Goal: Task Accomplishment & Management: Manage account settings

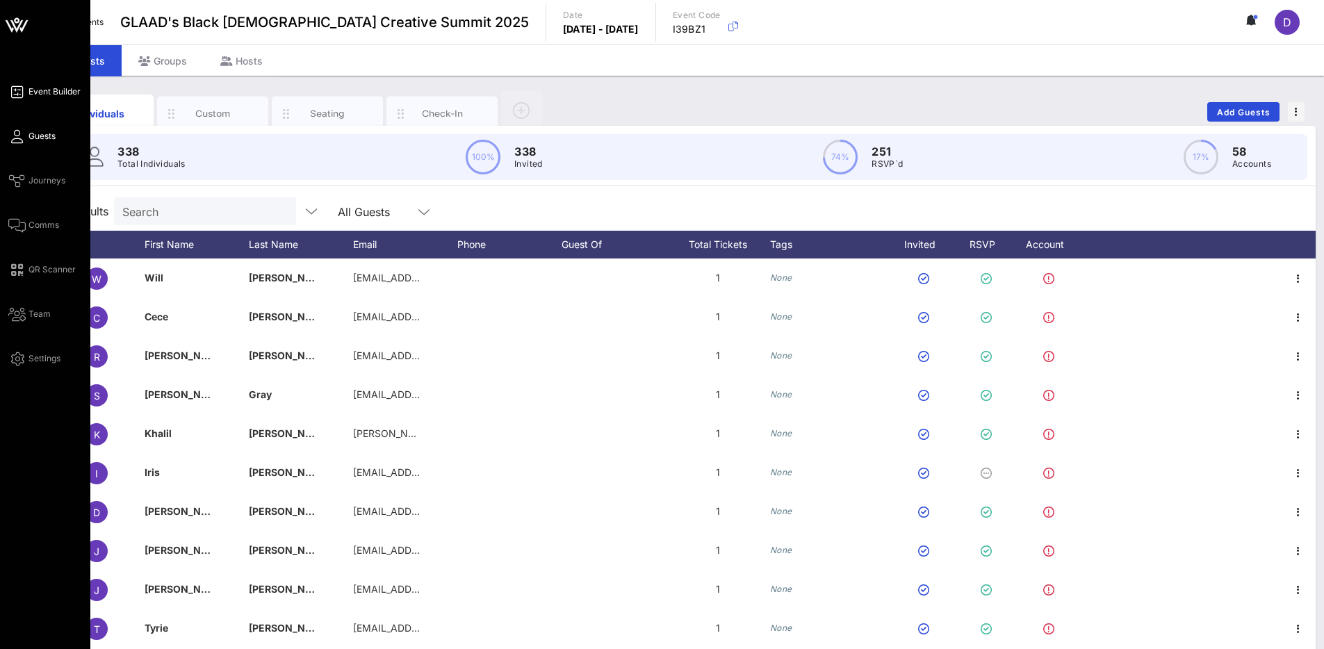
click at [35, 85] on span "Event Builder" at bounding box center [54, 91] width 52 height 13
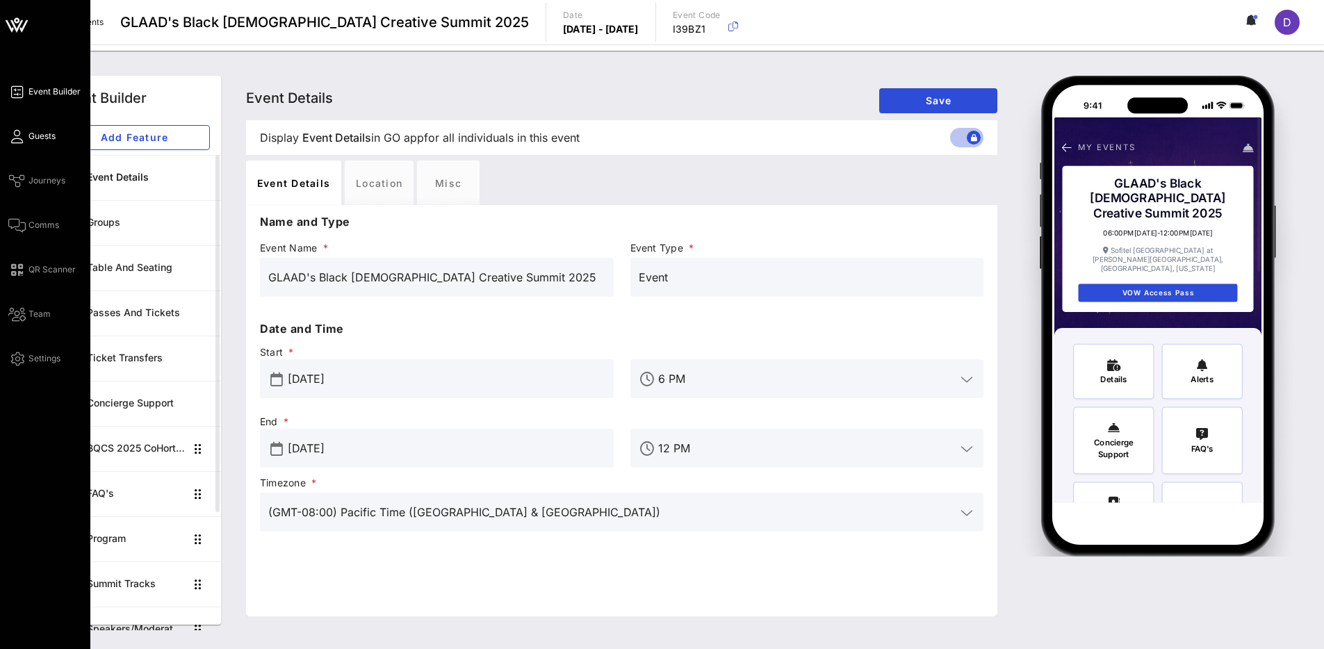
click at [42, 139] on span "Guests" at bounding box center [41, 136] width 27 height 13
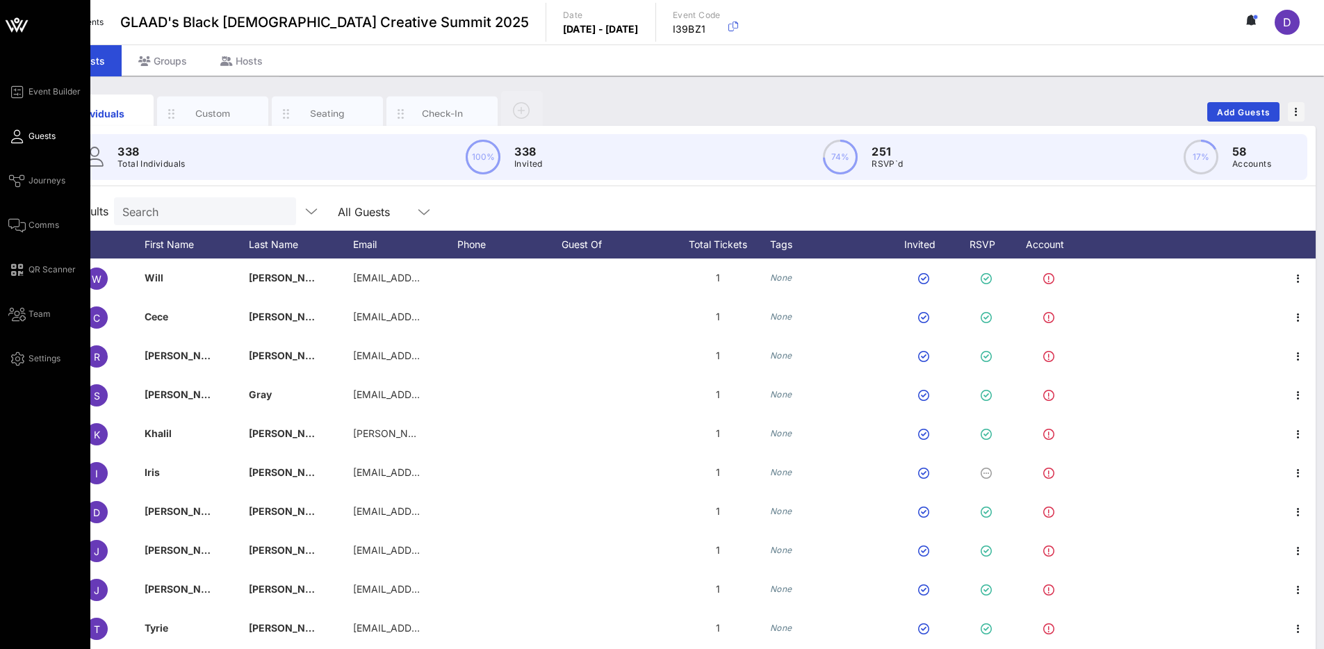
click at [15, 26] on icon at bounding box center [16, 24] width 33 height 33
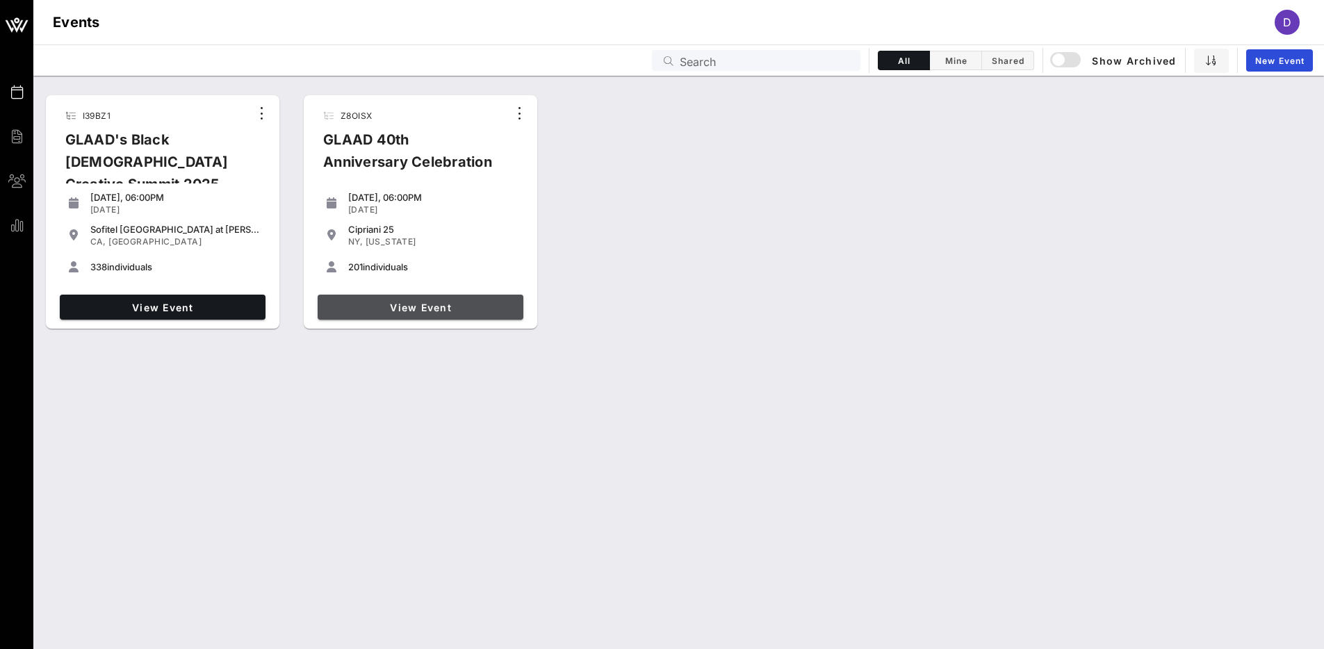
click at [428, 315] on link "View Event" at bounding box center [421, 307] width 206 height 25
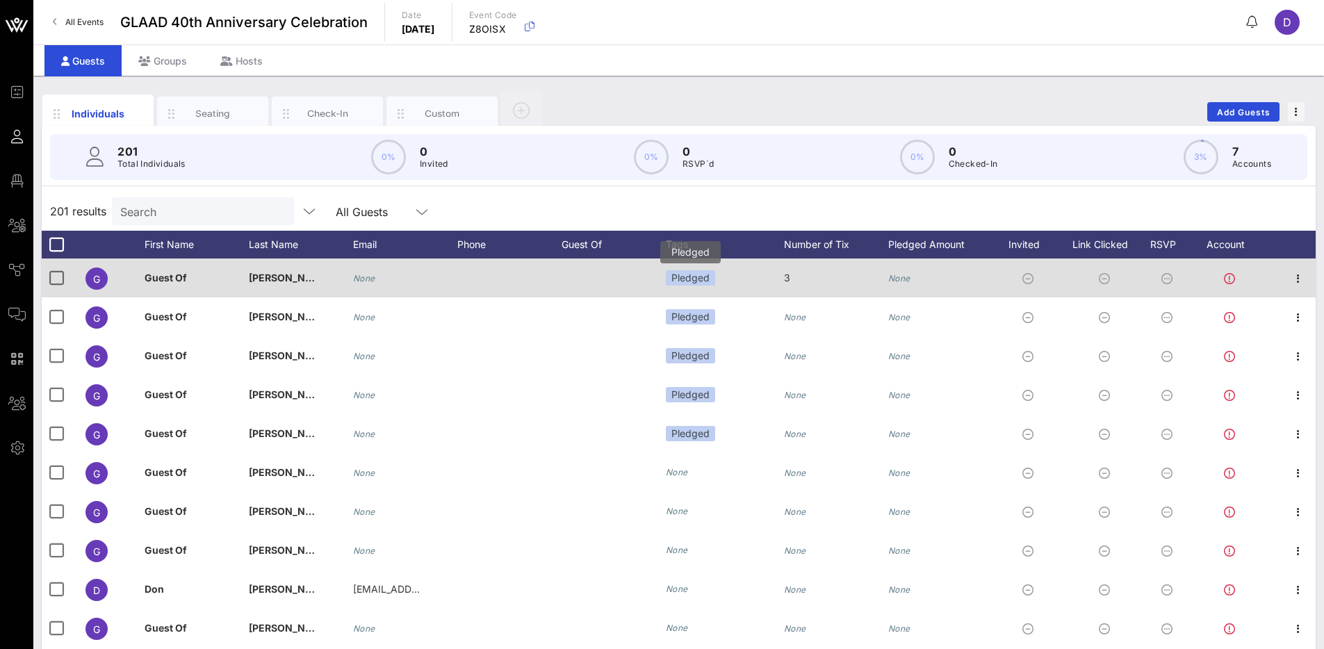
click at [701, 273] on div "Pledged" at bounding box center [690, 277] width 49 height 15
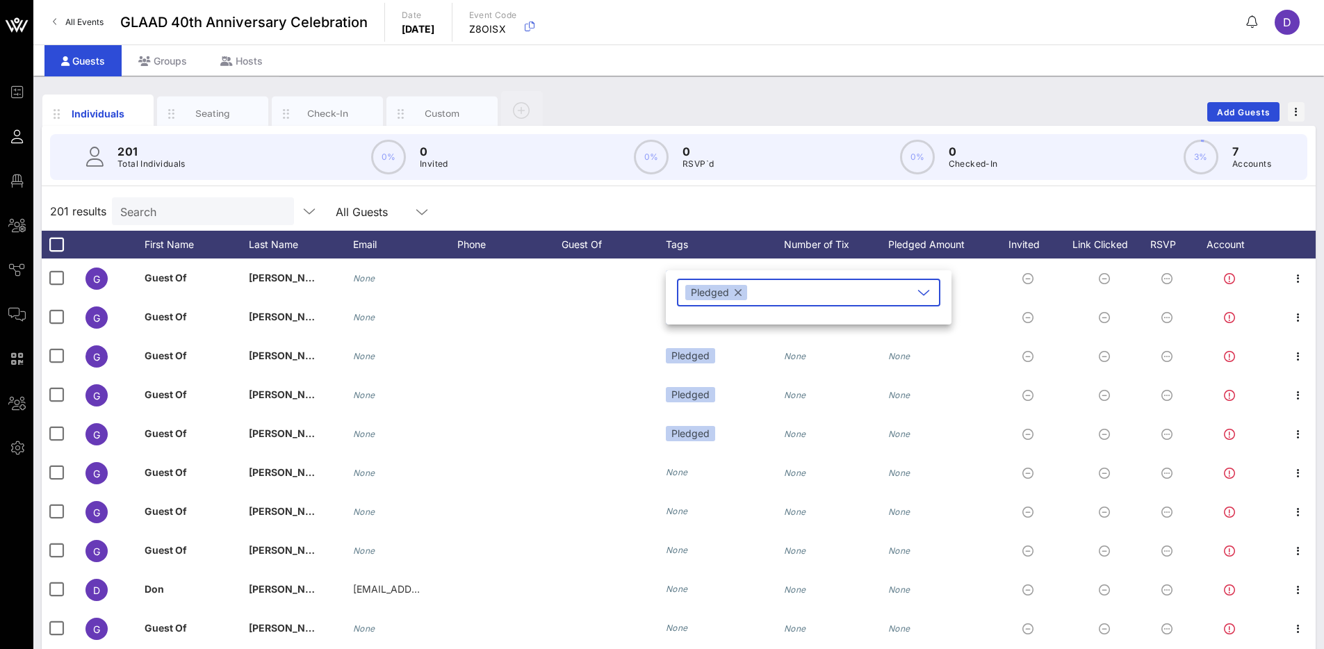
click at [737, 292] on button "button" at bounding box center [737, 292] width 7 height 15
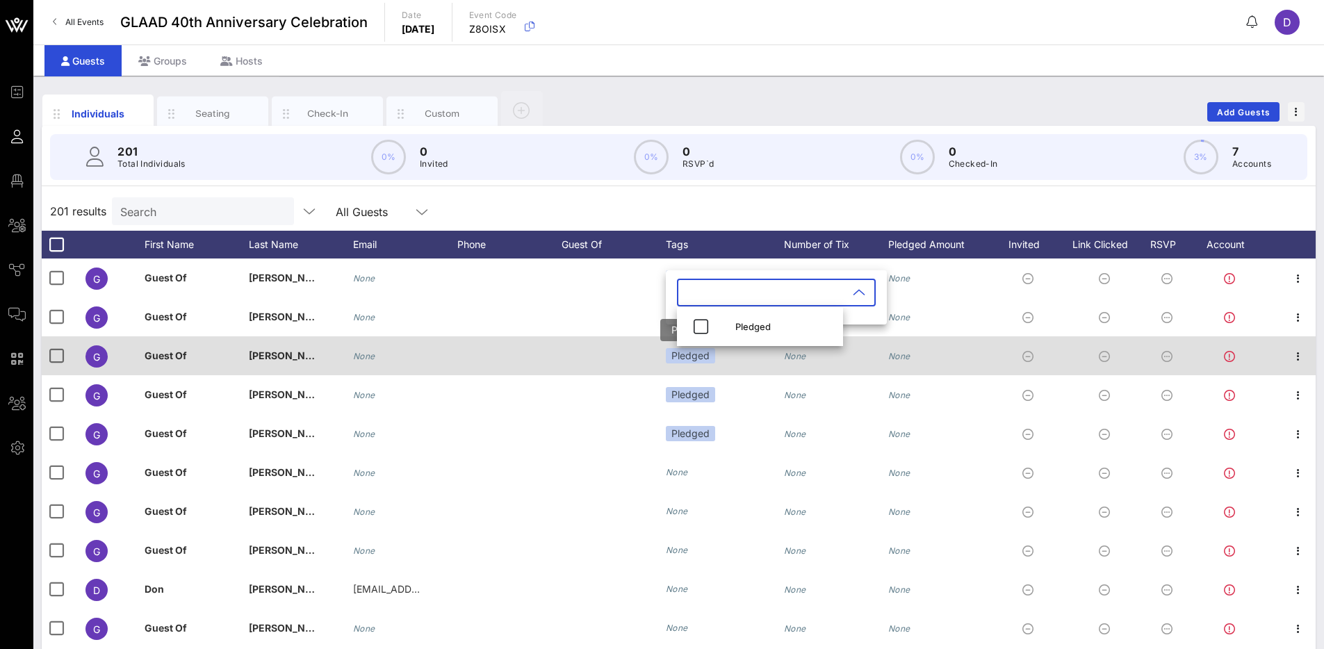
click at [680, 359] on div "Pledged" at bounding box center [690, 355] width 49 height 15
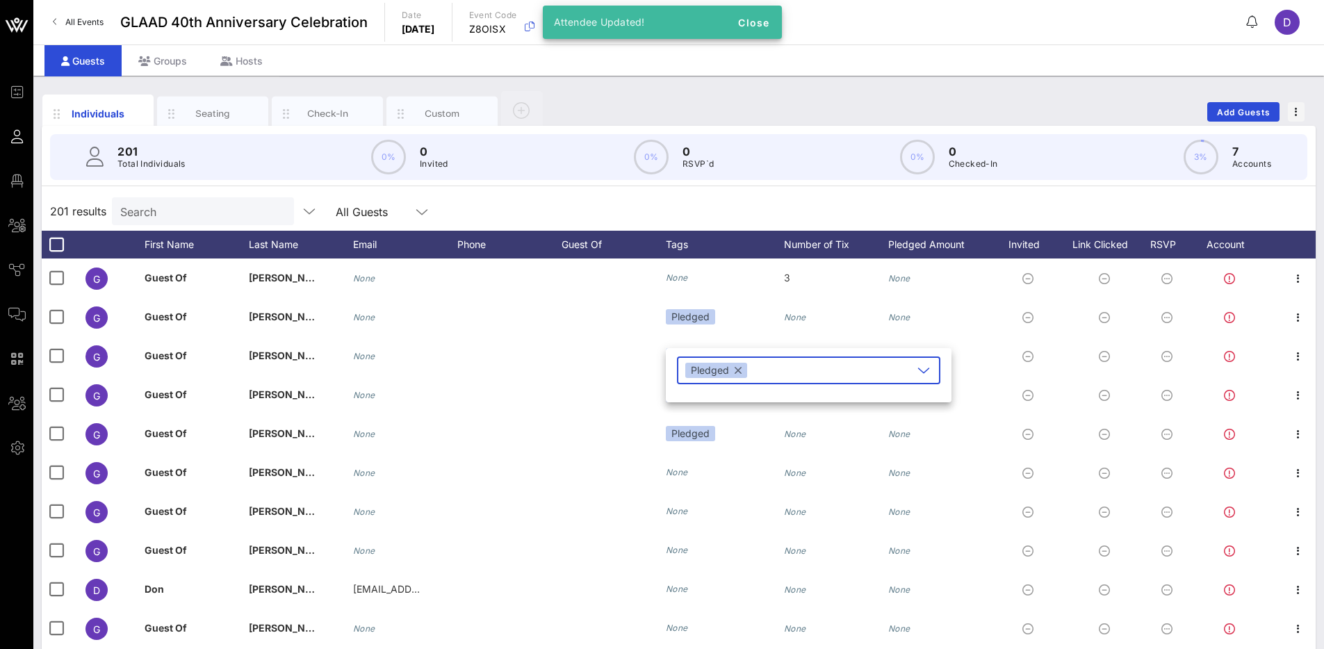
click at [738, 367] on button "button" at bounding box center [737, 370] width 7 height 15
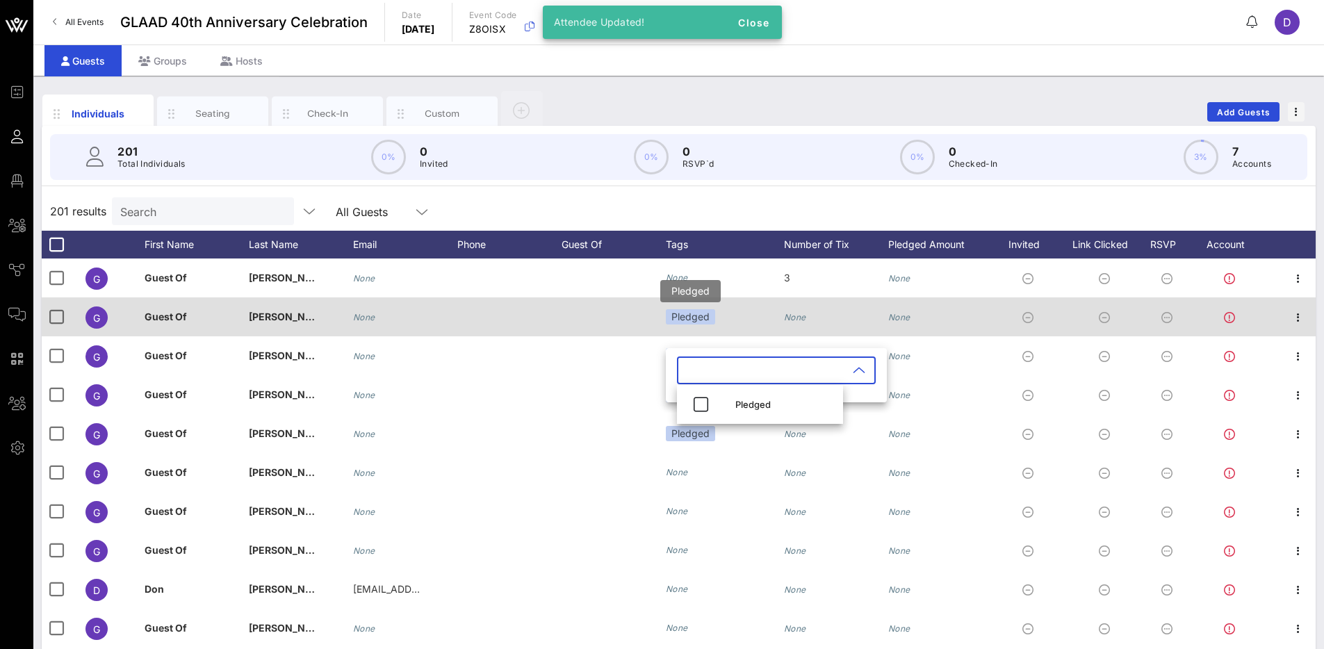
click at [690, 315] on div "Pledged" at bounding box center [690, 316] width 49 height 15
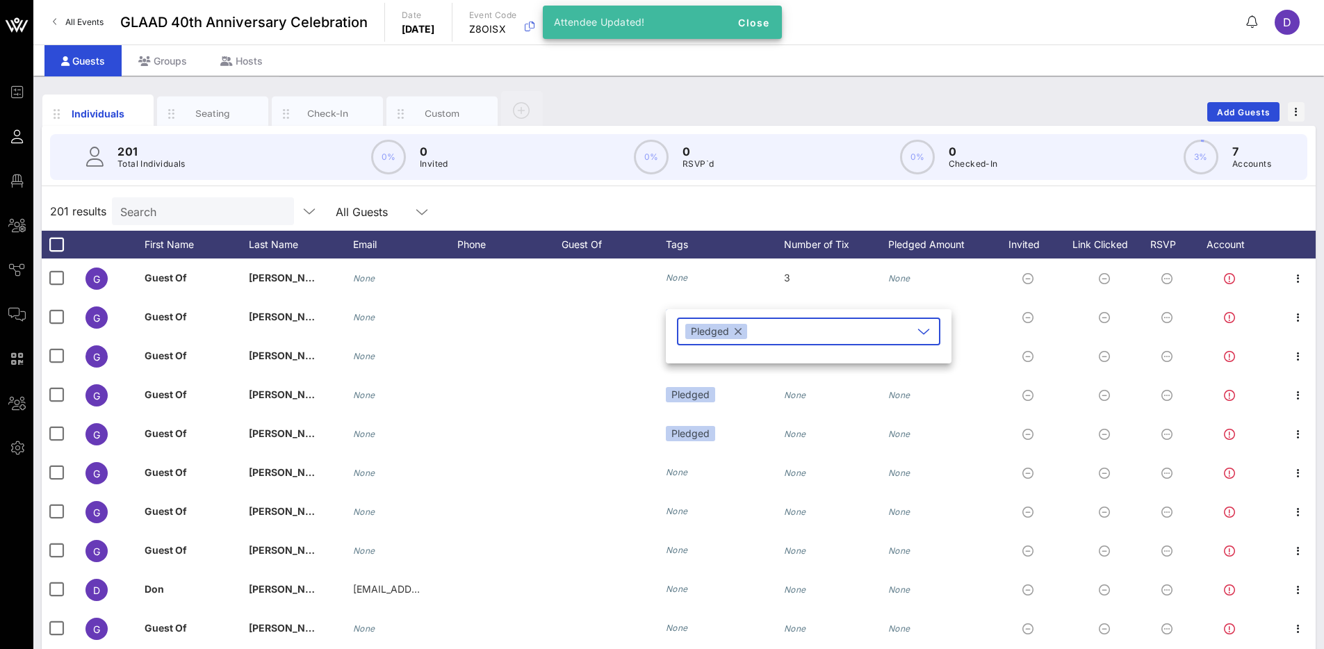
click at [737, 332] on button "button" at bounding box center [737, 331] width 7 height 15
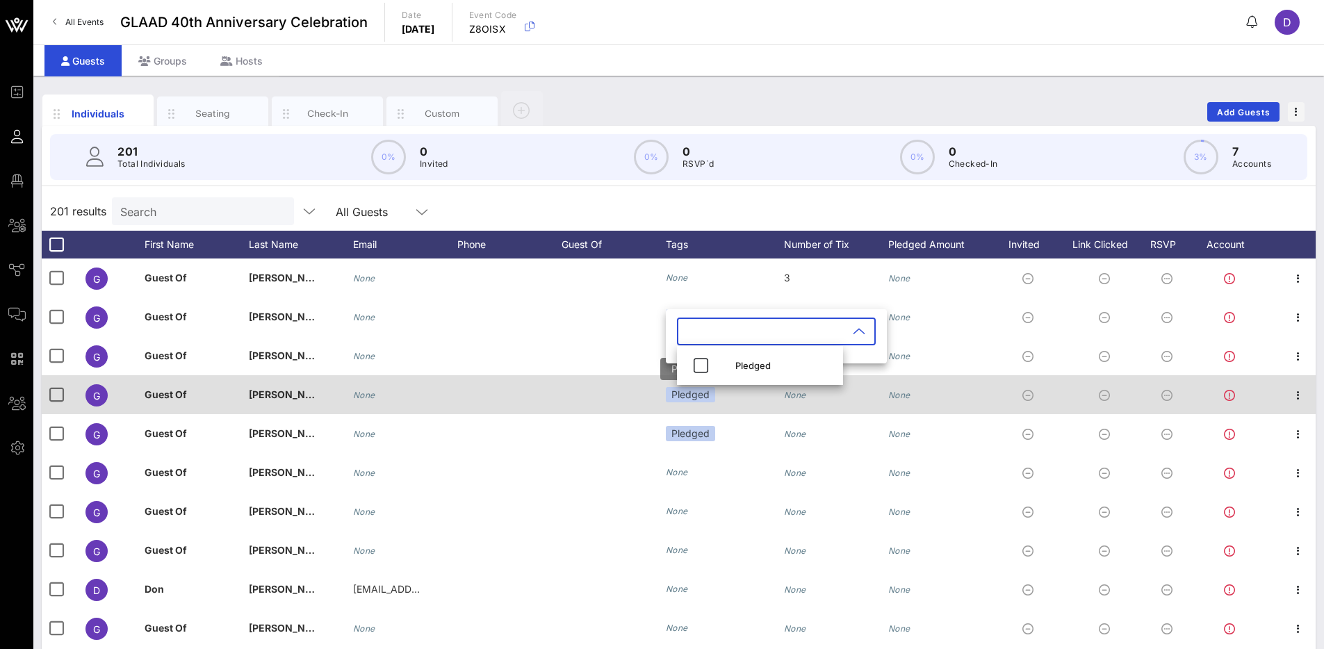
click at [685, 394] on div "Pledged" at bounding box center [690, 394] width 49 height 15
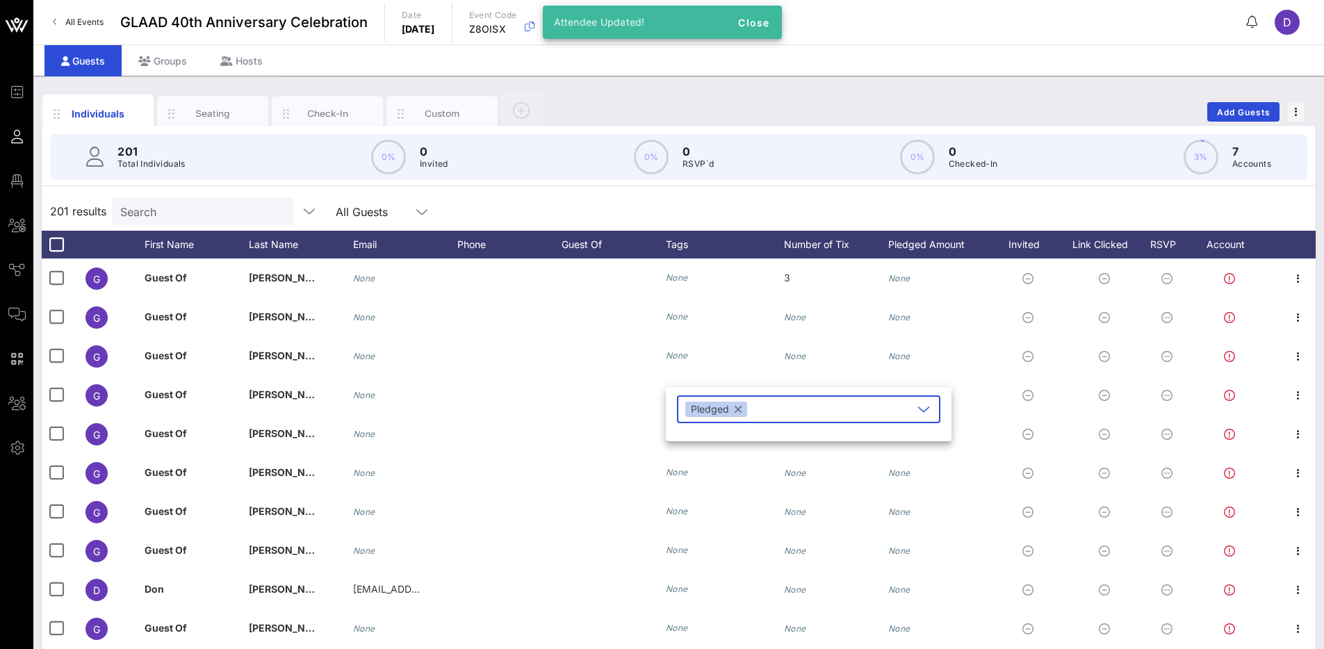
click at [740, 408] on button "button" at bounding box center [737, 409] width 7 height 15
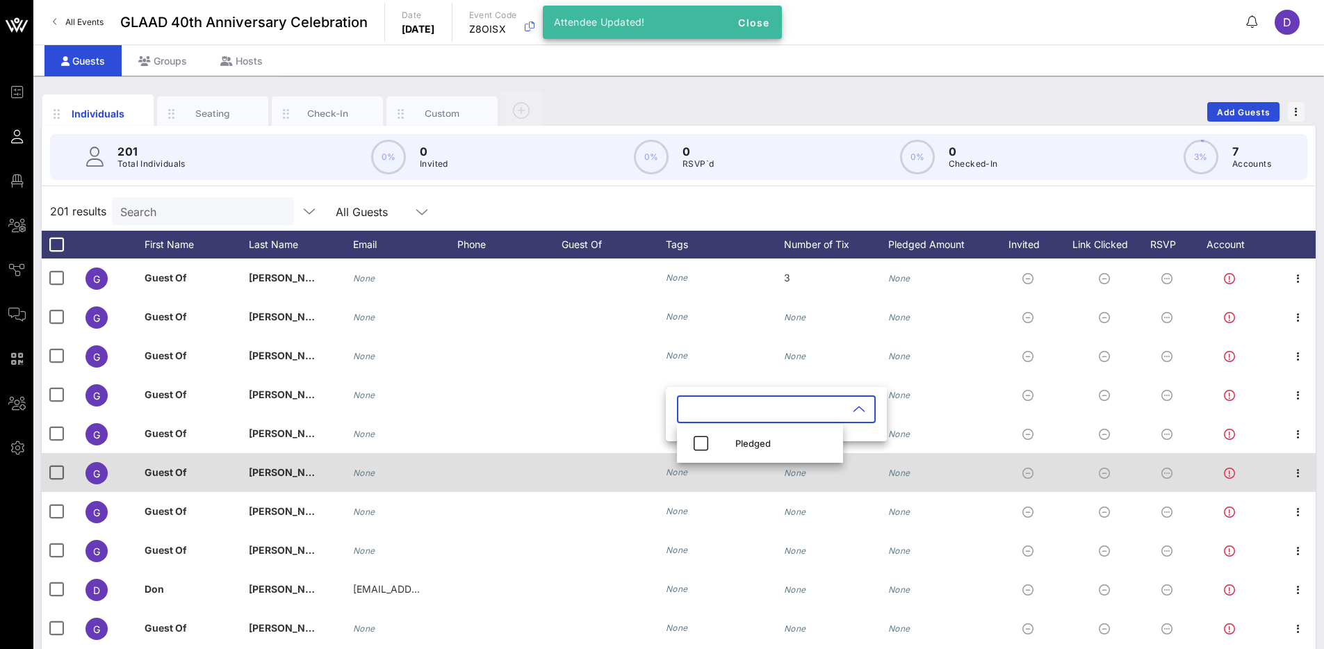
click at [659, 466] on div at bounding box center [613, 472] width 104 height 39
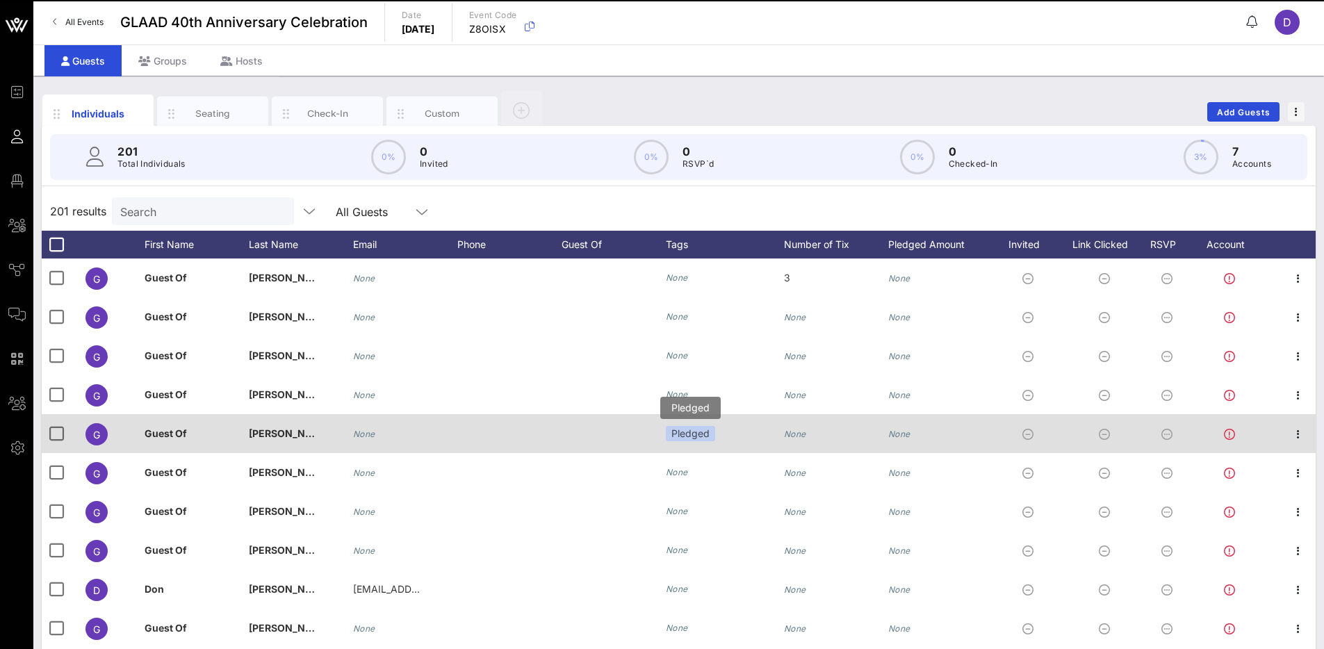
click at [698, 431] on div "Pledged" at bounding box center [690, 433] width 49 height 15
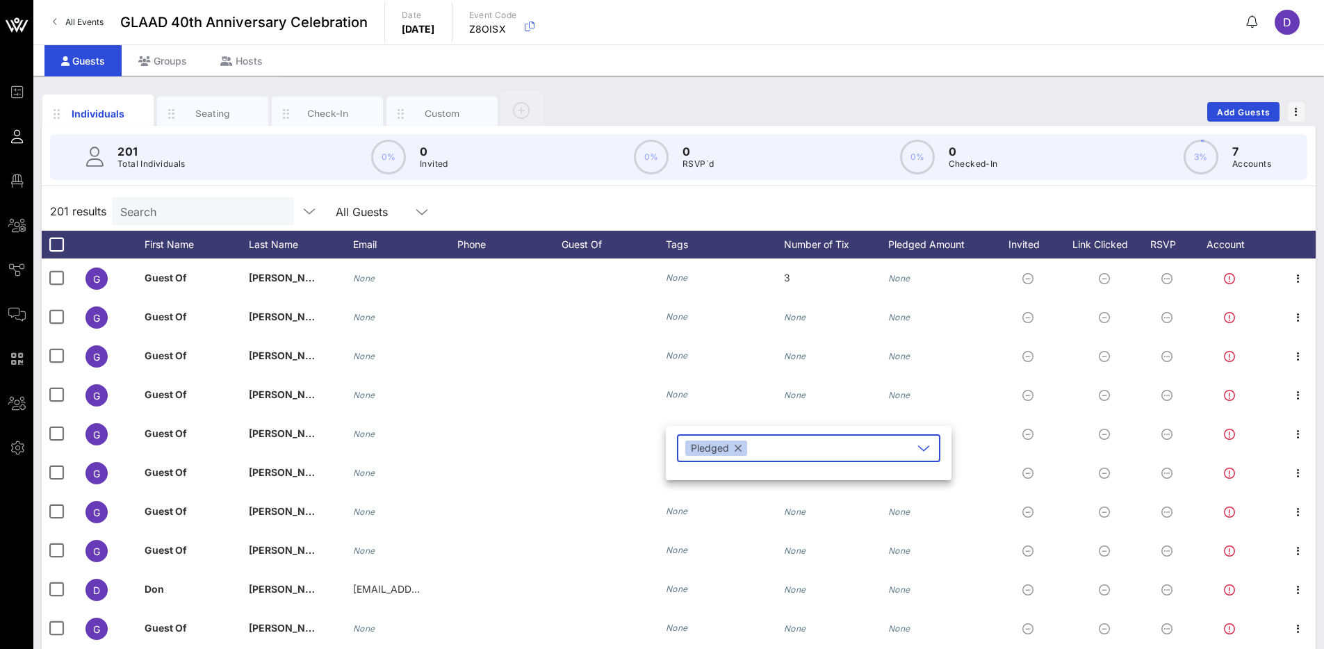
click at [735, 444] on button "button" at bounding box center [737, 448] width 7 height 15
click at [792, 240] on div "Number of Tix" at bounding box center [836, 245] width 104 height 28
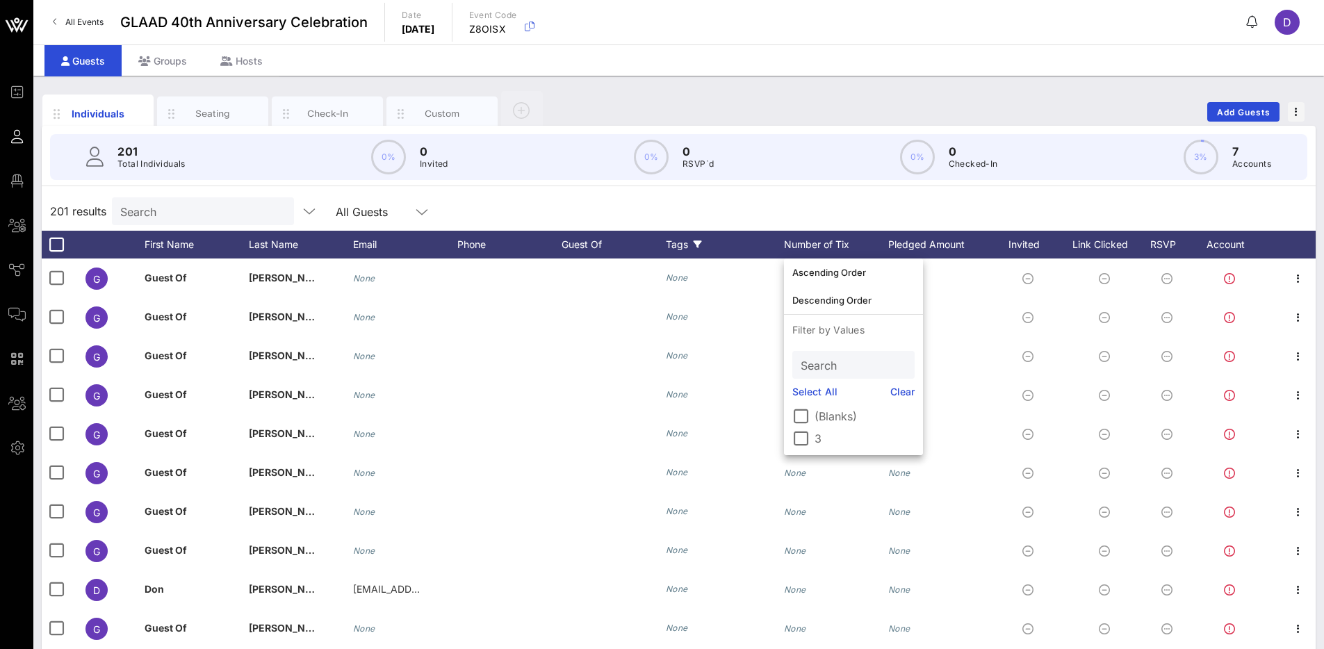
click at [749, 238] on div "Tags" at bounding box center [725, 245] width 118 height 28
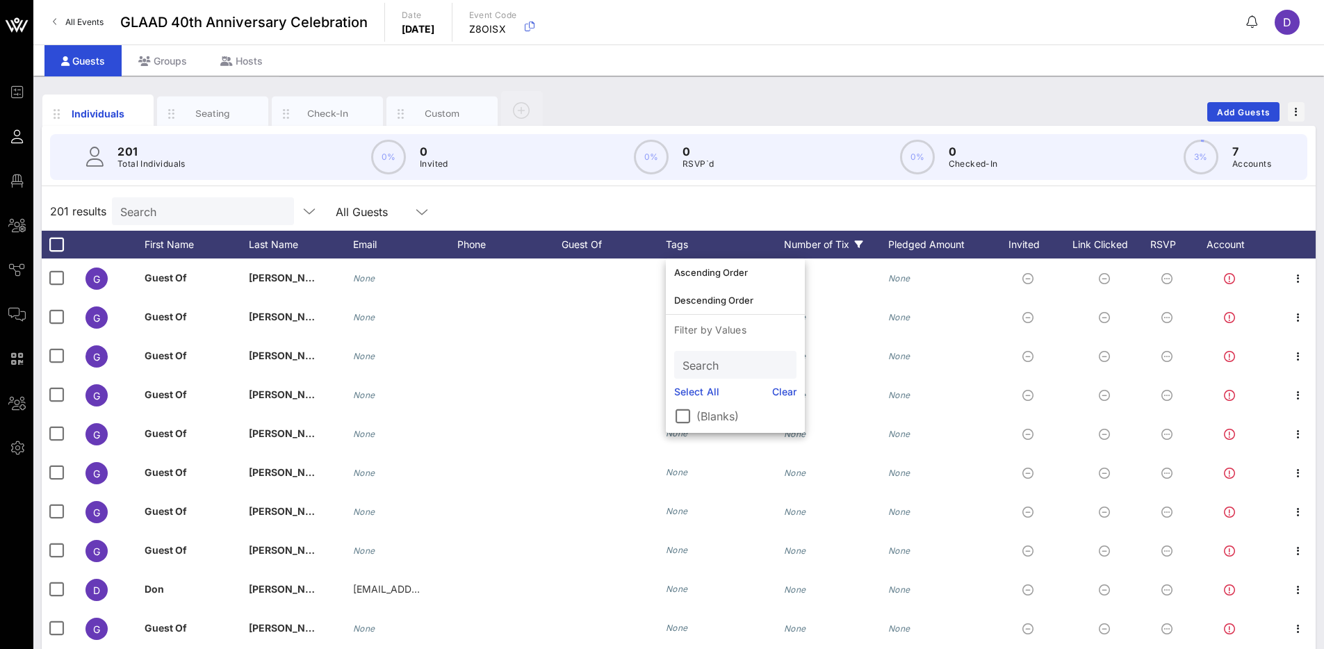
click at [825, 241] on div "Number of Tix" at bounding box center [836, 245] width 104 height 28
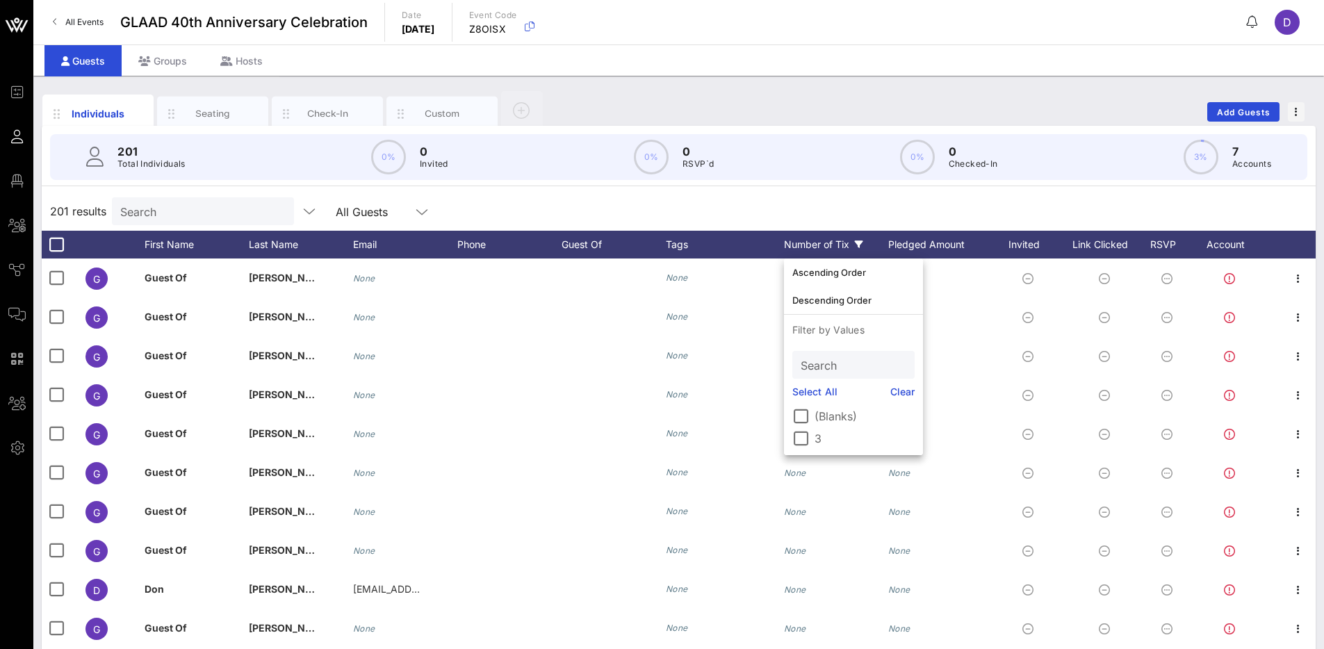
click at [832, 243] on div "Number of Tix" at bounding box center [836, 245] width 104 height 28
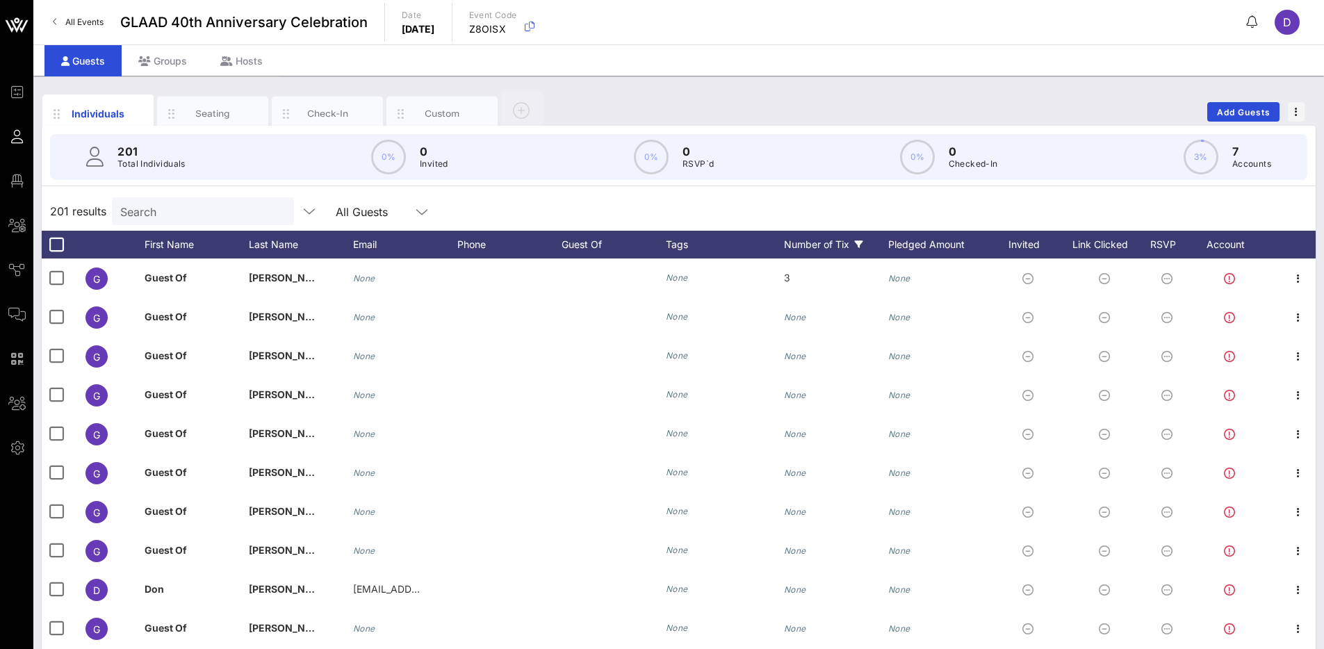
click at [832, 243] on div "Number of Tix" at bounding box center [836, 245] width 104 height 28
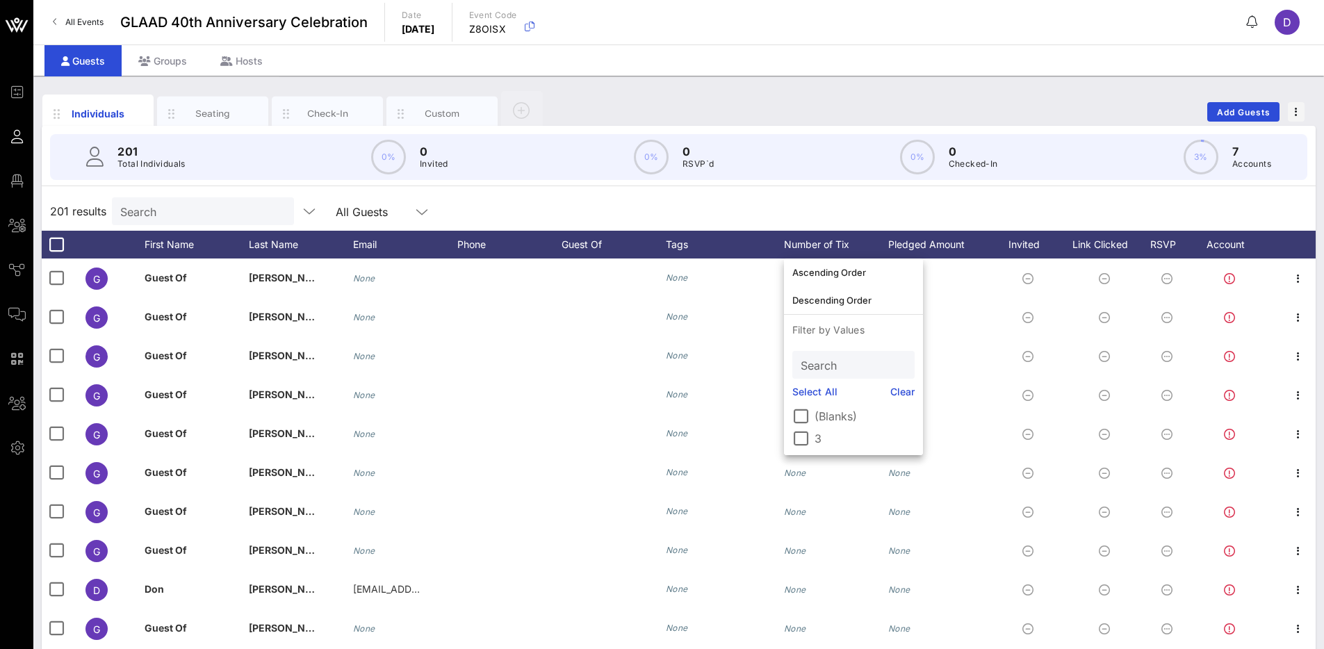
click at [749, 218] on div "201 results Search All Guests" at bounding box center [679, 211] width 1274 height 39
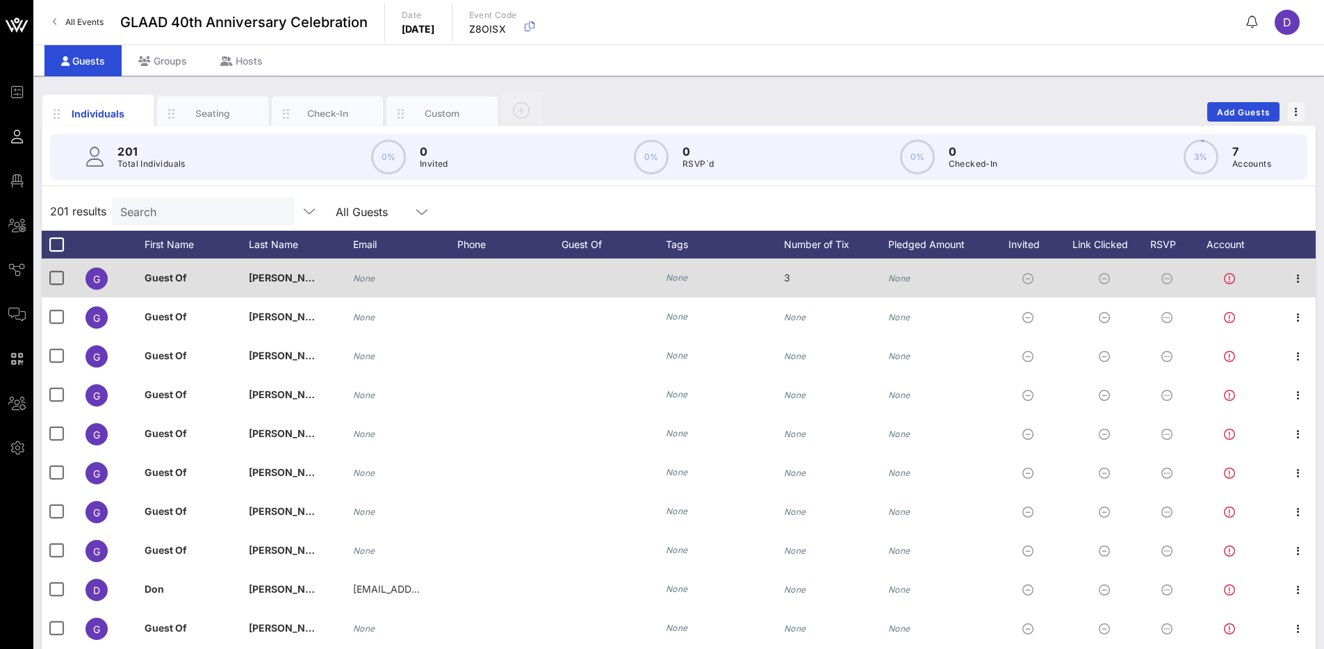
click at [791, 277] on div "3" at bounding box center [836, 285] width 104 height 55
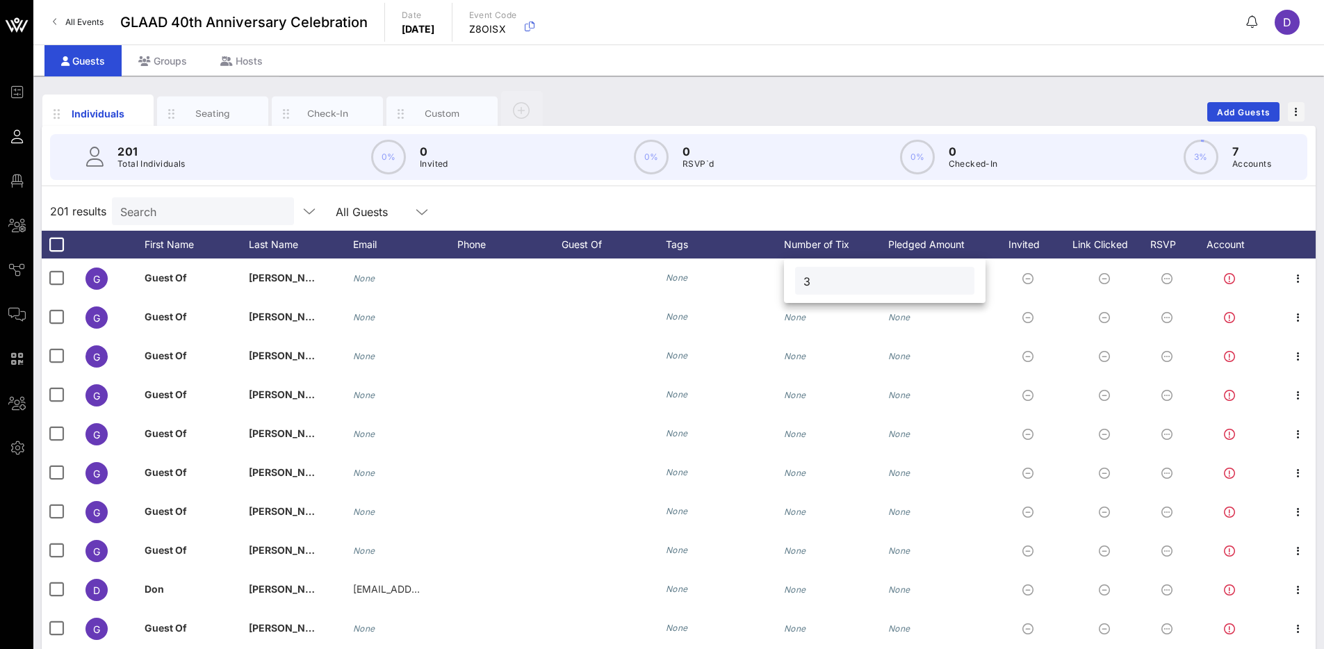
drag, startPoint x: 813, startPoint y: 280, endPoint x: 802, endPoint y: 281, distance: 11.1
click at [802, 281] on div "3" at bounding box center [884, 281] width 179 height 28
click at [790, 183] on div "201 Total Individuals 0% 0 Invited 0% 0 RSVP`d 0% 0 Checked-In 3% 7 Accounts" at bounding box center [678, 157] width 1290 height 63
click at [839, 244] on div "Number of Tix" at bounding box center [836, 245] width 104 height 28
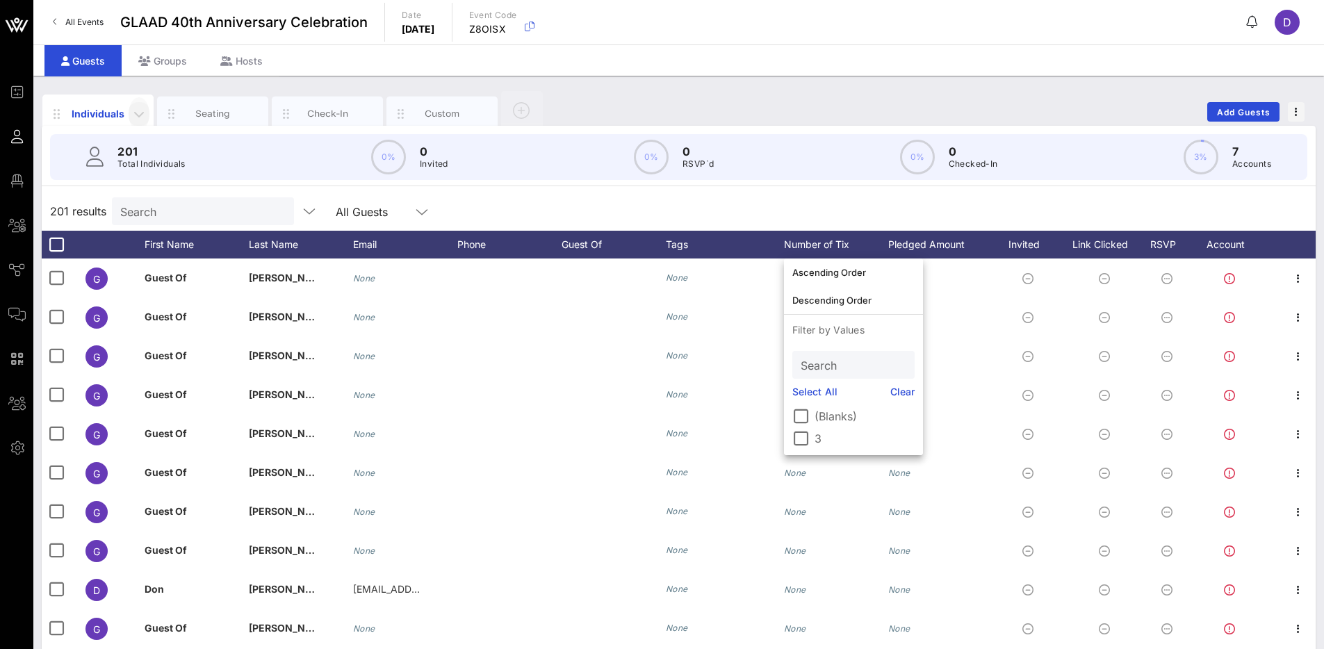
click at [140, 115] on icon "button" at bounding box center [139, 114] width 17 height 17
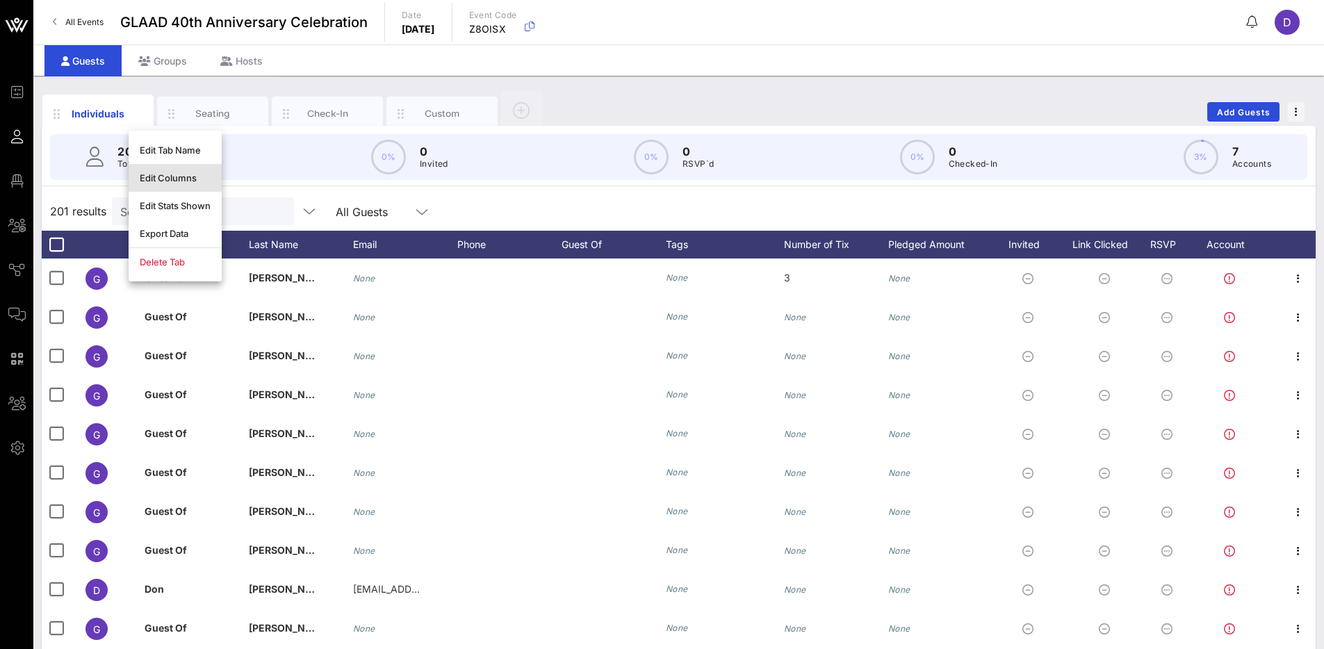
click at [171, 179] on div "Edit Columns" at bounding box center [175, 177] width 71 height 11
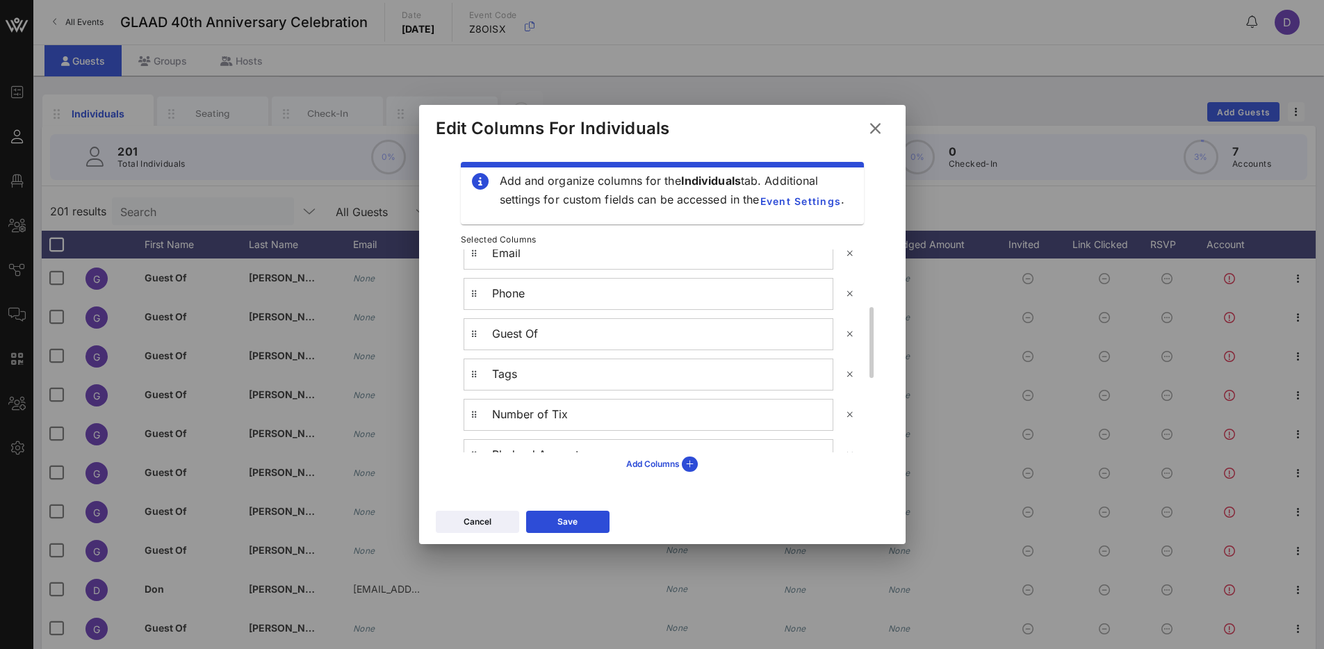
scroll to position [185, 0]
click at [851, 404] on icon at bounding box center [849, 406] width 10 height 9
click at [690, 465] on icon at bounding box center [690, 464] width 16 height 15
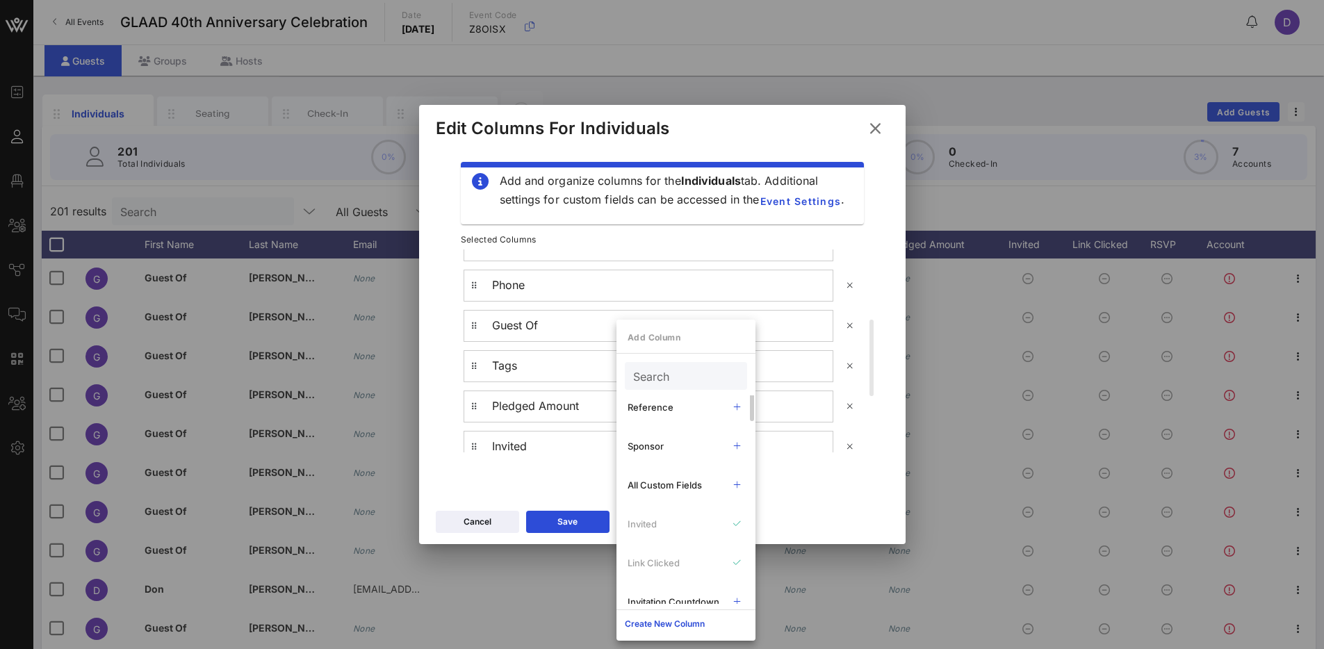
scroll to position [1087, 0]
click at [659, 623] on button "Create New Column" at bounding box center [664, 624] width 97 height 22
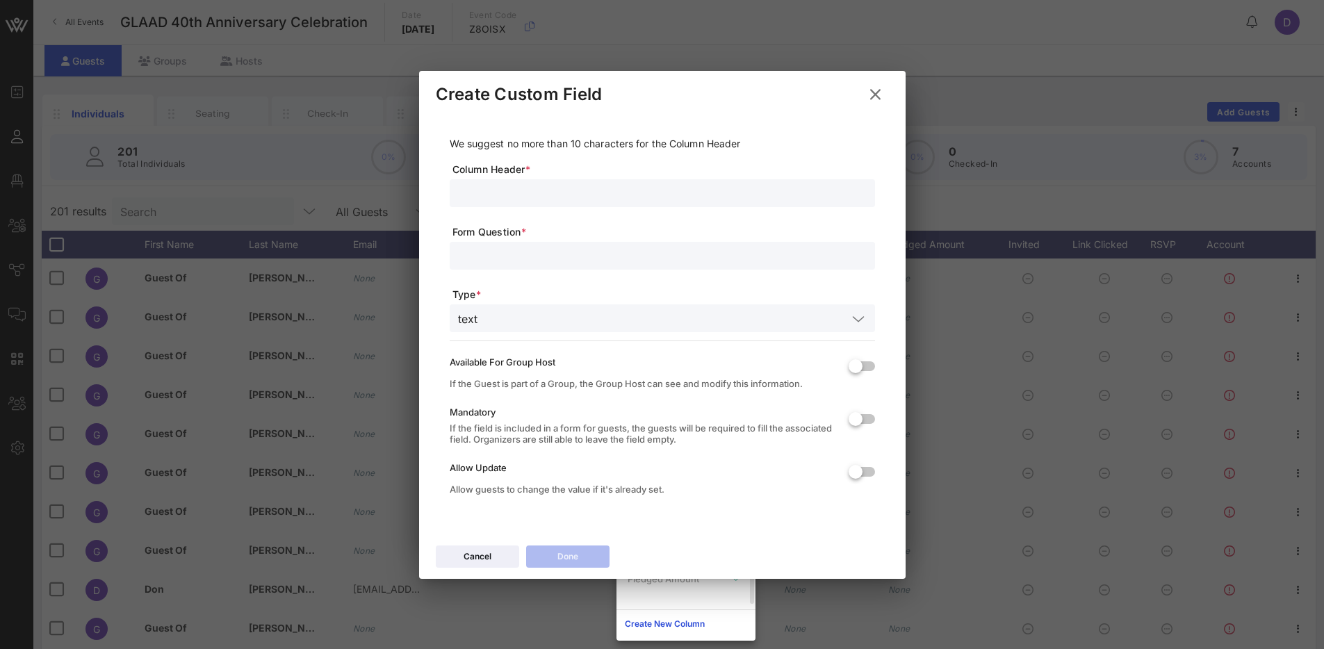
click at [509, 195] on input "text" at bounding box center [662, 193] width 409 height 18
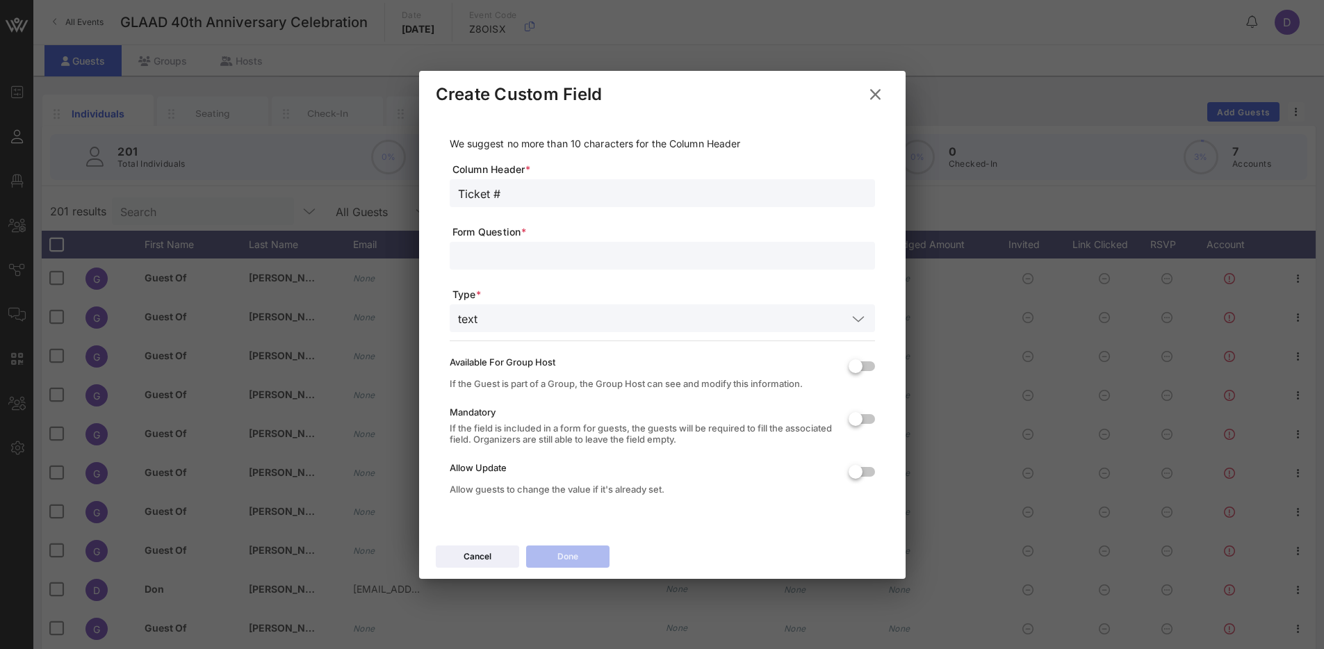
type input "Ticket #"
click at [541, 249] on input "text" at bounding box center [662, 256] width 409 height 18
type input "Ticket #"
click at [522, 322] on input "text" at bounding box center [665, 318] width 364 height 18
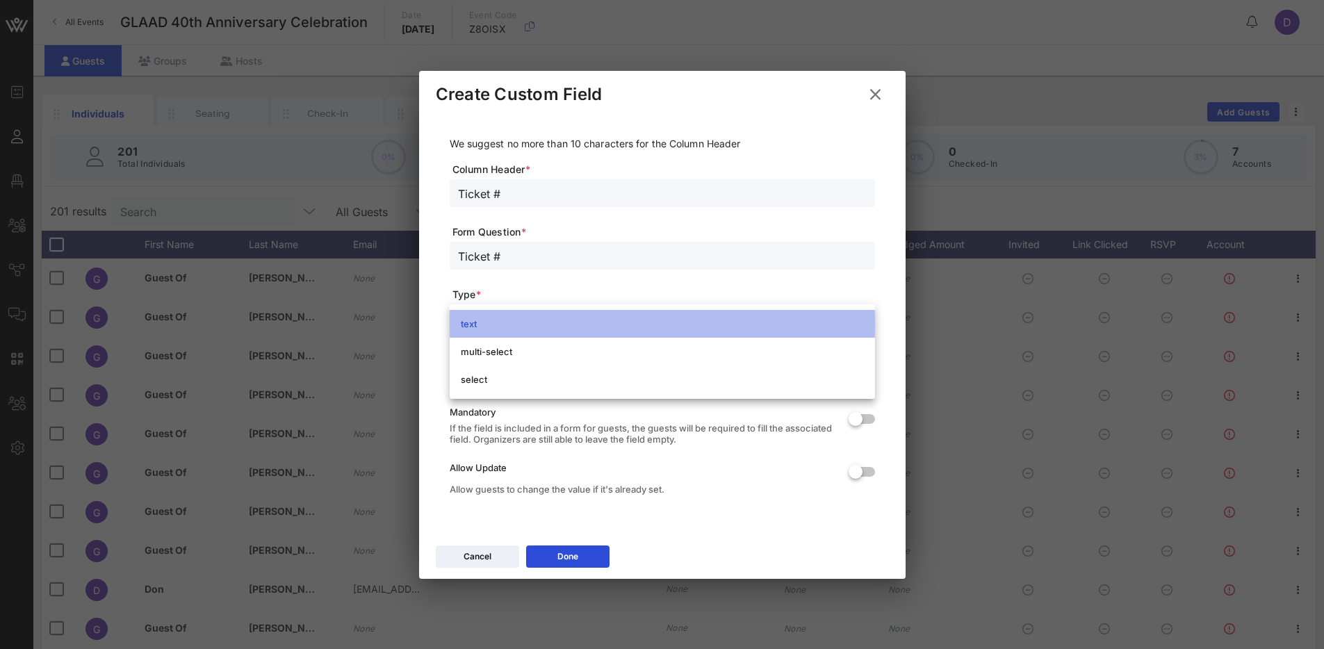
click at [522, 322] on div "text" at bounding box center [662, 323] width 403 height 11
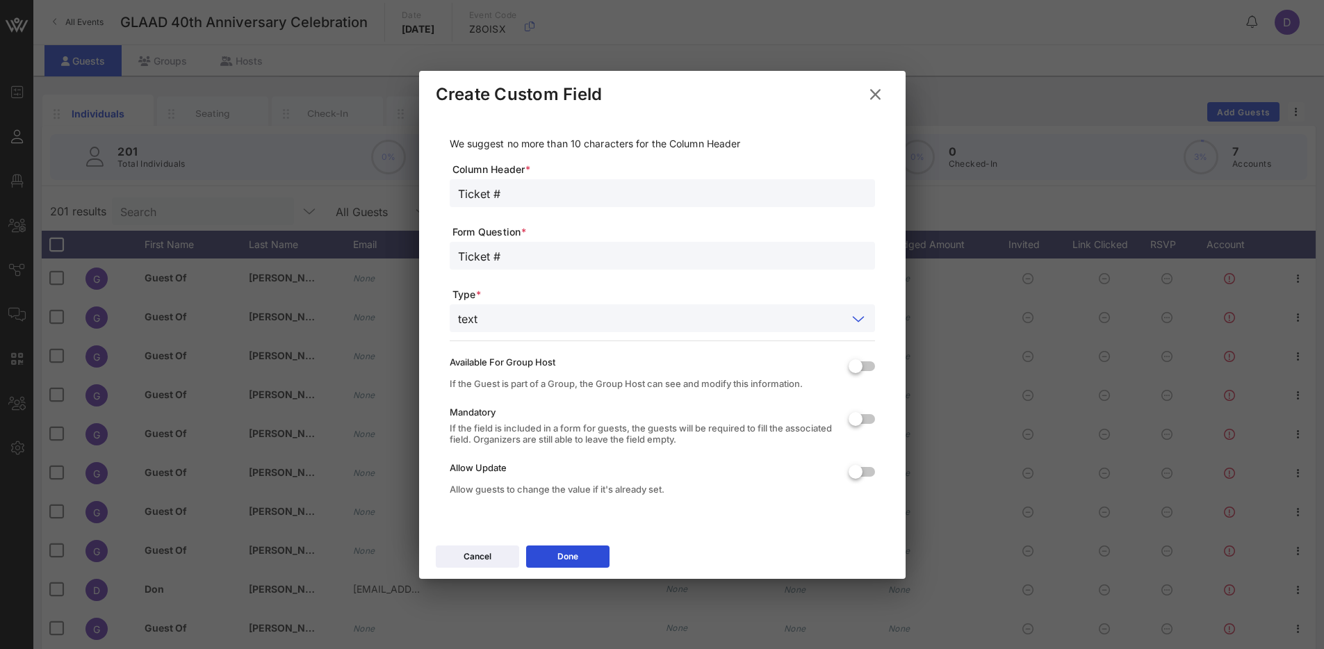
click at [522, 321] on input "text" at bounding box center [665, 318] width 364 height 18
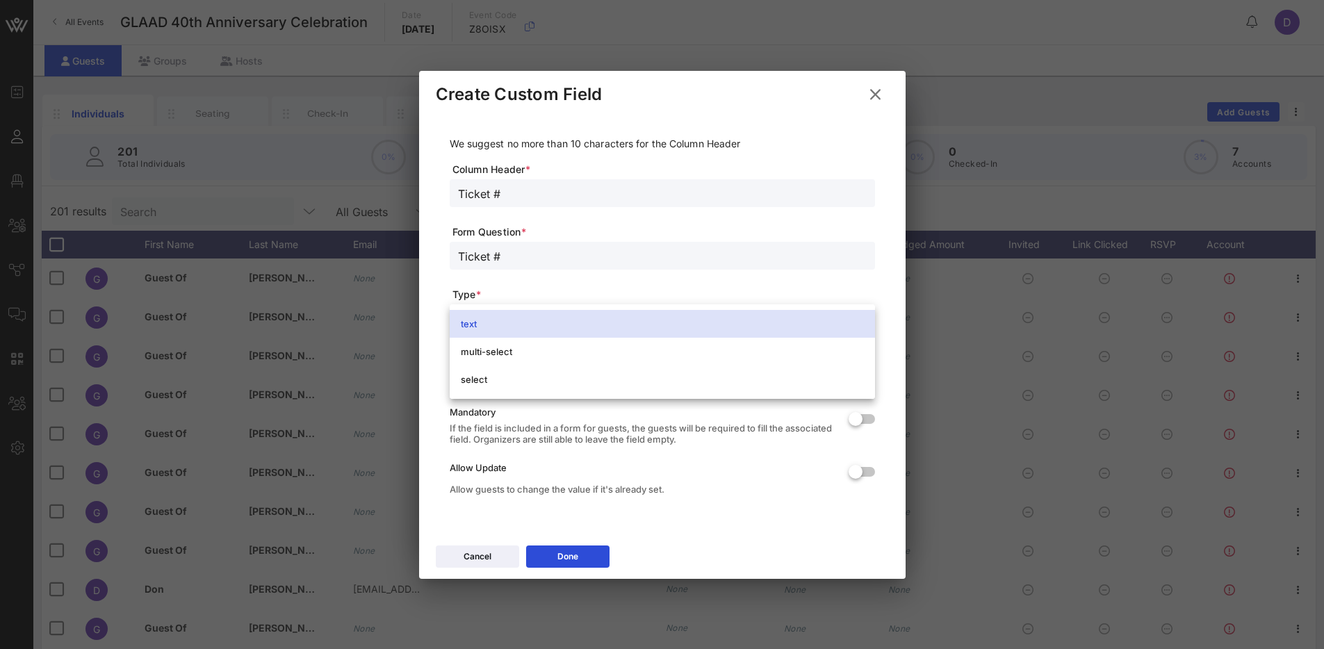
click at [548, 274] on div at bounding box center [662, 277] width 409 height 10
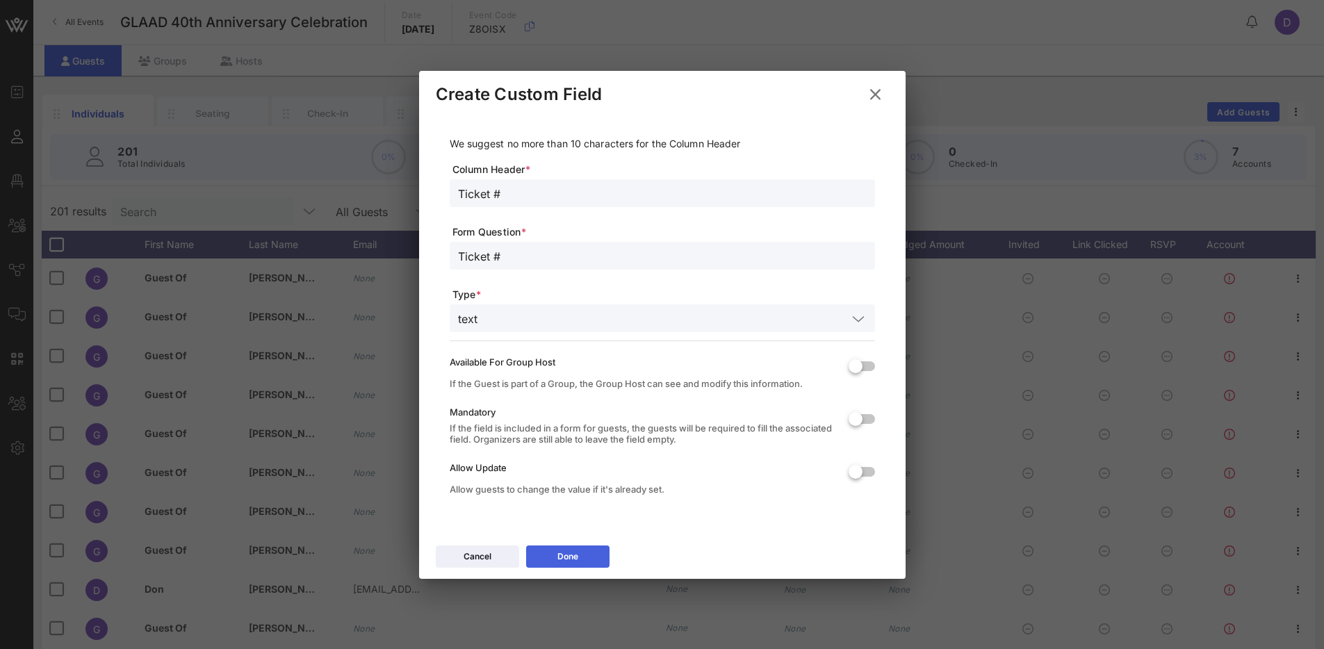
click at [570, 556] on icon at bounding box center [567, 556] width 10 height 9
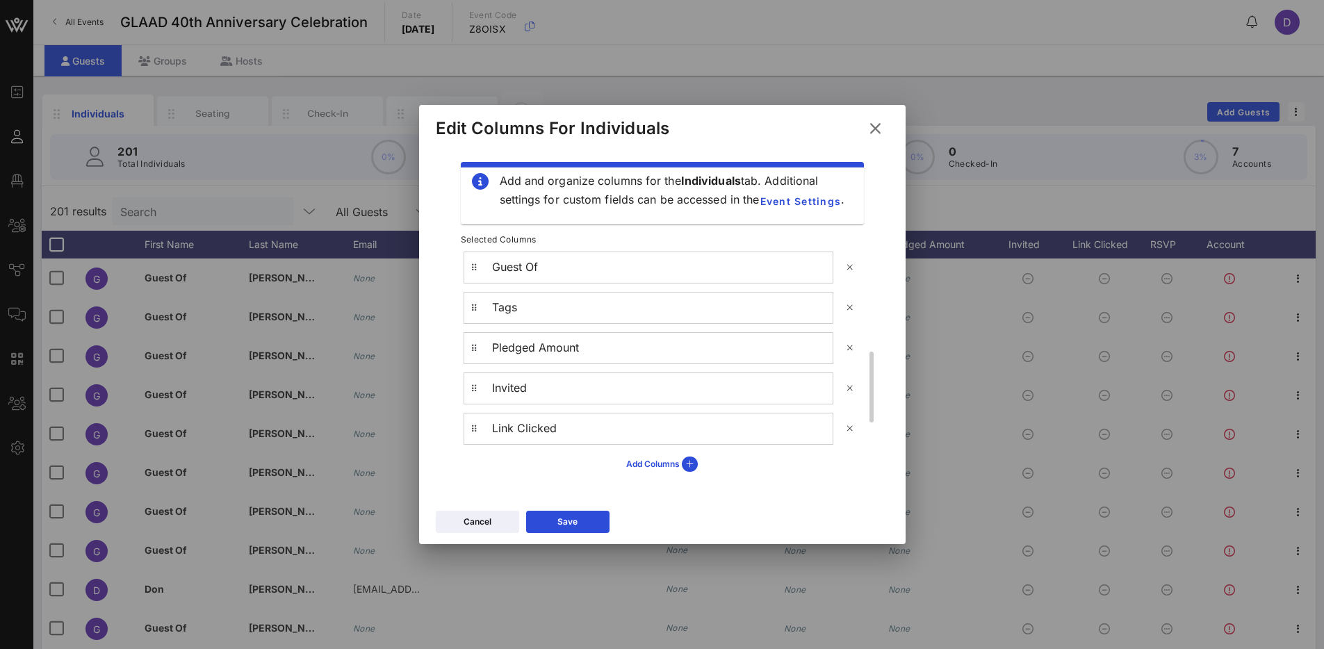
scroll to position [285, 0]
click at [548, 342] on div "Pledged Amount" at bounding box center [662, 346] width 340 height 13
click at [550, 371] on div "Tags" at bounding box center [662, 367] width 340 height 13
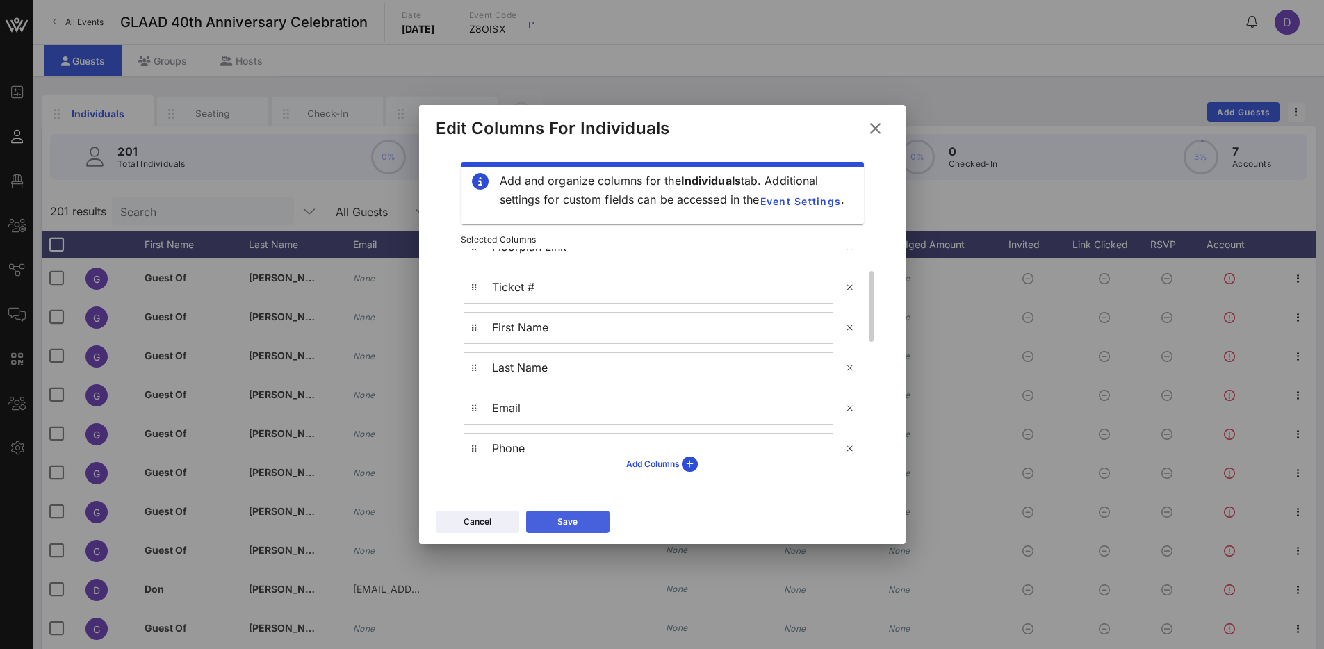
click at [570, 520] on icon at bounding box center [567, 522] width 10 height 9
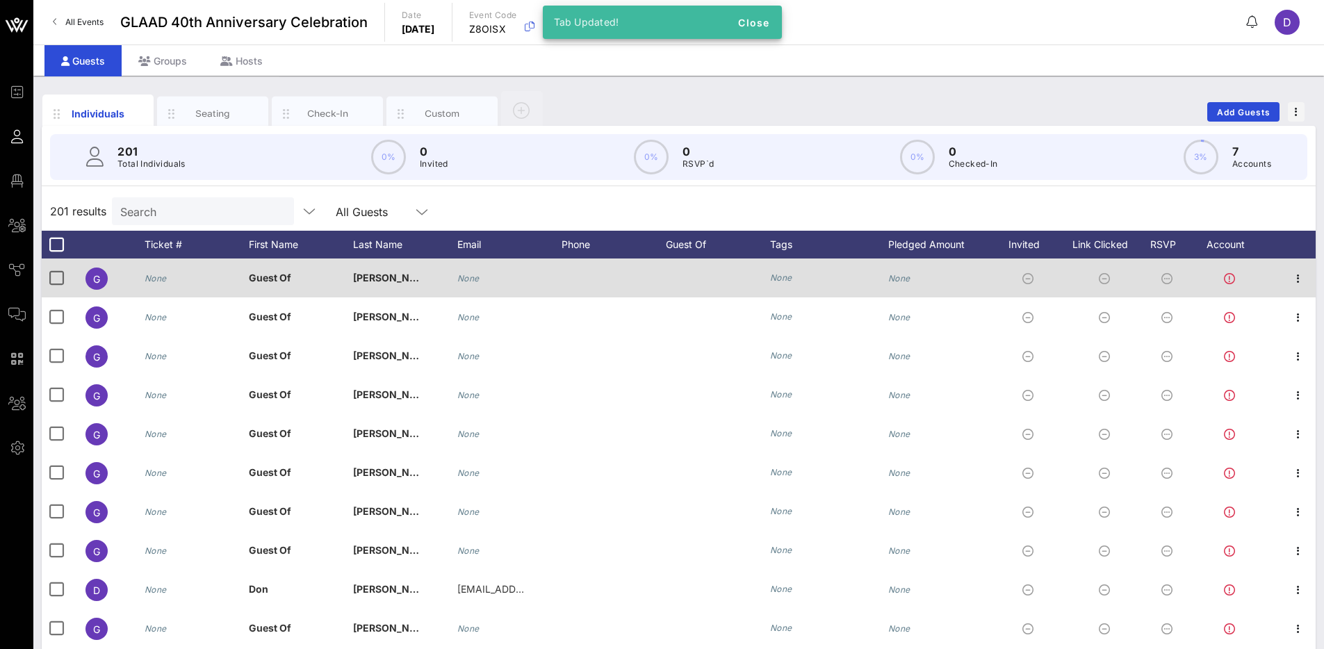
click at [151, 284] on div "None" at bounding box center [156, 277] width 22 height 39
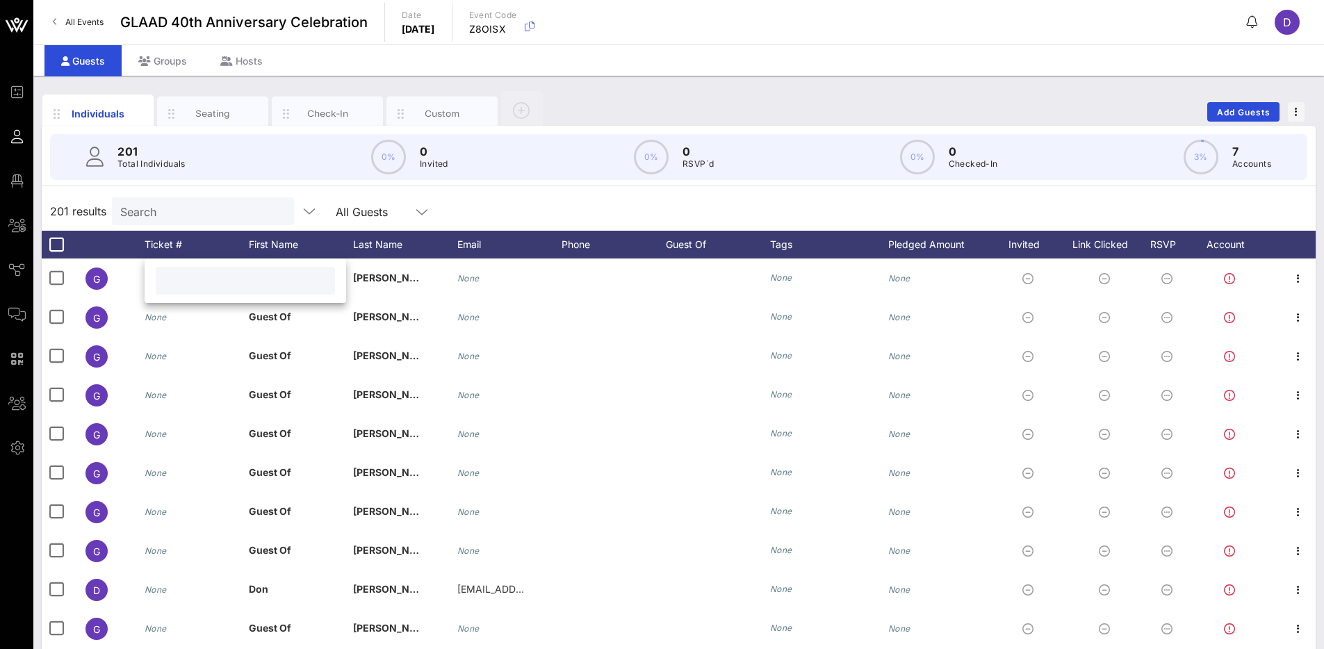
click at [277, 183] on div "201 Total Individuals 0% 0 Invited 0% 0 RSVP`d 0% 0 Checked-In 3% 7 Accounts" at bounding box center [678, 157] width 1290 height 63
click at [783, 246] on div "Tags" at bounding box center [829, 245] width 118 height 28
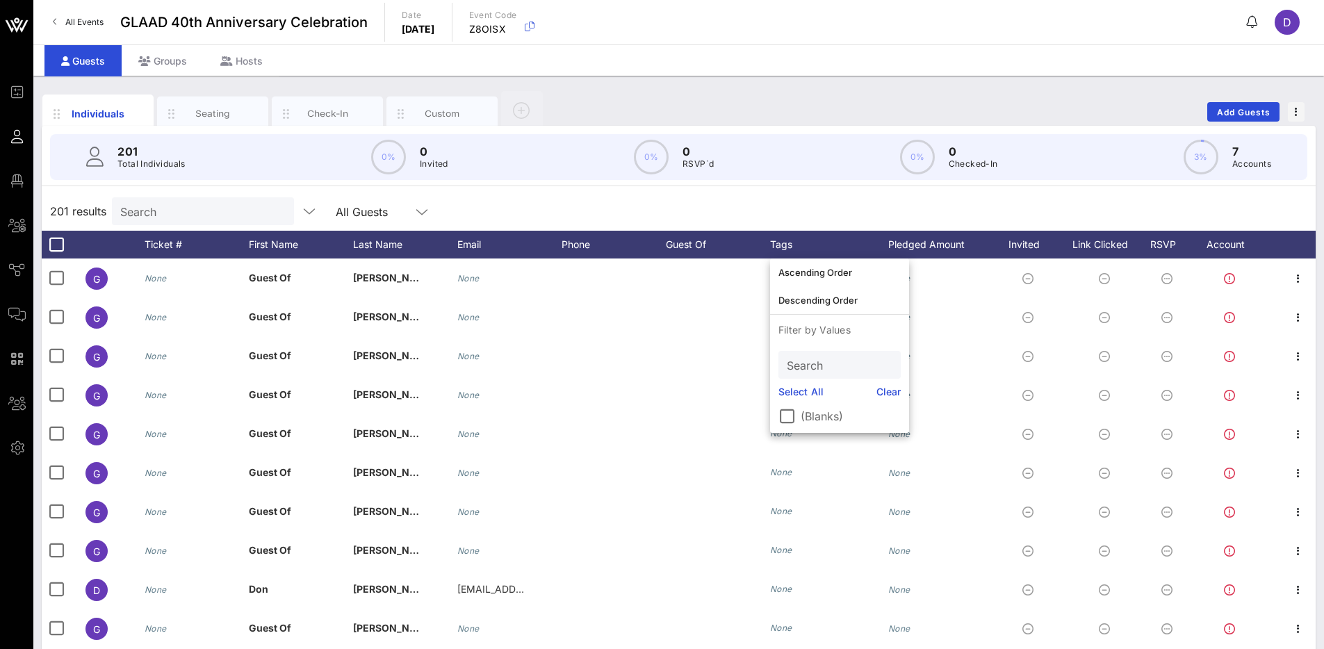
click at [841, 200] on div "201 results Search All Guests" at bounding box center [679, 211] width 1274 height 39
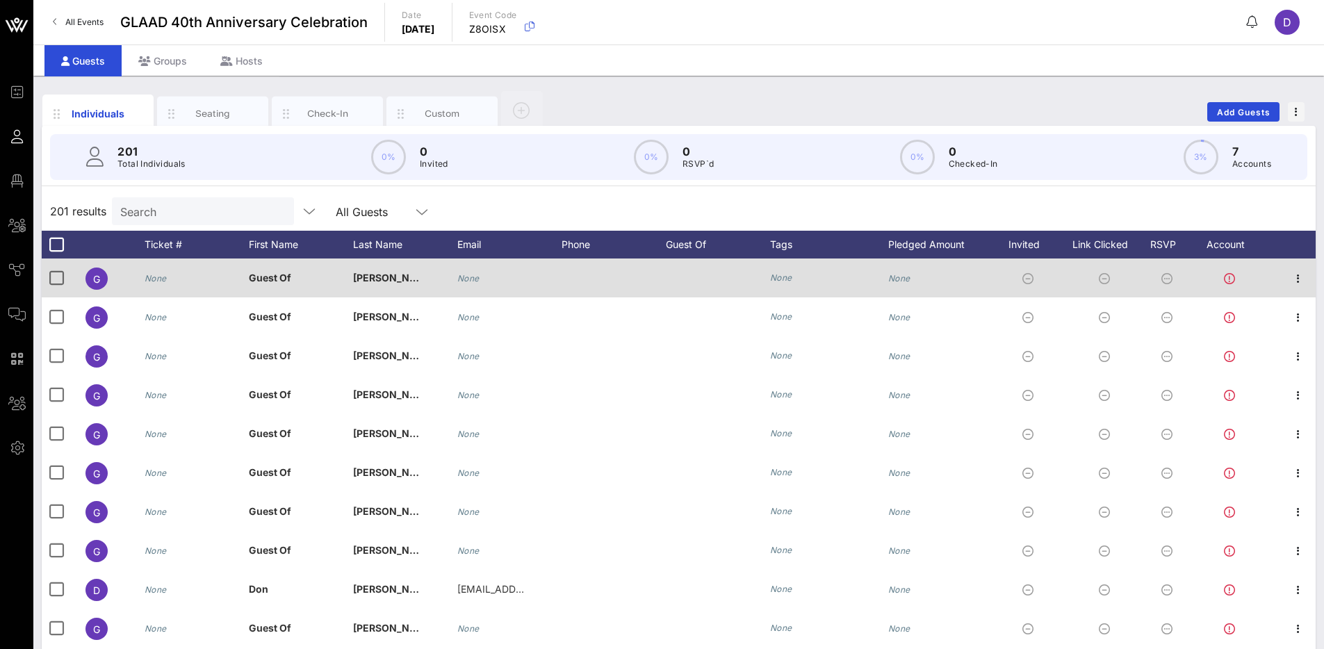
click at [786, 281] on icon "None" at bounding box center [781, 277] width 22 height 10
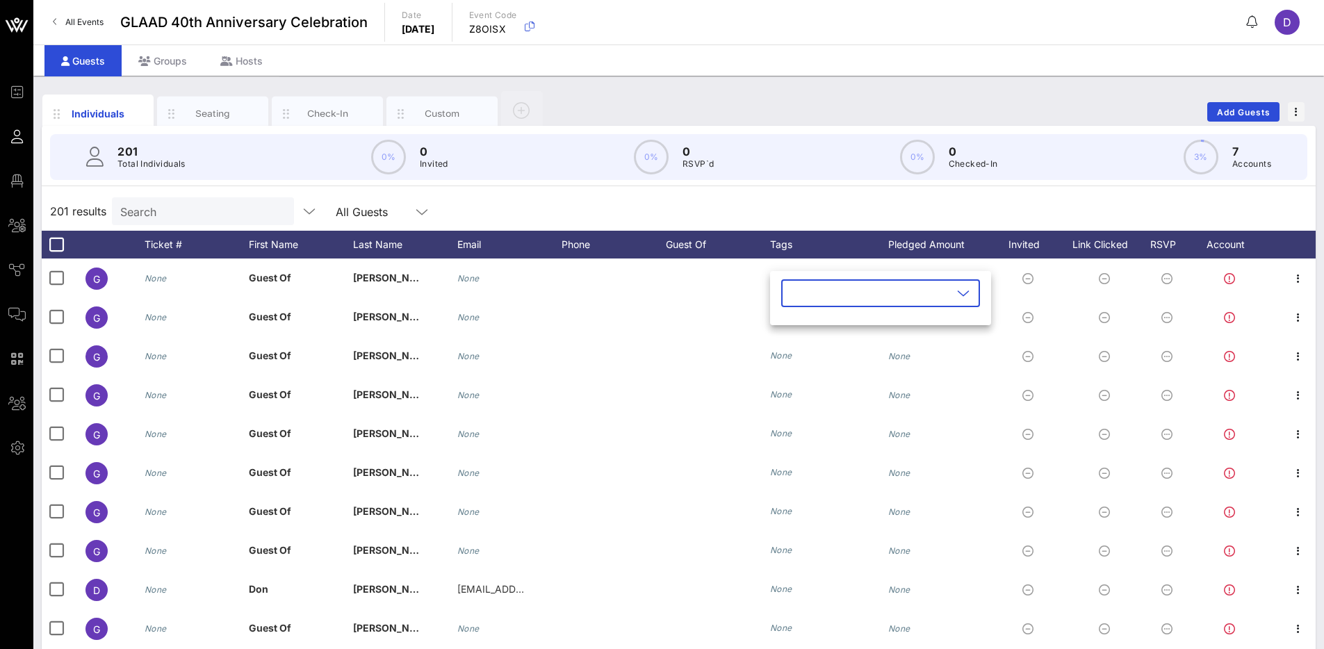
click at [896, 302] on input "text" at bounding box center [870, 293] width 163 height 22
click at [807, 208] on div "201 results Search All Guests" at bounding box center [679, 211] width 1274 height 39
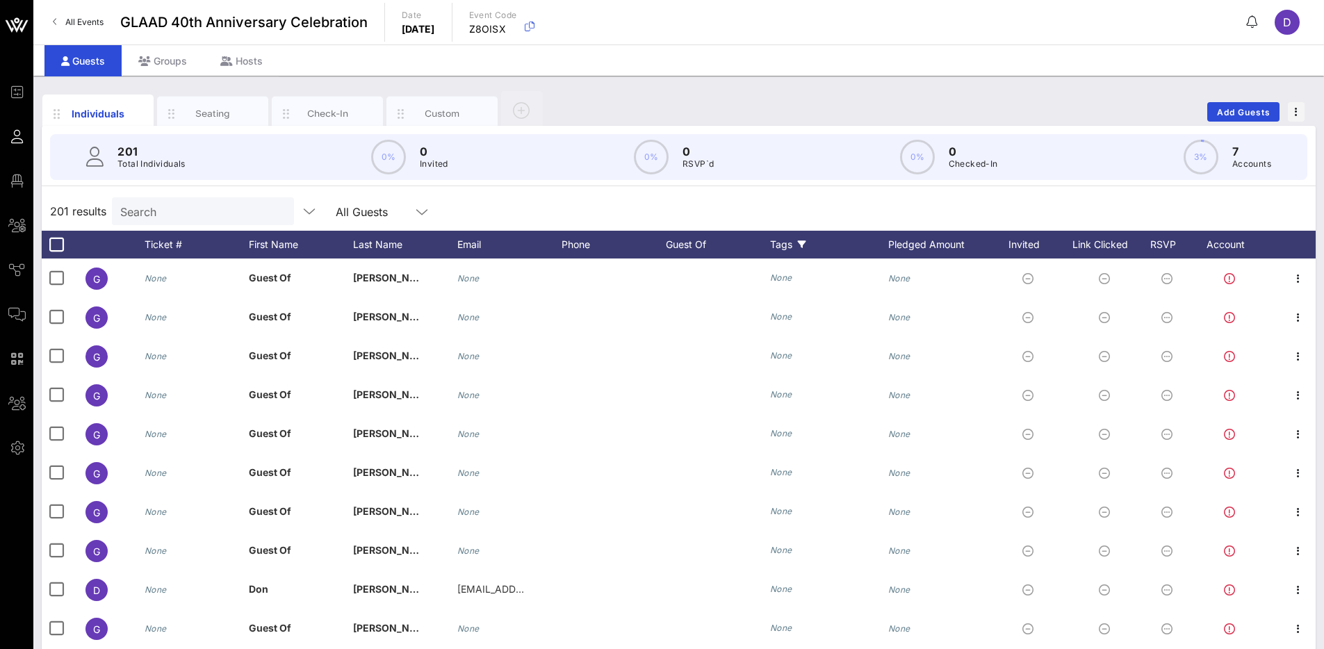
click at [782, 241] on div "Tags" at bounding box center [829, 245] width 118 height 28
click at [752, 204] on div "201 results Search All Guests" at bounding box center [679, 211] width 1274 height 39
click at [131, 117] on icon "button" at bounding box center [139, 114] width 17 height 17
click at [283, 190] on div "201 Total Individuals 0% 0 Invited 0% 0 RSVP`d 0% 0 Checked-In 3% 7 Accounts 20…" at bounding box center [679, 401] width 1274 height 550
click at [356, 210] on div "All Guests" at bounding box center [373, 211] width 75 height 18
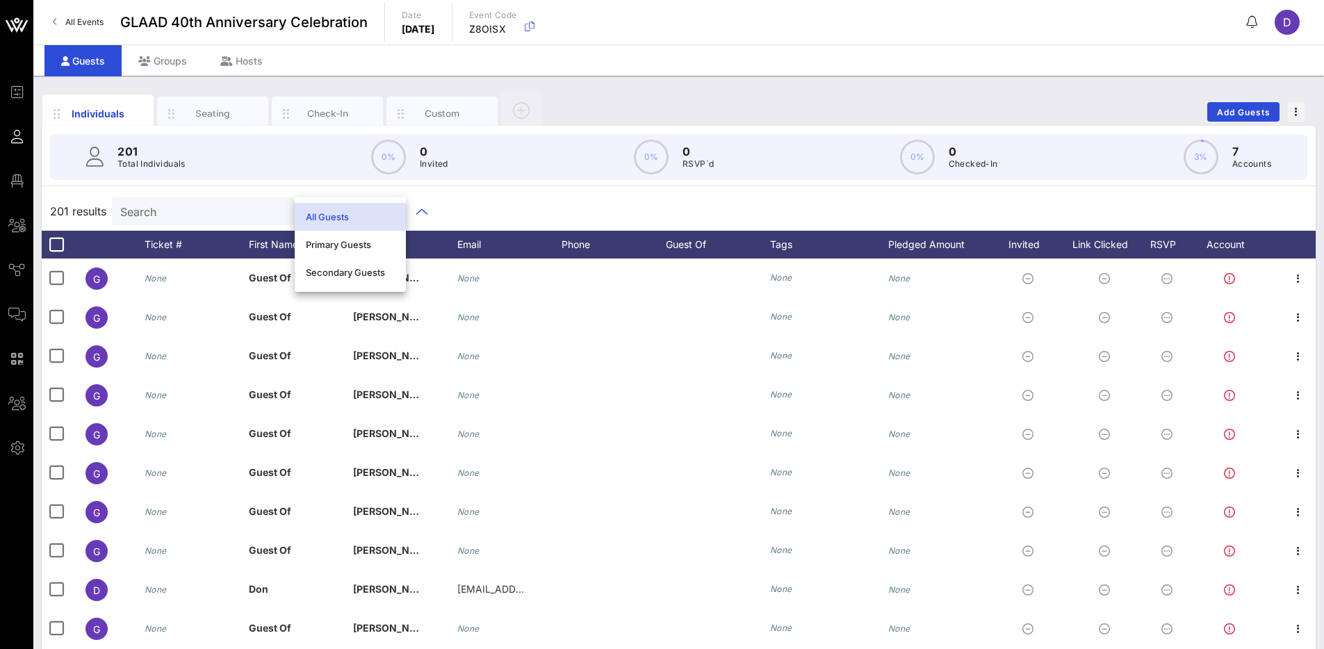
click at [445, 212] on div "201 results Search All Guests" at bounding box center [679, 211] width 1274 height 39
click at [773, 241] on div "Tags" at bounding box center [829, 245] width 118 height 28
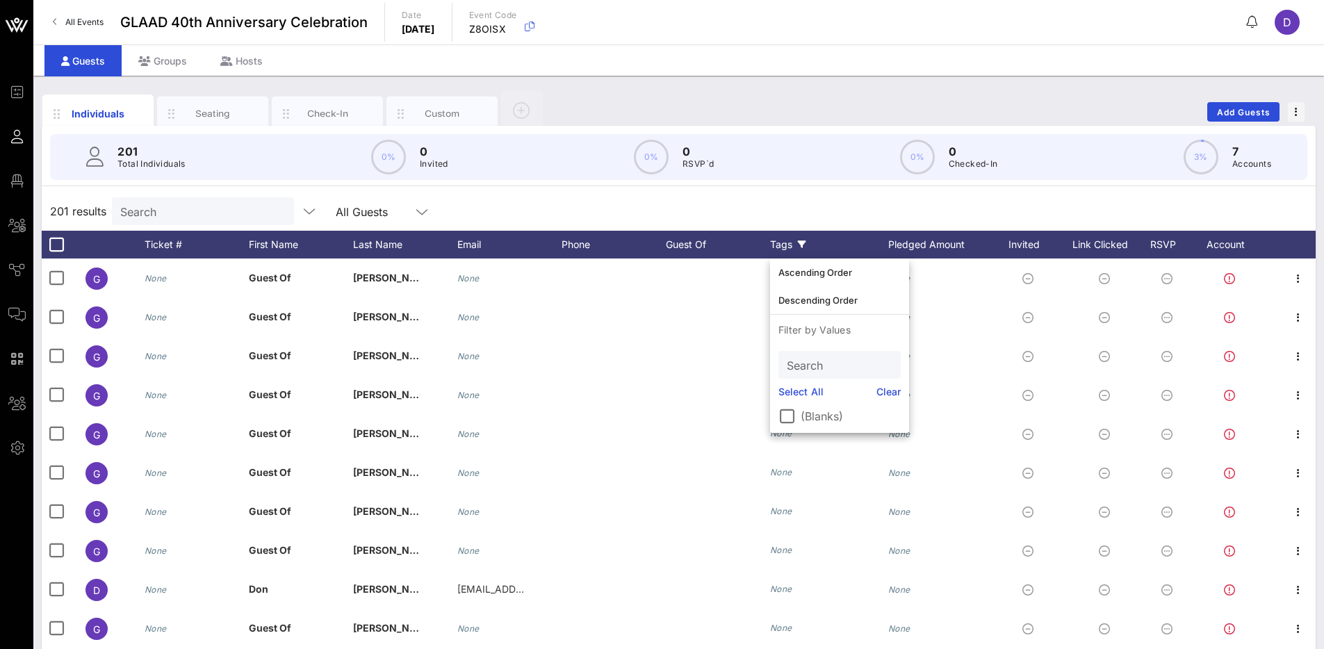
click at [787, 242] on div "Tags" at bounding box center [829, 245] width 118 height 28
click at [800, 243] on icon at bounding box center [802, 244] width 8 height 8
click at [809, 225] on div "201 results Search All Guests" at bounding box center [679, 211] width 1274 height 39
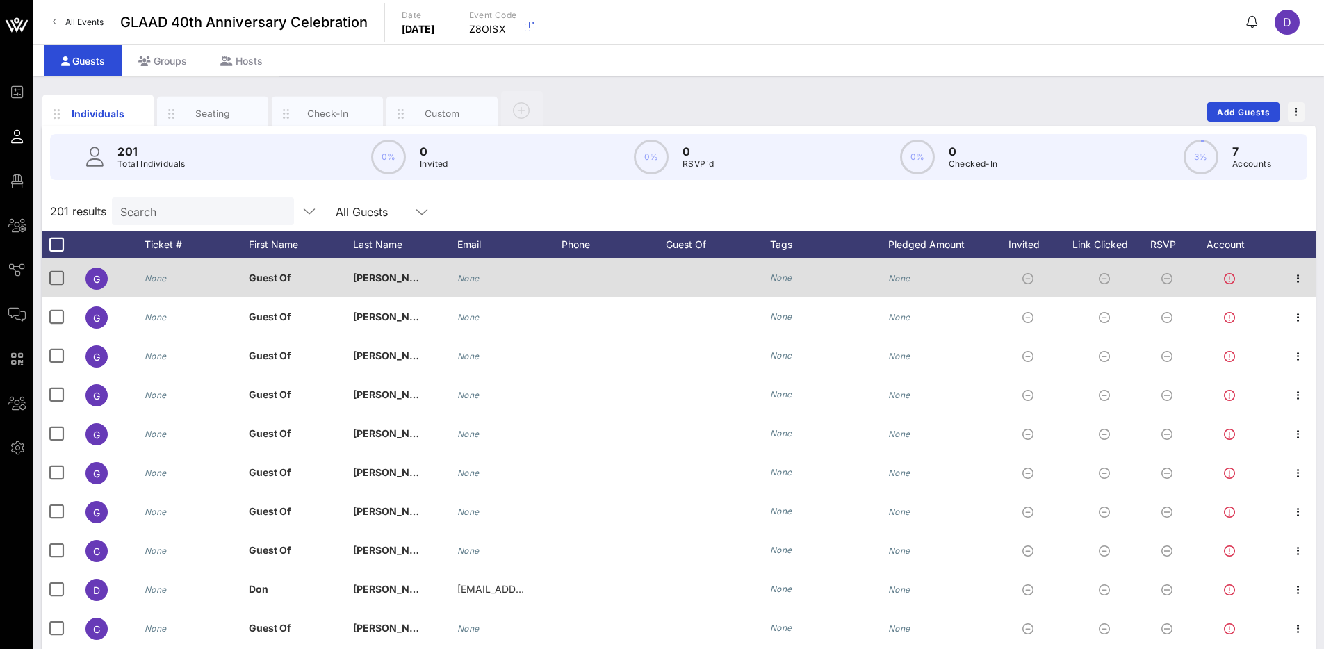
click at [773, 282] on icon "None" at bounding box center [781, 277] width 22 height 10
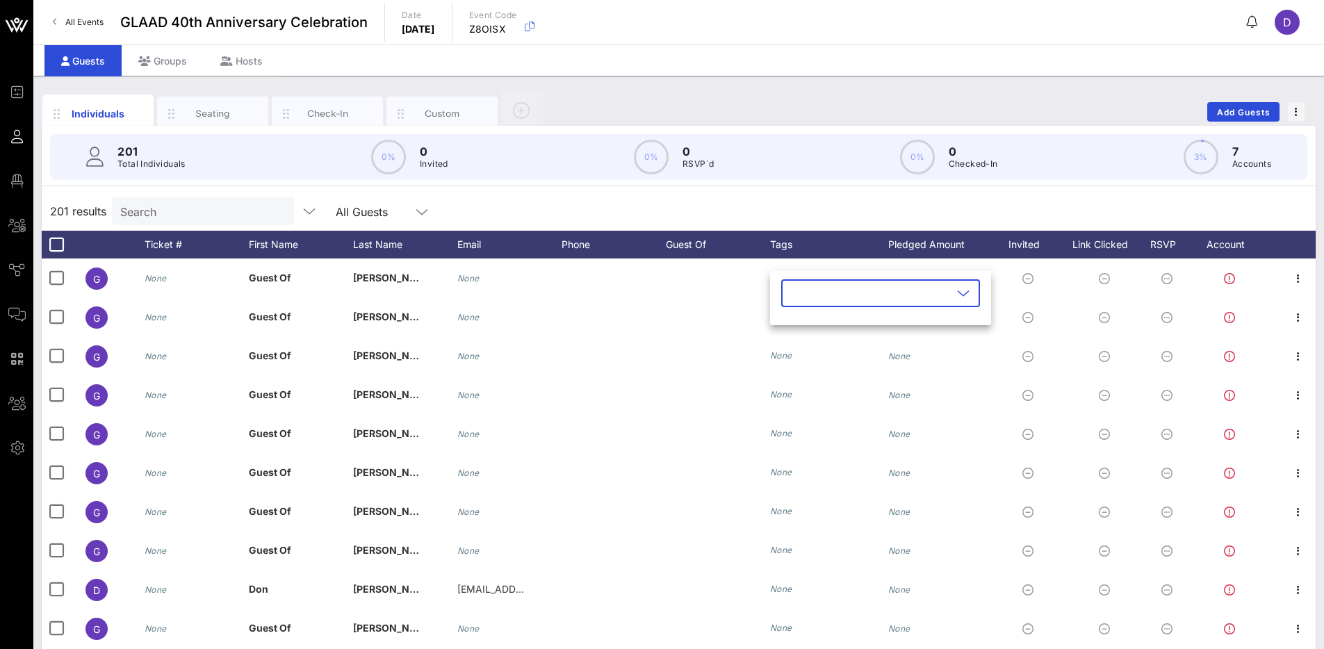
click at [810, 290] on input "text" at bounding box center [870, 293] width 163 height 22
click at [812, 213] on div "201 results Search All Guests" at bounding box center [679, 211] width 1274 height 39
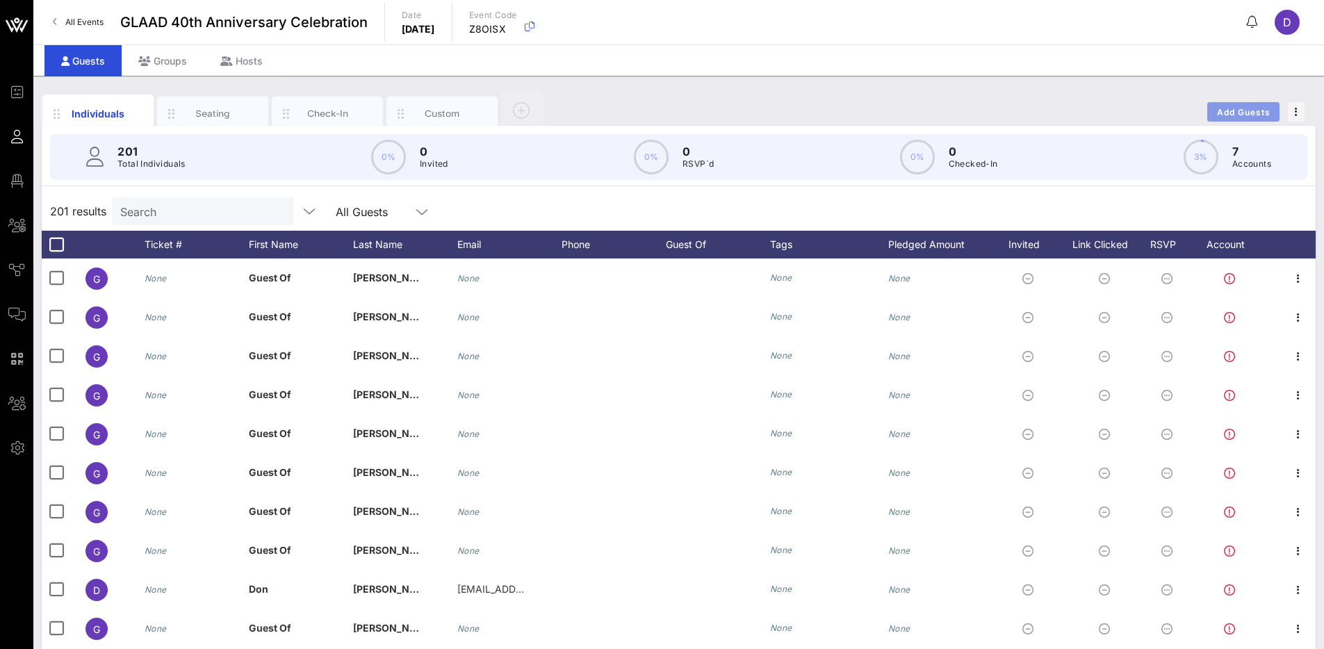
click at [1260, 102] on button "Add Guests" at bounding box center [1243, 111] width 72 height 19
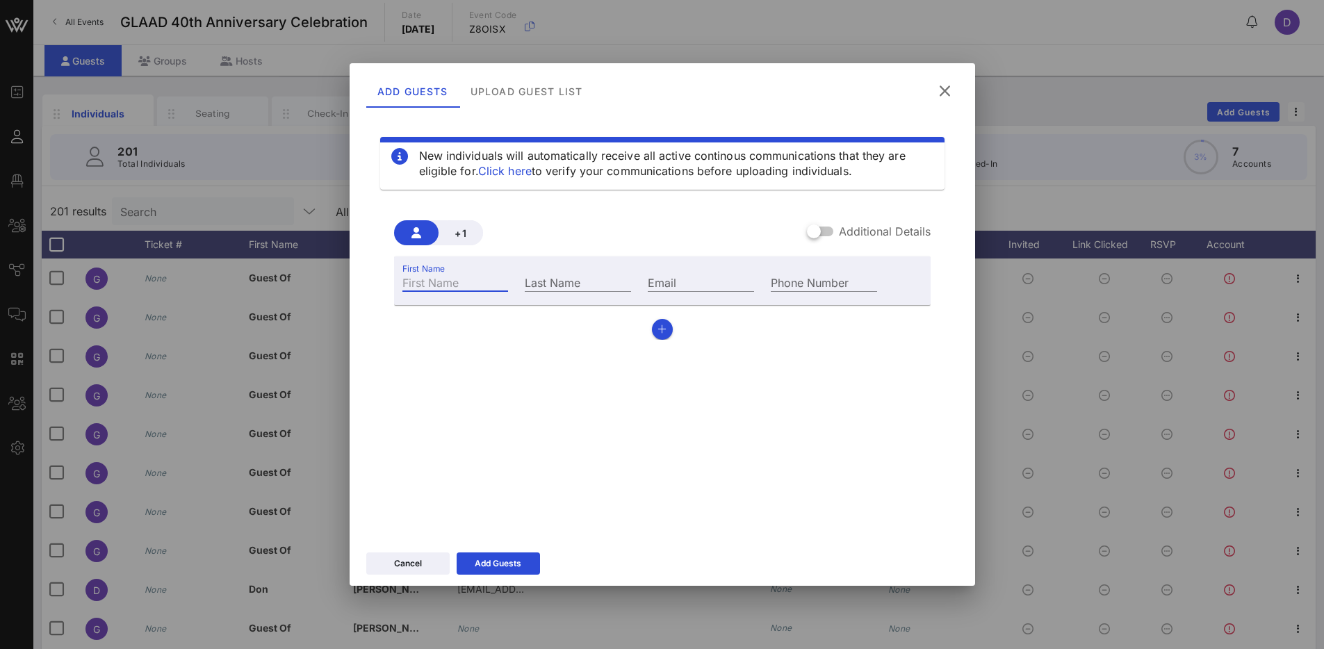
click at [450, 288] on input "First Name" at bounding box center [455, 282] width 106 height 18
drag, startPoint x: 450, startPoint y: 283, endPoint x: 489, endPoint y: 282, distance: 39.6
click at [489, 282] on input "[PERSON_NAME]" at bounding box center [455, 282] width 106 height 18
type input "Dashka"
type input "[PERSON_NAME]"
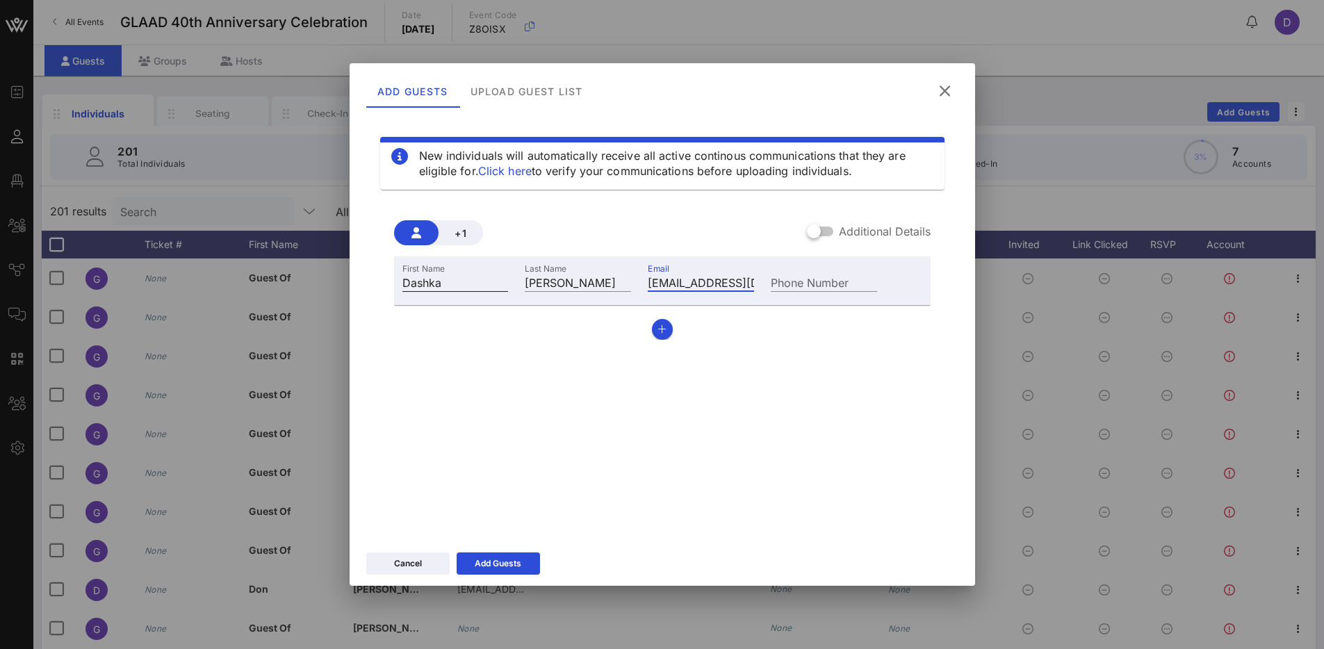
type input "[EMAIL_ADDRESS][DOMAIN_NAME]"
type input "[PHONE_NUMBER]"
click at [946, 89] on icon at bounding box center [944, 90] width 21 height 19
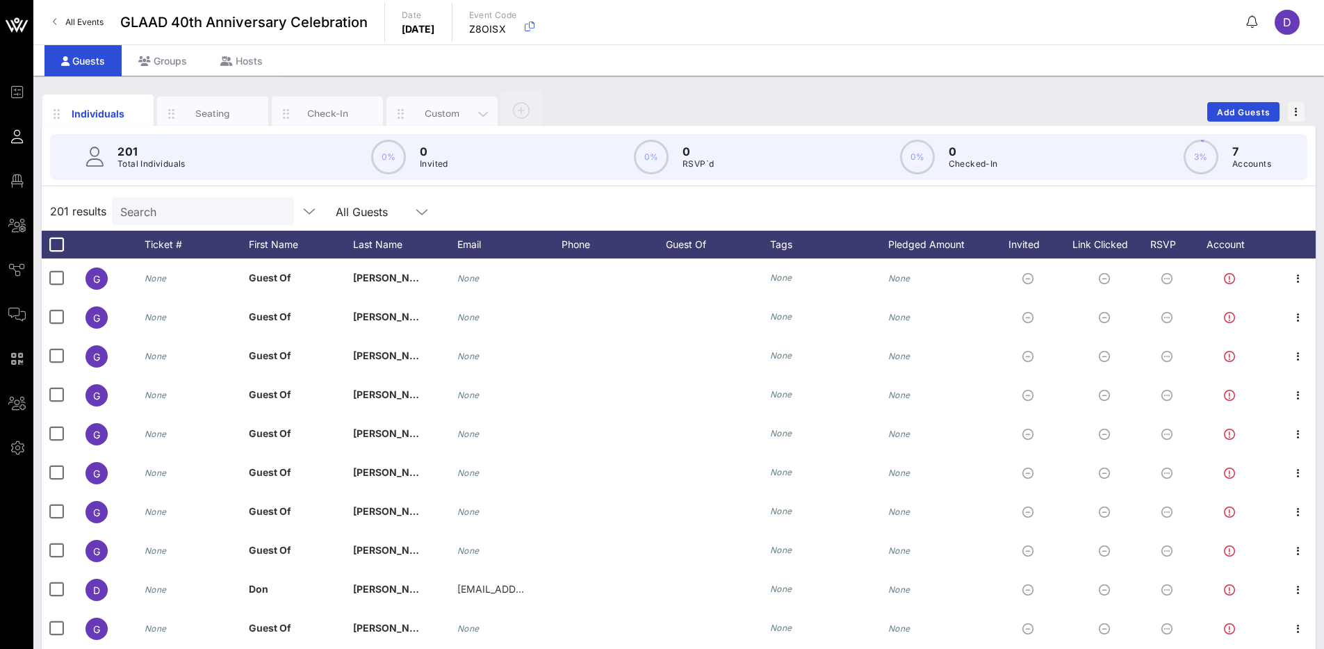
click at [447, 106] on div "Custom" at bounding box center [441, 114] width 111 height 35
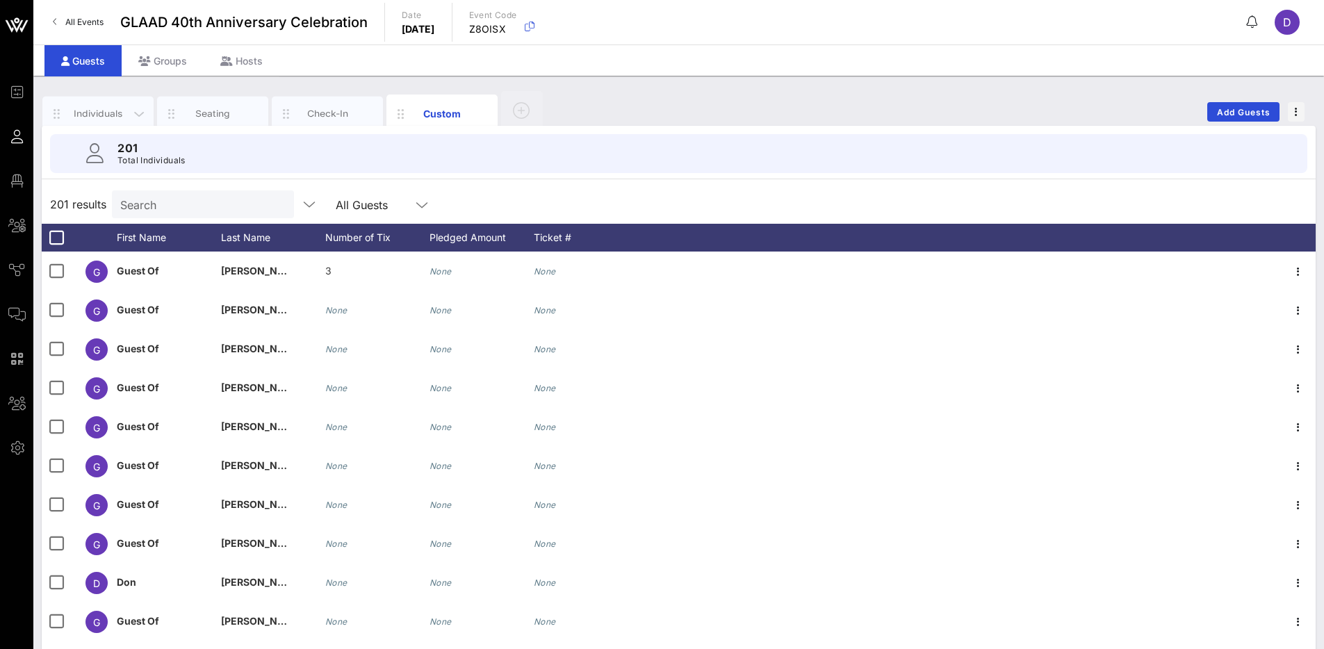
click at [96, 114] on div "Individuals" at bounding box center [98, 113] width 62 height 13
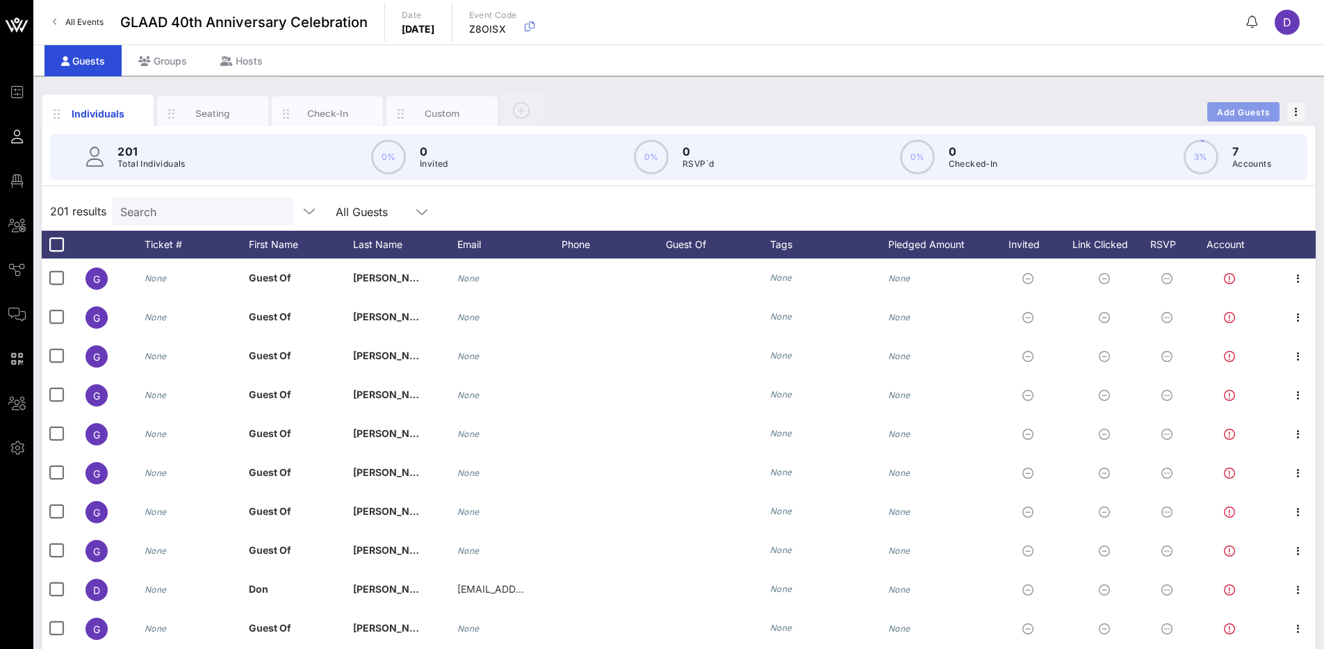
click at [1245, 107] on span "Add Guests" at bounding box center [1243, 112] width 55 height 10
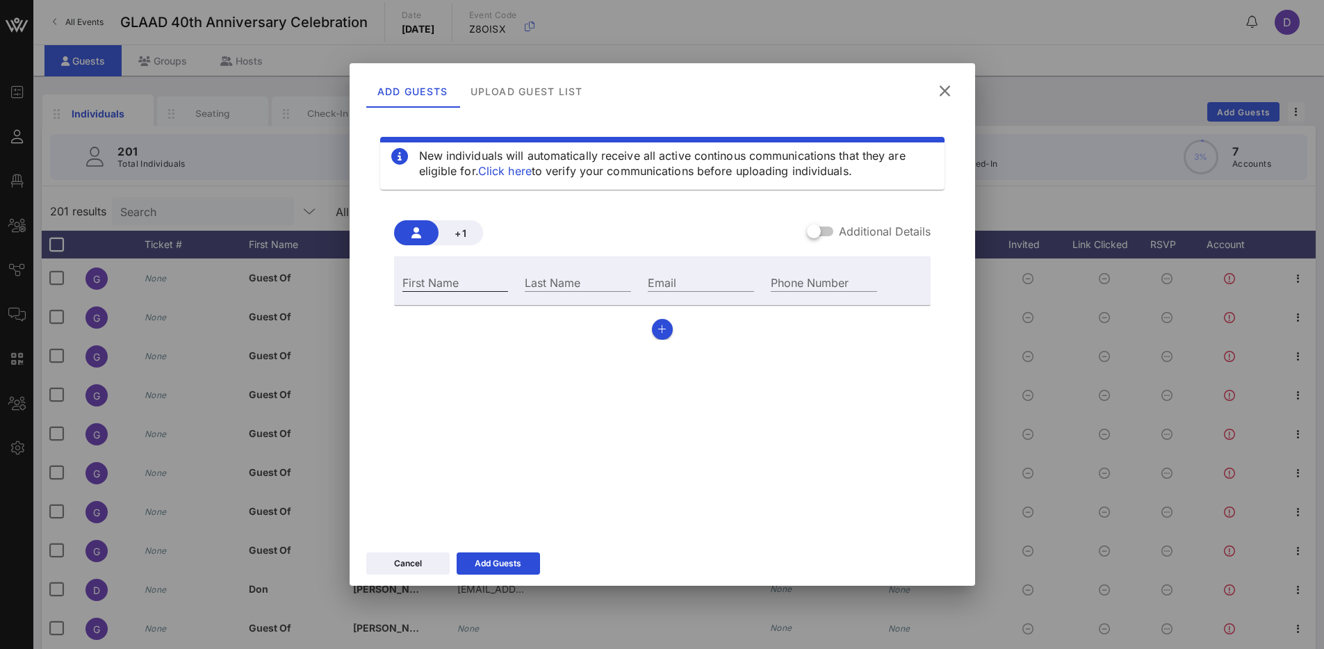
click at [463, 284] on input "First Name" at bounding box center [455, 282] width 106 height 18
type input "Dashka"
type input "[PERSON_NAME]"
click at [450, 279] on input "Dashka" at bounding box center [455, 282] width 106 height 18
type input "Dashka (TEST)"
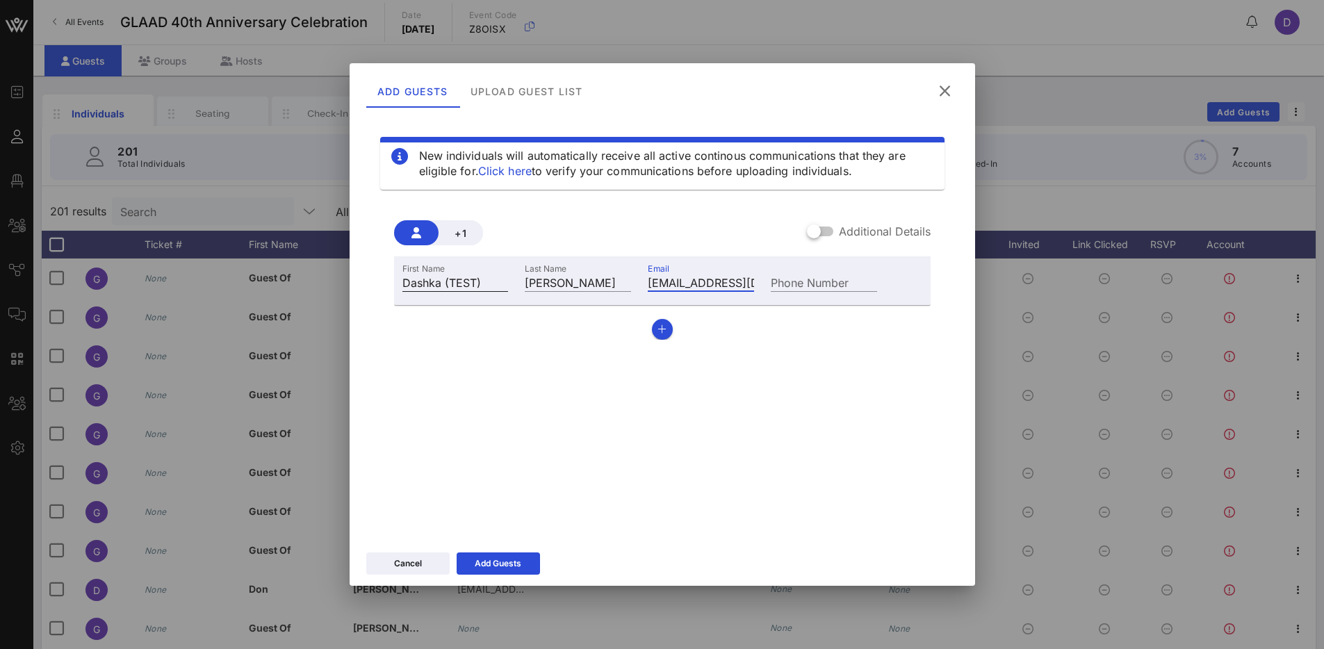
type input "[EMAIL_ADDRESS][DOMAIN_NAME]"
type input "[PHONE_NUMBER]"
click at [659, 328] on icon "button" at bounding box center [661, 330] width 9 height 10
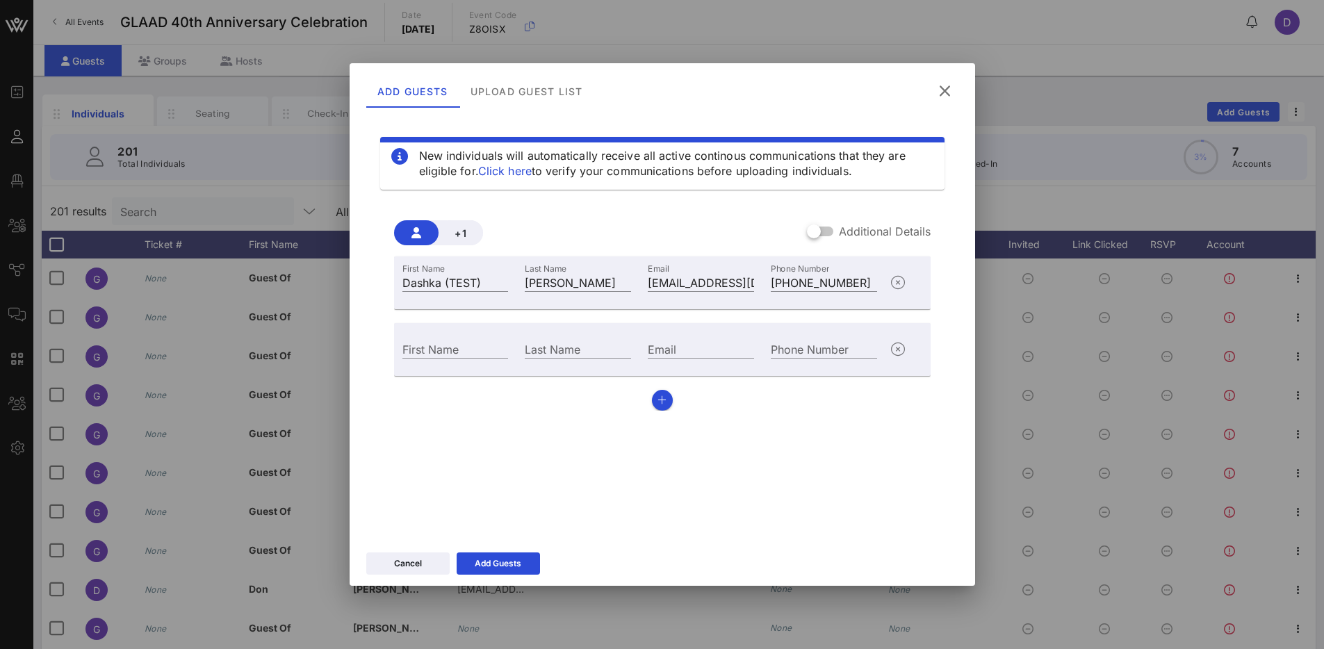
click at [477, 338] on div "First Name" at bounding box center [455, 348] width 123 height 38
click at [469, 348] on input "First Name" at bounding box center [455, 349] width 106 height 18
type input "Crystal"
type input "[PERSON_NAME]"
click at [480, 282] on input "Dashka (TEST)" at bounding box center [455, 282] width 106 height 18
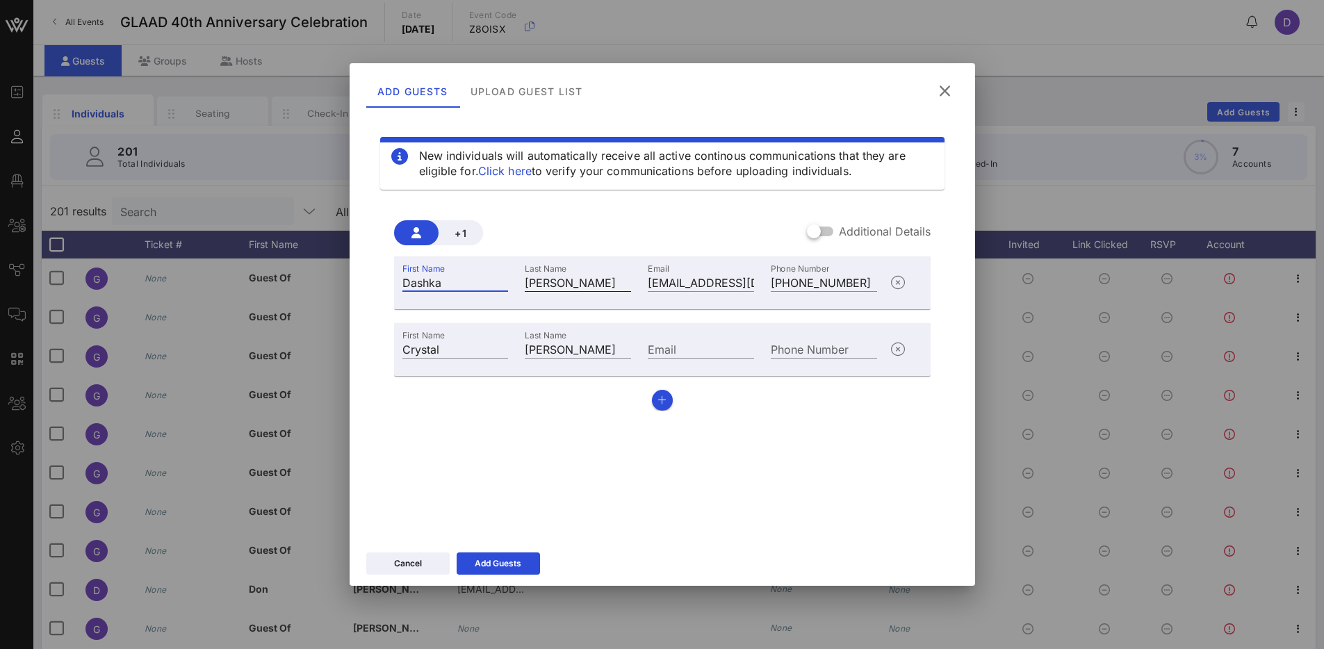
type input "Dashka"
click at [596, 288] on input "[PERSON_NAME]" at bounding box center [578, 282] width 106 height 18
type input "[PERSON_NAME] (Test)"
click at [599, 345] on input "[PERSON_NAME]" at bounding box center [578, 349] width 106 height 18
type input "[PERSON_NAME] (Test)"
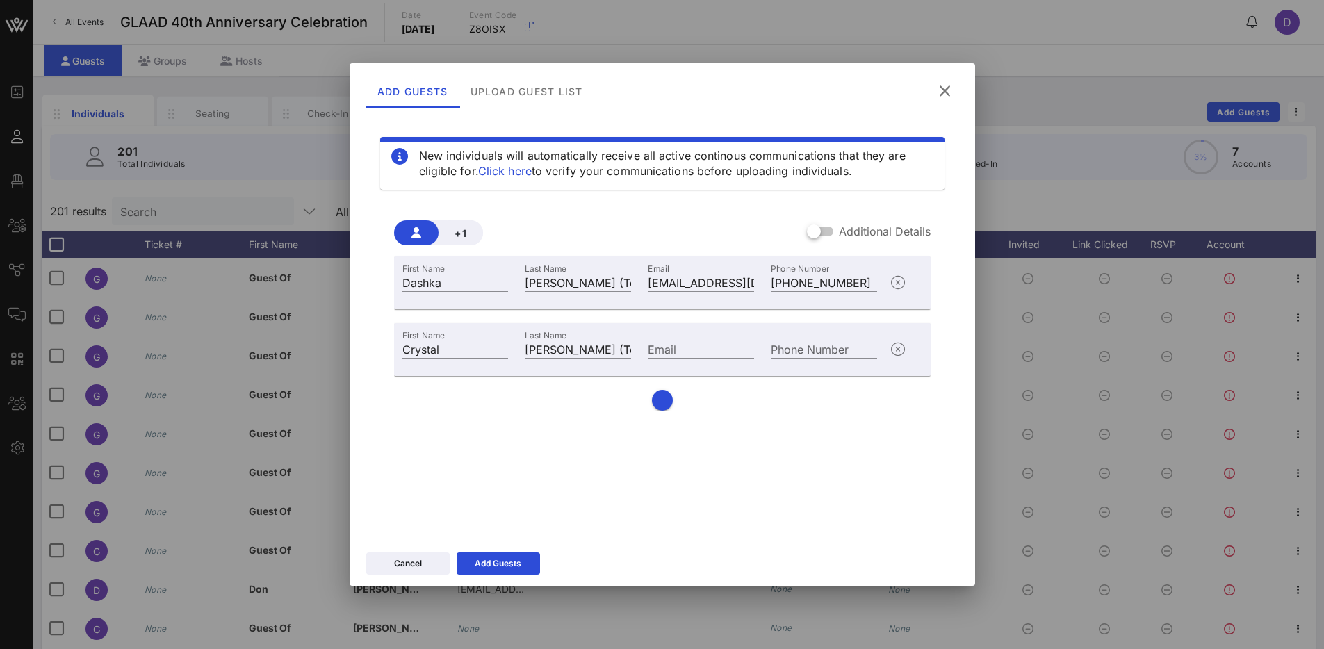
click at [667, 389] on div "First Name [PERSON_NAME] Last Name [PERSON_NAME] (Test) Email [EMAIL_ADDRESS][D…" at bounding box center [662, 333] width 536 height 154
click at [665, 401] on icon "button" at bounding box center [661, 400] width 9 height 10
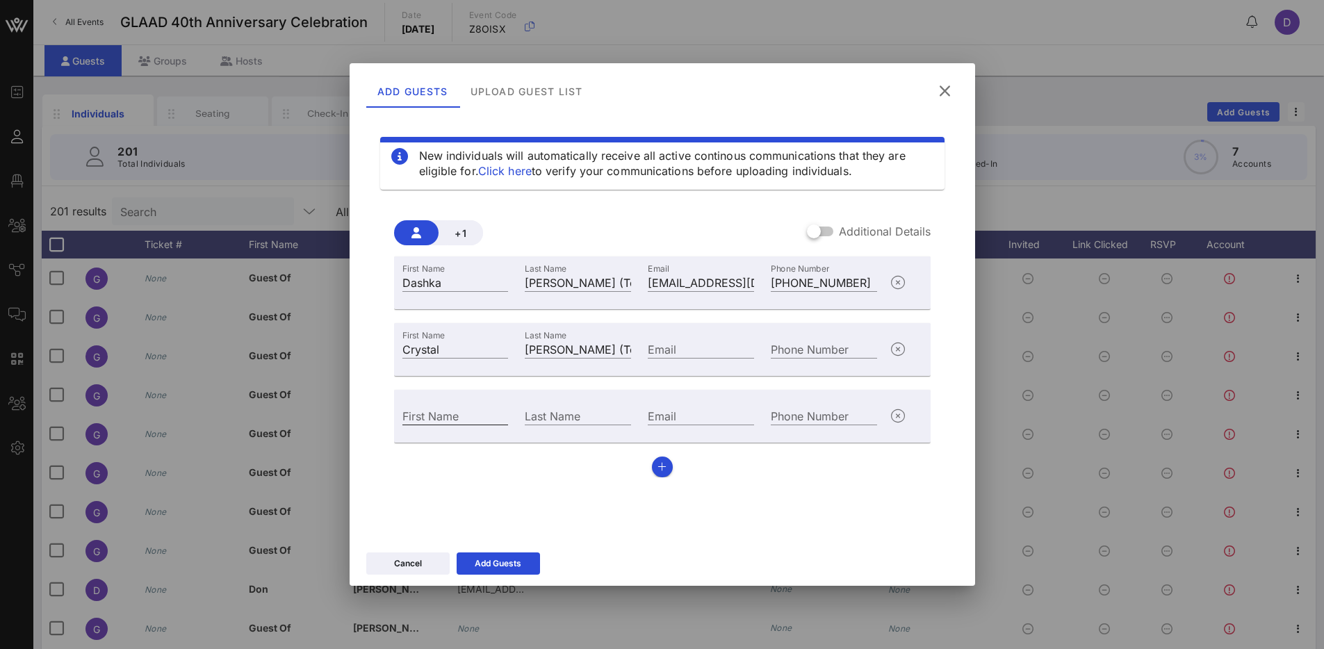
click at [449, 408] on input "First Name" at bounding box center [455, 415] width 106 height 18
type input "[PERSON_NAME]"
click at [574, 415] on input "Ab" at bounding box center [578, 415] width 106 height 18
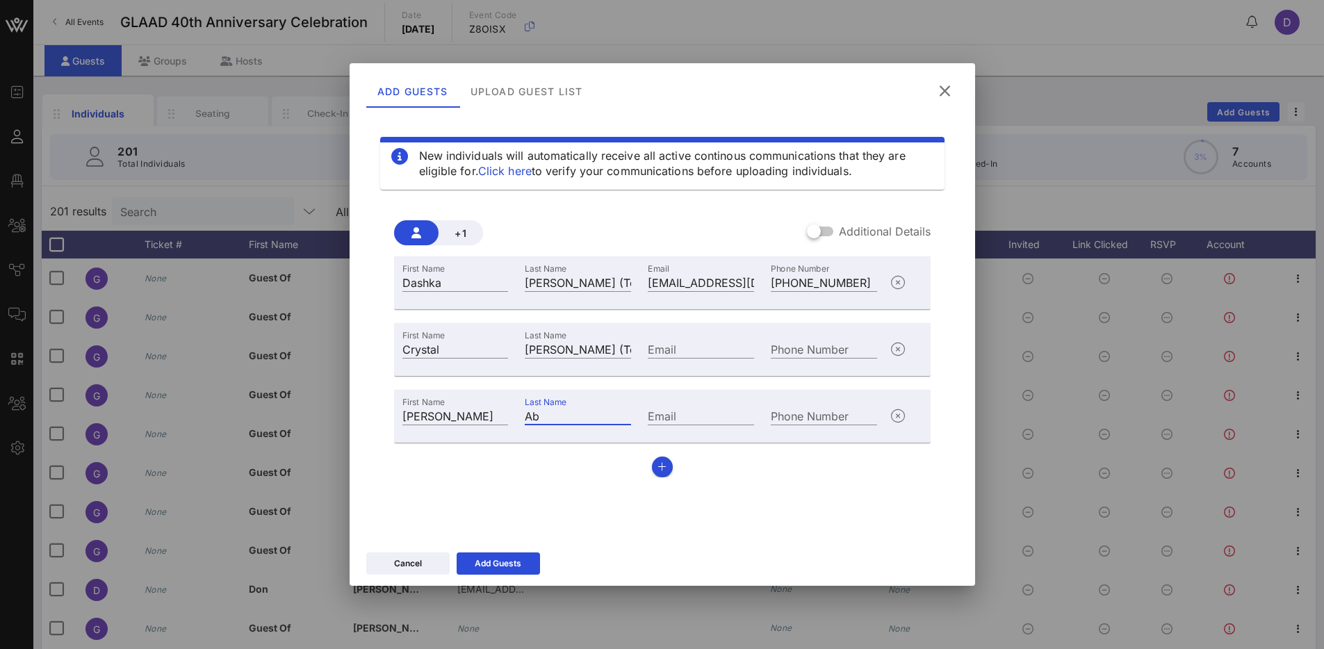
paste input "uelhaj"
type input "Abuelhaj"
click at [671, 414] on input "Email" at bounding box center [701, 415] width 106 height 18
paste input "[EMAIL_ADDRESS][DOMAIN_NAME]"
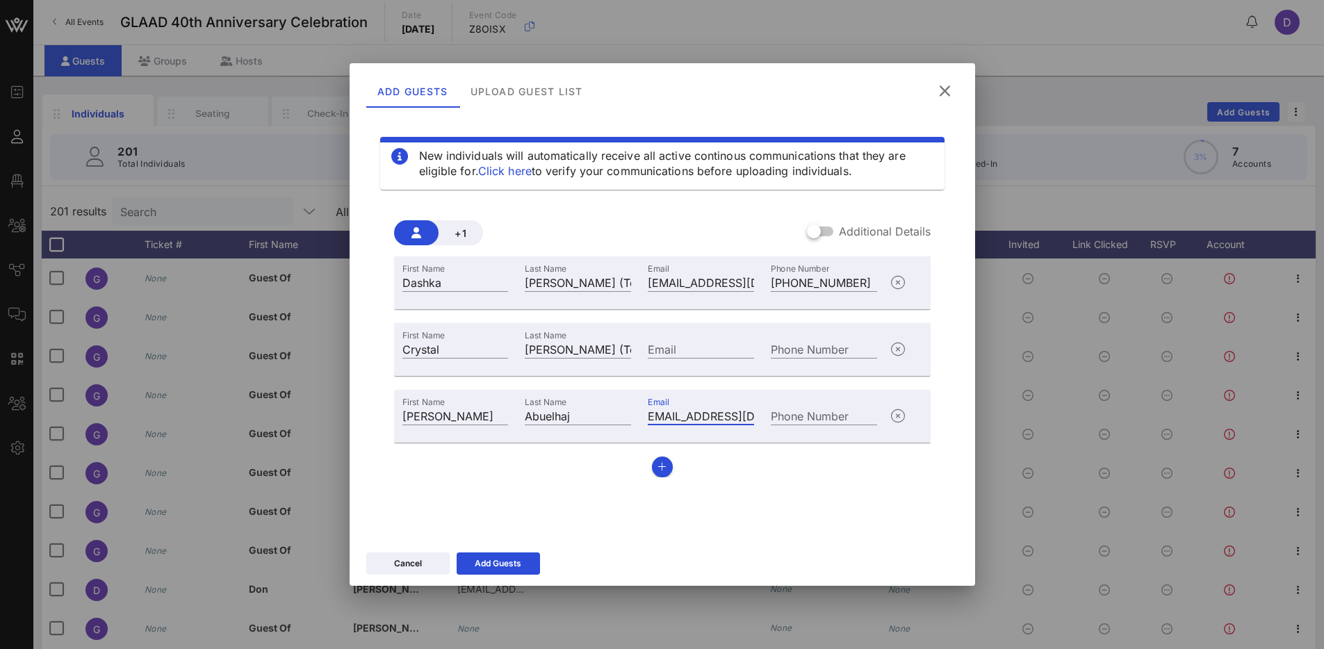
type input "[EMAIL_ADDRESS][DOMAIN_NAME]"
click at [819, 413] on input "Phone Number" at bounding box center [824, 415] width 106 height 18
paste input "[PHONE_NUMBER]"
type input "[PHONE_NUMBER]"
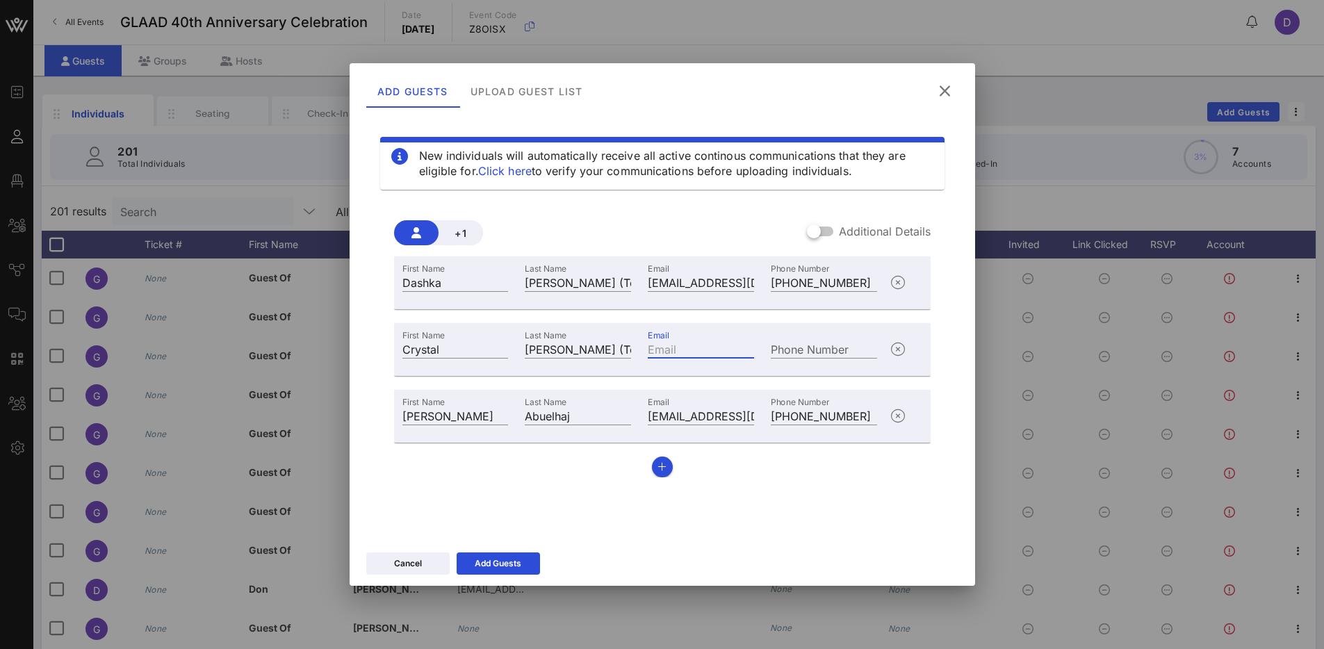
click at [708, 347] on input "Email" at bounding box center [701, 349] width 106 height 18
click at [672, 350] on input "c" at bounding box center [701, 349] width 106 height 18
paste input "[PERSON_NAME][EMAIL_ADDRESS][DOMAIN_NAME]"
type input "[EMAIL_ADDRESS][DOMAIN_NAME]"
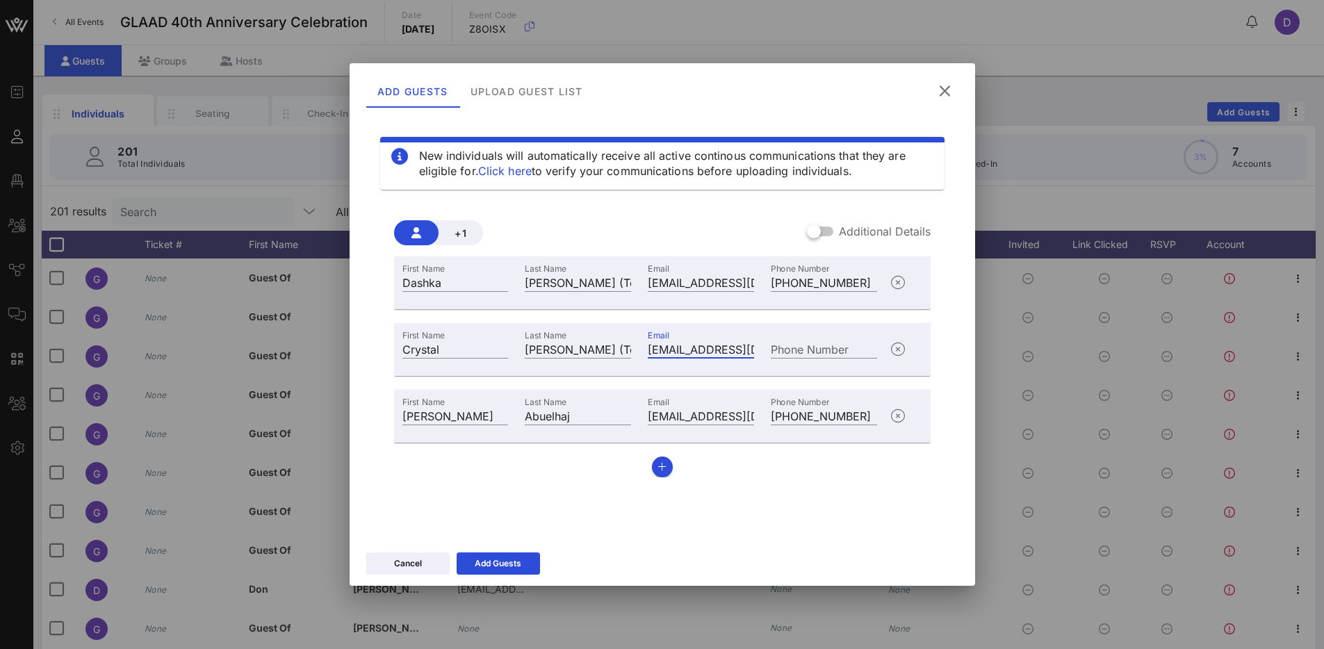
click at [819, 331] on div "Phone Number" at bounding box center [823, 348] width 123 height 38
click at [819, 355] on input "Phone Number" at bounding box center [824, 349] width 106 height 18
type input "[PHONE_NUMBER]"
click at [665, 478] on div "+1 Additional Details First Name [PERSON_NAME] Last Name [PERSON_NAME] (Test) E…" at bounding box center [662, 343] width 564 height 290
click at [663, 468] on icon "button" at bounding box center [661, 467] width 9 height 10
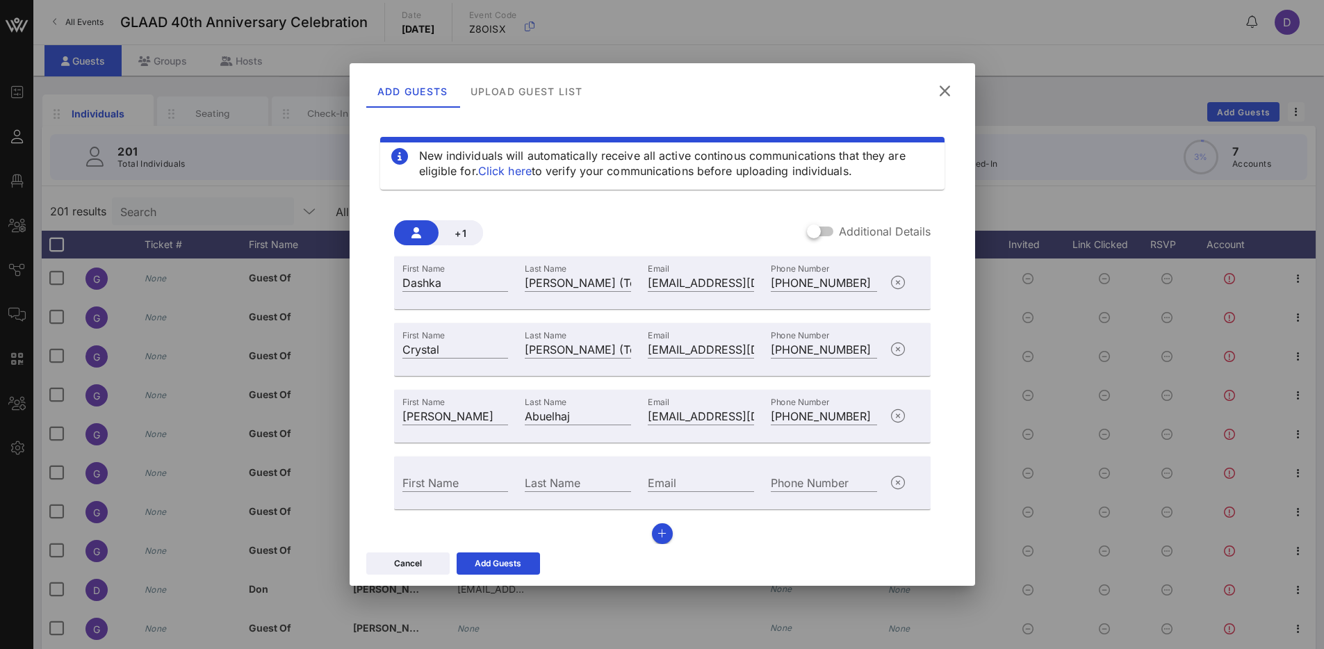
click at [457, 470] on div "First Name" at bounding box center [455, 481] width 123 height 38
click at [452, 490] on div "First Name" at bounding box center [455, 482] width 106 height 18
type input "[PERSON_NAME]"
type input "[PERSON_NAME] (Test)"
type input "[EMAIL_ADDRESS][DOMAIN_NAME]"
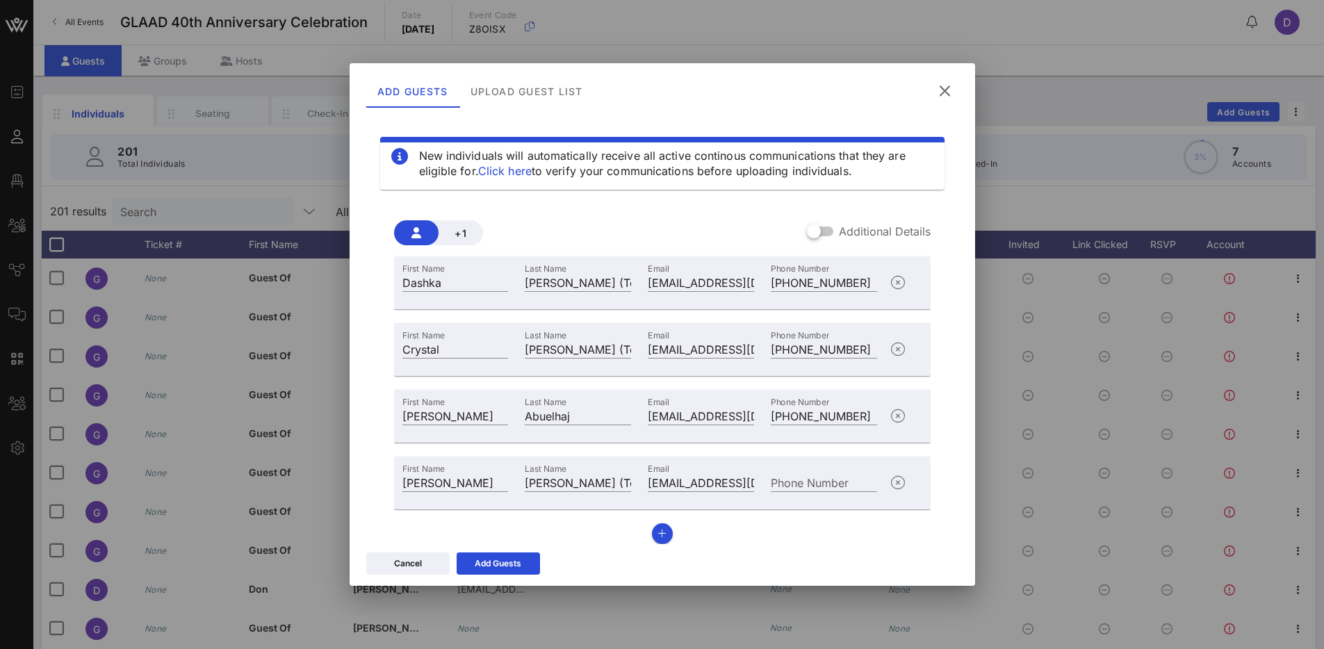
click at [794, 472] on div "Phone Number" at bounding box center [823, 481] width 123 height 38
click at [794, 484] on input "Phone Number" at bounding box center [824, 482] width 106 height 18
type input "[PHONE_NUMBER]"
click at [652, 539] on button "button" at bounding box center [662, 533] width 21 height 21
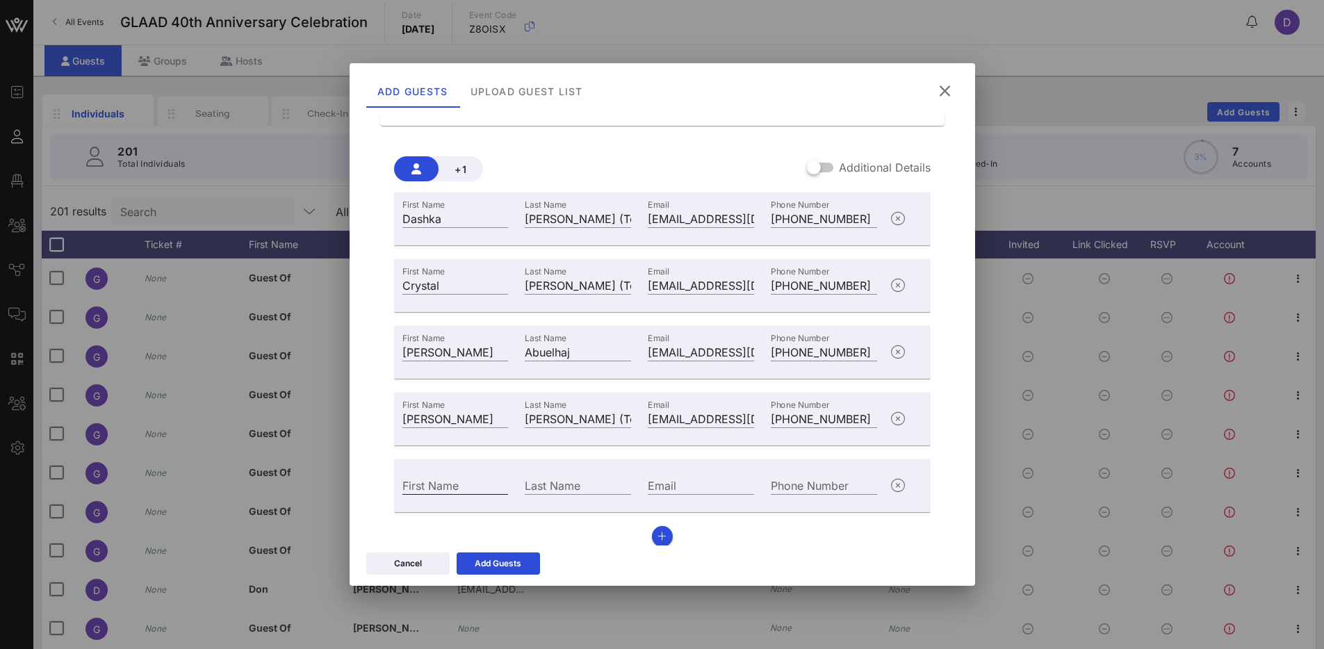
click at [466, 493] on div "First Name" at bounding box center [455, 485] width 106 height 18
type input "[PERSON_NAME]"
type input "e"
type input "r"
type input "[PERSON_NAME] (Text)"
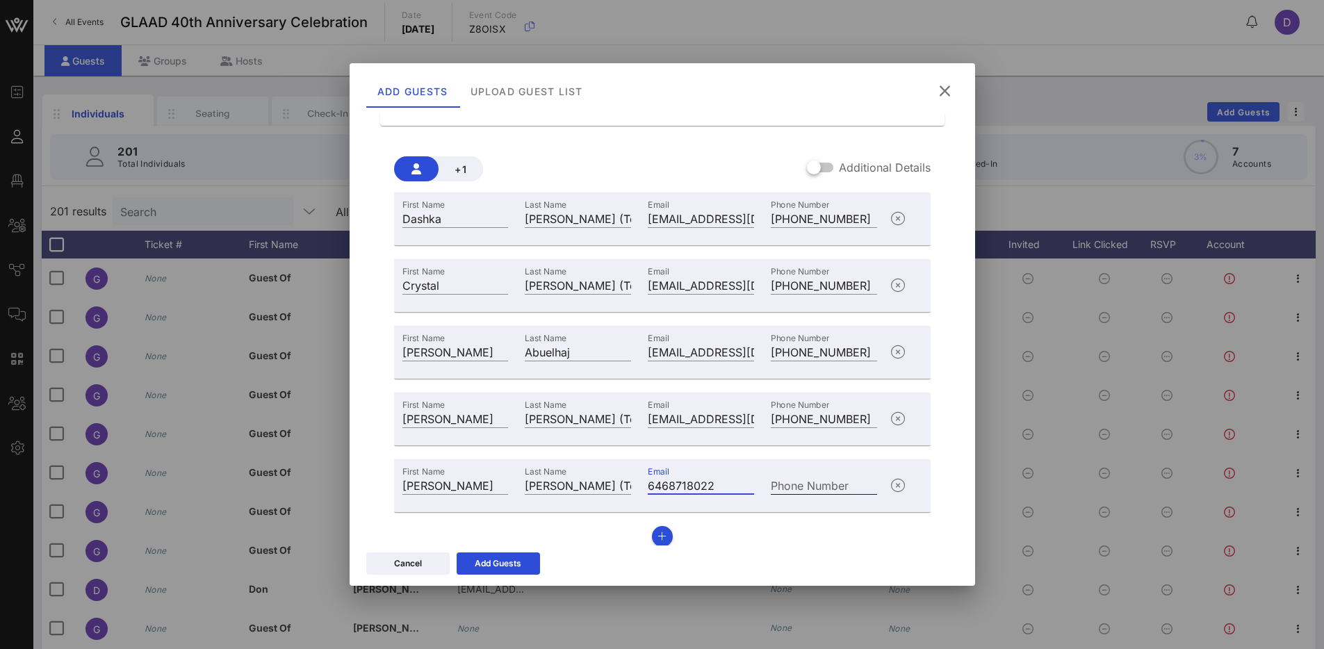
type input "6468718022"
click at [779, 479] on div "Phone Number" at bounding box center [824, 485] width 106 height 18
type input "[PHONE_NUMBER]"
click at [657, 537] on icon "button" at bounding box center [661, 537] width 9 height 10
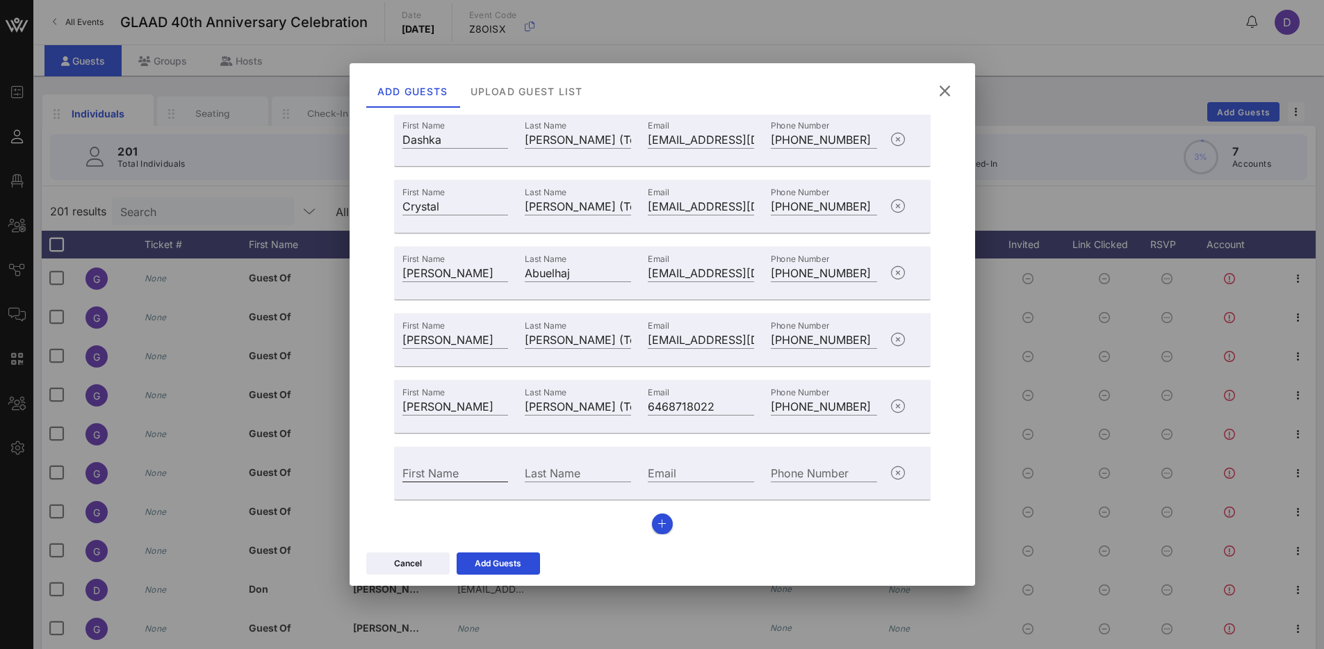
click at [447, 465] on input "First Name" at bounding box center [455, 472] width 106 height 18
type input "[PERSON_NAME]"
type input "8133352554"
click at [693, 470] on input "8133352554" at bounding box center [701, 472] width 106 height 18
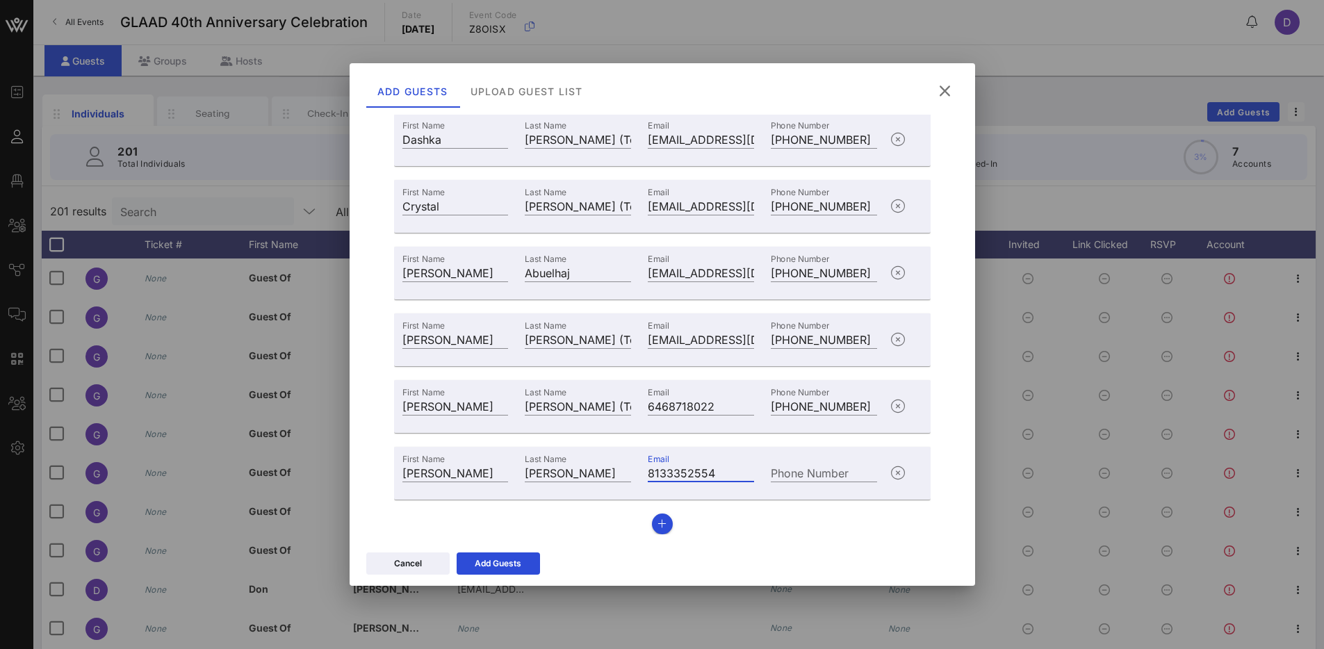
click at [693, 470] on input "8133352554" at bounding box center [701, 472] width 106 height 18
click at [810, 462] on div "Phone Number" at bounding box center [823, 471] width 123 height 38
click at [810, 471] on input "Phone Number" at bounding box center [824, 472] width 106 height 18
paste input "[PHONE_NUMBER]"
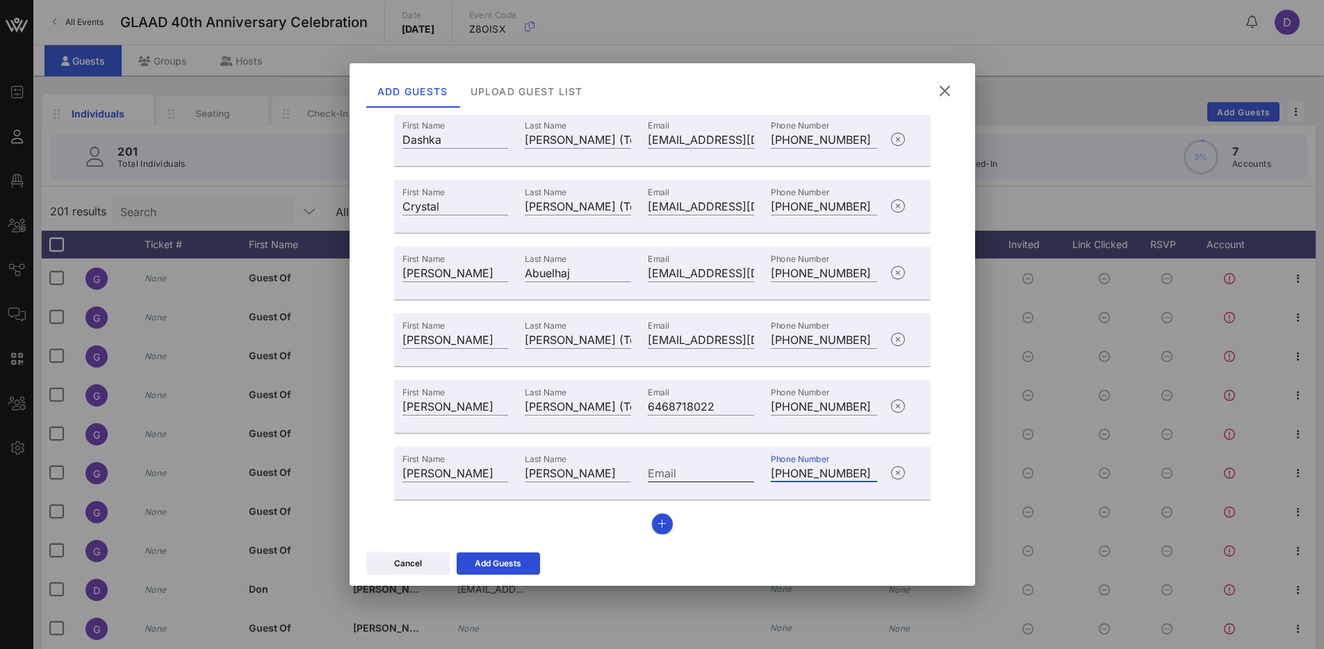
type input "[PHONE_NUMBER]"
click at [664, 471] on input "Email" at bounding box center [701, 472] width 106 height 18
paste input "[EMAIL_ADDRESS][DOMAIN_NAME]"
type input "[EMAIL_ADDRESS][DOMAIN_NAME]"
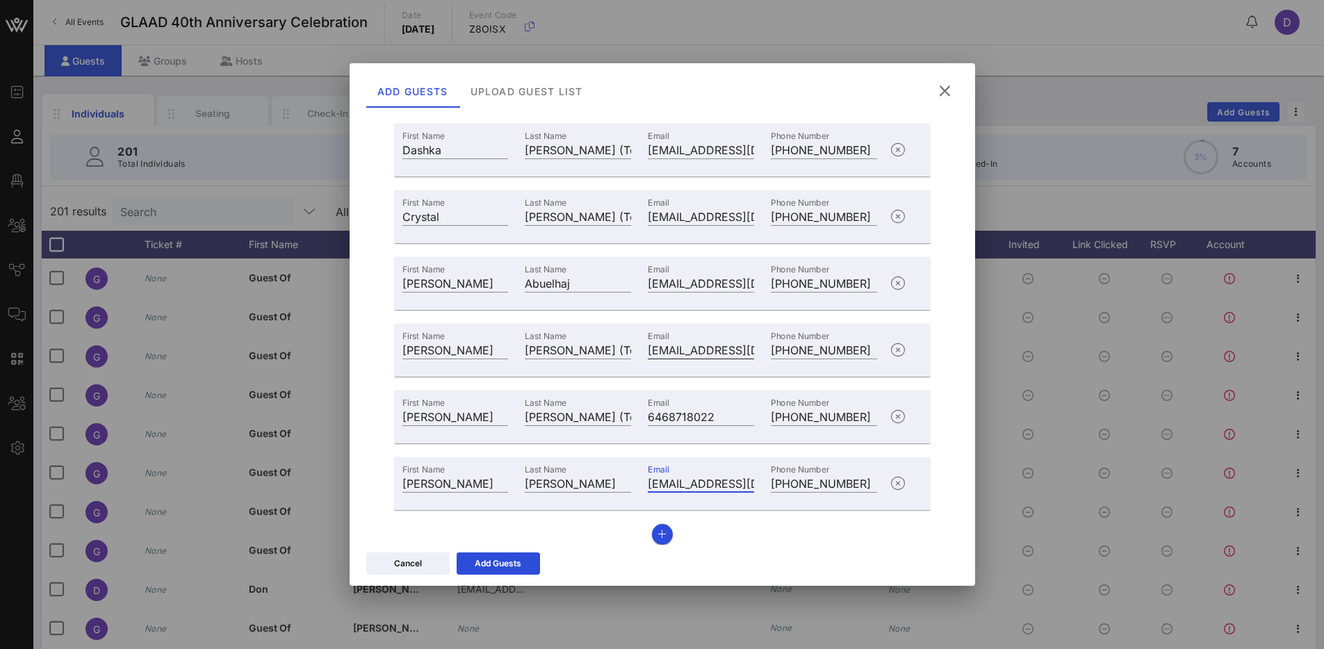
scroll to position [143, 0]
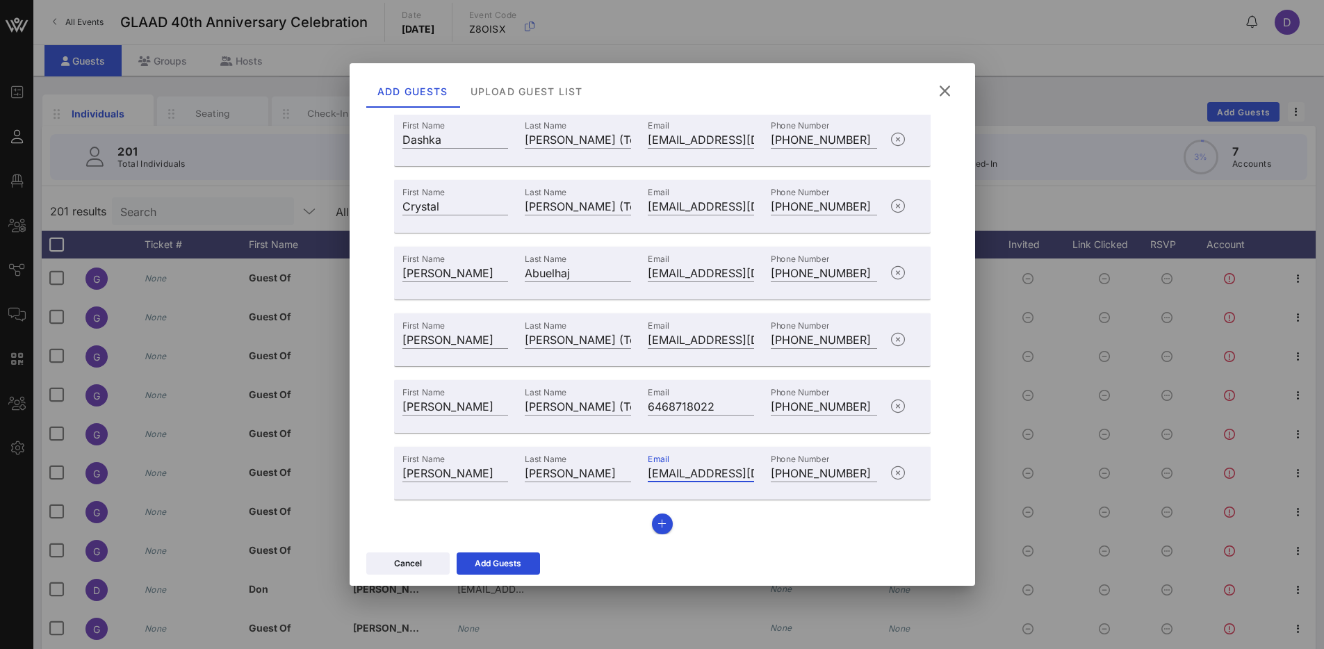
click at [599, 534] on div "First Name [PERSON_NAME] Last Name [PERSON_NAME] (Test) Email [EMAIL_ADDRESS][D…" at bounding box center [662, 323] width 536 height 421
click at [586, 475] on input "[PERSON_NAME]" at bounding box center [578, 472] width 106 height 18
click at [598, 470] on input "[PERSON_NAME] (Test0" at bounding box center [578, 472] width 106 height 18
click at [602, 475] on input "[PERSON_NAME] (Test0" at bounding box center [578, 472] width 106 height 18
type input "[PERSON_NAME] (Test)"
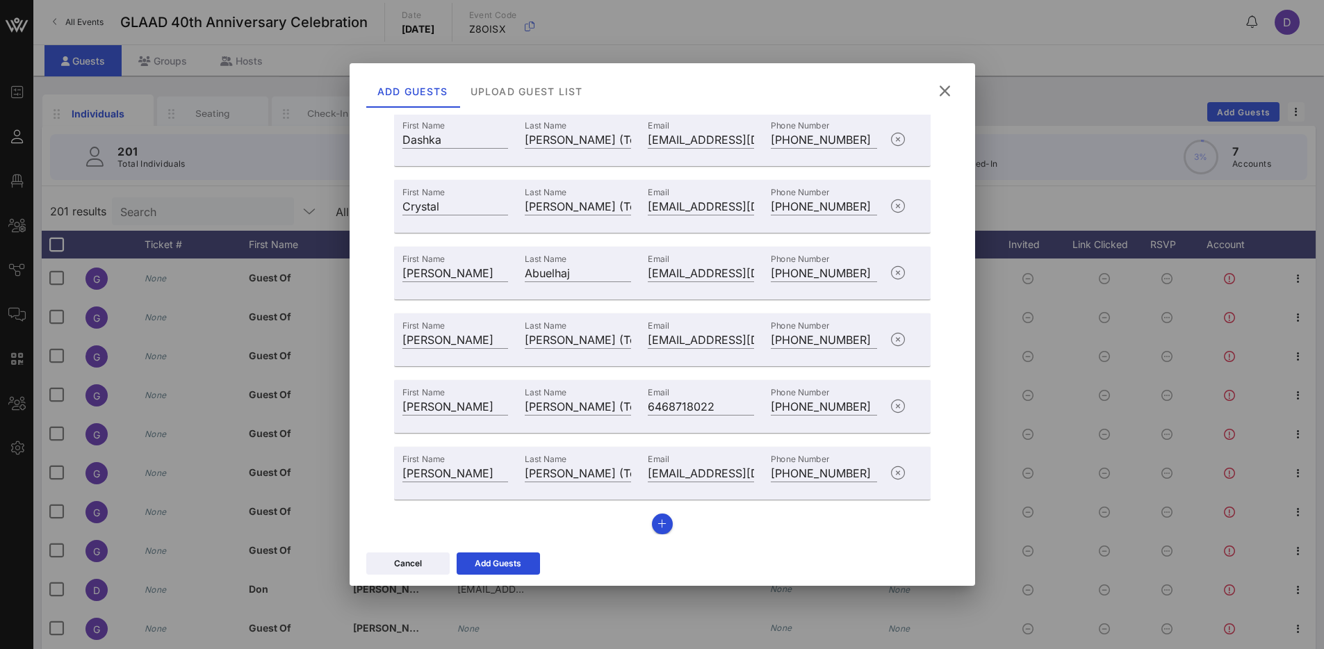
scroll to position [0, 0]
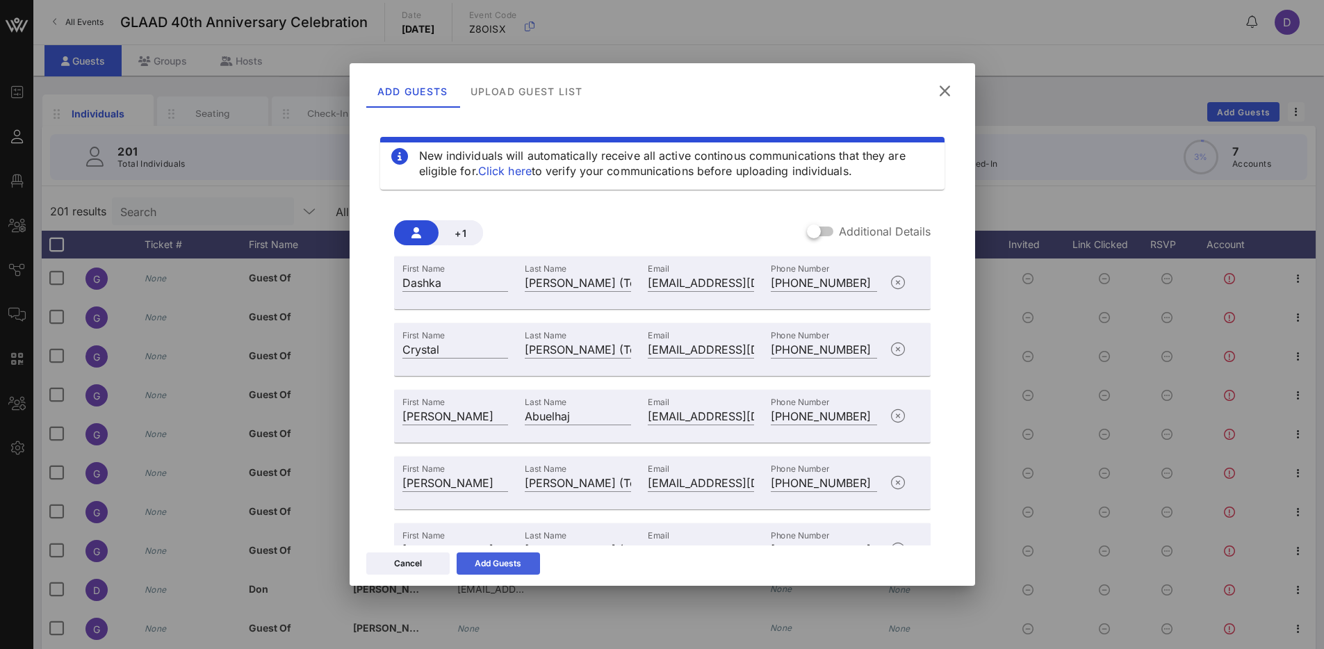
click at [486, 558] on div "Add Guests" at bounding box center [498, 564] width 47 height 14
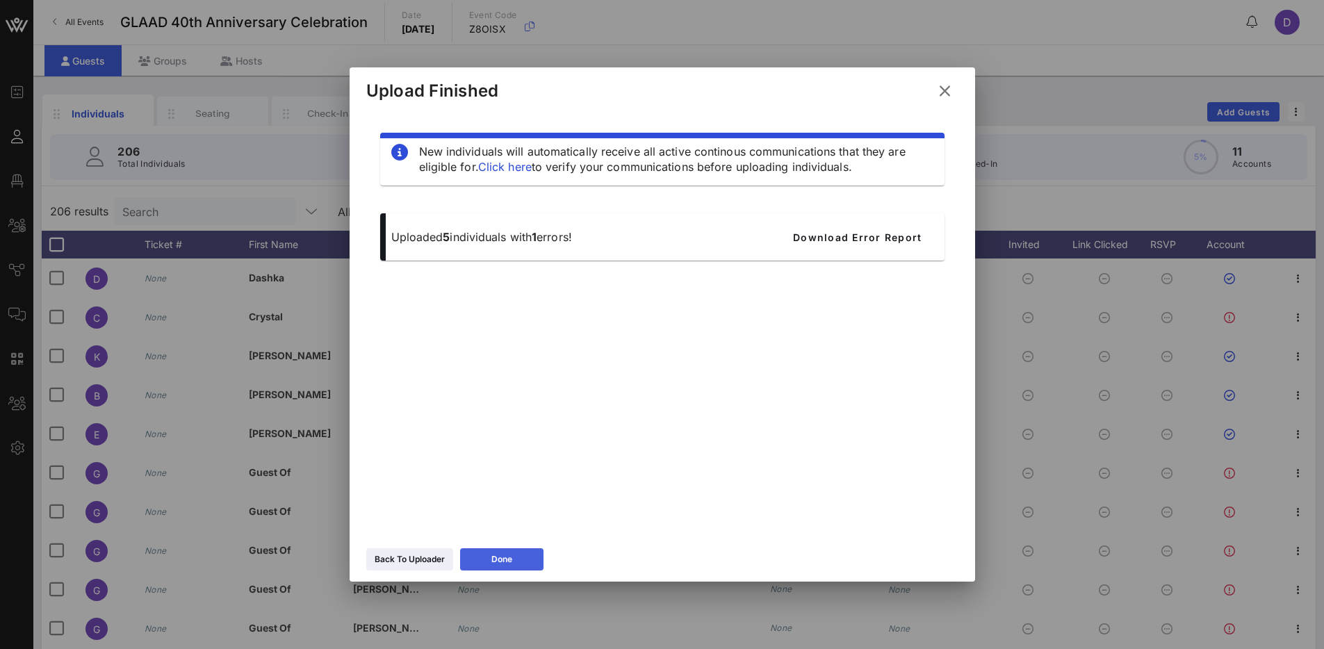
click at [525, 554] on button "Done" at bounding box center [501, 559] width 83 height 22
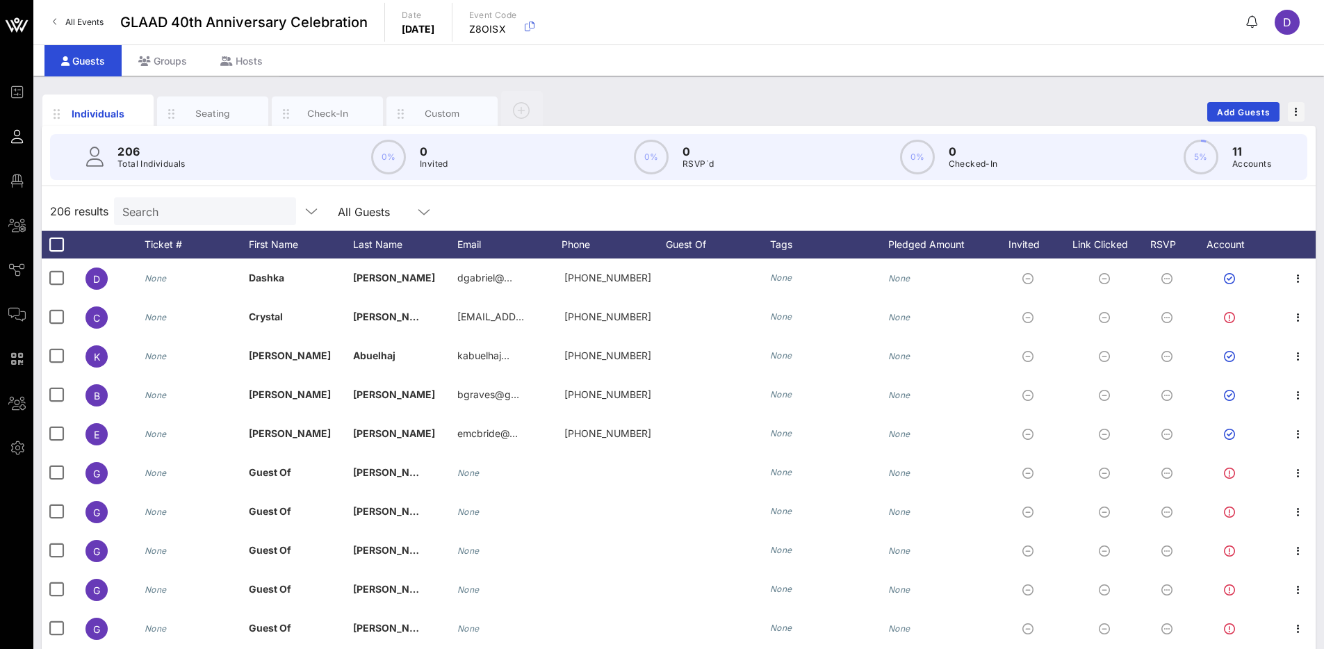
click at [198, 202] on input "Search" at bounding box center [203, 211] width 163 height 18
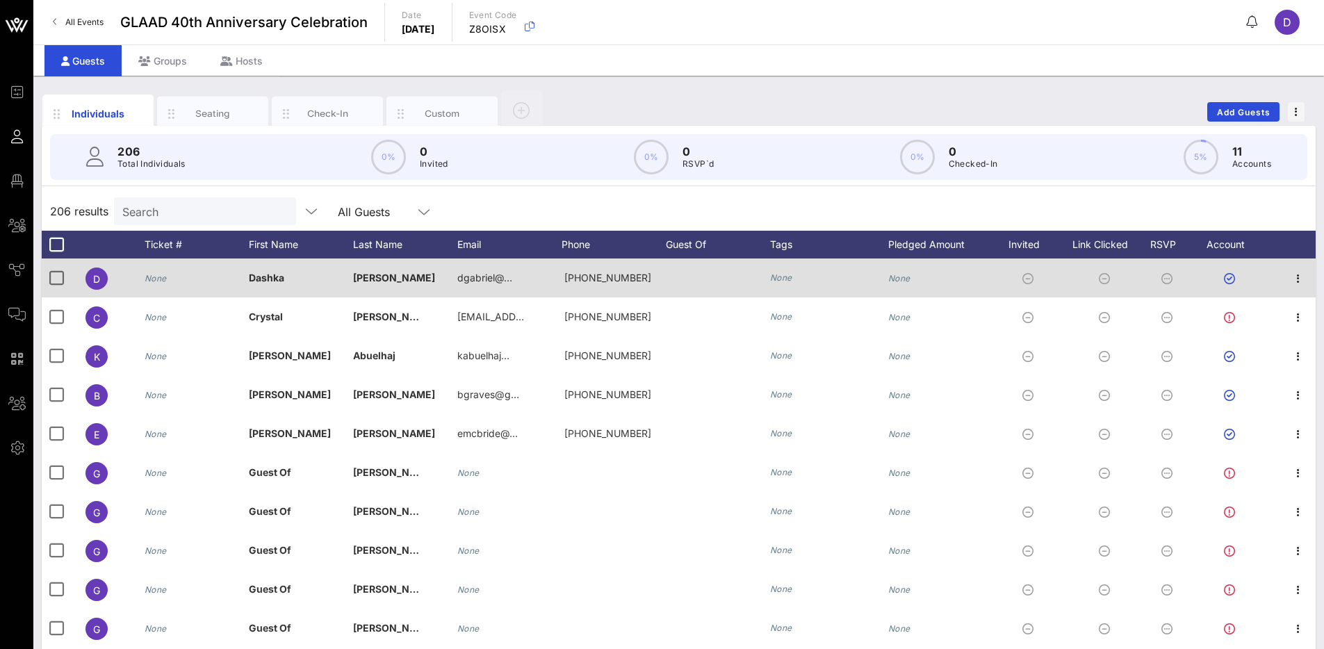
click at [785, 280] on icon "None" at bounding box center [781, 277] width 22 height 10
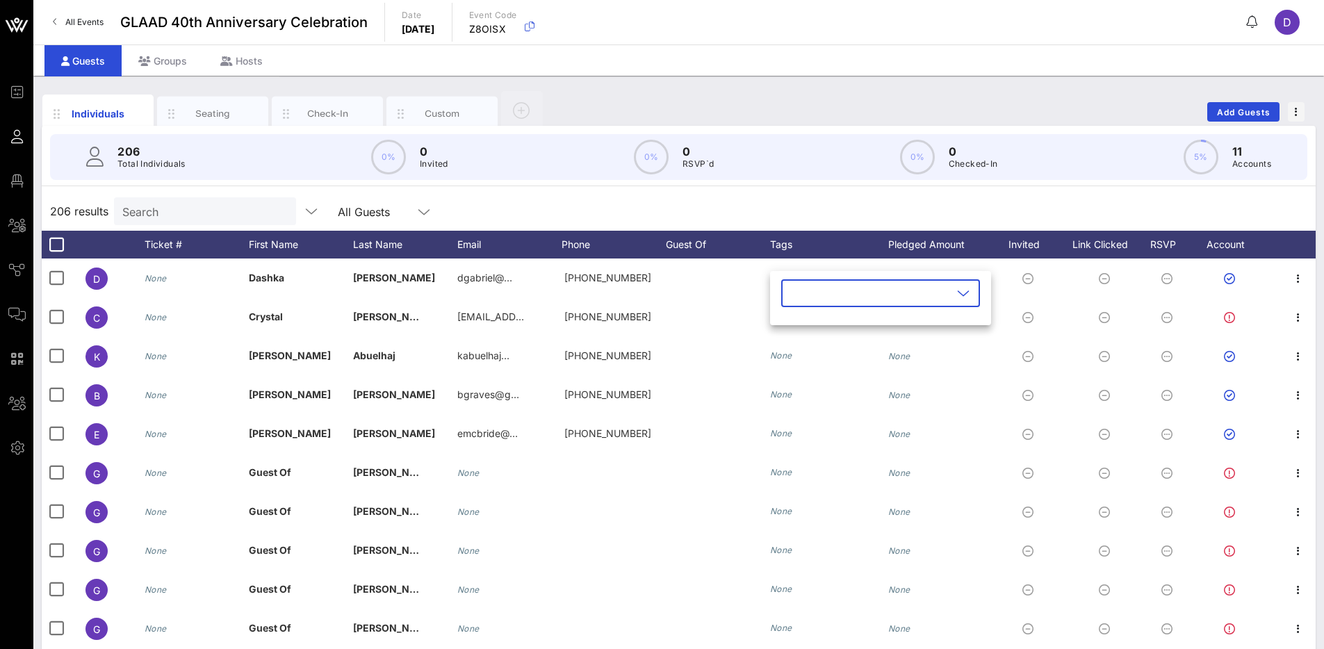
click at [806, 288] on input "text" at bounding box center [870, 293] width 163 height 22
click at [807, 331] on icon "button" at bounding box center [804, 327] width 17 height 17
click at [807, 210] on div "206 results Search All Guests" at bounding box center [679, 211] width 1274 height 39
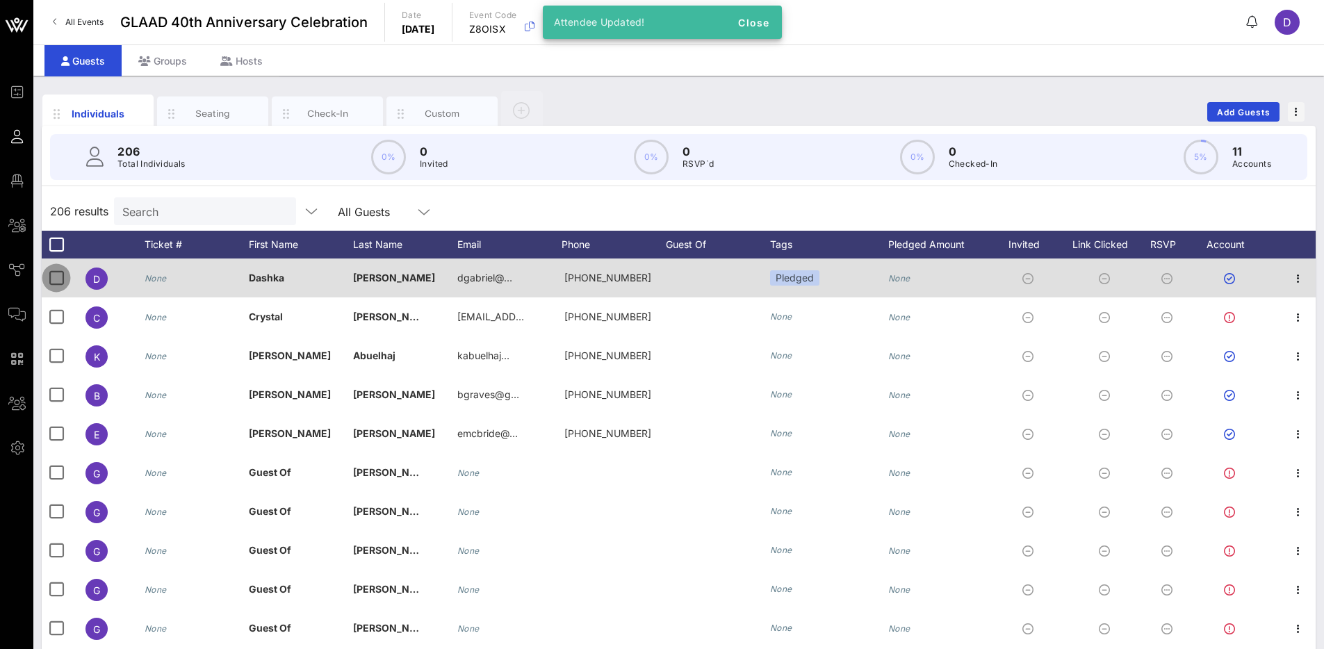
click at [54, 280] on div at bounding box center [56, 278] width 24 height 24
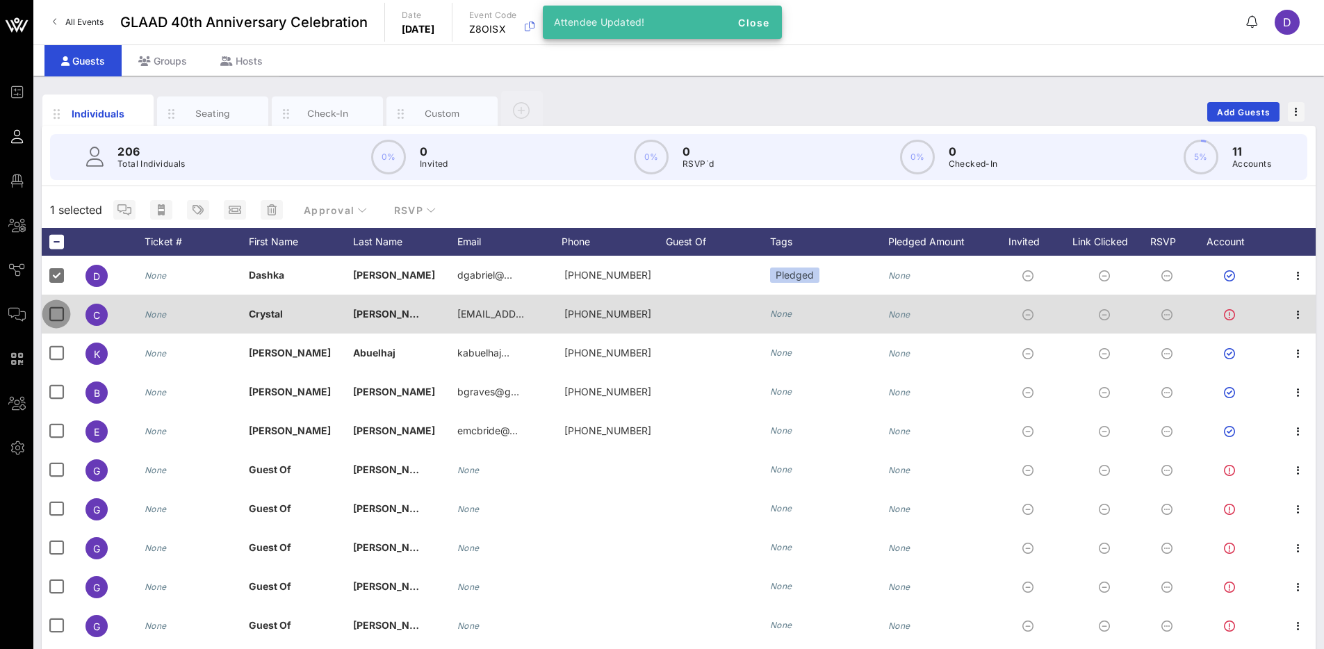
click at [58, 319] on div at bounding box center [56, 314] width 24 height 24
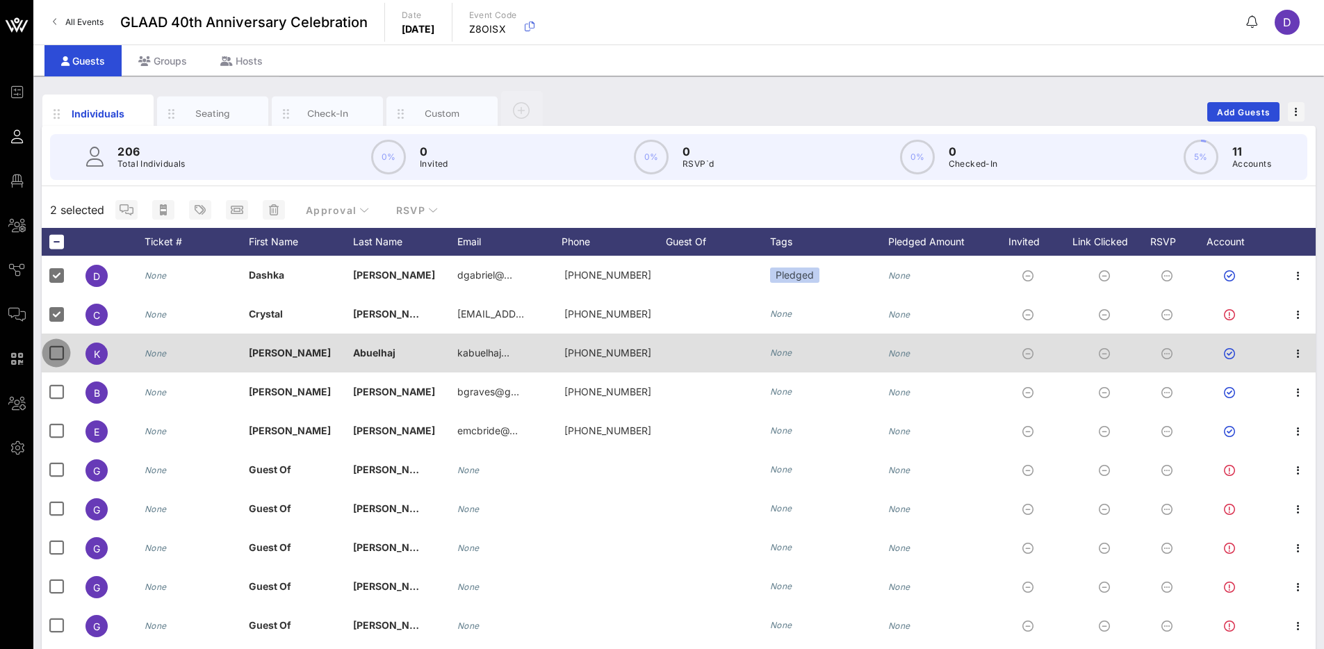
click at [57, 361] on div at bounding box center [56, 353] width 24 height 24
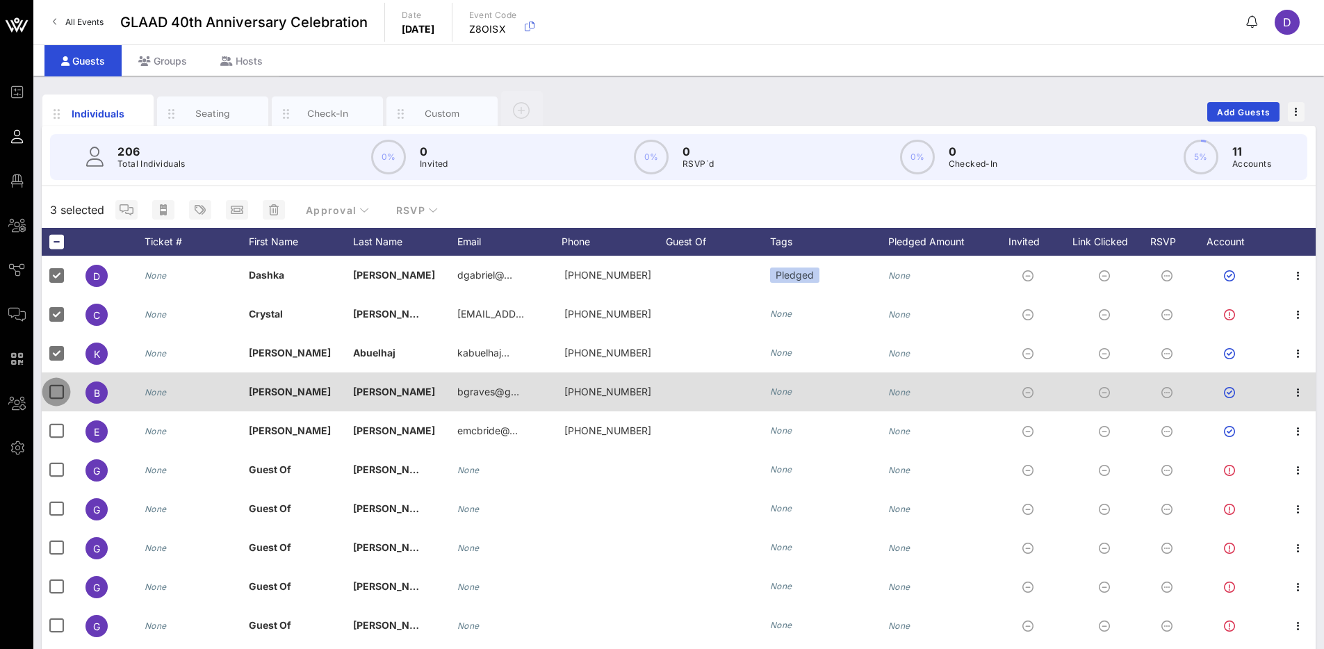
click at [58, 403] on div at bounding box center [56, 392] width 24 height 24
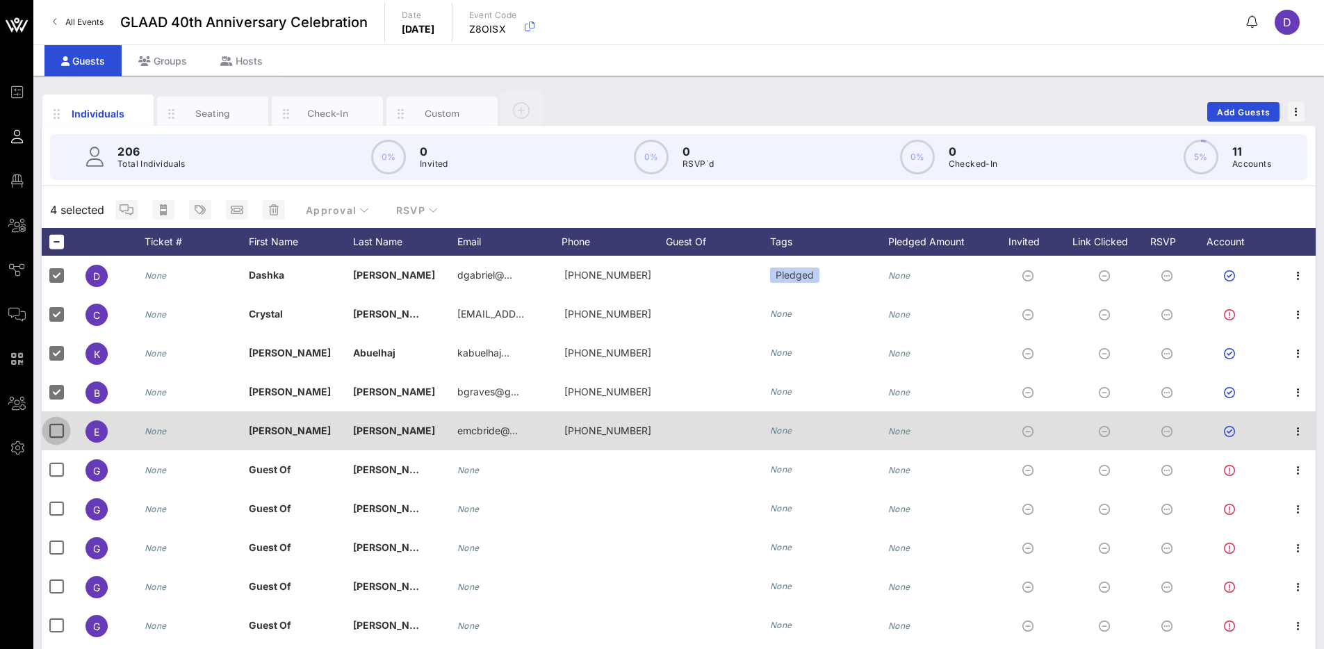
click at [60, 432] on div at bounding box center [56, 431] width 24 height 24
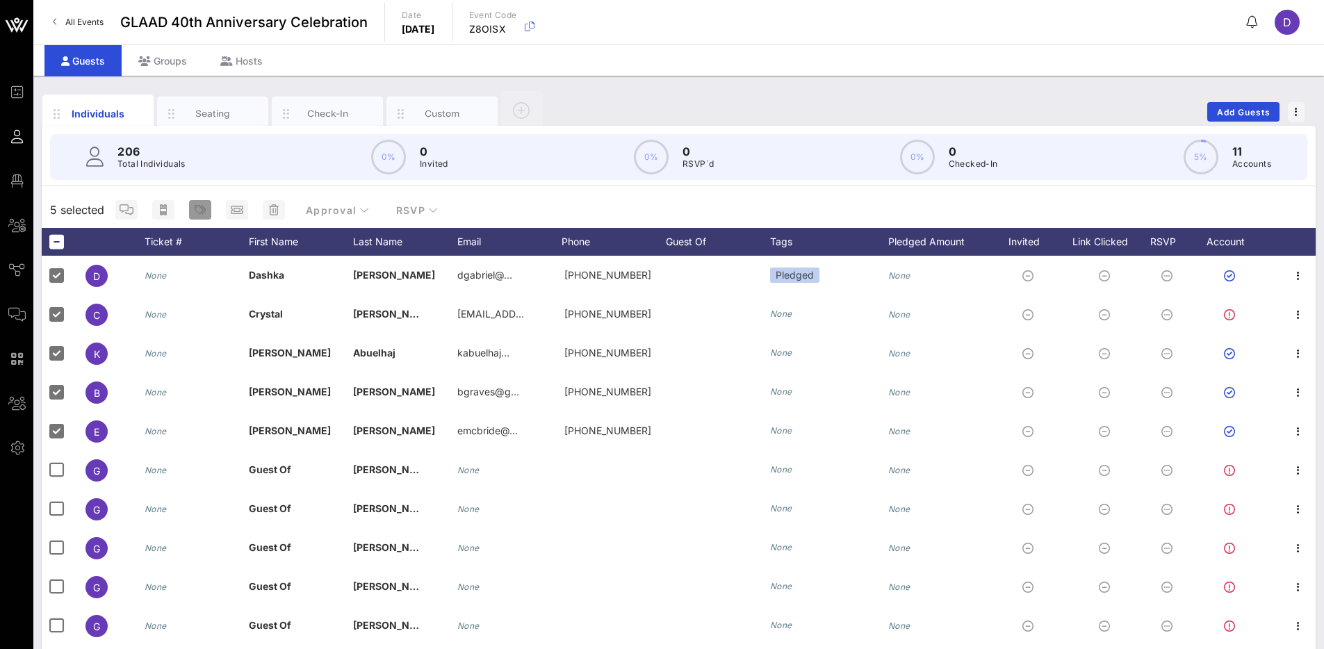
click at [204, 211] on icon "button" at bounding box center [200, 209] width 11 height 11
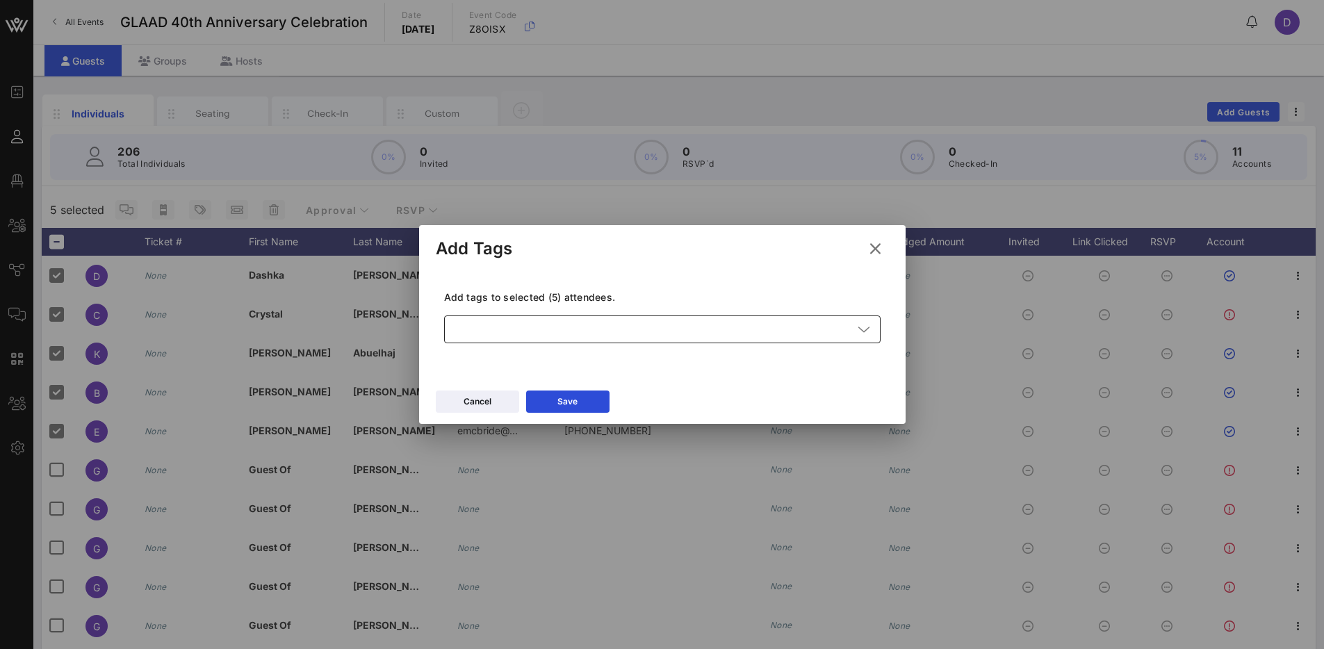
click at [501, 335] on div at bounding box center [652, 329] width 400 height 28
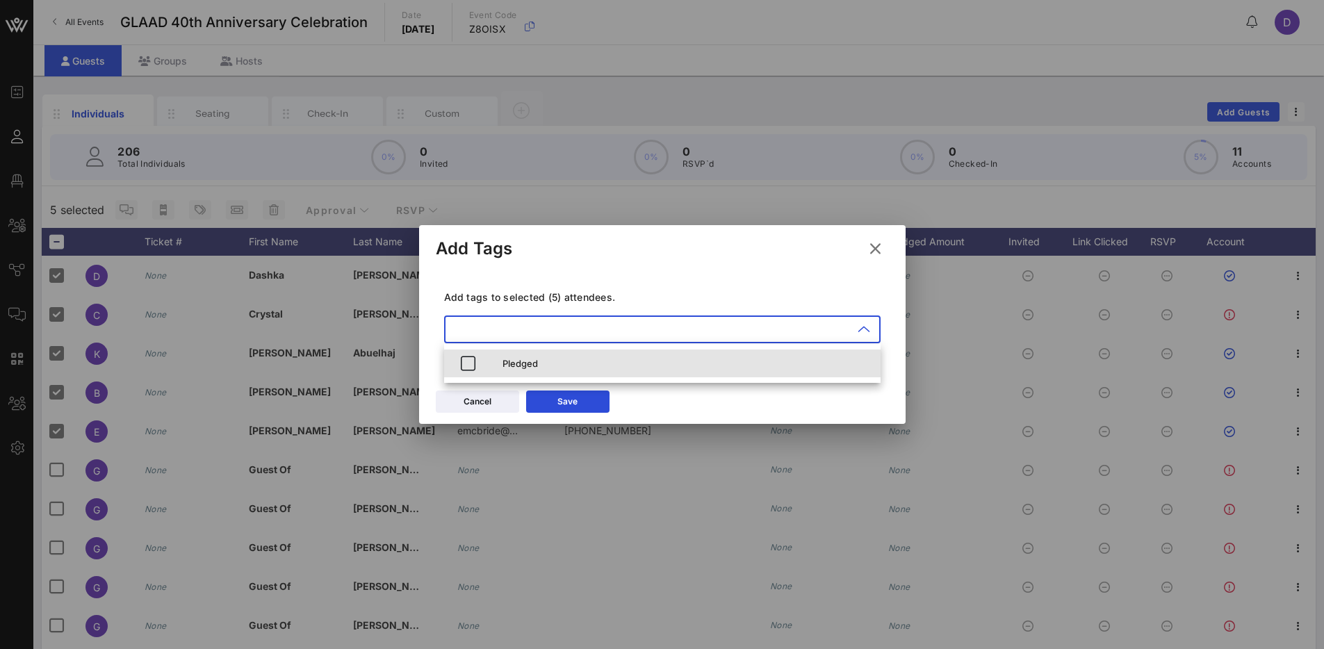
click at [508, 367] on div "Pledged" at bounding box center [685, 363] width 367 height 11
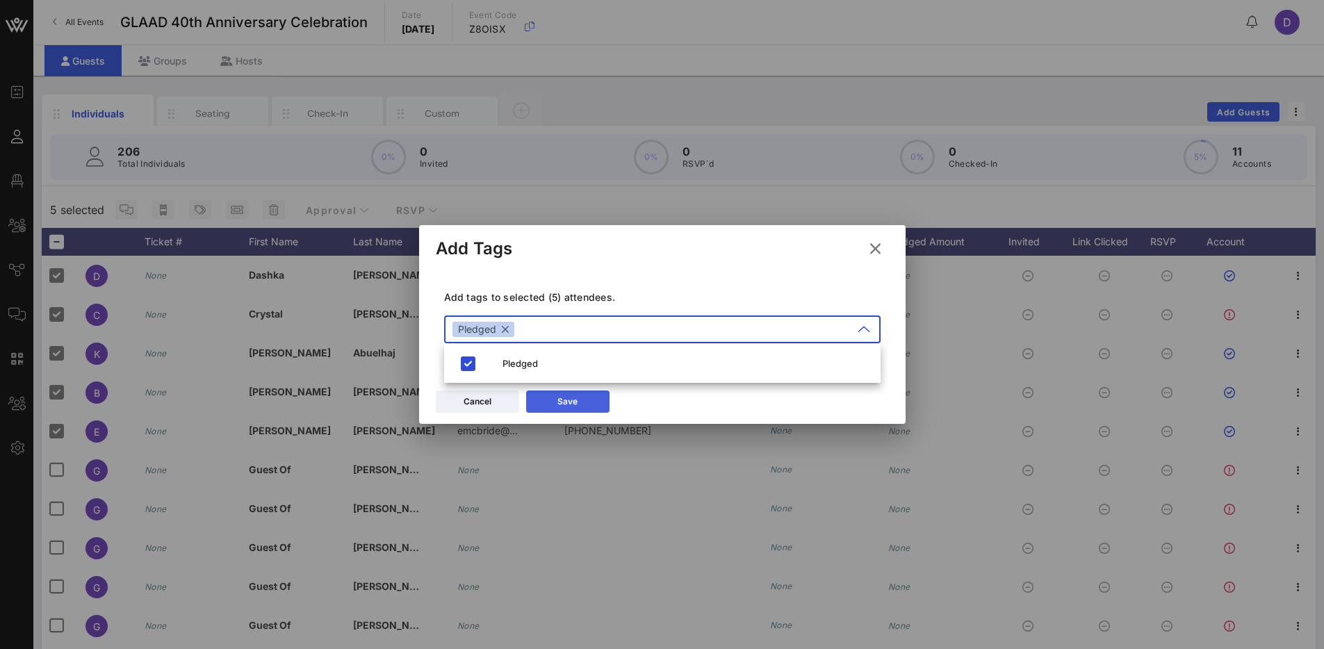
click at [561, 403] on div "Save" at bounding box center [567, 402] width 20 height 14
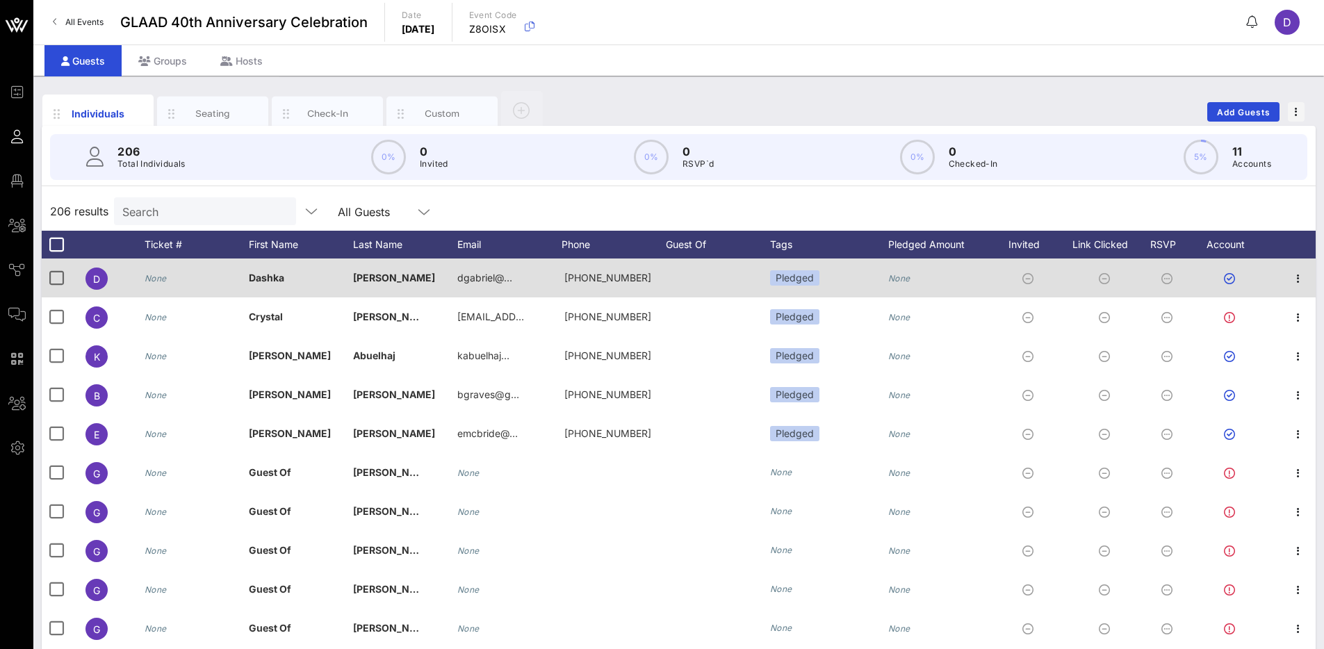
click at [905, 280] on icon "None" at bounding box center [899, 278] width 22 height 10
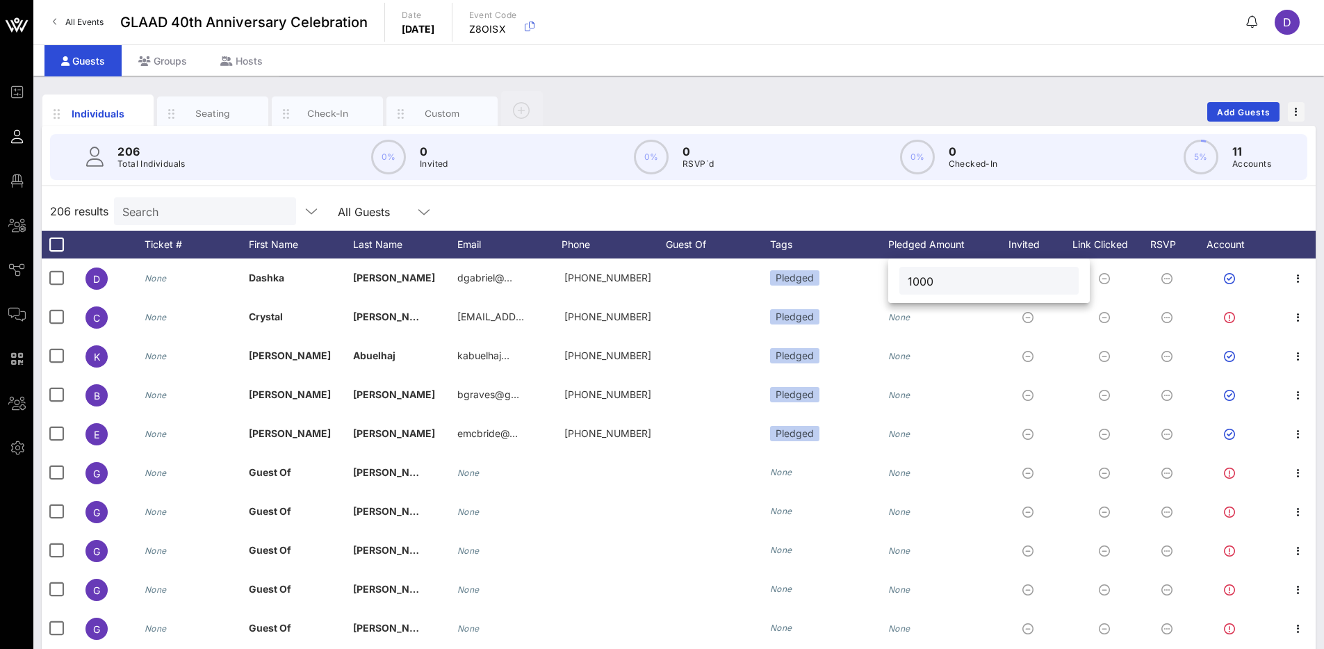
type input "1000"
click at [898, 193] on div "206 results Search All Guests" at bounding box center [679, 211] width 1274 height 39
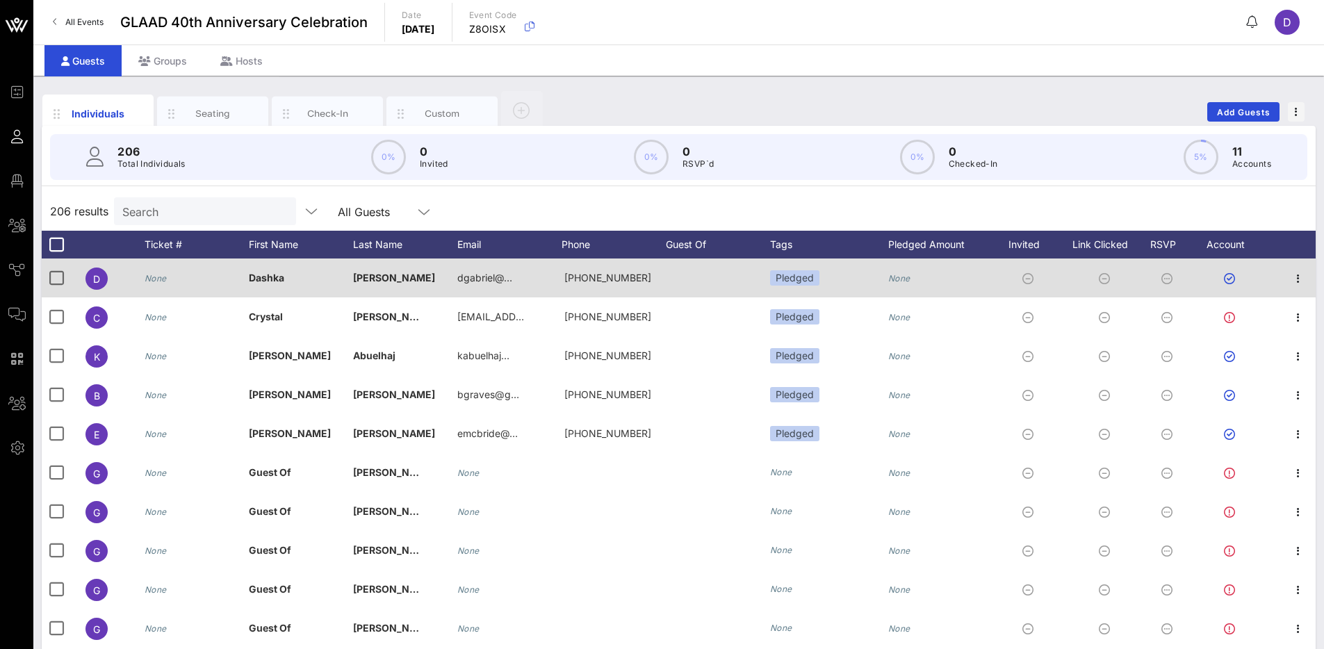
click at [907, 279] on icon "None" at bounding box center [899, 278] width 22 height 10
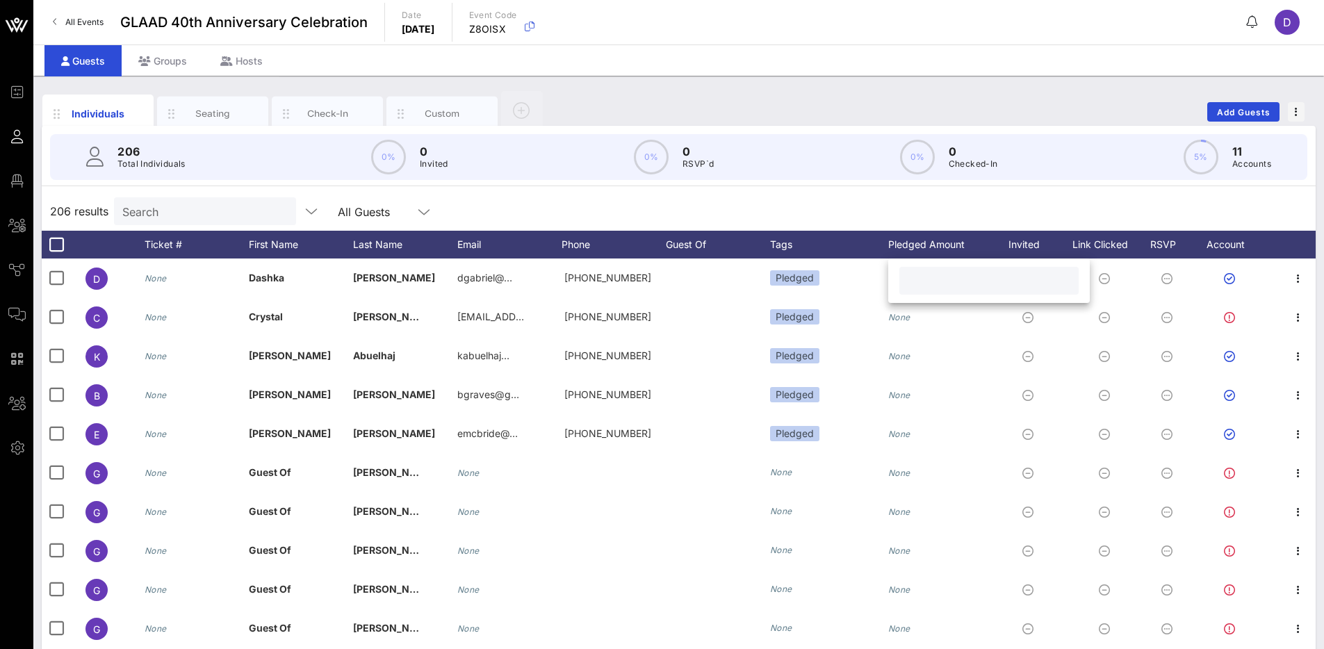
click at [919, 284] on input "text" at bounding box center [989, 281] width 163 height 18
type input "$1000"
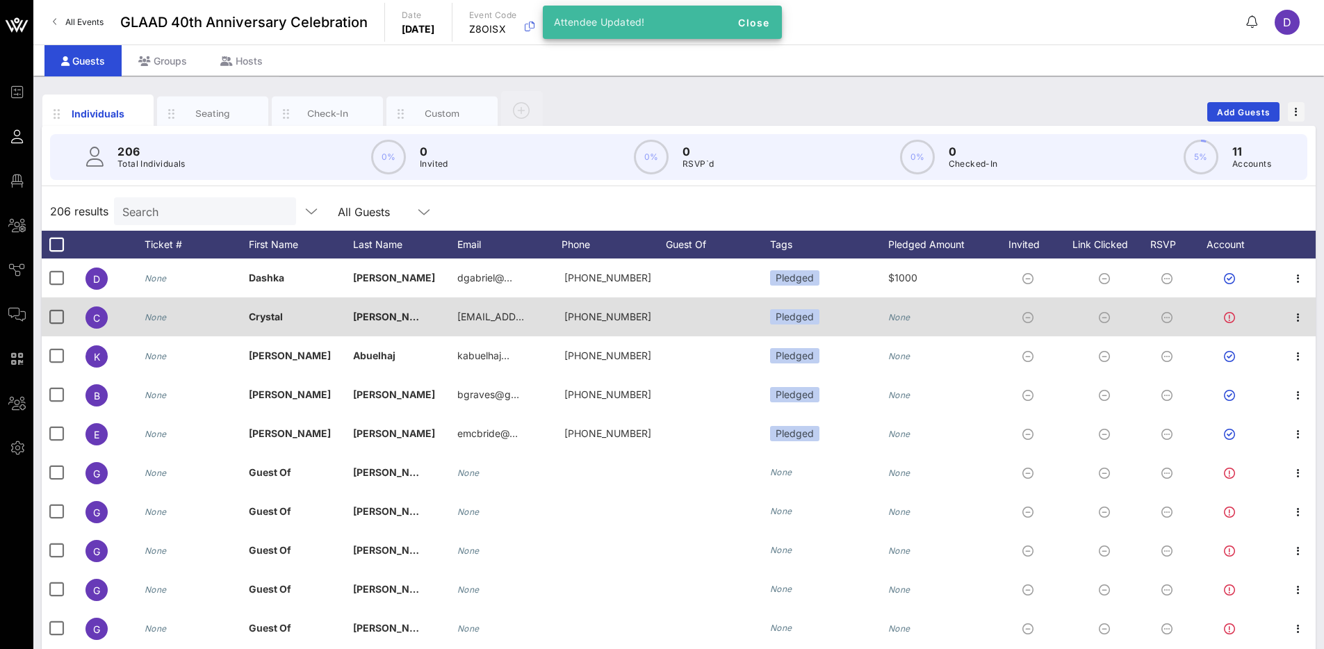
click at [905, 313] on icon "None" at bounding box center [899, 317] width 22 height 10
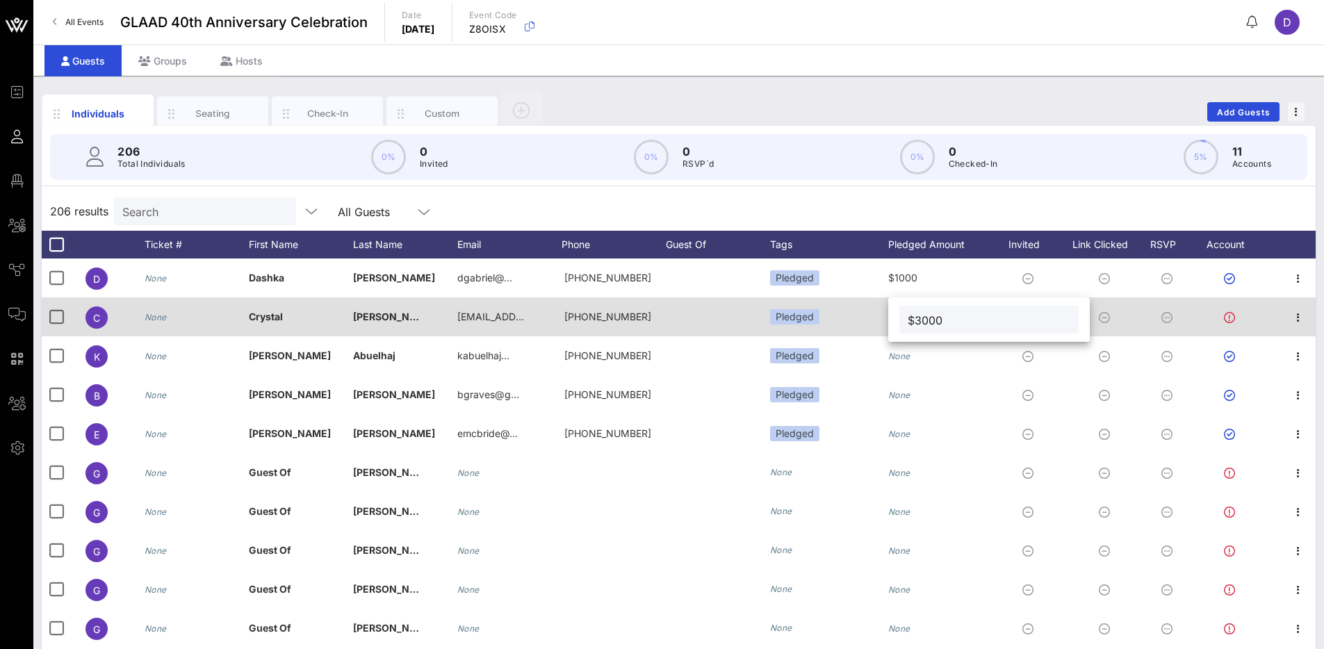
type input "$3000"
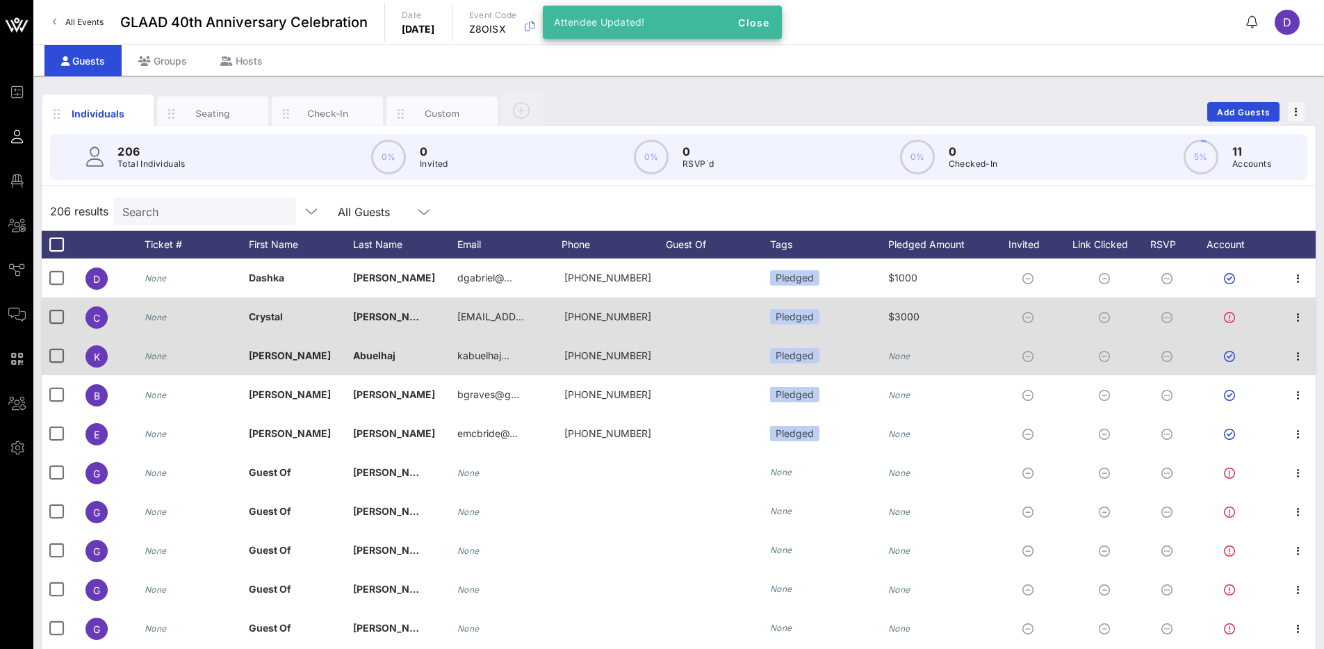
click at [900, 353] on icon "None" at bounding box center [899, 356] width 22 height 10
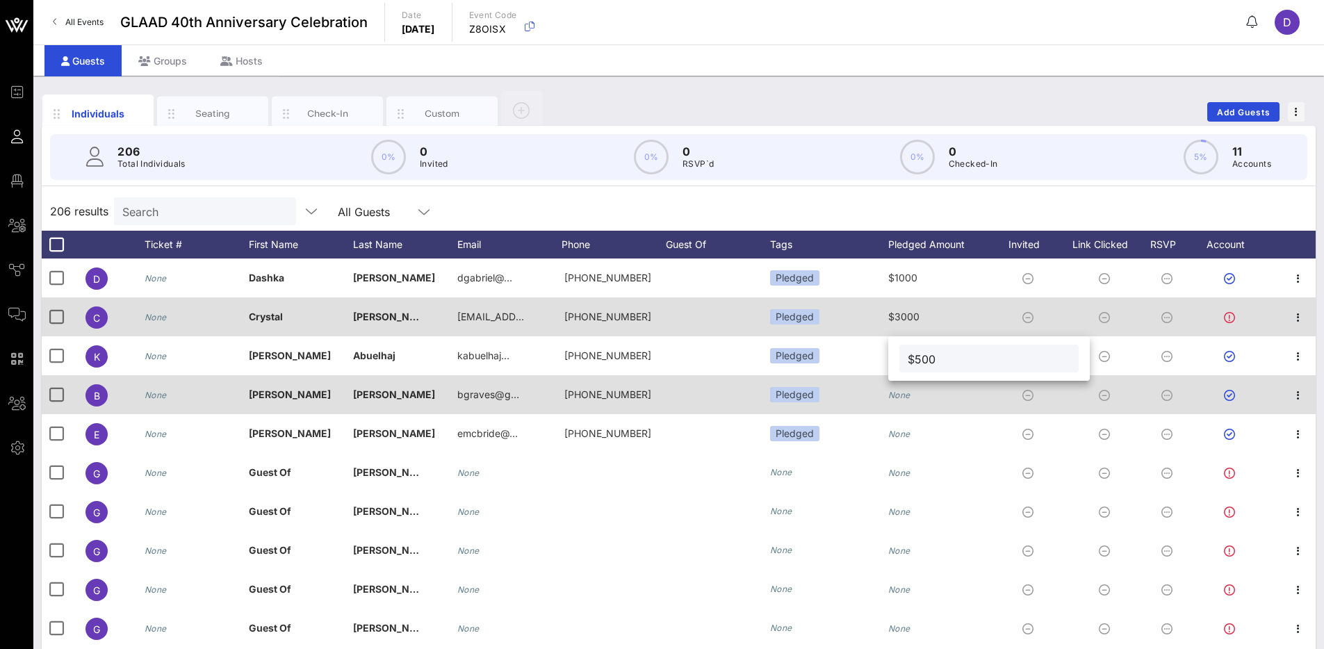
type input "$500"
click at [892, 387] on div "None" at bounding box center [899, 394] width 22 height 39
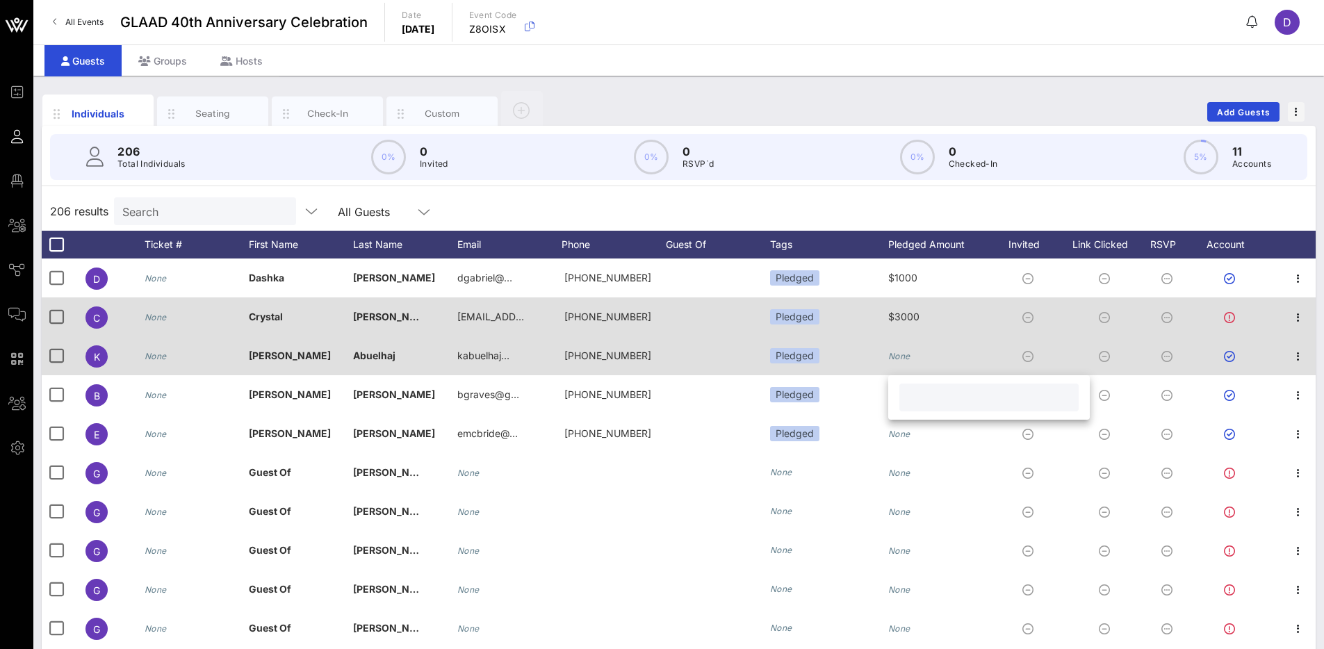
click at [898, 356] on icon "None" at bounding box center [899, 356] width 22 height 10
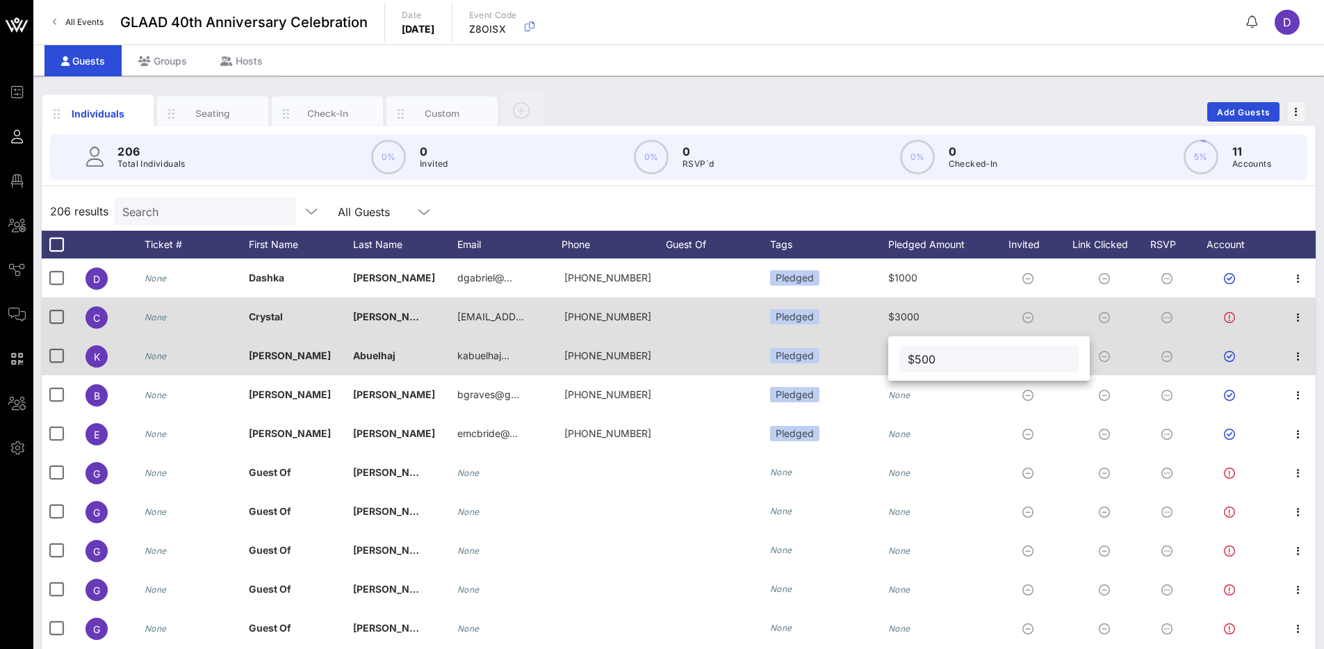
type input "$500"
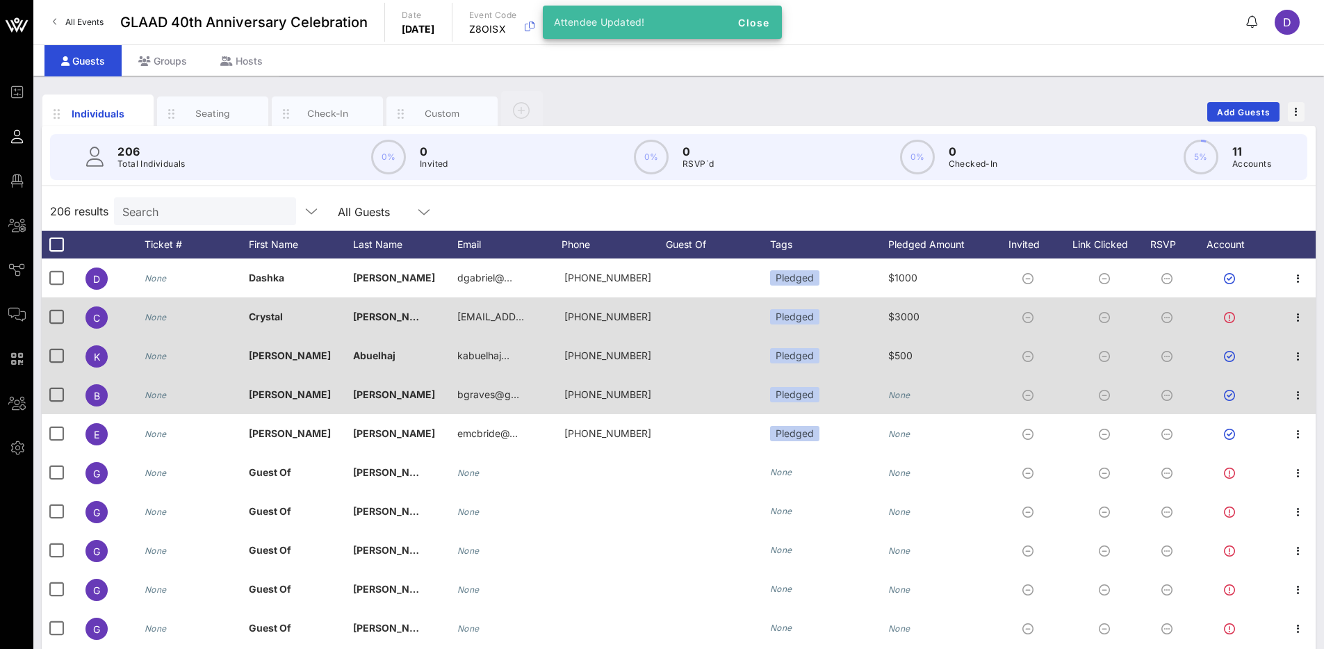
click at [899, 388] on div "None" at bounding box center [899, 394] width 22 height 39
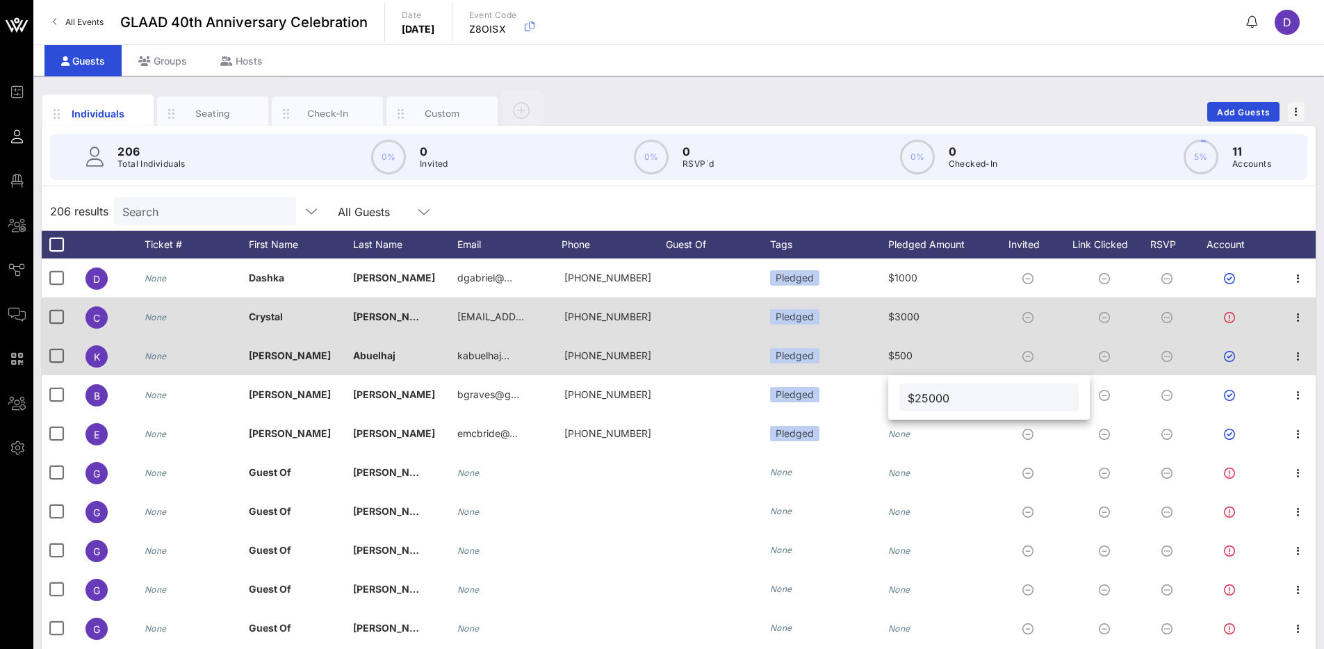
type input "$25000"
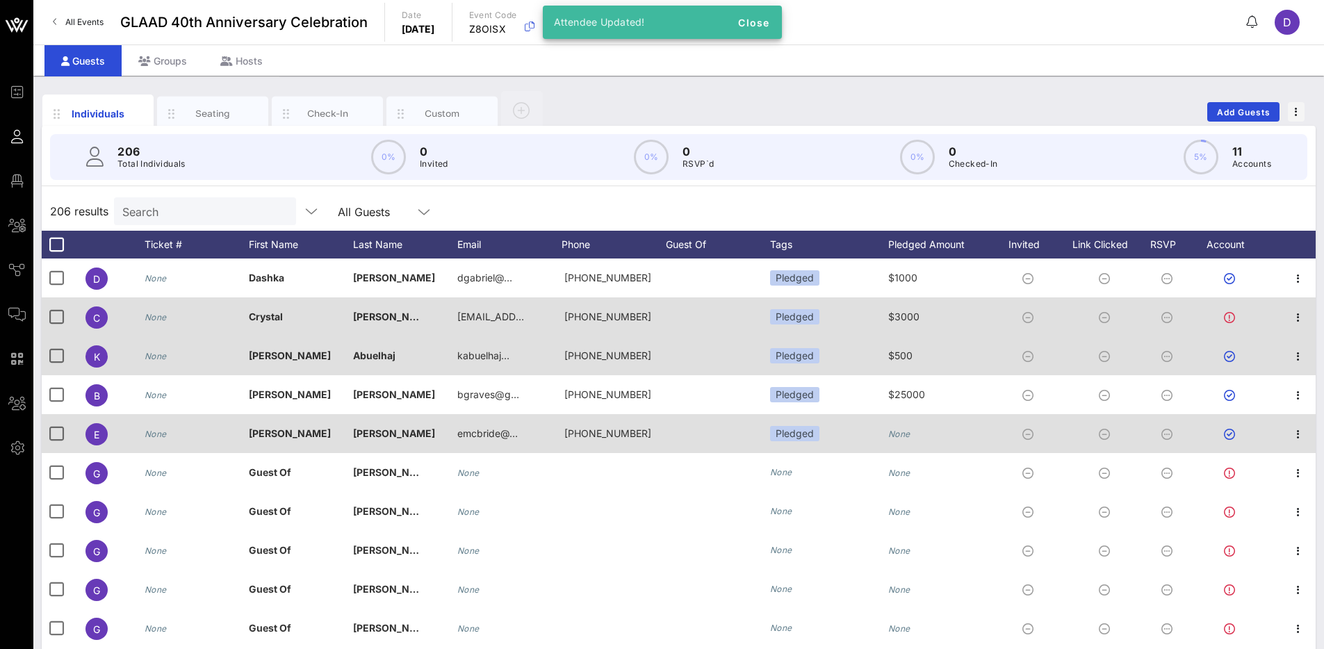
click at [900, 429] on icon "None" at bounding box center [899, 434] width 22 height 10
click at [880, 190] on div "206 Total Individuals 0% 0 Invited 0% 0 RSVP`d 0% 0 Checked-In 5% 11 Accounts 2…" at bounding box center [679, 401] width 1274 height 550
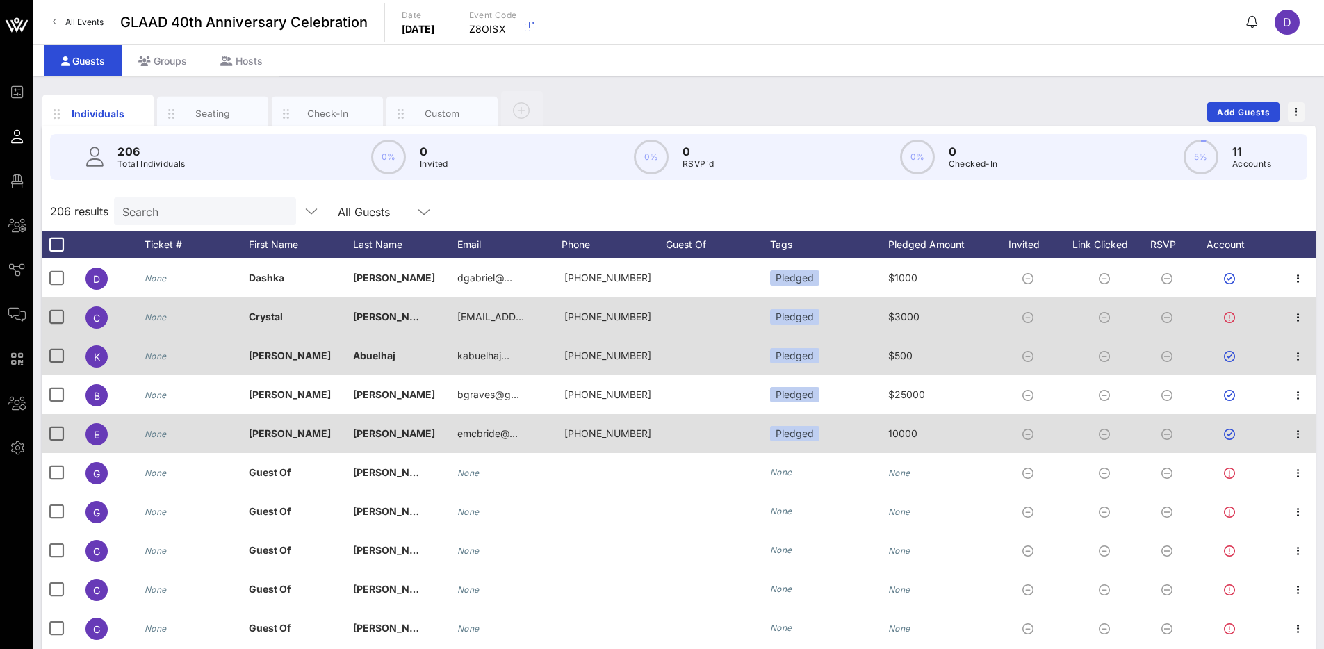
click at [898, 439] on div "10000" at bounding box center [902, 433] width 29 height 39
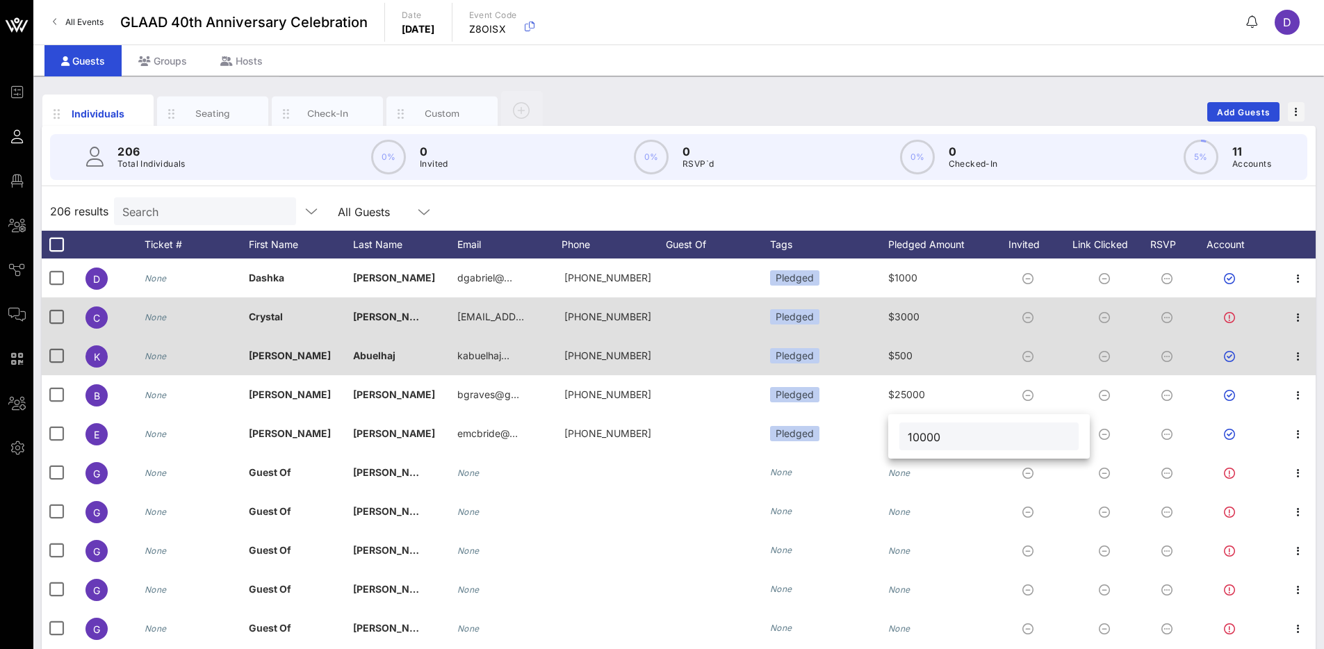
click at [908, 438] on input "10000" at bounding box center [989, 436] width 163 height 18
click at [923, 436] on input "$10000" at bounding box center [989, 436] width 163 height 18
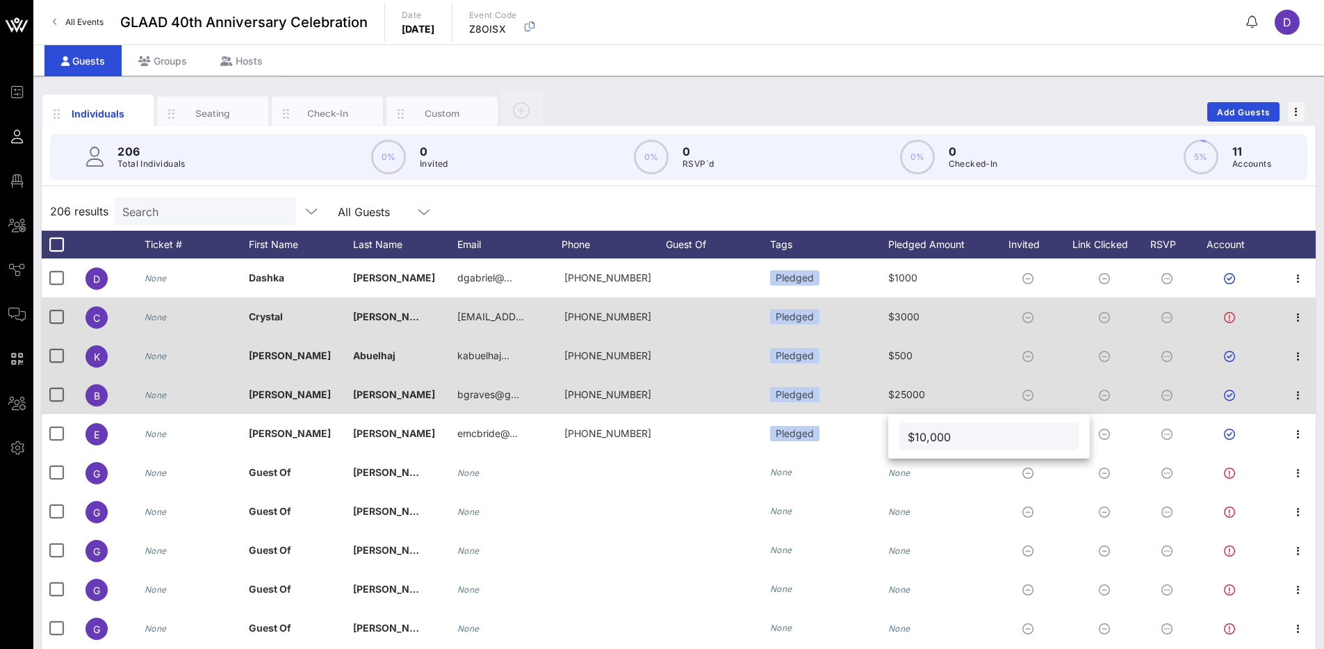
click at [911, 393] on span "$25000" at bounding box center [906, 394] width 37 height 12
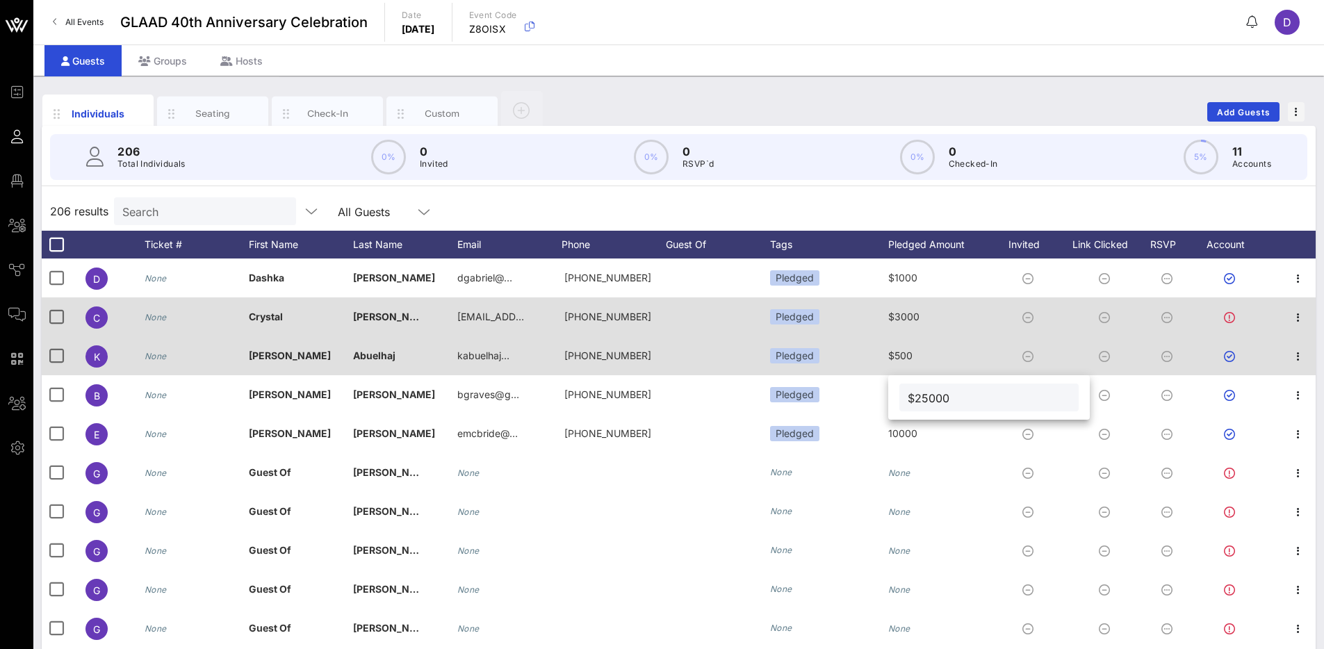
click at [921, 397] on input "$25000" at bounding box center [989, 397] width 163 height 18
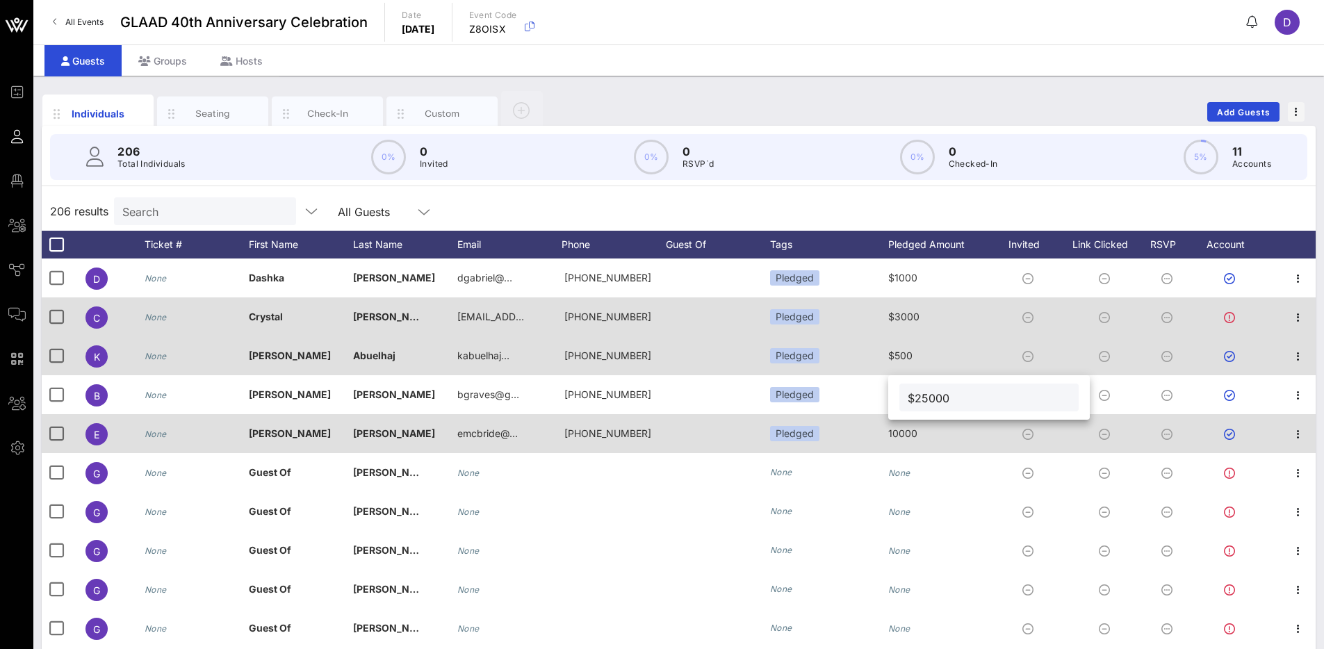
click at [919, 427] on div "10000" at bounding box center [940, 441] width 104 height 55
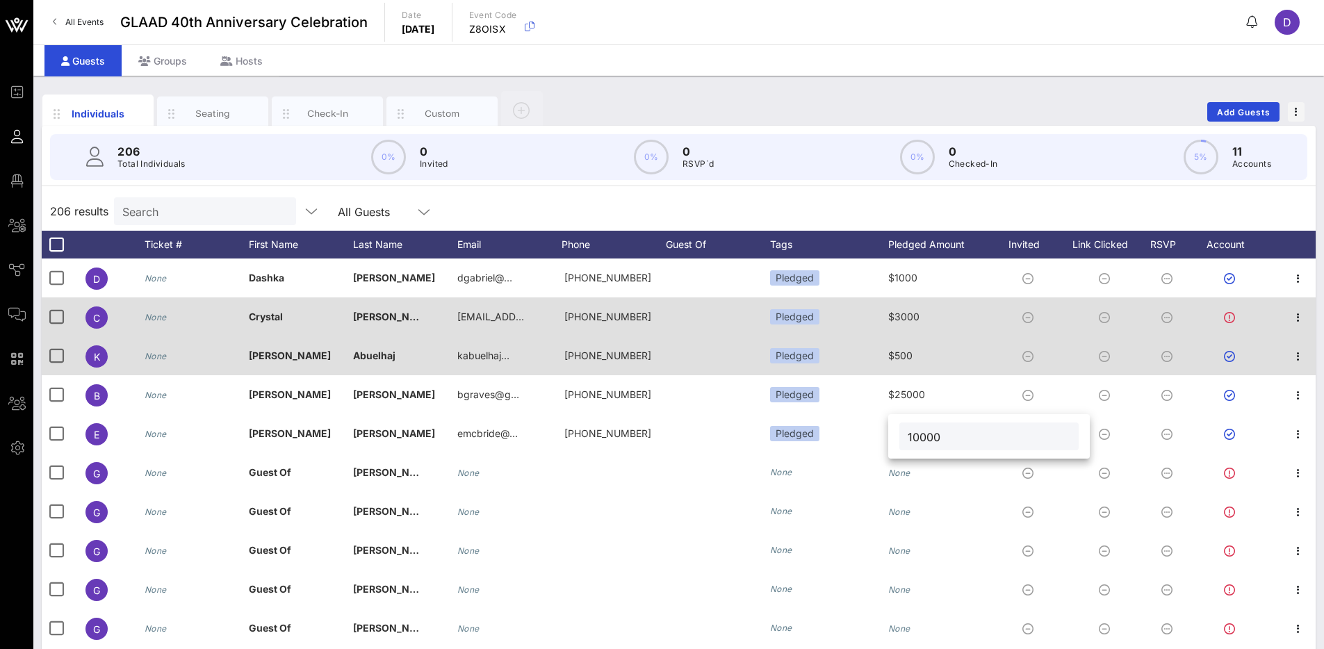
click at [907, 440] on div "10000" at bounding box center [988, 436] width 179 height 28
click at [907, 441] on div "10000" at bounding box center [988, 436] width 179 height 28
click at [914, 435] on input "10000" at bounding box center [989, 436] width 163 height 18
type input "$10,000"
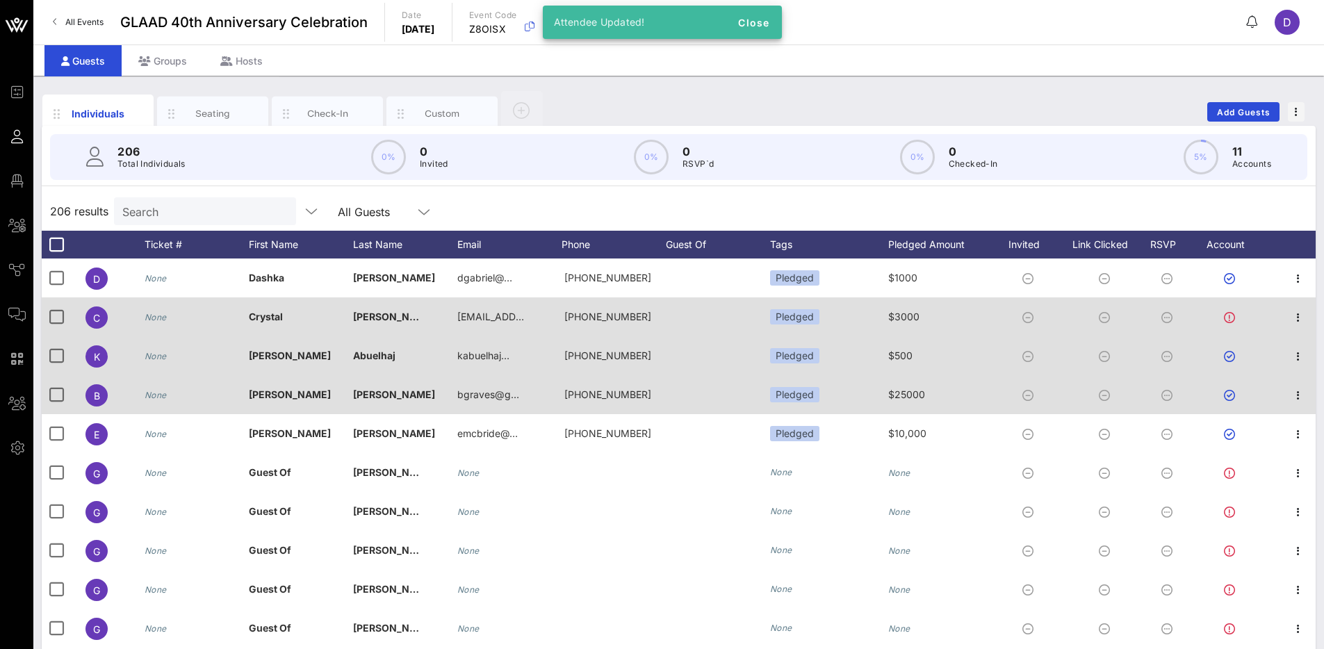
click at [908, 400] on span "$25000" at bounding box center [906, 394] width 37 height 12
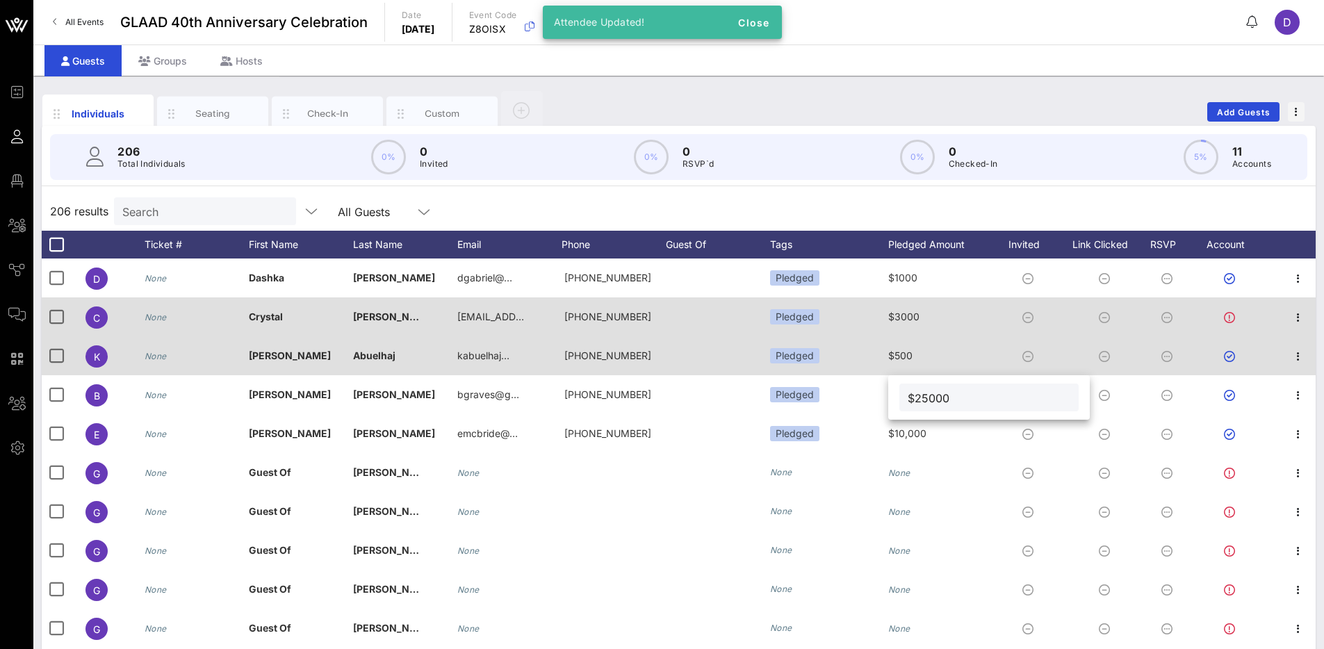
click at [932, 402] on input "$25000" at bounding box center [989, 397] width 163 height 18
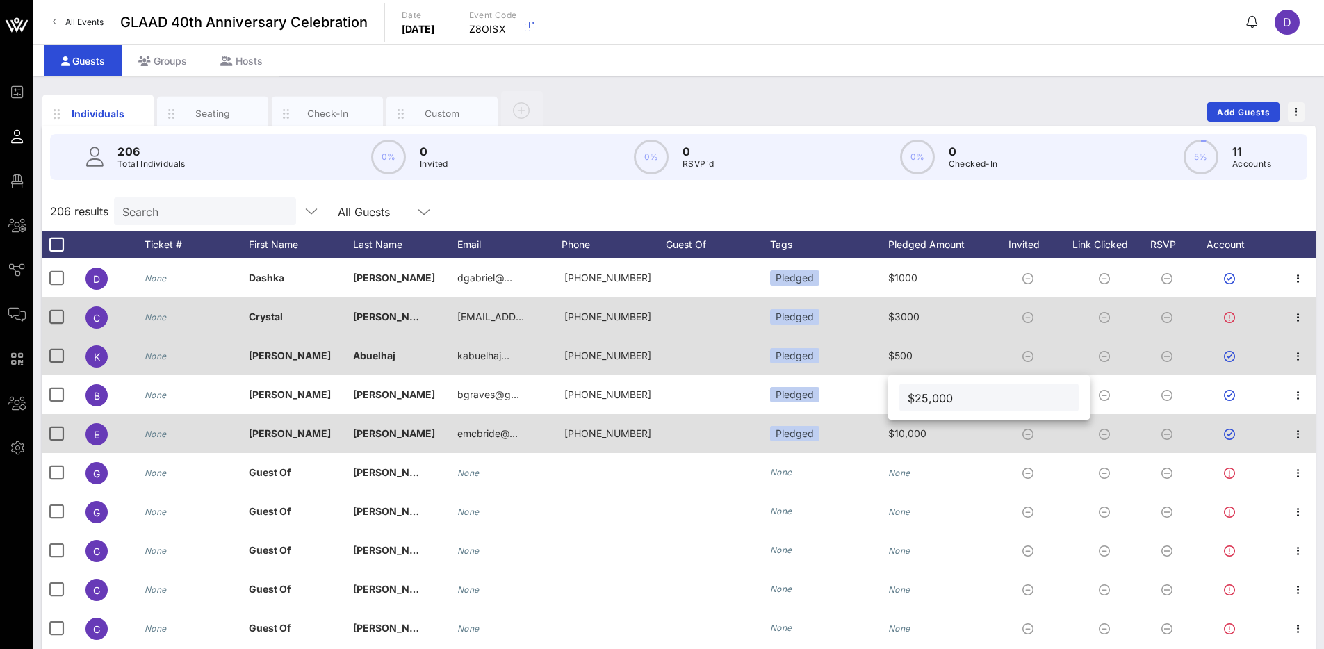
type input "$25,000"
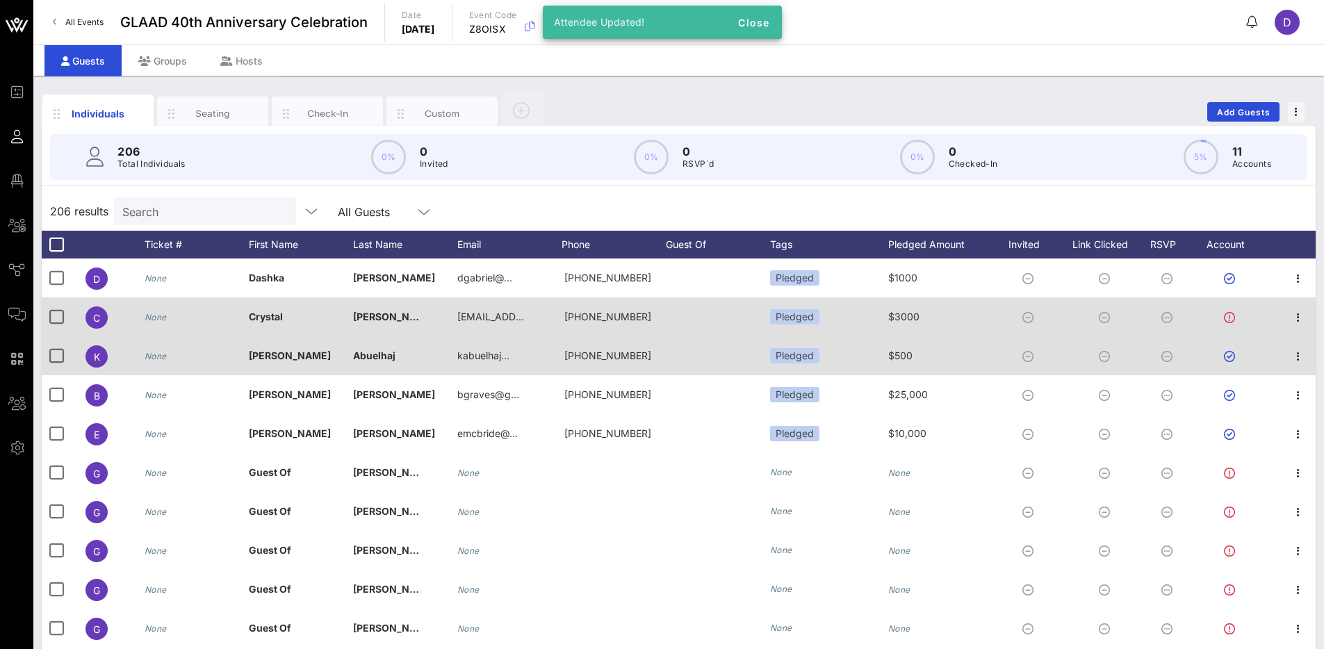
click at [908, 351] on span "$500" at bounding box center [900, 356] width 24 height 12
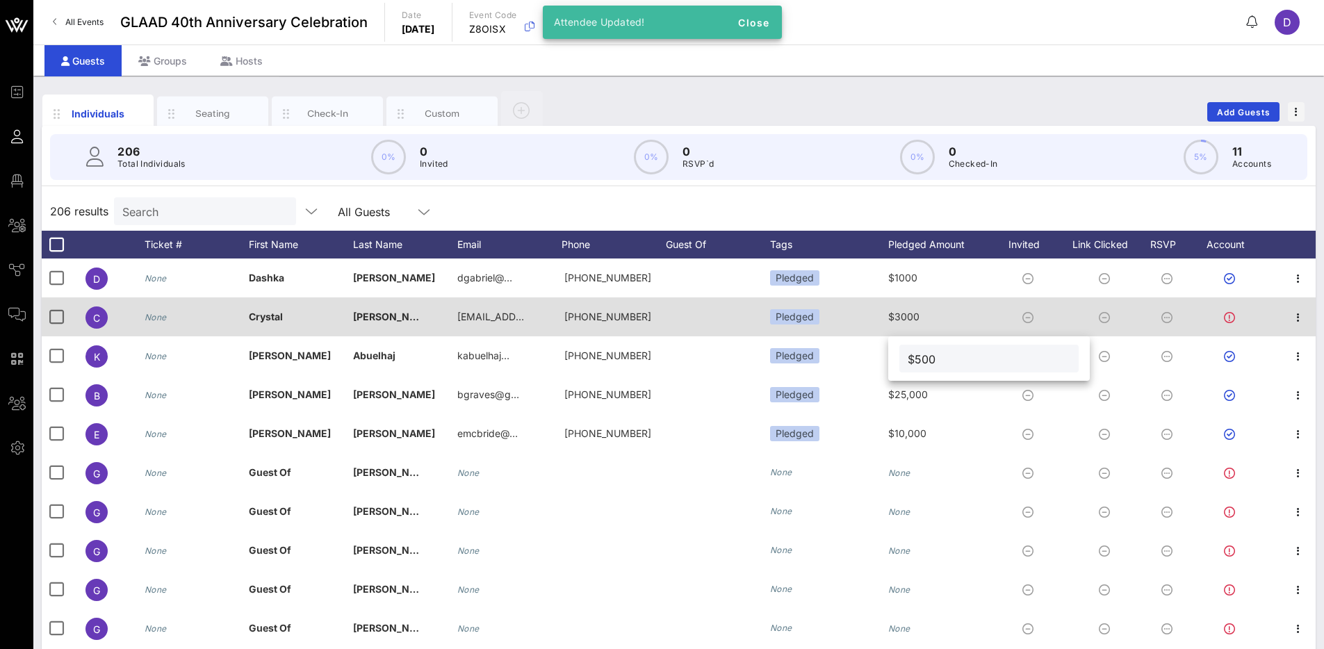
click at [911, 311] on span "$3000" at bounding box center [903, 317] width 31 height 12
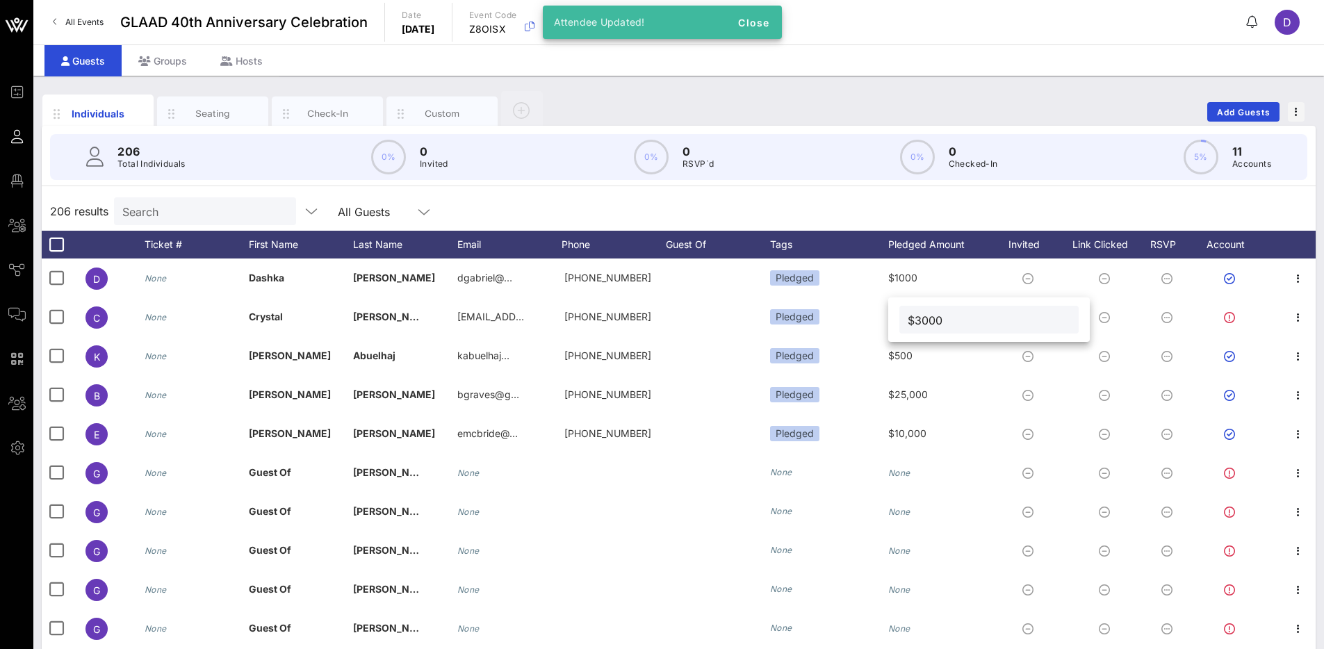
click at [919, 325] on input "$3000" at bounding box center [989, 320] width 163 height 18
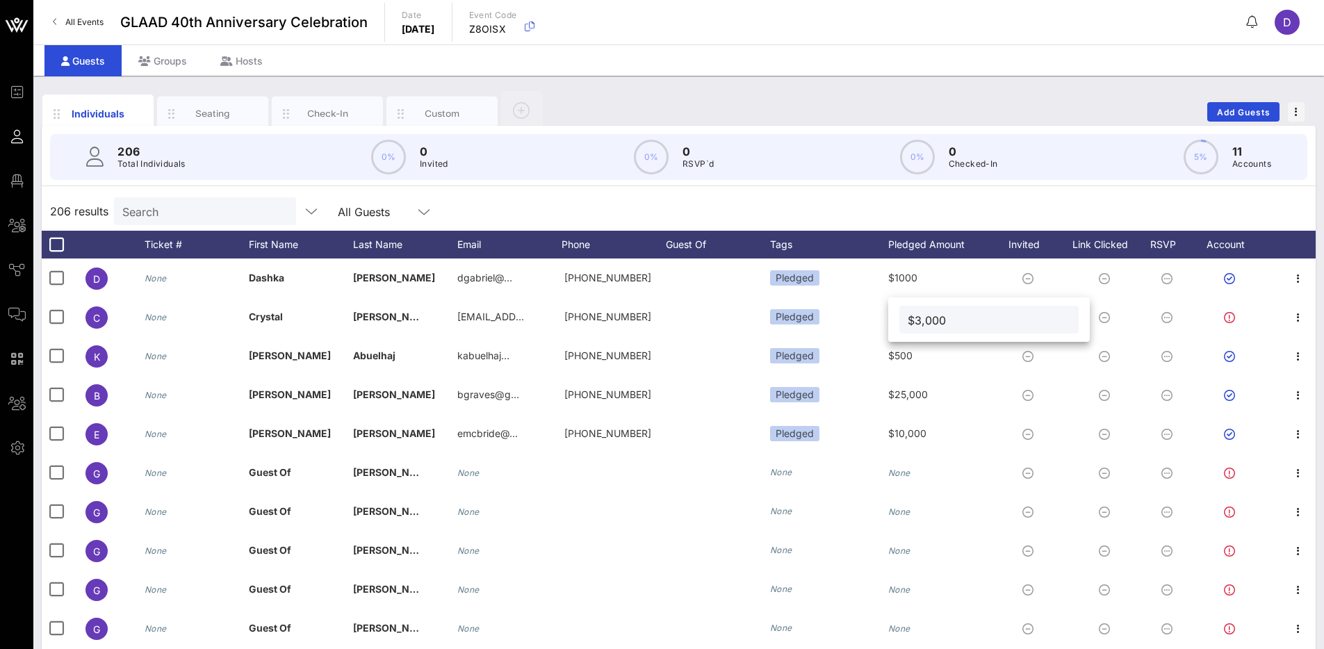
type input "$3,000"
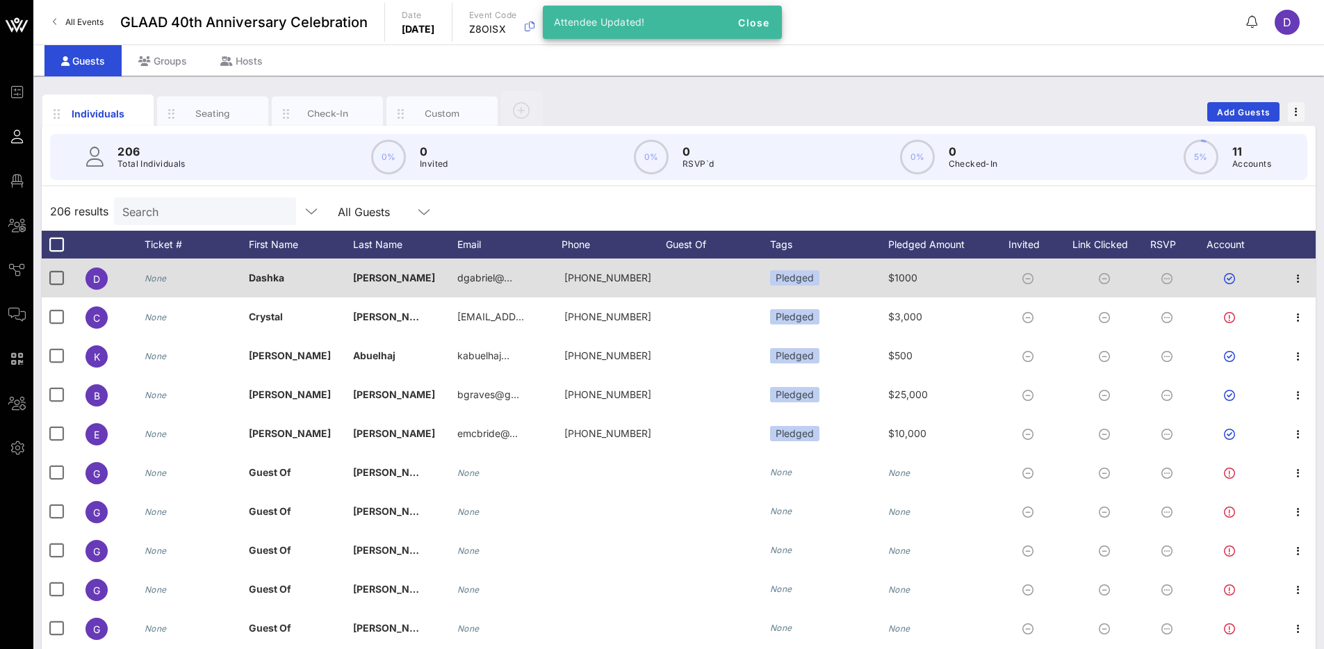
click at [909, 284] on div "$1000" at bounding box center [902, 277] width 29 height 39
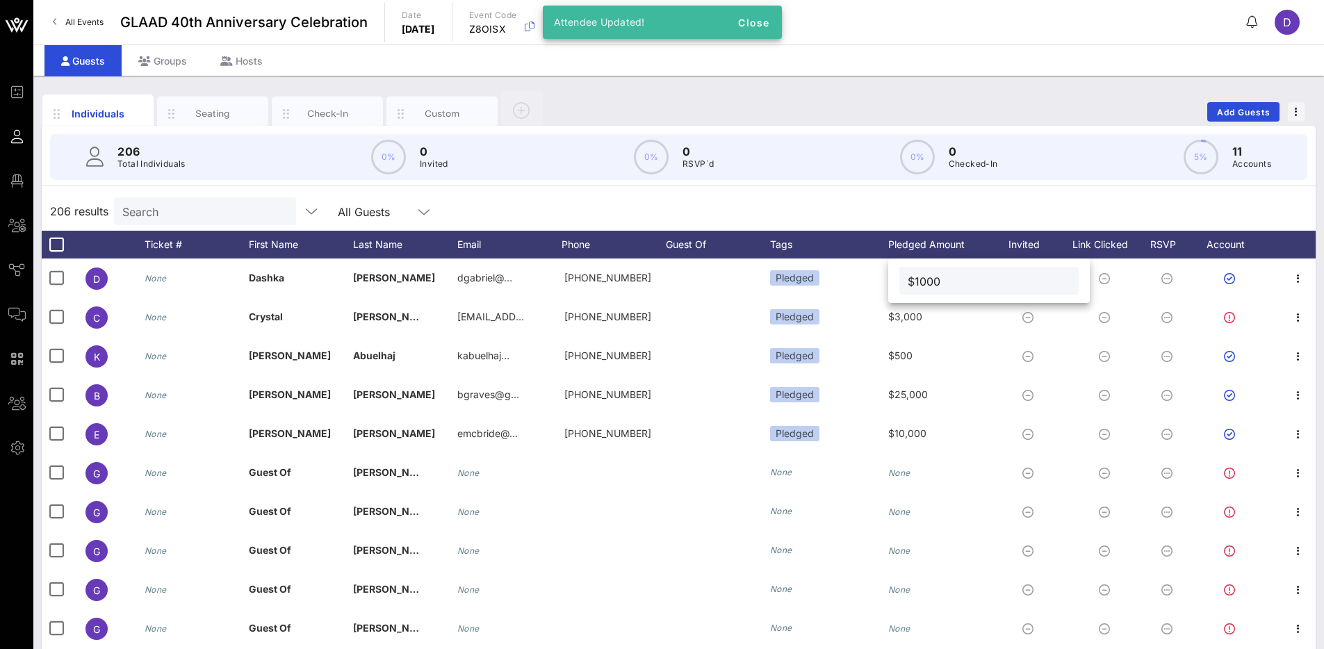
click at [913, 280] on input "$1000" at bounding box center [989, 281] width 163 height 18
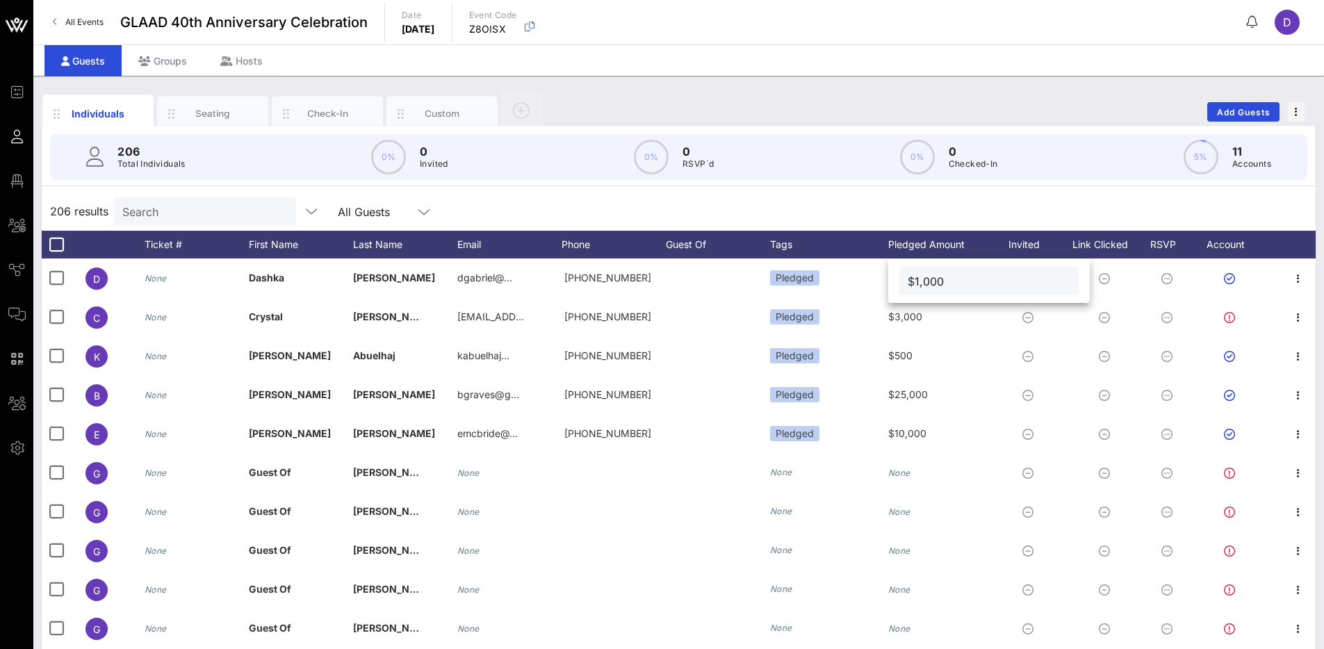
type input "$1,000"
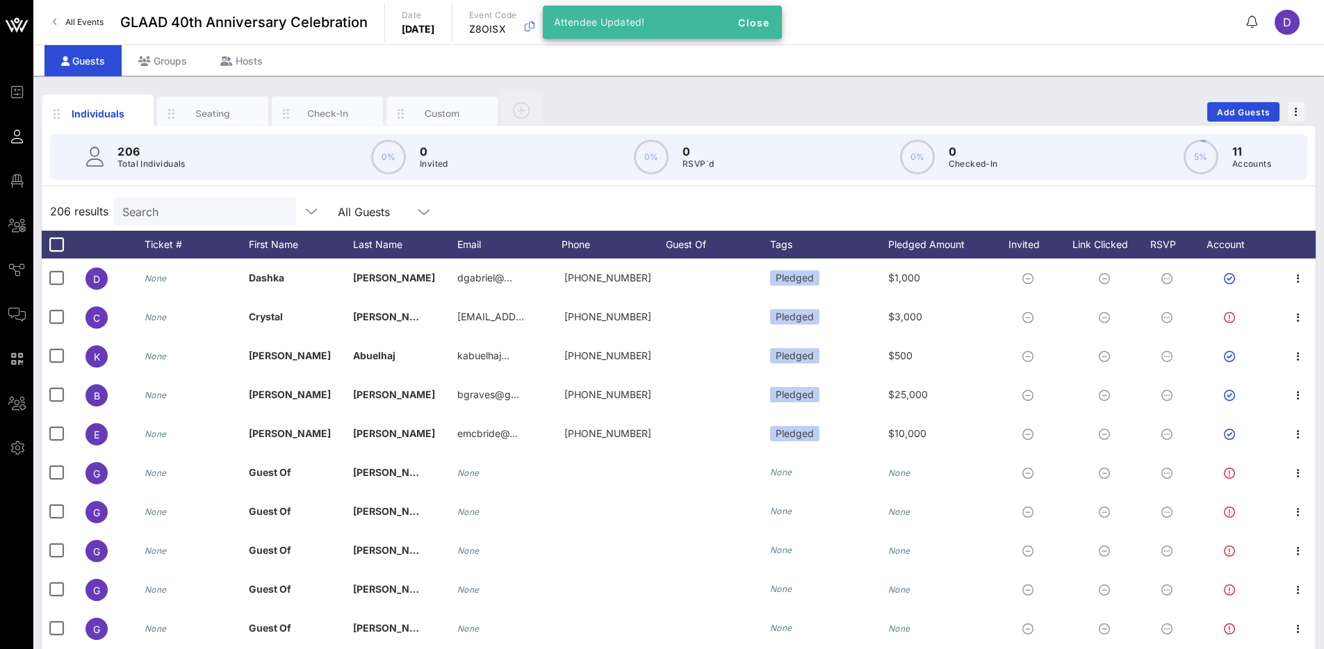
click at [890, 198] on div "206 results Search All Guests" at bounding box center [679, 211] width 1274 height 39
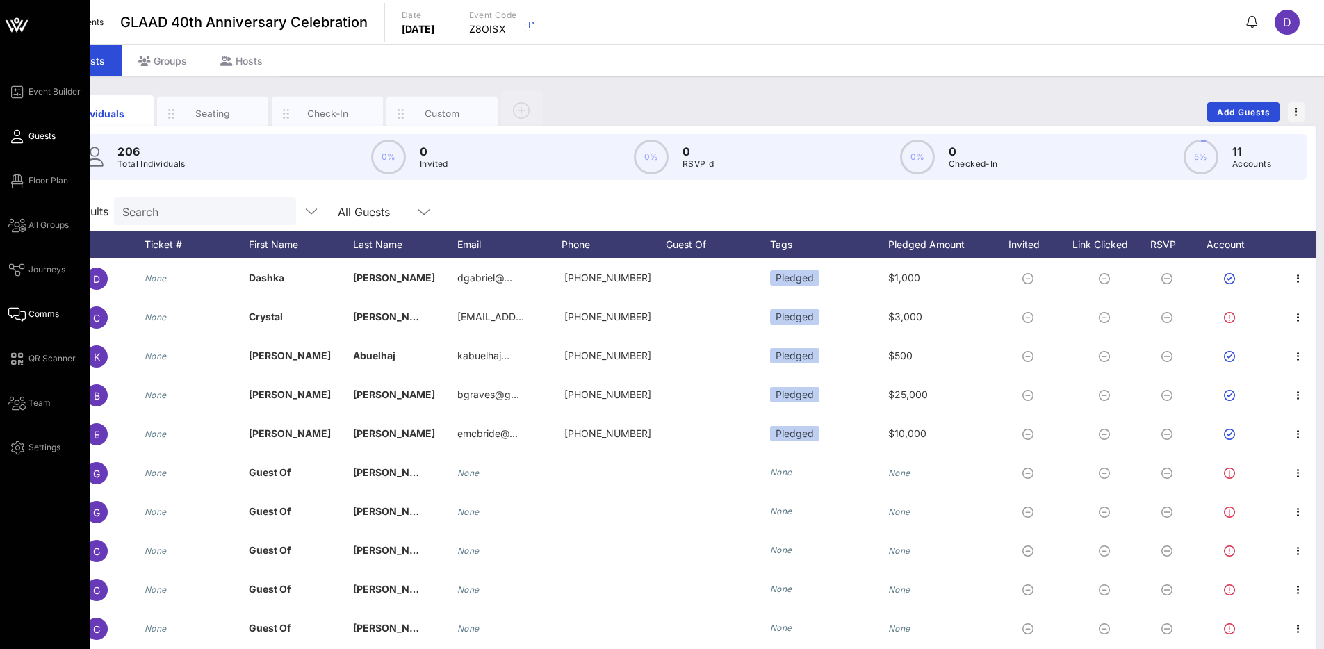
click at [35, 314] on span "Comms" at bounding box center [43, 314] width 31 height 13
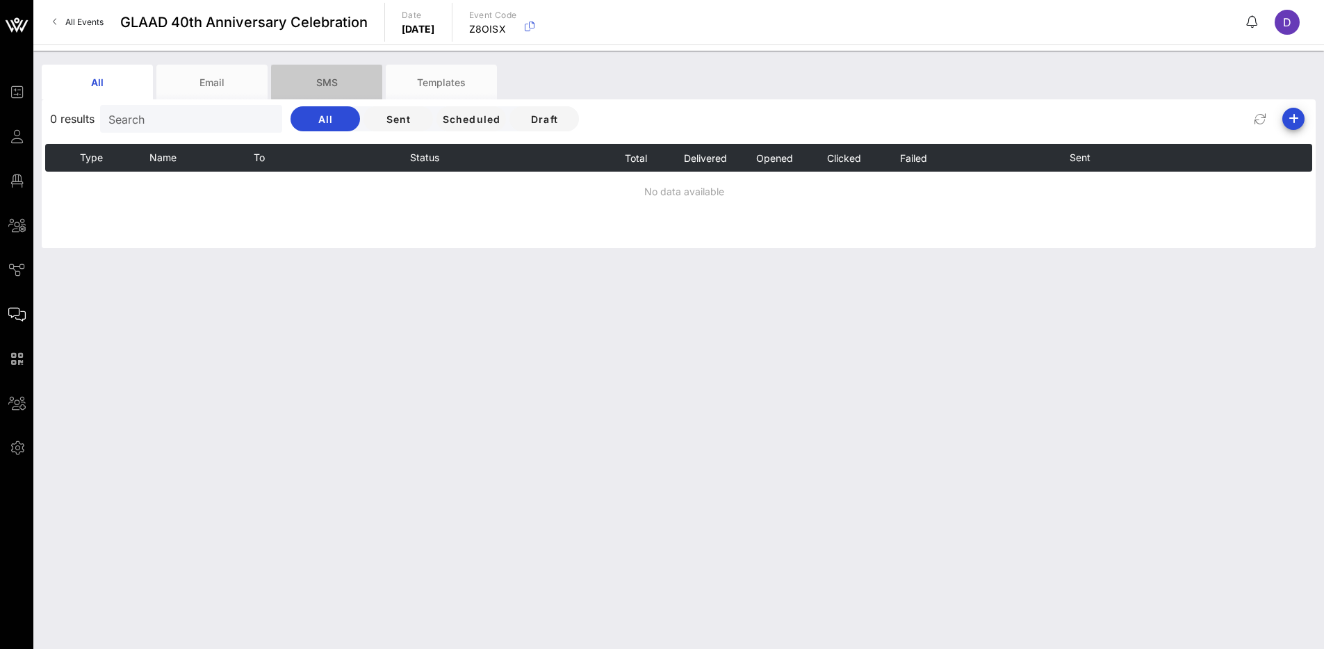
click at [327, 85] on div "SMS" at bounding box center [326, 82] width 111 height 35
click at [1301, 124] on span "button" at bounding box center [1293, 118] width 22 height 17
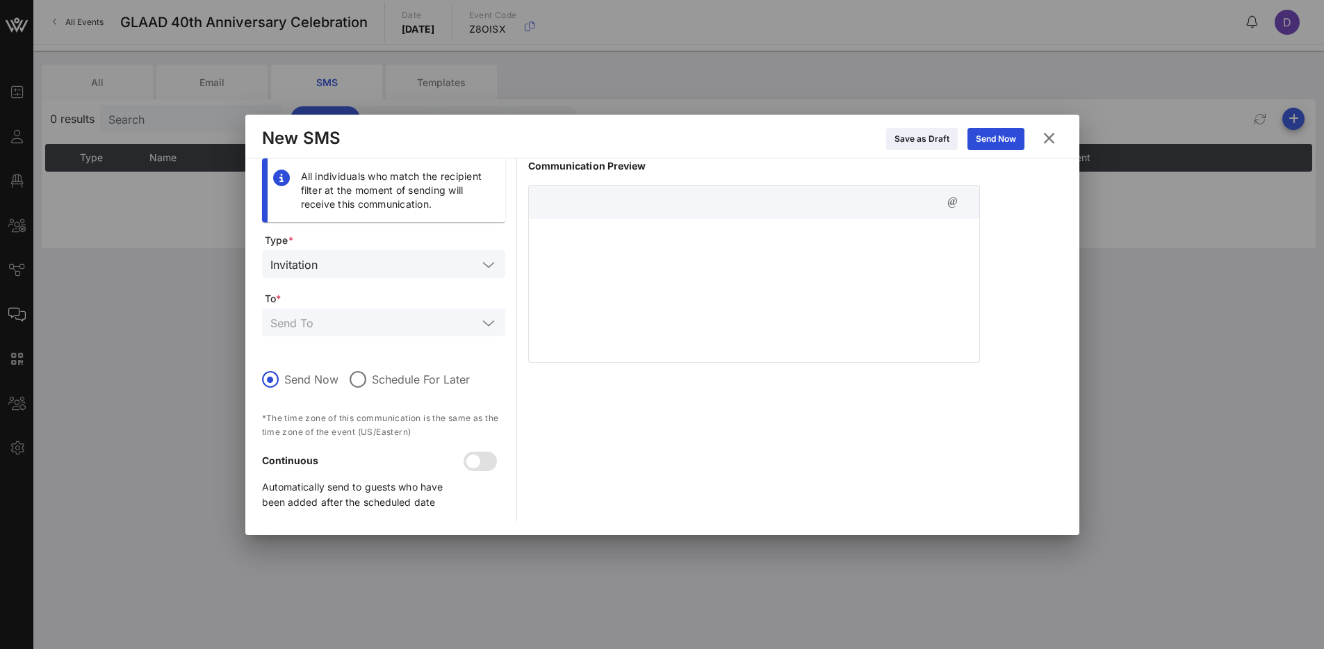
click at [403, 262] on input "text" at bounding box center [400, 264] width 154 height 18
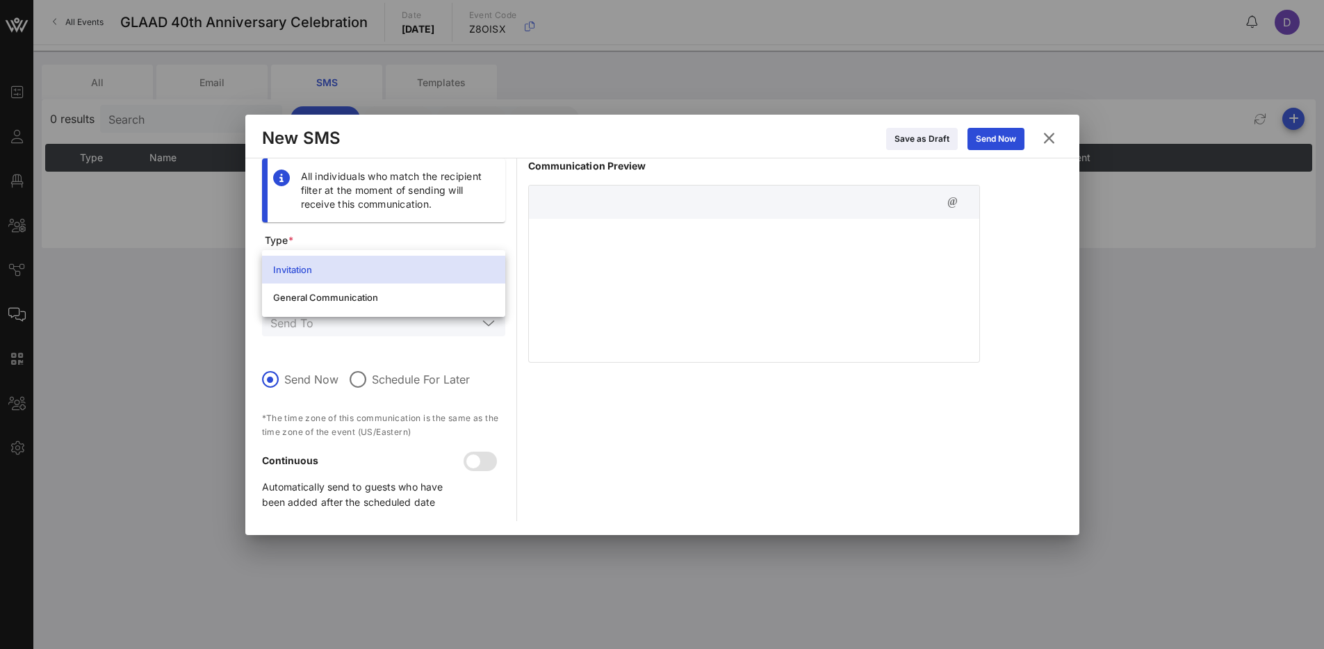
click at [395, 250] on div "Invitation General Communication" at bounding box center [383, 283] width 243 height 67
click at [393, 290] on div "General Communication" at bounding box center [383, 297] width 221 height 22
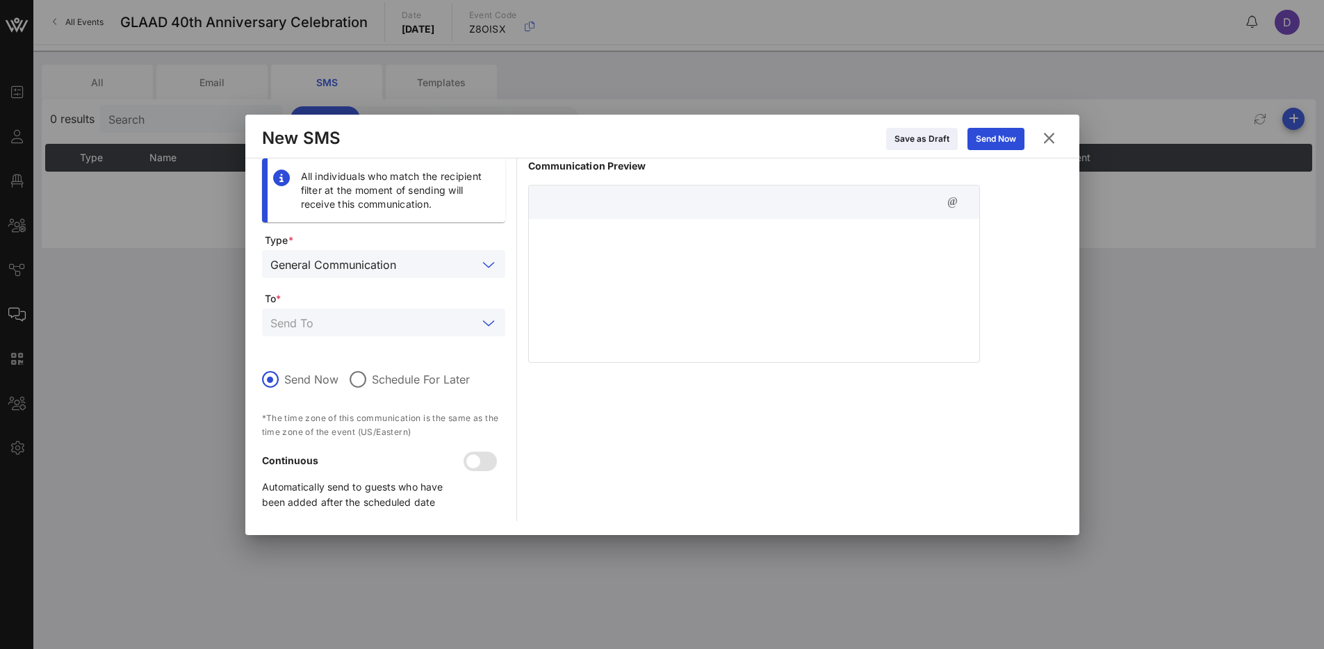
click at [402, 314] on input "text" at bounding box center [373, 322] width 207 height 18
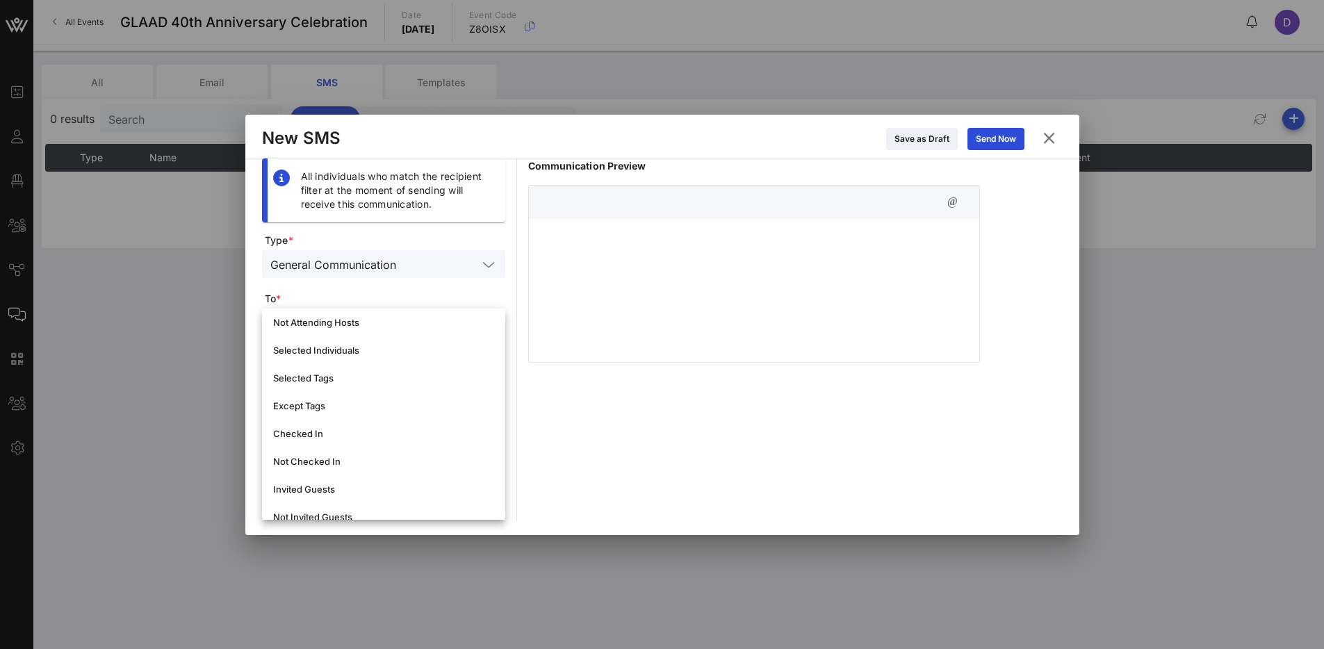
scroll to position [62, 0]
click at [388, 377] on div "Selected Tags" at bounding box center [383, 377] width 221 height 11
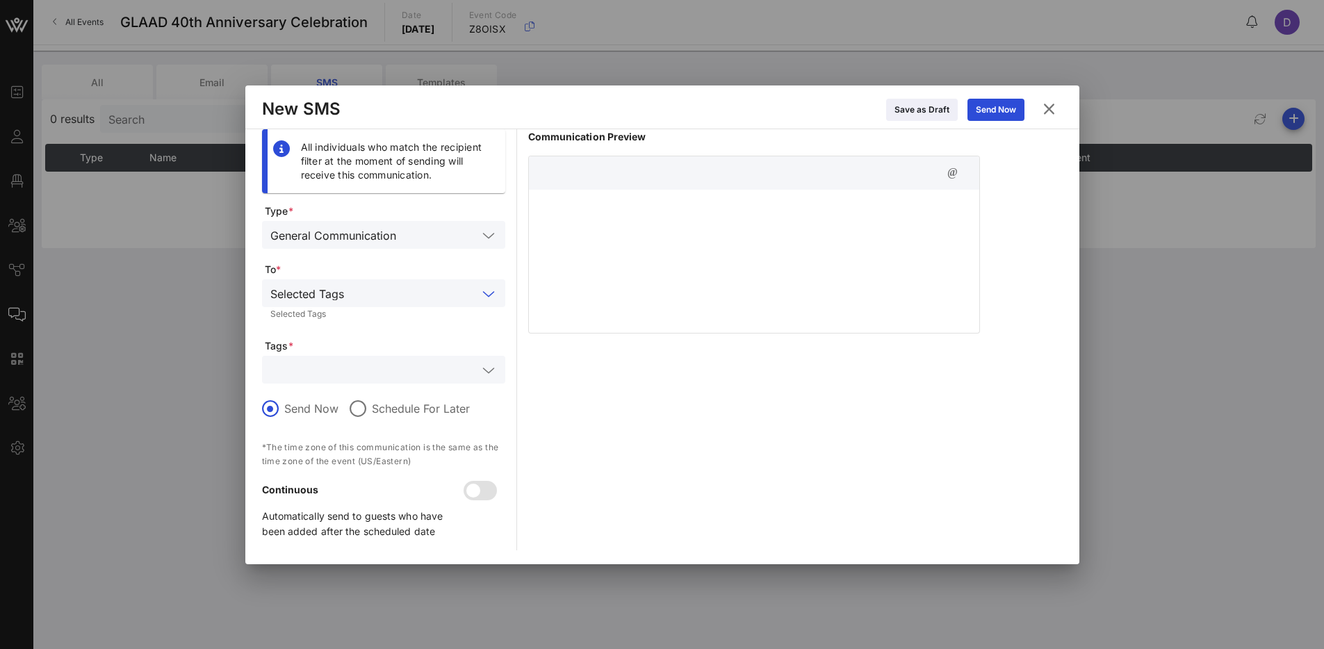
click at [402, 370] on input "text" at bounding box center [373, 370] width 207 height 18
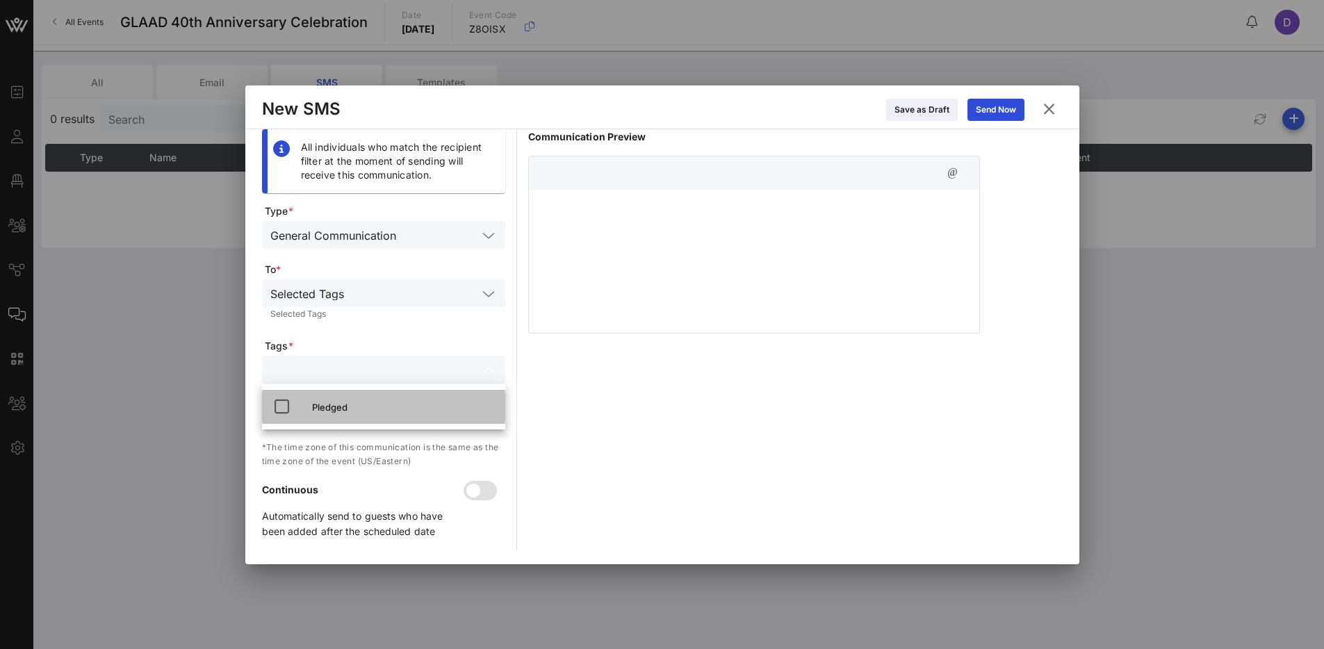
click at [373, 406] on div "Pledged" at bounding box center [403, 407] width 182 height 11
click at [629, 258] on div at bounding box center [754, 259] width 450 height 139
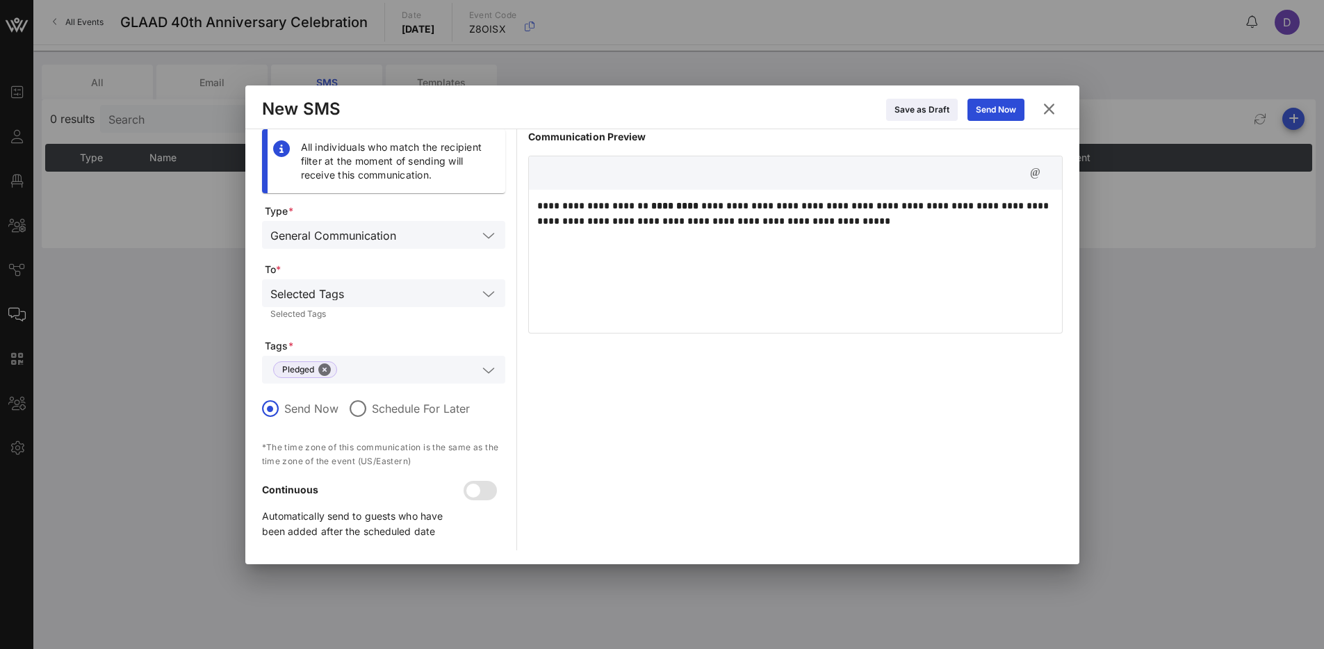
click at [780, 208] on p "**********" at bounding box center [795, 213] width 516 height 31
click at [648, 260] on div "**********" at bounding box center [795, 259] width 533 height 139
click at [734, 213] on p "**********" at bounding box center [795, 213] width 516 height 31
click at [1044, 176] on span "button" at bounding box center [1035, 173] width 19 height 17
click at [901, 243] on div "**********" at bounding box center [795, 259] width 533 height 139
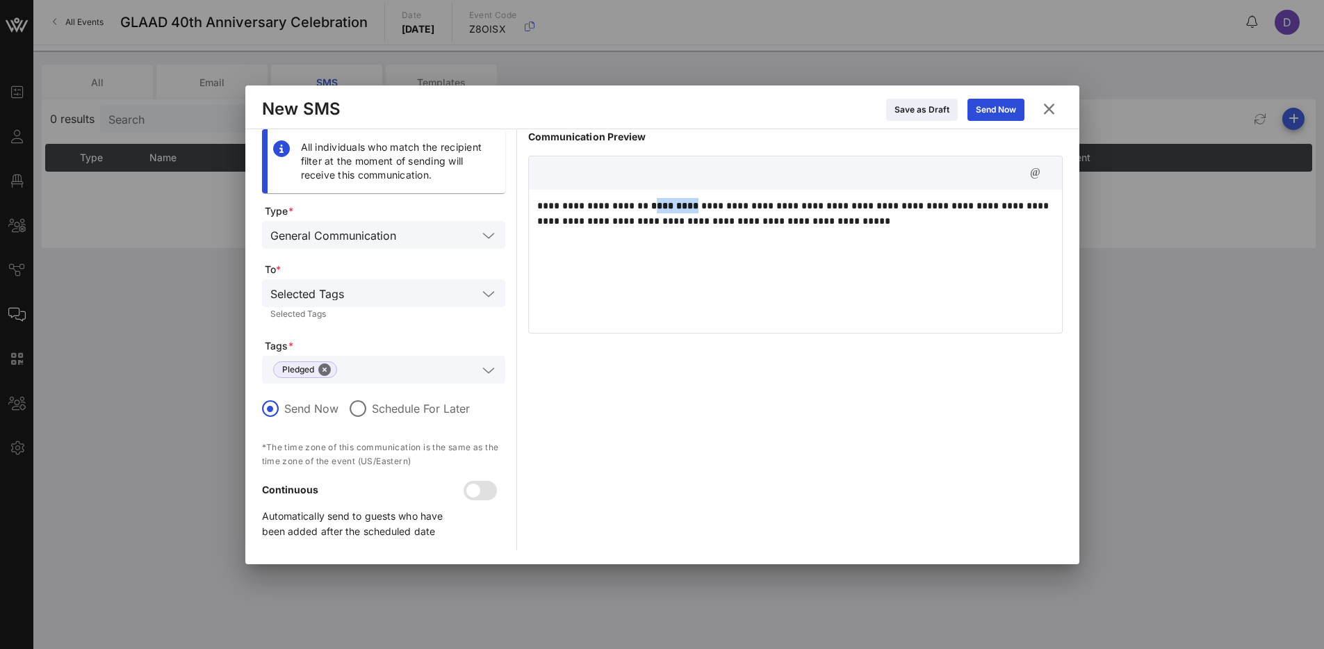
drag, startPoint x: 698, startPoint y: 208, endPoint x: 654, endPoint y: 208, distance: 44.5
click at [654, 208] on p "**********" at bounding box center [795, 213] width 516 height 31
click at [1036, 172] on icon "button" at bounding box center [1035, 173] width 17 height 17
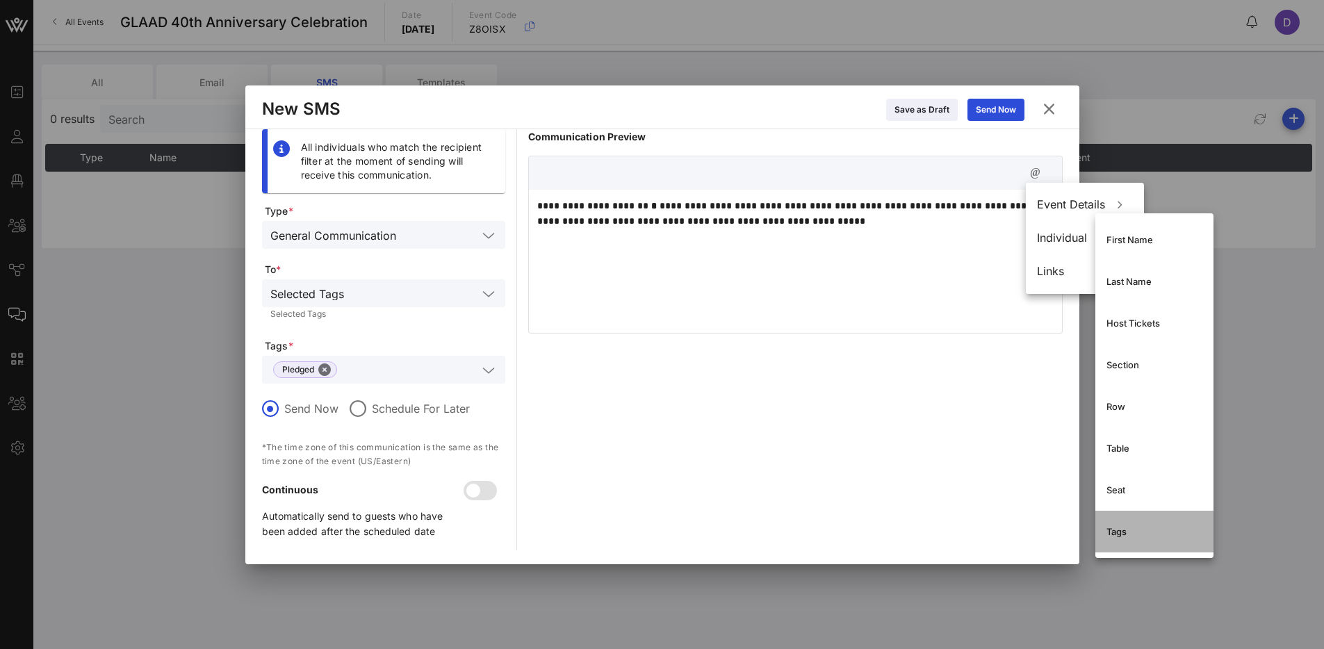
click at [1143, 538] on div "Tags" at bounding box center [1154, 531] width 96 height 22
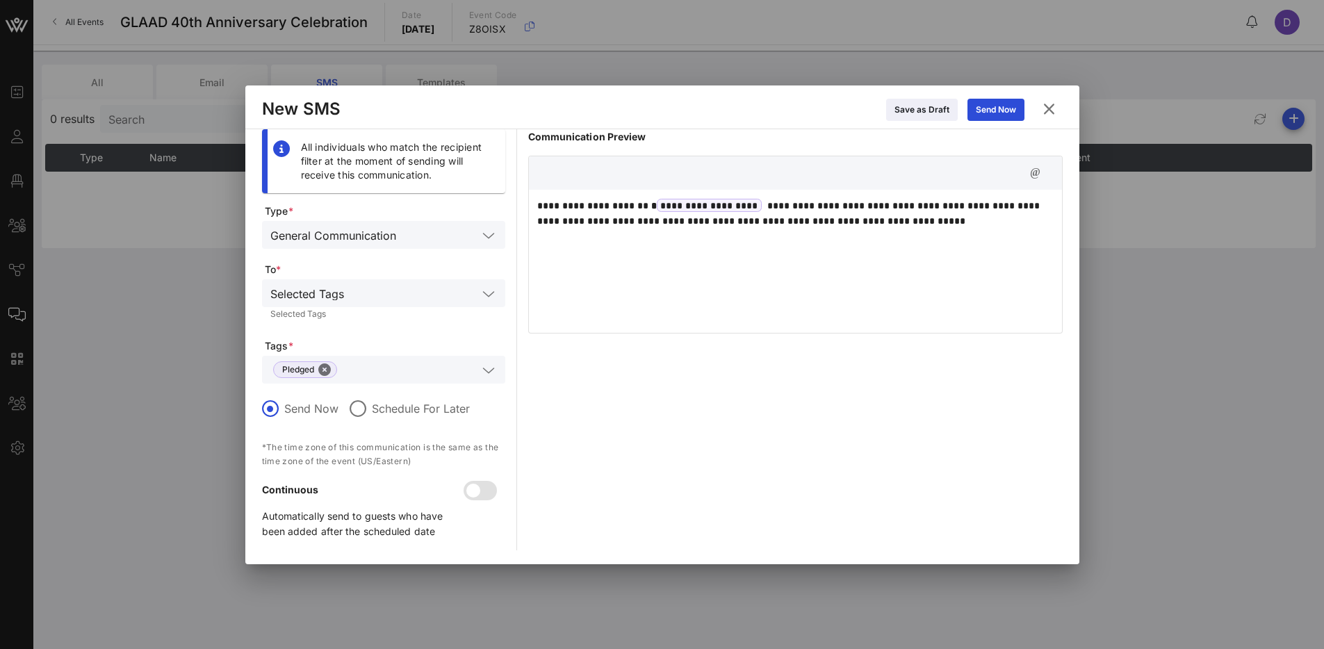
click at [700, 199] on span "**********" at bounding box center [710, 205] width 106 height 13
click at [748, 201] on p "**********" at bounding box center [795, 213] width 516 height 31
click at [752, 208] on p "**********" at bounding box center [795, 213] width 516 height 31
click at [1033, 169] on icon "button" at bounding box center [1035, 173] width 17 height 17
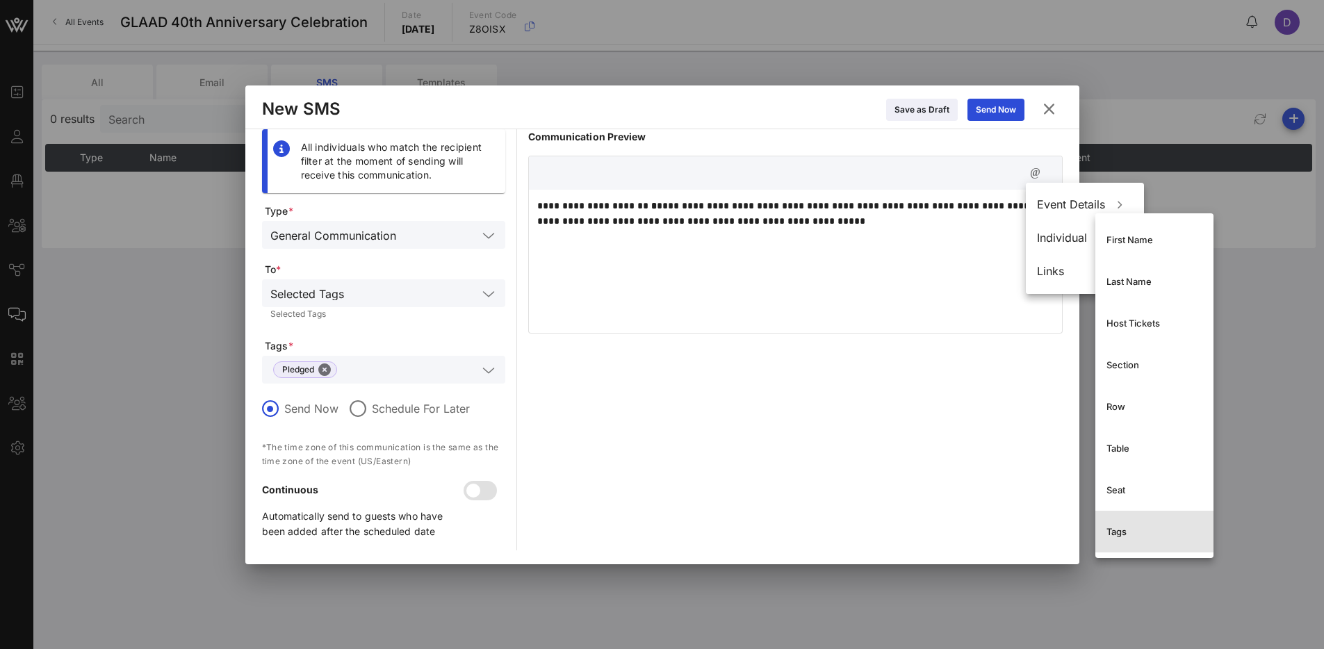
click at [1132, 535] on div "Tags" at bounding box center [1154, 531] width 96 height 11
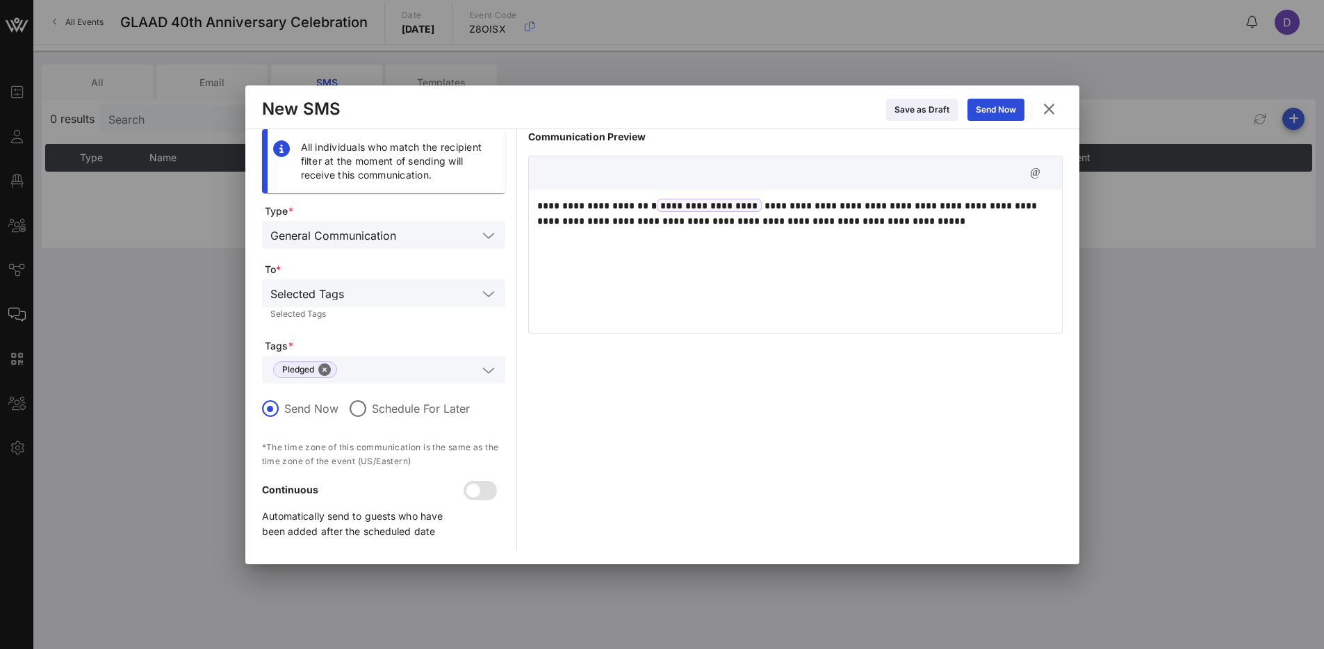
click at [706, 206] on span "**********" at bounding box center [710, 205] width 106 height 13
click at [724, 226] on p "**********" at bounding box center [795, 213] width 516 height 31
click at [1052, 106] on icon at bounding box center [1048, 108] width 21 height 19
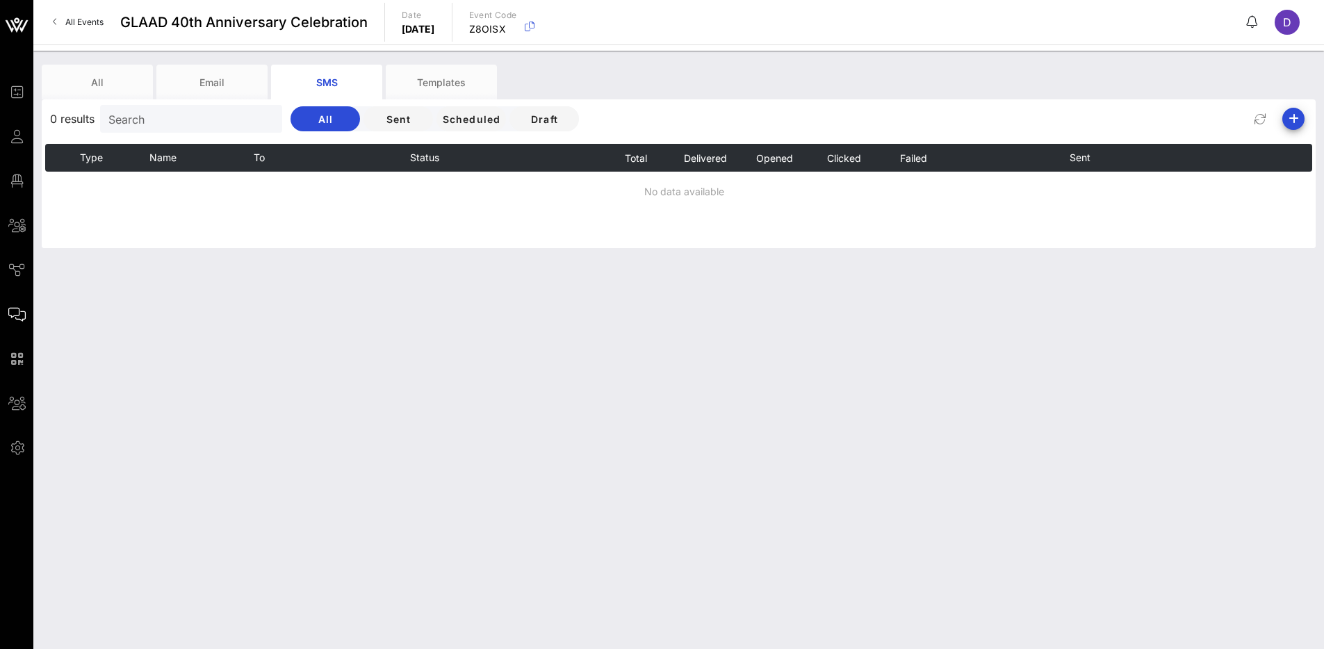
click at [1008, 328] on div "All Email SMS Templates 0 results Search All Sent Scheduled Draft Type Name To …" at bounding box center [678, 350] width 1290 height 598
click at [1288, 121] on icon "button" at bounding box center [1293, 118] width 17 height 17
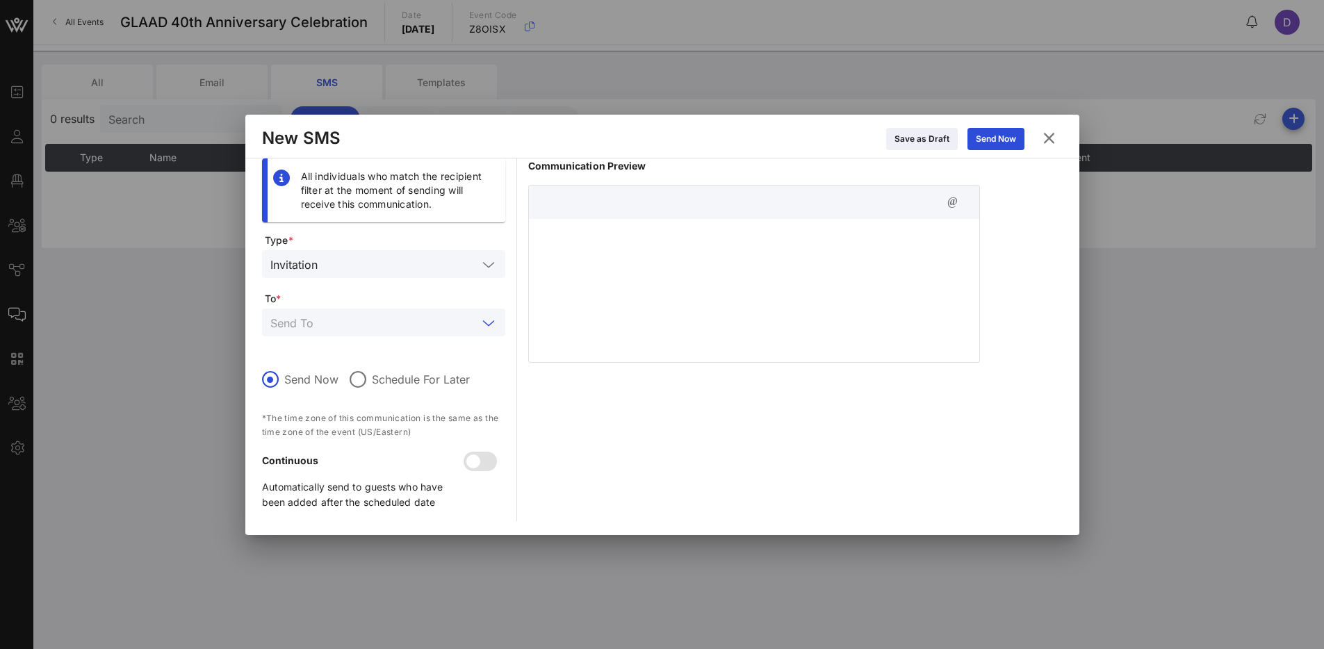
click at [439, 323] on input "text" at bounding box center [373, 322] width 207 height 18
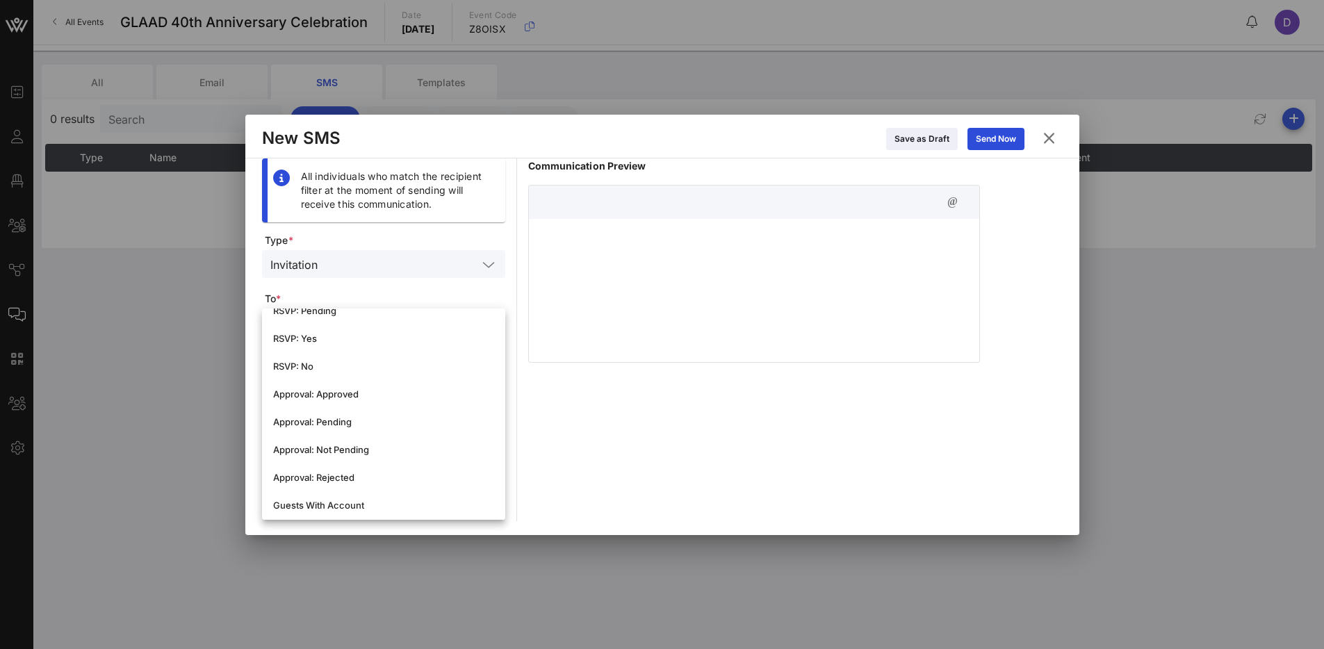
scroll to position [328, 0]
click at [438, 233] on span "Type *" at bounding box center [385, 240] width 240 height 14
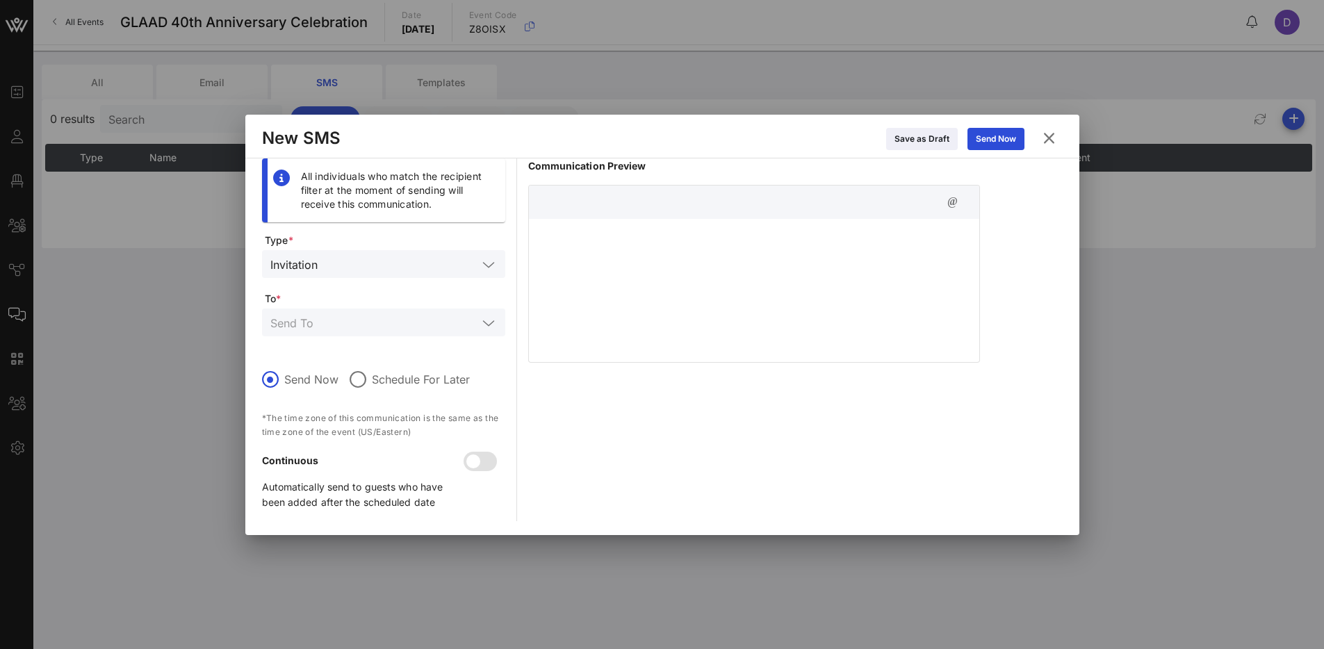
click at [1044, 142] on icon at bounding box center [1048, 138] width 22 height 20
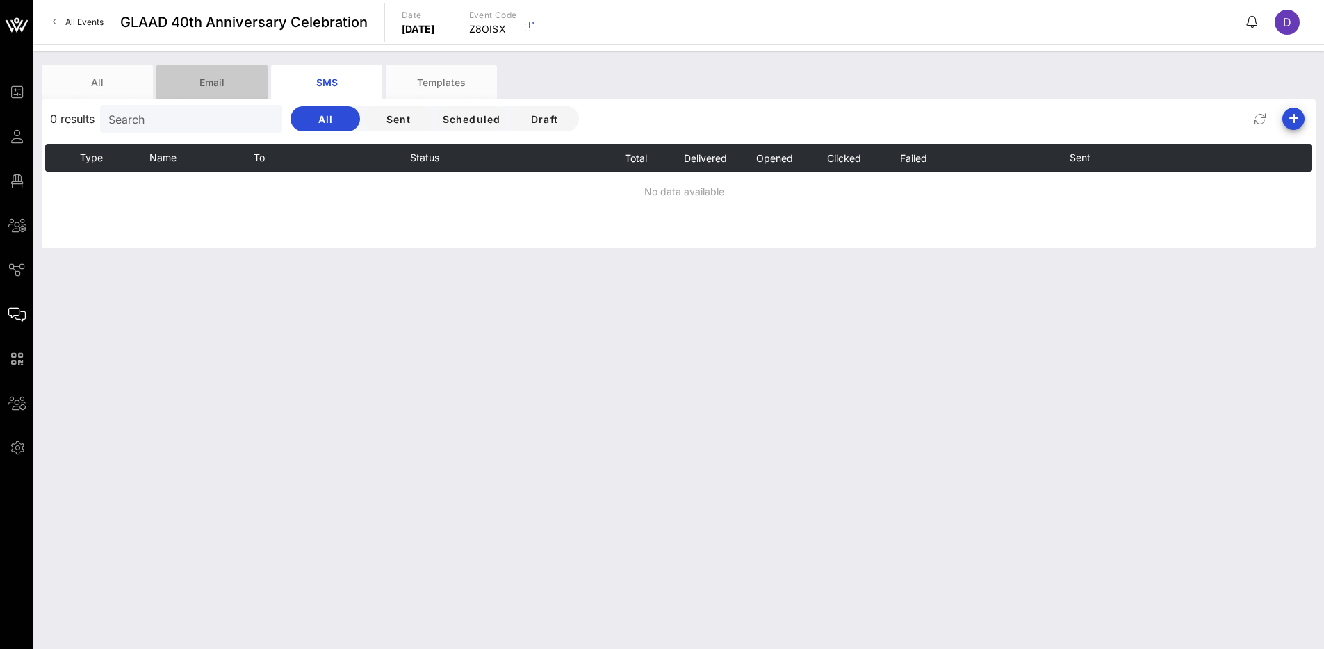
click at [220, 85] on div "Email" at bounding box center [211, 82] width 111 height 35
click at [1297, 122] on icon "button" at bounding box center [1293, 118] width 17 height 17
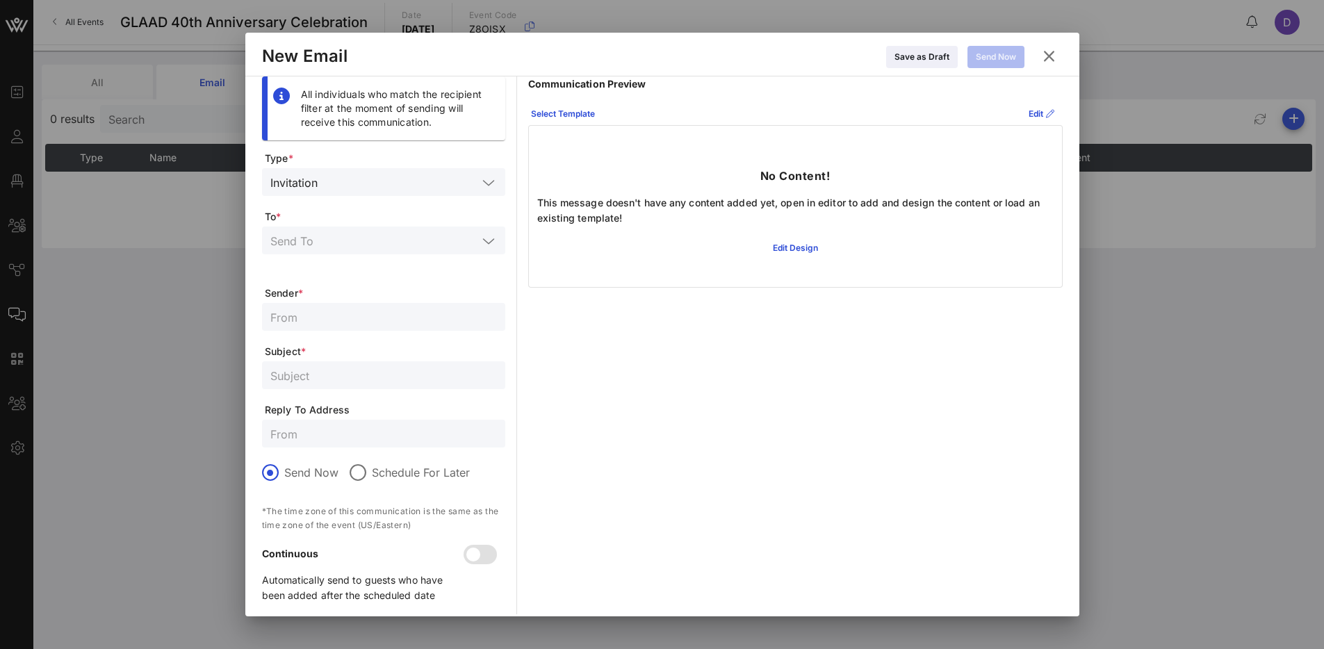
click at [667, 316] on div "Communication Preview Select Template Edit No Content! This message doesn't hav…" at bounding box center [795, 345] width 534 height 538
click at [790, 250] on icon at bounding box center [795, 248] width 10 height 8
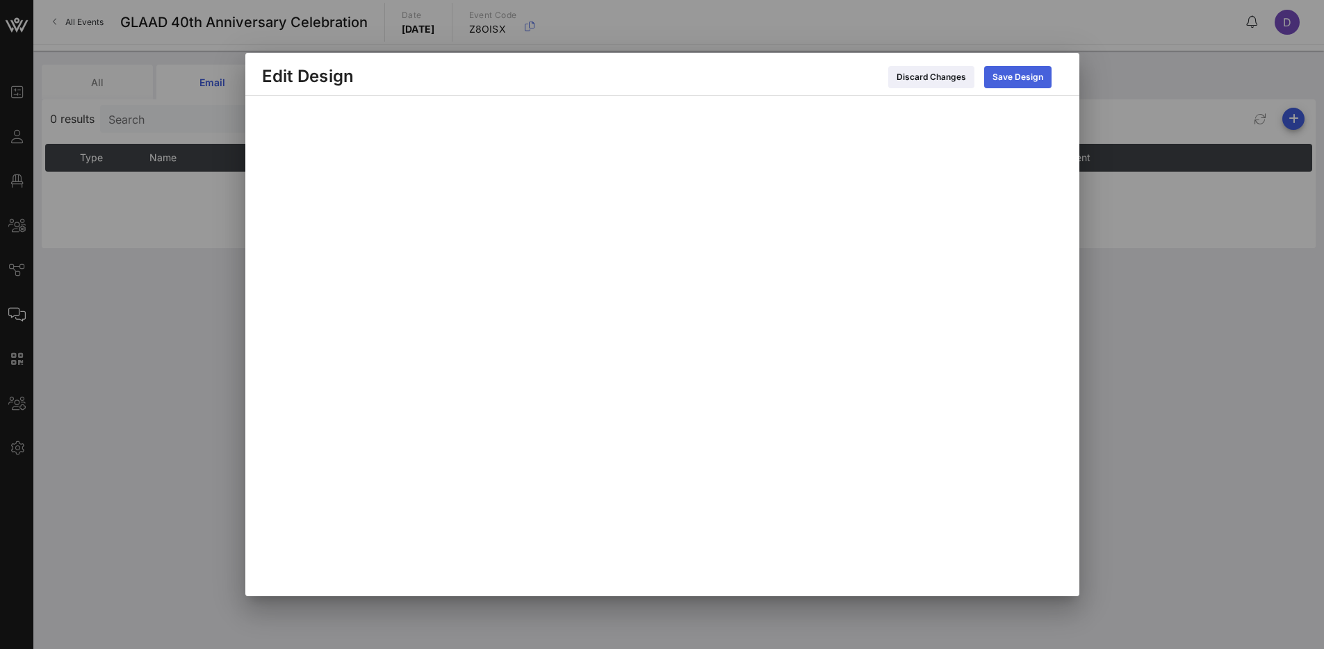
click at [1020, 78] on icon at bounding box center [1017, 78] width 10 height 12
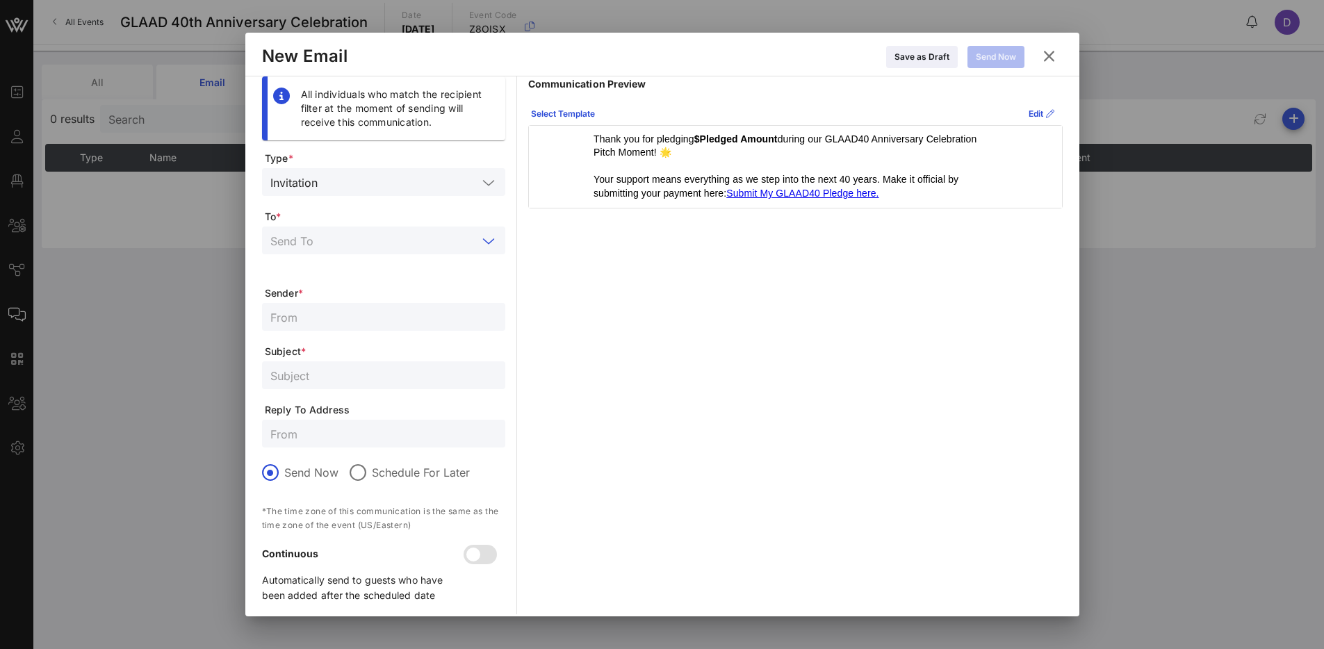
click at [429, 235] on input "text" at bounding box center [373, 240] width 207 height 18
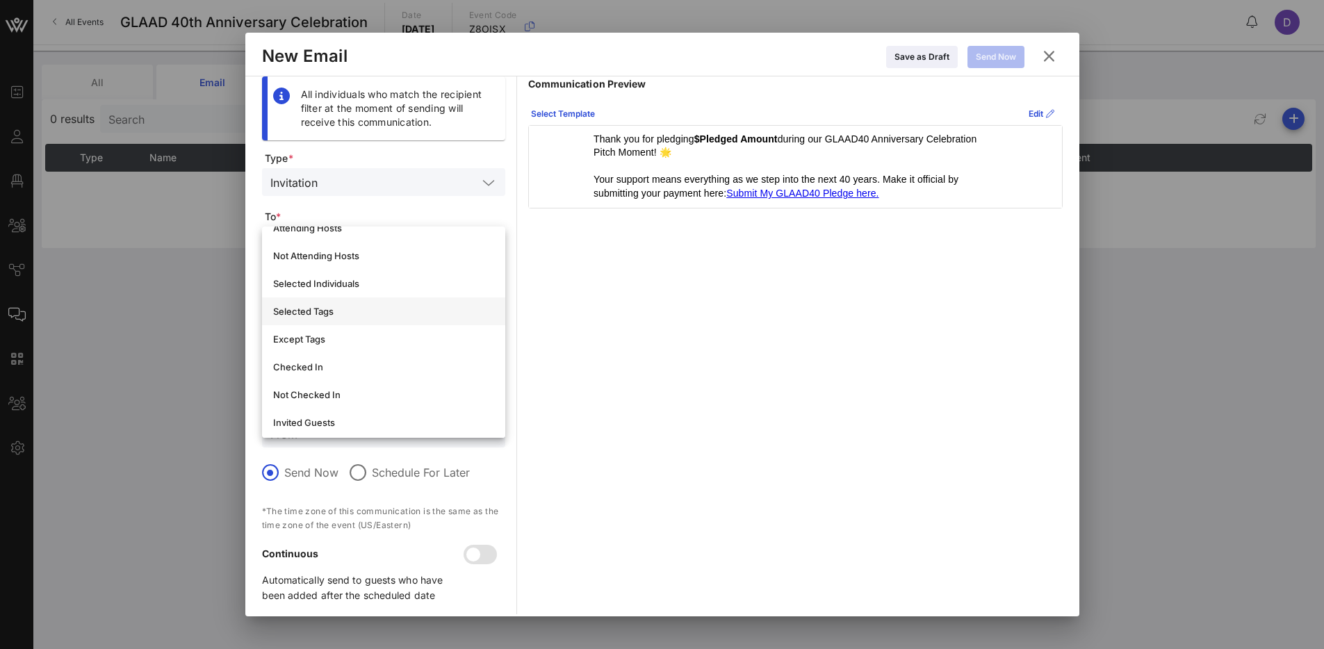
scroll to position [0, 0]
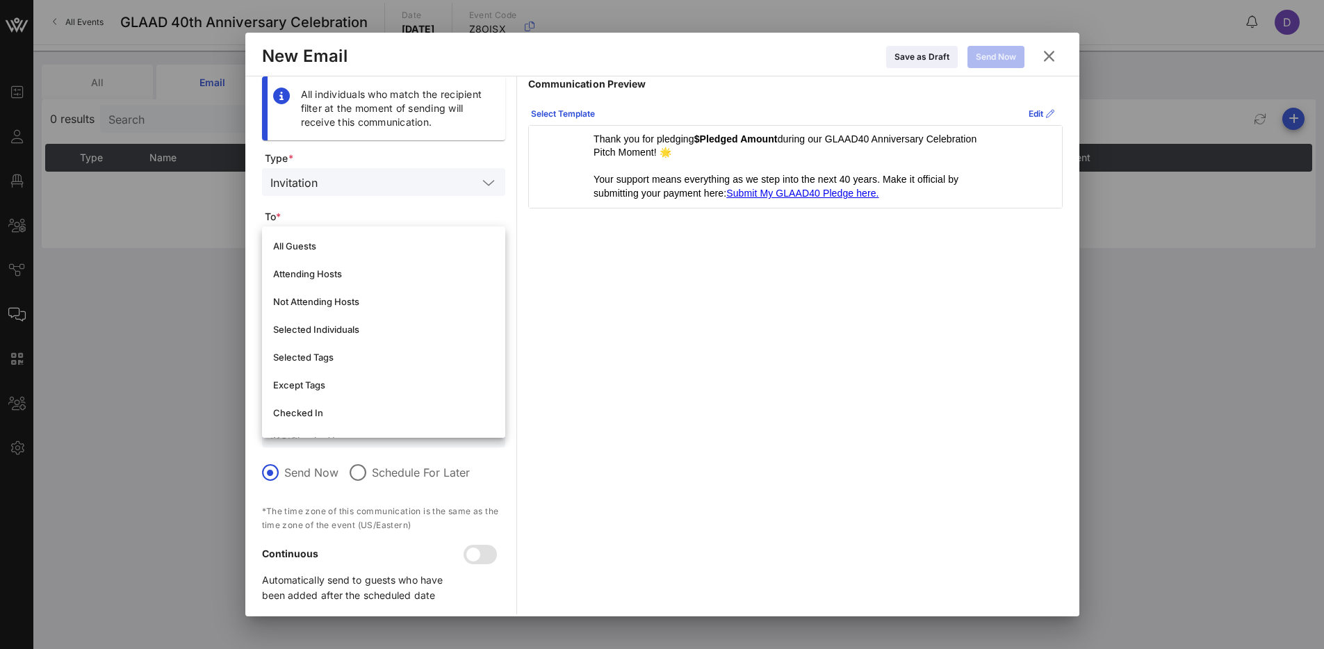
click at [671, 370] on div "Communication Preview Select Template Edit Thank you for pledging $Pledged Amou…" at bounding box center [795, 345] width 534 height 538
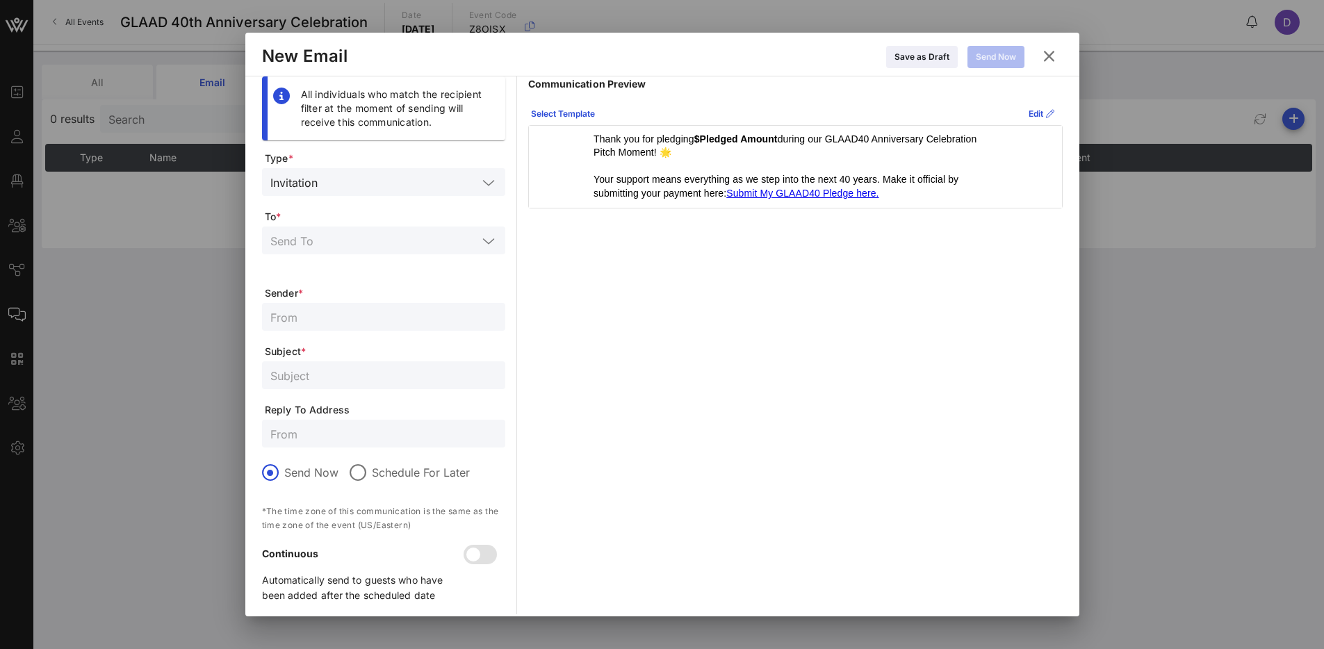
click at [450, 181] on input "text" at bounding box center [400, 182] width 154 height 18
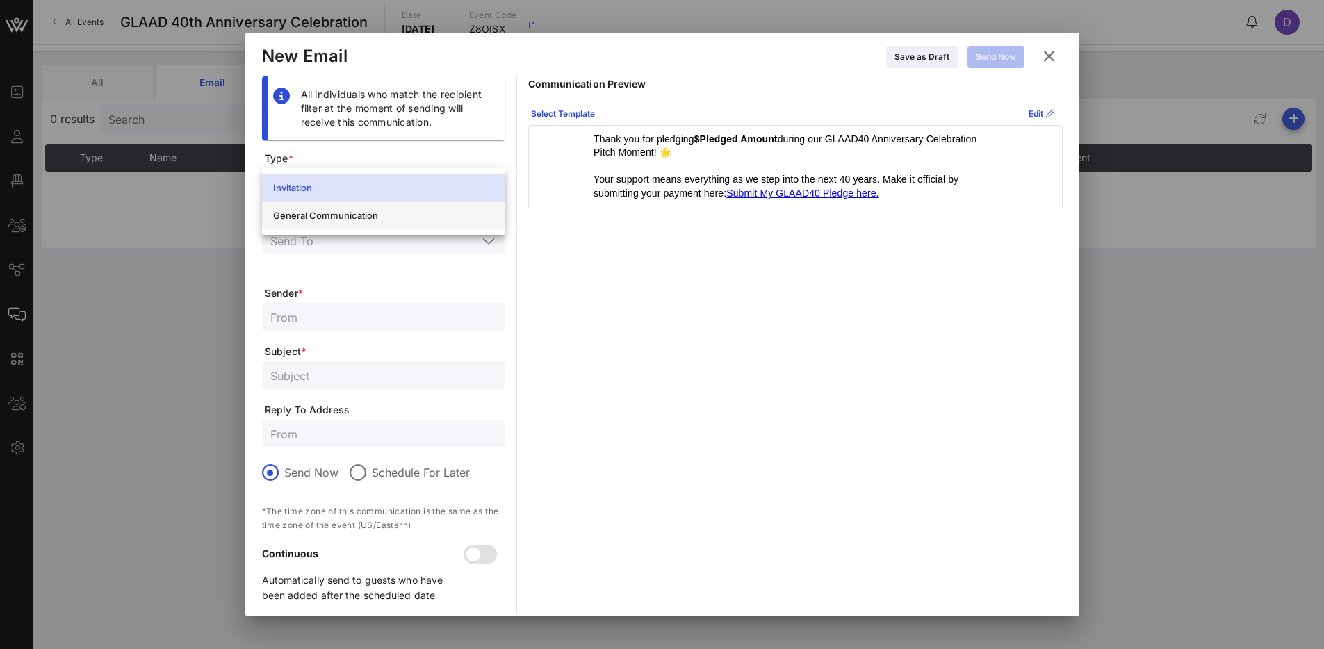
click at [437, 215] on div "General Communication" at bounding box center [383, 215] width 221 height 11
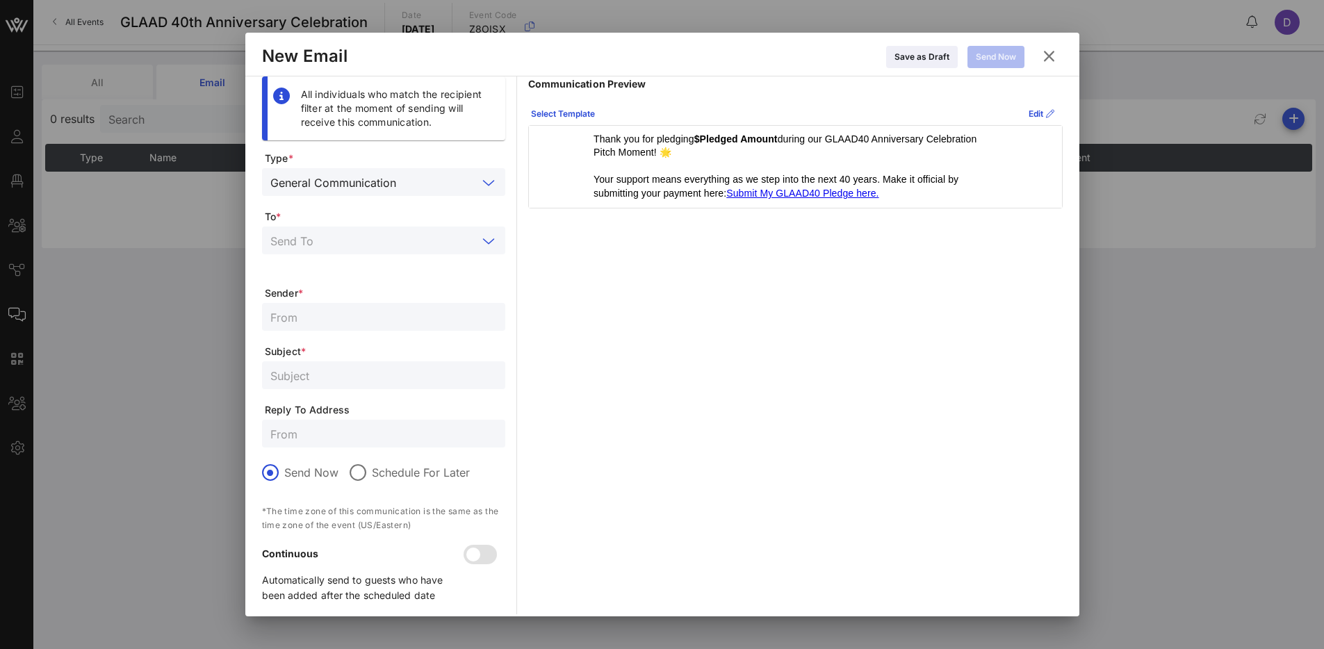
click at [440, 238] on input "text" at bounding box center [373, 240] width 207 height 18
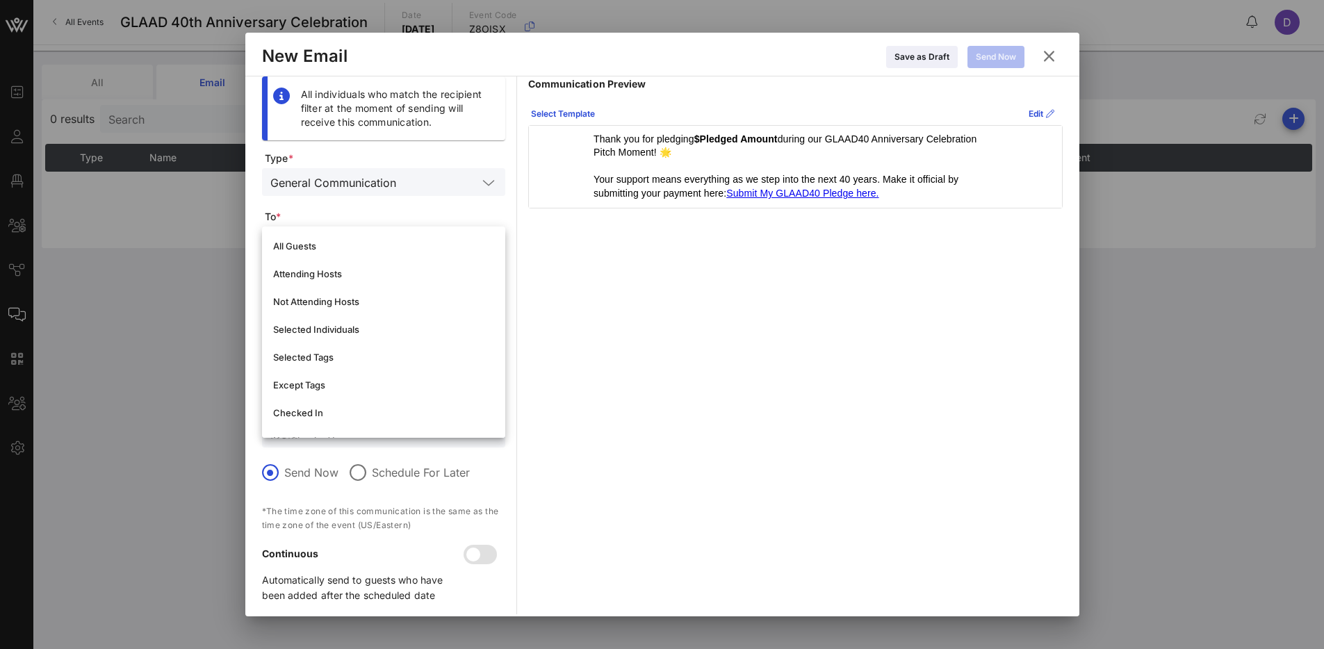
click at [468, 203] on form "Type * General Communication To * Sender * Subject * Reply To Address Send Now …" at bounding box center [383, 382] width 243 height 463
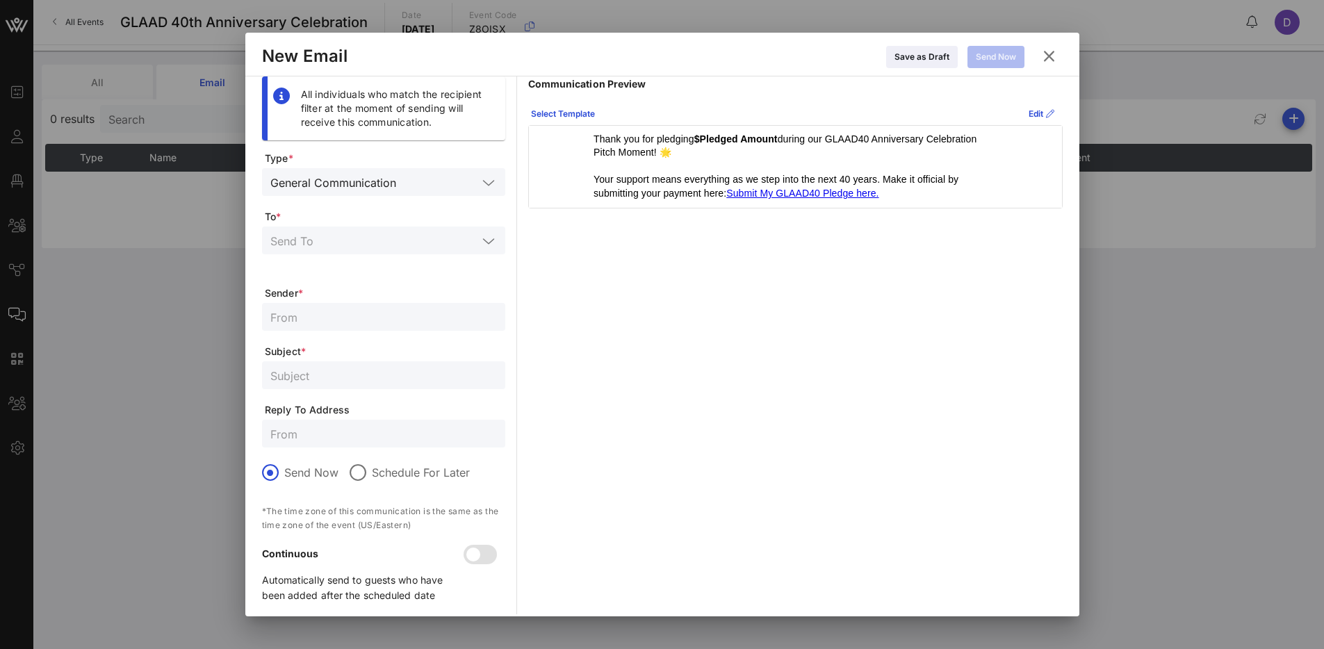
click at [423, 327] on div at bounding box center [383, 317] width 227 height 28
type input "[EMAIL_ADDRESS][DOMAIN_NAME]"
type input "T"
type input "Thanks for your GLAAD40 Pledge!"
click at [389, 430] on input "text" at bounding box center [383, 434] width 227 height 18
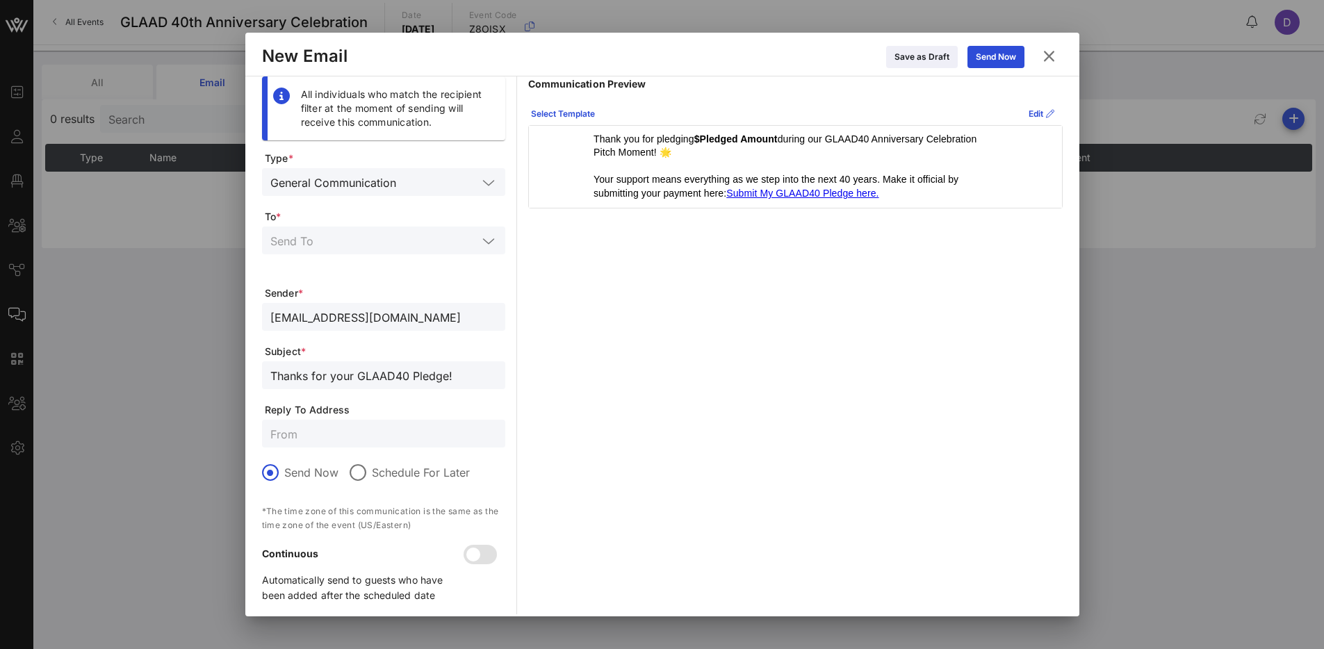
scroll to position [11, 0]
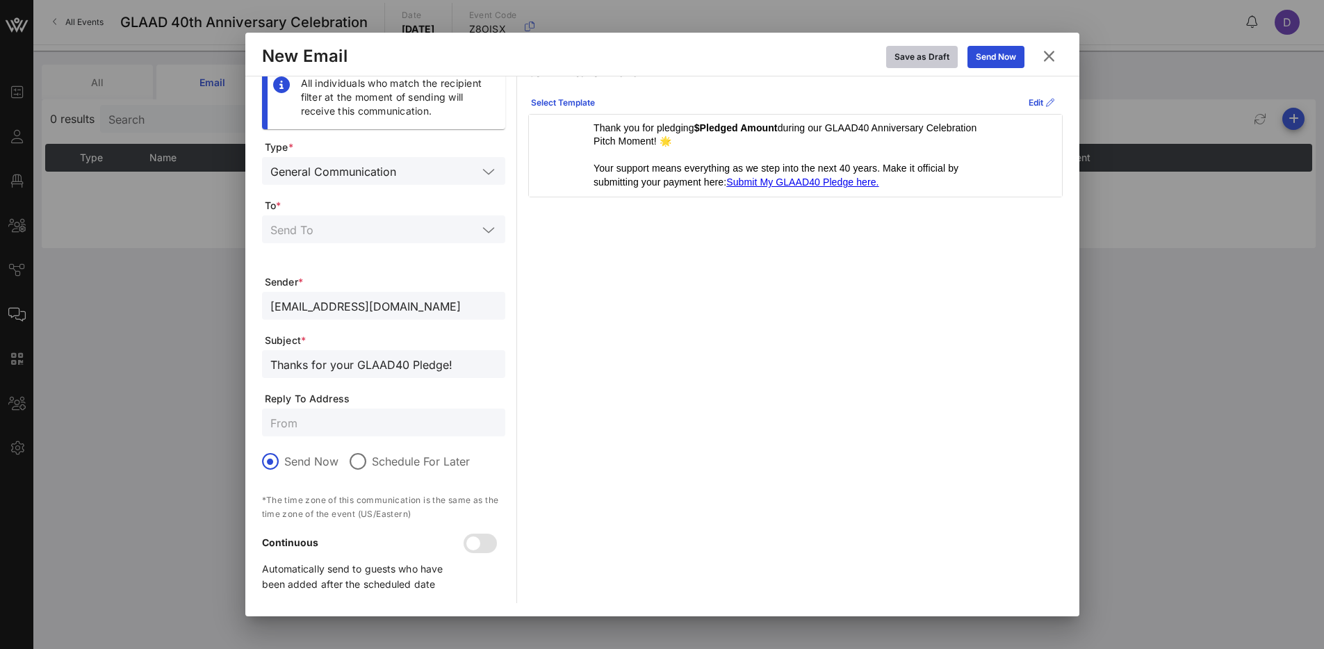
click at [911, 60] on div "Save as Draft" at bounding box center [921, 57] width 55 height 14
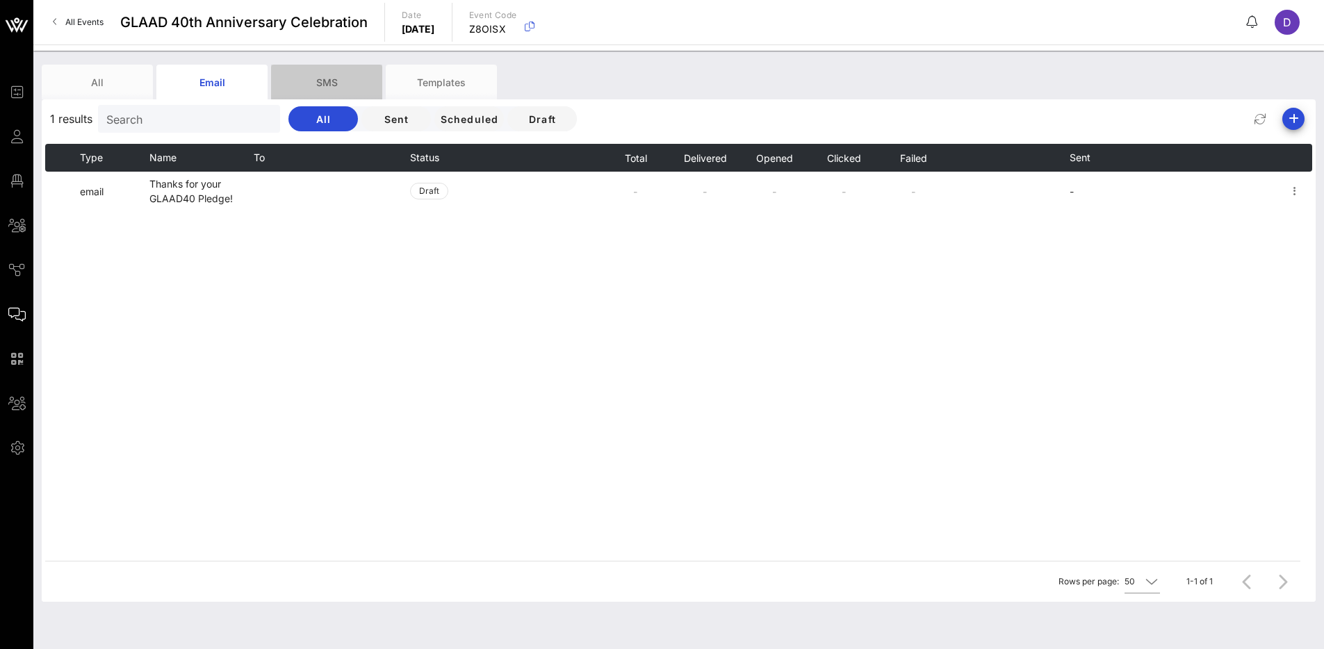
click at [313, 82] on div "SMS" at bounding box center [326, 82] width 111 height 35
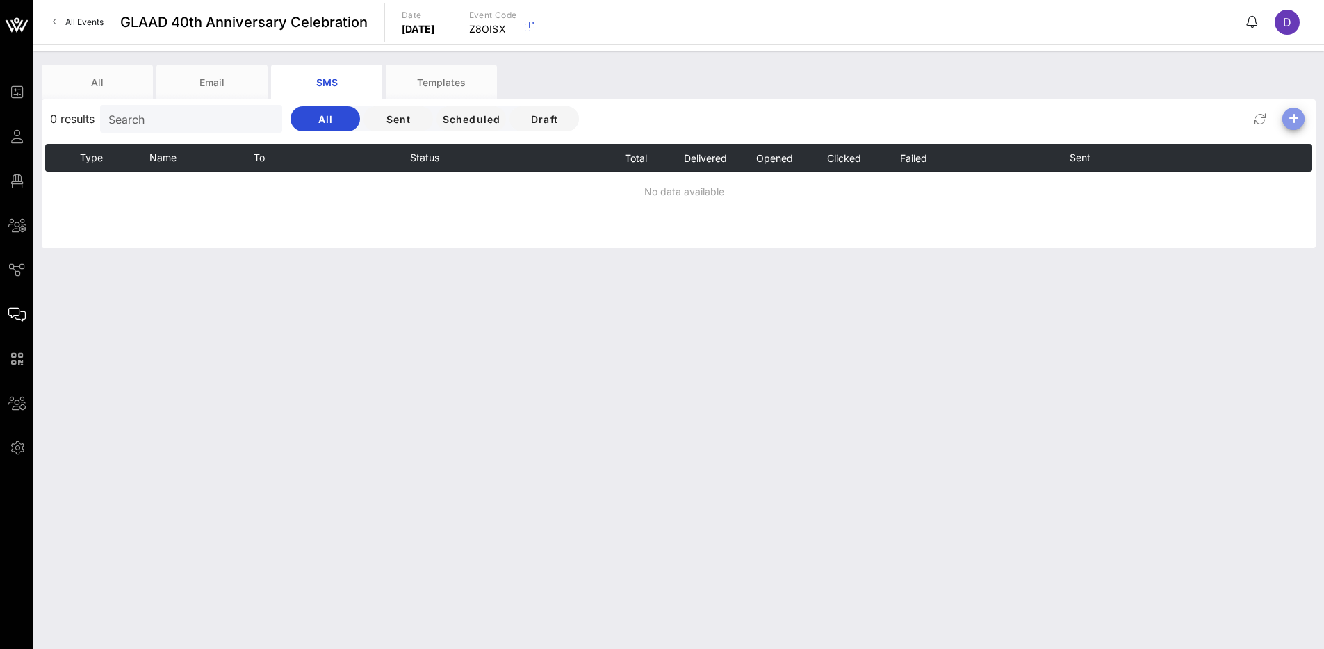
click at [1290, 121] on icon "button" at bounding box center [1293, 118] width 17 height 17
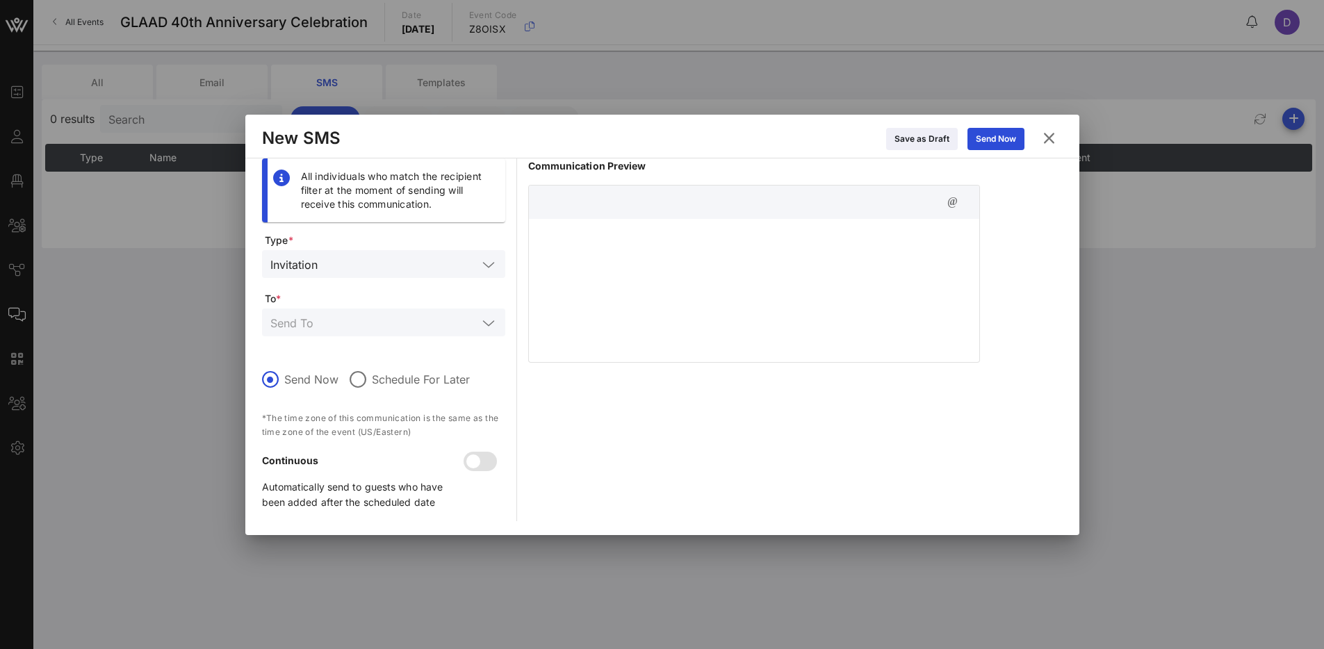
click at [723, 263] on div at bounding box center [754, 288] width 450 height 139
click at [949, 203] on icon "button" at bounding box center [952, 202] width 17 height 17
click at [1025, 234] on div "Event Name" at bounding box center [1072, 235] width 96 height 11
click at [956, 205] on icon "button" at bounding box center [952, 202] width 17 height 17
click at [654, 279] on div "**********" at bounding box center [754, 288] width 450 height 139
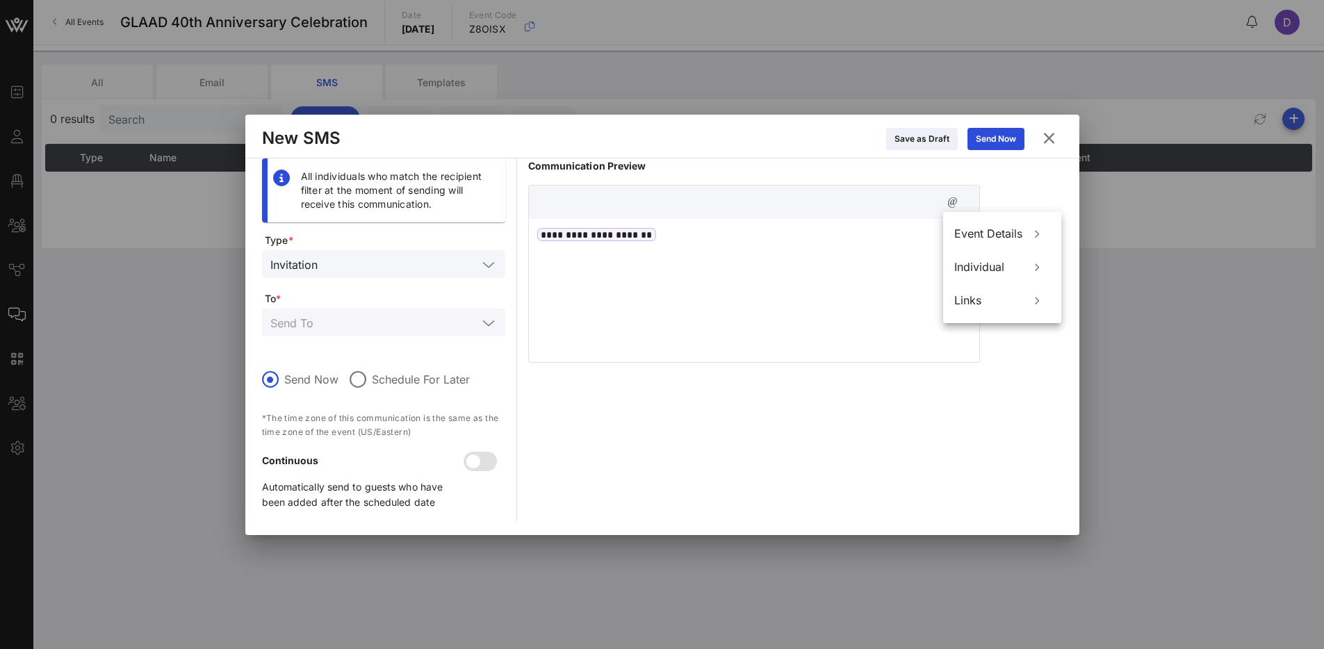
click at [654, 279] on div "**********" at bounding box center [754, 288] width 450 height 139
click at [1046, 147] on button at bounding box center [1048, 138] width 27 height 25
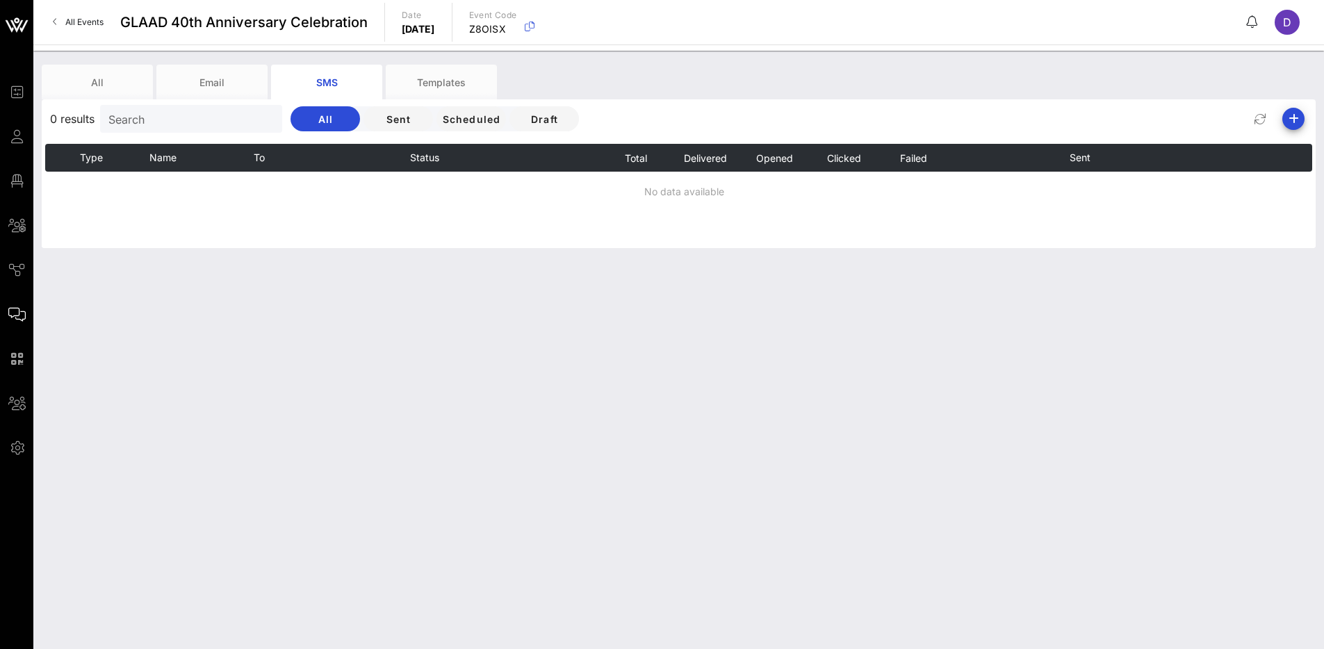
click at [217, 63] on div "All Email SMS Templates 0 results Search All Sent Scheduled Draft Type Name To …" at bounding box center [678, 350] width 1290 height 598
click at [217, 72] on div "Email" at bounding box center [211, 82] width 111 height 35
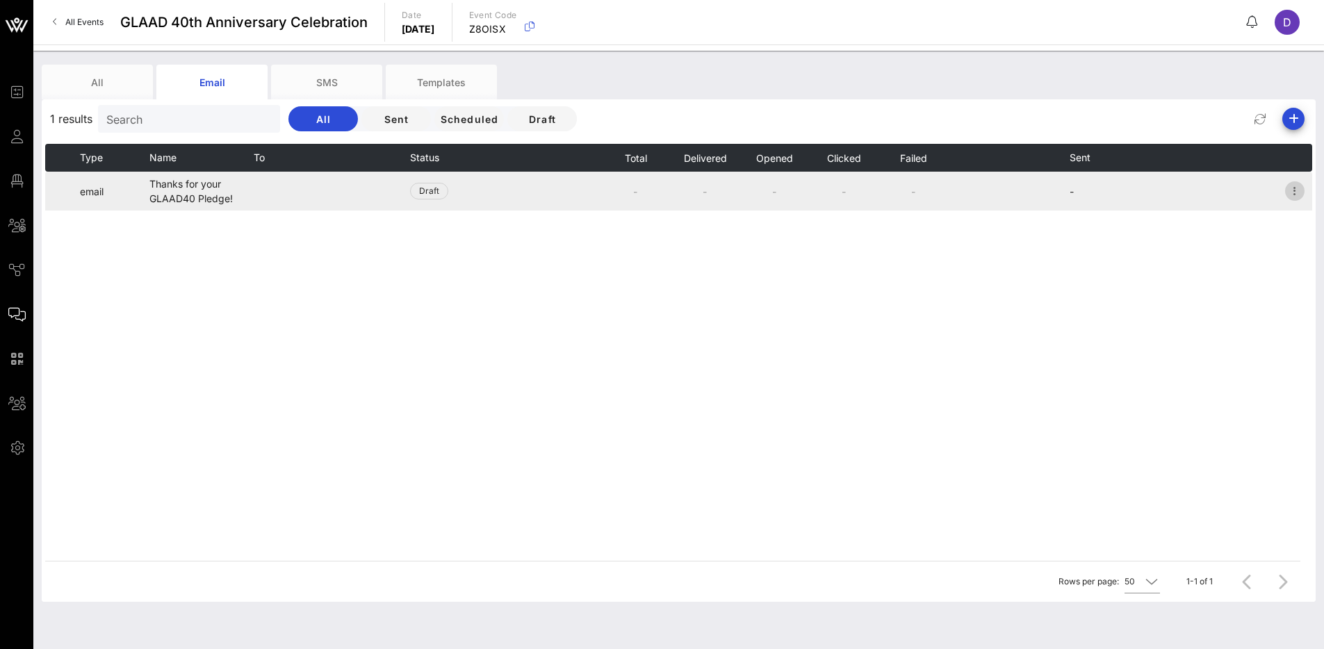
click at [1291, 188] on icon "button" at bounding box center [1294, 191] width 17 height 17
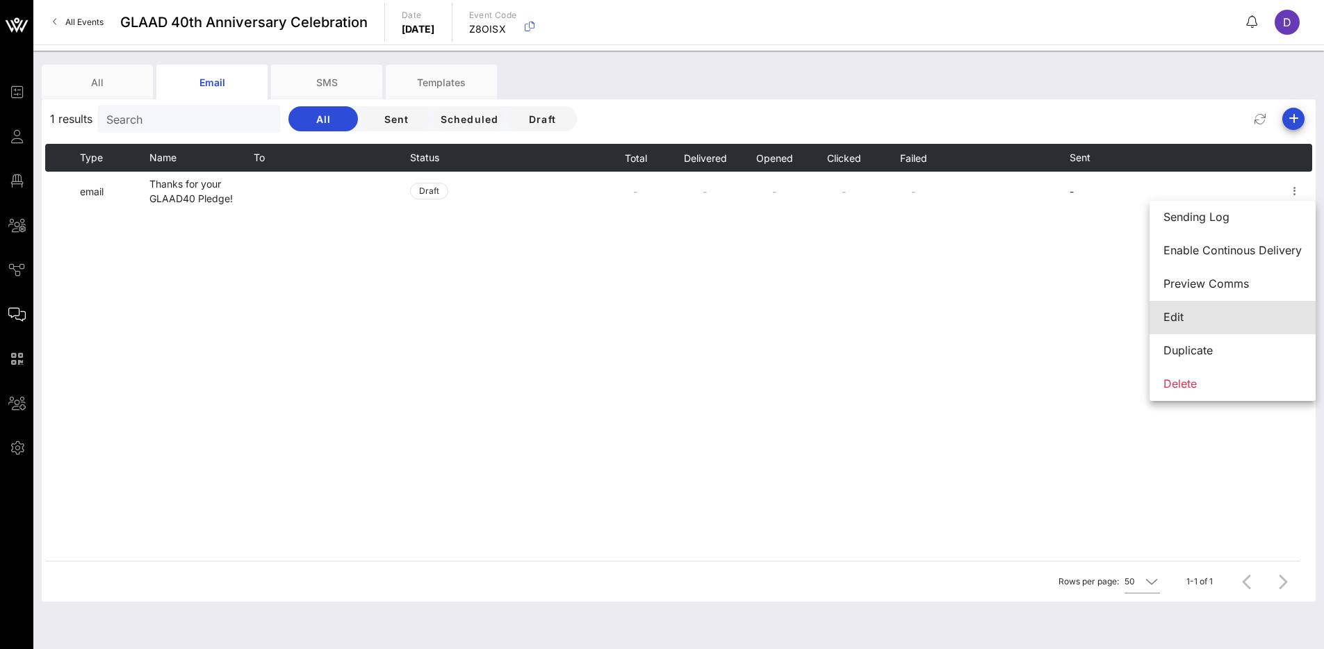
click at [1181, 313] on div "Edit" at bounding box center [1232, 317] width 138 height 13
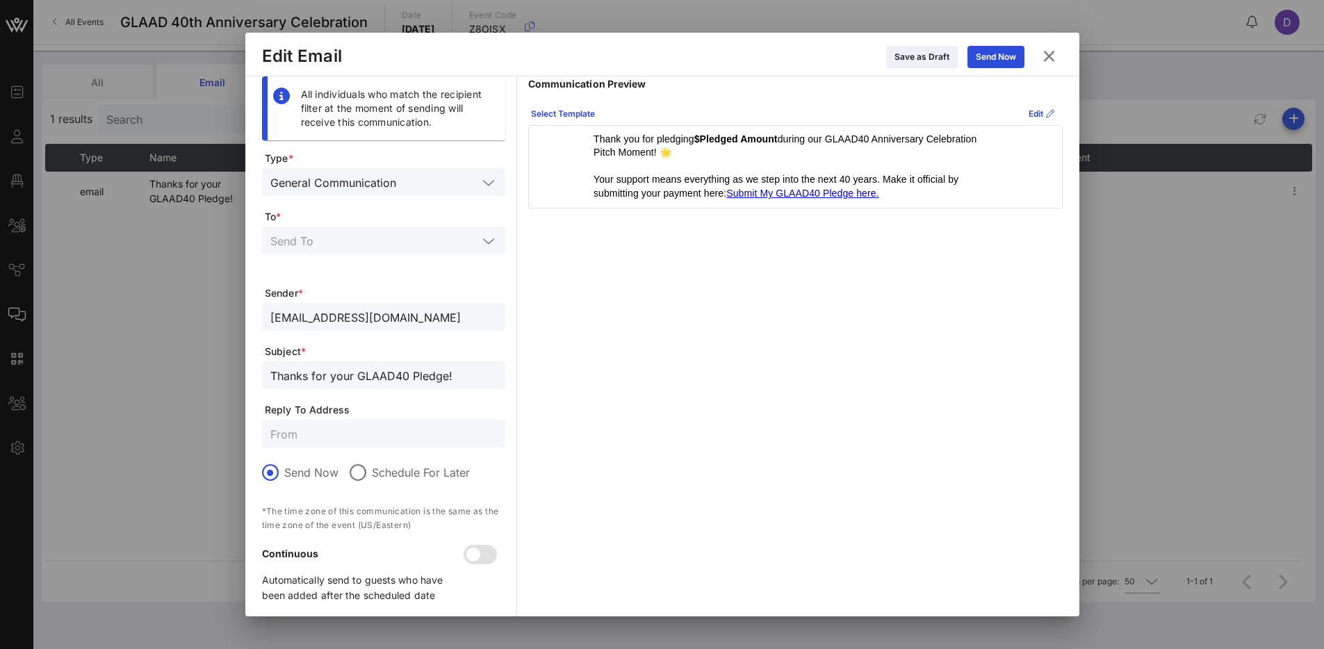
click at [890, 194] on p "Your support means everything as we step into the next 40 years. Make it offici…" at bounding box center [794, 186] width 403 height 27
click at [1036, 113] on icon at bounding box center [1041, 114] width 10 height 8
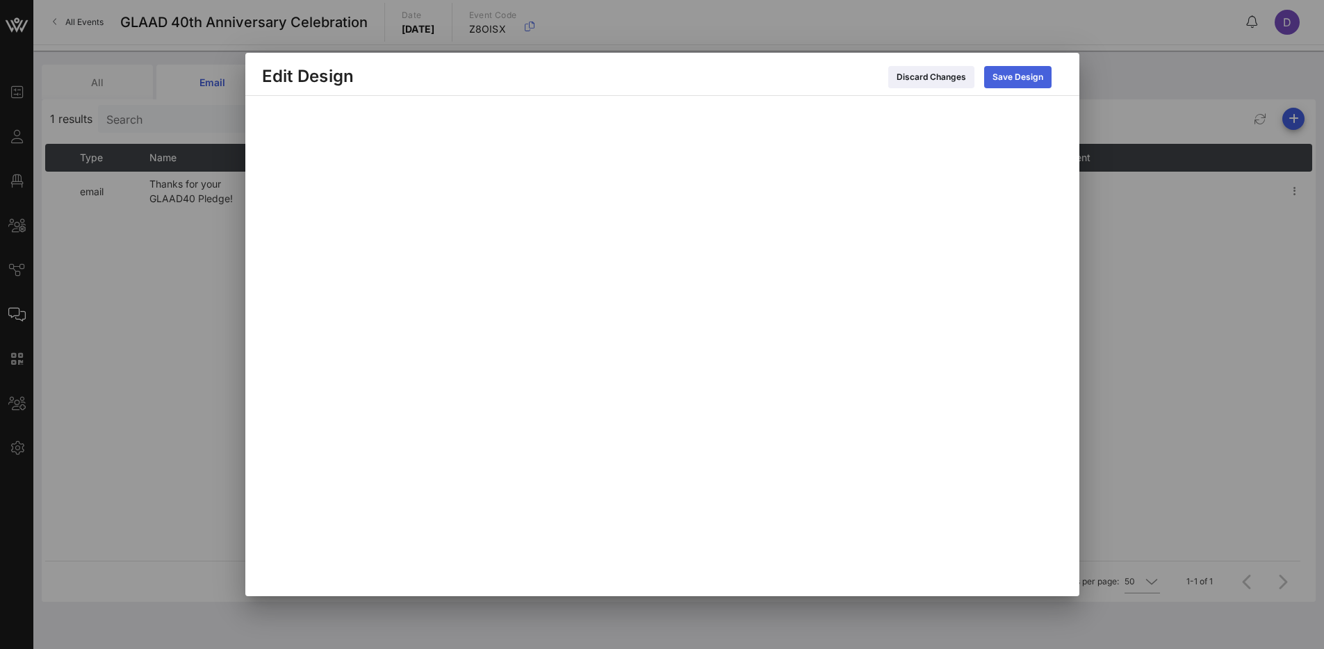
click at [1009, 76] on div "Save Design" at bounding box center [1017, 77] width 51 height 14
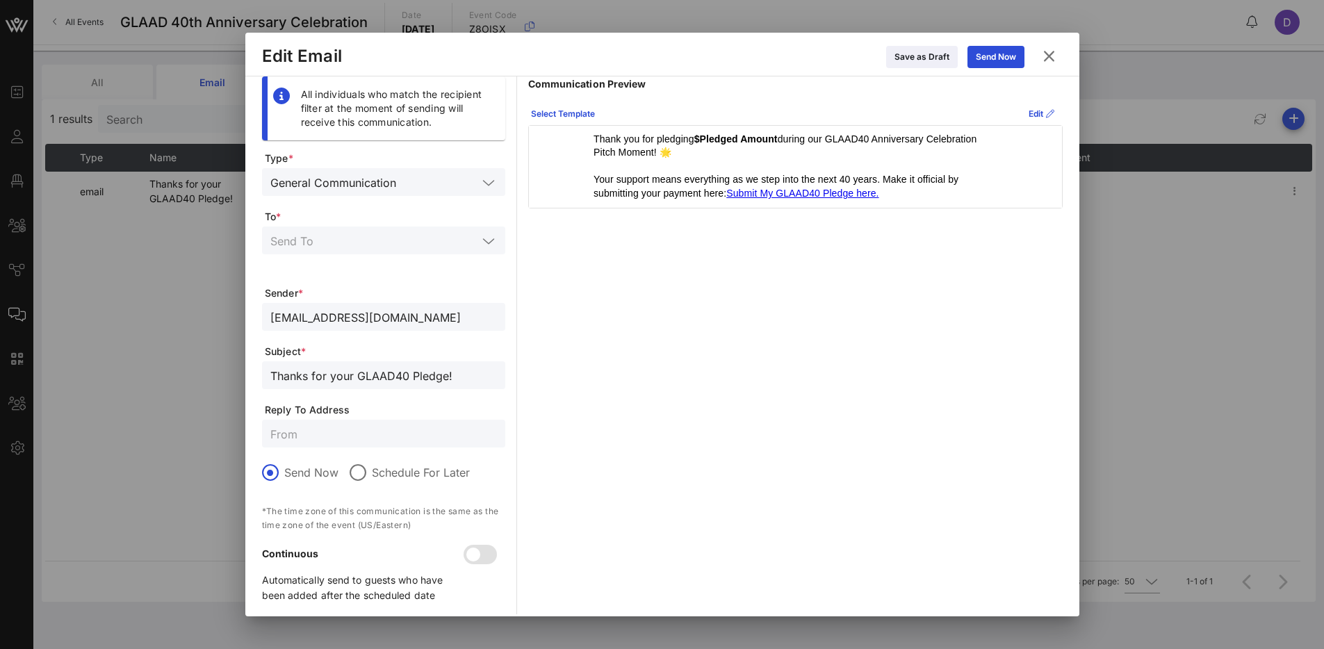
click at [1055, 54] on icon at bounding box center [1049, 56] width 19 height 17
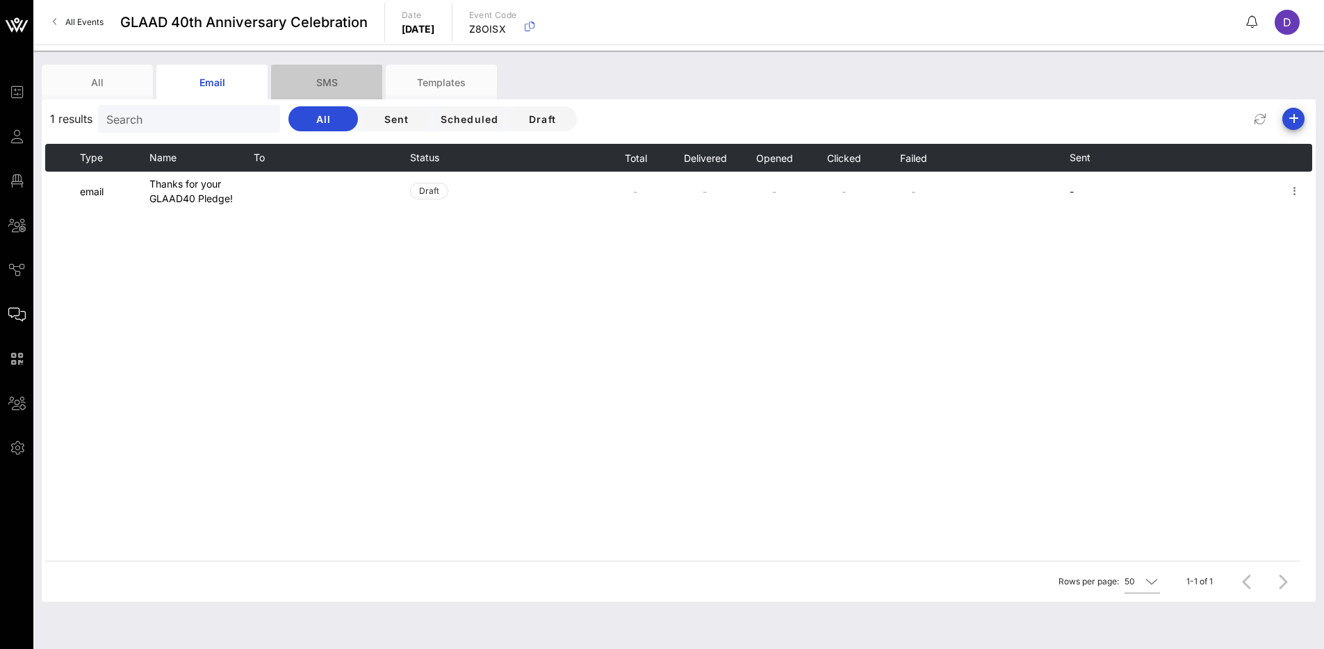
click at [340, 84] on div "SMS" at bounding box center [326, 82] width 111 height 35
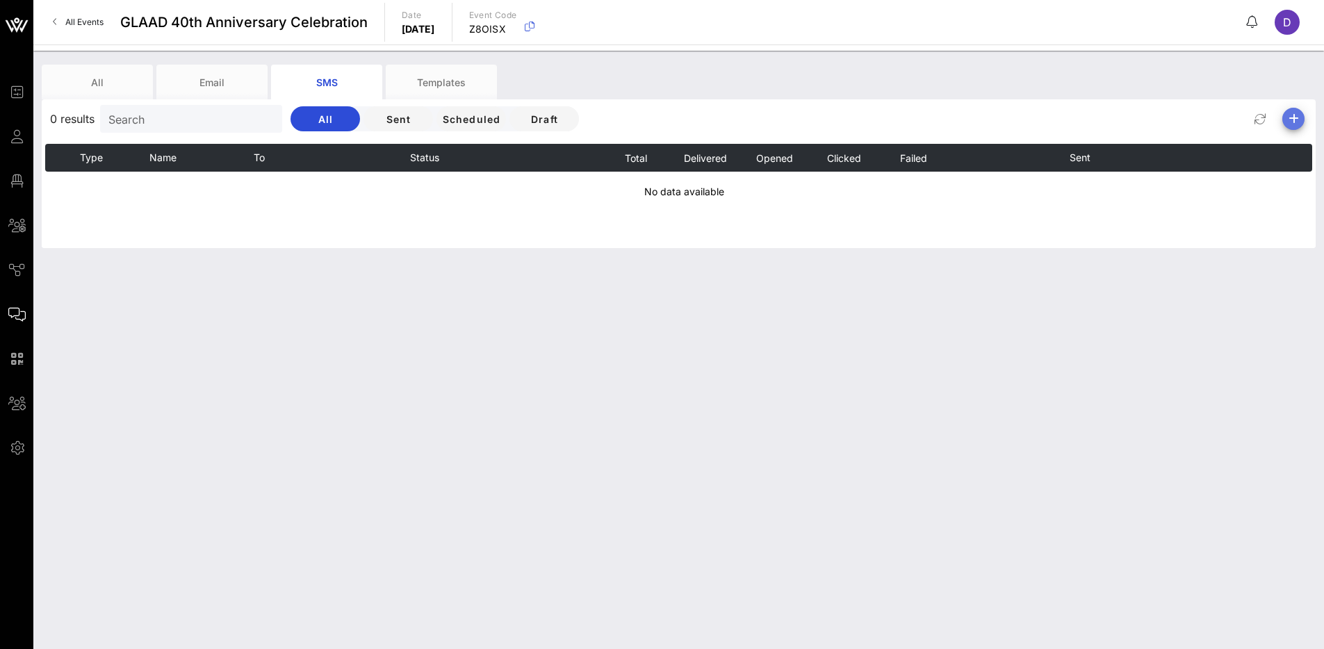
click at [1298, 115] on icon "button" at bounding box center [1293, 118] width 17 height 17
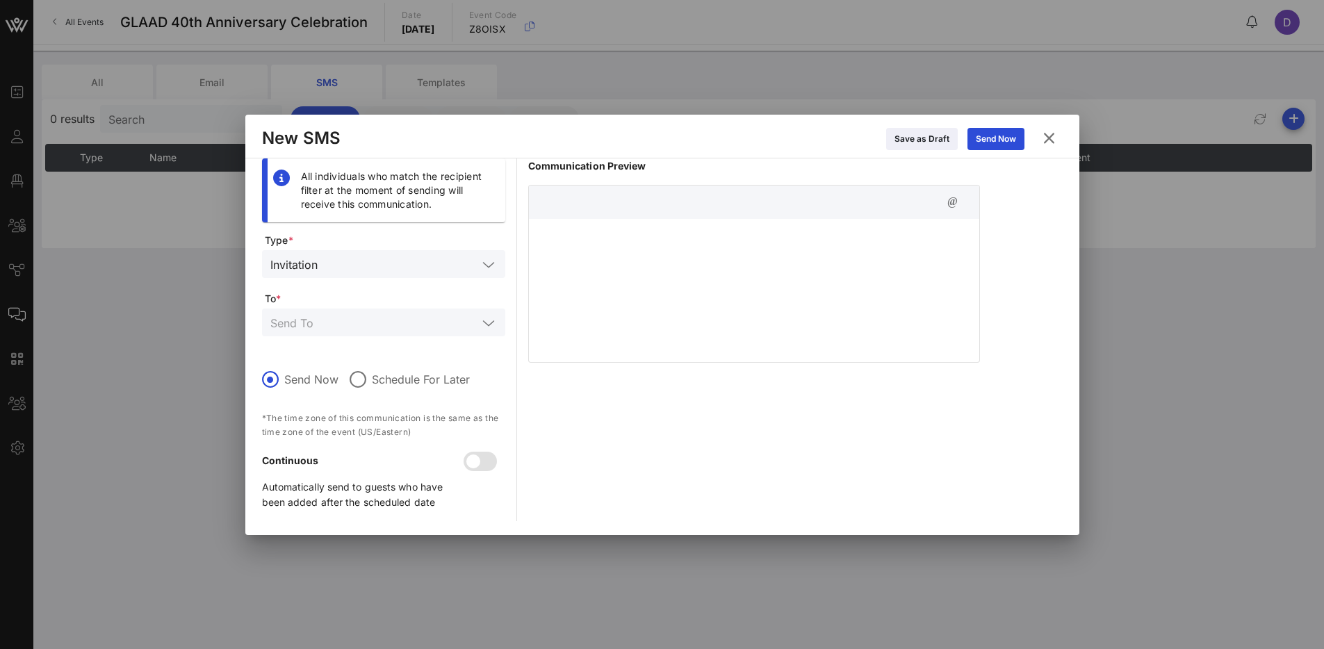
click at [652, 249] on div at bounding box center [754, 288] width 450 height 139
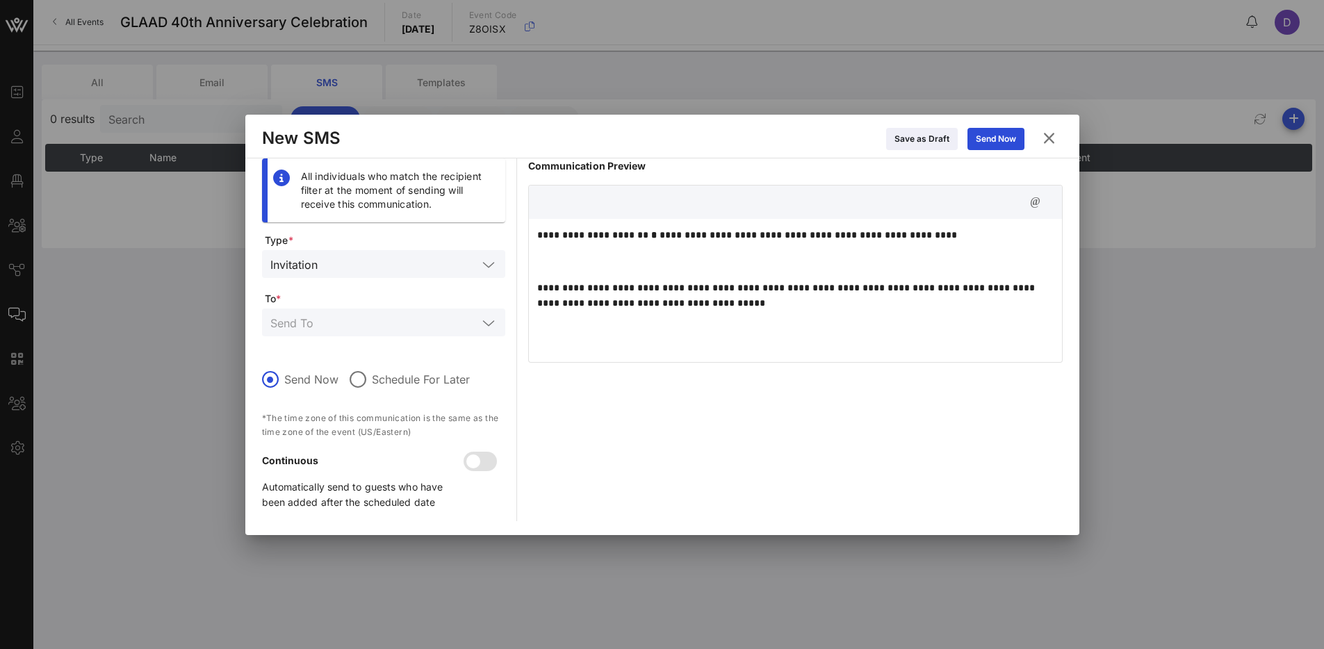
click at [643, 269] on div "**********" at bounding box center [795, 288] width 533 height 139
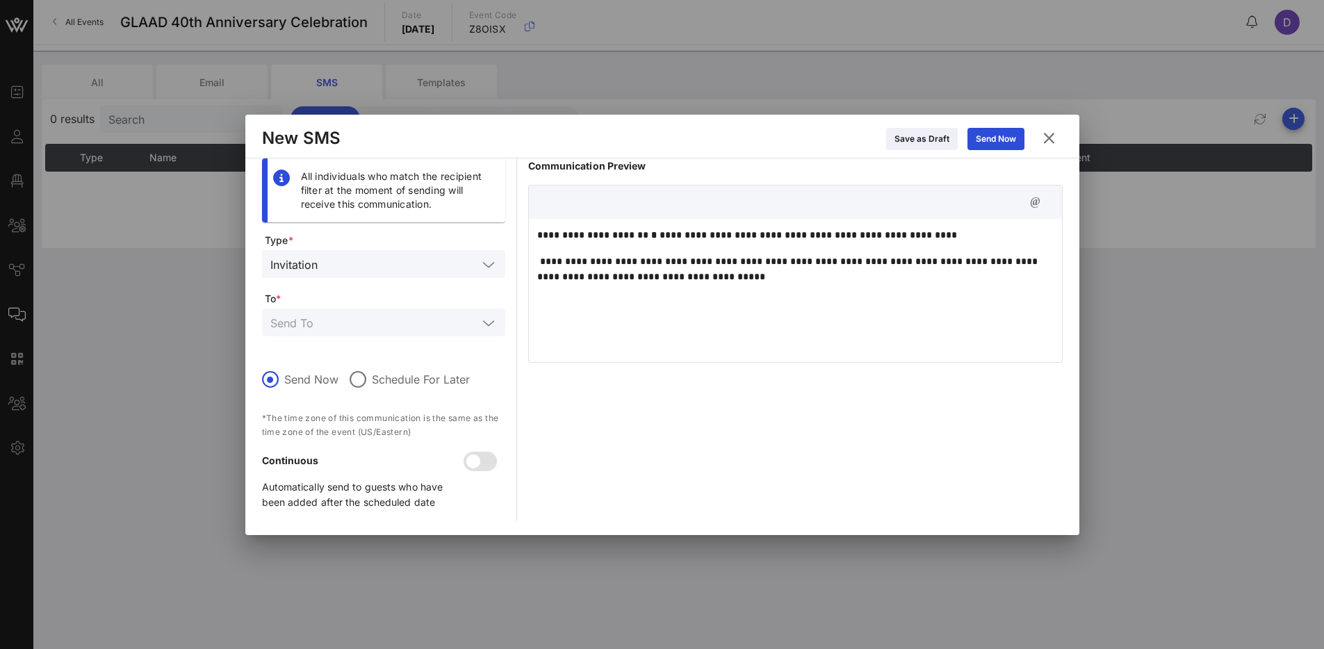
click at [651, 234] on strong "*" at bounding box center [654, 235] width 6 height 10
click at [1033, 199] on icon "button" at bounding box center [1035, 202] width 17 height 17
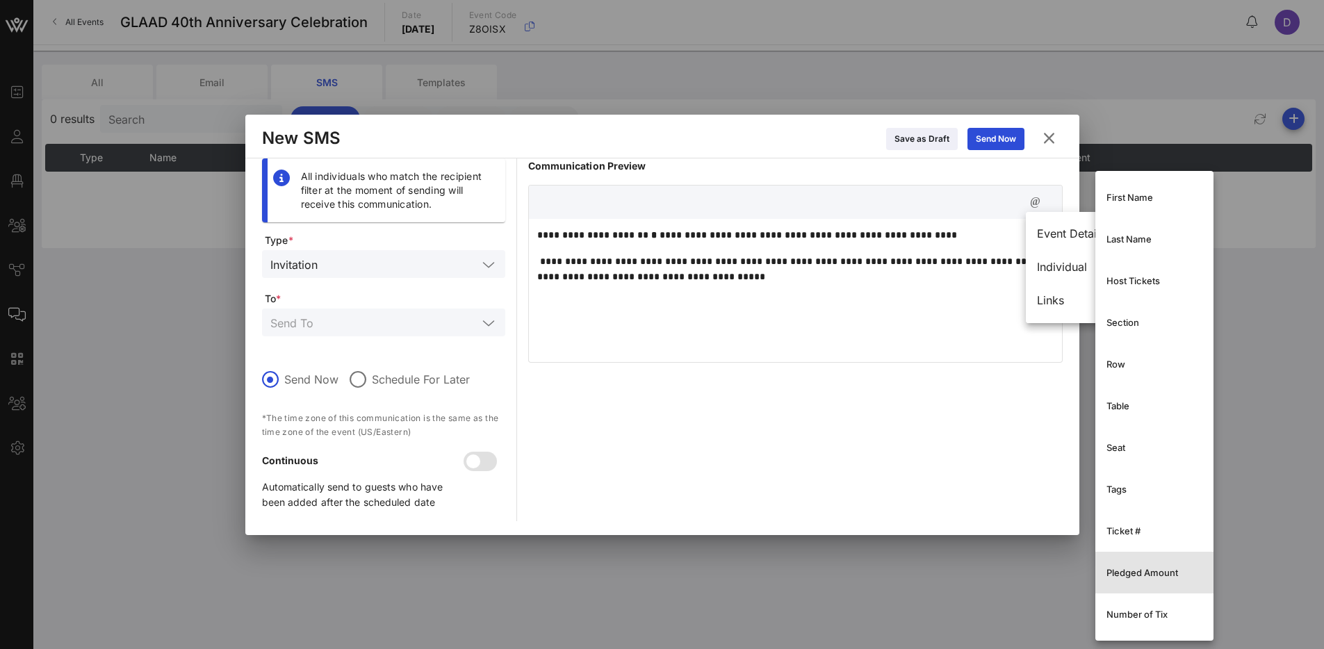
click at [1155, 572] on div "Pledged Amount" at bounding box center [1154, 572] width 96 height 11
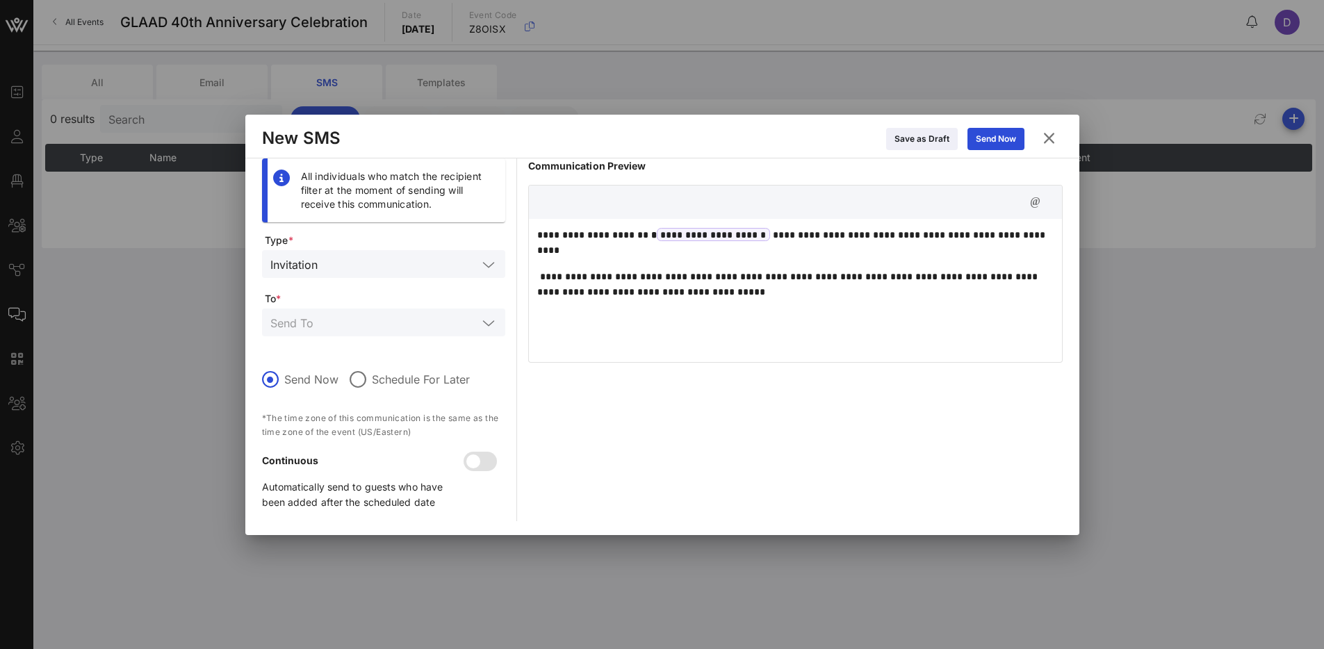
click at [835, 256] on p "**********" at bounding box center [795, 242] width 516 height 31
click at [812, 286] on p "**********" at bounding box center [795, 284] width 516 height 31
drag, startPoint x: 744, startPoint y: 294, endPoint x: 566, endPoint y: 295, distance: 178.6
click at [566, 295] on p "**********" at bounding box center [795, 284] width 516 height 31
click at [1030, 199] on icon "button" at bounding box center [1035, 202] width 17 height 17
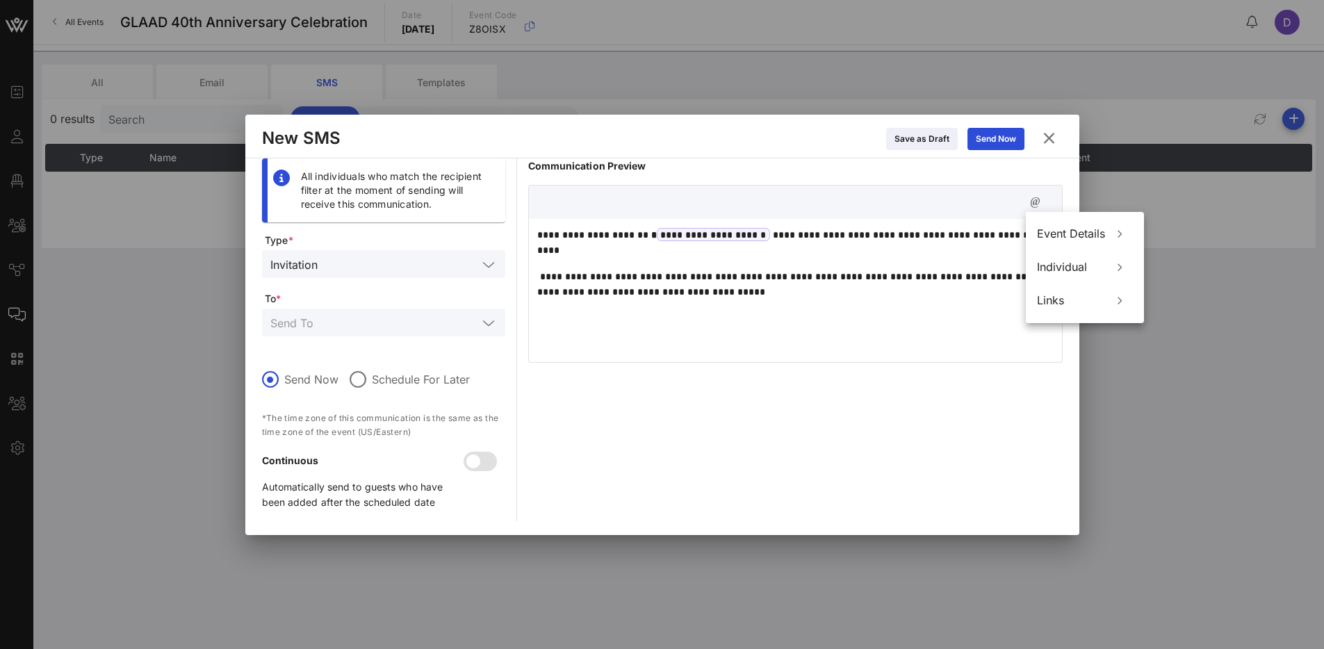
click at [933, 382] on div "**********" at bounding box center [795, 339] width 534 height 363
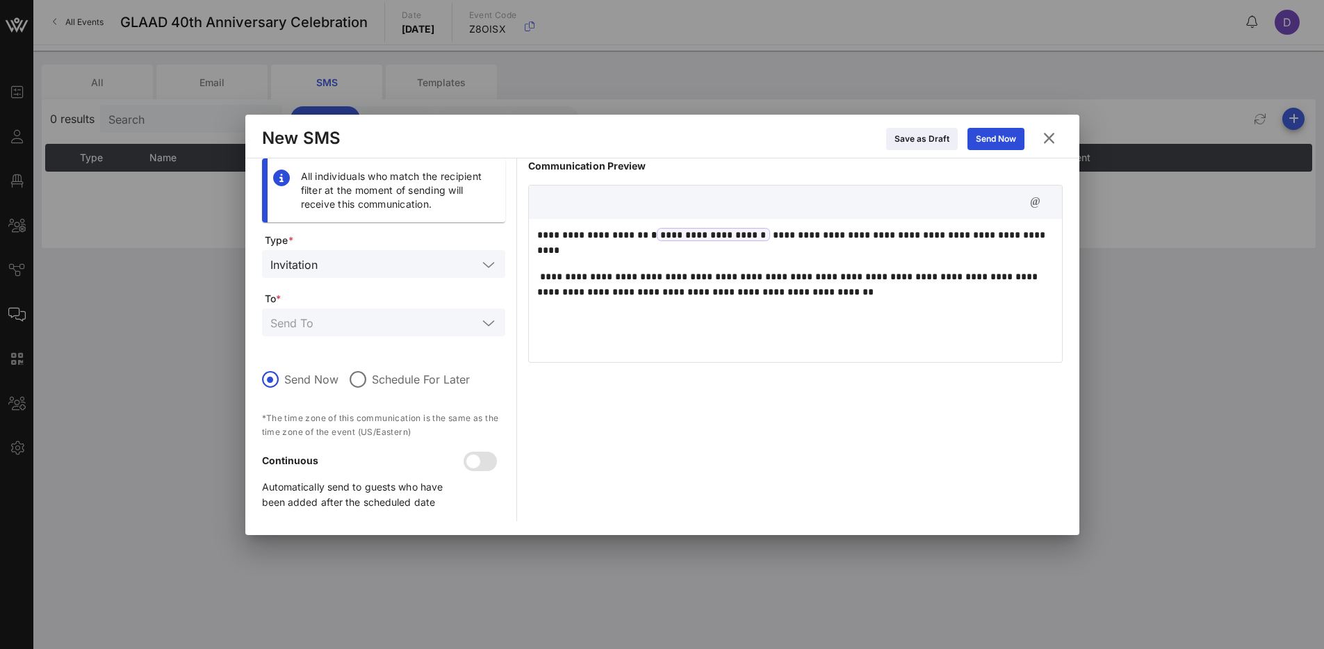
click at [539, 277] on p "**********" at bounding box center [795, 284] width 516 height 31
click at [352, 259] on input "text" at bounding box center [400, 264] width 154 height 18
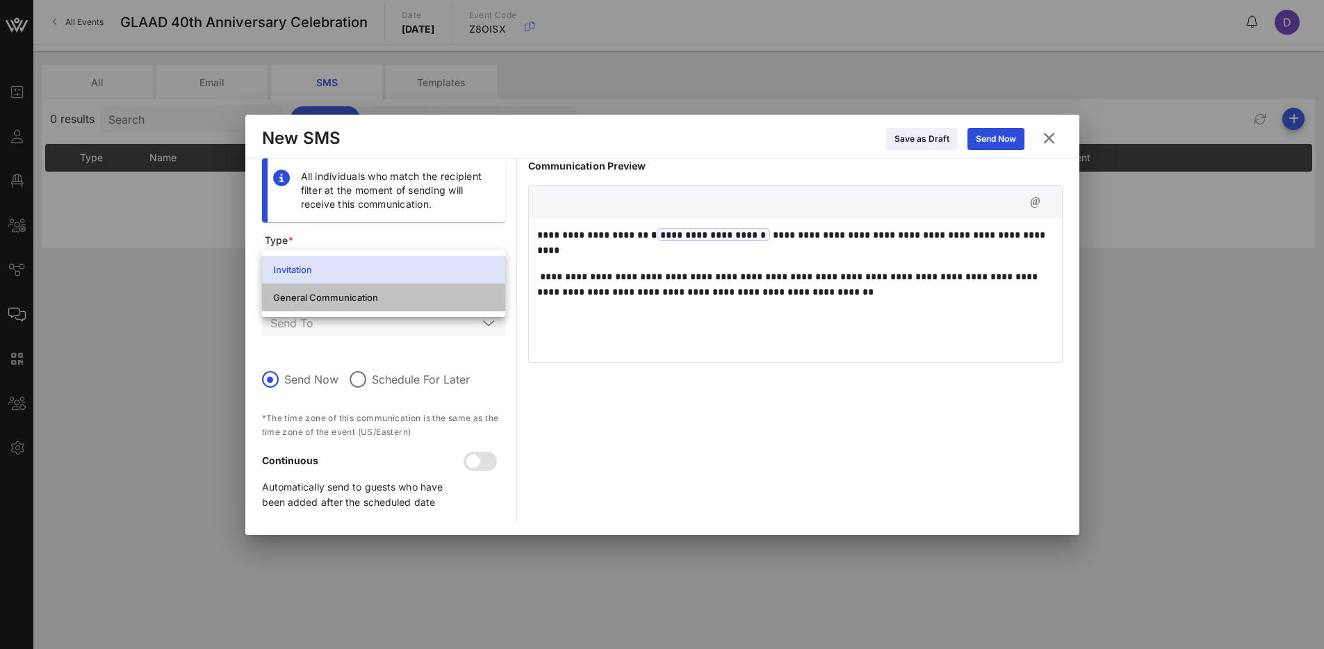
click at [353, 294] on div "General Communication" at bounding box center [383, 297] width 221 height 11
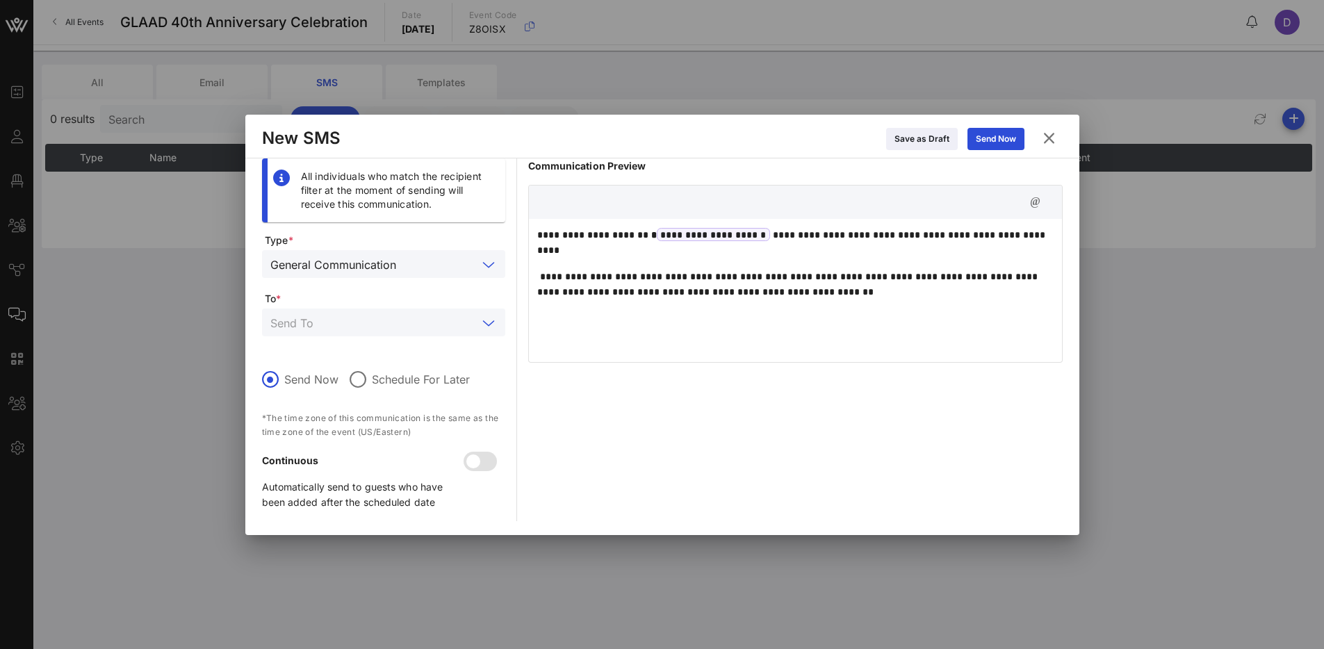
click at [356, 319] on input "text" at bounding box center [373, 322] width 207 height 18
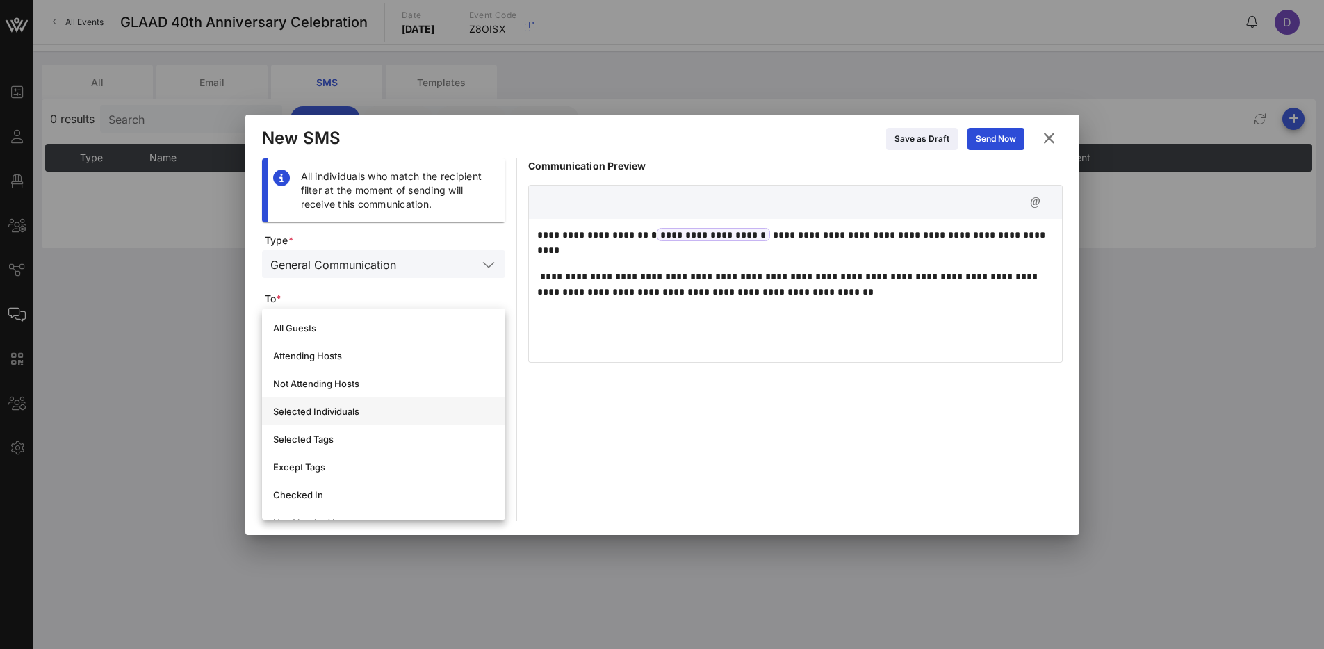
click at [358, 404] on div "Selected Individuals" at bounding box center [383, 411] width 221 height 22
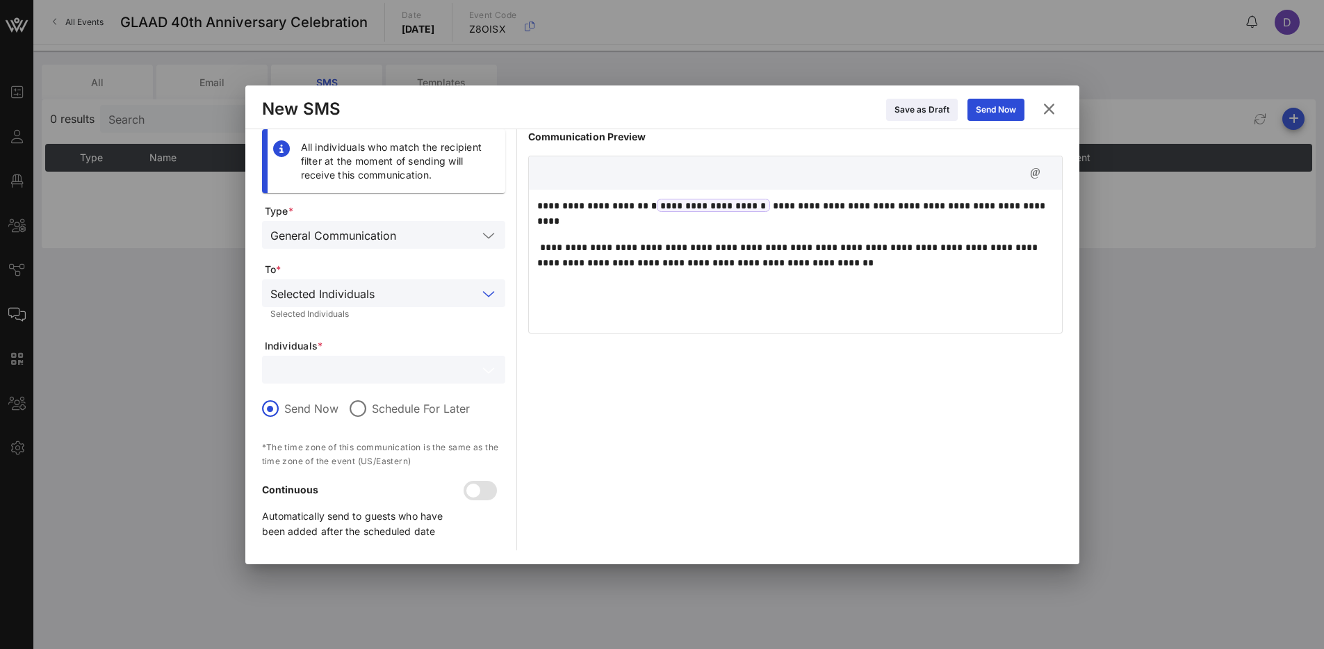
click at [358, 364] on input "text" at bounding box center [373, 370] width 207 height 18
click at [358, 411] on div "[PERSON_NAME] ( Test )" at bounding box center [403, 407] width 182 height 11
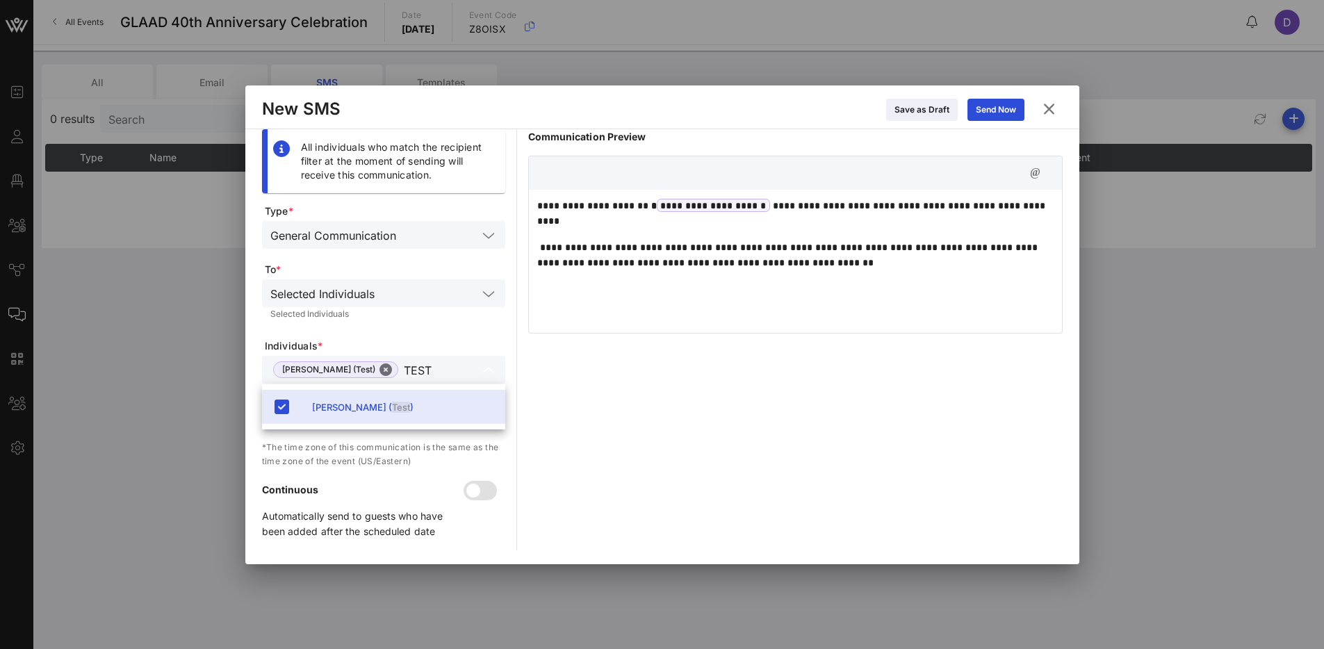
click at [410, 361] on input "TEST" at bounding box center [441, 370] width 74 height 18
click at [404, 371] on input "TEST" at bounding box center [441, 370] width 74 height 18
click at [423, 372] on input "TEST" at bounding box center [441, 370] width 74 height 18
click at [416, 370] on input "TEST" at bounding box center [441, 370] width 74 height 18
click at [385, 404] on div "[PERSON_NAME]" at bounding box center [403, 407] width 182 height 11
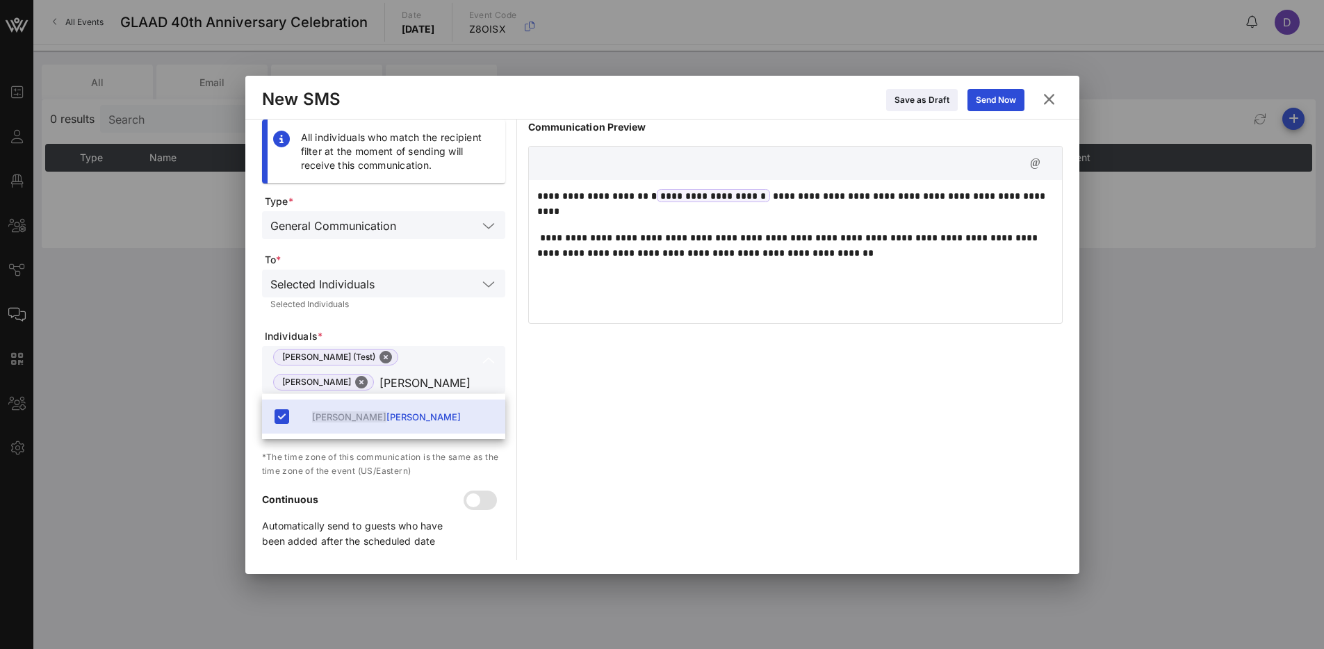
click at [413, 386] on input "[PERSON_NAME]" at bounding box center [428, 382] width 98 height 18
click at [397, 381] on input "[PERSON_NAME]" at bounding box center [428, 382] width 98 height 18
click at [386, 381] on input "[PERSON_NAME]" at bounding box center [428, 382] width 98 height 18
click at [411, 379] on input "[PERSON_NAME]" at bounding box center [428, 382] width 98 height 18
type input "b"
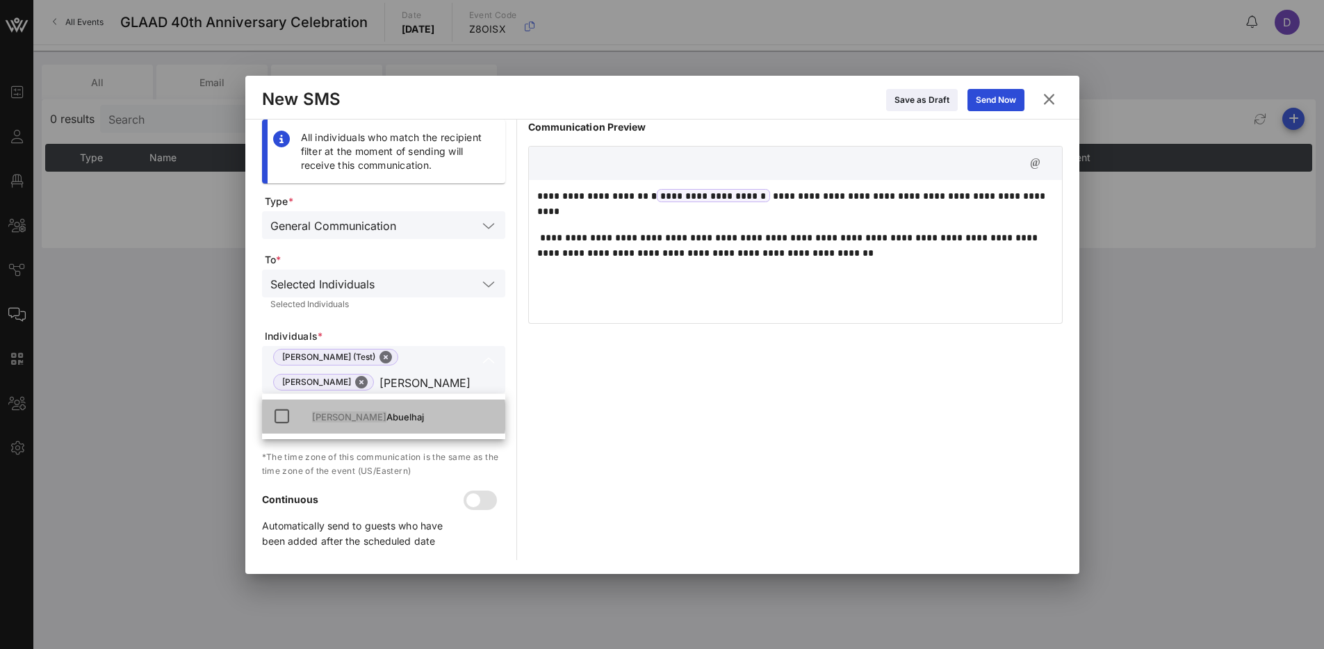
click at [377, 427] on div "[PERSON_NAME]" at bounding box center [403, 417] width 182 height 22
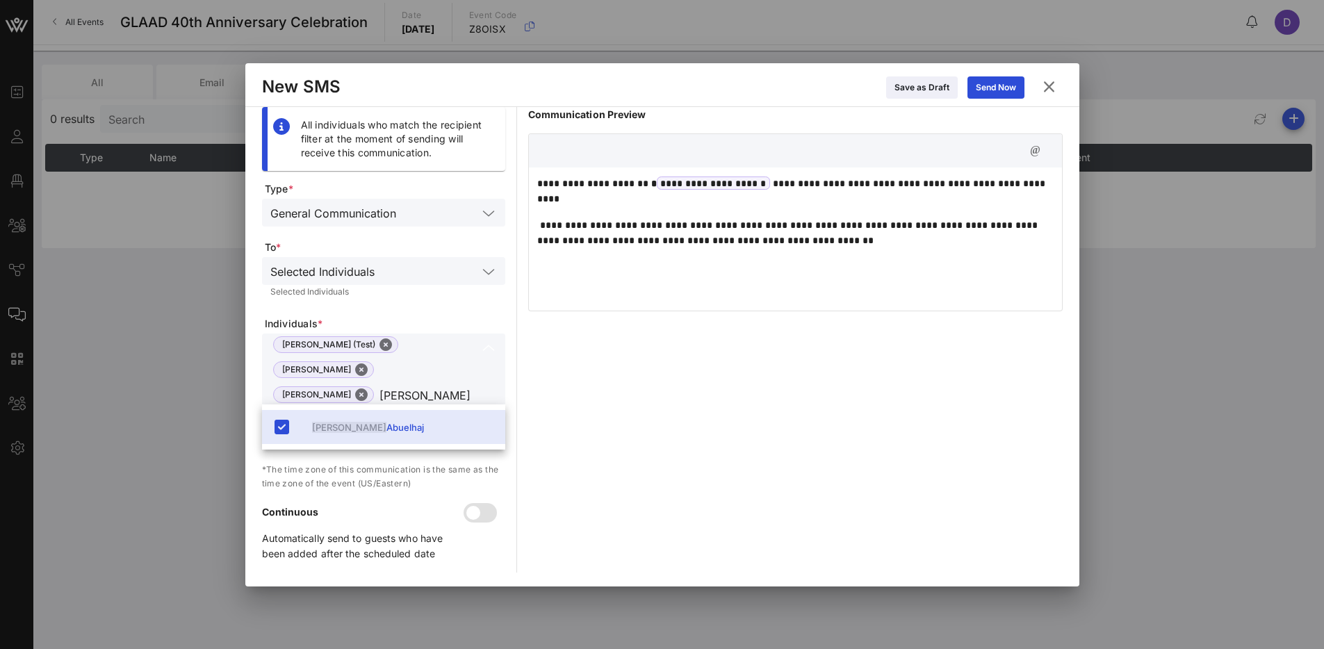
click at [416, 395] on input "[PERSON_NAME]" at bounding box center [428, 395] width 98 height 18
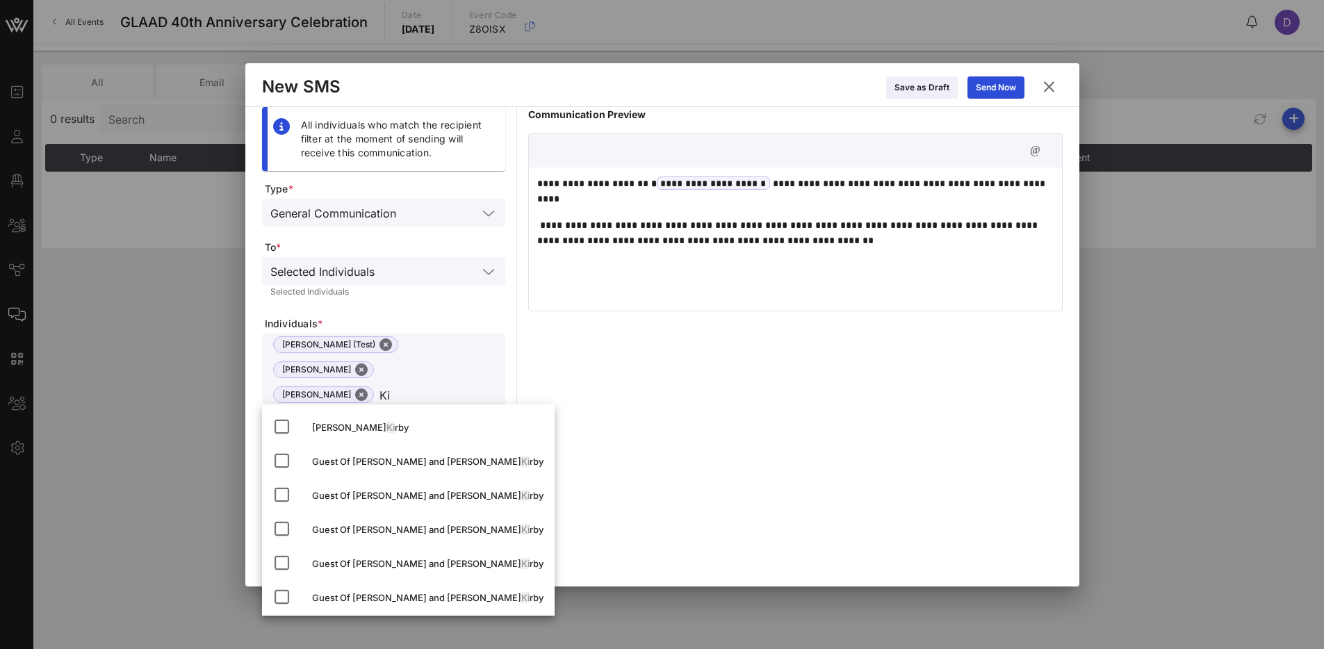
type input "K"
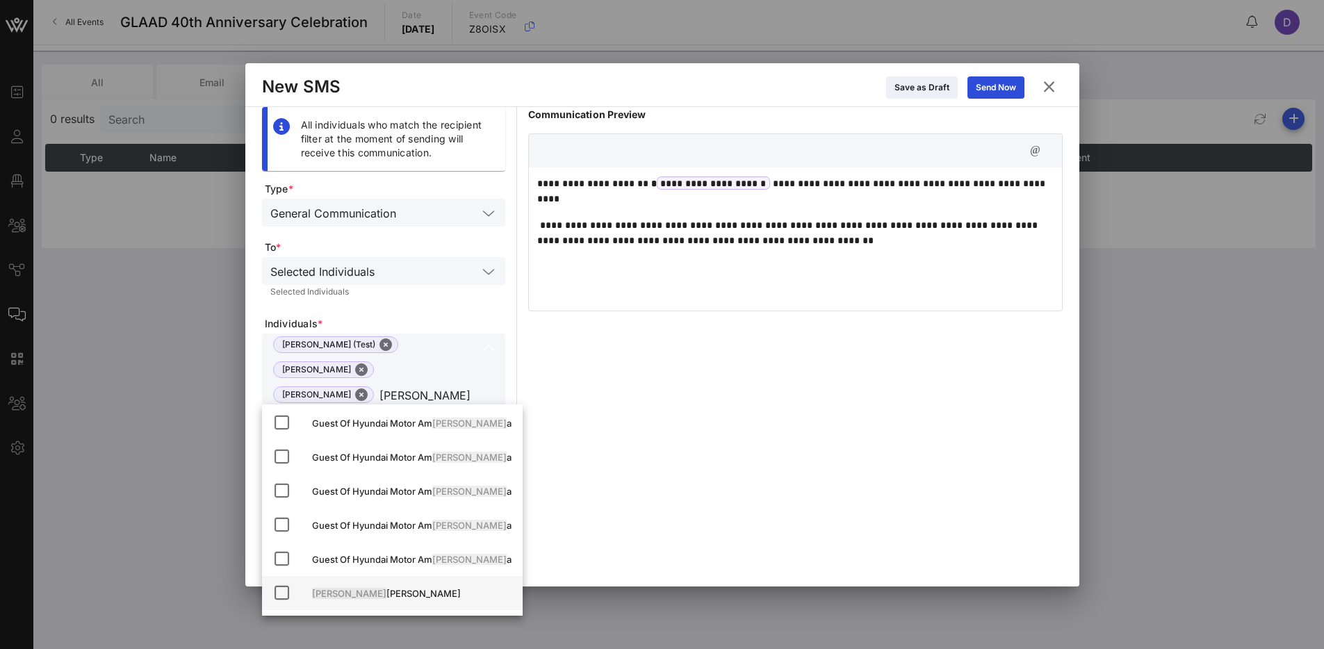
click at [352, 600] on div "[PERSON_NAME]" at bounding box center [411, 593] width 199 height 22
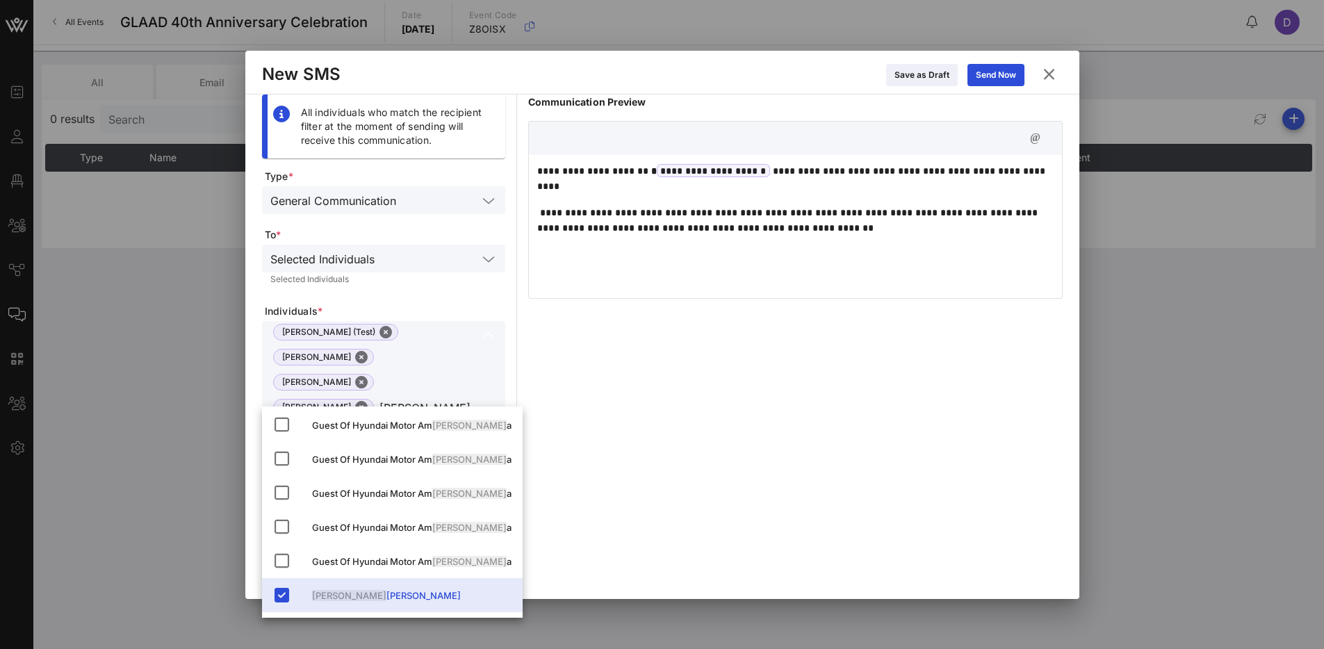
click at [391, 398] on input "[PERSON_NAME]" at bounding box center [428, 407] width 98 height 18
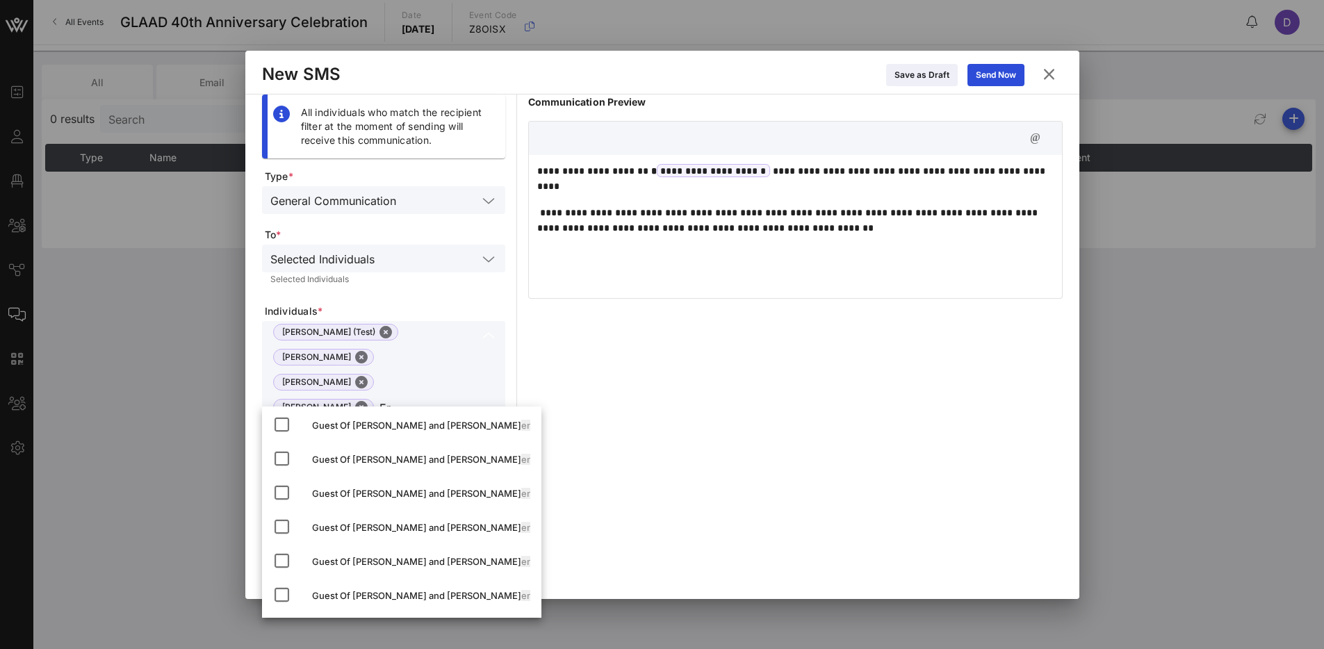
type input "E"
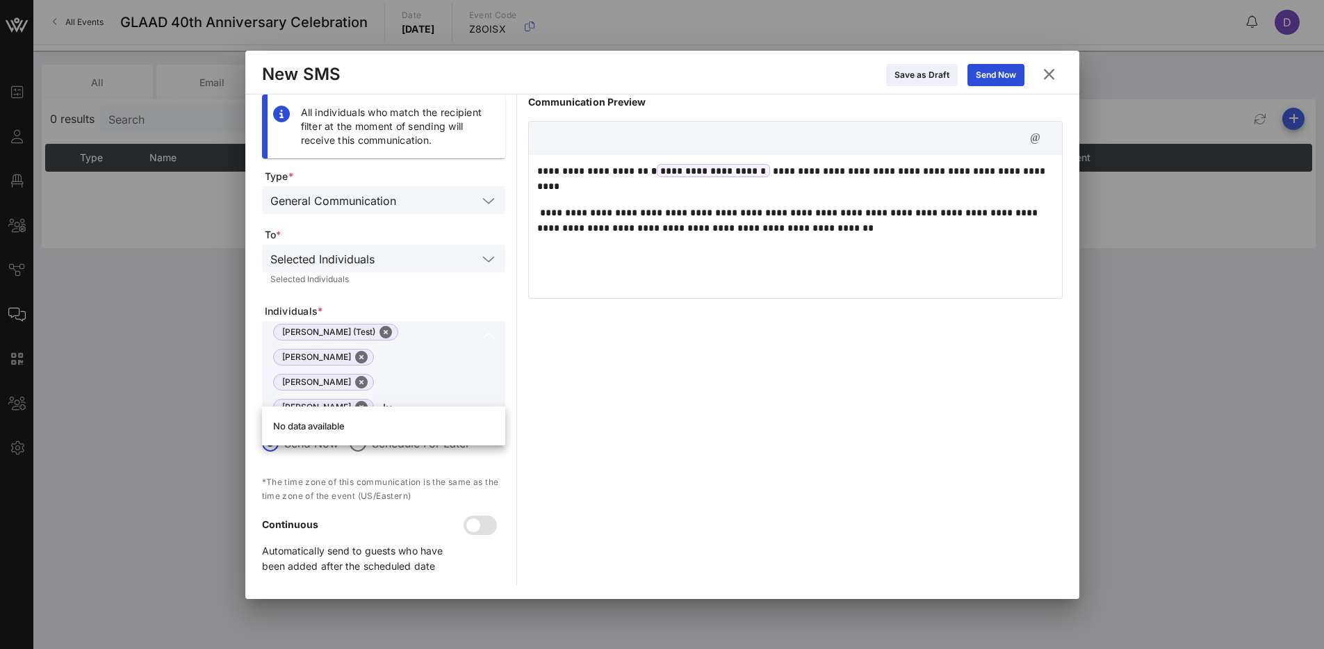
type input "J"
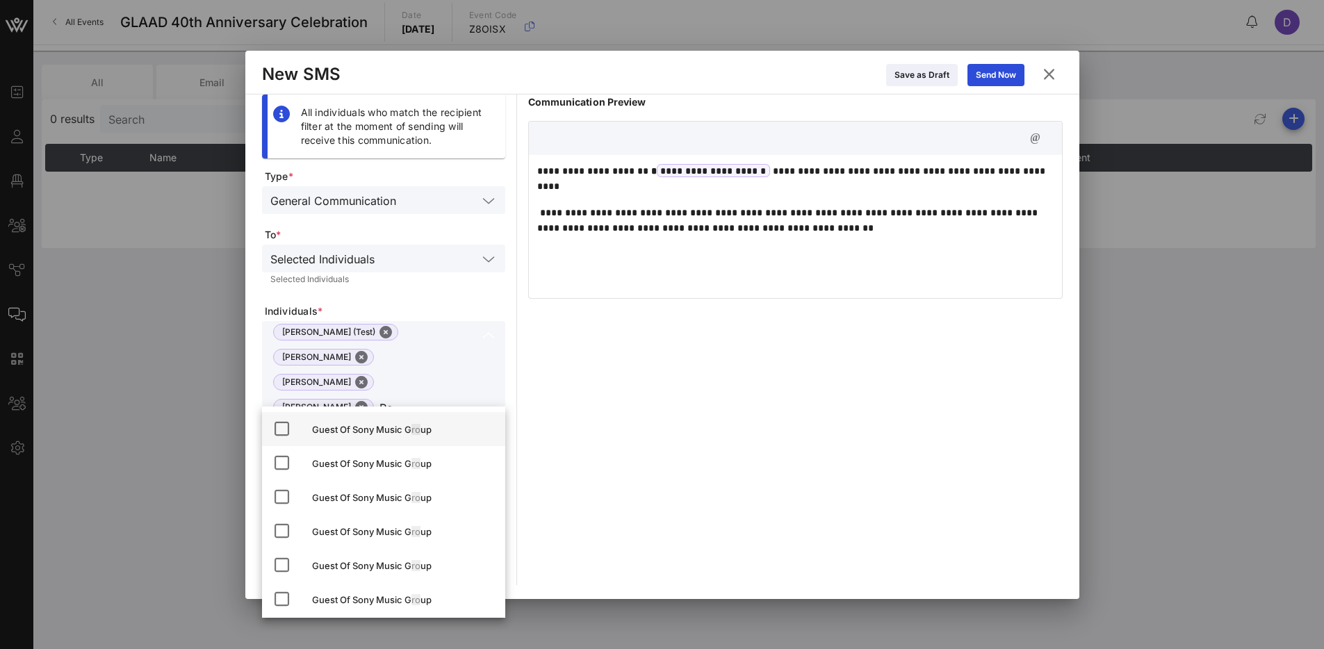
type input "R"
click at [368, 351] on button "Close" at bounding box center [361, 357] width 13 height 13
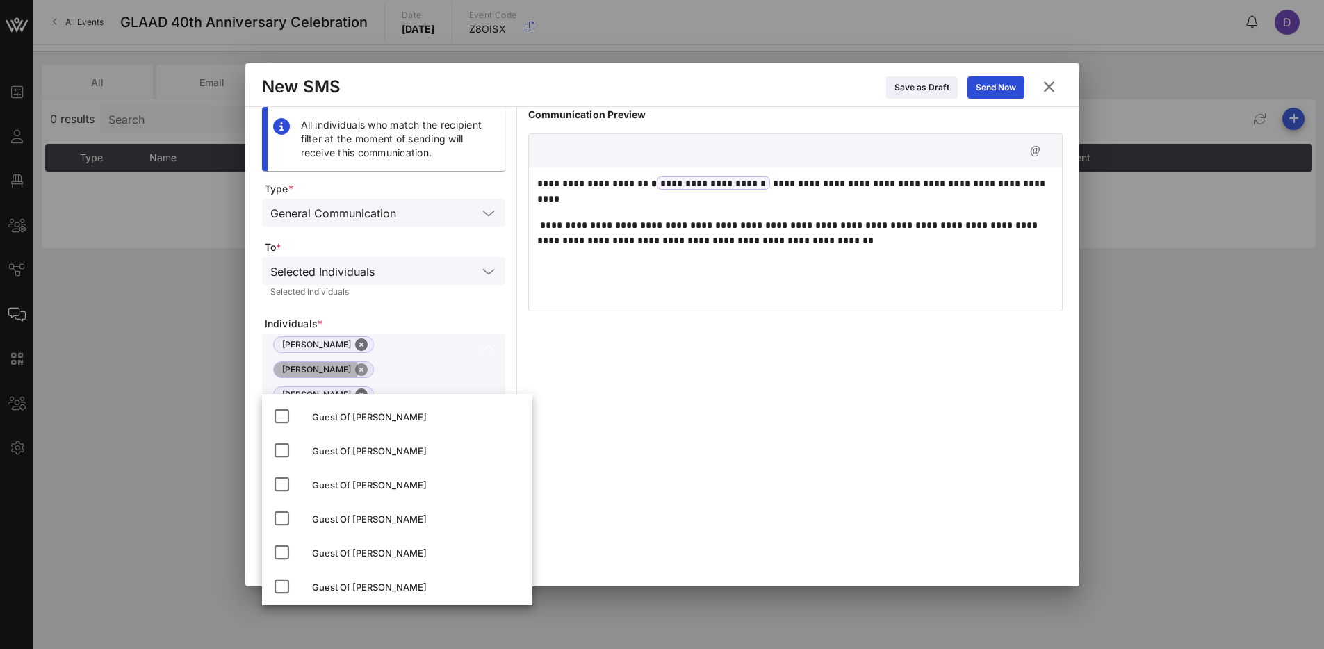
click at [368, 363] on button "Close" at bounding box center [361, 369] width 13 height 13
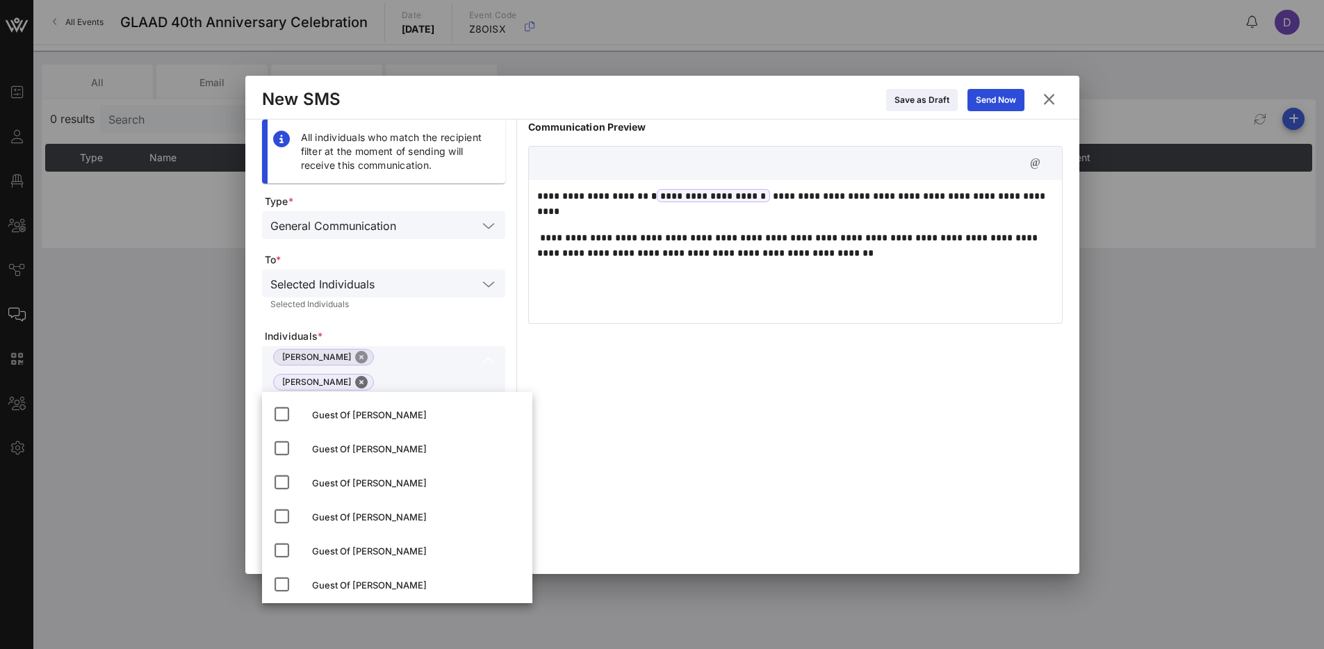
click at [355, 358] on button "Close" at bounding box center [361, 357] width 13 height 13
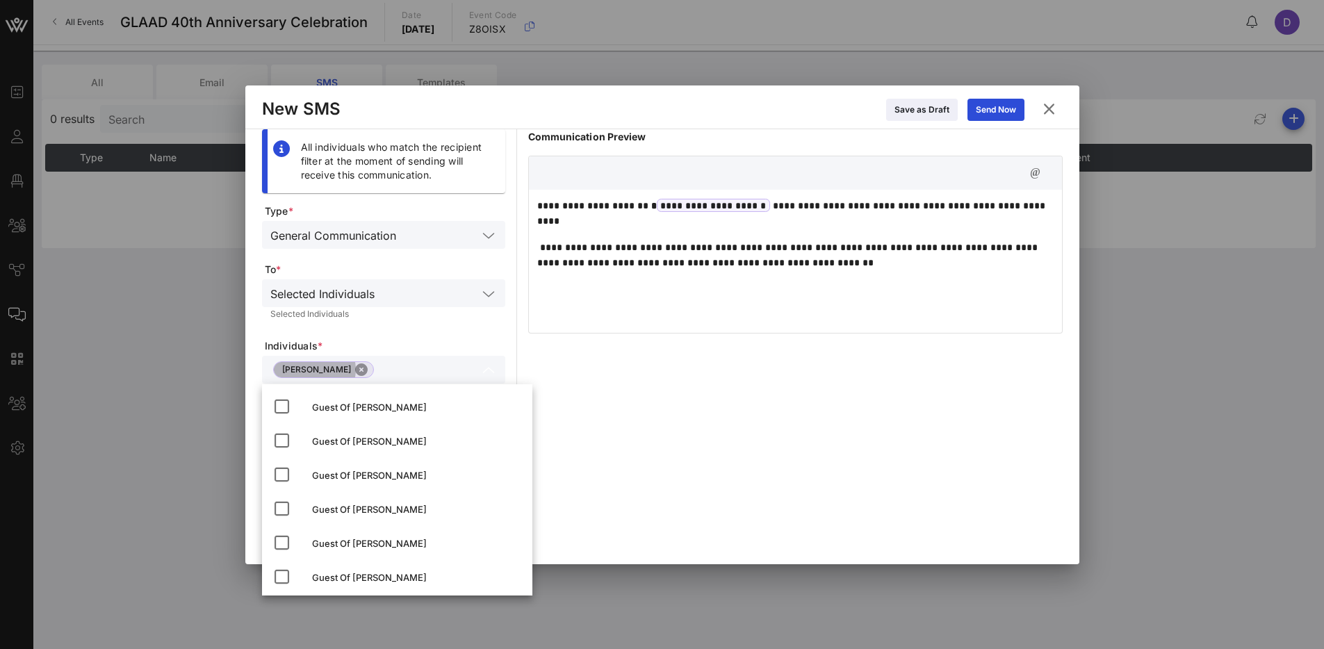
click at [355, 370] on button "Close" at bounding box center [361, 369] width 13 height 13
click at [489, 290] on icon at bounding box center [488, 294] width 13 height 17
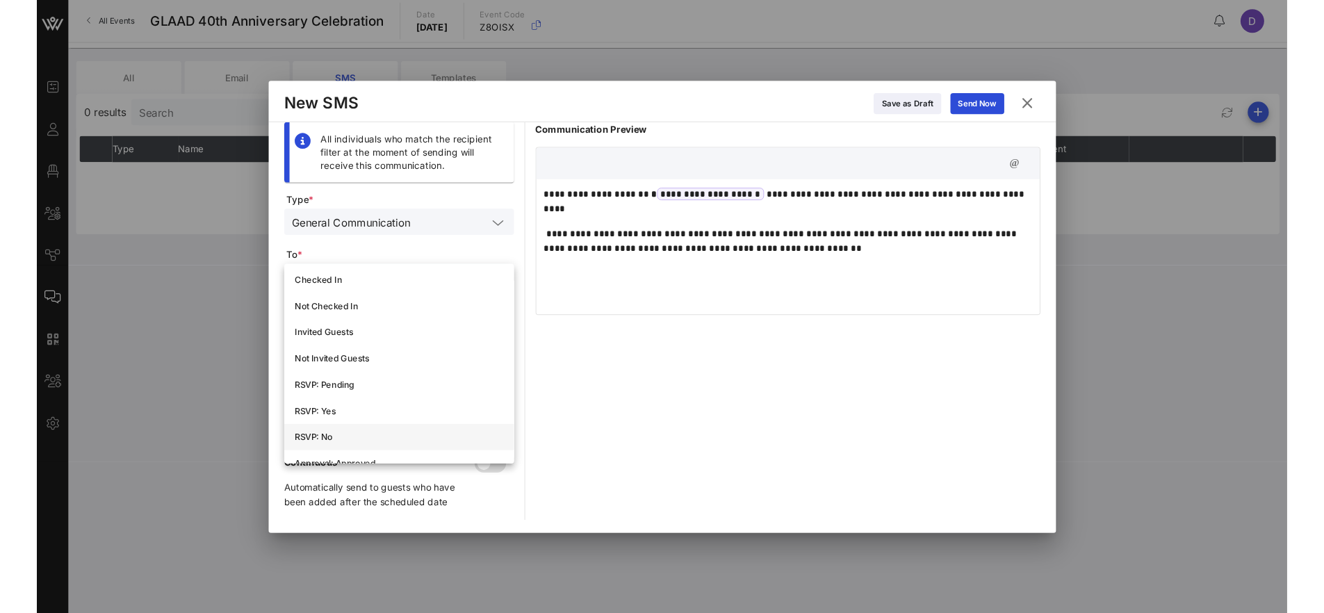
scroll to position [10, 0]
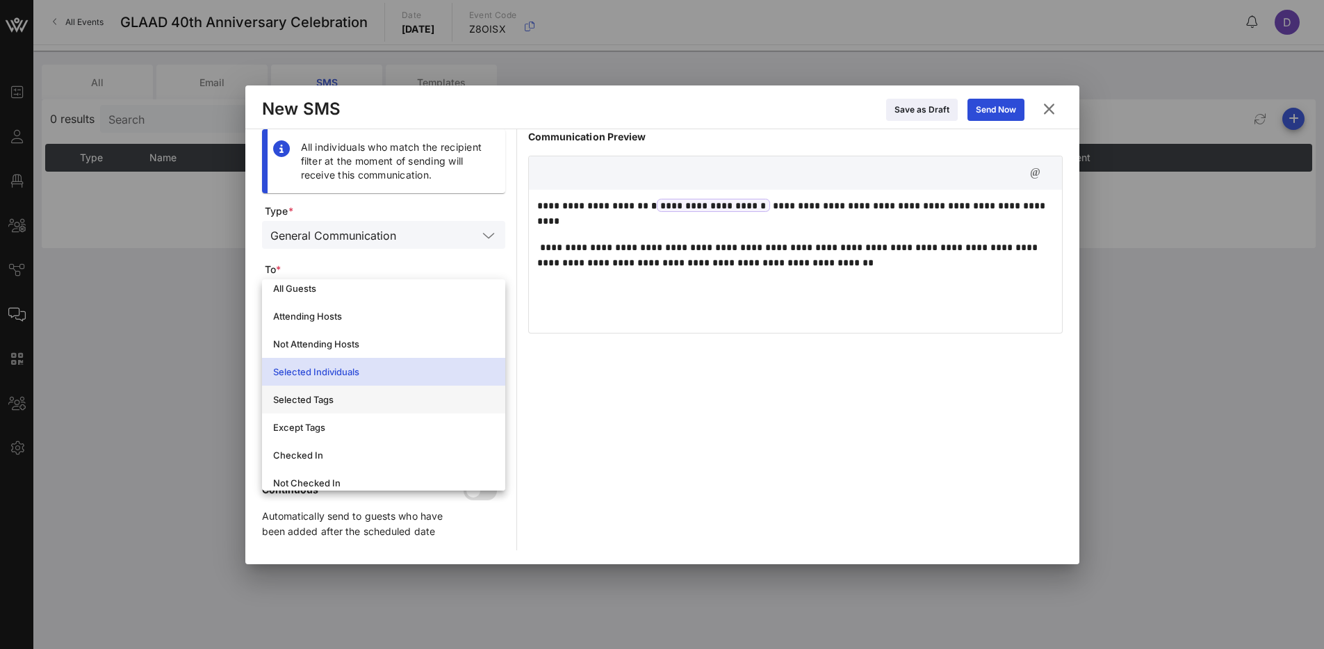
click at [397, 399] on div "Selected Tags" at bounding box center [383, 399] width 221 height 11
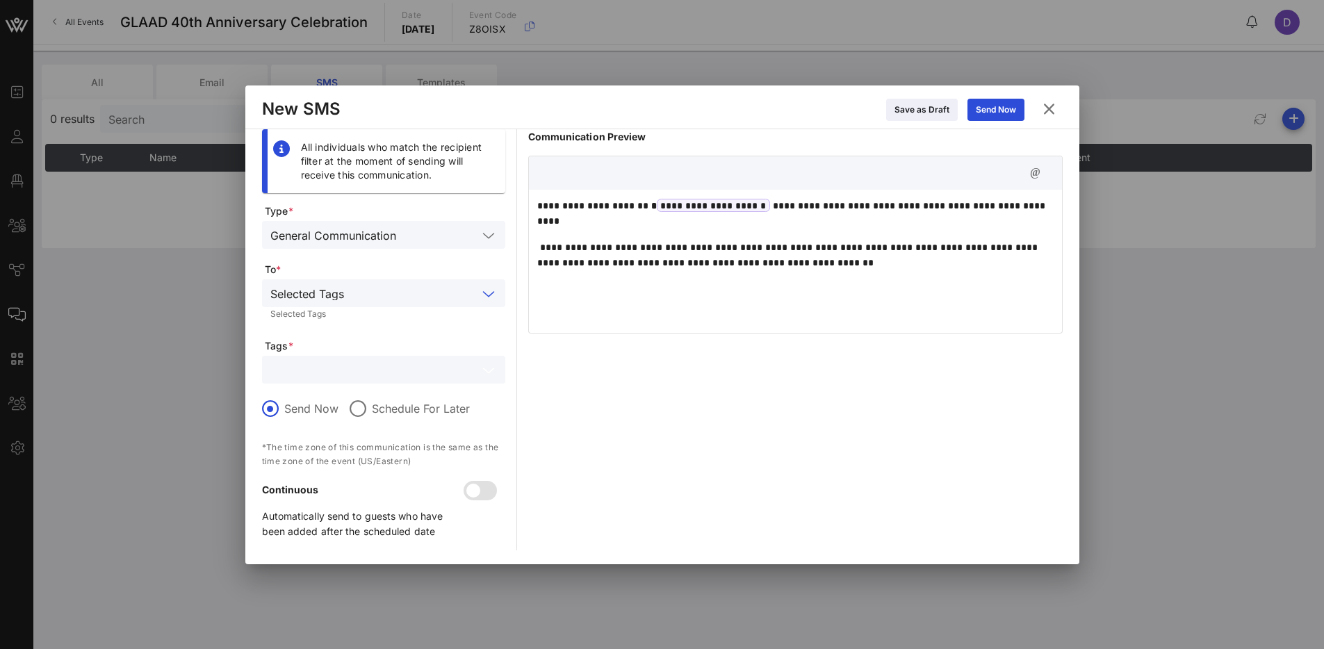
click at [386, 366] on input "text" at bounding box center [373, 370] width 207 height 18
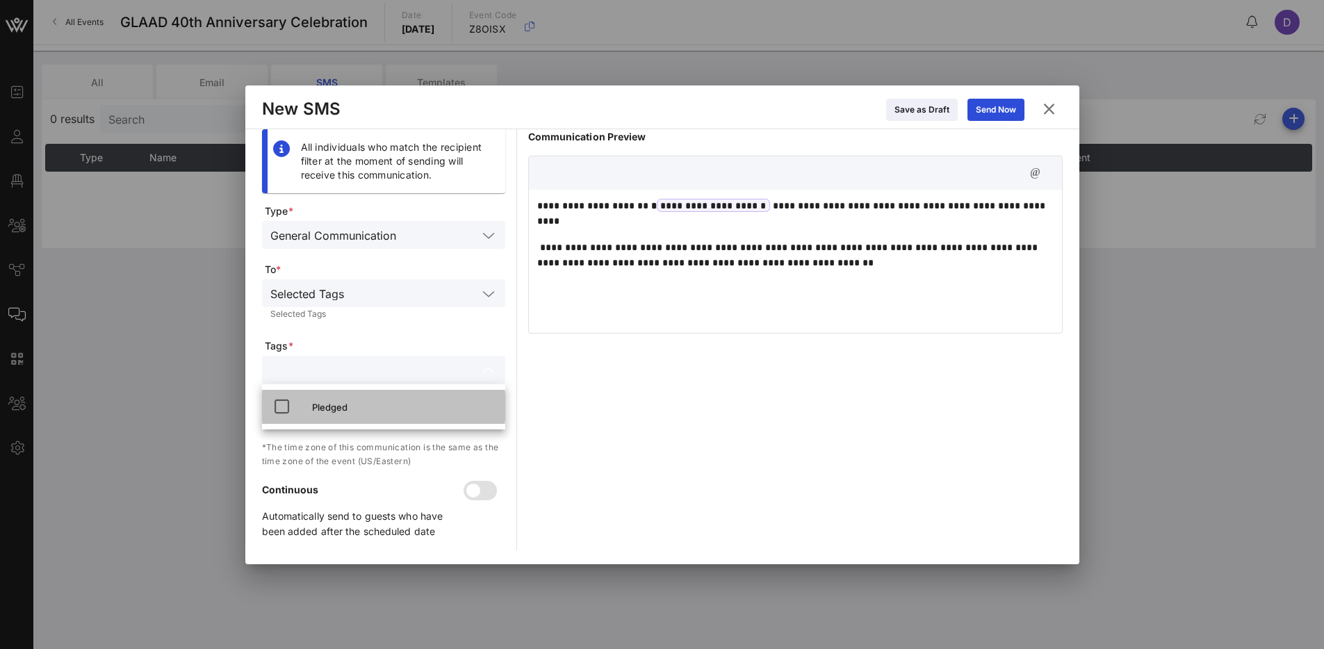
click at [370, 409] on div "Pledged" at bounding box center [403, 407] width 182 height 11
click at [382, 342] on span "Tags *" at bounding box center [385, 346] width 240 height 14
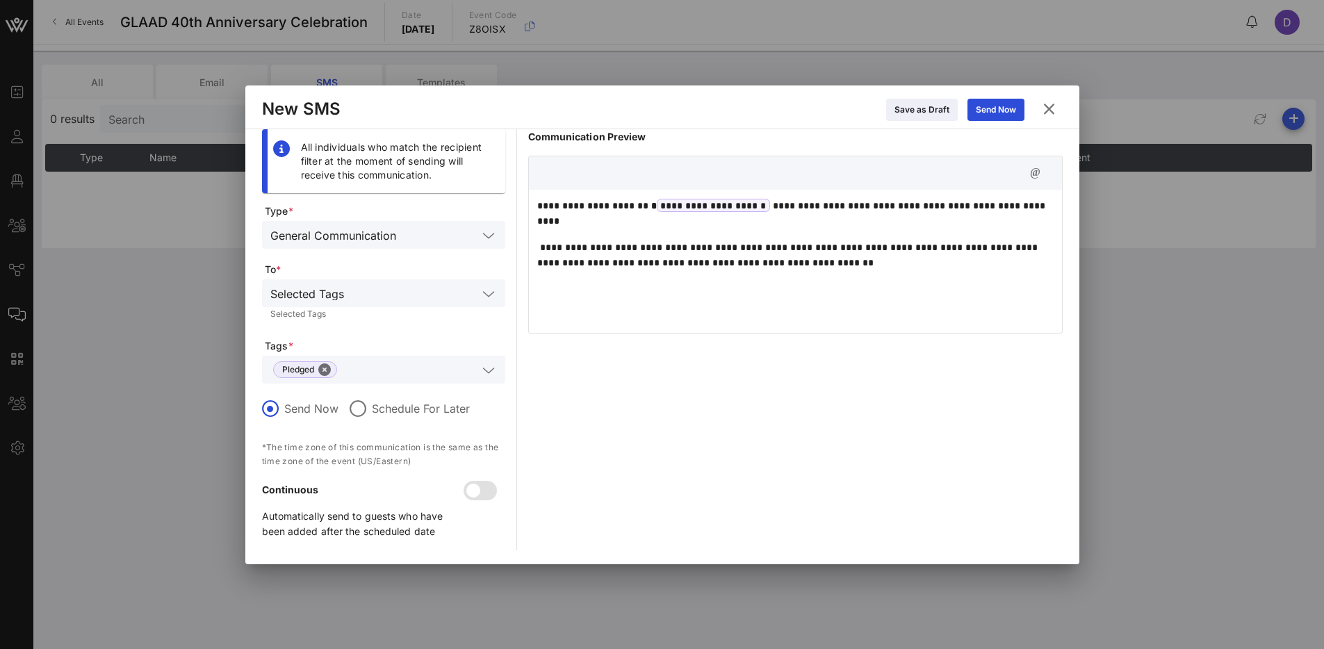
click at [722, 274] on div "**********" at bounding box center [795, 259] width 533 height 139
click at [545, 205] on p "**********" at bounding box center [795, 213] width 516 height 31
click at [1042, 167] on icon "button" at bounding box center [1035, 173] width 17 height 17
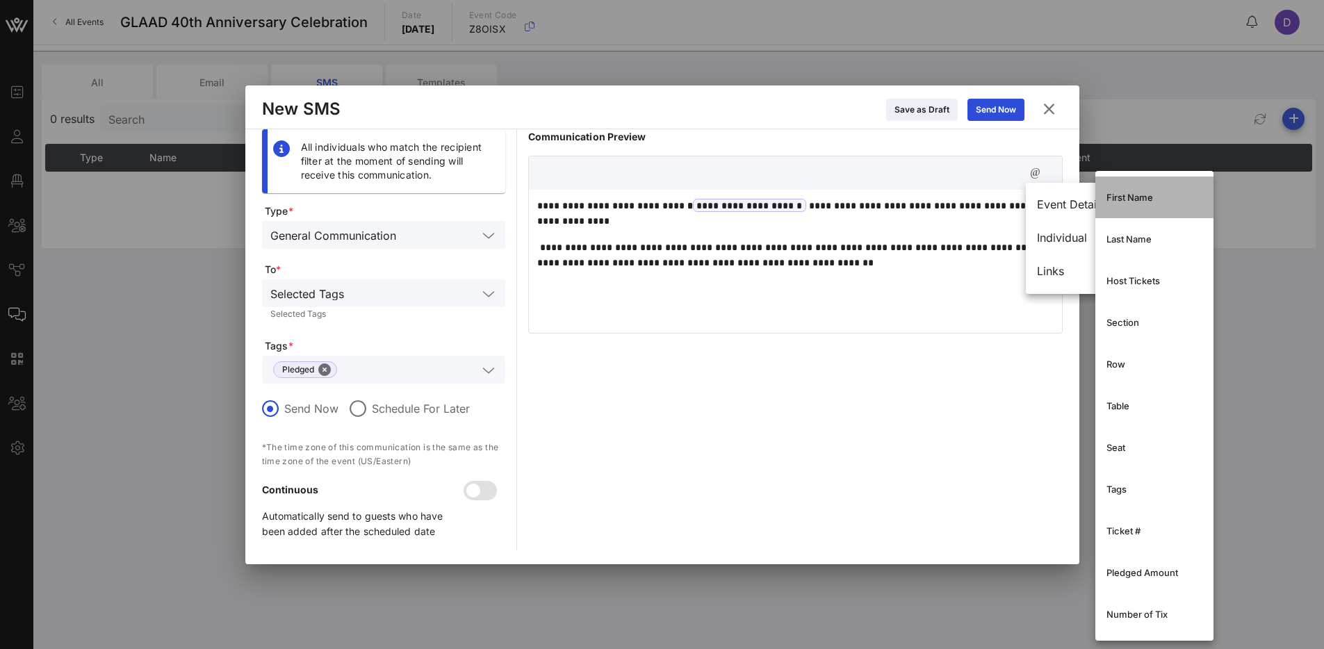
click at [1152, 197] on div "First Name" at bounding box center [1154, 197] width 96 height 11
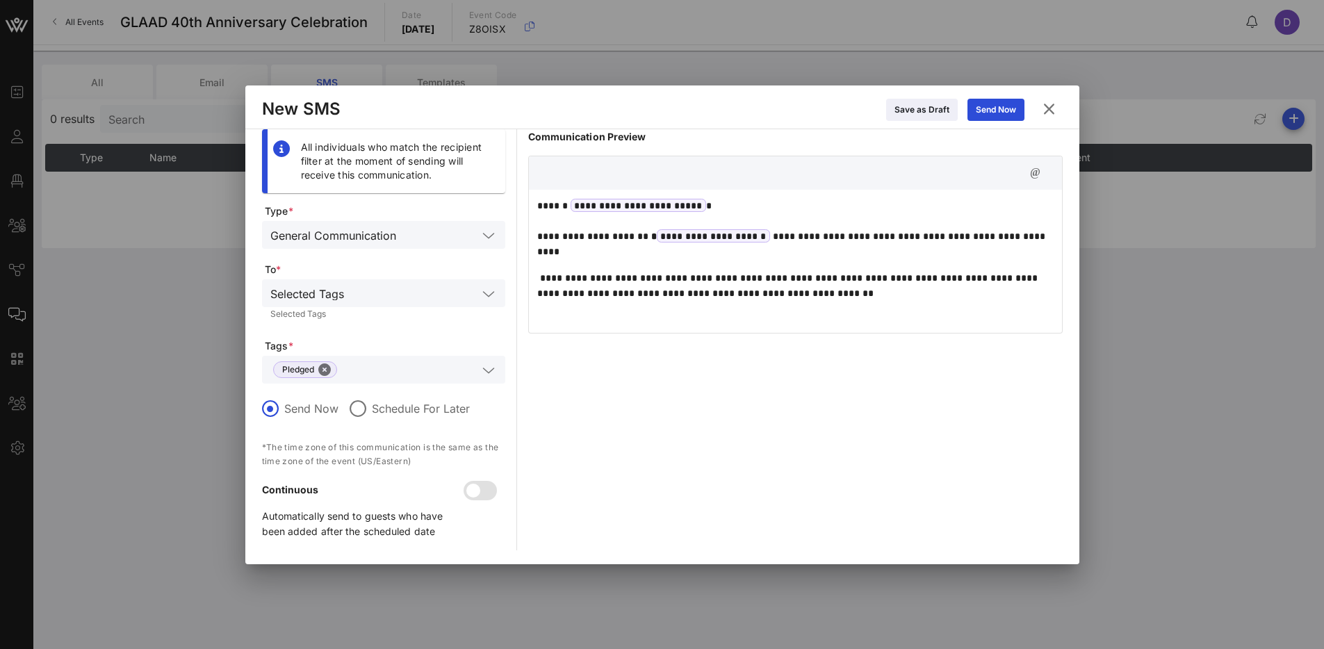
click at [849, 288] on p "**********" at bounding box center [795, 285] width 516 height 31
click at [833, 241] on p "**********" at bounding box center [790, 228] width 506 height 61
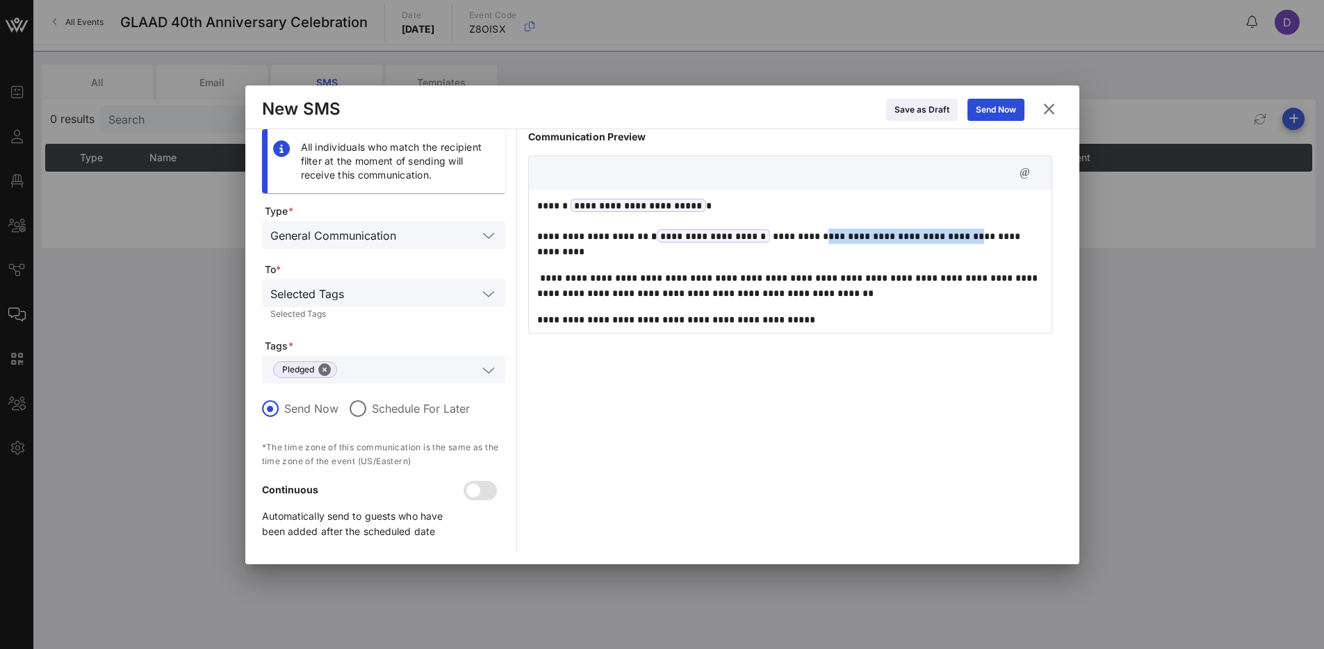
drag, startPoint x: 819, startPoint y: 236, endPoint x: 980, endPoint y: 239, distance: 161.9
click at [980, 239] on p "**********" at bounding box center [790, 228] width 506 height 61
click at [971, 253] on p "**********" at bounding box center [790, 228] width 506 height 61
click at [572, 251] on p "**********" at bounding box center [790, 228] width 506 height 61
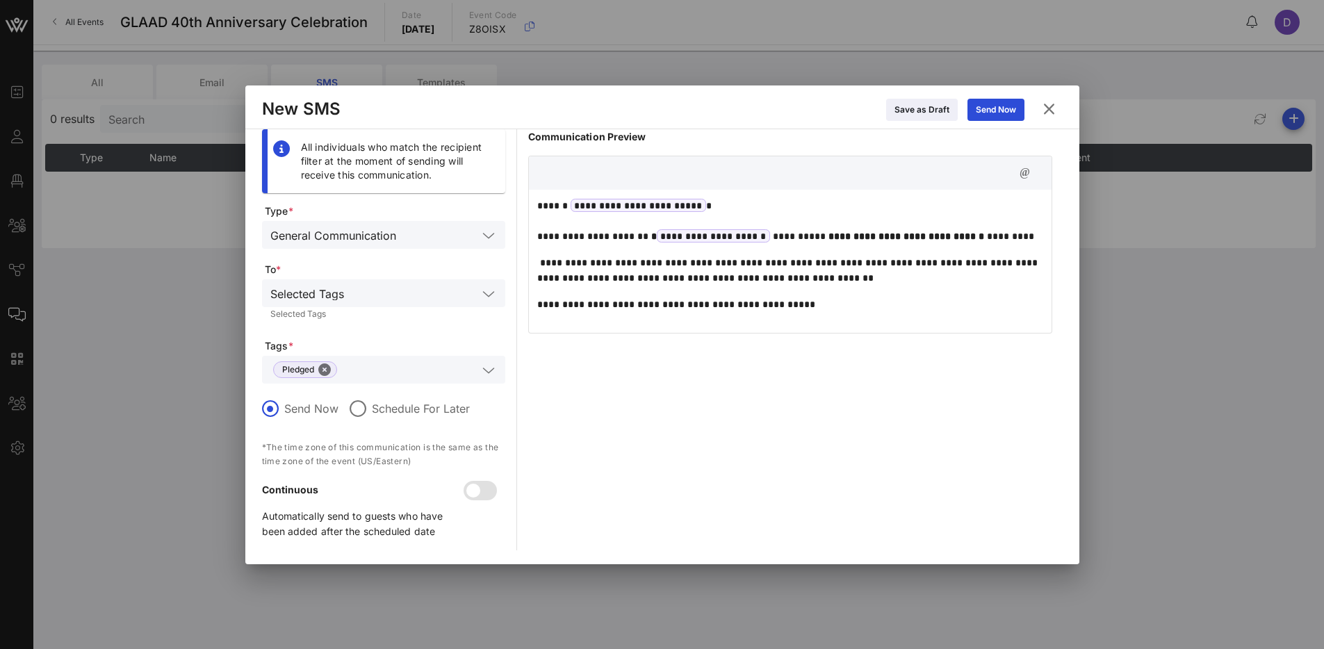
click at [538, 263] on p "**********" at bounding box center [790, 270] width 506 height 31
click at [840, 267] on p "**********" at bounding box center [790, 270] width 506 height 31
click at [612, 281] on p "**********" at bounding box center [790, 270] width 506 height 31
drag, startPoint x: 682, startPoint y: 277, endPoint x: 841, endPoint y: 280, distance: 159.1
click at [841, 280] on p "**********" at bounding box center [790, 270] width 506 height 31
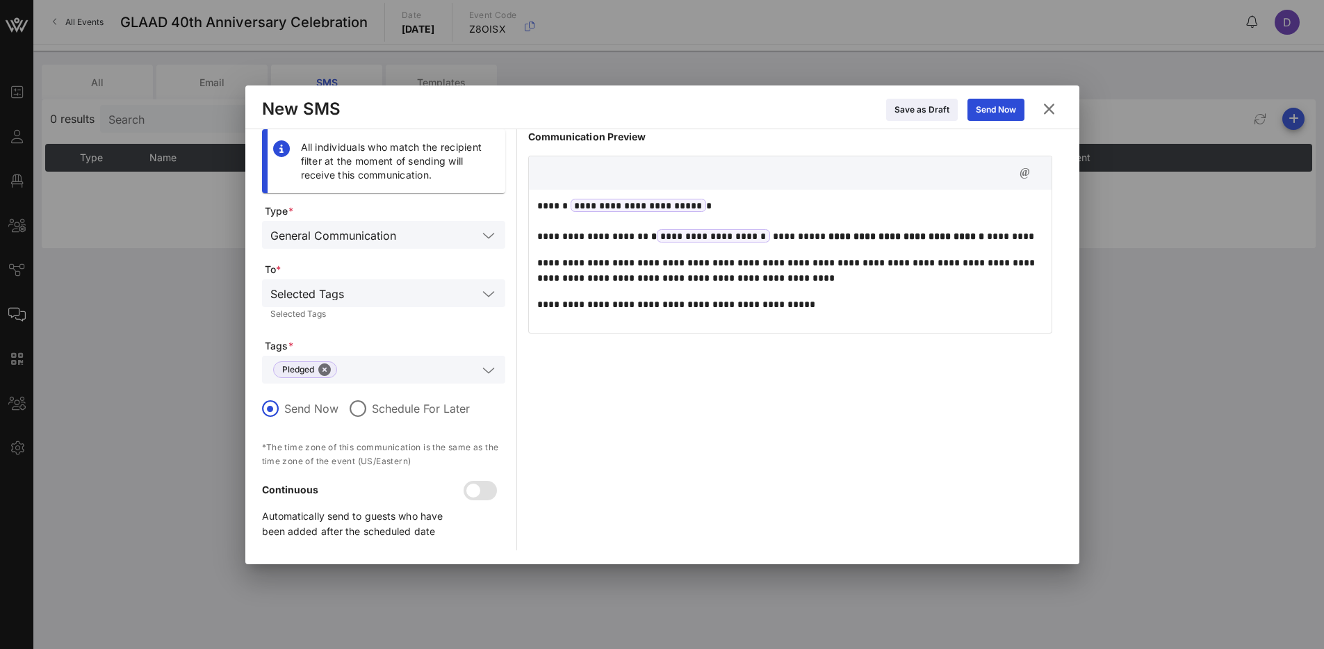
click at [634, 311] on p "**********" at bounding box center [790, 304] width 506 height 15
drag, startPoint x: 593, startPoint y: 306, endPoint x: 529, endPoint y: 306, distance: 63.9
click at [529, 306] on div "**********" at bounding box center [790, 259] width 523 height 139
click at [589, 327] on div "**********" at bounding box center [790, 259] width 523 height 139
click at [930, 277] on p "**********" at bounding box center [790, 270] width 506 height 31
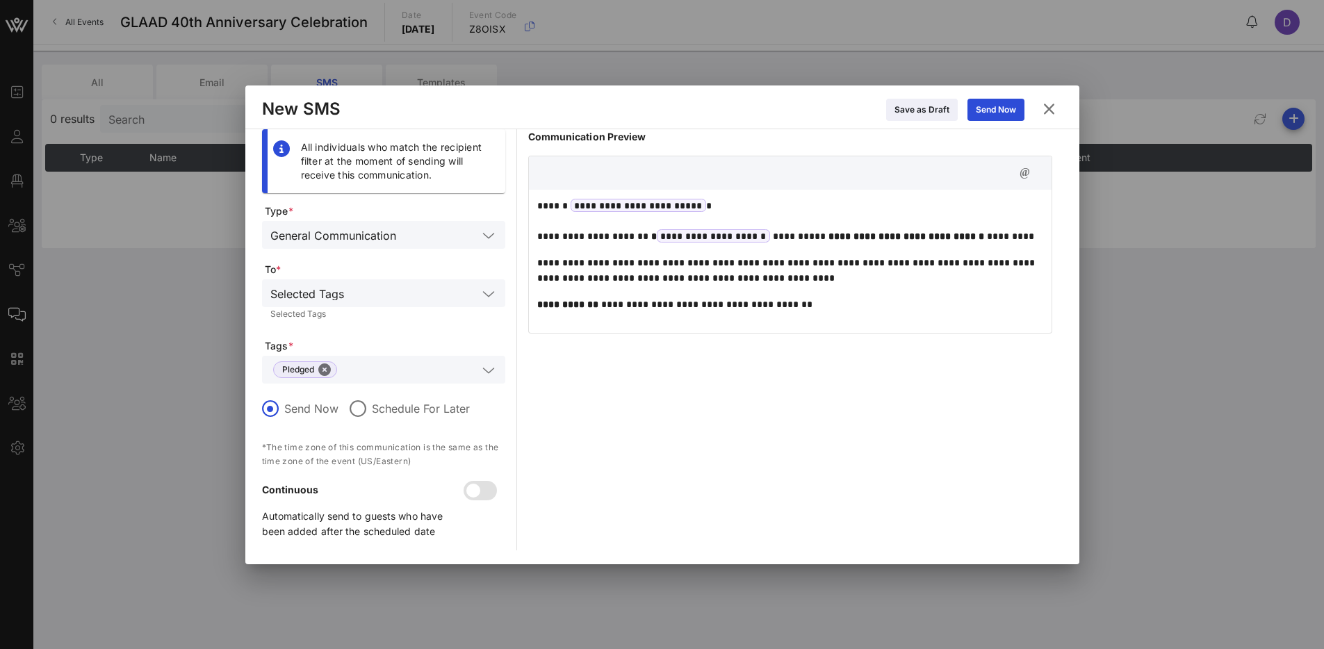
click at [950, 265] on p "**********" at bounding box center [790, 270] width 506 height 31
click at [1006, 103] on div "Send Now" at bounding box center [996, 110] width 40 height 14
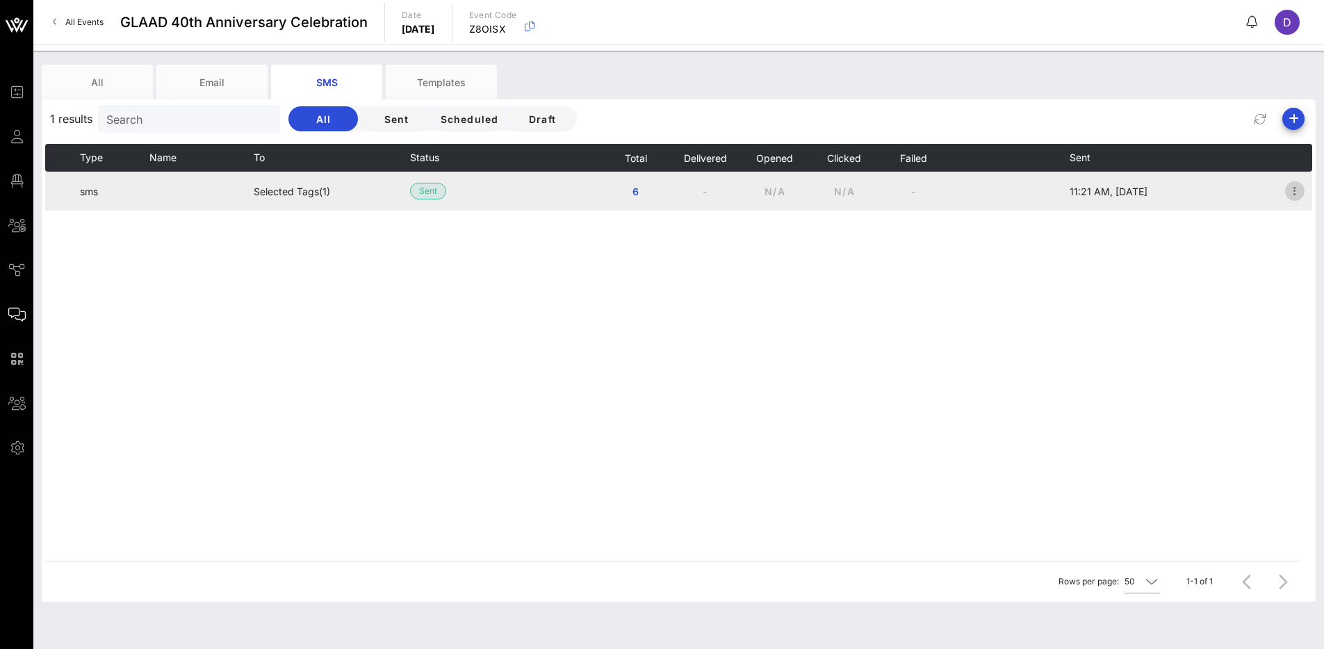
click at [1294, 190] on icon "button" at bounding box center [1294, 191] width 17 height 17
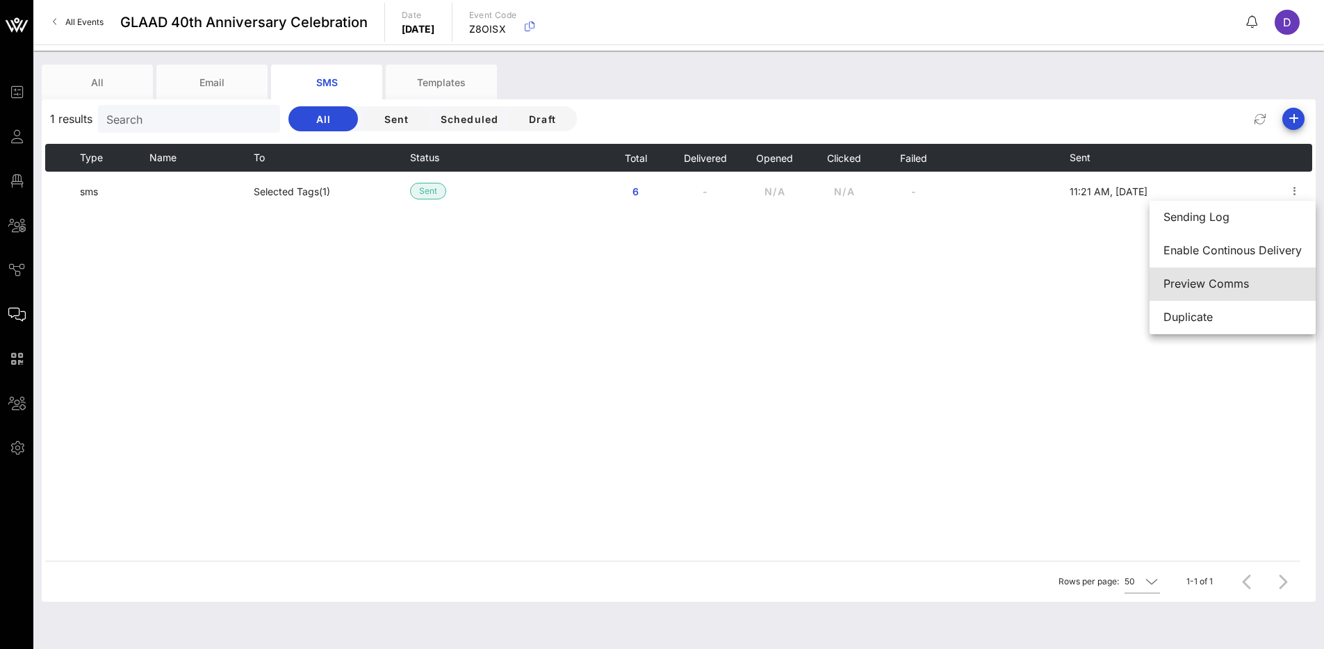
click at [1256, 284] on div "Preview Comms" at bounding box center [1232, 283] width 138 height 13
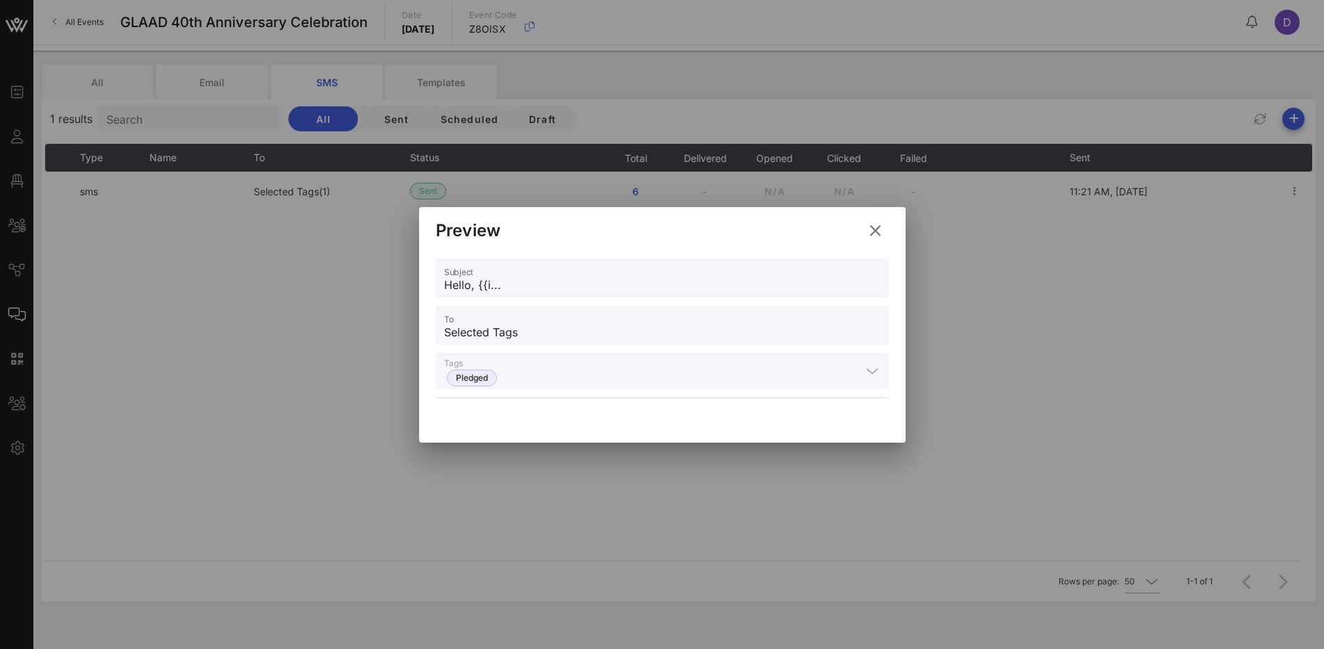
click at [876, 231] on icon at bounding box center [874, 230] width 25 height 25
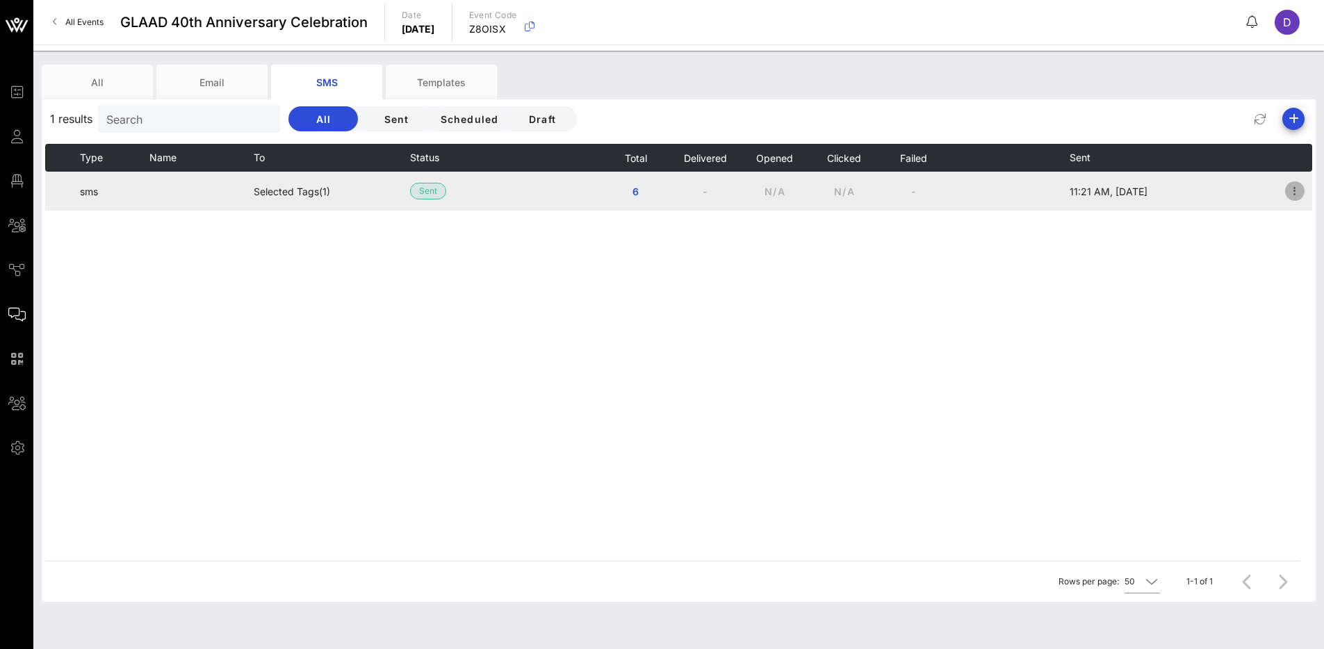
click at [1290, 193] on icon "button" at bounding box center [1294, 191] width 17 height 17
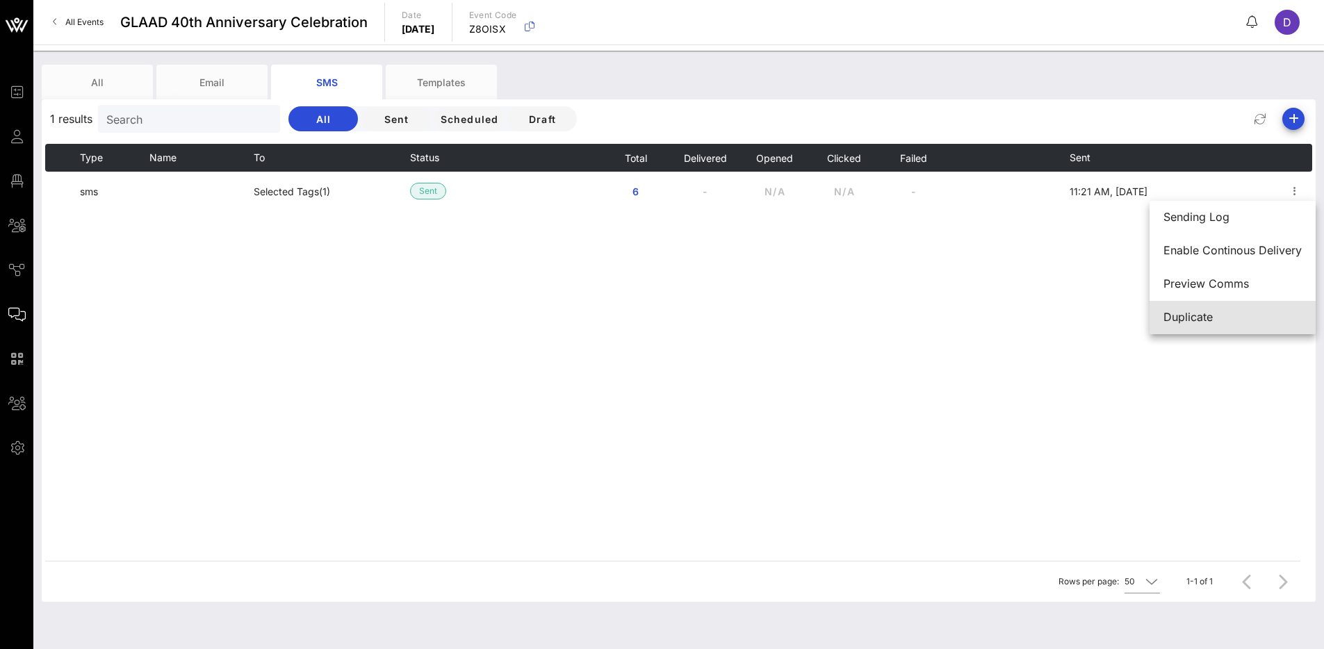
click at [1190, 313] on div "Duplicate" at bounding box center [1232, 317] width 138 height 13
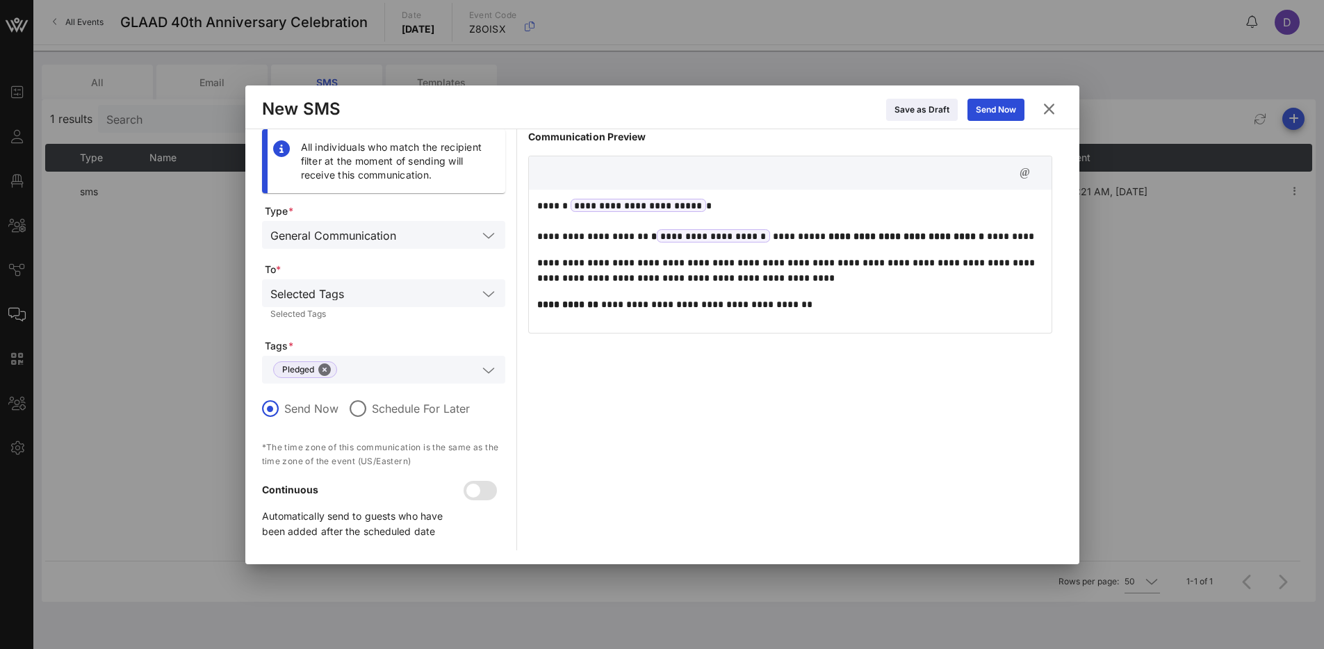
click at [605, 225] on p "**********" at bounding box center [790, 221] width 506 height 46
click at [651, 238] on strong "*" at bounding box center [654, 236] width 6 height 10
click at [1027, 242] on p "**********" at bounding box center [790, 221] width 506 height 46
click at [537, 261] on p "**********" at bounding box center [790, 270] width 506 height 31
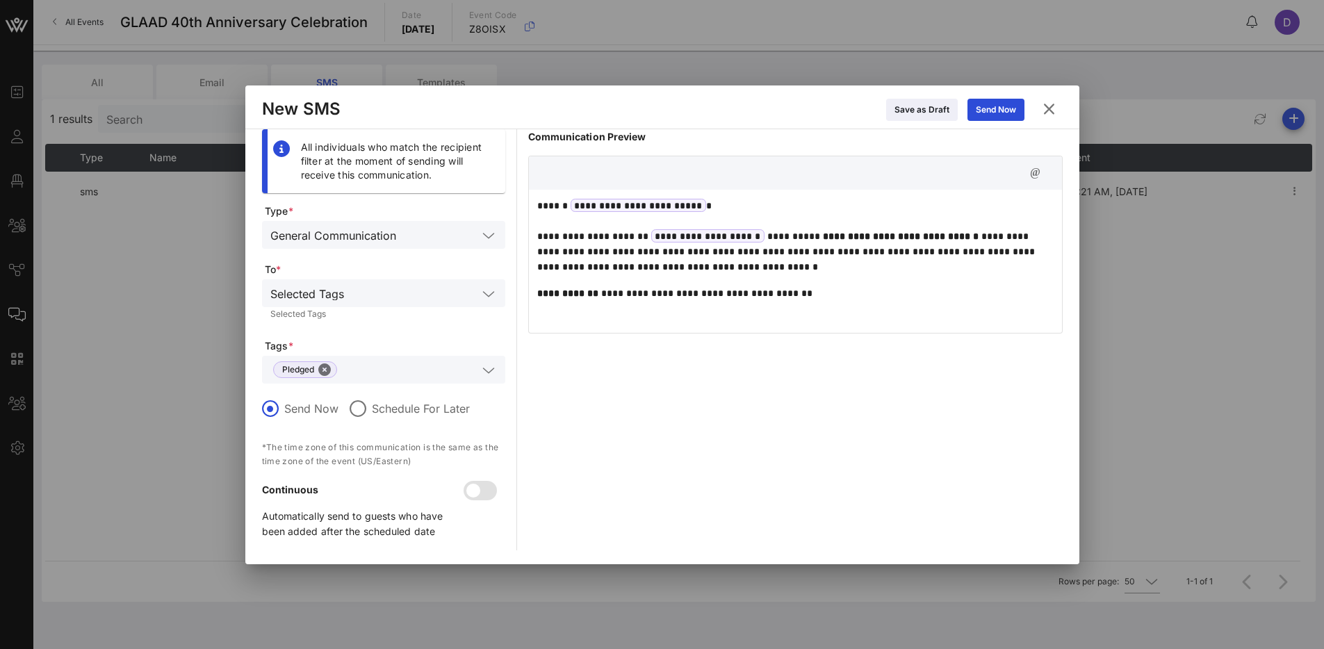
click at [654, 288] on p "**********" at bounding box center [795, 293] width 516 height 15
click at [710, 387] on div "**********" at bounding box center [795, 339] width 534 height 421
click at [540, 232] on p "**********" at bounding box center [795, 236] width 516 height 76
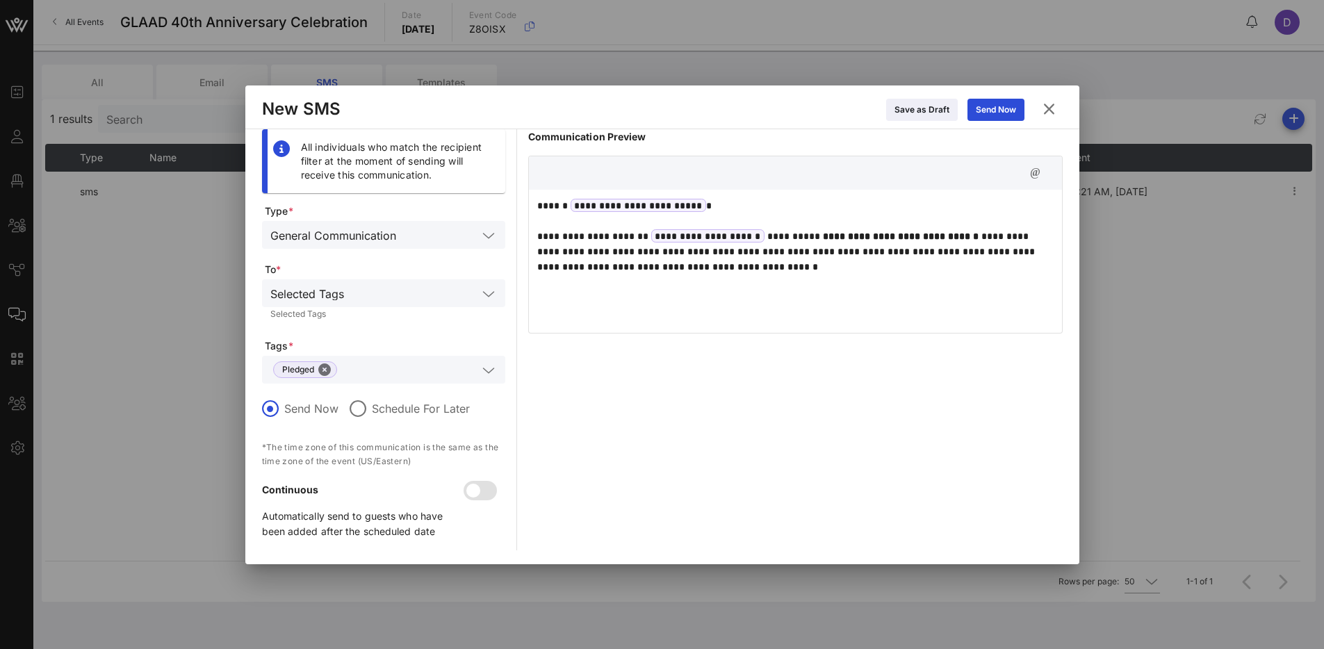
click at [1012, 235] on p "**********" at bounding box center [795, 236] width 516 height 76
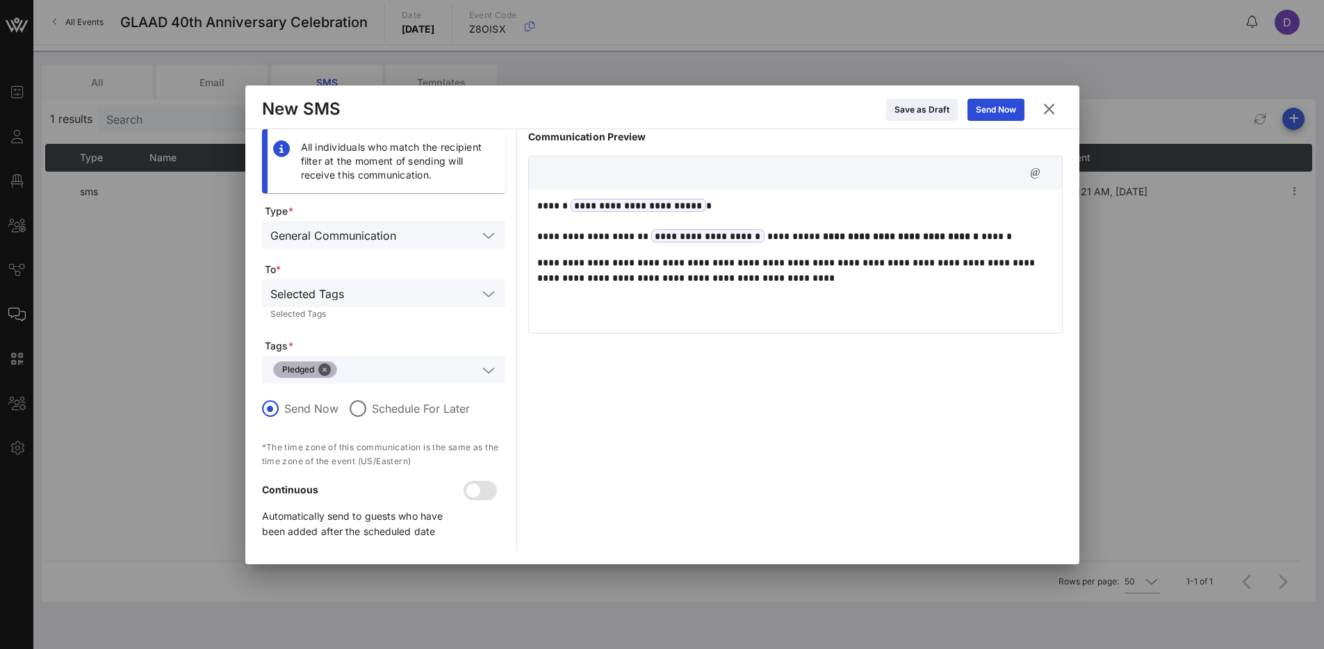
click at [331, 373] on span "Pledged" at bounding box center [305, 369] width 64 height 17
click at [329, 370] on button "Close" at bounding box center [324, 369] width 13 height 13
click at [348, 373] on input "text" at bounding box center [373, 370] width 207 height 18
click at [284, 409] on icon at bounding box center [281, 406] width 17 height 17
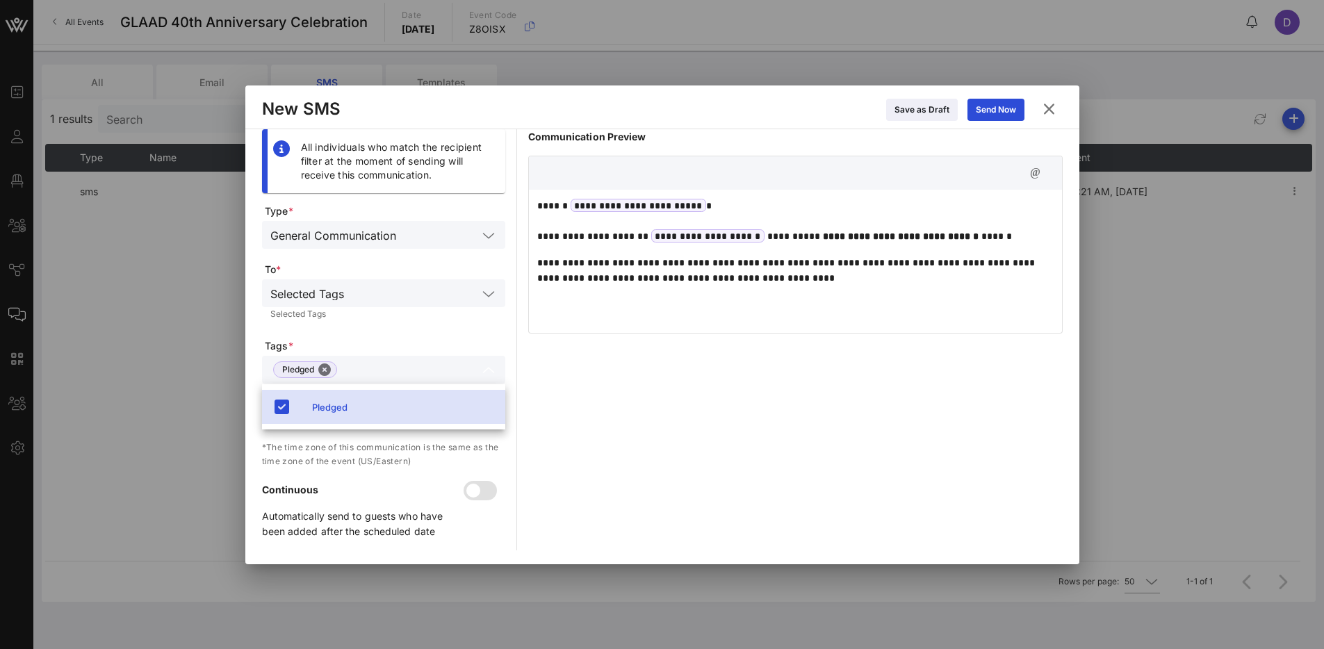
click at [612, 304] on div "**********" at bounding box center [795, 259] width 533 height 139
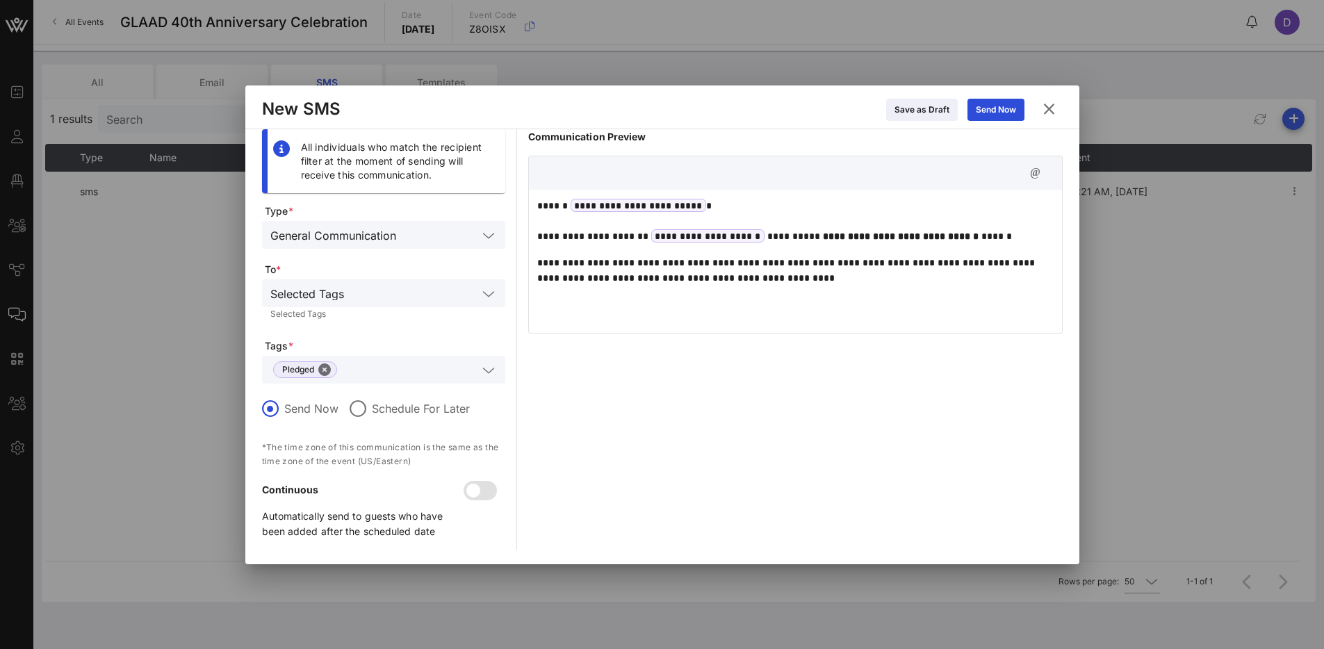
click at [558, 200] on p "**********" at bounding box center [795, 221] width 516 height 46
click at [672, 281] on p "**********" at bounding box center [795, 270] width 516 height 31
click at [987, 114] on div "Send Now" at bounding box center [996, 110] width 40 height 14
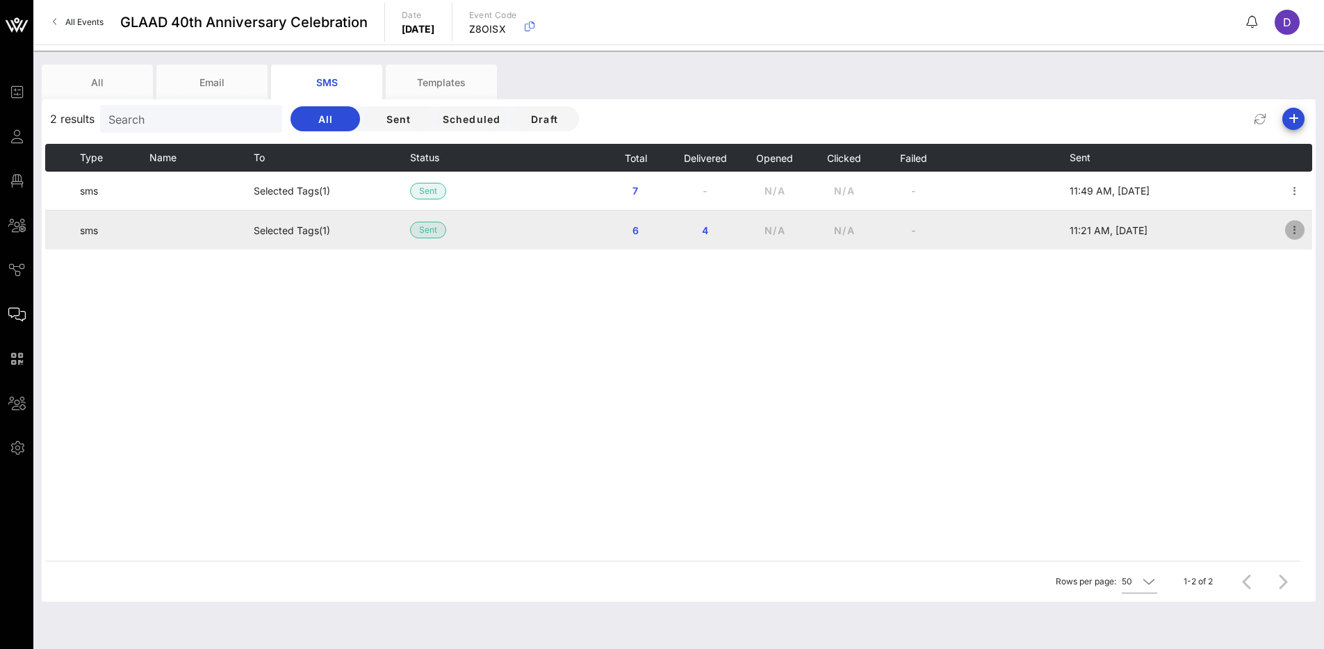
click at [1293, 235] on icon "button" at bounding box center [1294, 230] width 17 height 17
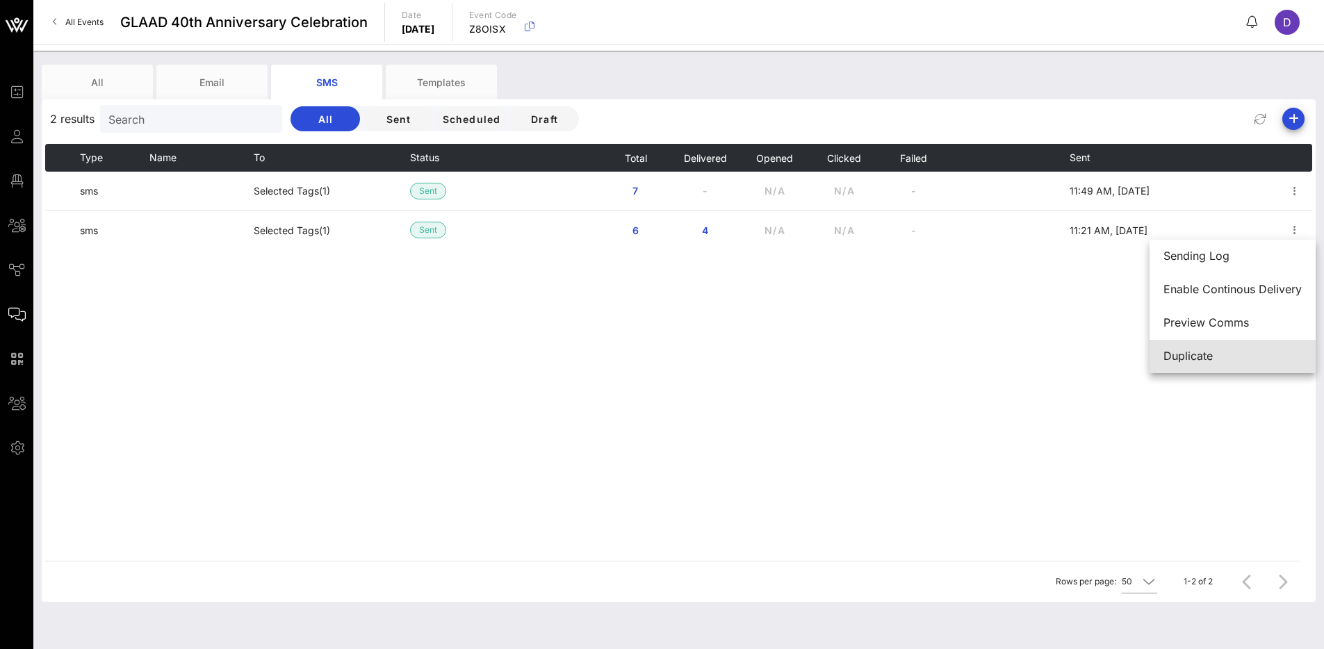
click at [1210, 351] on div "Duplicate" at bounding box center [1232, 356] width 138 height 13
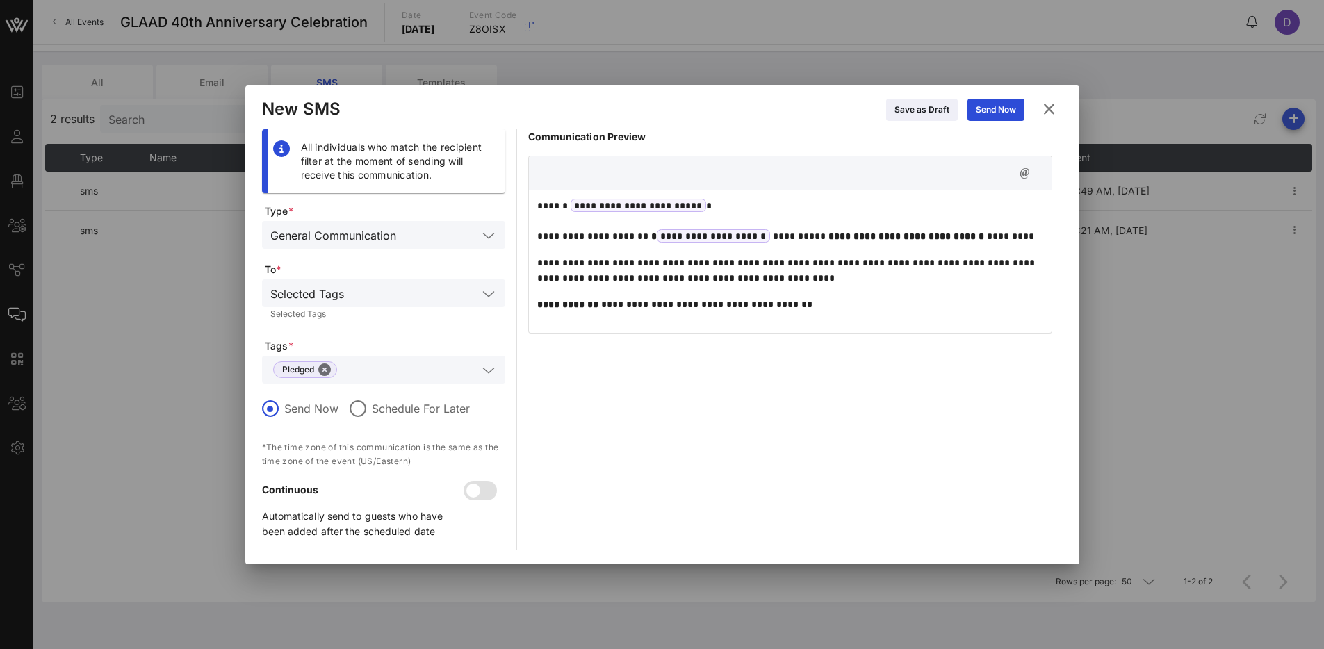
click at [659, 268] on p "**********" at bounding box center [790, 270] width 506 height 31
click at [538, 234] on p "**********" at bounding box center [790, 221] width 506 height 46
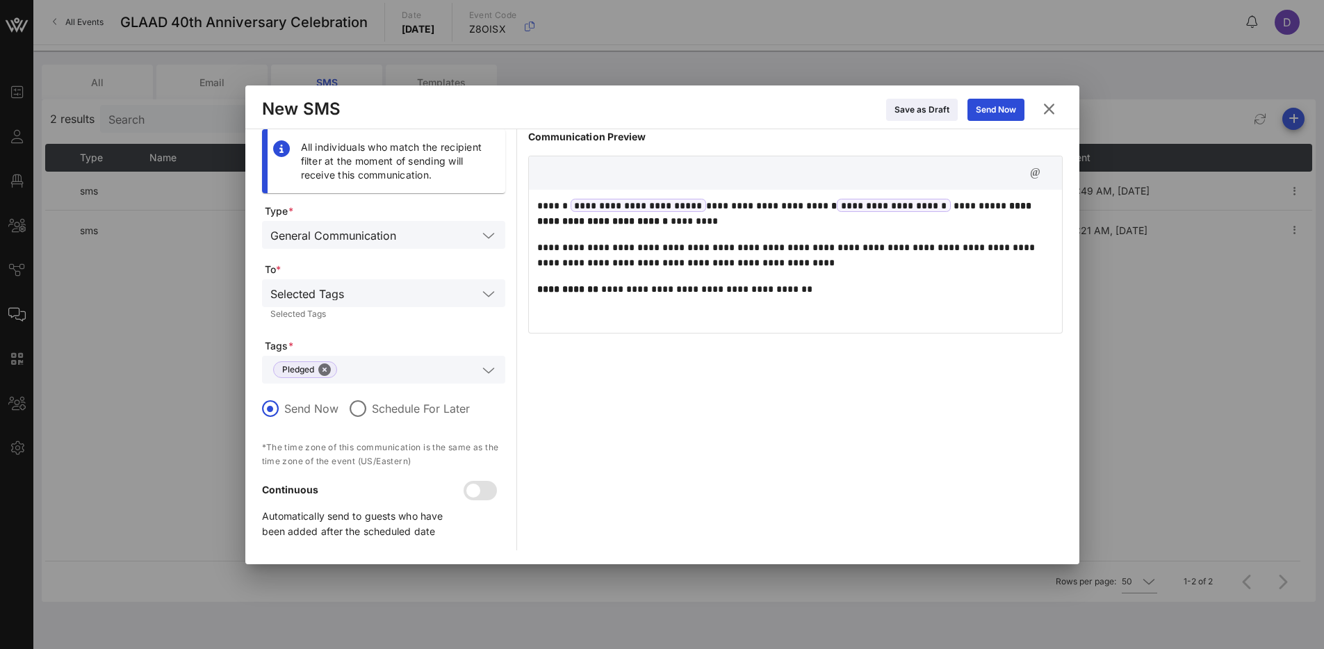
click at [831, 208] on strong "*" at bounding box center [834, 206] width 6 height 10
click at [722, 223] on p "**********" at bounding box center [795, 213] width 516 height 31
drag, startPoint x: 857, startPoint y: 282, endPoint x: 529, endPoint y: 290, distance: 328.1
click at [529, 290] on div "**********" at bounding box center [795, 259] width 533 height 139
click at [567, 296] on p "**********" at bounding box center [795, 288] width 516 height 15
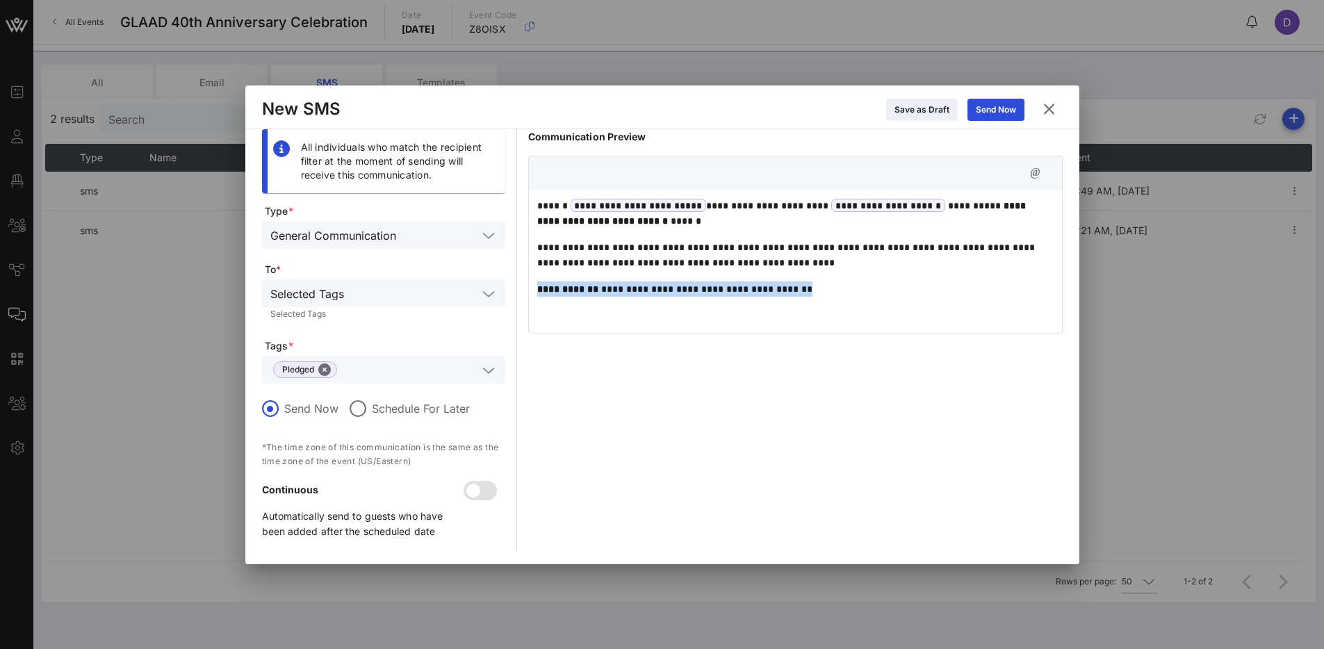
drag, startPoint x: 838, startPoint y: 294, endPoint x: 541, endPoint y: 279, distance: 297.1
click at [541, 279] on div "**********" at bounding box center [795, 259] width 533 height 139
click at [551, 308] on div "**********" at bounding box center [795, 259] width 533 height 139
click at [647, 353] on div "**********" at bounding box center [795, 339] width 534 height 421
click at [561, 206] on p "**********" at bounding box center [795, 213] width 516 height 31
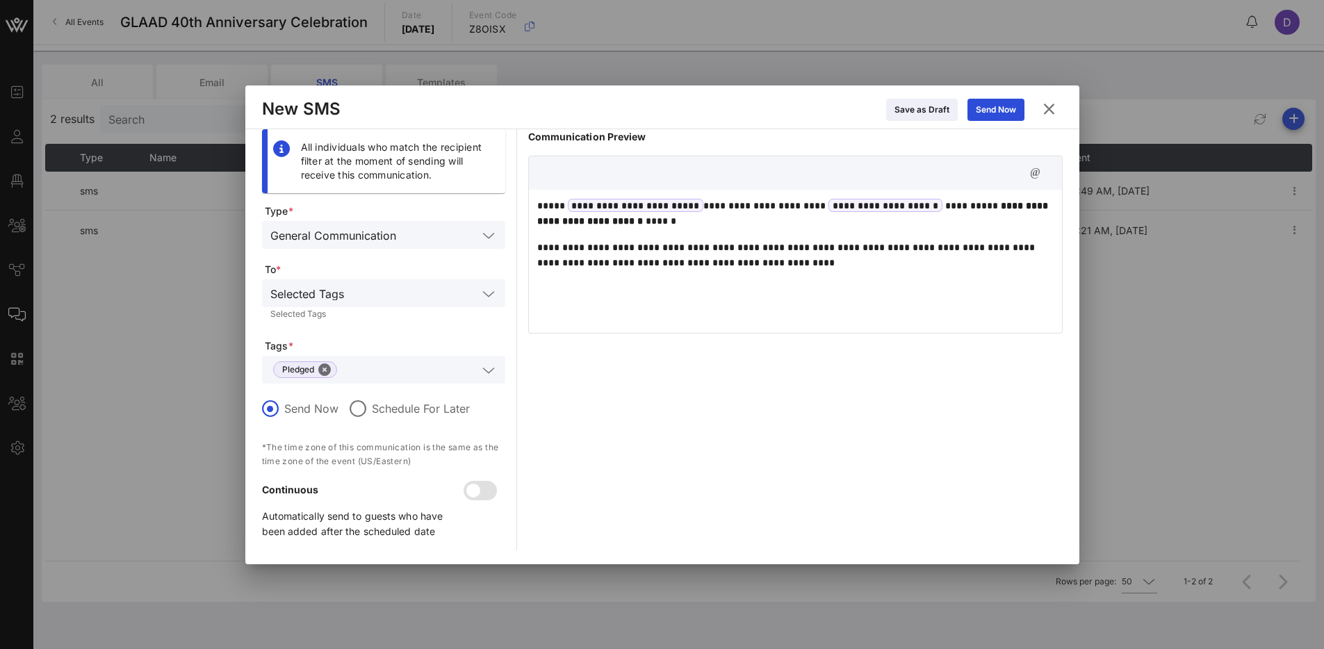
click at [608, 261] on p "**********" at bounding box center [795, 255] width 516 height 31
click at [940, 274] on div "**********" at bounding box center [795, 259] width 533 height 139
click at [988, 109] on button "Send Now" at bounding box center [995, 110] width 57 height 22
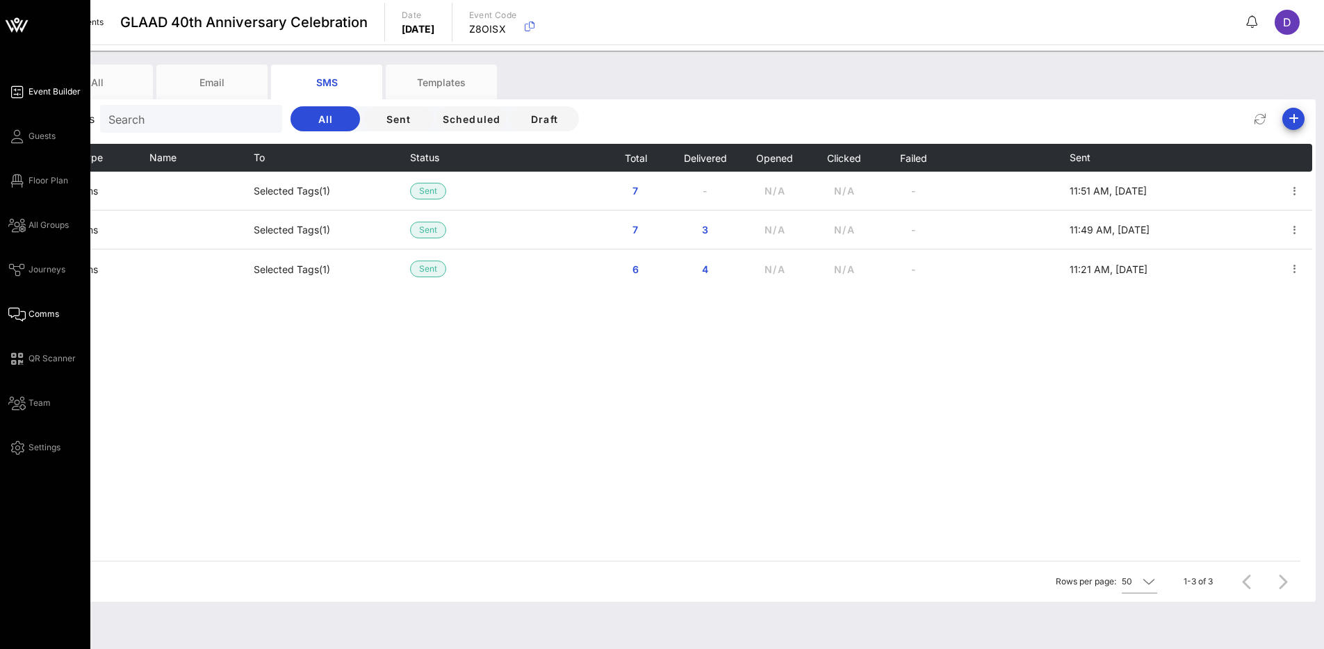
click at [43, 95] on span "Event Builder" at bounding box center [54, 91] width 52 height 13
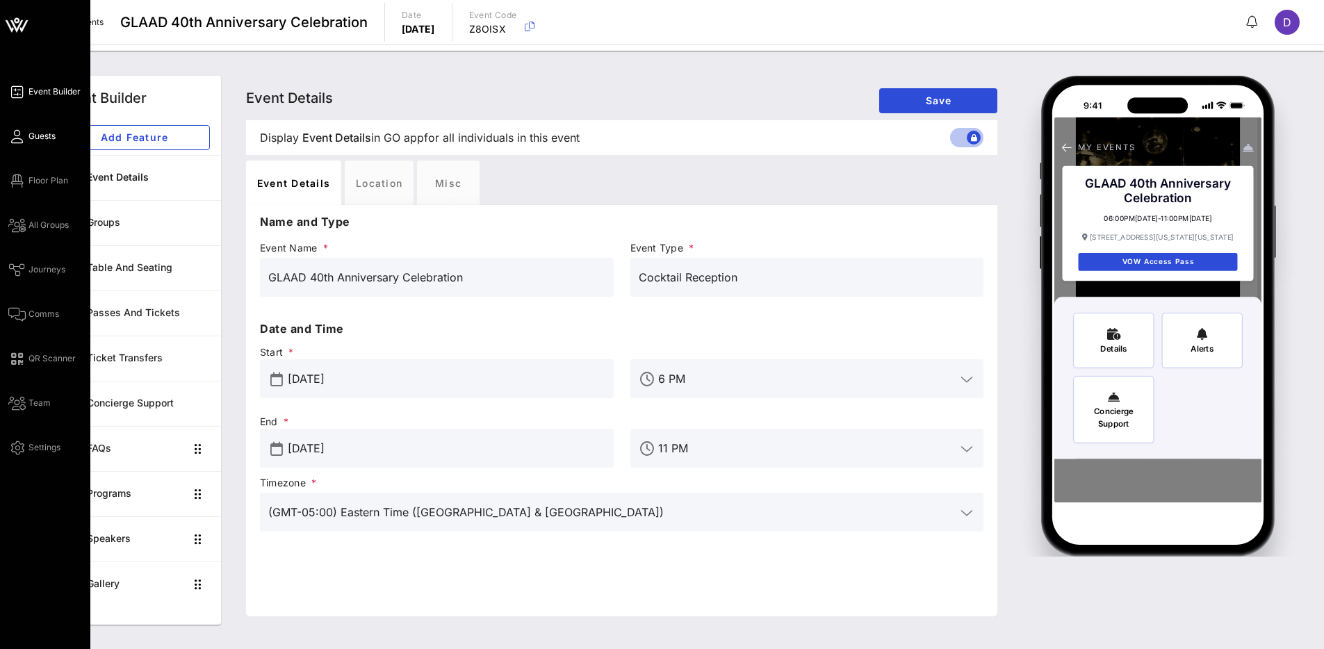
click at [45, 132] on span "Guests" at bounding box center [41, 136] width 27 height 13
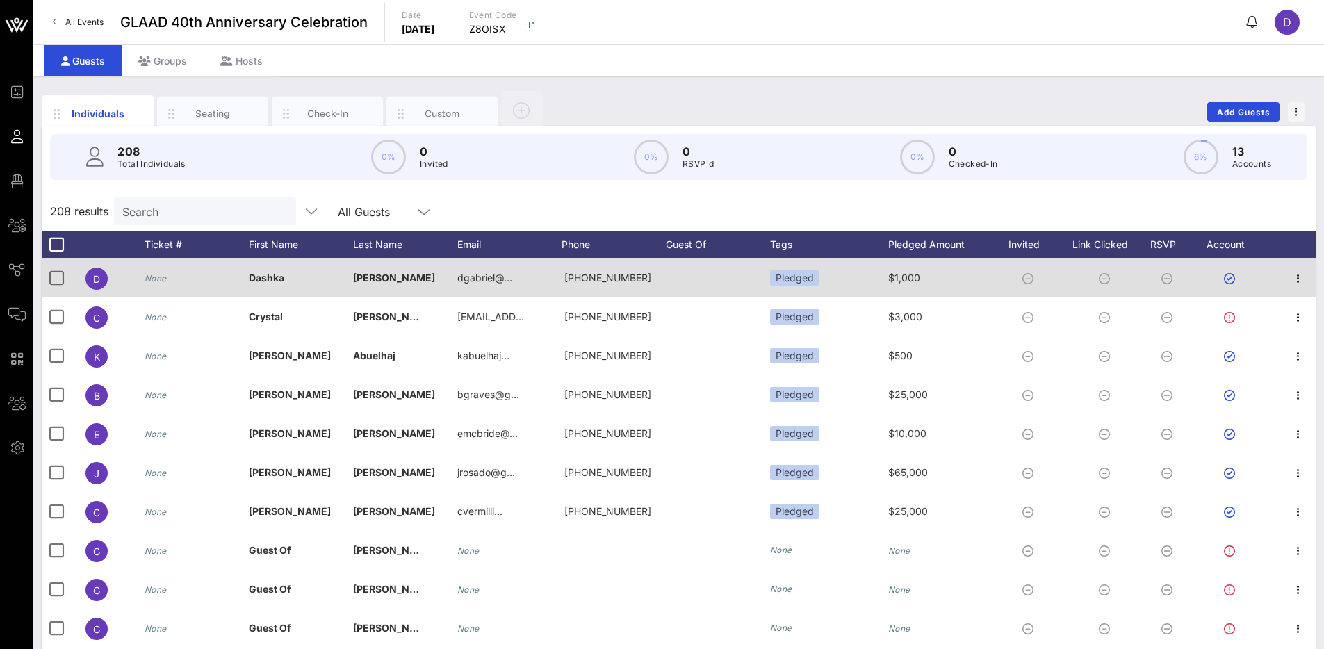
click at [912, 282] on span "$1,000" at bounding box center [904, 278] width 32 height 12
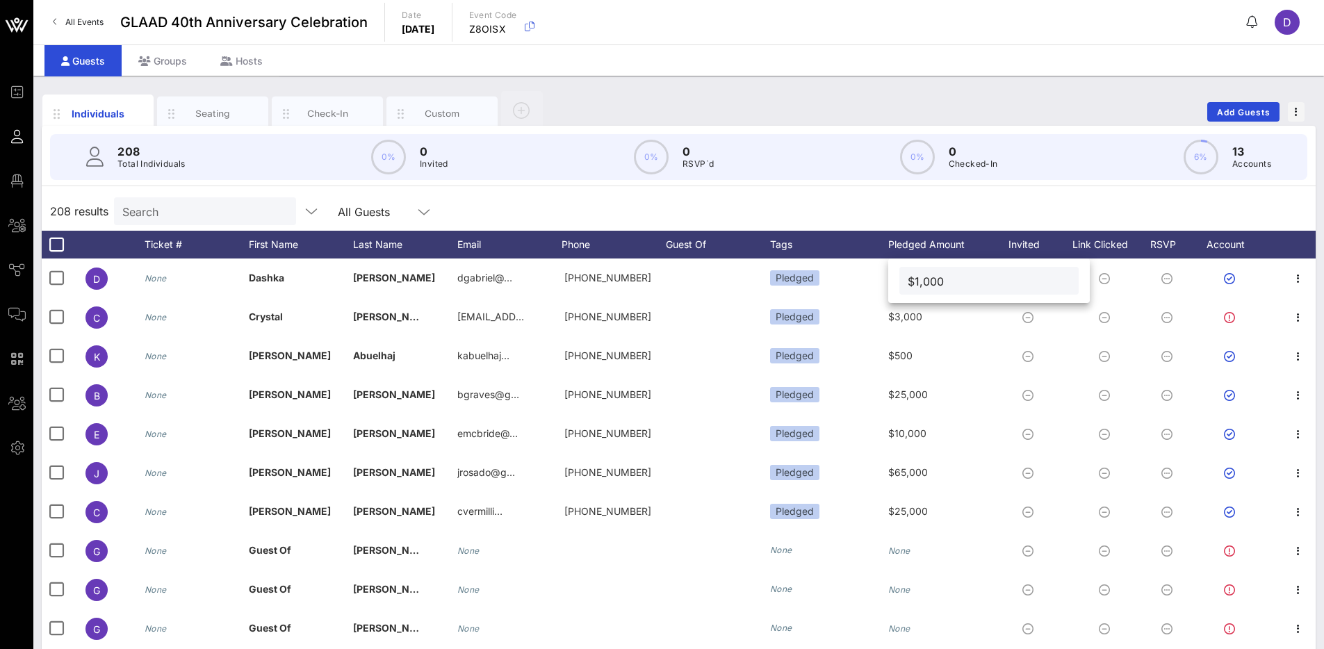
click at [997, 227] on div "208 results Search All Guests" at bounding box center [679, 211] width 1274 height 39
click at [846, 72] on div "Guests Groups Hosts" at bounding box center [678, 59] width 1290 height 31
click at [985, 121] on div "Individuals Seating Check-In Custom Add Guests" at bounding box center [679, 112] width 1274 height 44
click at [1109, 97] on div "Individuals Seating Check-In Custom Add Guests" at bounding box center [679, 112] width 1274 height 44
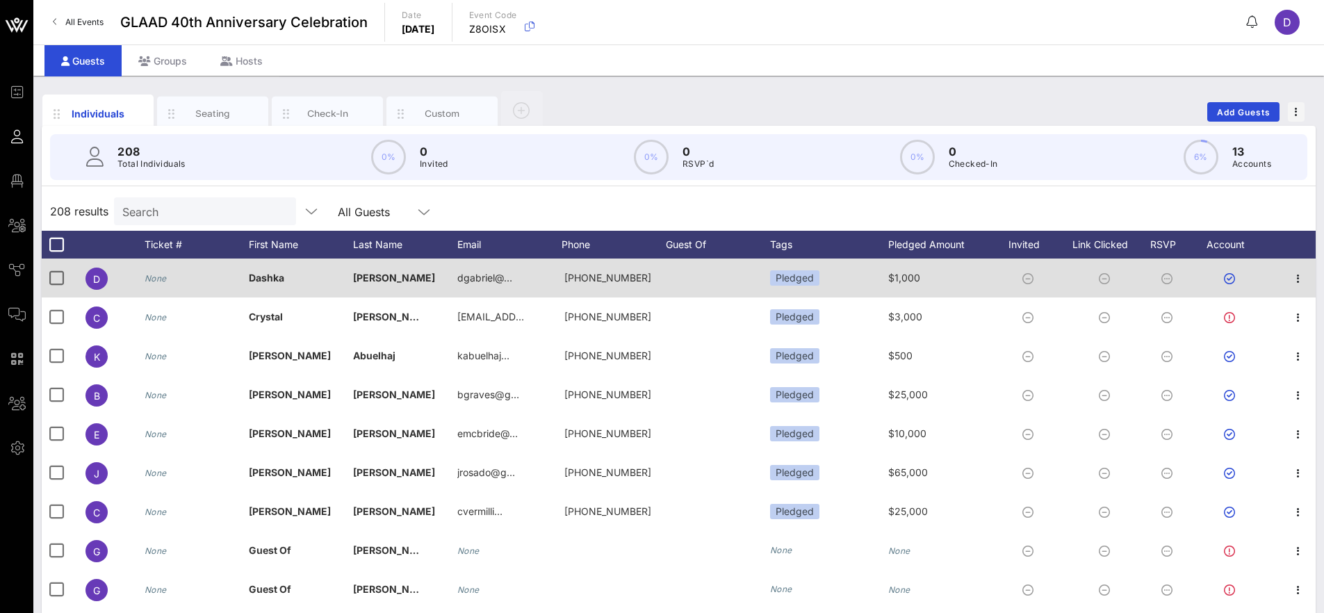
click at [155, 274] on icon "None" at bounding box center [156, 278] width 22 height 10
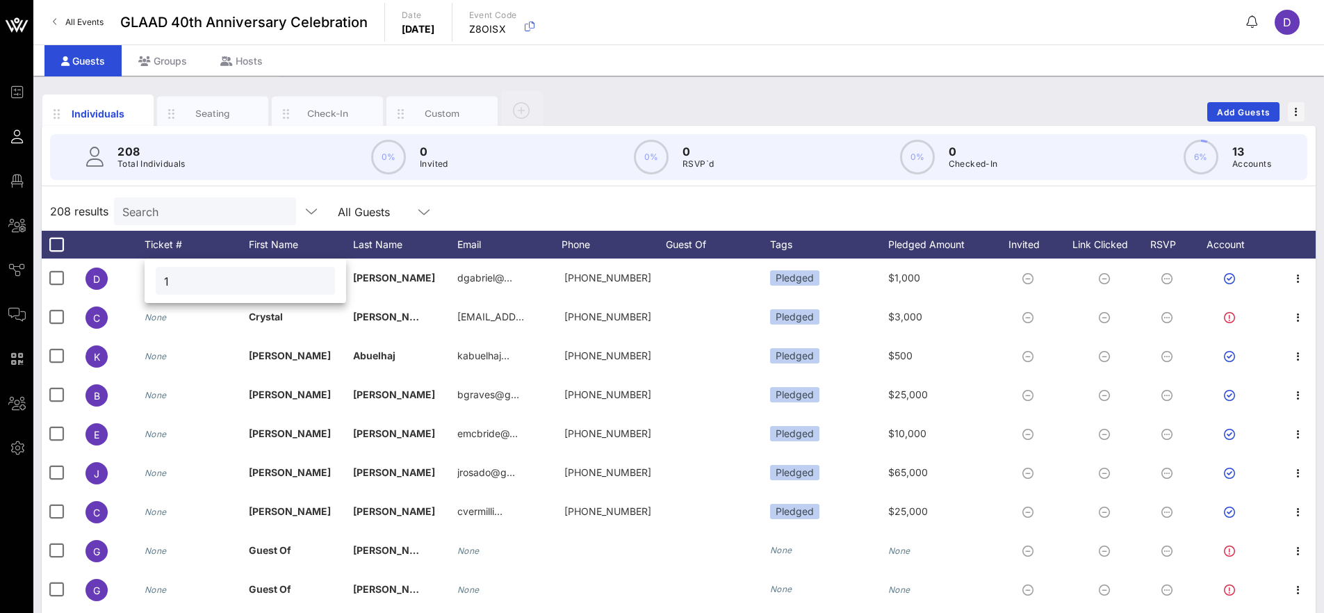
type input "1"
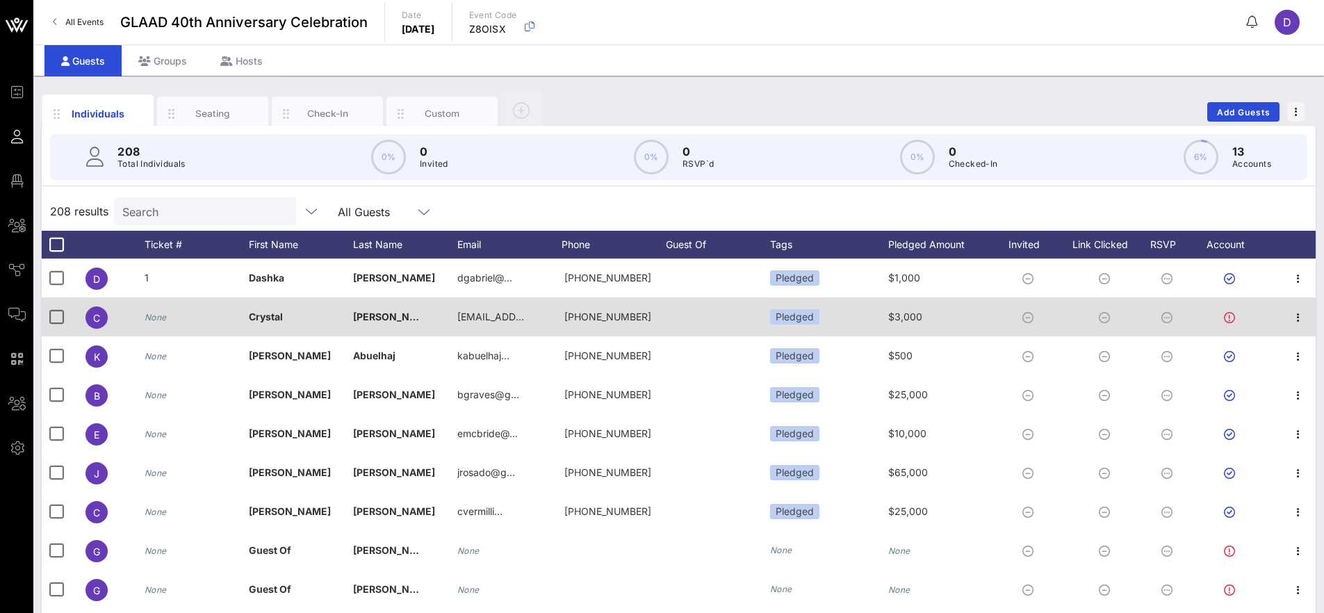
click at [161, 318] on icon "None" at bounding box center [156, 317] width 22 height 10
type input "2"
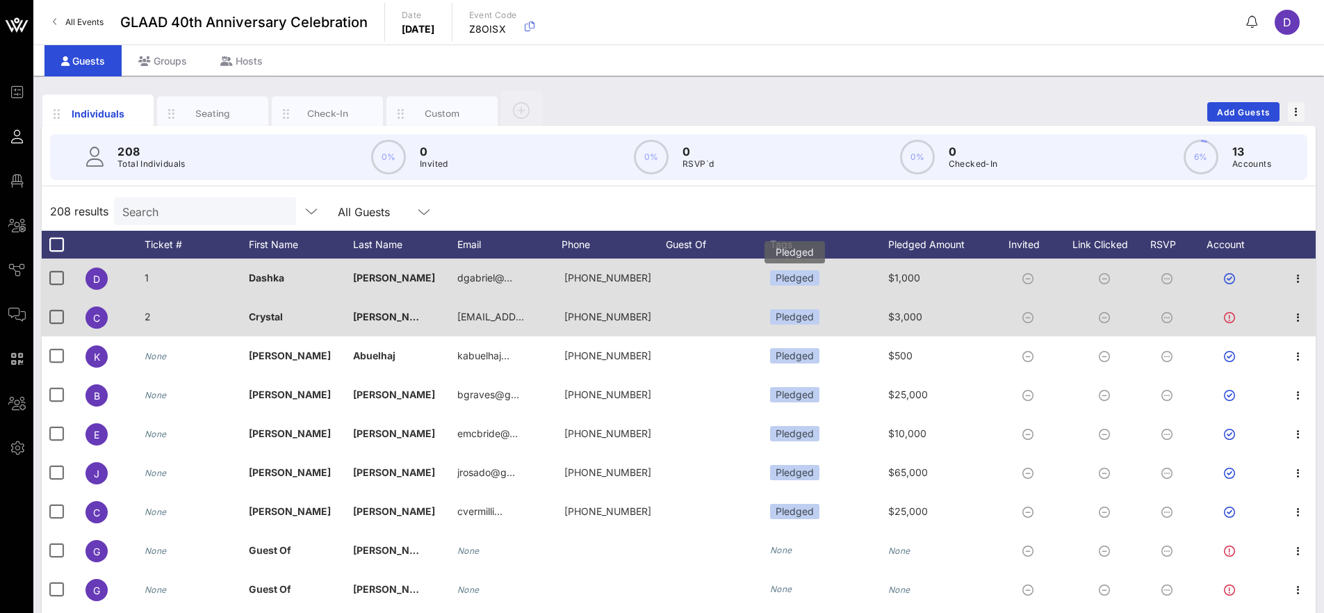
click at [807, 280] on div "Pledged" at bounding box center [794, 277] width 49 height 15
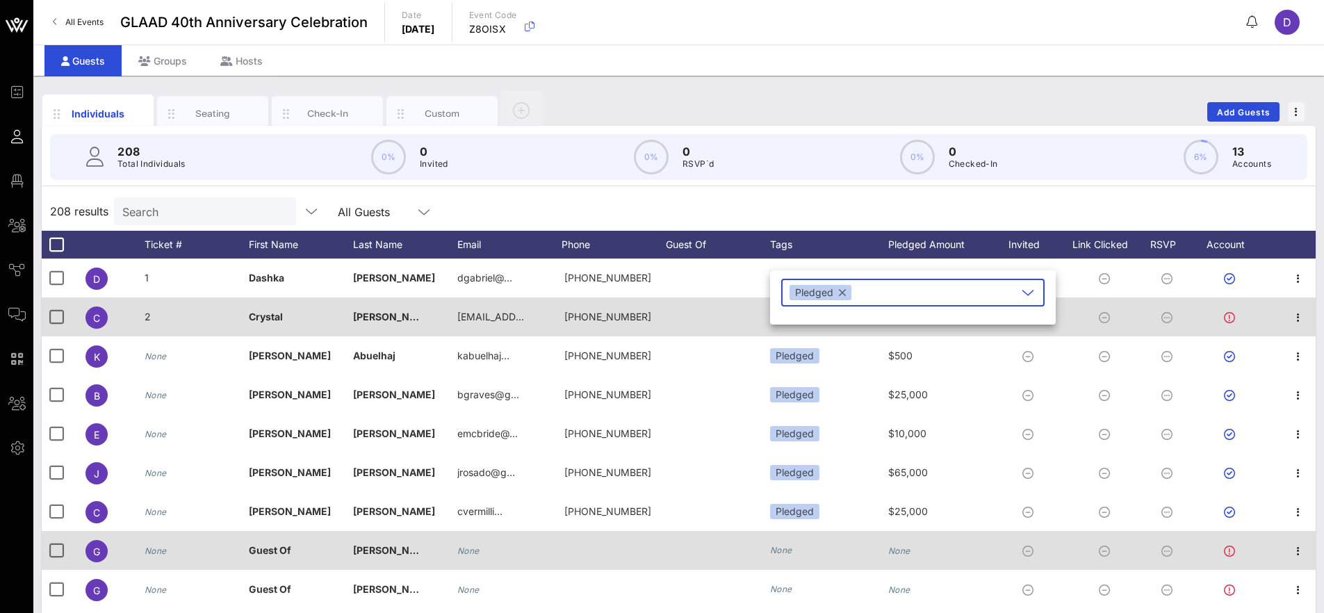
click at [782, 548] on icon "None" at bounding box center [781, 550] width 22 height 10
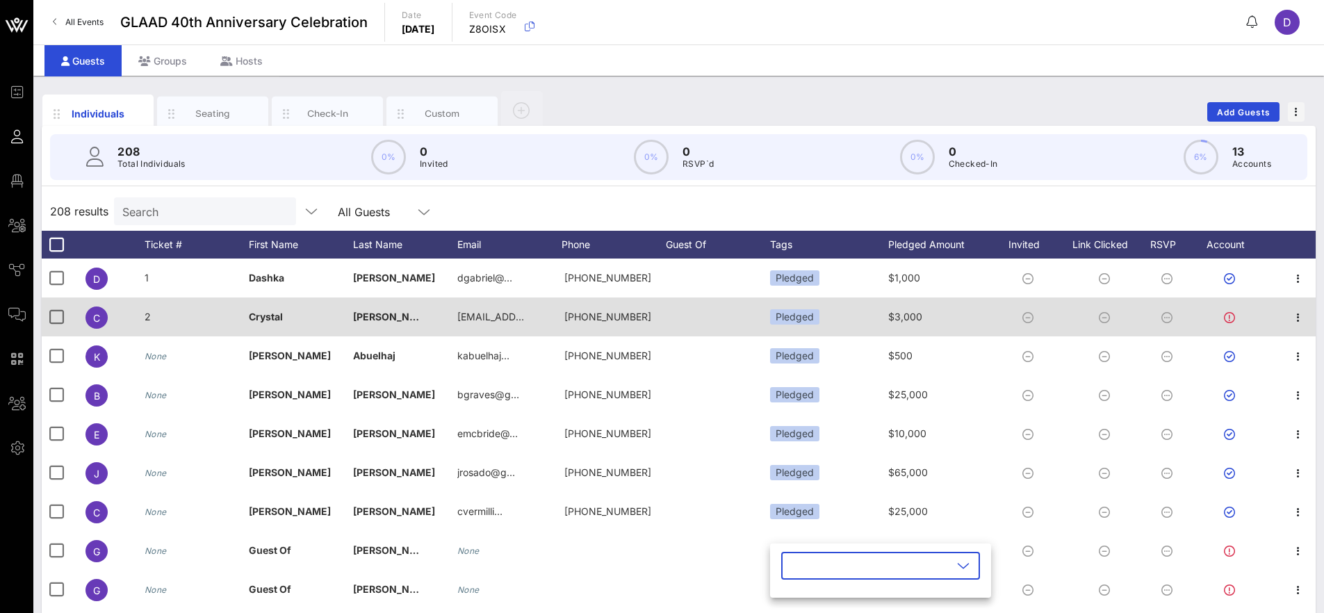
click at [957, 563] on icon at bounding box center [963, 565] width 13 height 17
click at [803, 536] on icon "button" at bounding box center [804, 532] width 17 height 17
click at [849, 187] on div "208 Total Individuals 0% 0 Invited 0% 0 RSVP`d 0% 0 Checked-In 6% 13 Accounts" at bounding box center [678, 157] width 1290 height 63
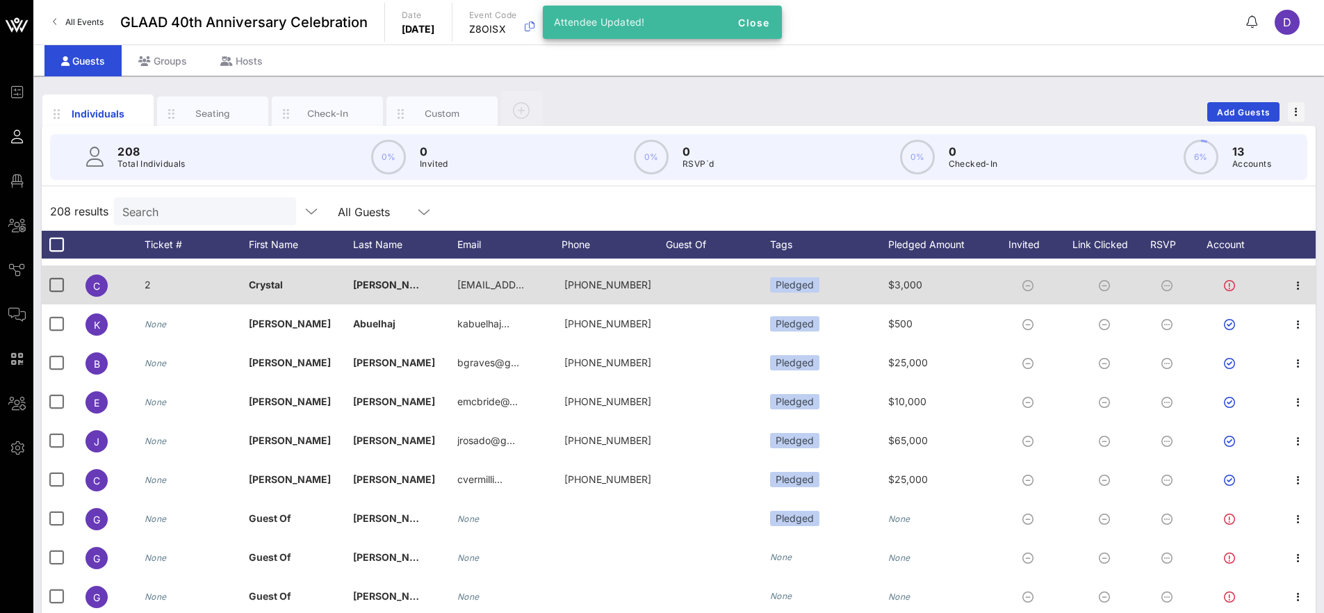
scroll to position [107, 0]
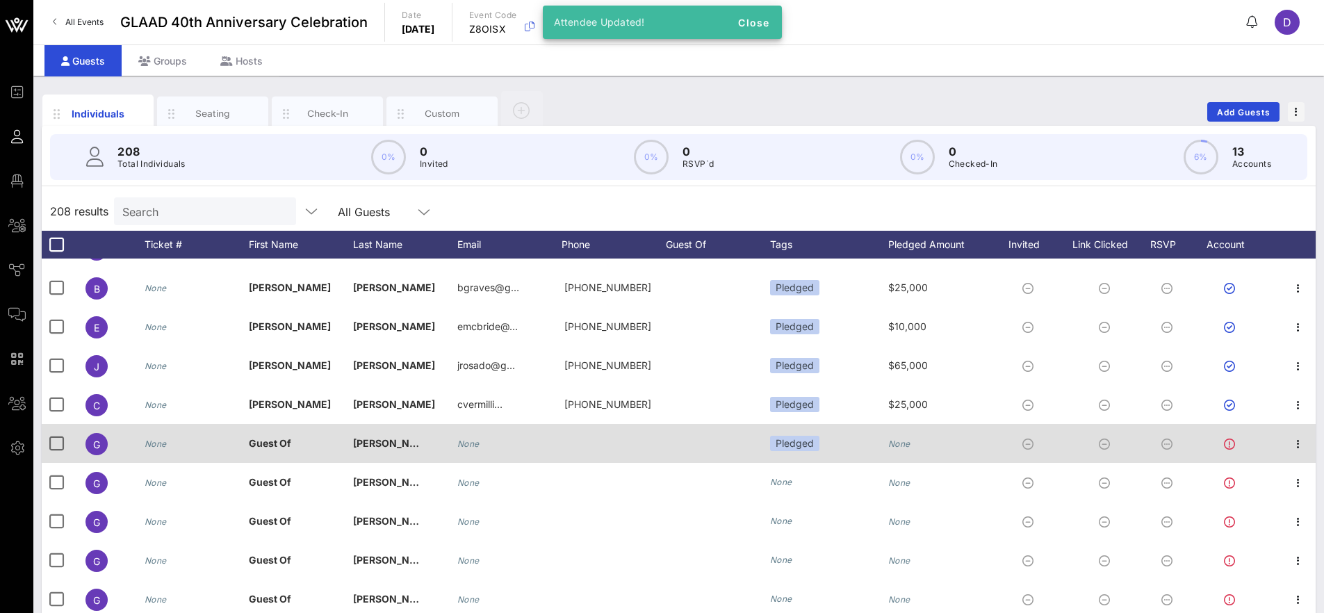
click at [900, 441] on icon "None" at bounding box center [899, 443] width 22 height 10
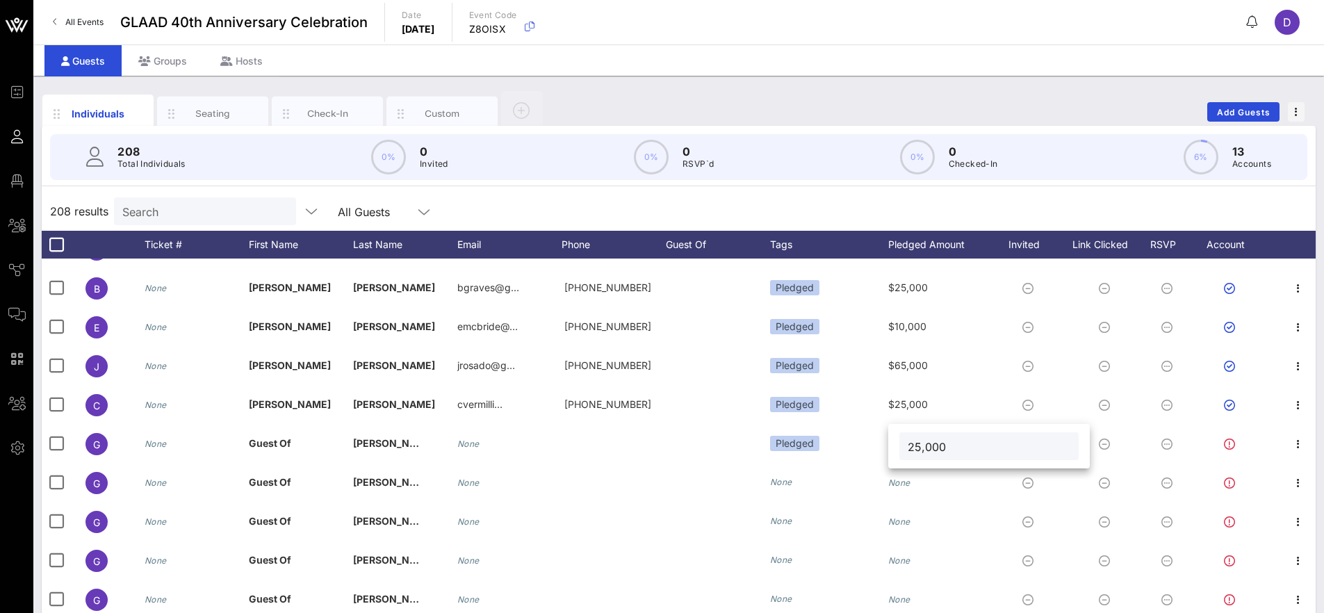
type input "25,000"
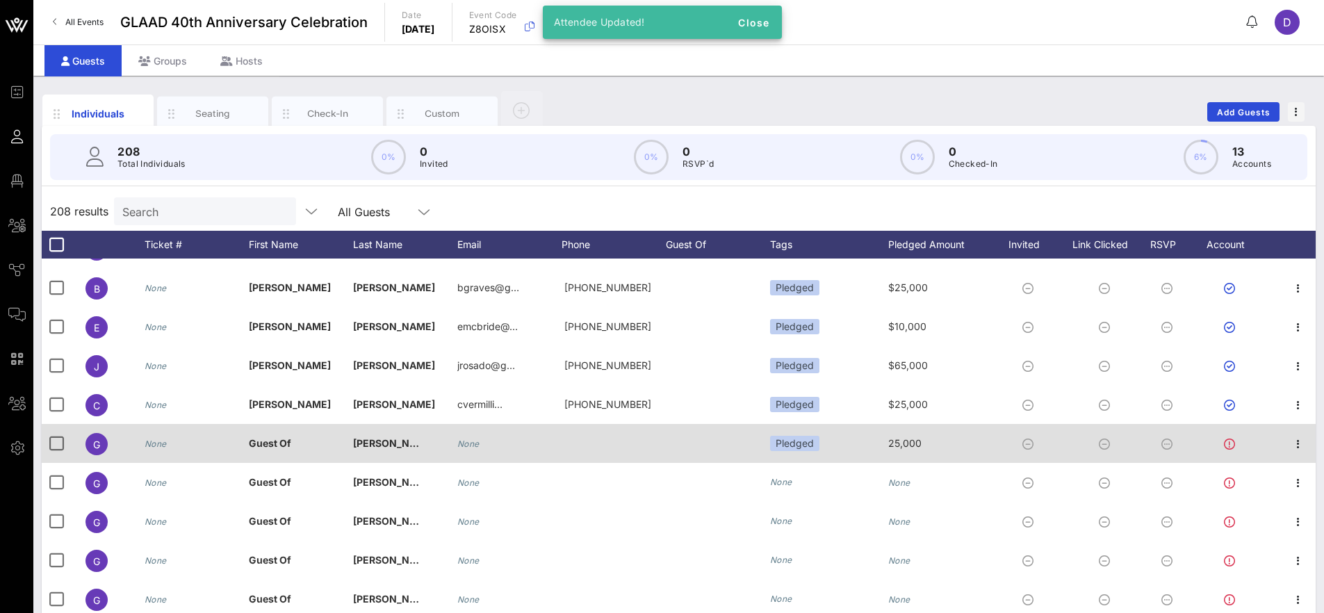
click at [893, 446] on span "25,000" at bounding box center [904, 443] width 33 height 12
click at [921, 438] on div "25,000" at bounding box center [940, 451] width 104 height 55
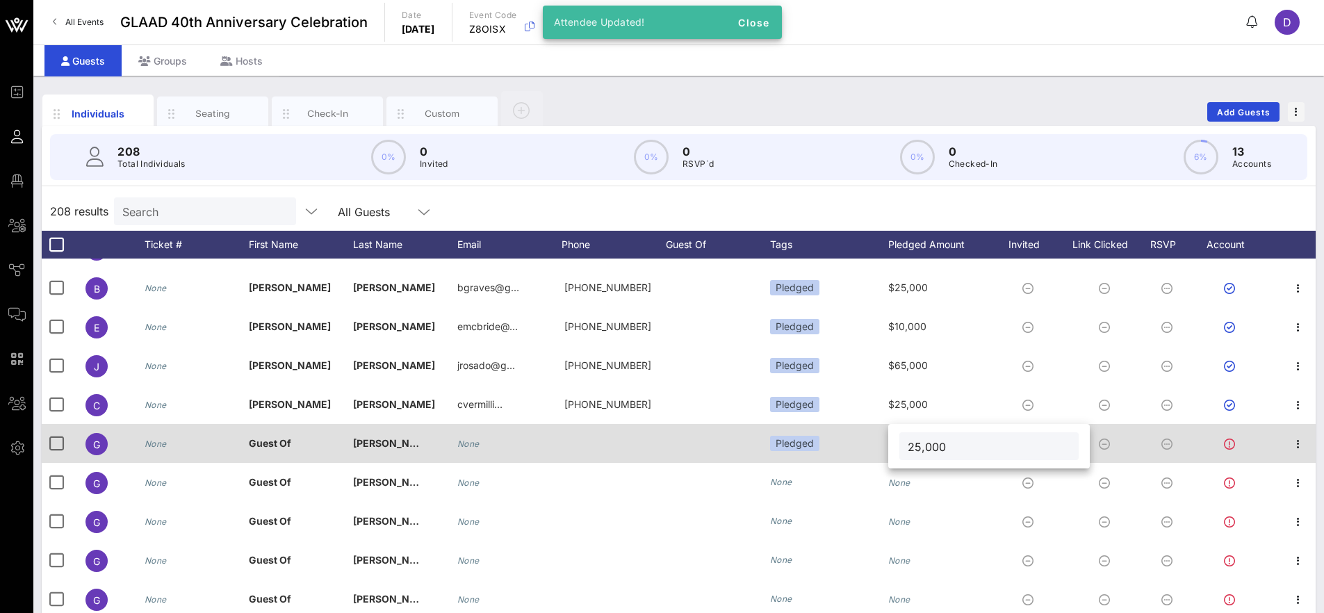
click at [921, 438] on input "25,000" at bounding box center [989, 446] width 163 height 18
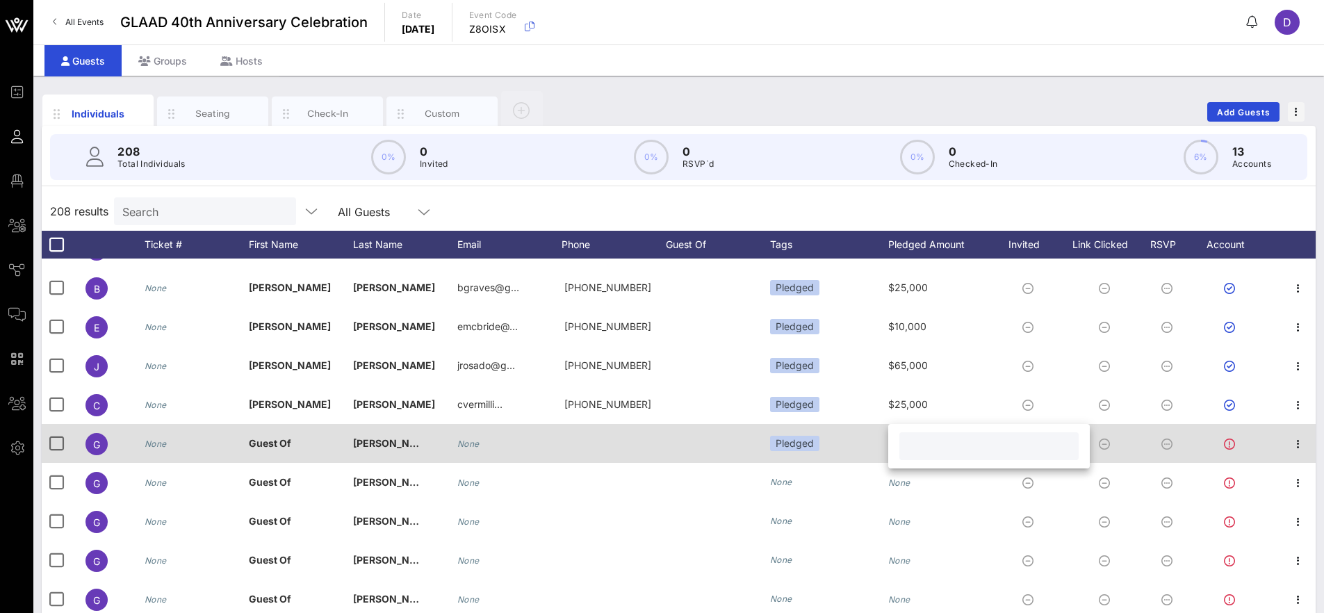
click at [821, 440] on div "Pledged" at bounding box center [829, 443] width 118 height 39
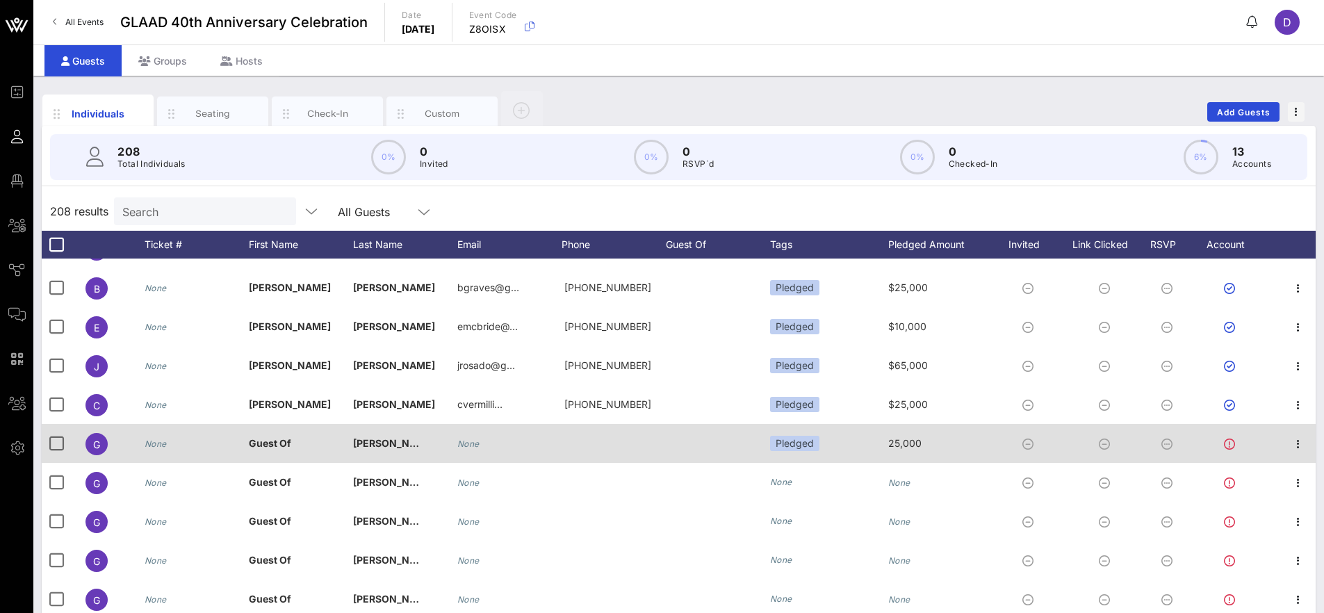
click at [893, 438] on span "25,000" at bounding box center [904, 443] width 33 height 12
type input "25,000"
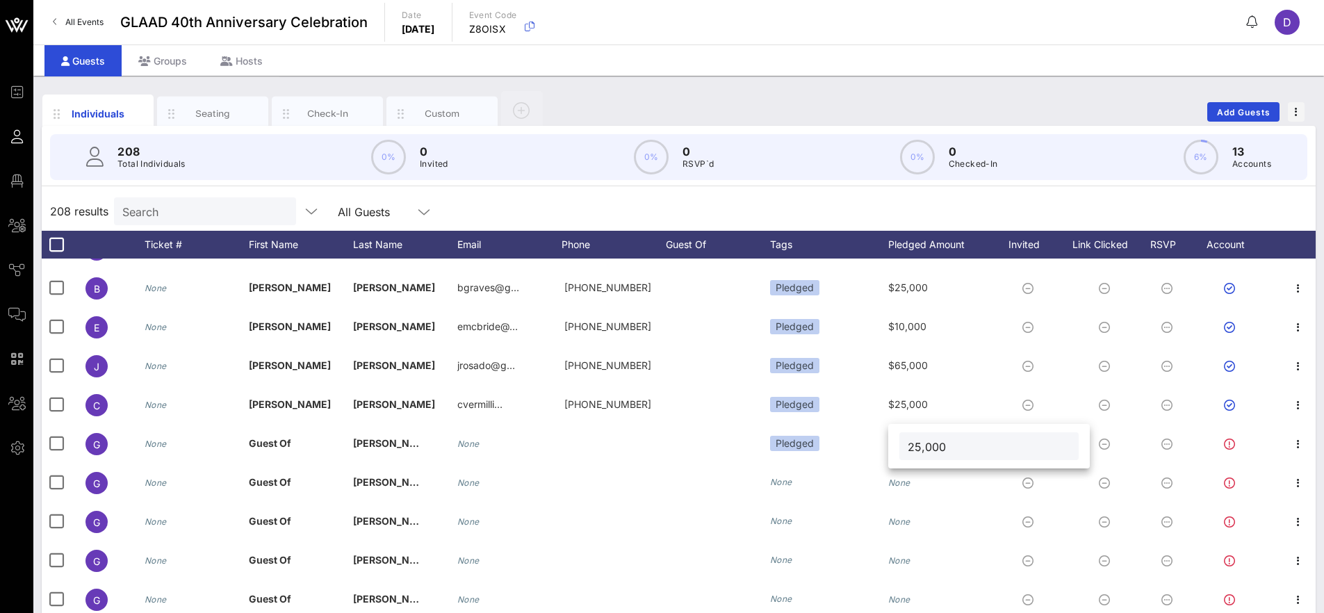
click at [909, 450] on input "25,000" at bounding box center [989, 446] width 163 height 18
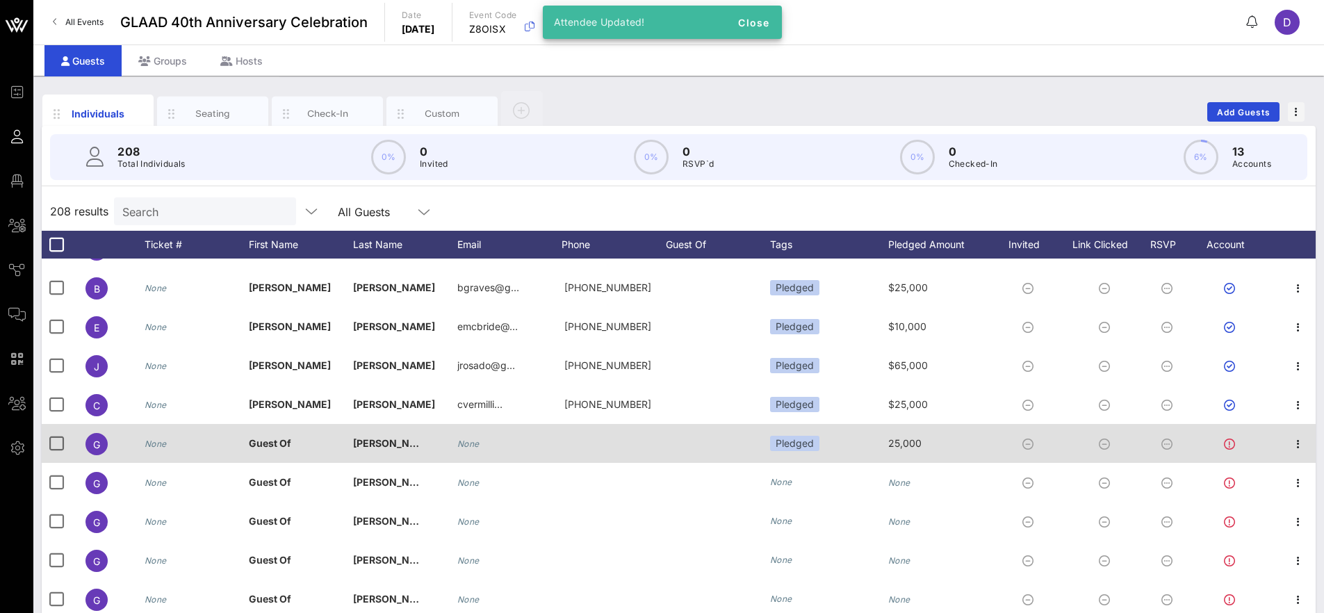
click at [914, 447] on span "25,000" at bounding box center [904, 443] width 33 height 12
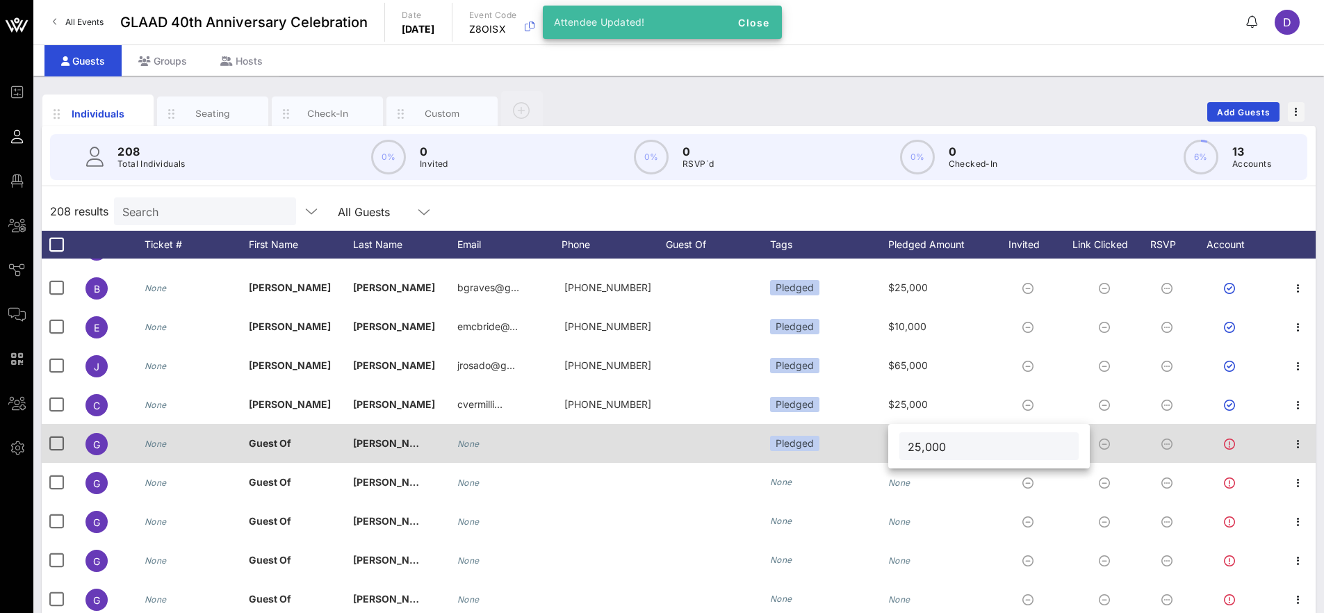
click at [914, 447] on input "25,000" at bounding box center [989, 446] width 163 height 18
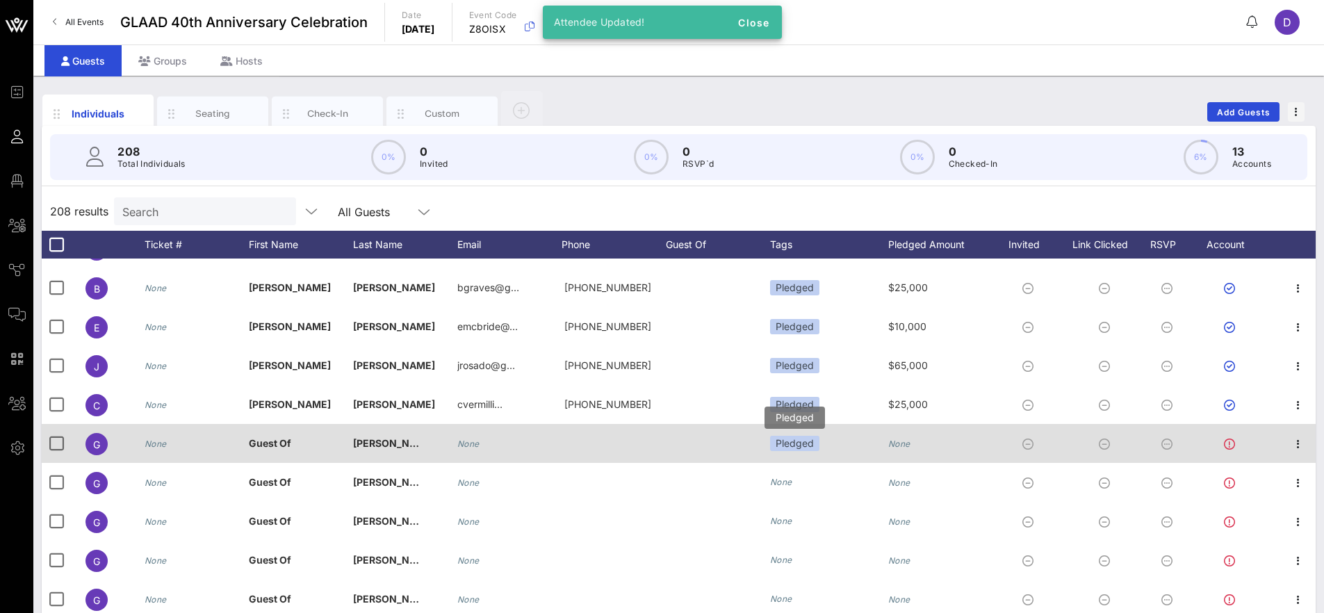
click at [789, 446] on div "Pledged" at bounding box center [794, 443] width 49 height 15
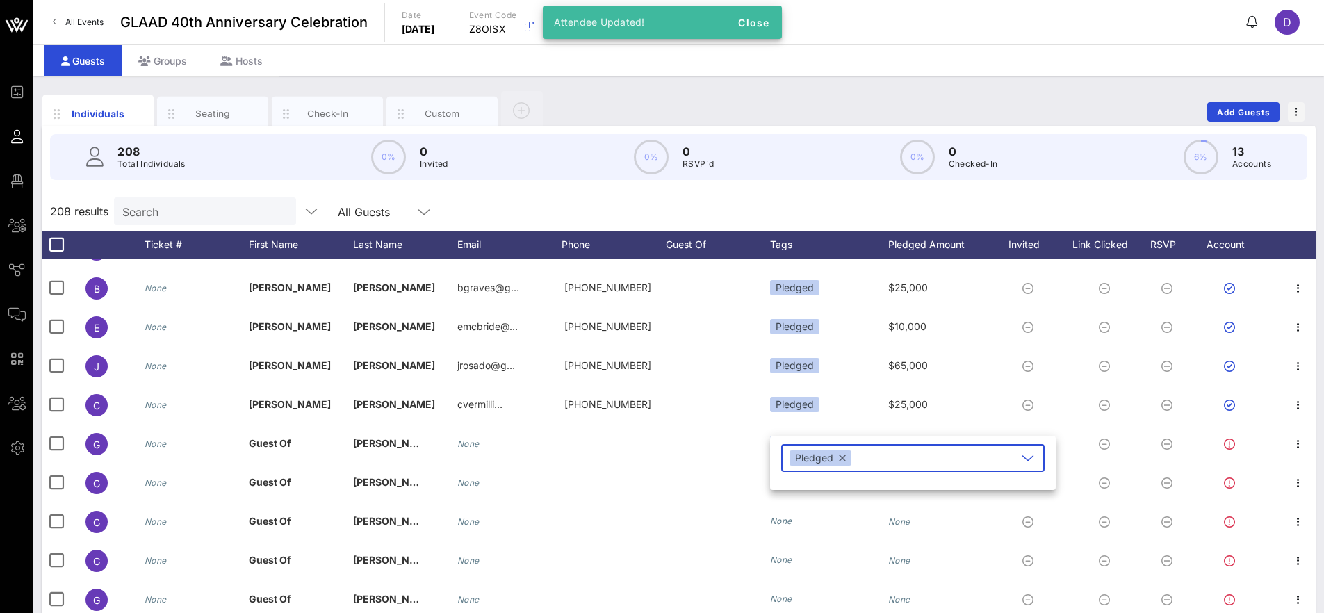
click at [839, 463] on button "button" at bounding box center [842, 457] width 7 height 15
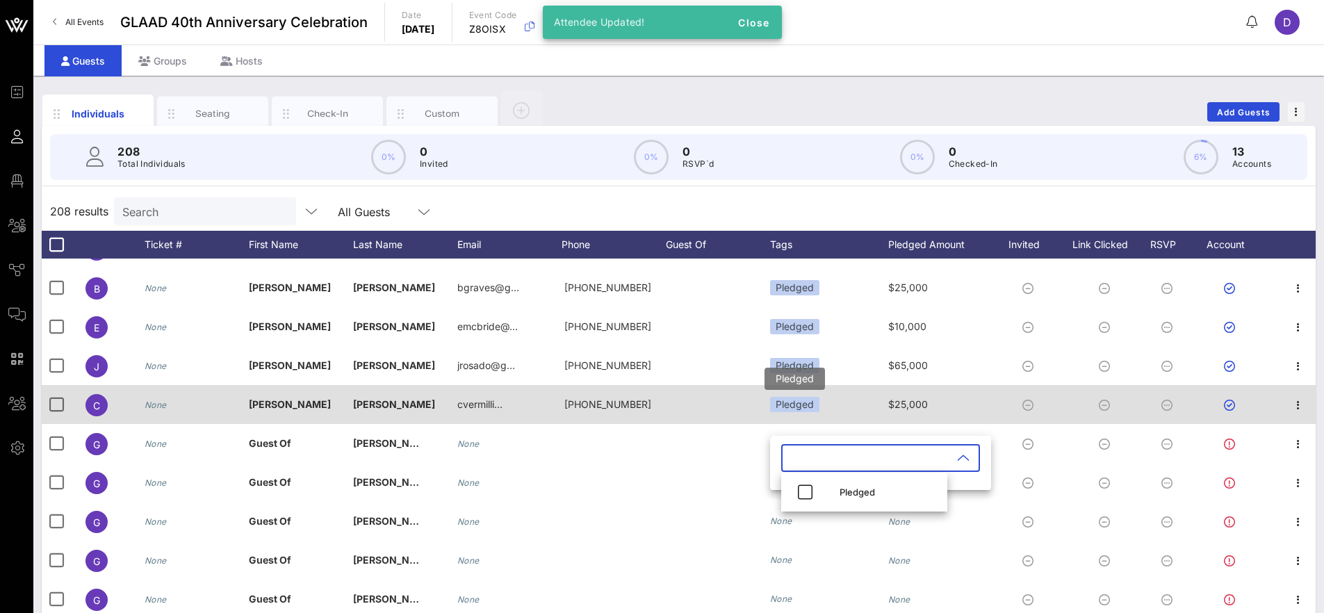
click at [807, 402] on div "Pledged" at bounding box center [794, 404] width 49 height 15
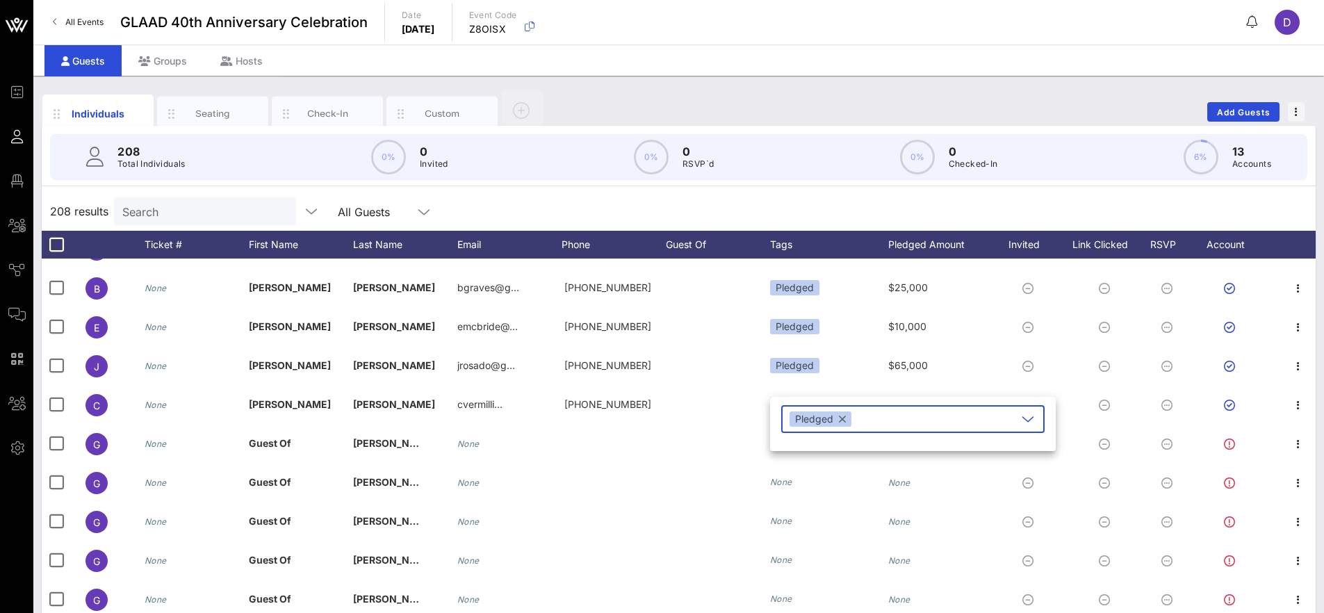
click at [839, 187] on div "208 Total Individuals 0% 0 Invited 0% 0 RSVP`d 0% 0 Checked-In 6% 13 Accounts" at bounding box center [678, 157] width 1290 height 63
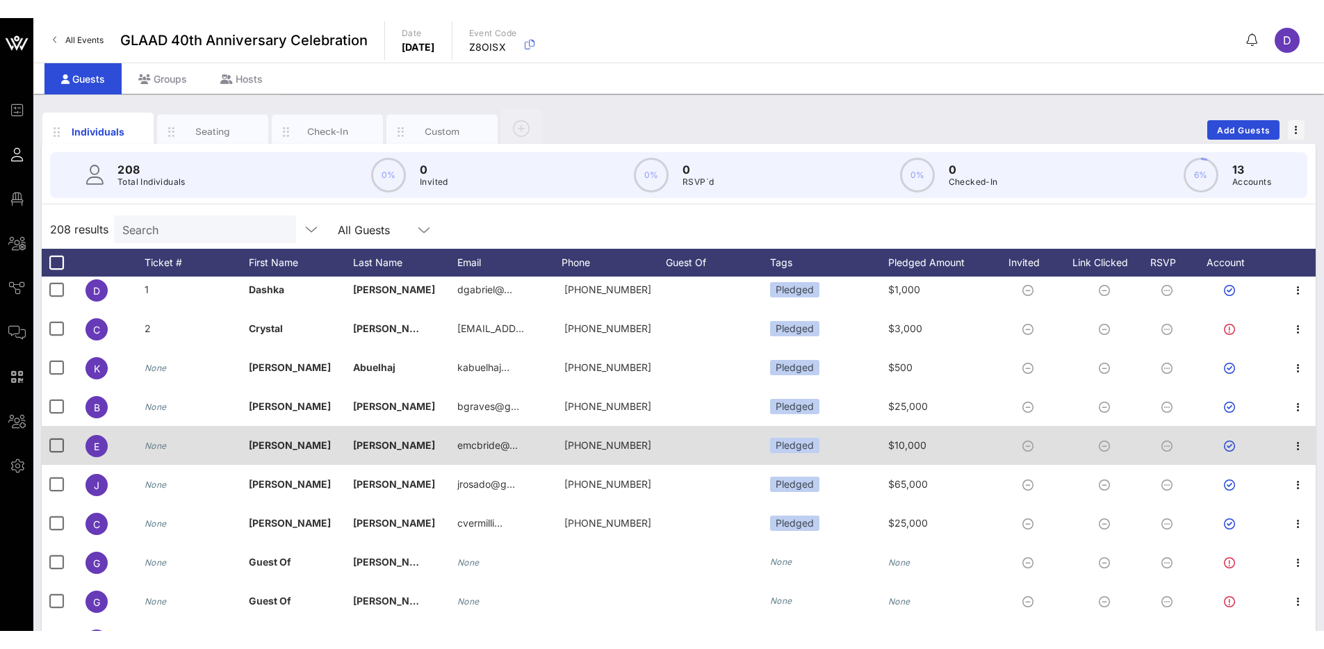
scroll to position [3, 0]
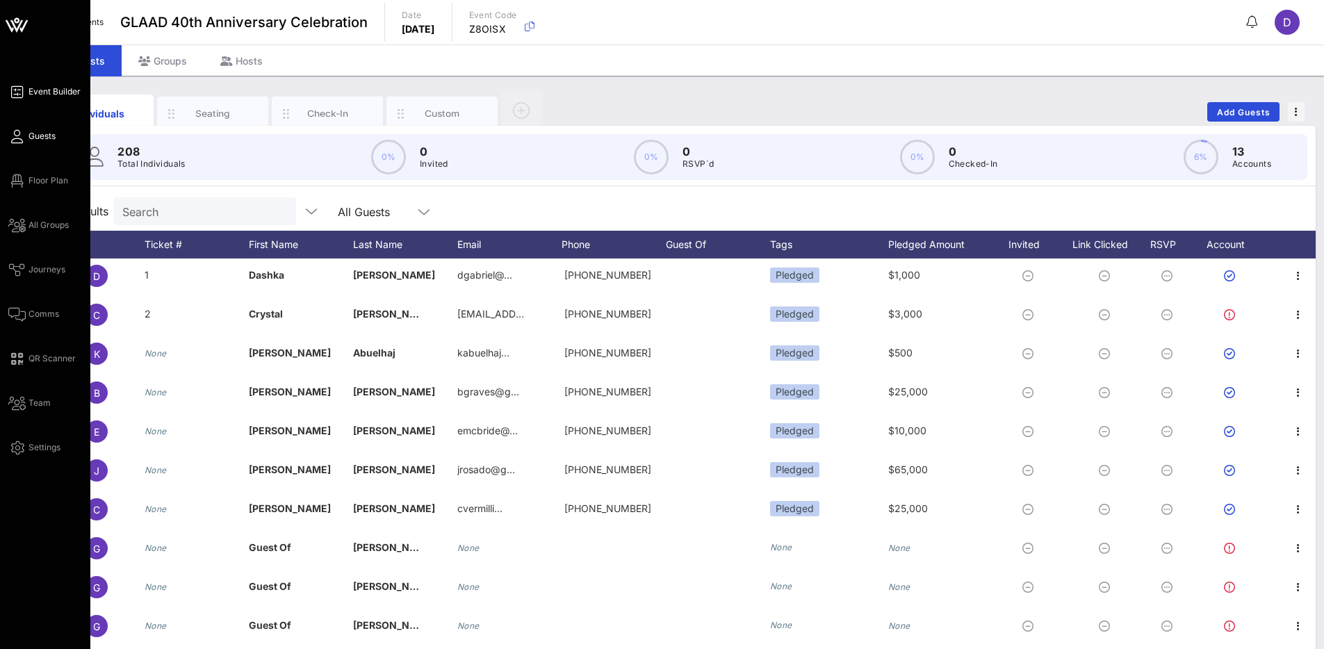
click at [40, 84] on link "Event Builder" at bounding box center [44, 91] width 72 height 17
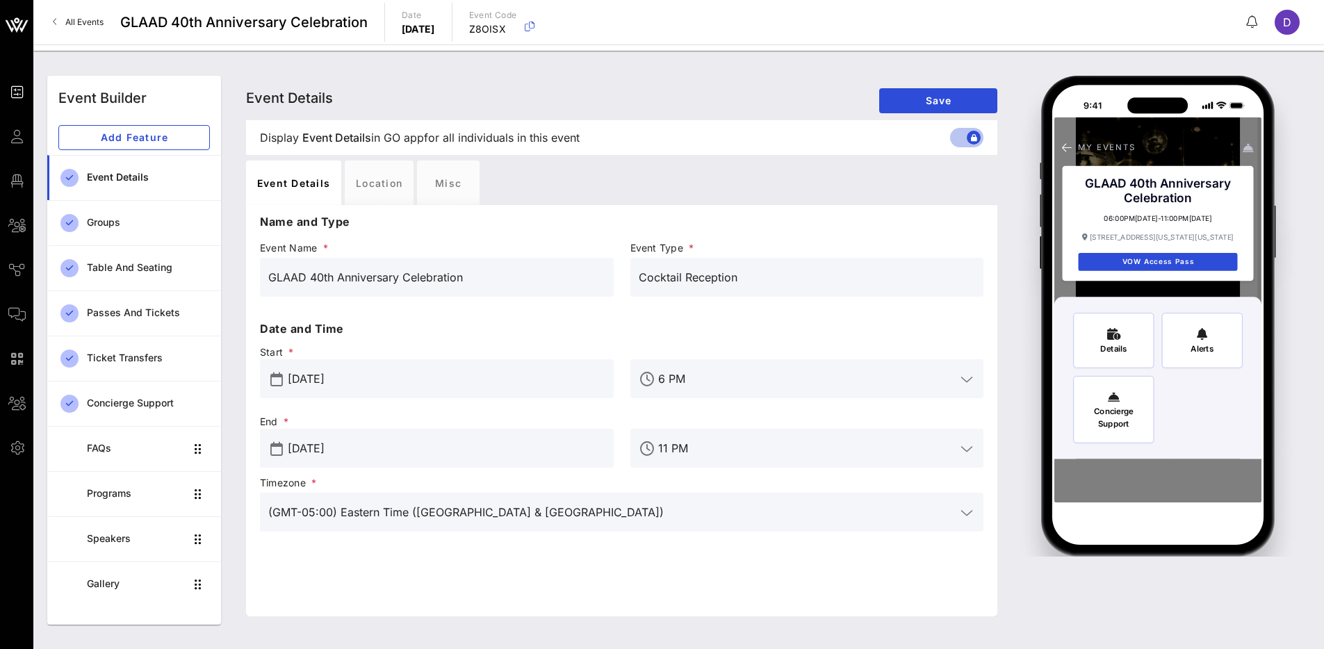
click at [56, 22] on icon at bounding box center [55, 22] width 5 height 1
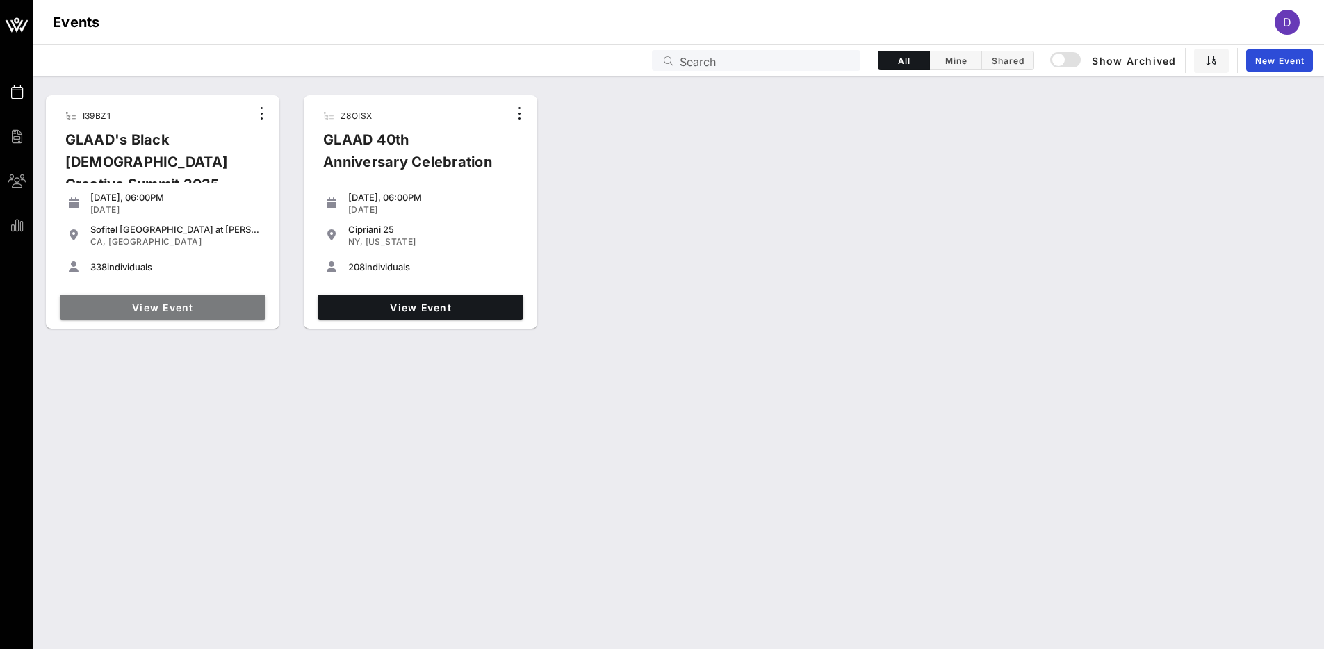
click at [162, 309] on span "View Event" at bounding box center [162, 308] width 195 height 12
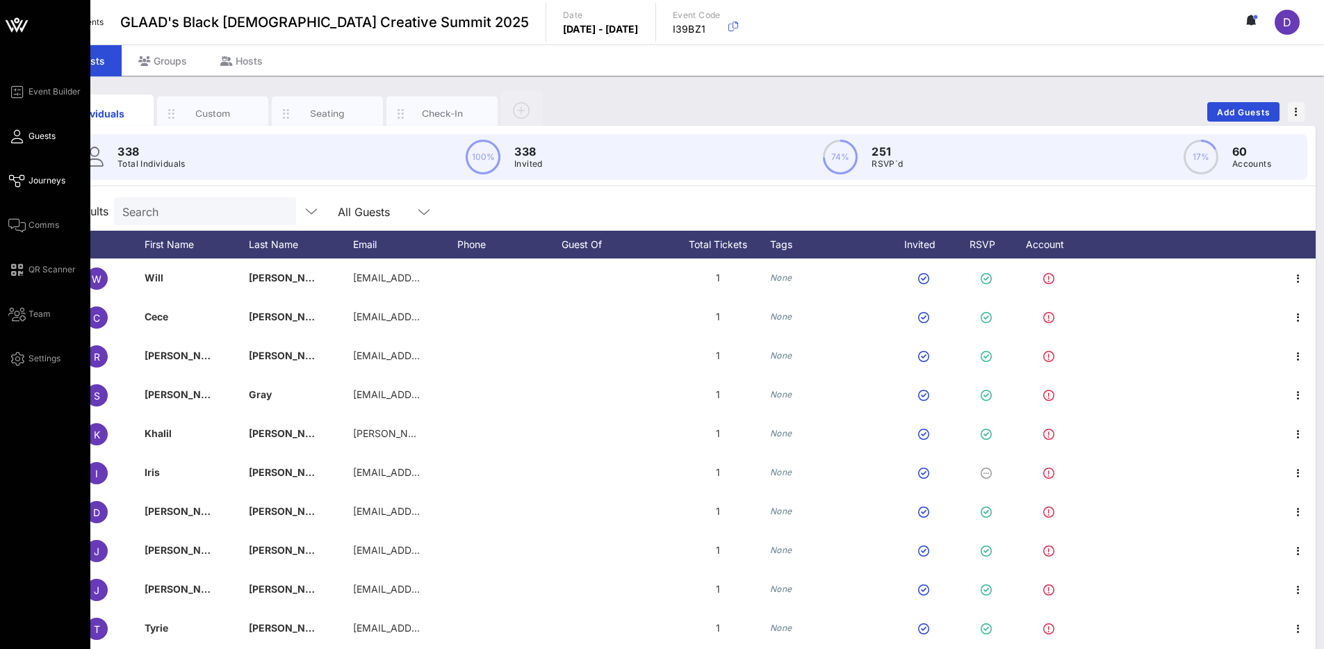
click at [24, 180] on icon at bounding box center [16, 181] width 17 height 2
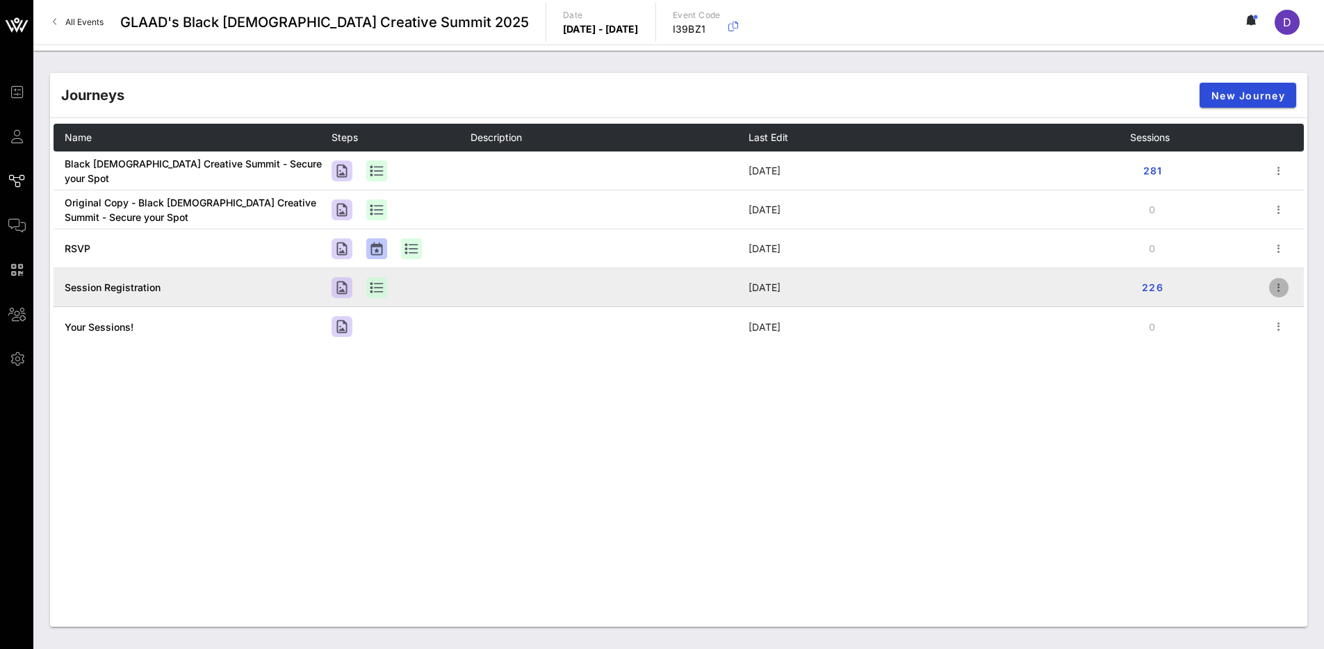
click at [1287, 287] on span "button" at bounding box center [1278, 287] width 19 height 17
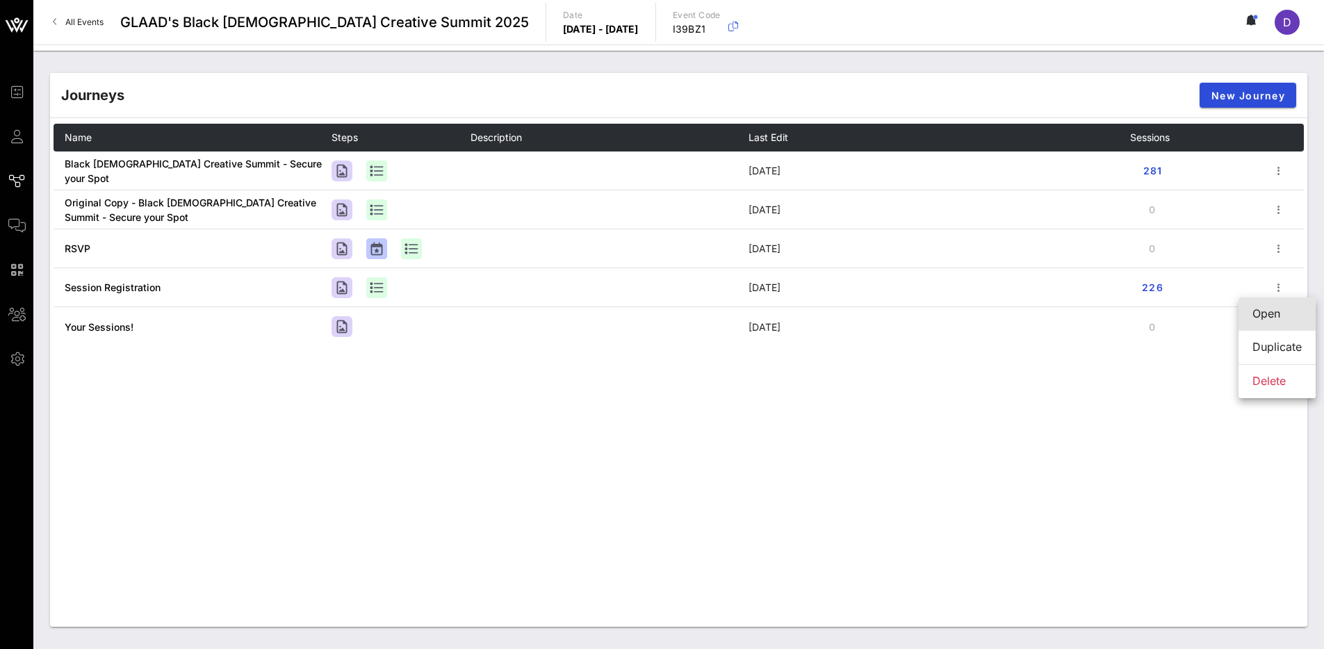
click at [1271, 313] on div "Open" at bounding box center [1276, 313] width 49 height 13
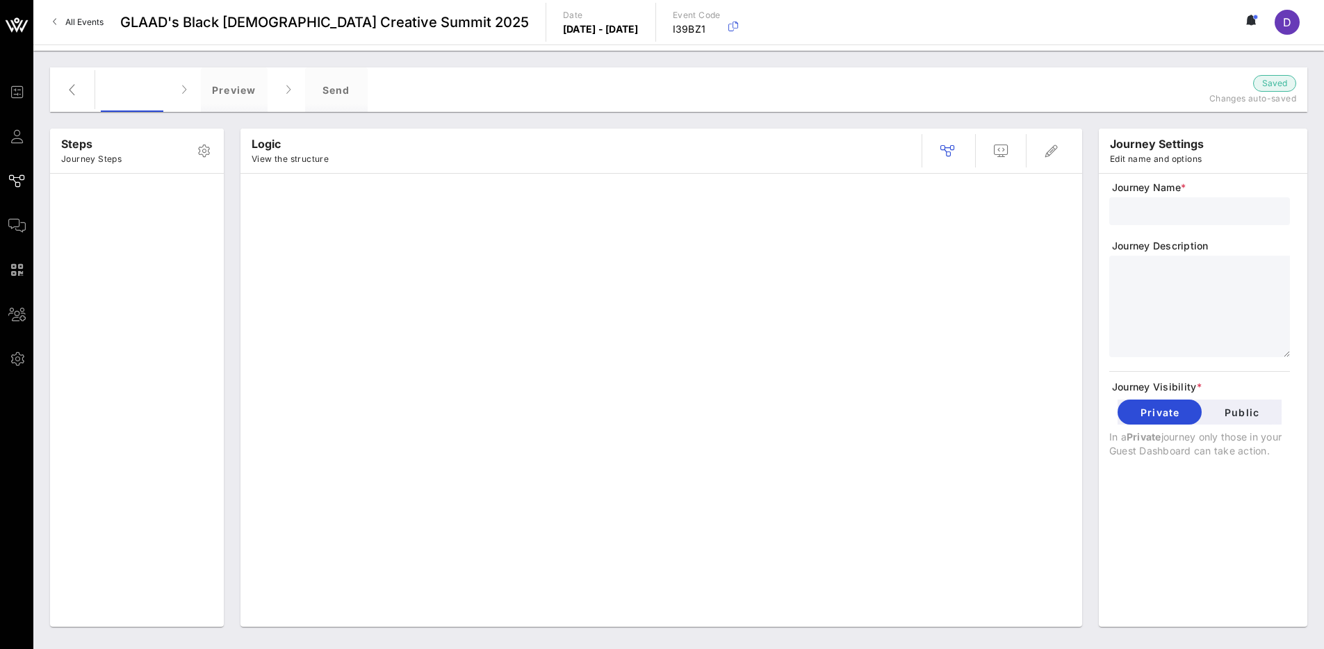
type input "Session Registration"
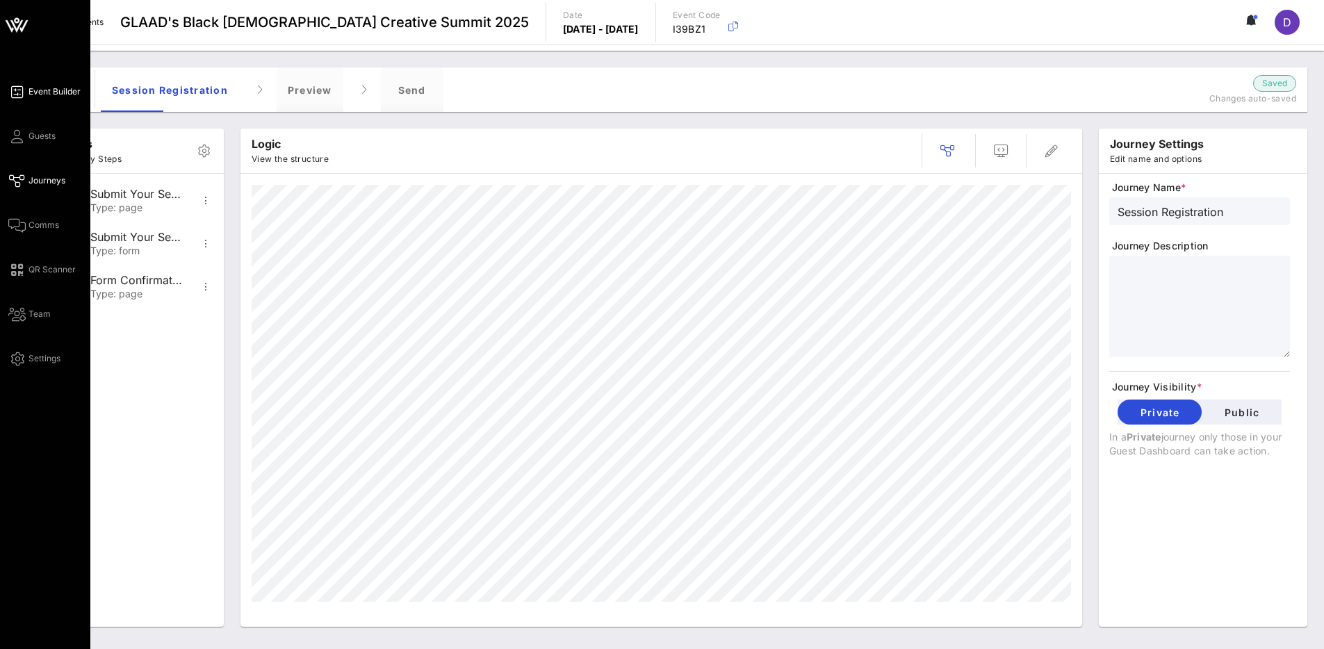
click at [33, 90] on span "Event Builder" at bounding box center [54, 91] width 52 height 13
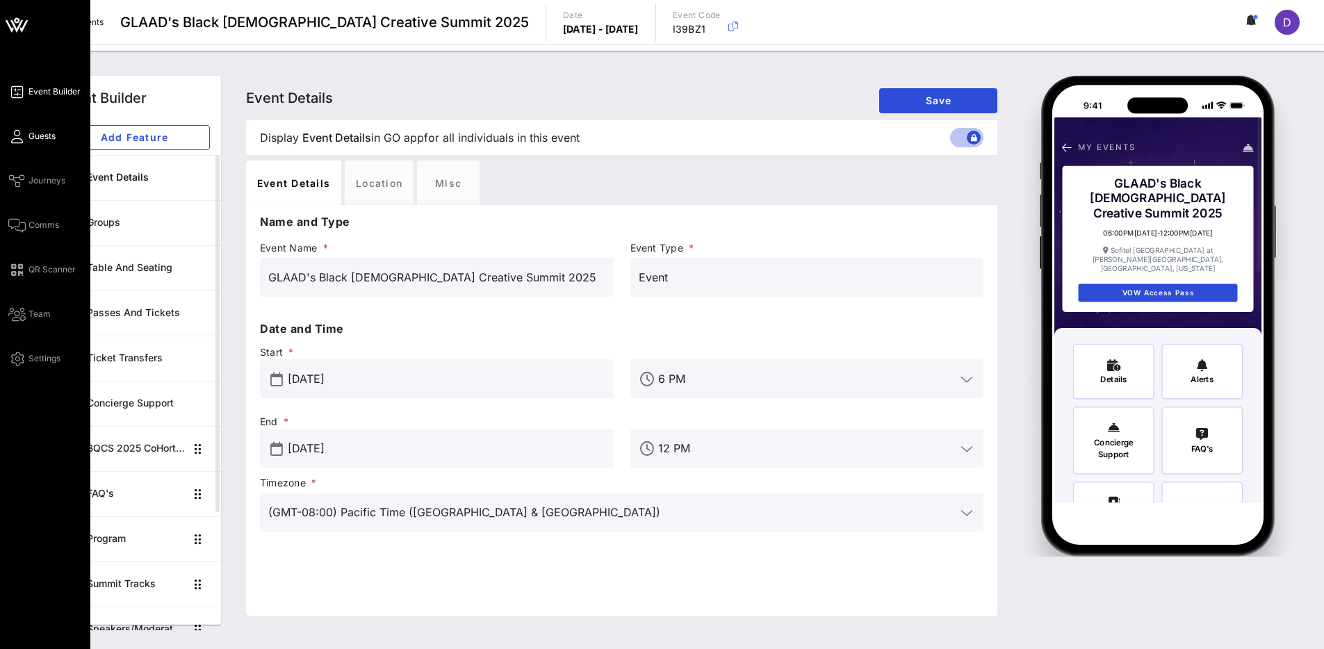
click at [35, 131] on span "Guests" at bounding box center [41, 136] width 27 height 13
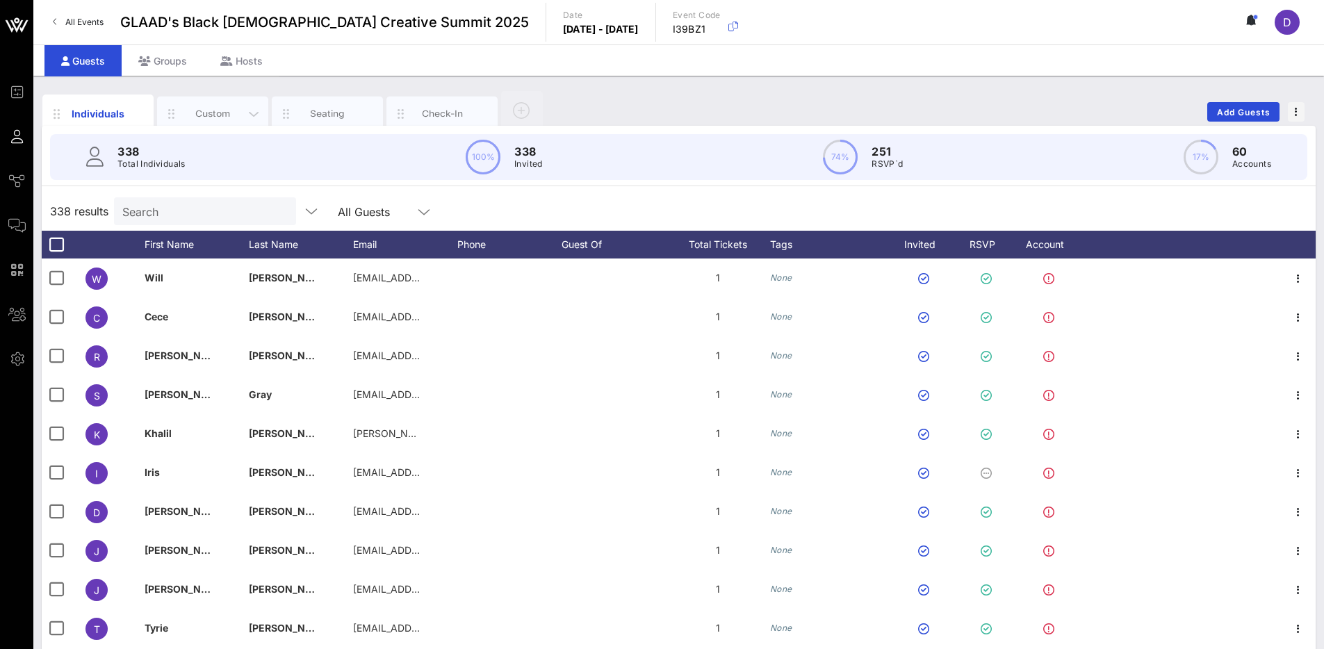
click at [219, 110] on div "Custom" at bounding box center [213, 113] width 62 height 13
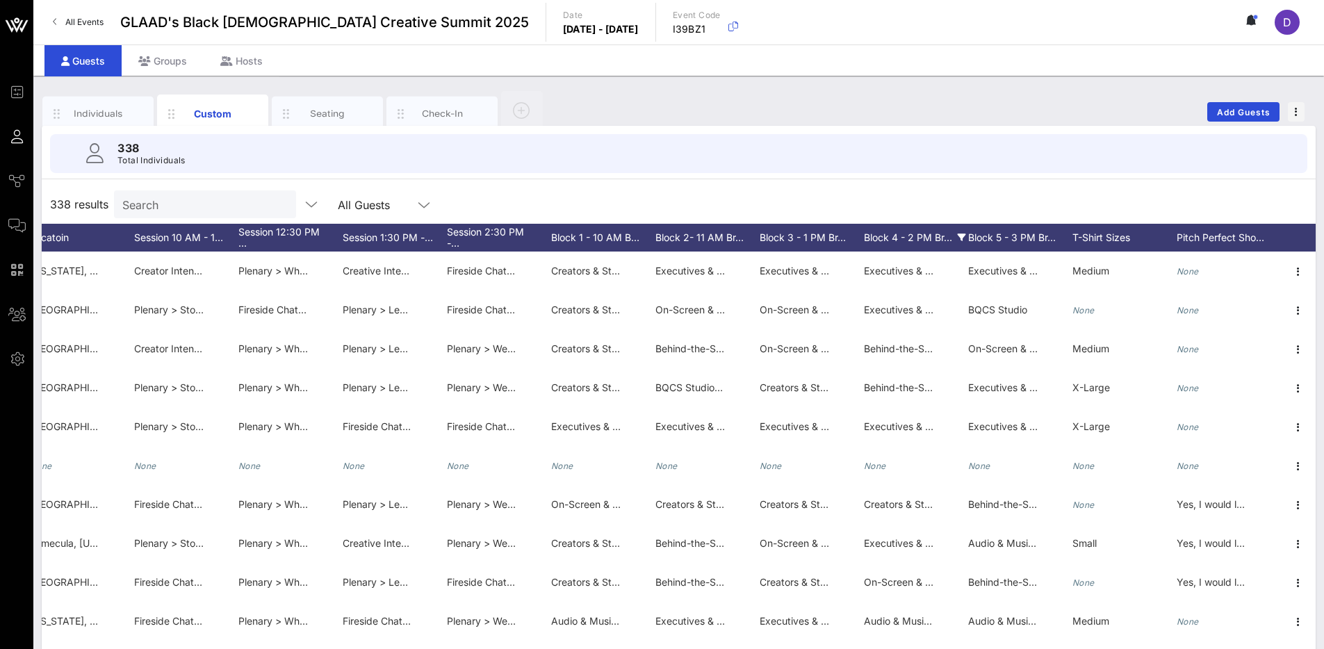
scroll to position [0, 2379]
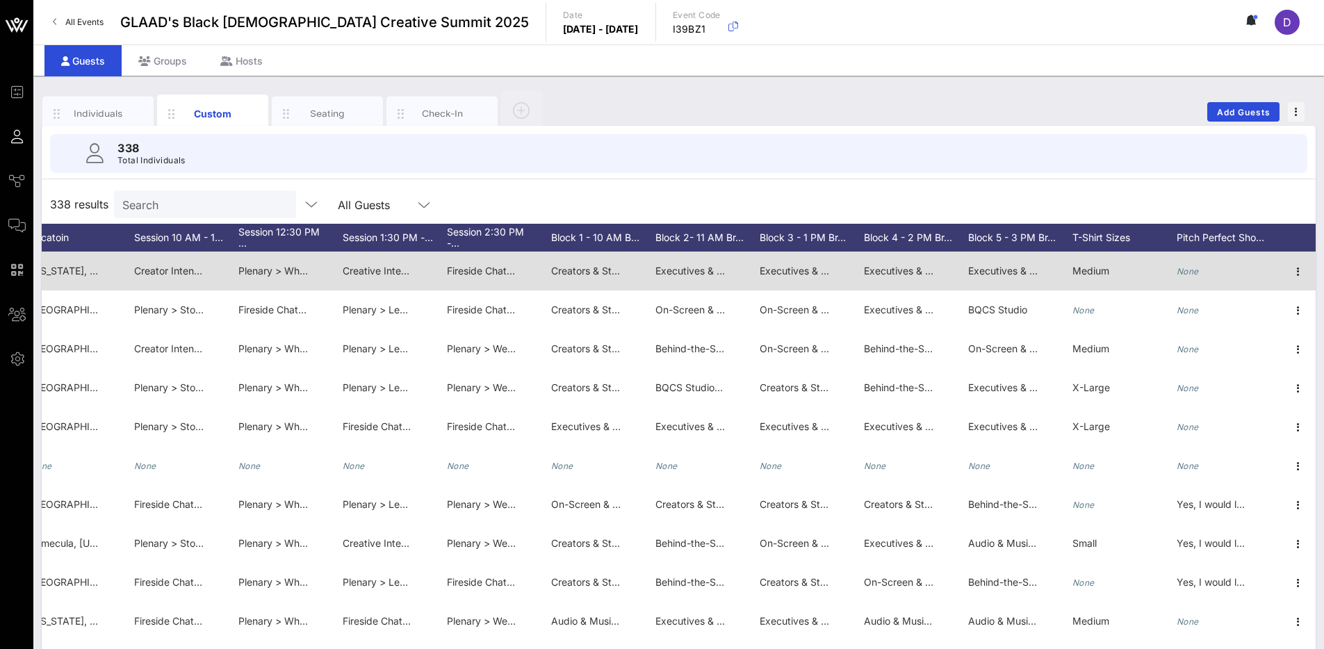
click at [992, 268] on span "Executives & Industry Leaders >High Stakes, Higher Ground: Leading Through Cris…" at bounding box center [1209, 271] width 482 height 12
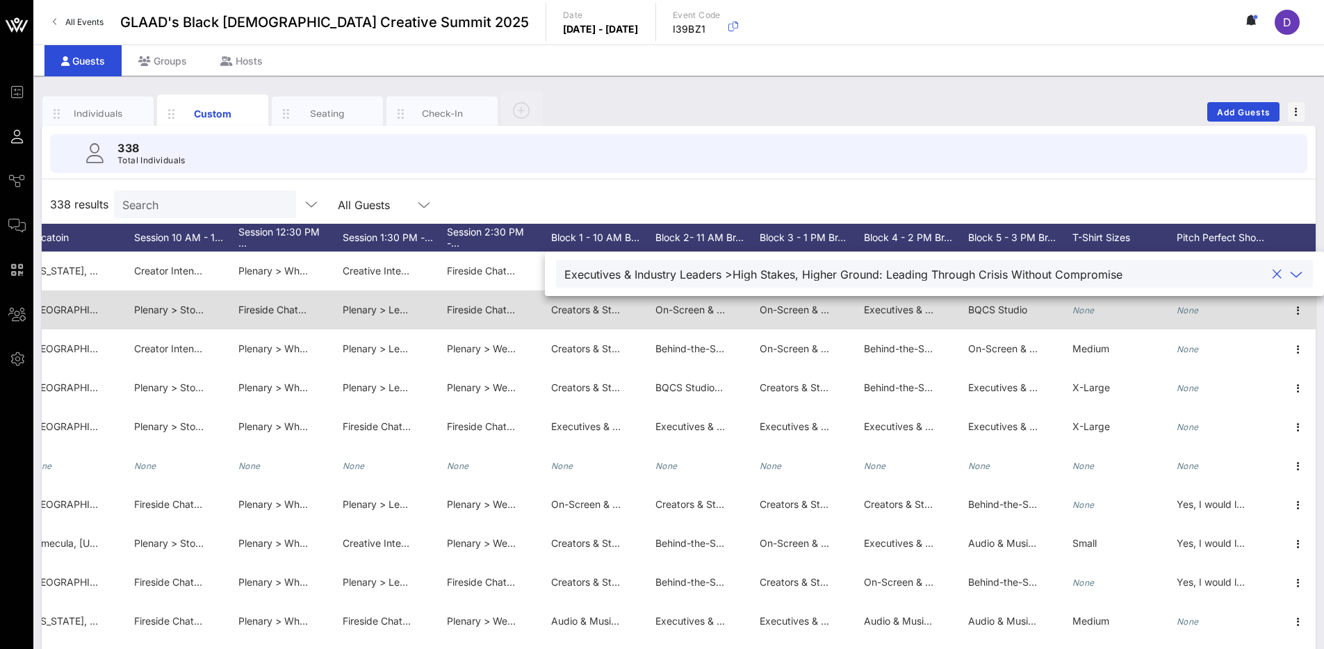
click at [1000, 311] on span "BQCS Studio" at bounding box center [997, 310] width 59 height 12
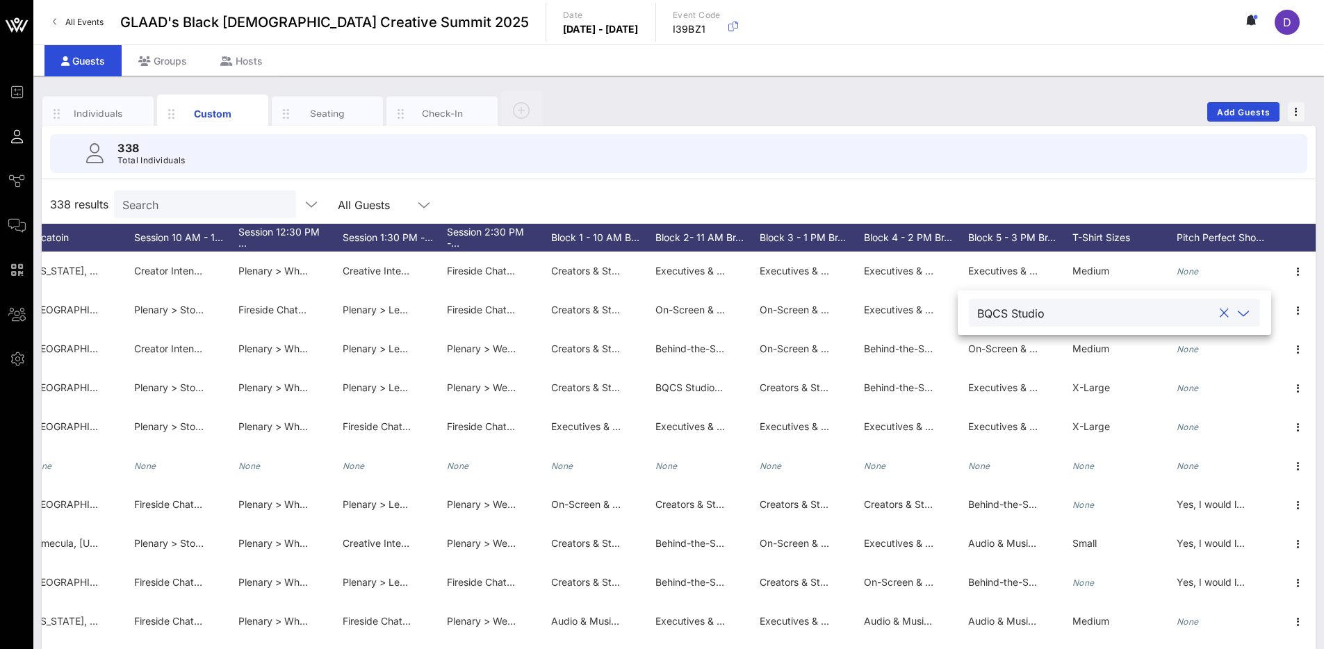
click at [1235, 315] on div at bounding box center [1243, 313] width 17 height 17
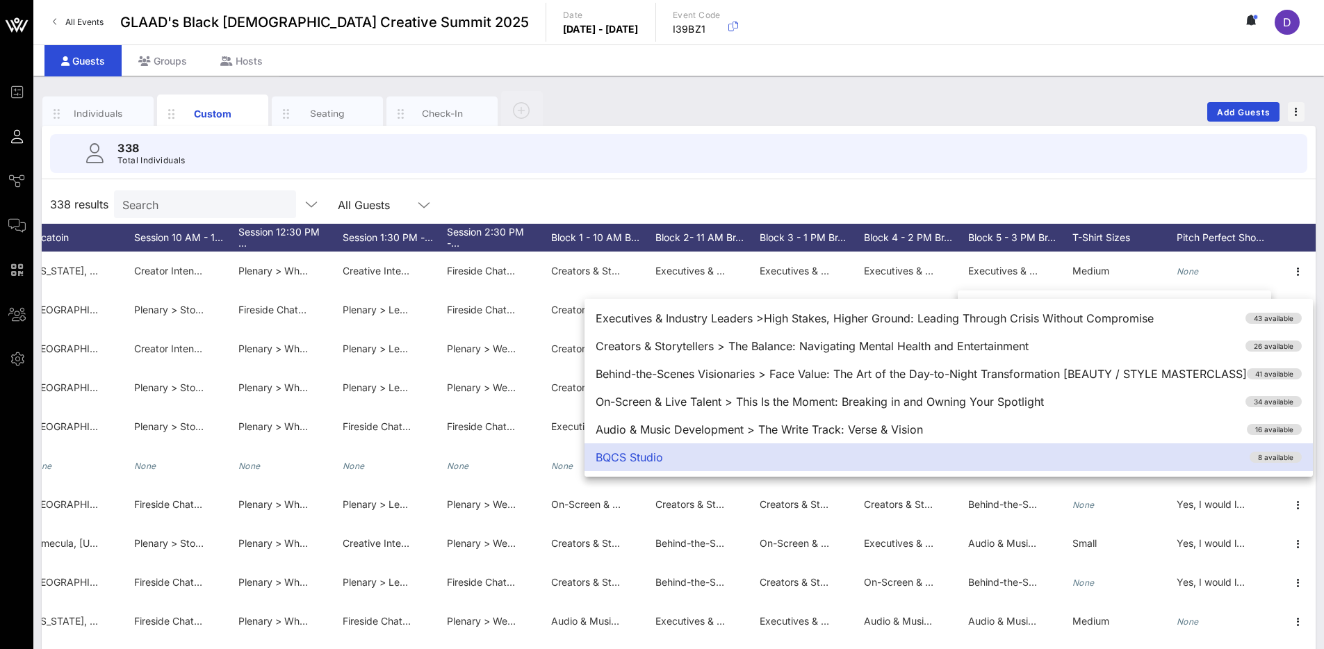
click at [1059, 188] on div "338 results Search All Guests" at bounding box center [679, 204] width 1274 height 39
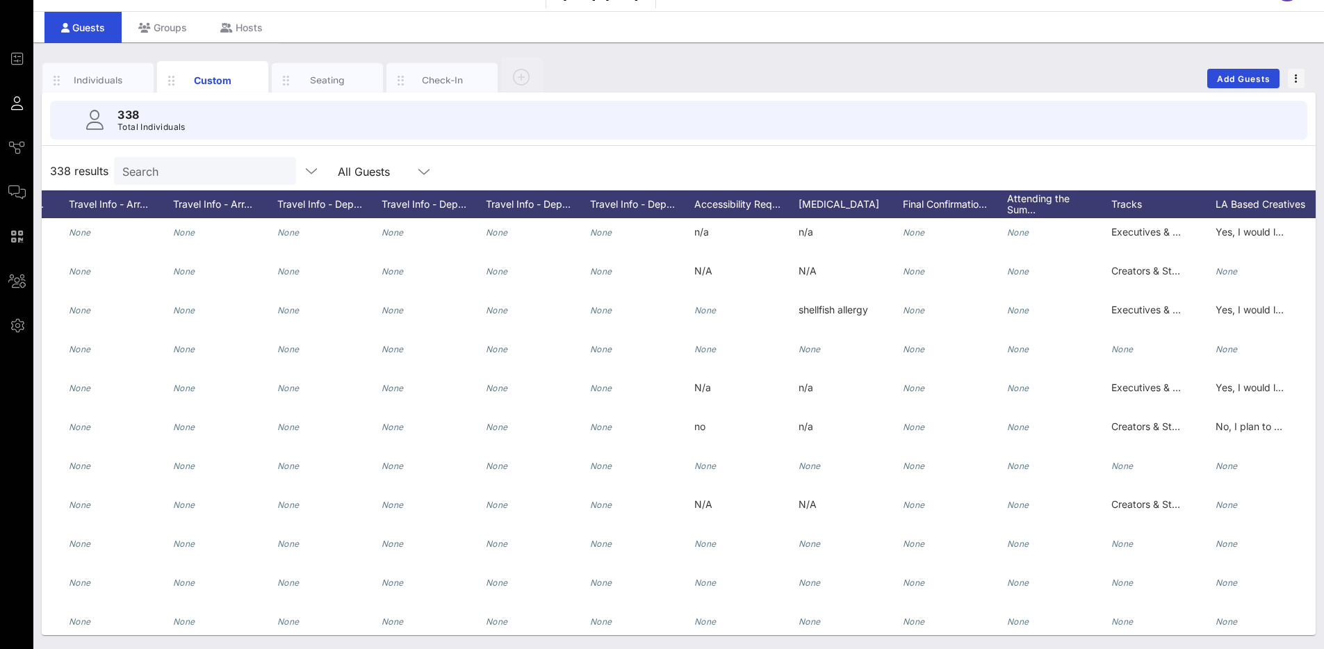
scroll to position [0, 1101]
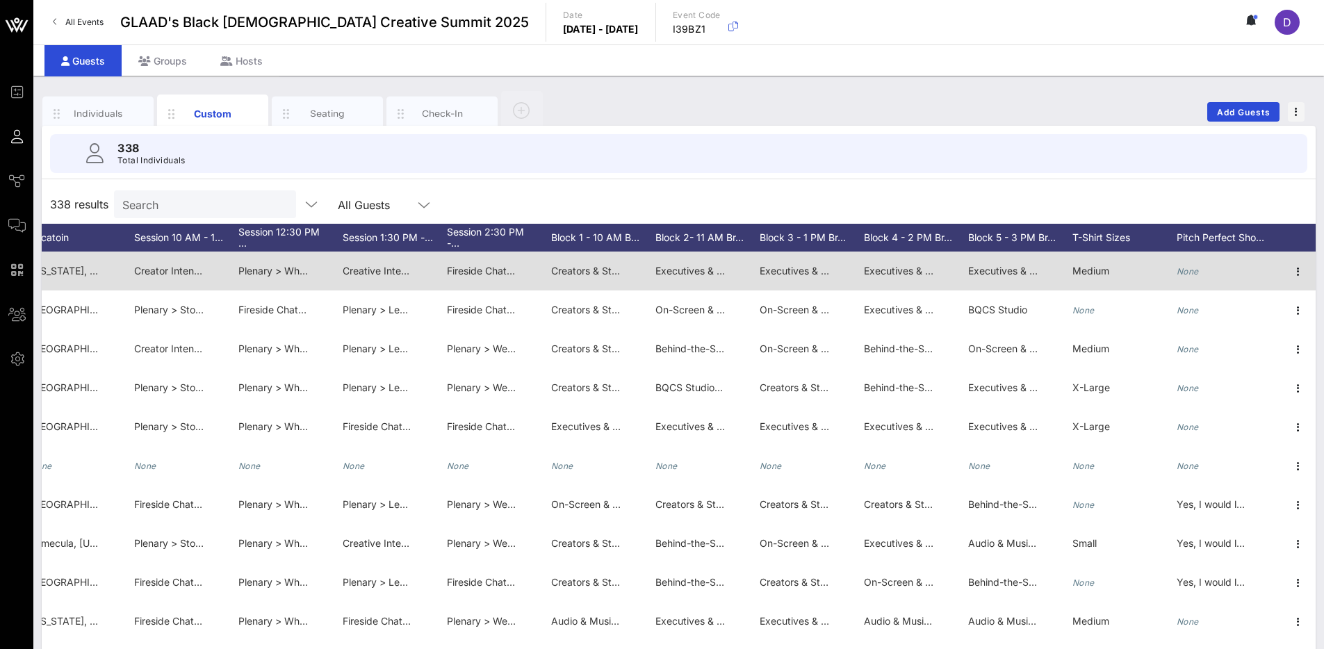
click at [158, 270] on span "Creator Intensive > The Creative Crossover: Public Perception of Your Art Conve…" at bounding box center [384, 271] width 501 height 12
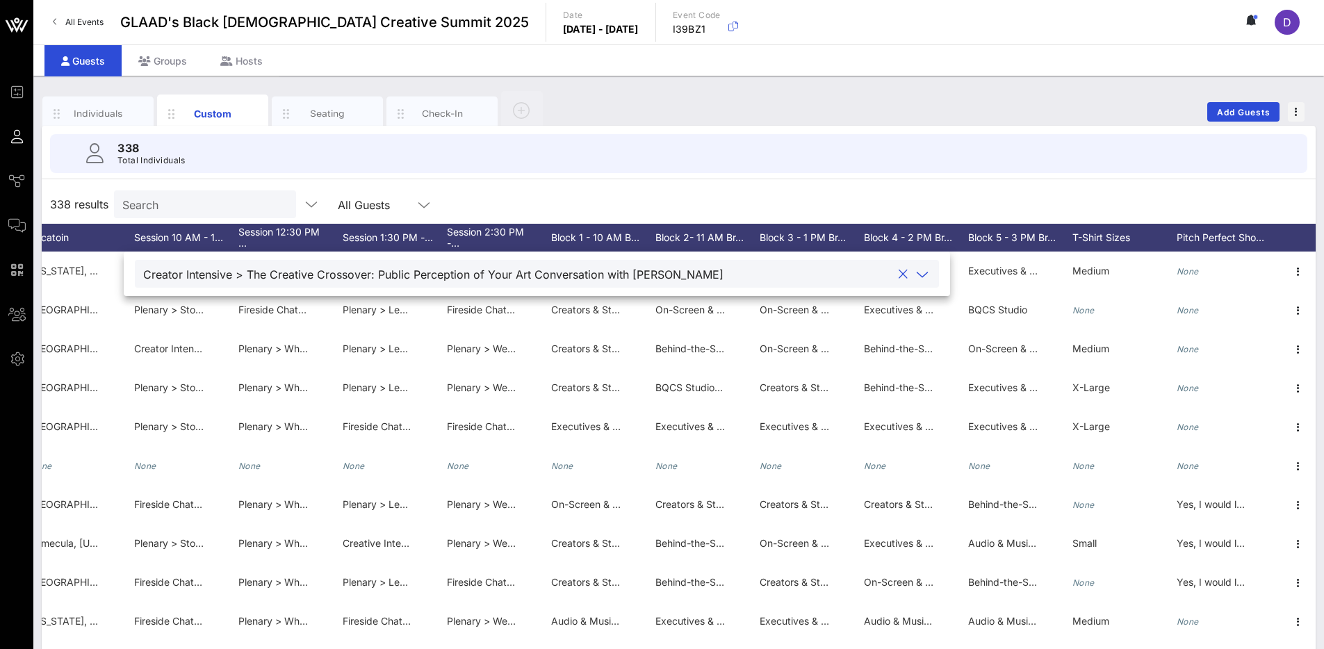
click at [916, 274] on icon at bounding box center [922, 274] width 13 height 17
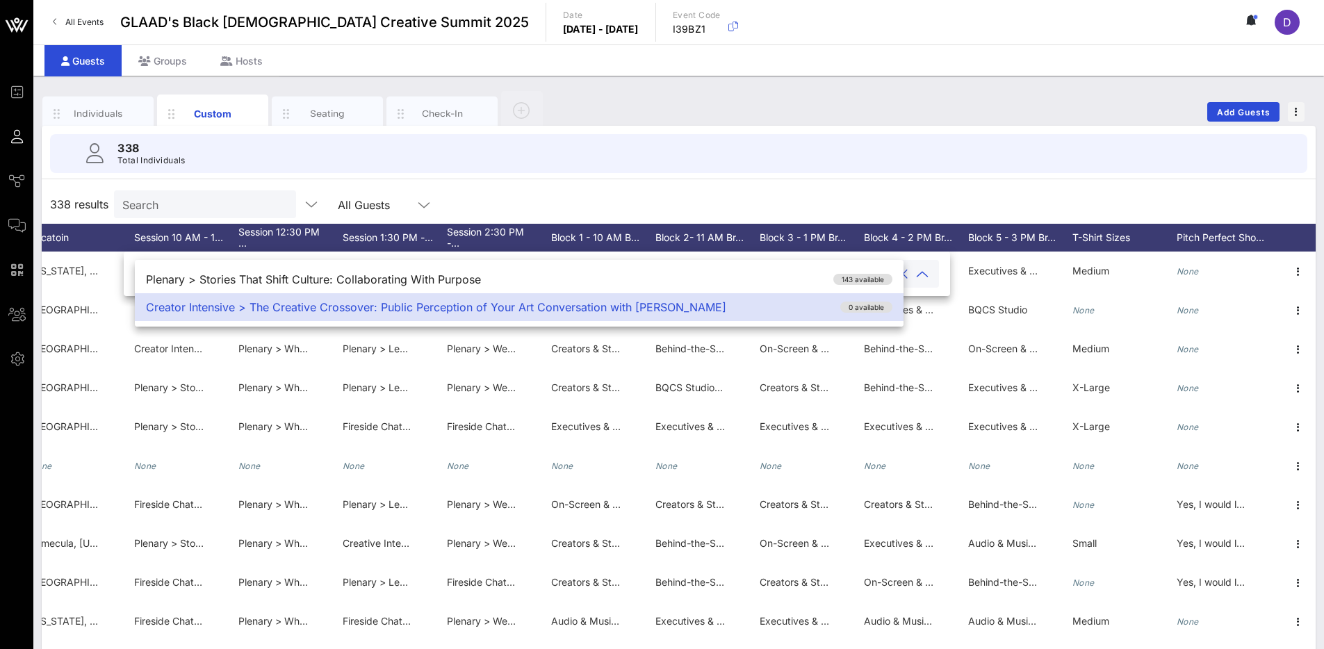
click at [875, 202] on div "338 results Search All Guests" at bounding box center [679, 204] width 1274 height 39
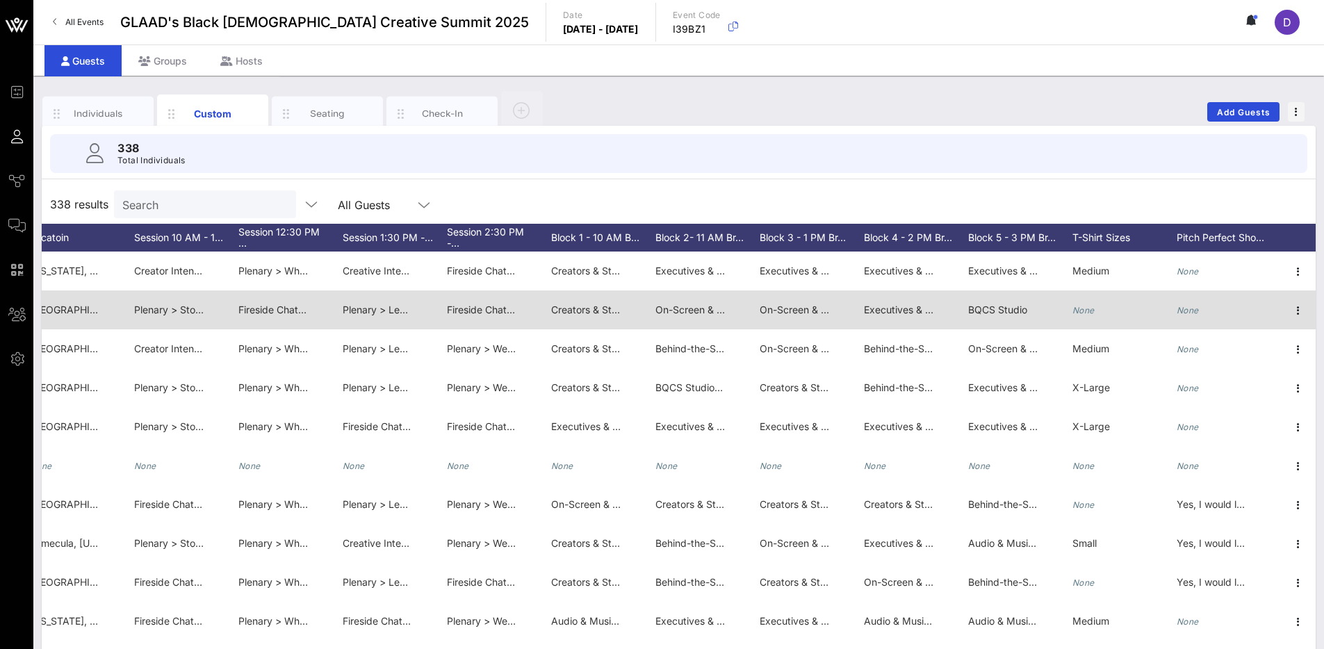
click at [141, 310] on span "Plenary > Stories That Shift Culture: Collaborating with Purpose" at bounding box center [278, 310] width 288 height 12
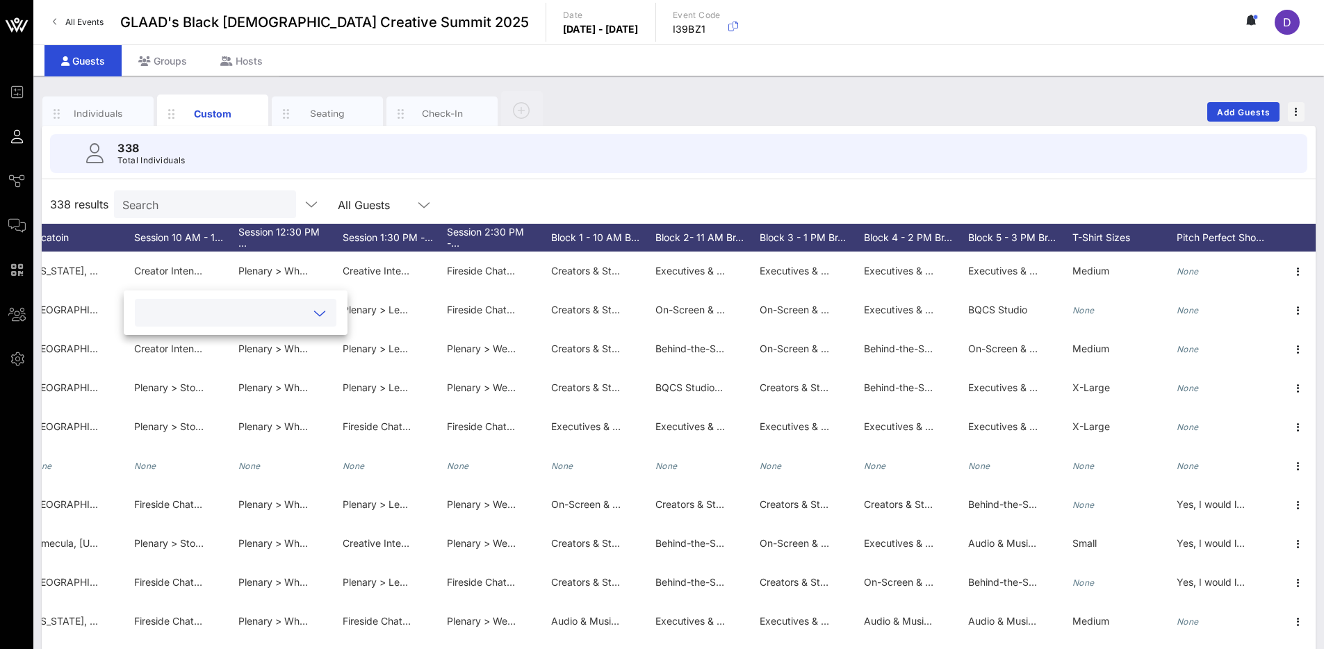
click at [263, 315] on input "text" at bounding box center [224, 313] width 163 height 18
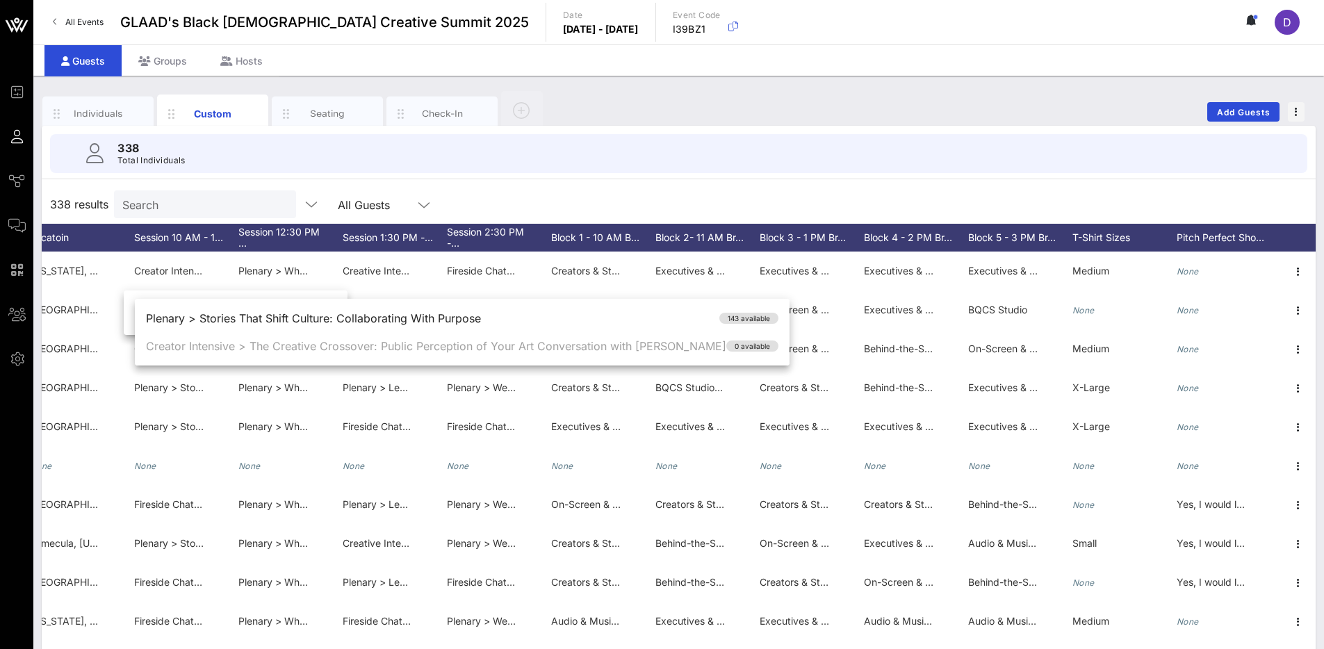
click at [475, 186] on div "338 results Search All Guests" at bounding box center [679, 204] width 1274 height 39
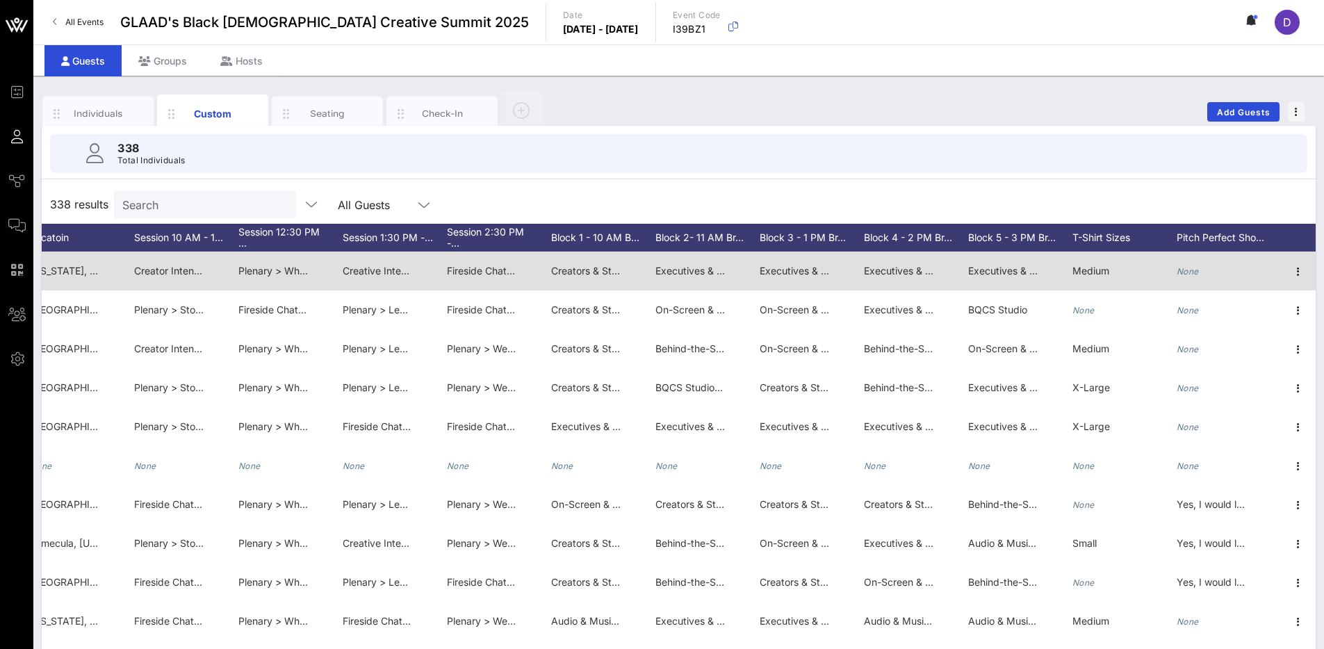
click at [175, 274] on span "Creator Intensive > The Creative Crossover: Public Perception of Your Art Conve…" at bounding box center [384, 271] width 501 height 12
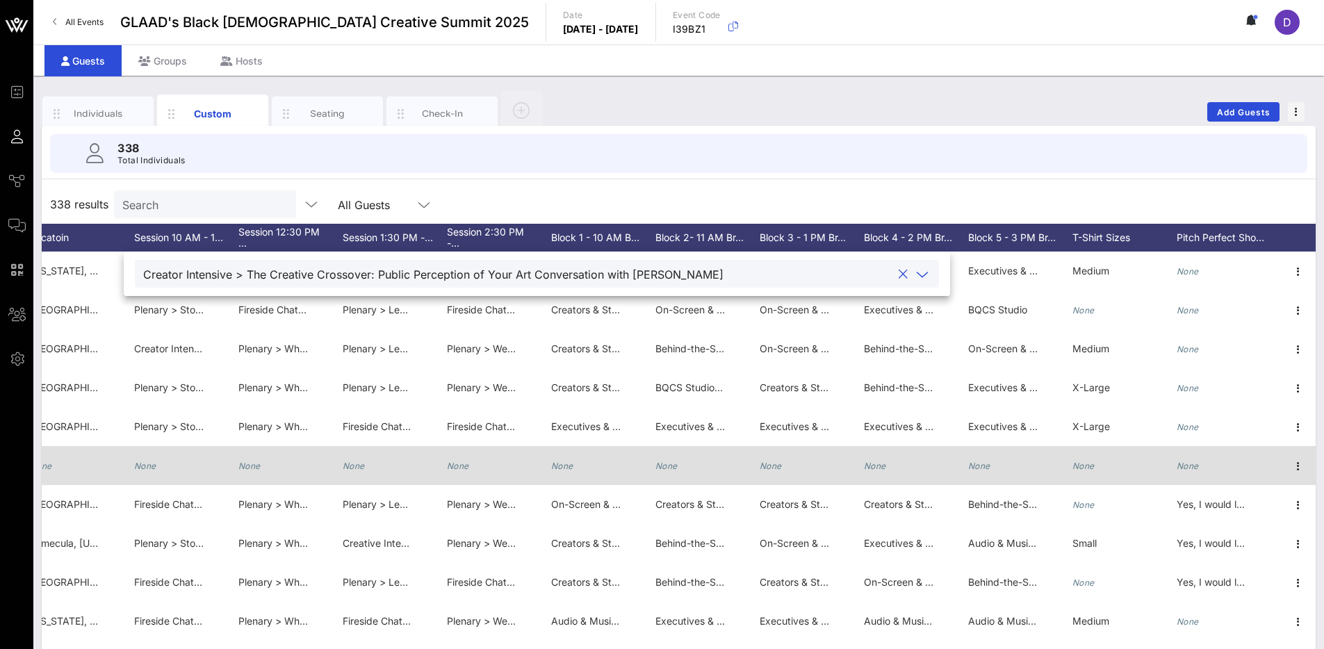
click at [155, 472] on div "None" at bounding box center [186, 473] width 104 height 55
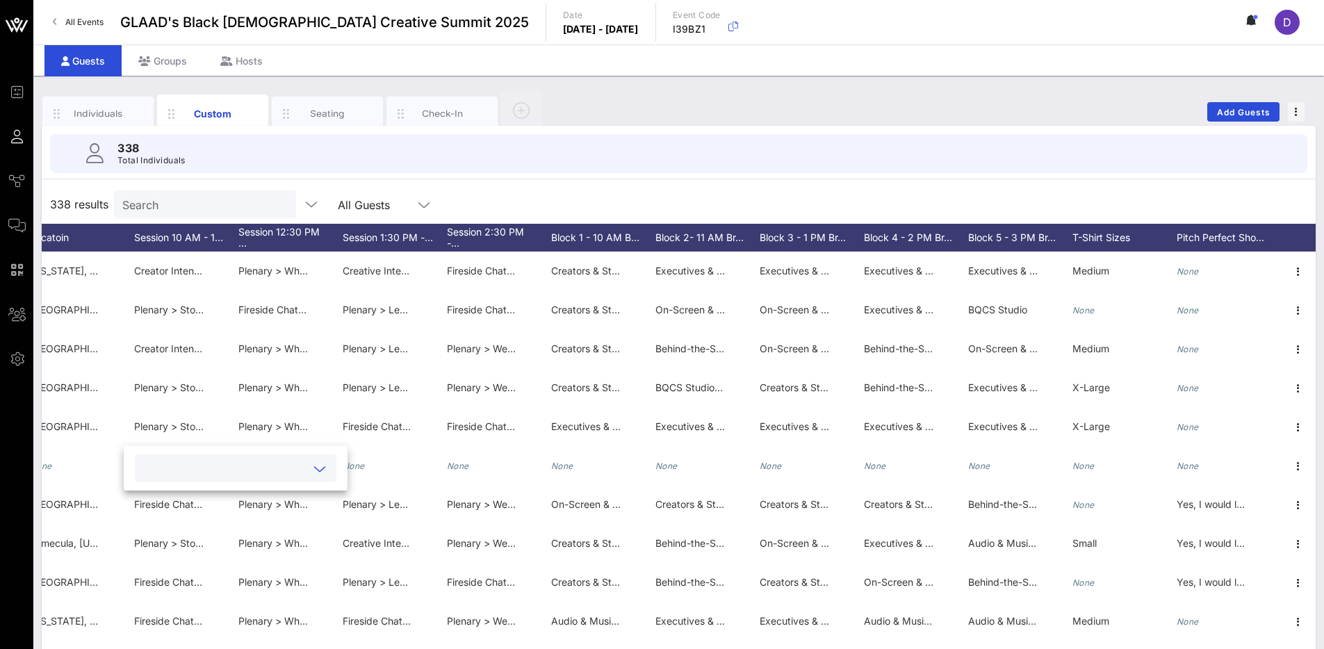
click at [292, 180] on div "338 Total Individuals" at bounding box center [678, 154] width 1290 height 56
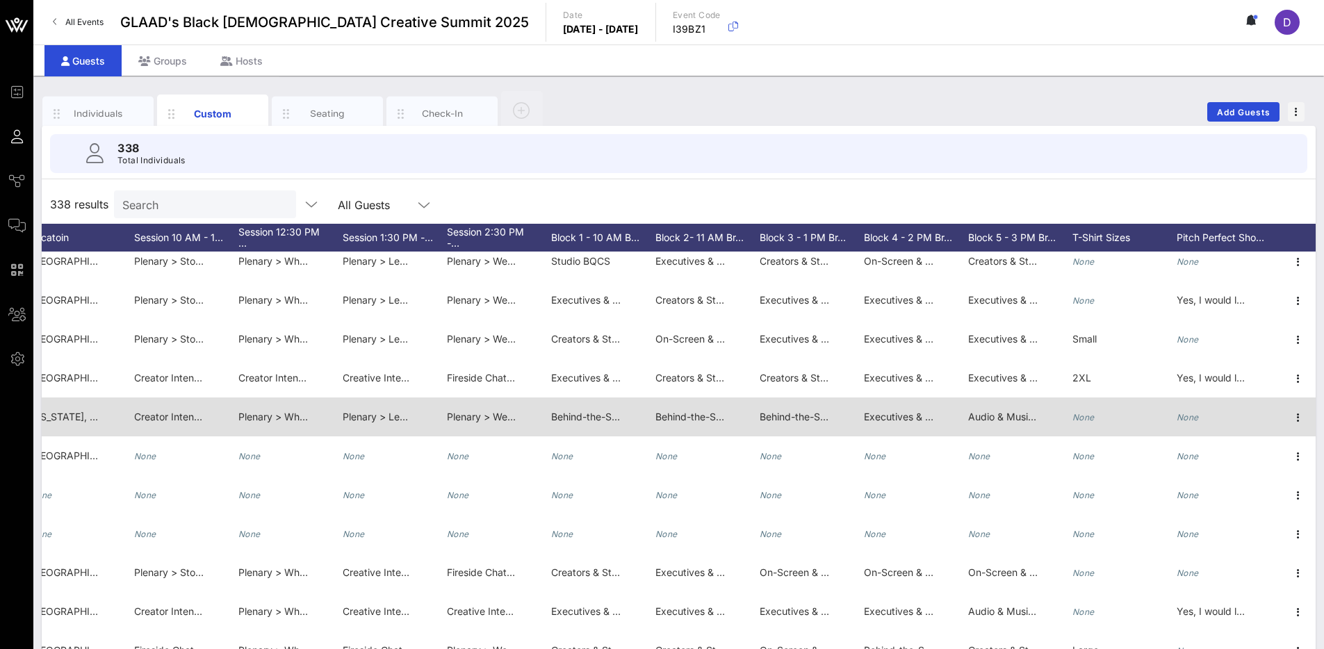
scroll to position [1151, 2495]
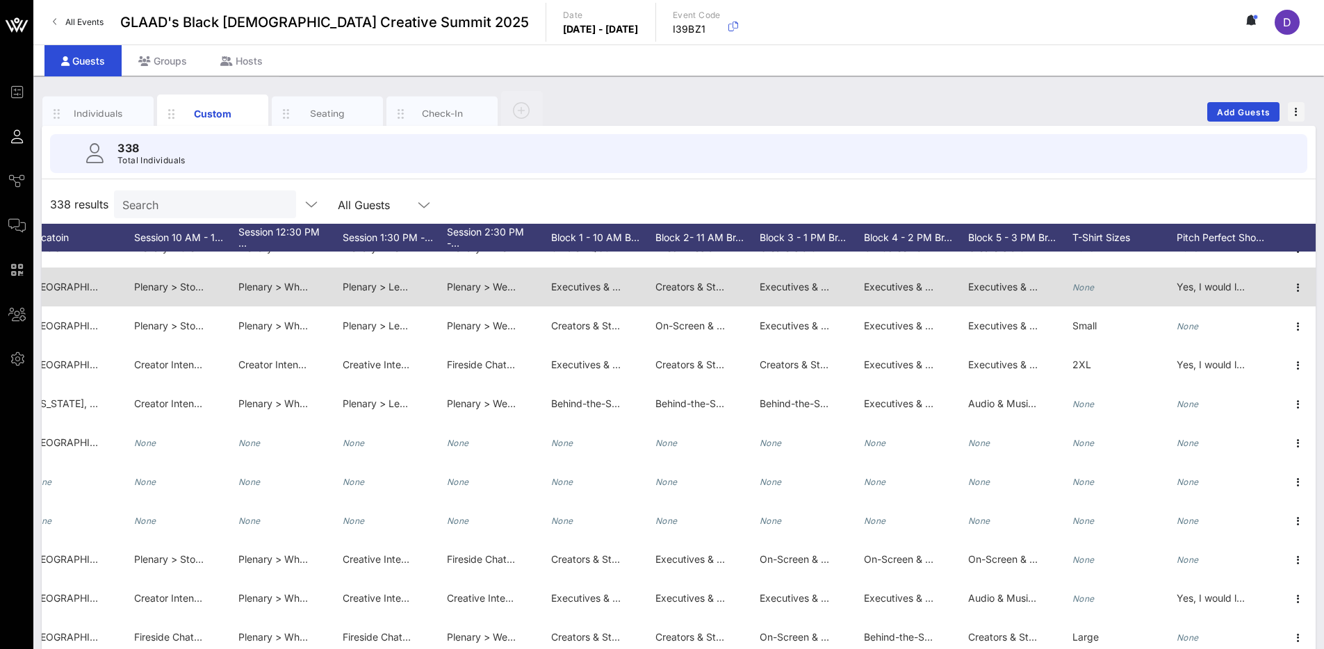
click at [163, 285] on span "Plenary > Stories That Shift Culture: Collaborating With Purpose" at bounding box center [279, 287] width 290 height 12
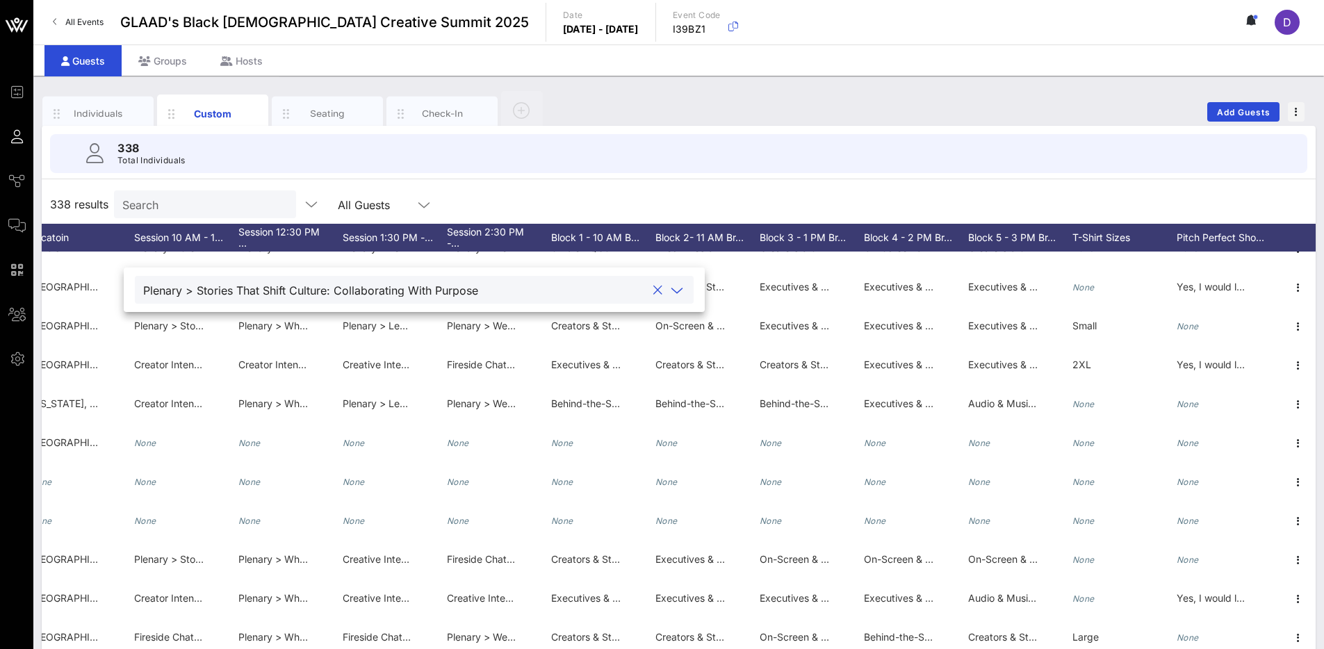
click at [671, 289] on icon at bounding box center [677, 290] width 13 height 17
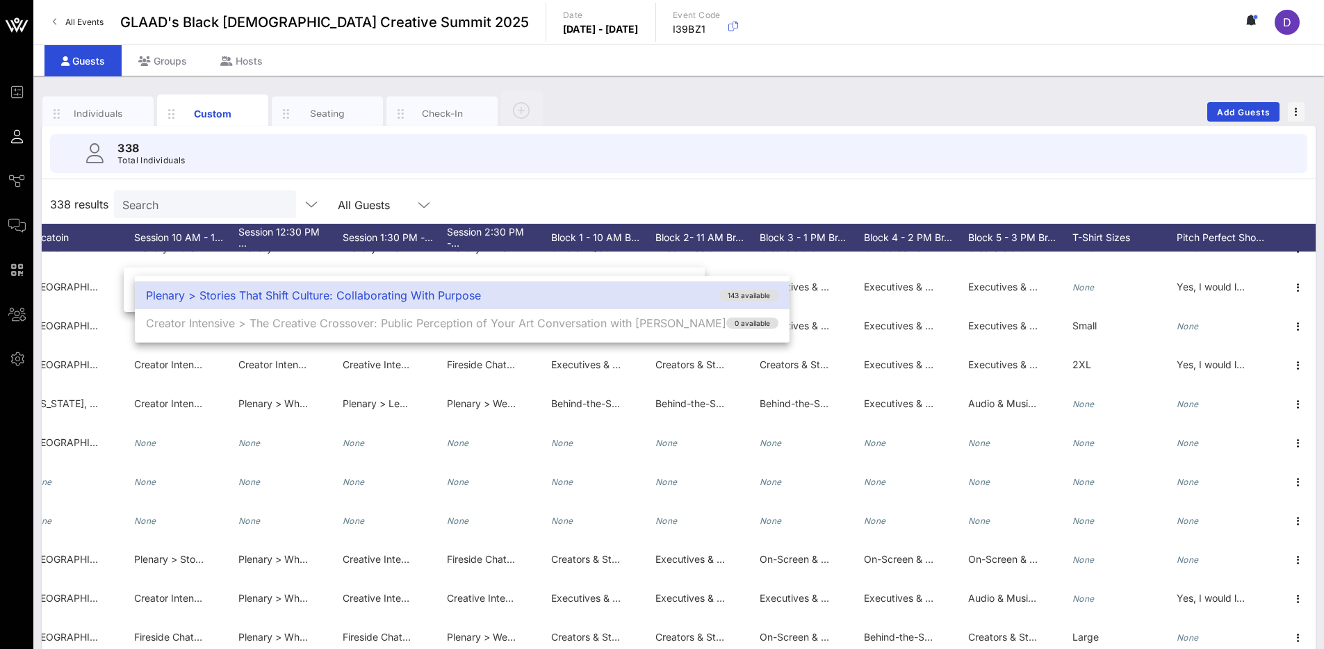
click at [711, 199] on div "338 results Search All Guests" at bounding box center [679, 204] width 1274 height 39
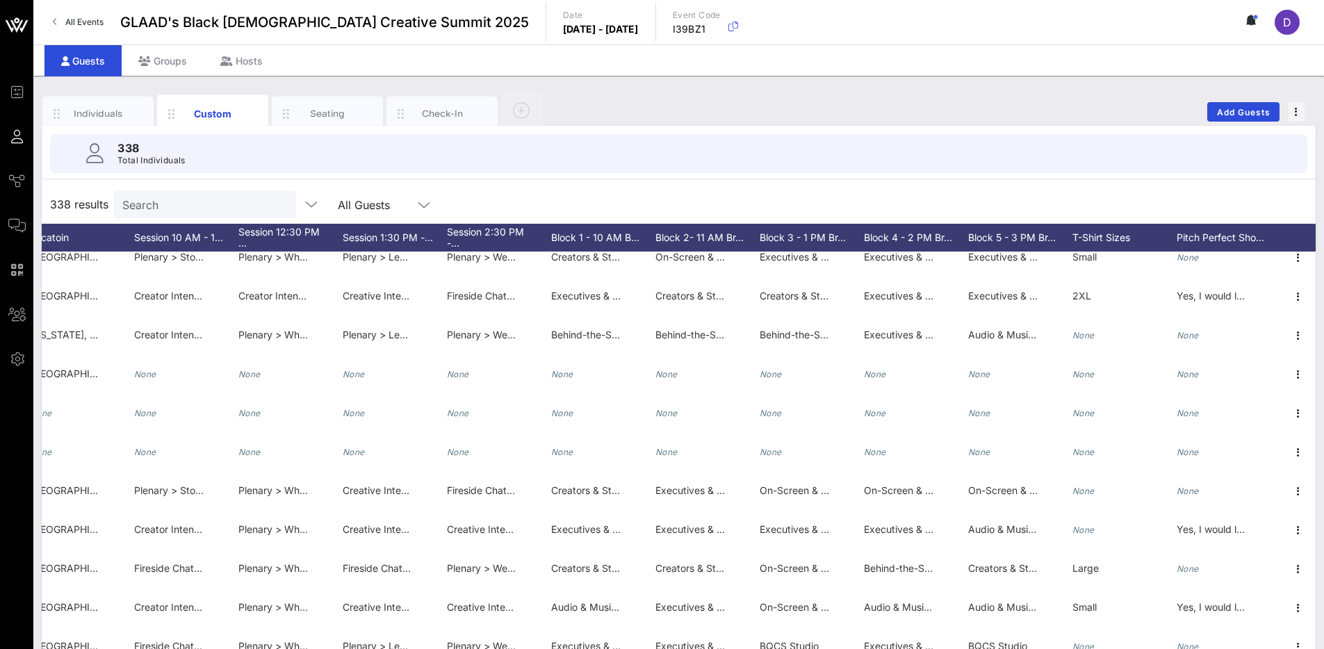
scroll to position [1017, 2495]
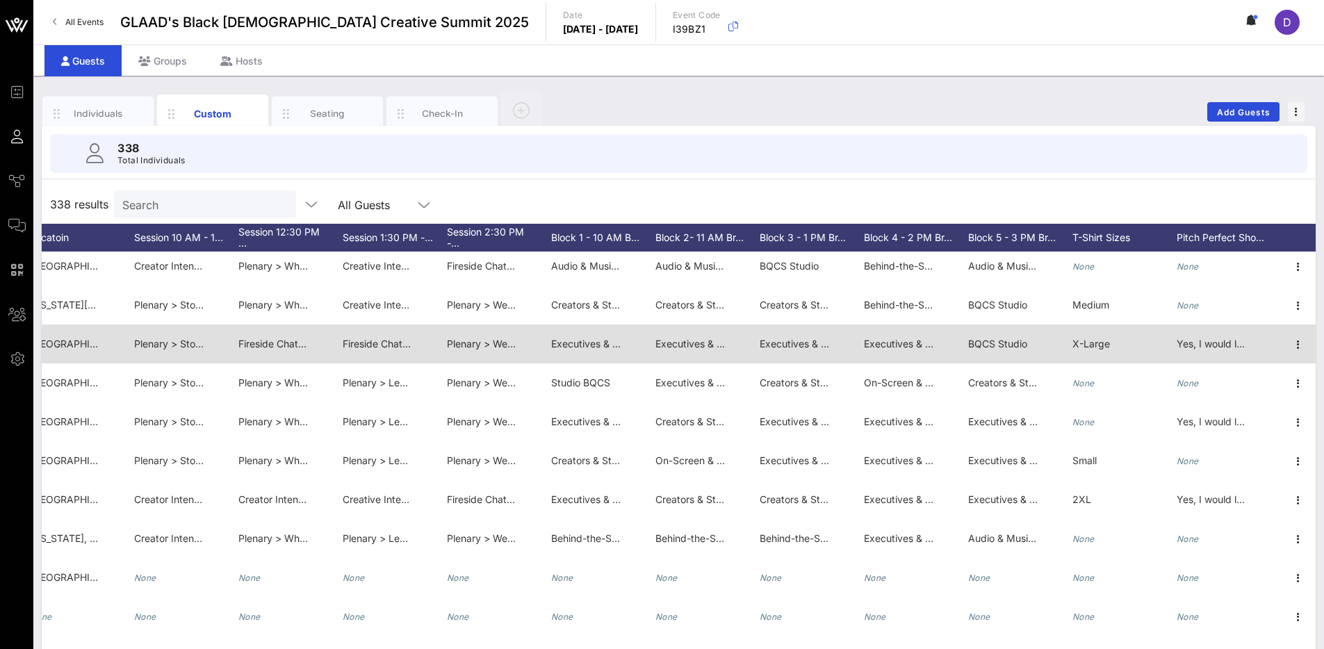
click at [460, 347] on span "Plenary > Wellness: The Hour of Intentions: A Love Letter to Your Future Self" at bounding box center [620, 344] width 347 height 12
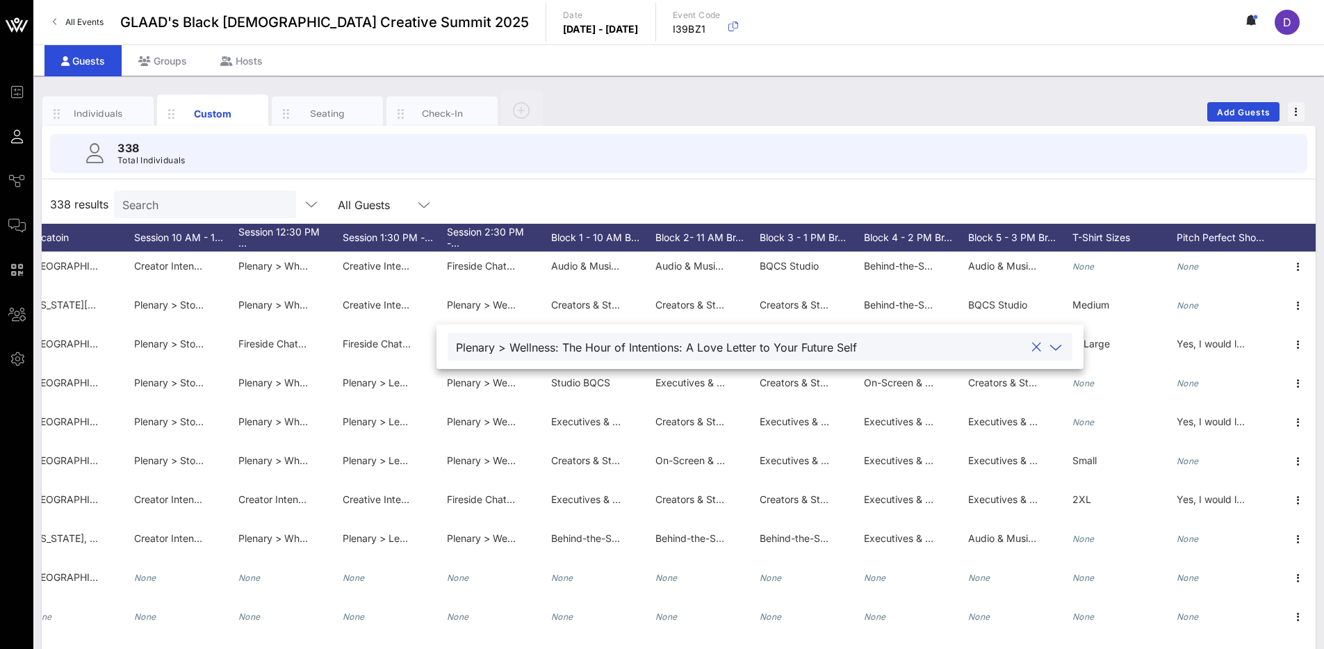
click at [1049, 341] on icon at bounding box center [1055, 347] width 13 height 17
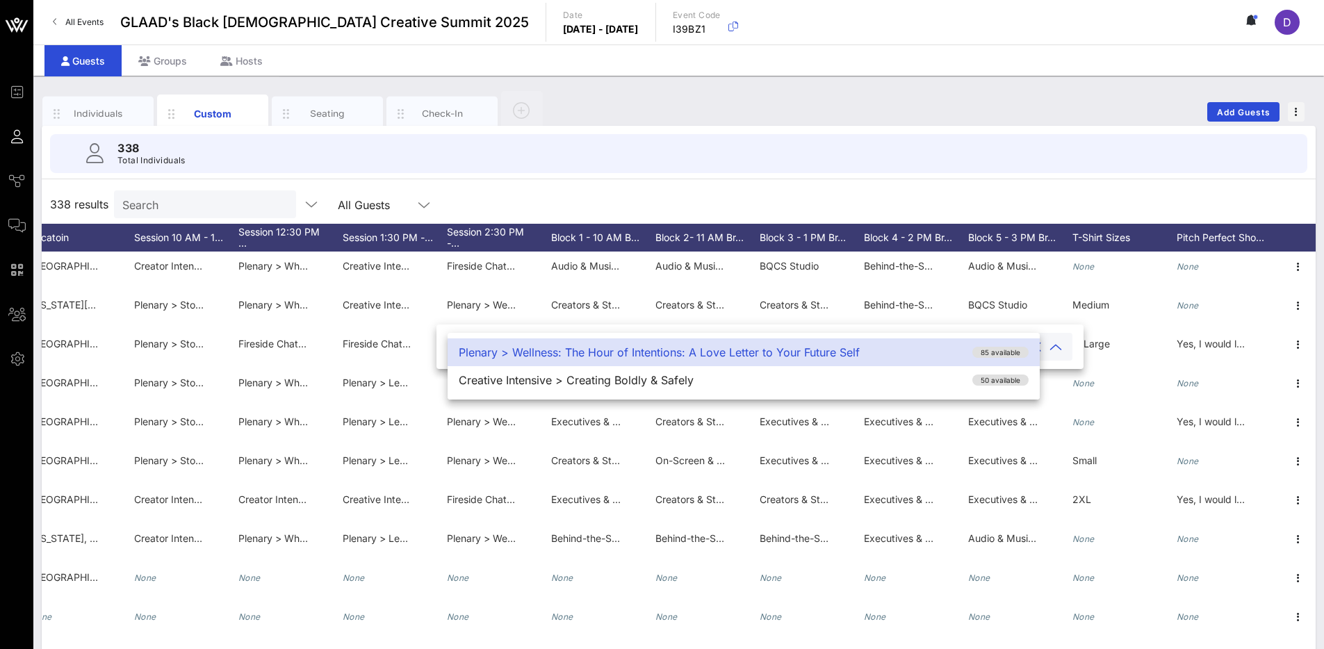
click at [994, 186] on div "338 results Search All Guests" at bounding box center [679, 204] width 1274 height 39
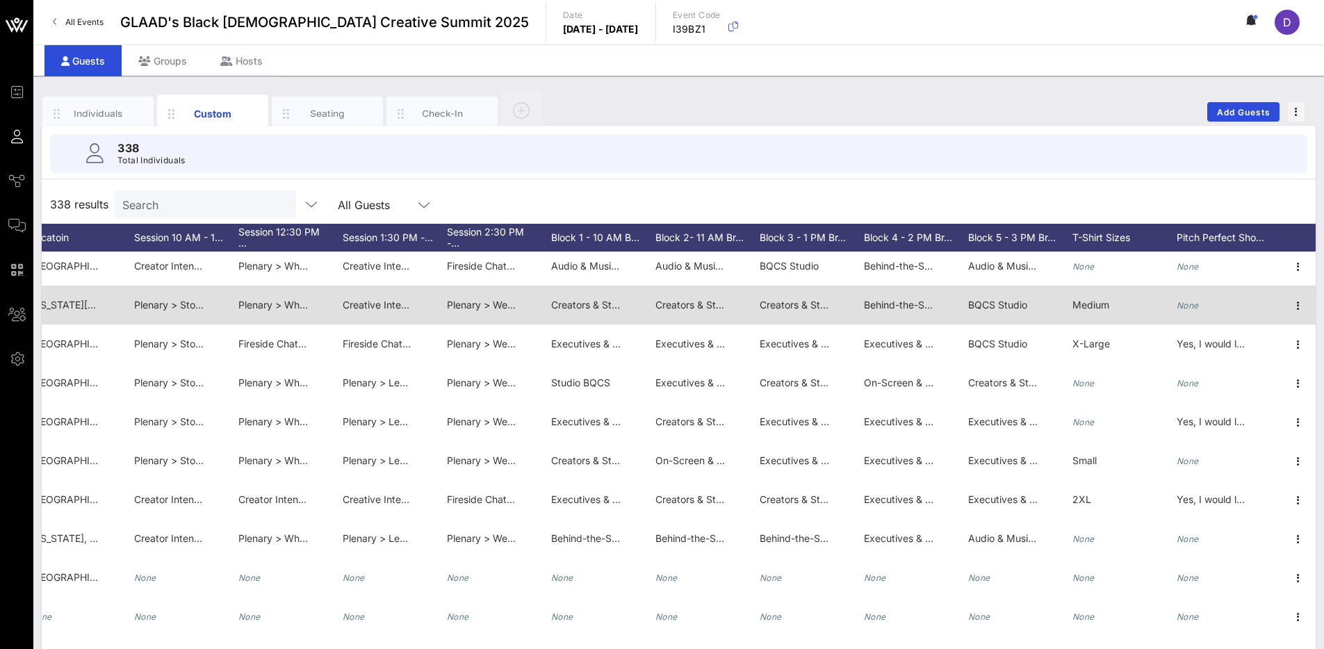
click at [274, 304] on span "Plenary > What Is Your Legacy with [PERSON_NAME]" at bounding box center [360, 305] width 245 height 12
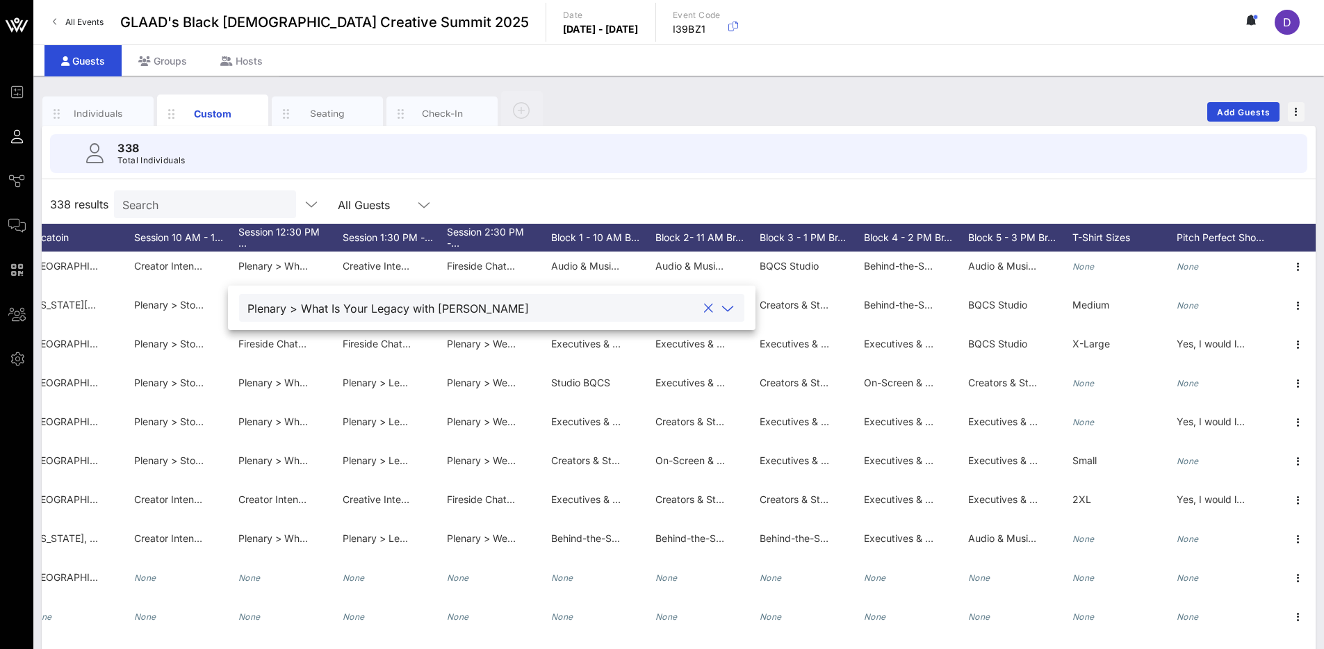
click at [721, 307] on icon at bounding box center [727, 308] width 13 height 17
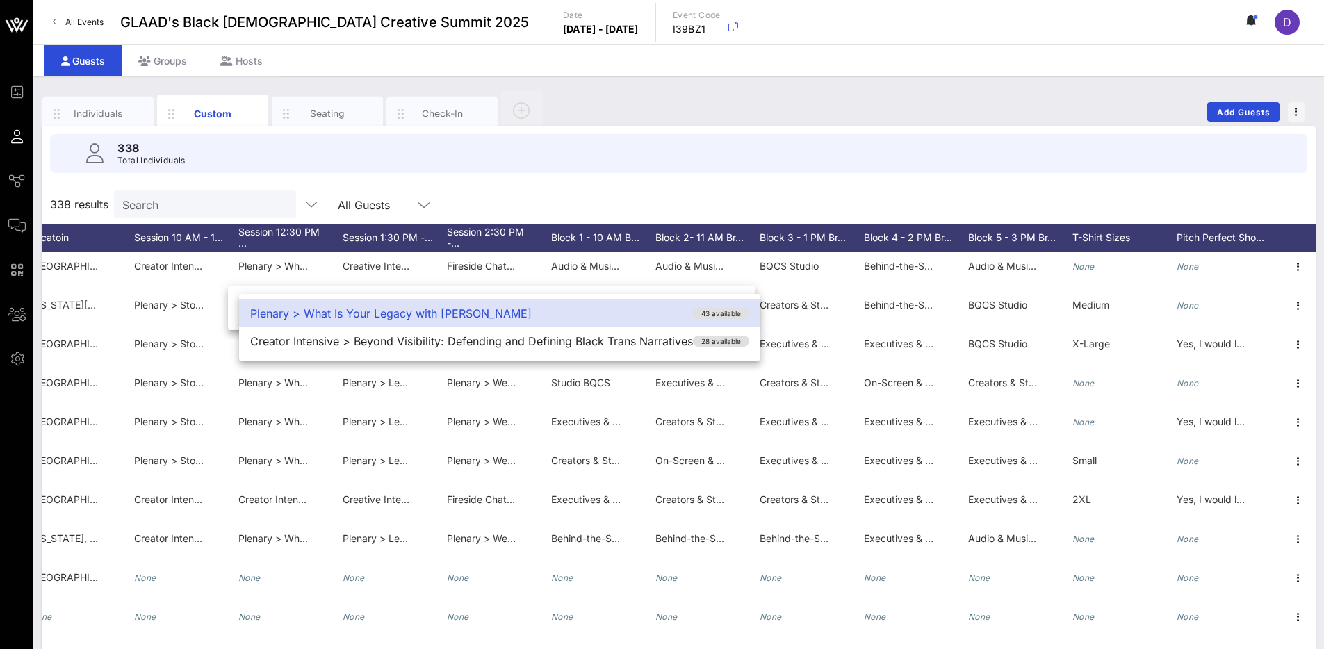
click at [682, 204] on div "338 results Search All Guests" at bounding box center [679, 204] width 1274 height 39
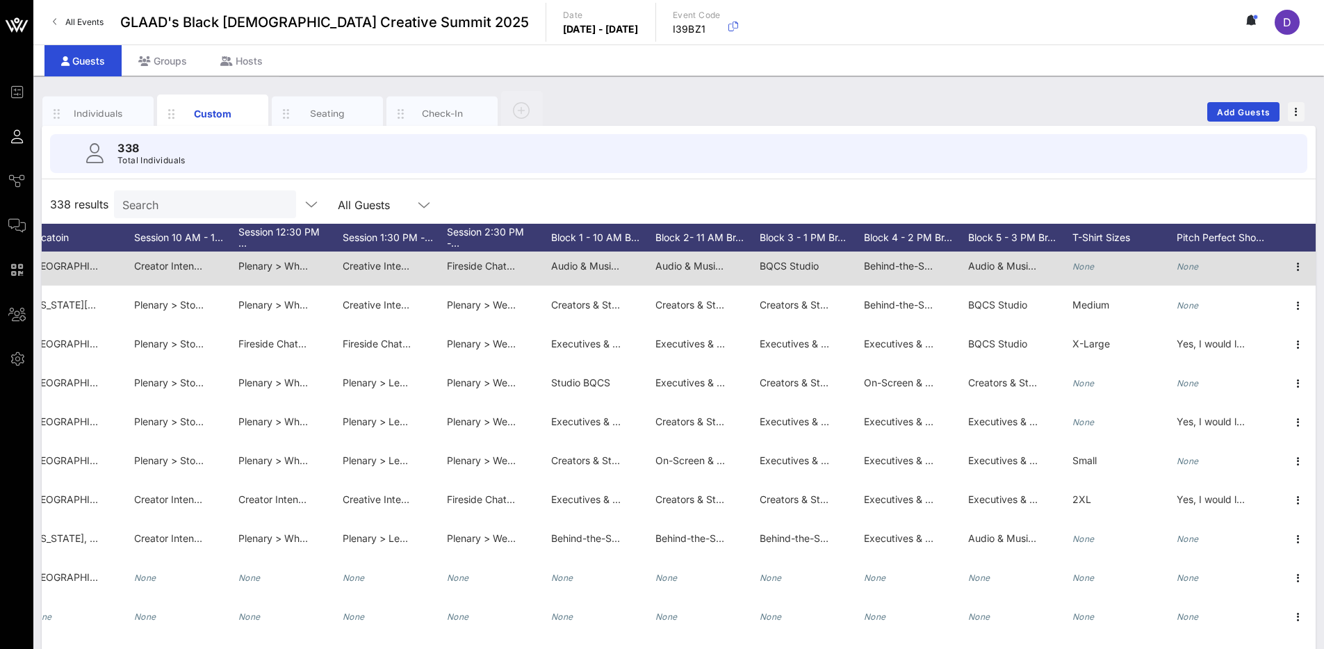
click at [576, 264] on span "Audio & Music Development > Sync or Swim: Getting Your Music Placed in Film/TV,…" at bounding box center [791, 266] width 481 height 12
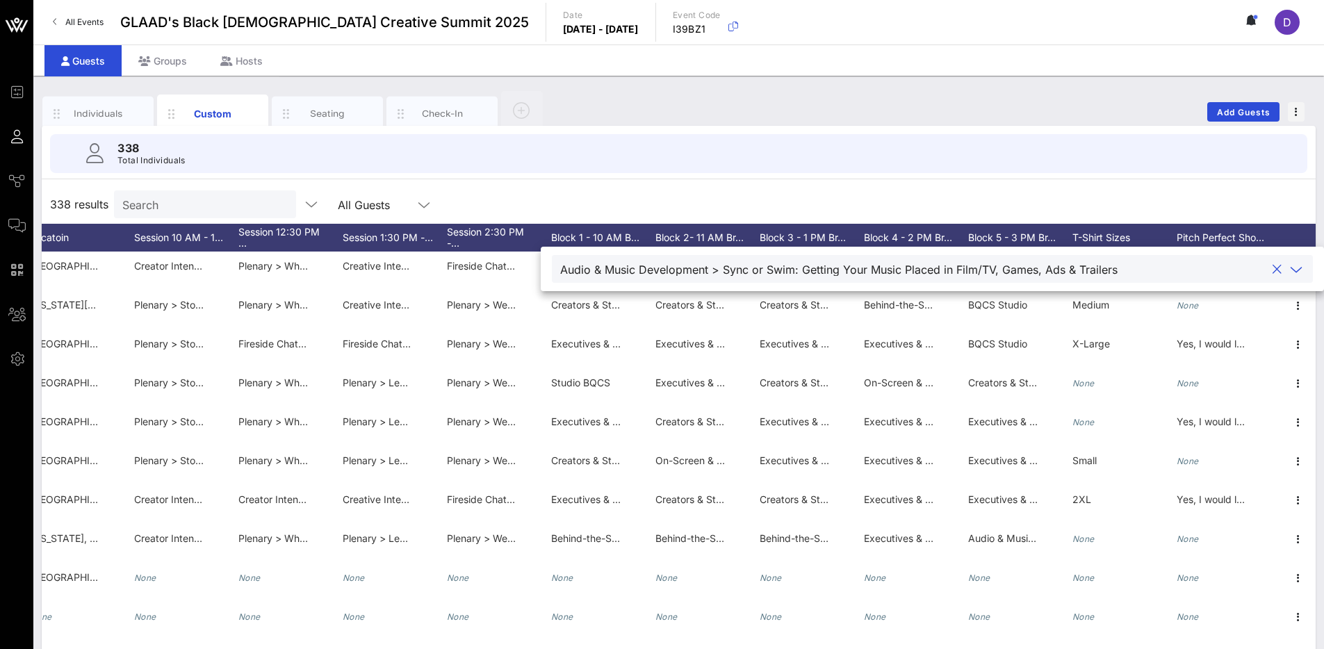
click at [1290, 270] on icon at bounding box center [1296, 269] width 13 height 17
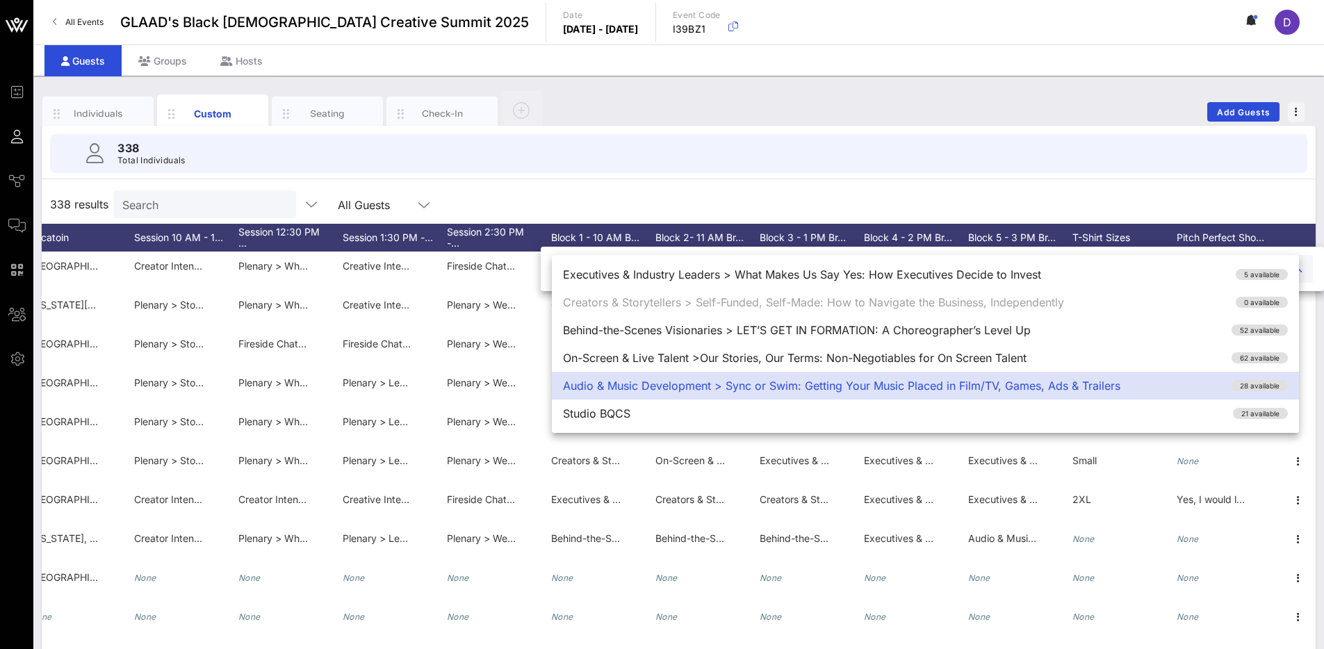
click at [944, 193] on div "338 results Search All Guests" at bounding box center [679, 204] width 1274 height 39
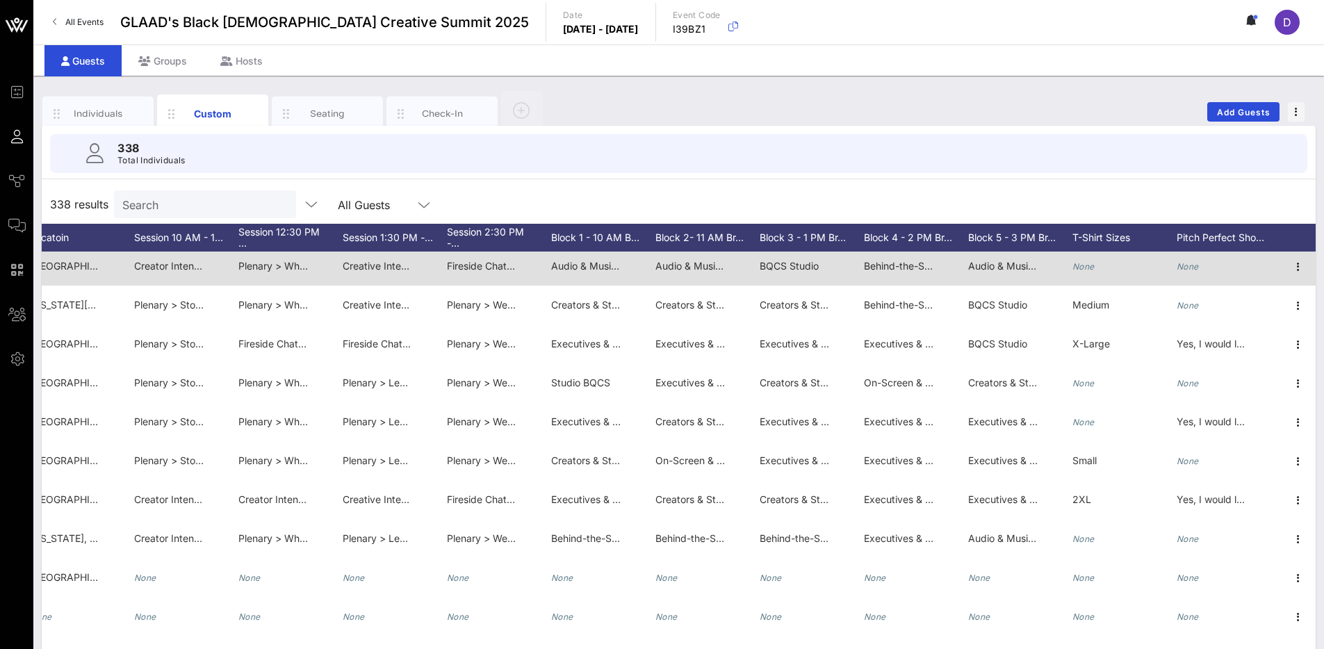
click at [770, 265] on span "BQCS Studio" at bounding box center [788, 266] width 59 height 12
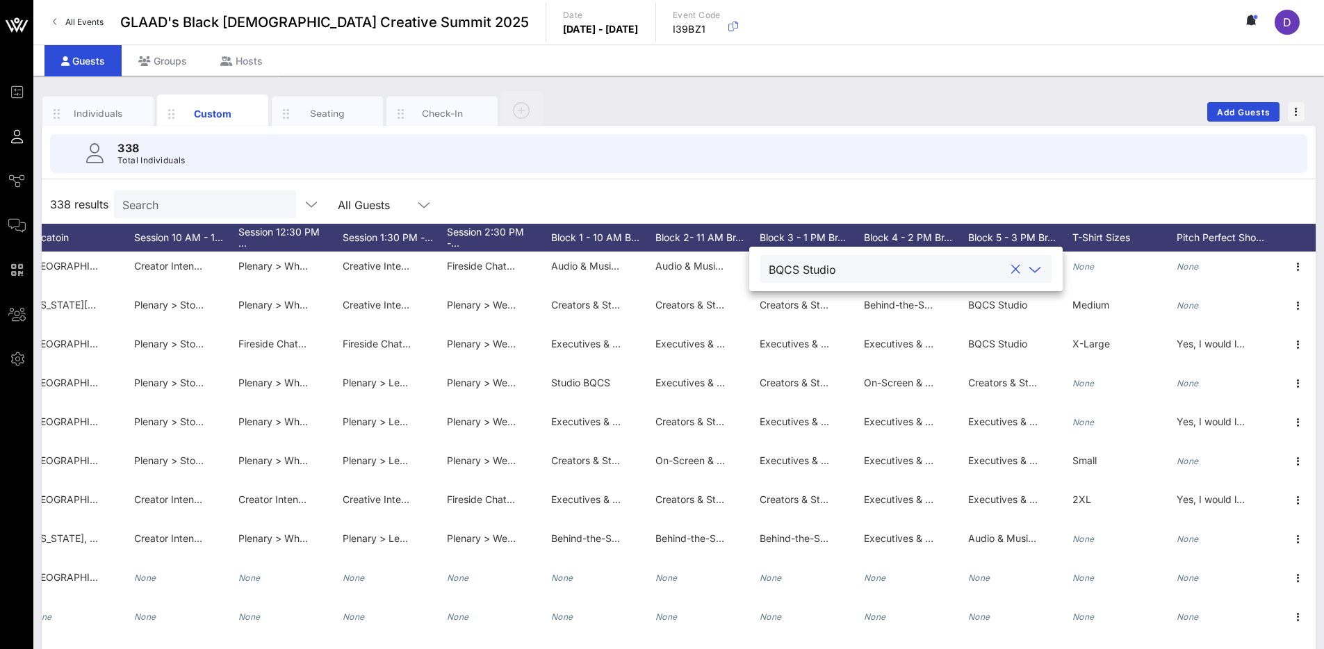
click at [803, 208] on div "338 results Search All Guests" at bounding box center [679, 204] width 1274 height 39
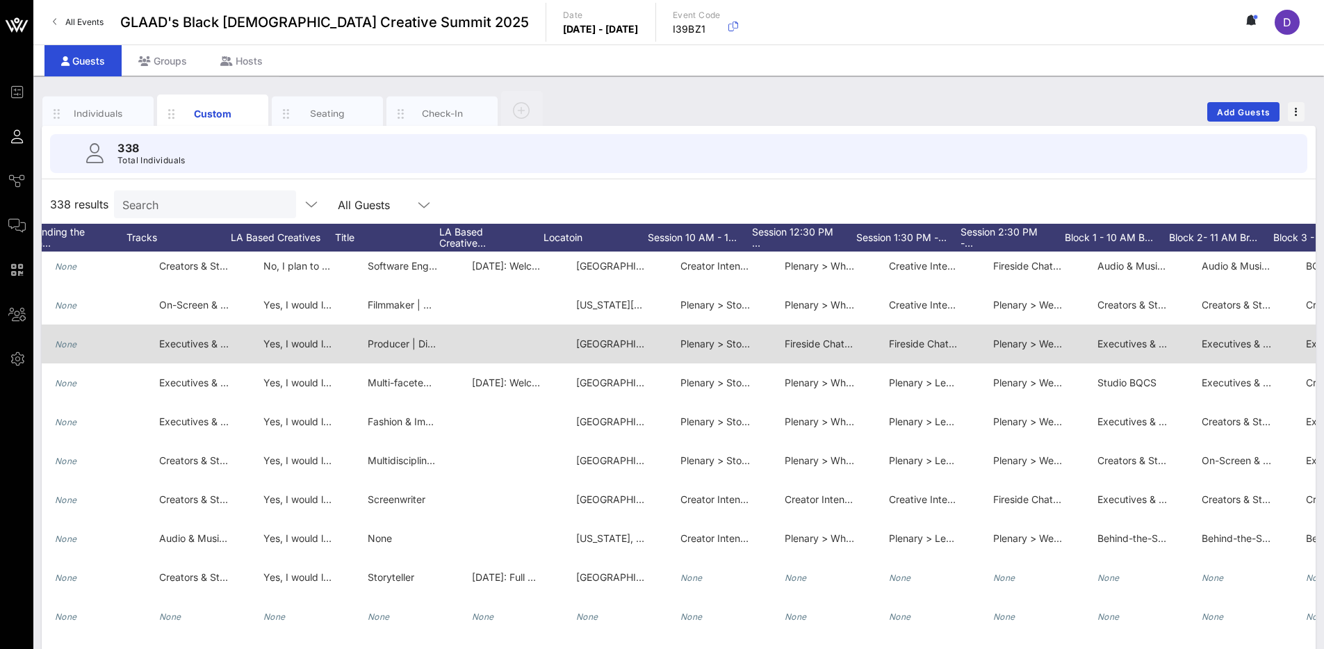
scroll to position [0, 1894]
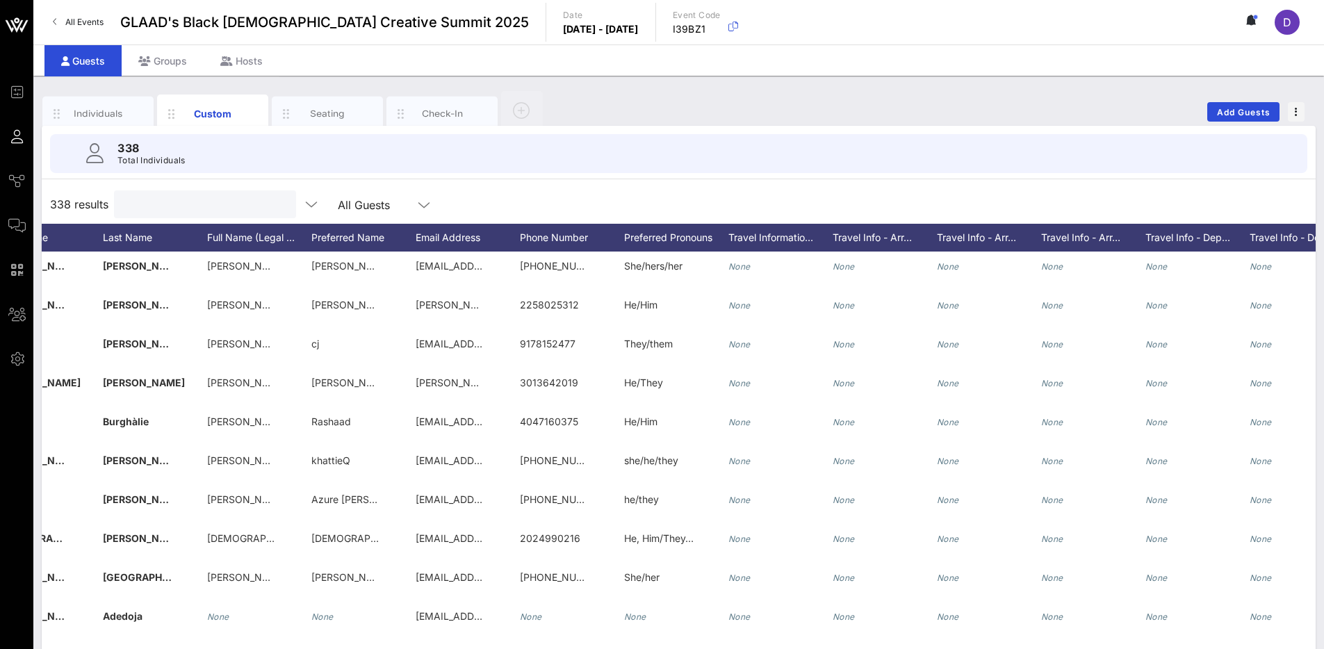
click at [193, 212] on input "text" at bounding box center [203, 204] width 163 height 18
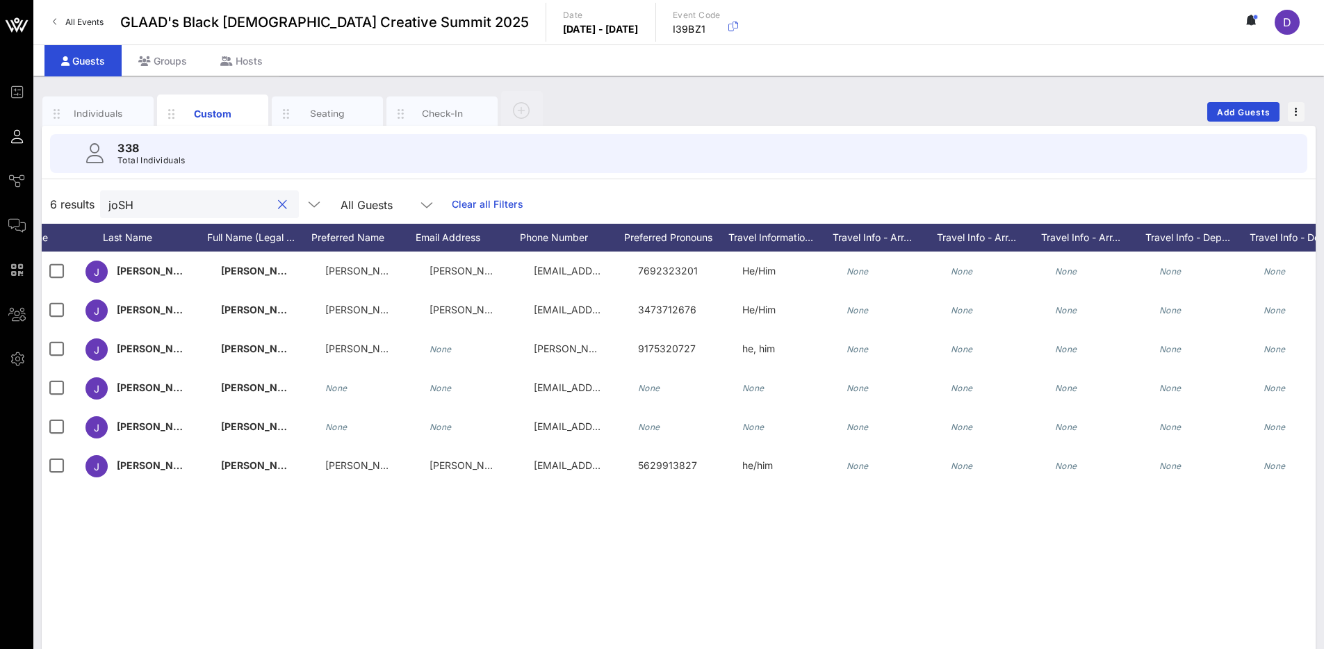
scroll to position [0, 0]
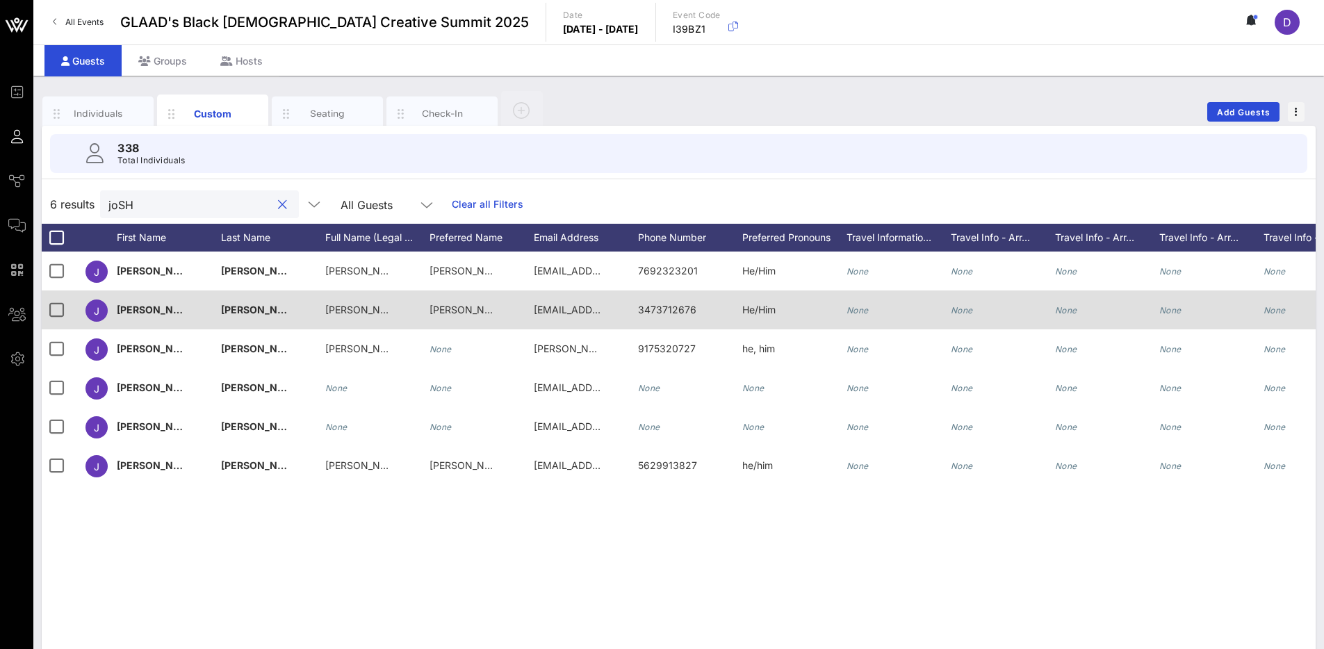
type input "joSH"
click at [1283, 318] on div "None" at bounding box center [1274, 309] width 22 height 39
click at [1108, 306] on div "None" at bounding box center [1107, 317] width 104 height 55
click at [1008, 312] on div "None" at bounding box center [1003, 317] width 104 height 55
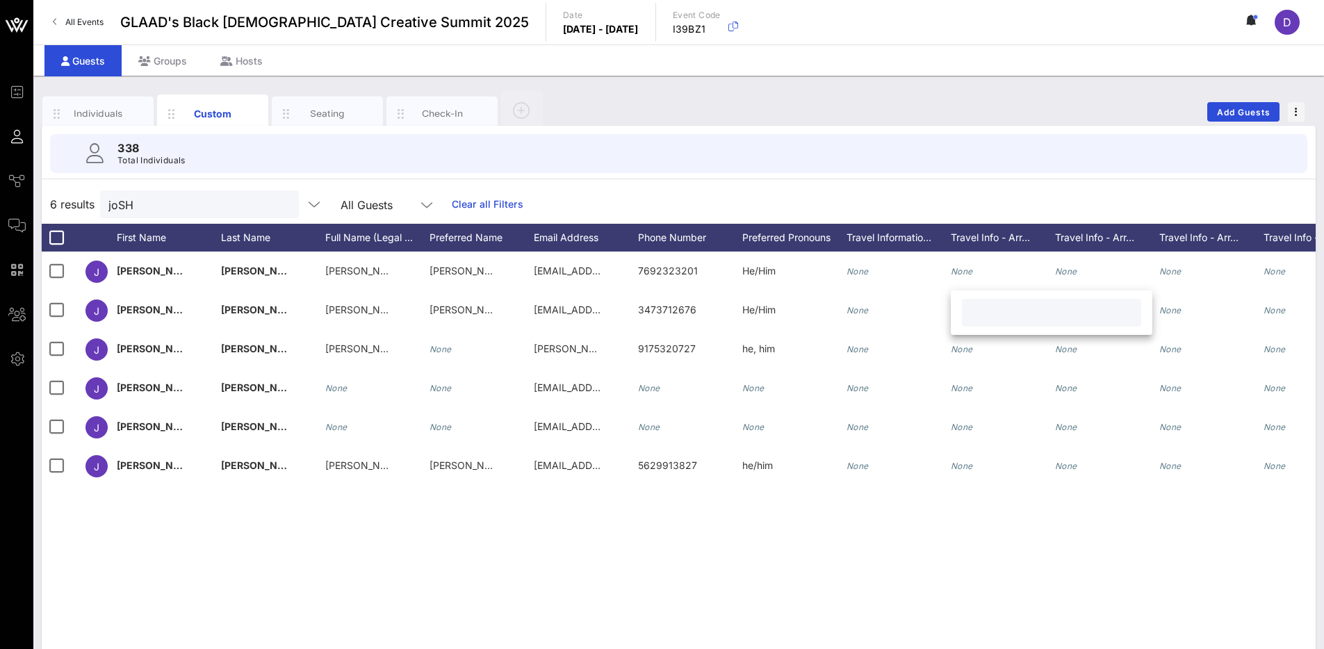
click at [650, 509] on div "J [PERSON_NAME] [PERSON_NAME] [PERSON_NAME] [EMAIL_ADDRESS][DOMAIN_NAME] [PHONE…" at bounding box center [679, 460] width 1274 height 417
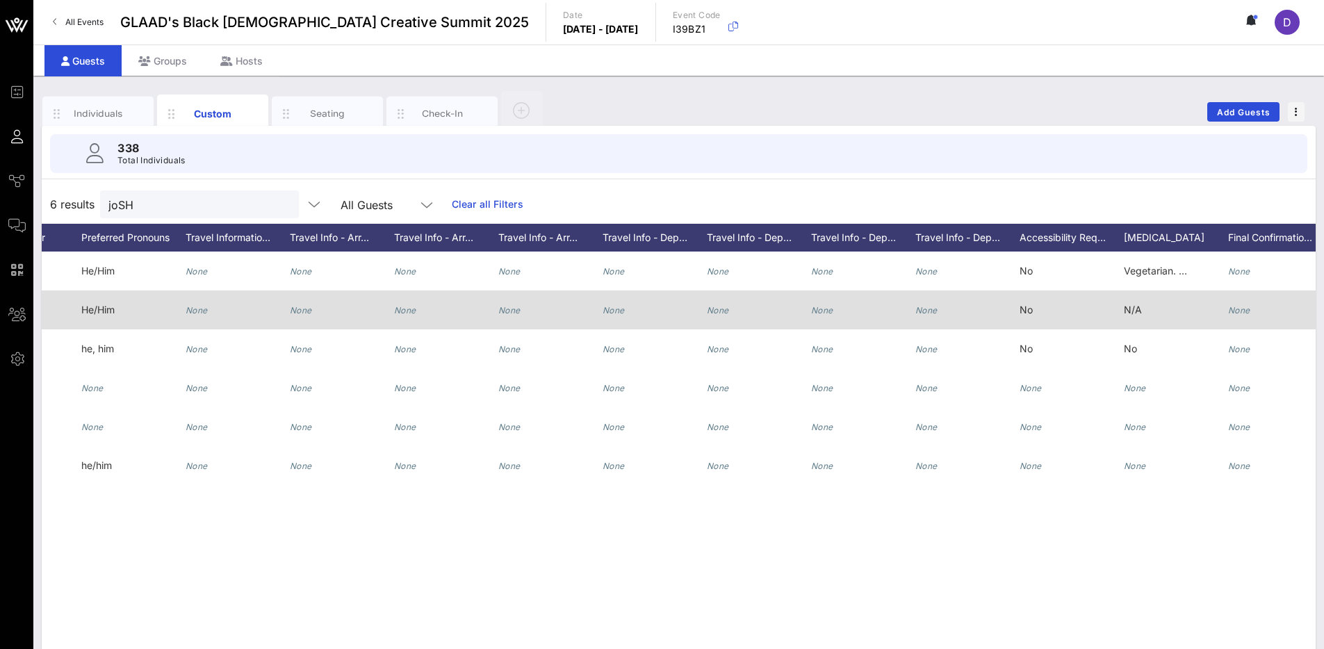
scroll to position [0, 794]
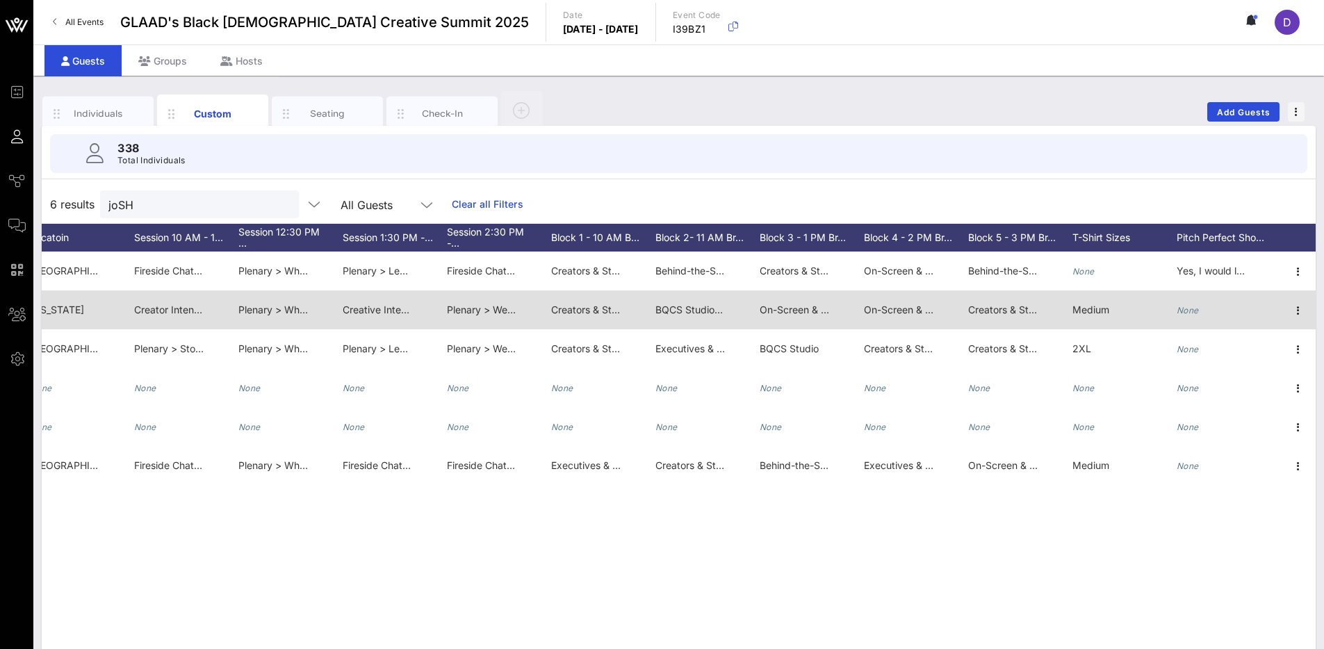
click at [690, 306] on span "BQCS Studio > ViiV: Project Disrupt: Makers of the Movement" at bounding box center [795, 310] width 281 height 12
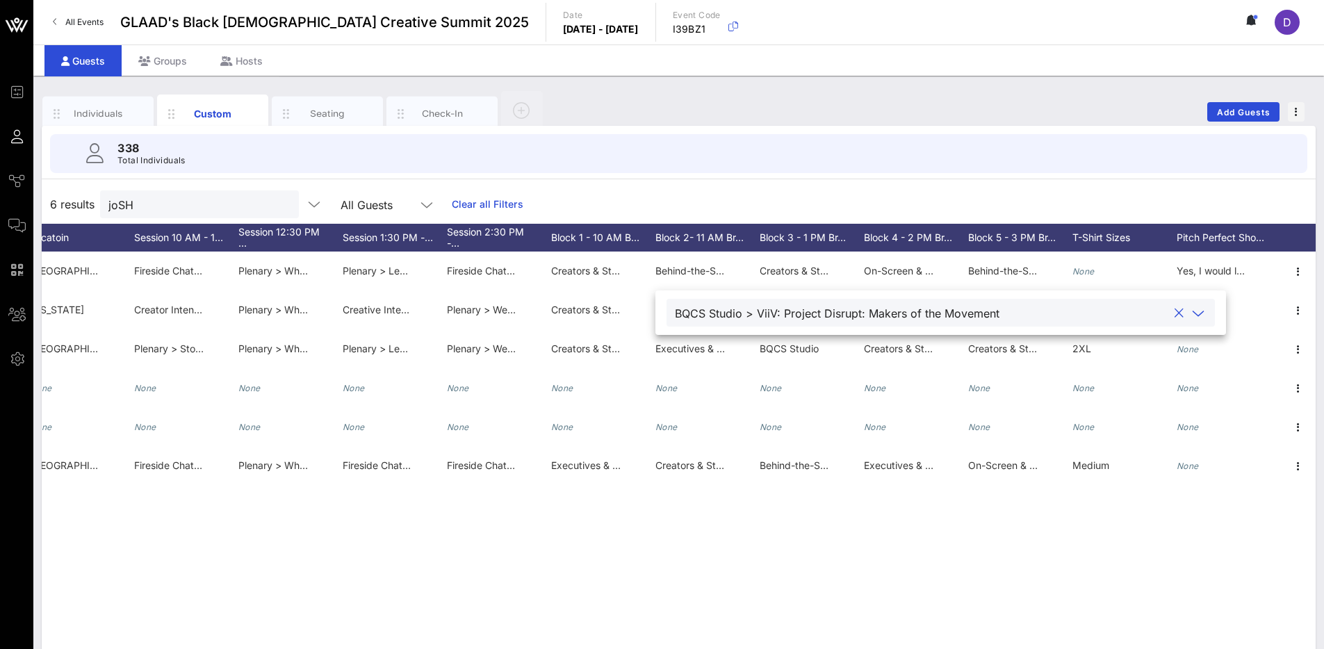
click at [825, 320] on div "BQCS Studio > ViiV: Project Disrupt: Makers of the Movement" at bounding box center [921, 313] width 493 height 18
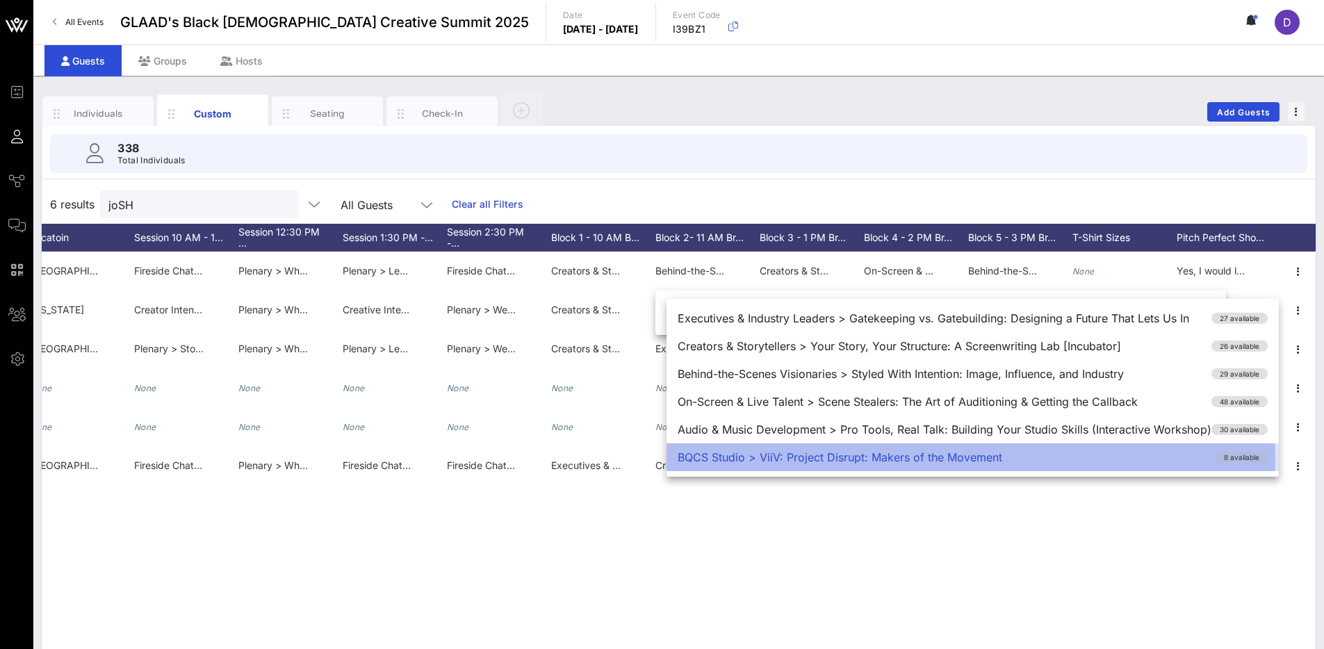
click at [808, 463] on div "BQCS Studio > ViiV: Project Disrupt: Makers of the Movement 8 available" at bounding box center [972, 457] width 612 height 28
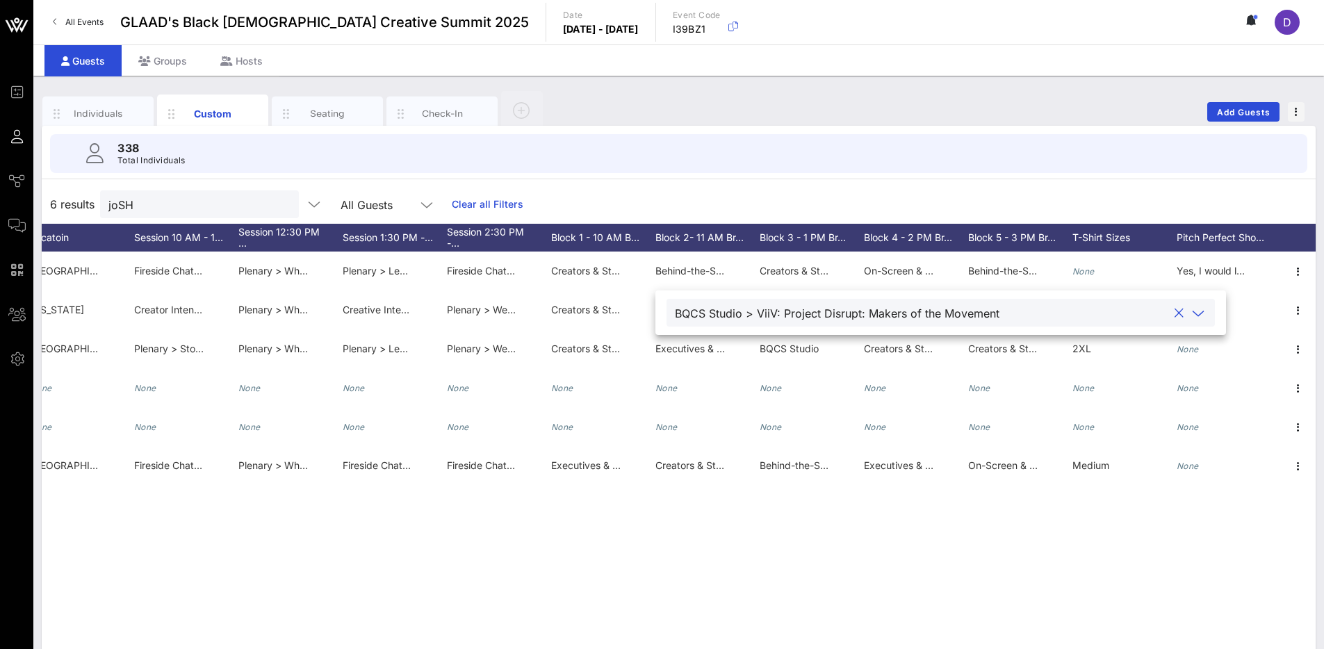
click at [855, 200] on div "6 results [PERSON_NAME] All Guests Clear all Filters" at bounding box center [679, 204] width 1274 height 39
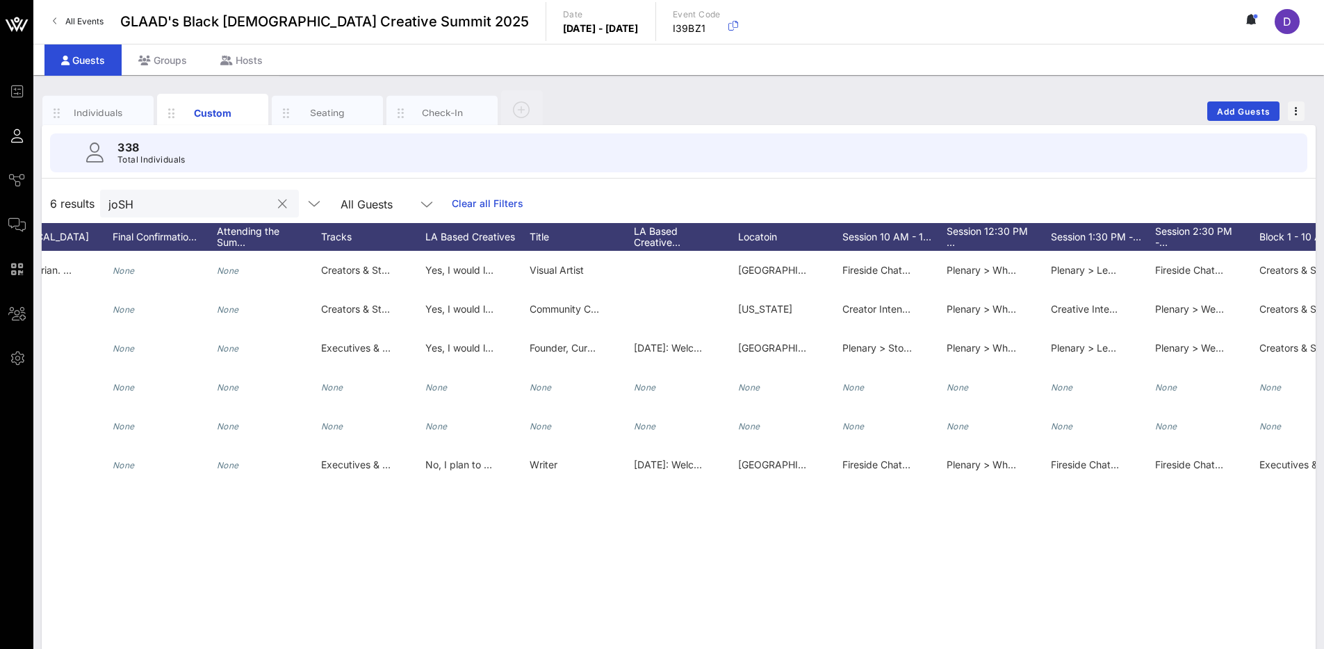
click at [251, 191] on div "joSH" at bounding box center [199, 204] width 199 height 28
click at [278, 199] on button "clear icon" at bounding box center [282, 204] width 9 height 14
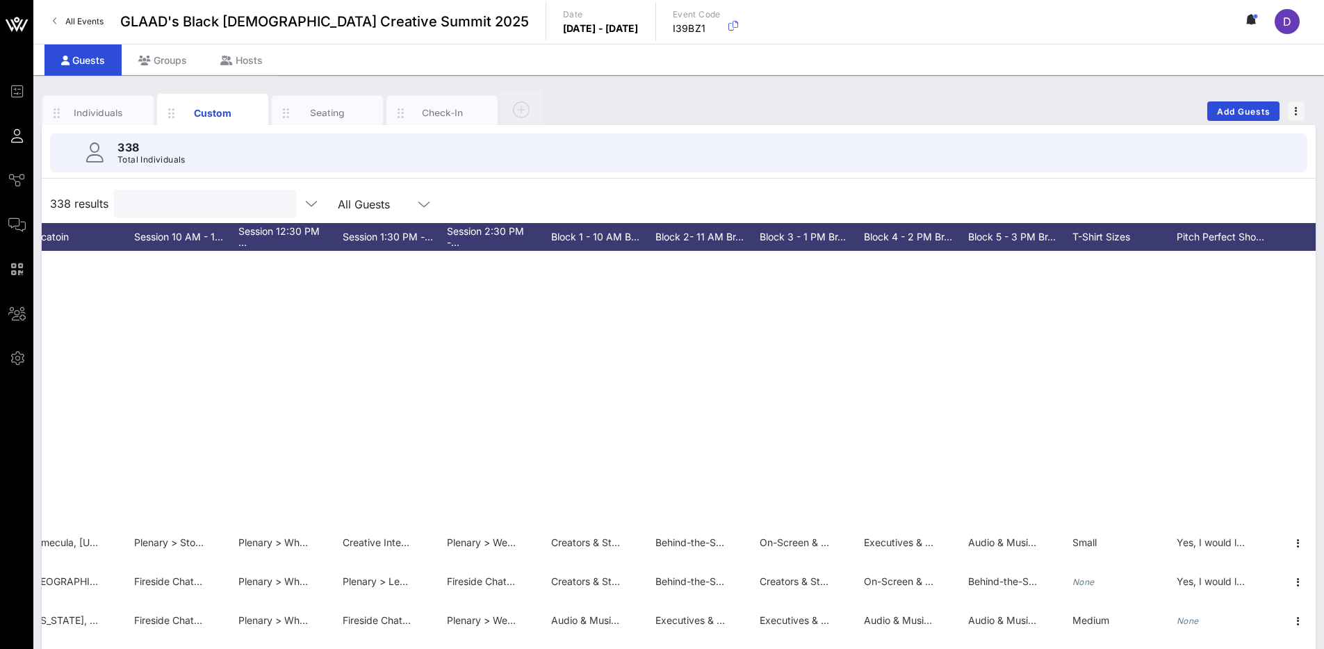
scroll to position [473, 2495]
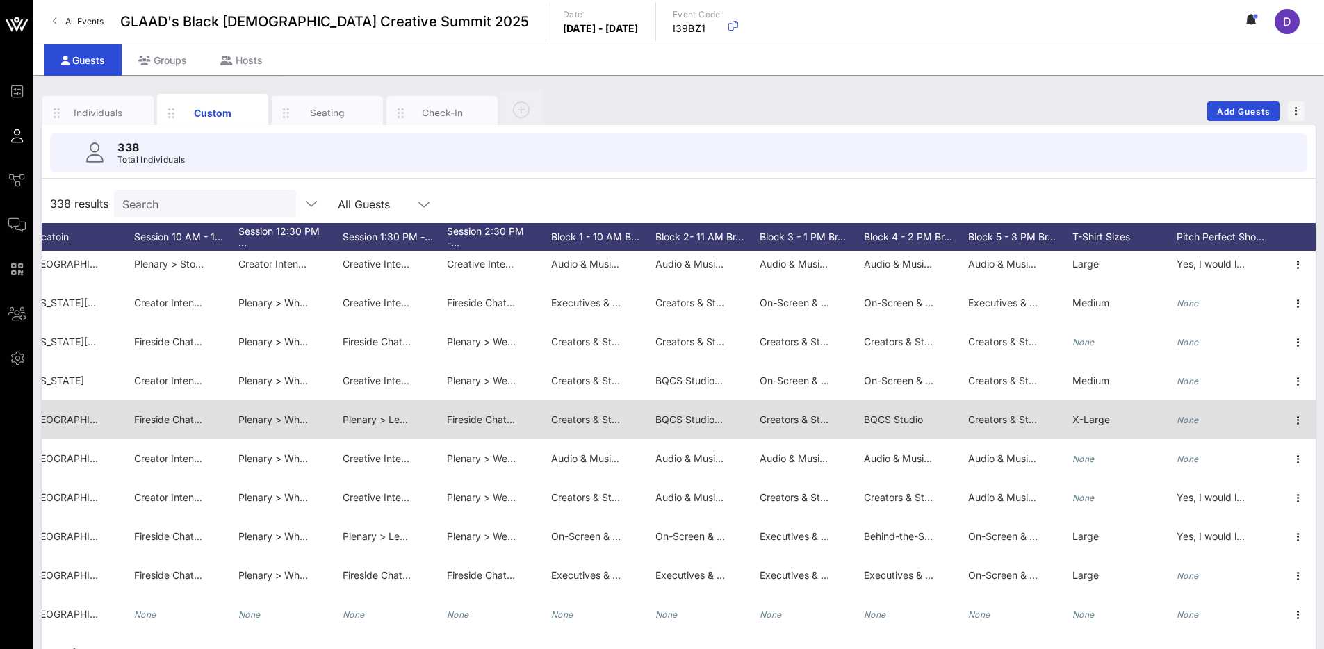
click at [878, 416] on span "BQCS Studio" at bounding box center [893, 419] width 59 height 12
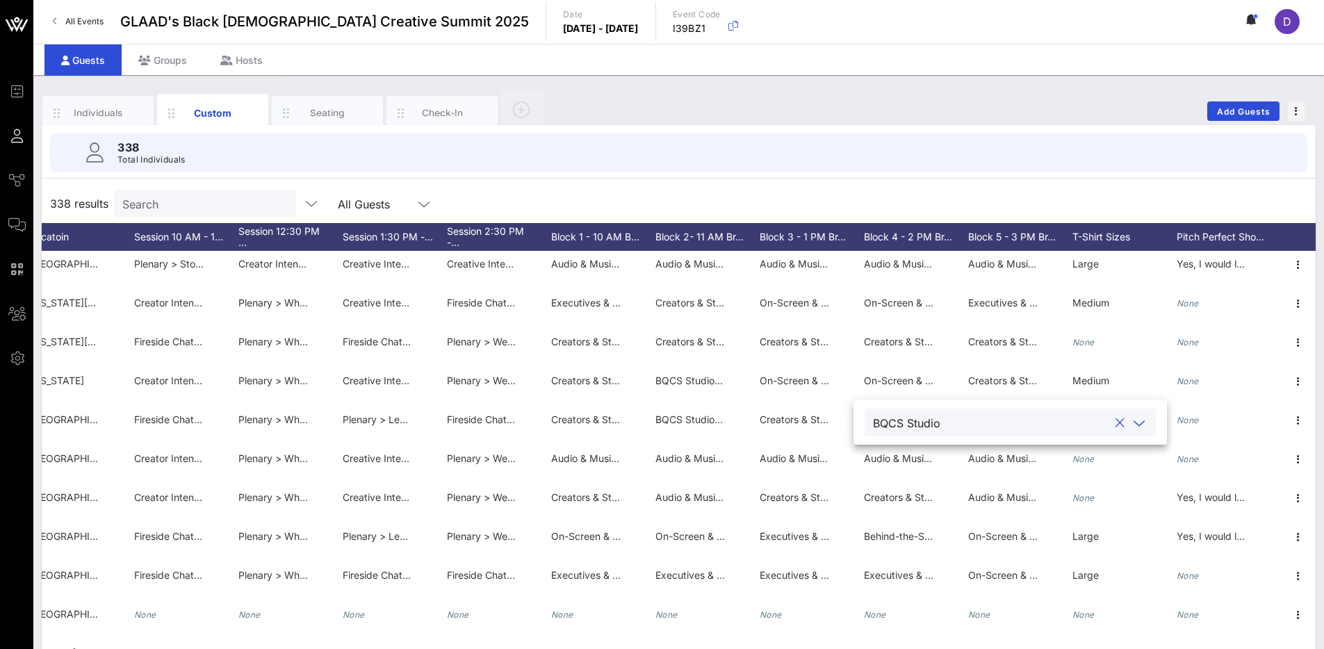
click at [905, 187] on div "338 results Search All Guests" at bounding box center [679, 203] width 1274 height 39
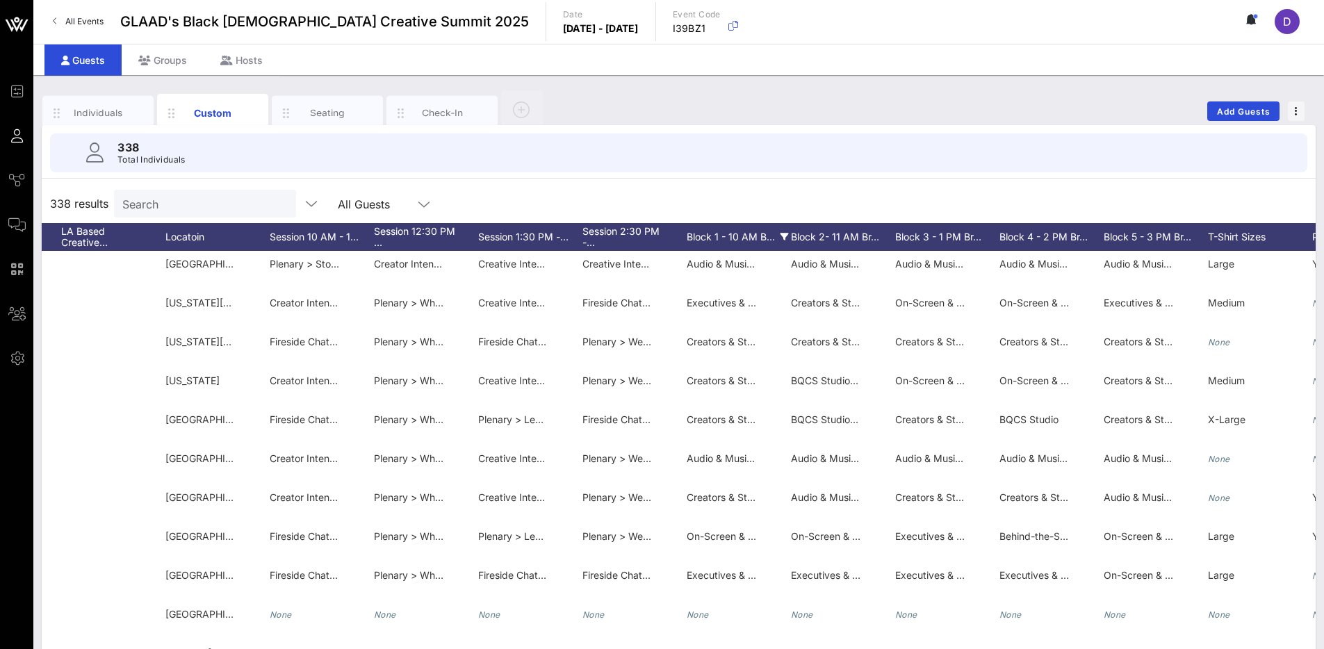
scroll to position [473, 2484]
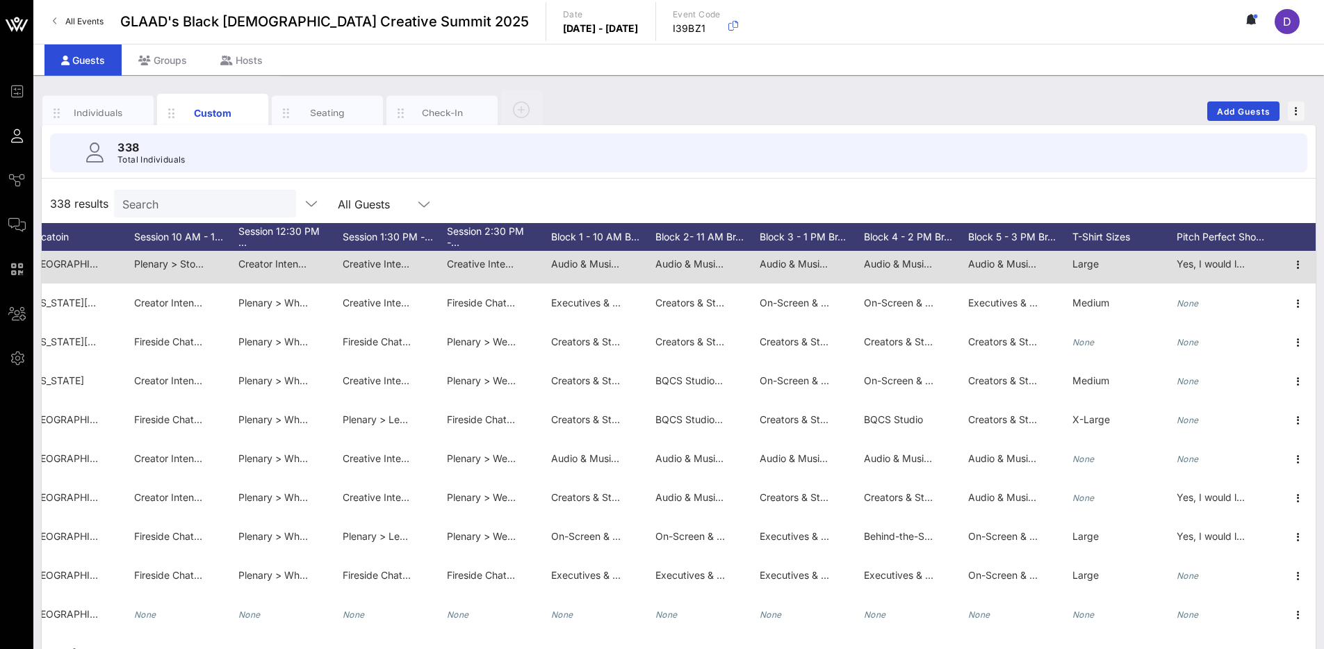
click at [371, 262] on span "Creative Intensive > Owning Your Story: The Future of Digital Culture" at bounding box center [499, 264] width 313 height 12
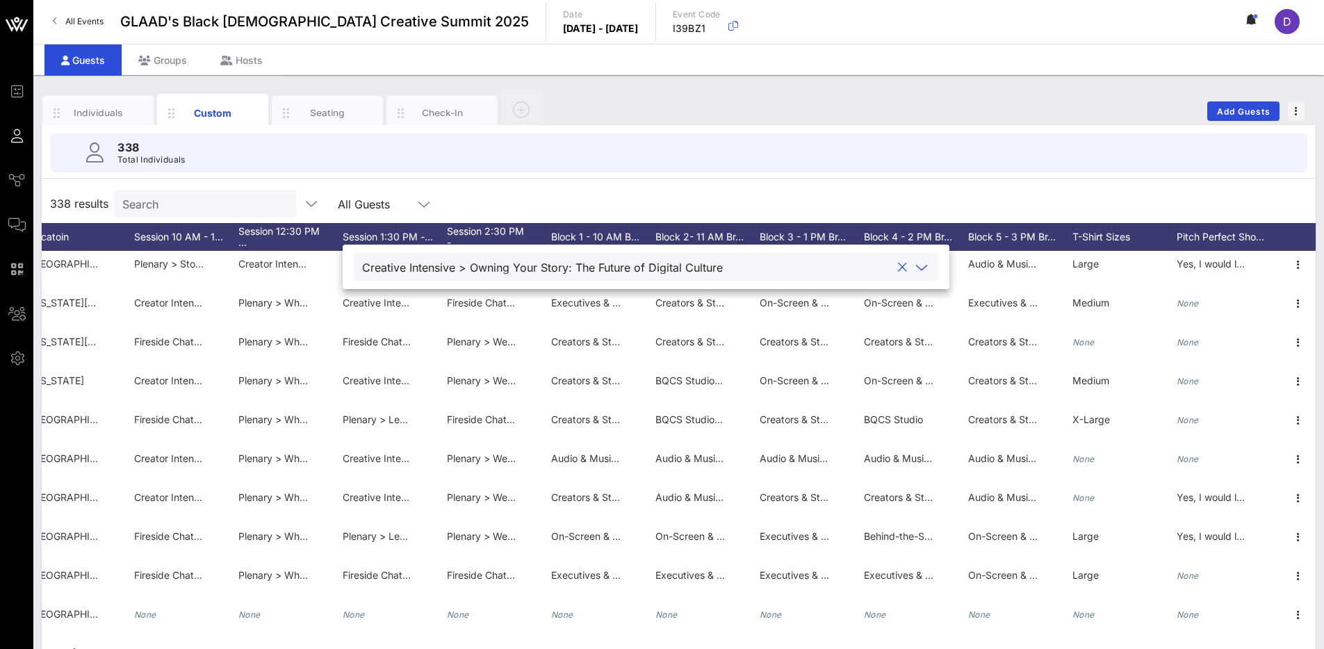
click at [915, 274] on icon at bounding box center [921, 267] width 13 height 17
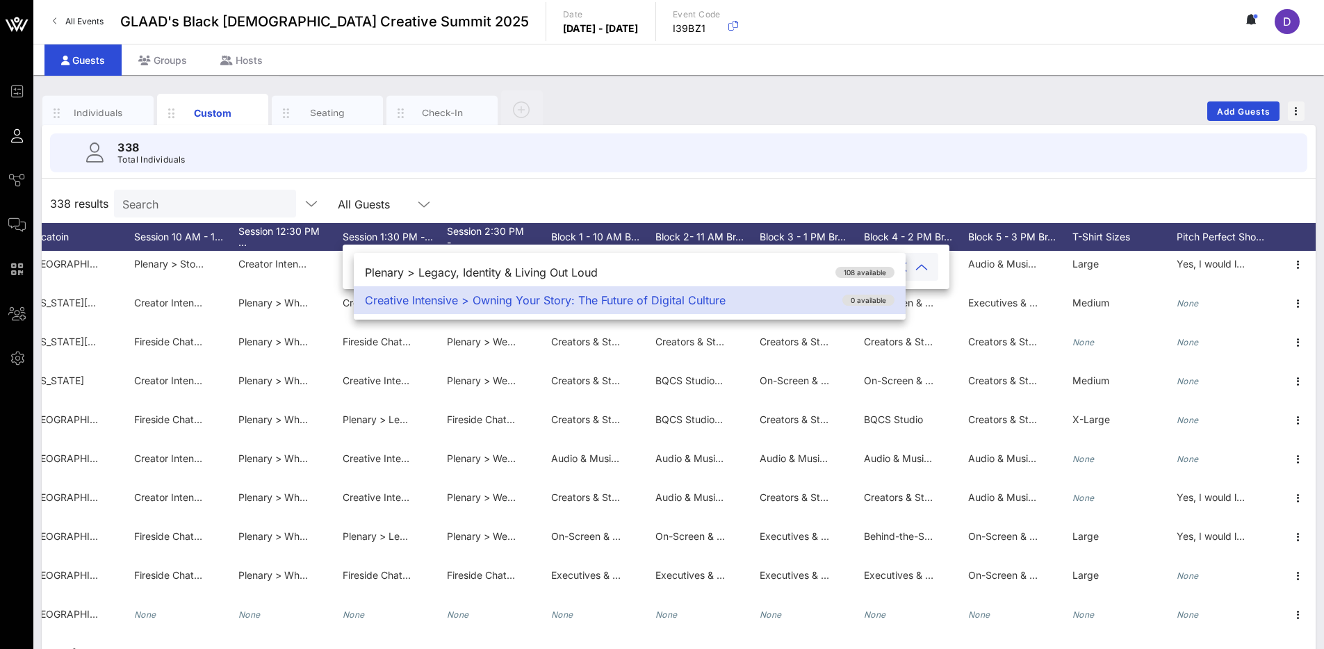
click at [819, 174] on div "338 Total Individuals" at bounding box center [678, 153] width 1290 height 56
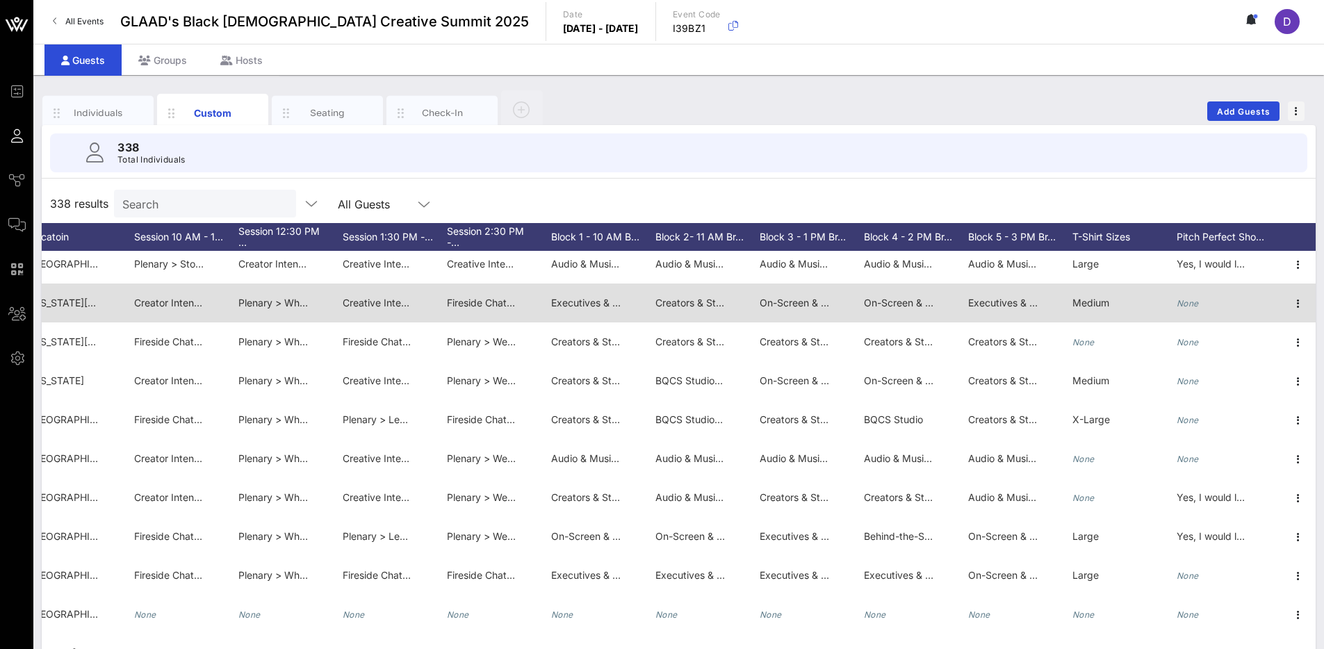
click at [185, 301] on span "Creator Intensive > The Creative Crossover: Public Perception of Your Art Conve…" at bounding box center [384, 303] width 501 height 12
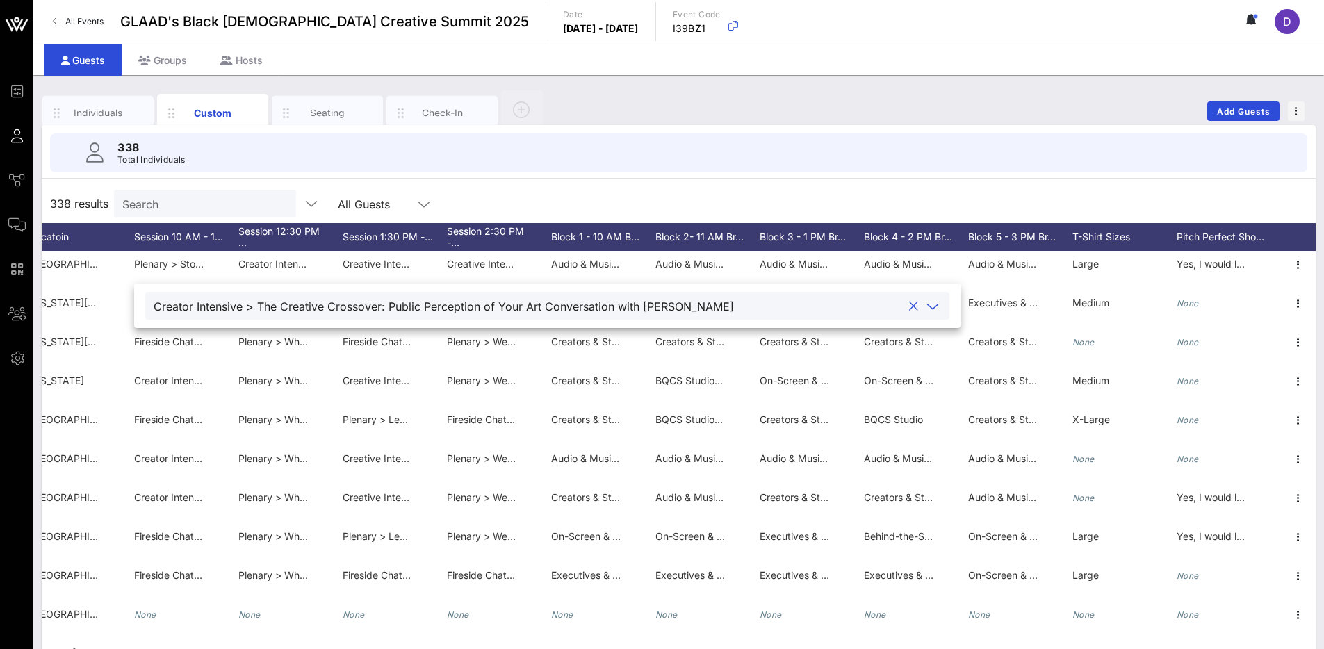
click at [187, 302] on div "Creator Intensive > The Creative Crossover: Public Perception of Your Art Conve…" at bounding box center [444, 306] width 580 height 13
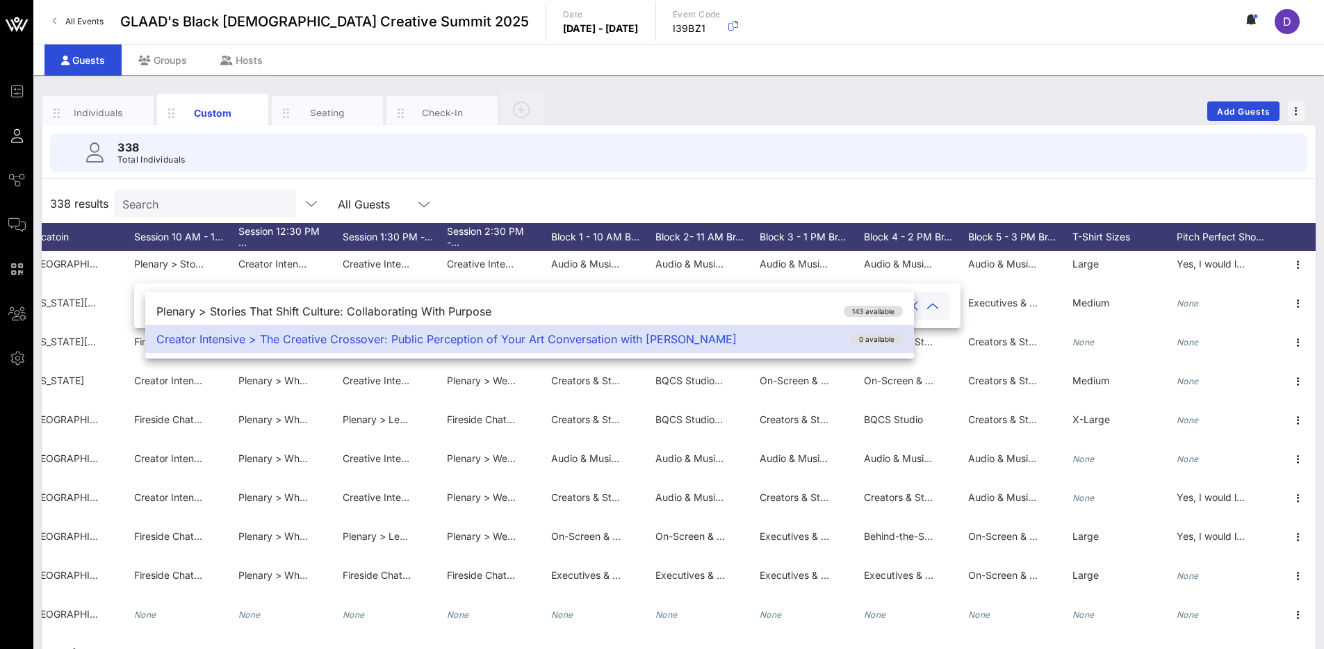
click at [539, 147] on div "338 Total Individuals" at bounding box center [678, 152] width 1257 height 39
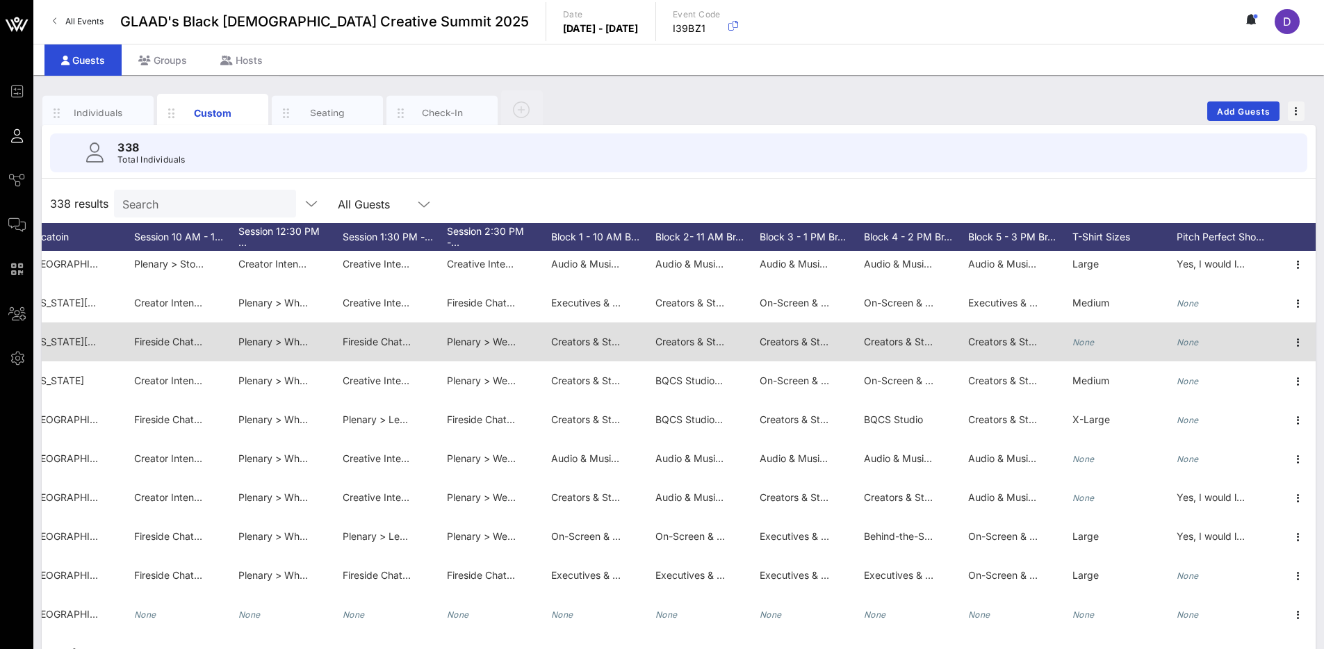
click at [471, 336] on span "Plenary > Wellness: The Hour of Intentions: A Love Letter to Your Future Self" at bounding box center [620, 342] width 347 height 12
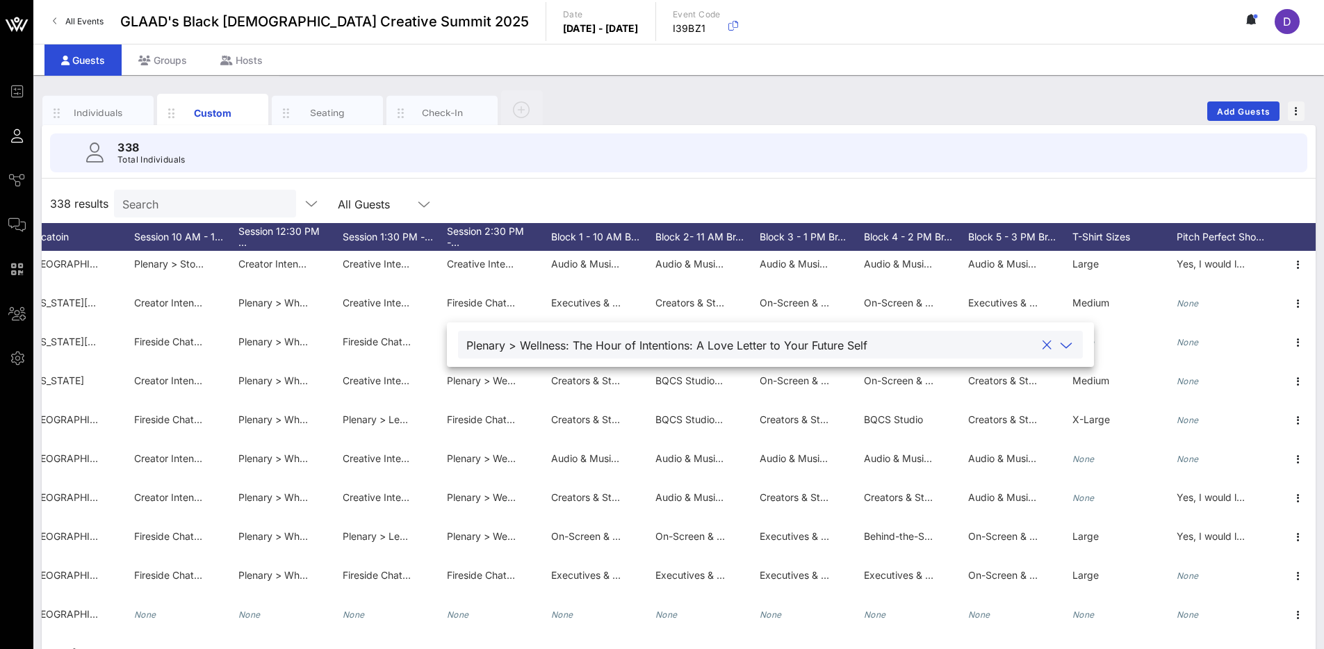
click at [489, 348] on div "Plenary > Wellness: The Hour of Intentions: A Love Letter to Your Future Self" at bounding box center [666, 345] width 401 height 13
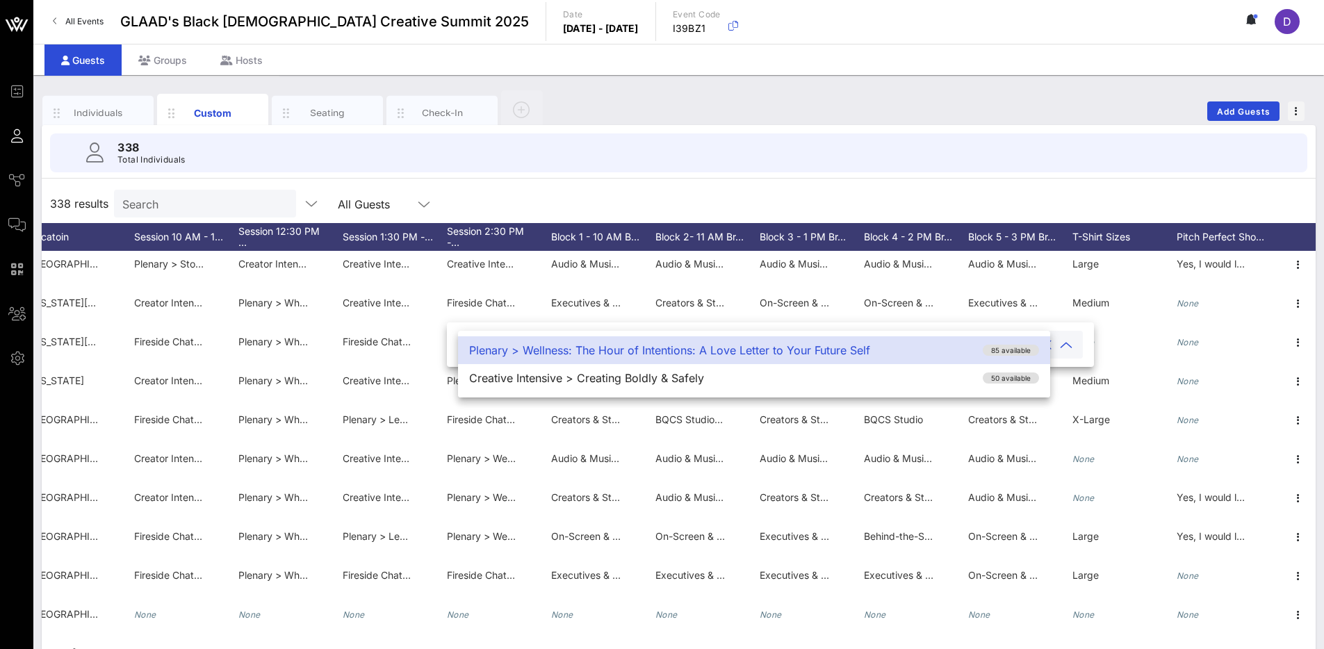
click at [634, 149] on div "338 Total Individuals" at bounding box center [678, 152] width 1257 height 39
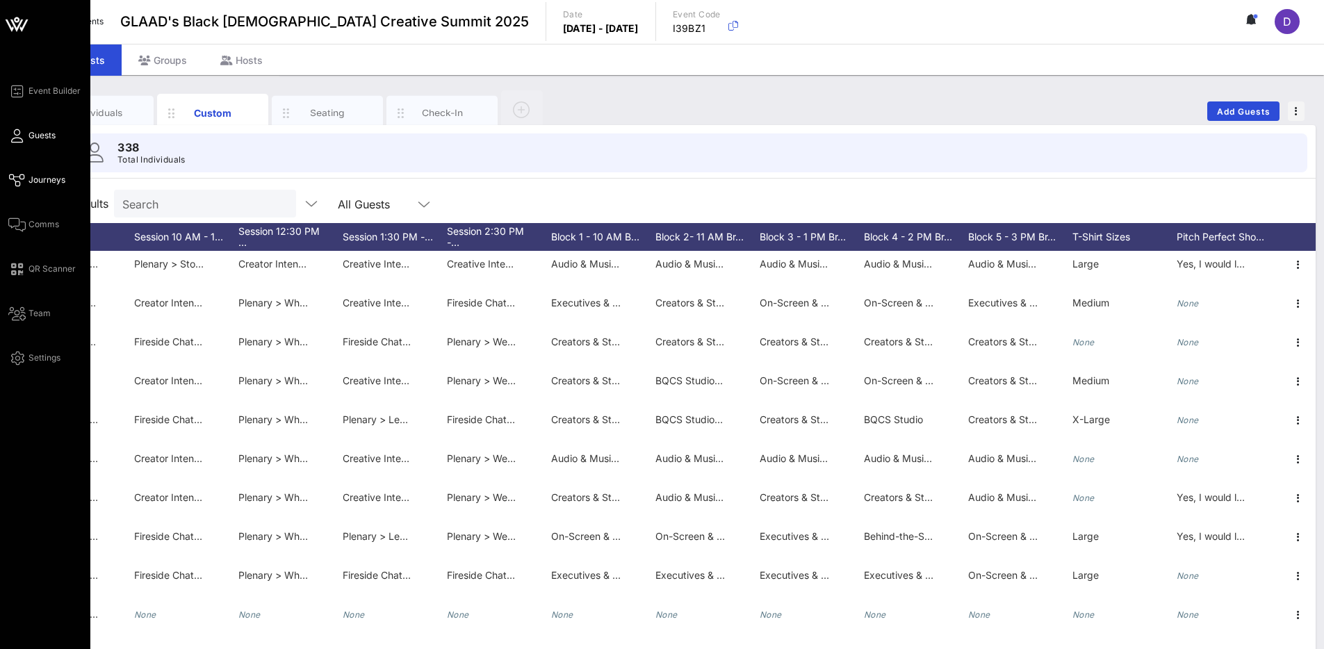
click at [29, 182] on span "Journeys" at bounding box center [46, 180] width 37 height 13
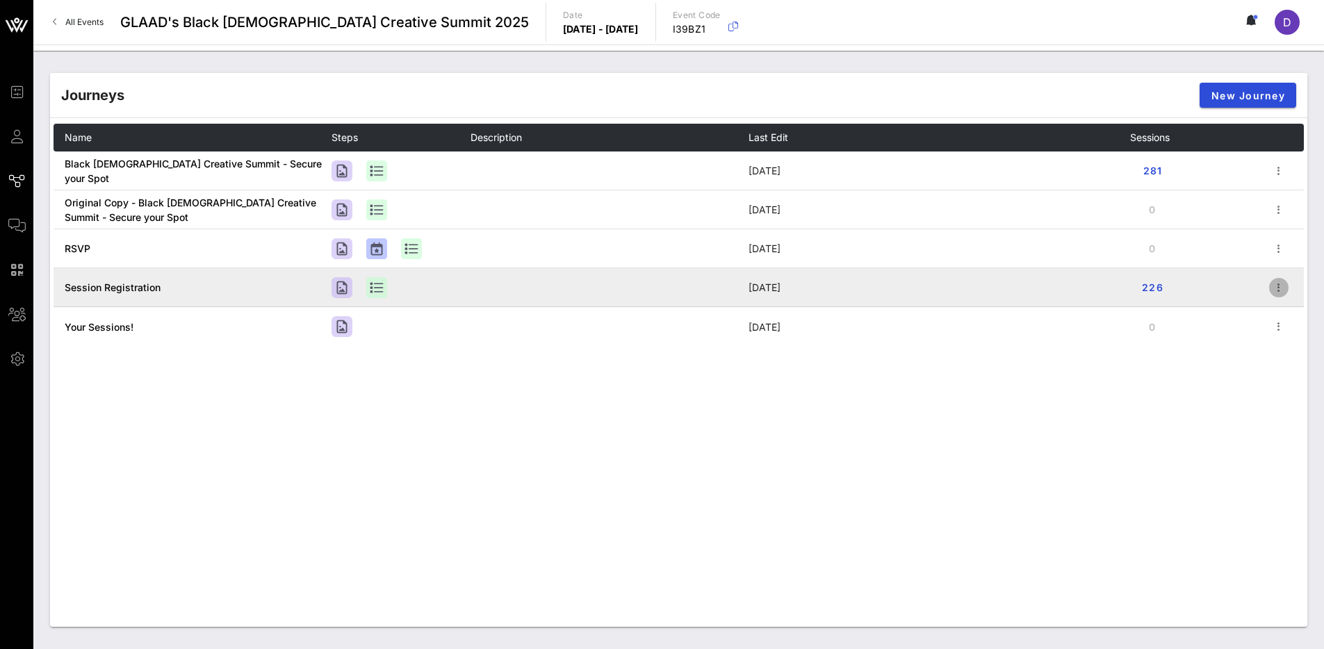
click at [1276, 286] on icon "button" at bounding box center [1278, 287] width 17 height 17
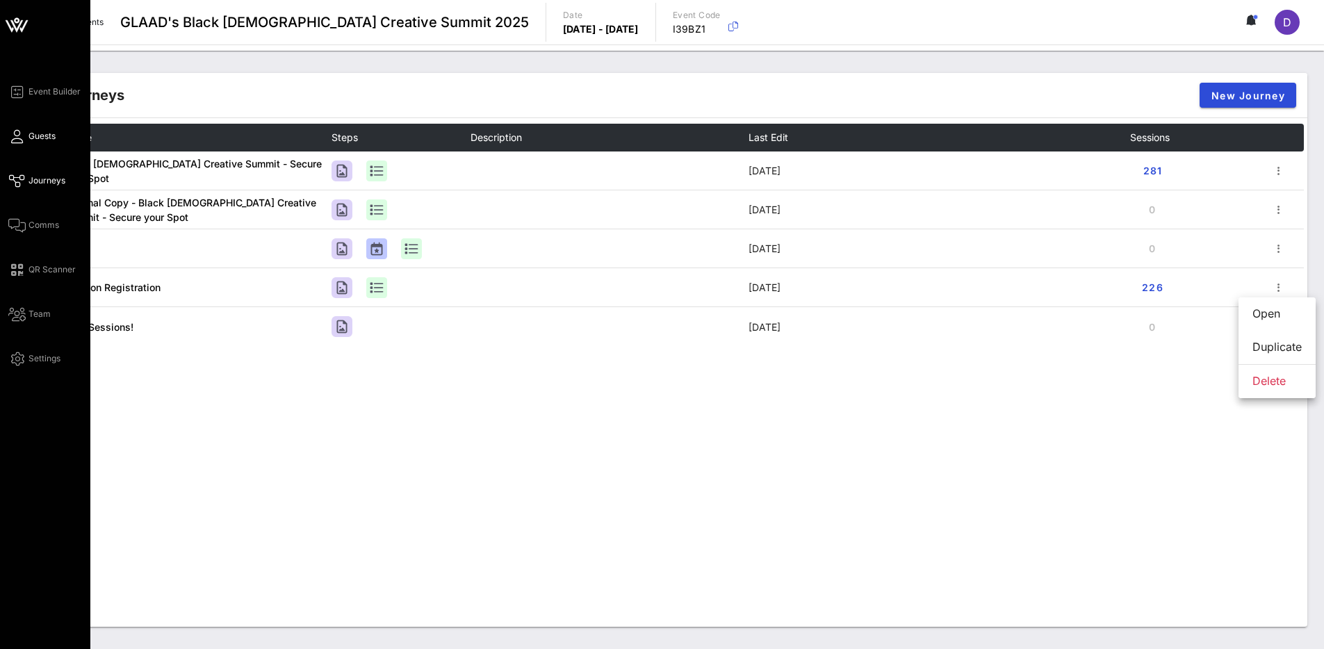
click at [18, 138] on icon at bounding box center [16, 136] width 17 height 2
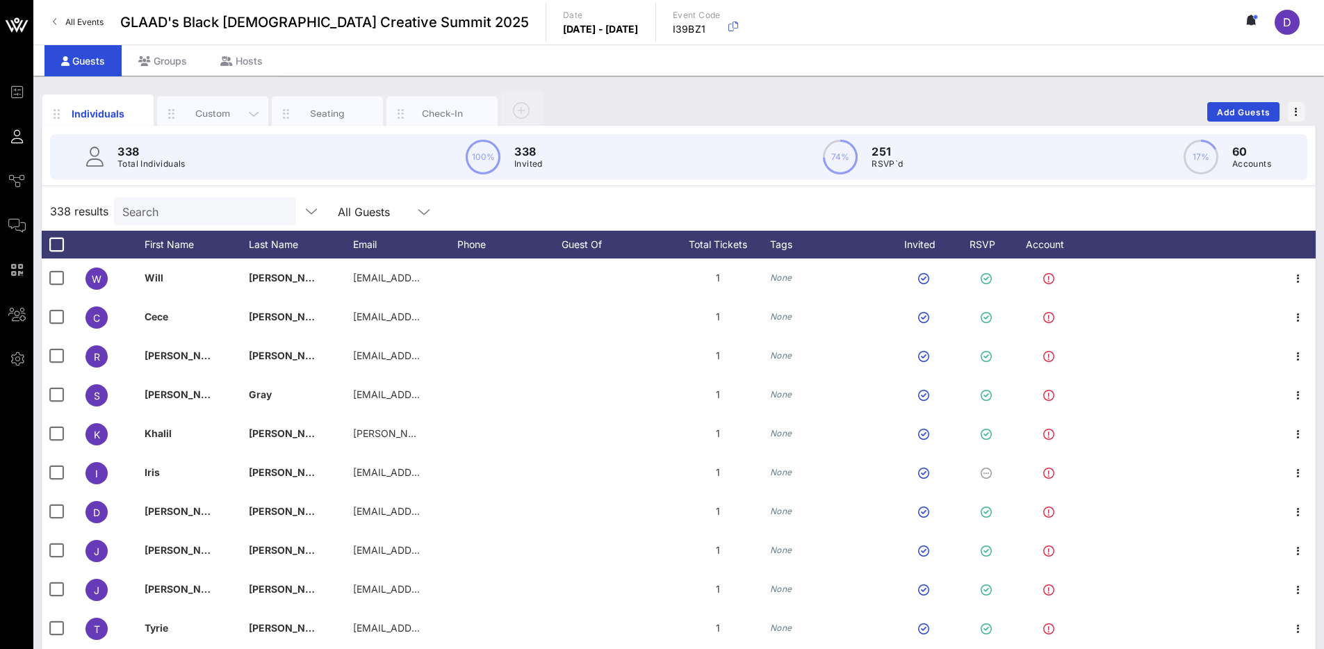
click at [227, 110] on div "Custom" at bounding box center [213, 113] width 62 height 13
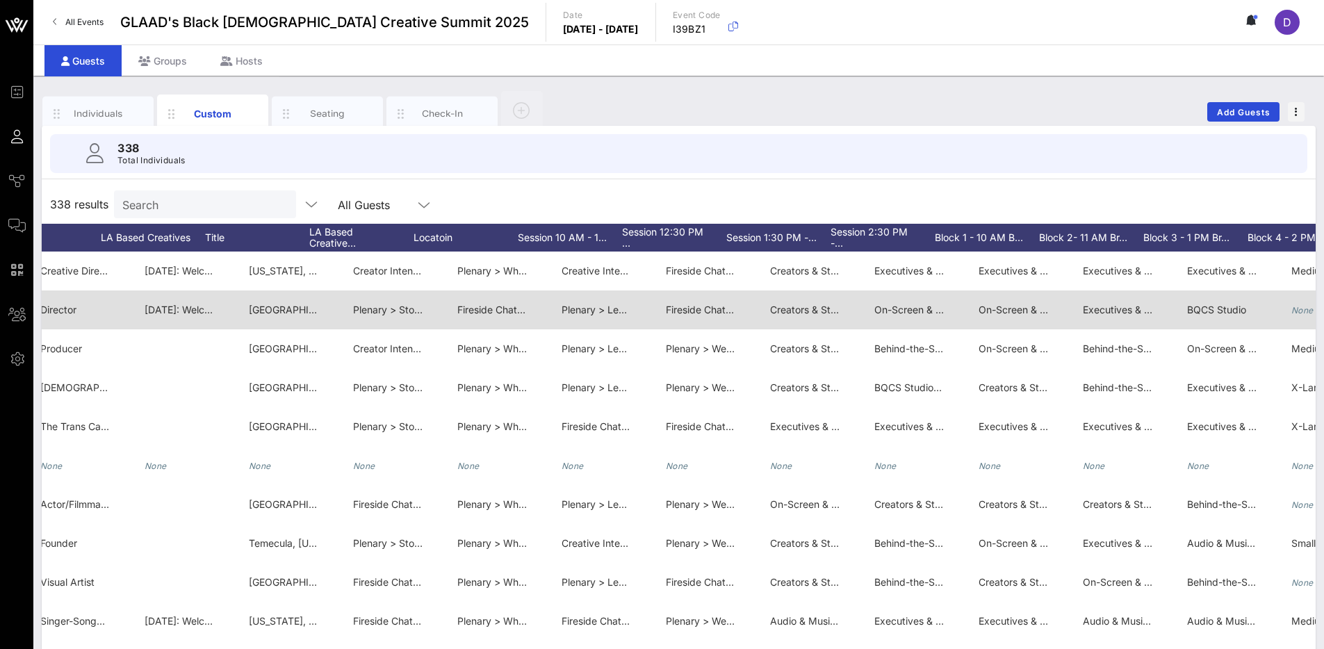
scroll to position [0, 2368]
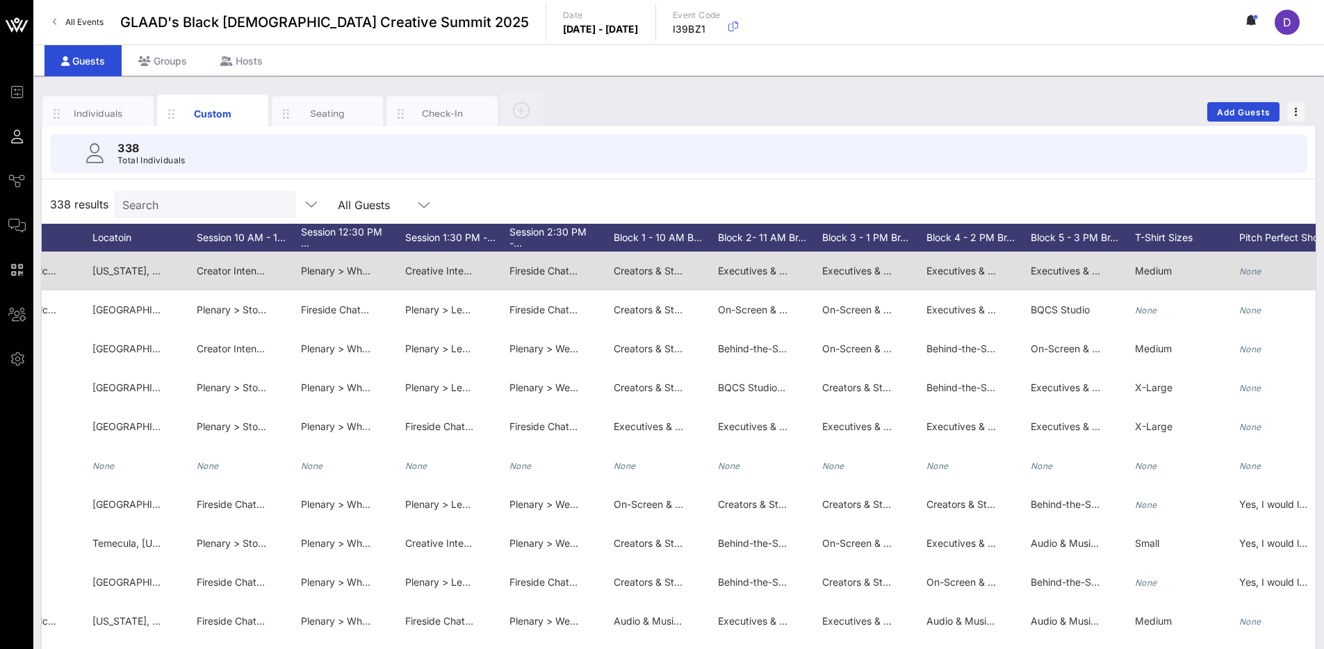
click at [553, 270] on span "Fireside Chat > Creating Boldly, Safely: A Conversation with TikTok" at bounding box center [661, 271] width 304 height 12
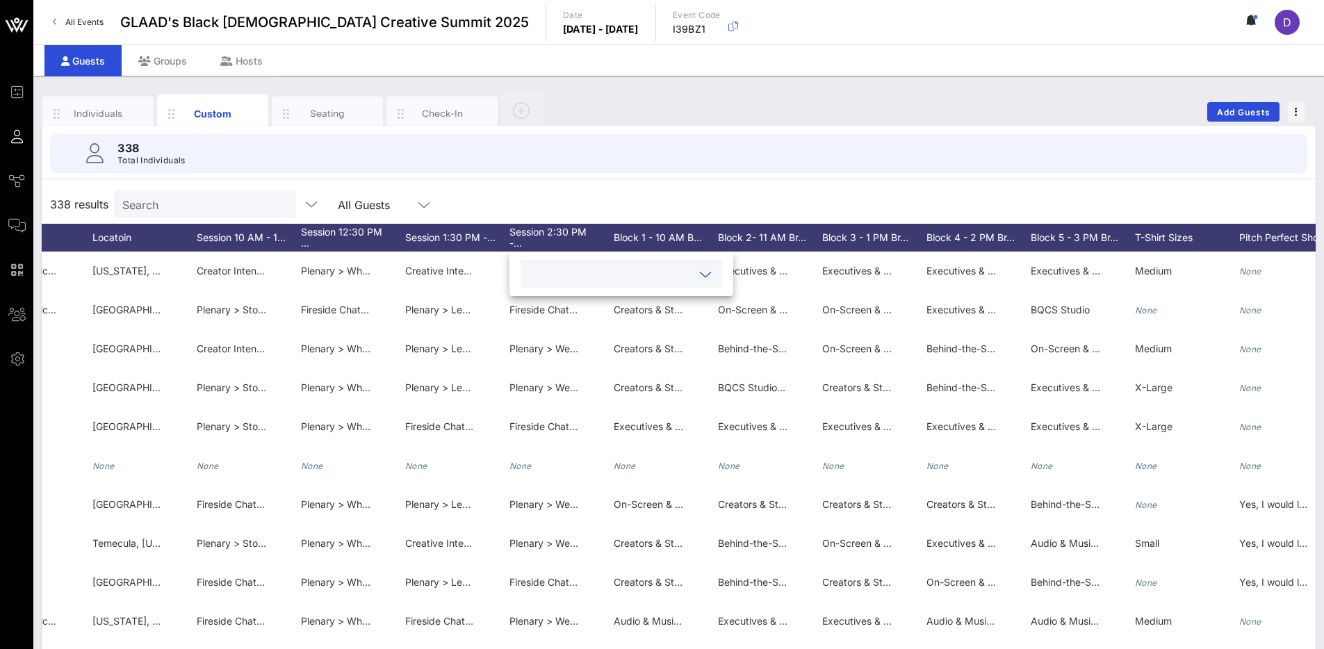
click at [639, 278] on input "text" at bounding box center [610, 274] width 163 height 18
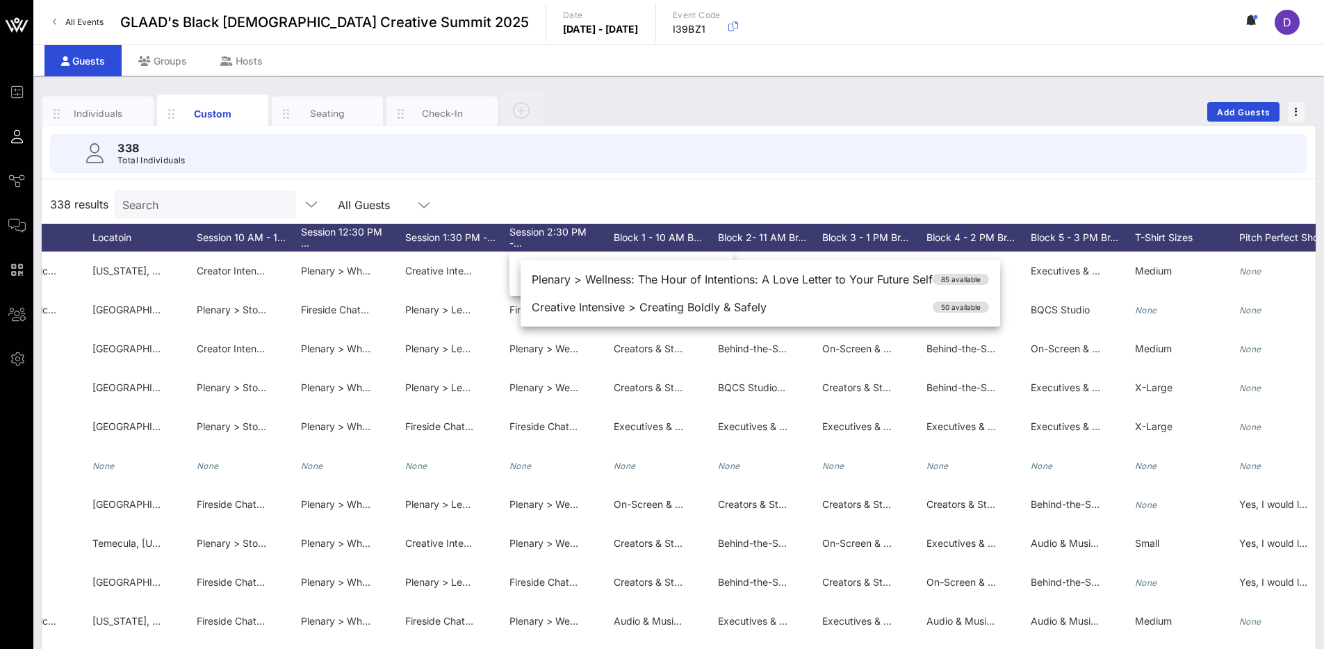
click at [940, 201] on div "338 results Search All Guests" at bounding box center [679, 204] width 1274 height 39
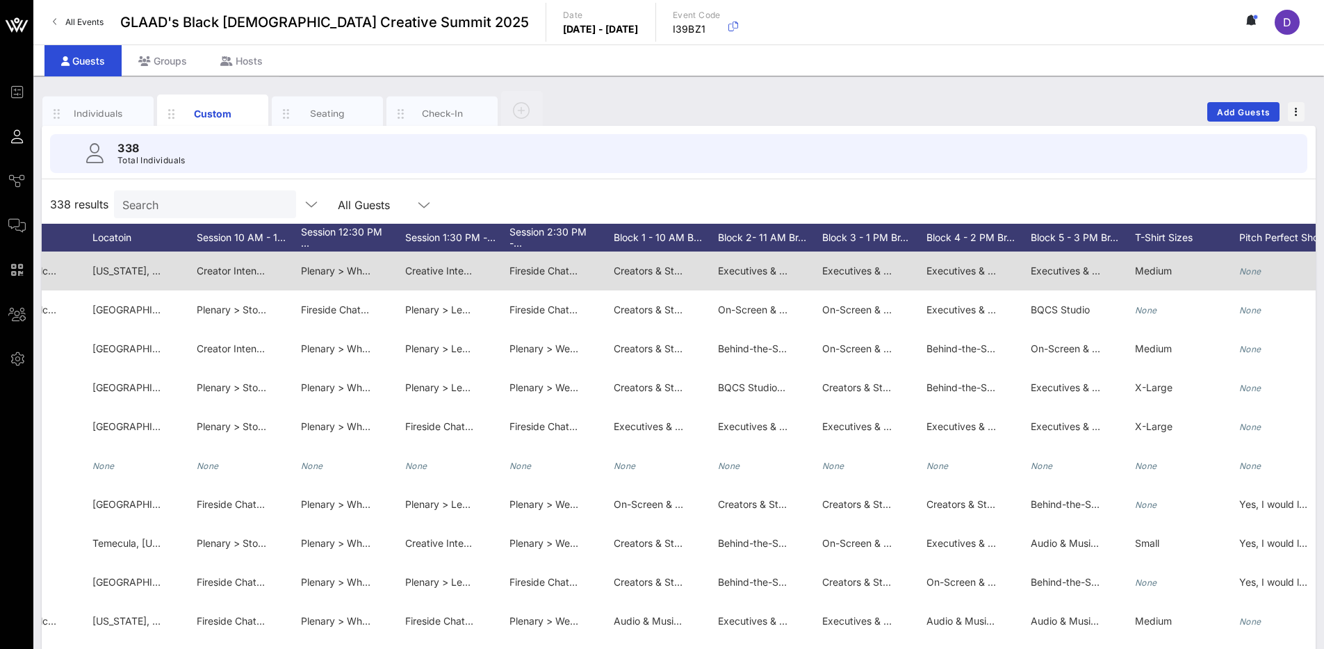
click at [851, 268] on span "Executives & Industry Leaders > Power & Partnership: Cultivating Relationships …" at bounding box center [1041, 271] width 438 height 12
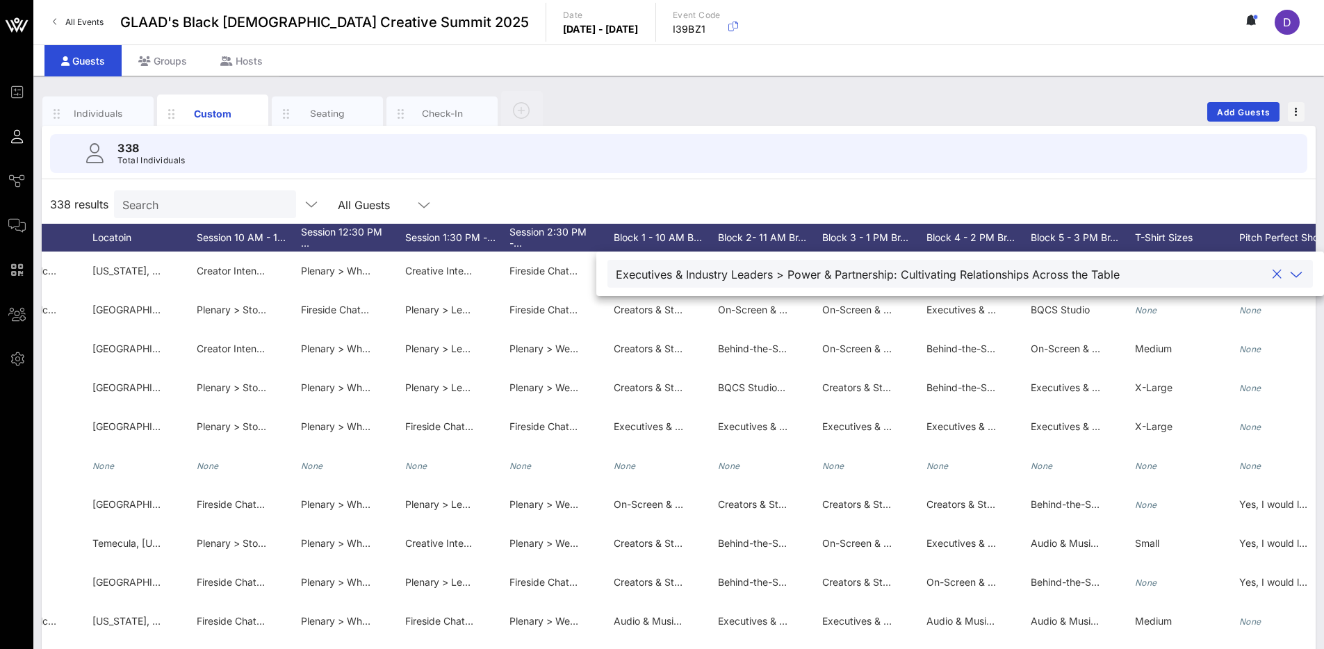
click at [837, 196] on div "338 results Search All Guests" at bounding box center [679, 204] width 1274 height 39
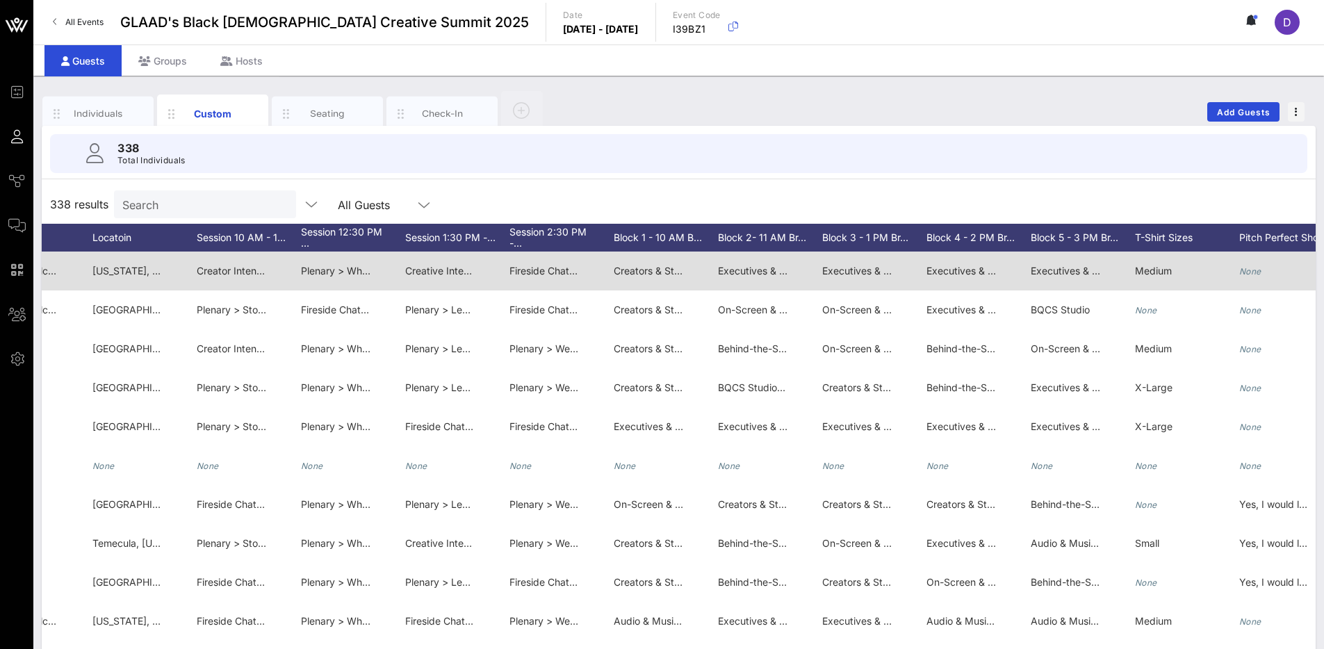
click at [523, 266] on span "Fireside Chat > Creating Boldly, Safely: A Conversation with TikTok" at bounding box center [661, 271] width 304 height 12
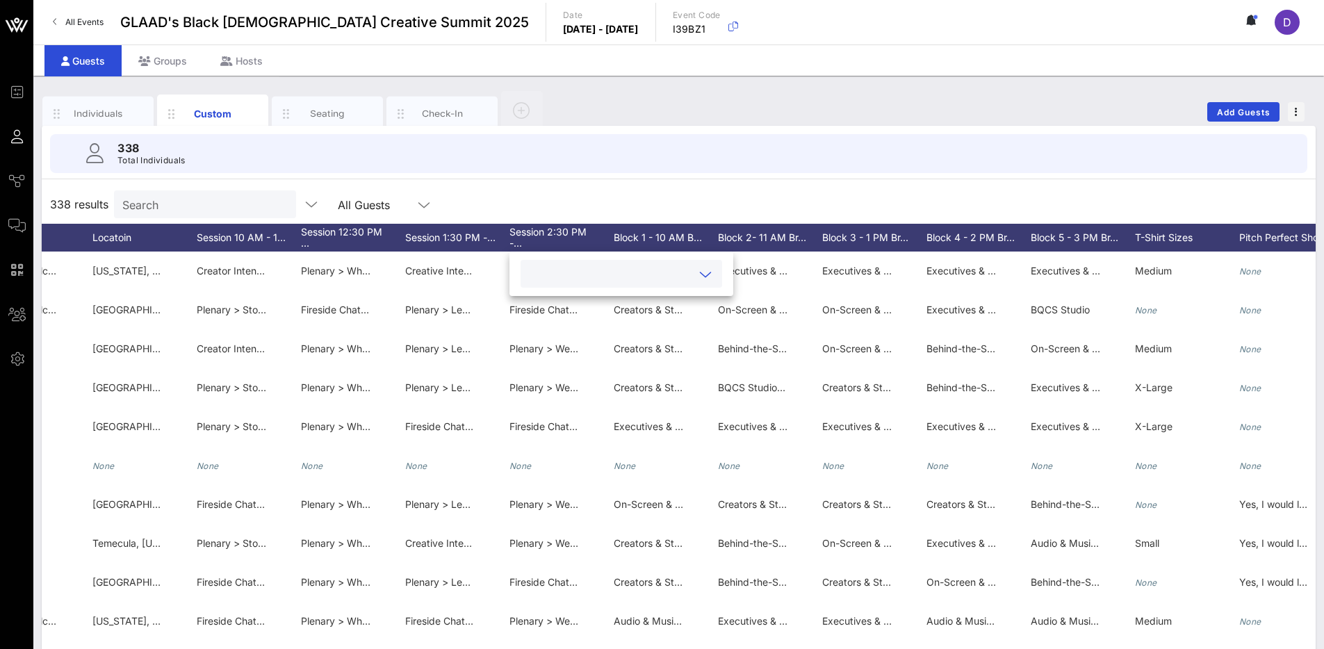
click at [589, 274] on input "text" at bounding box center [610, 274] width 163 height 18
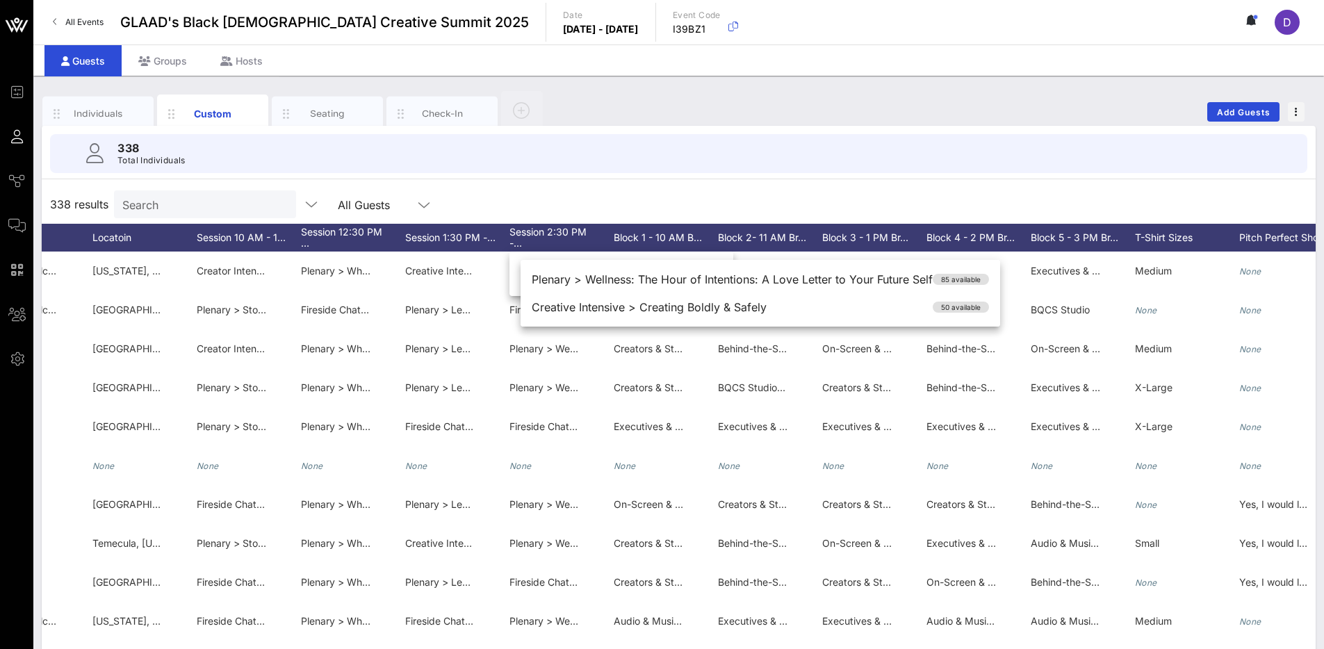
click at [613, 192] on div "338 results Search All Guests" at bounding box center [679, 204] width 1274 height 39
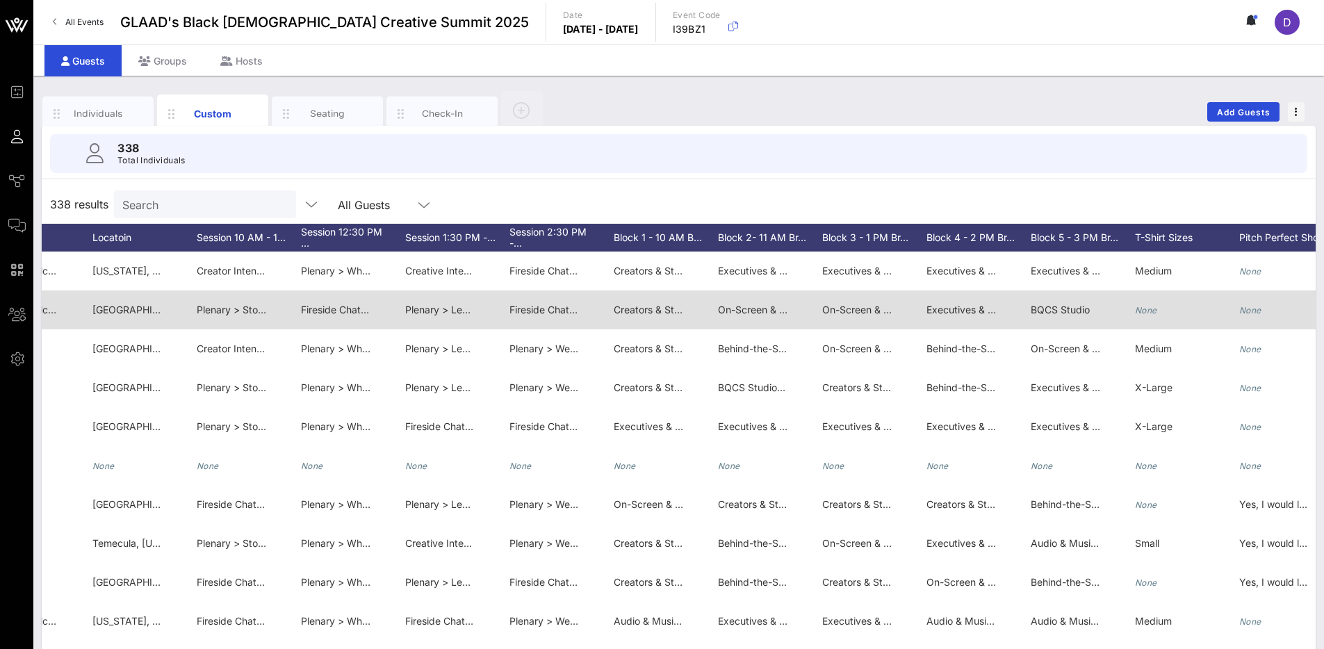
click at [1062, 318] on div "BQCS Studio" at bounding box center [1059, 309] width 59 height 39
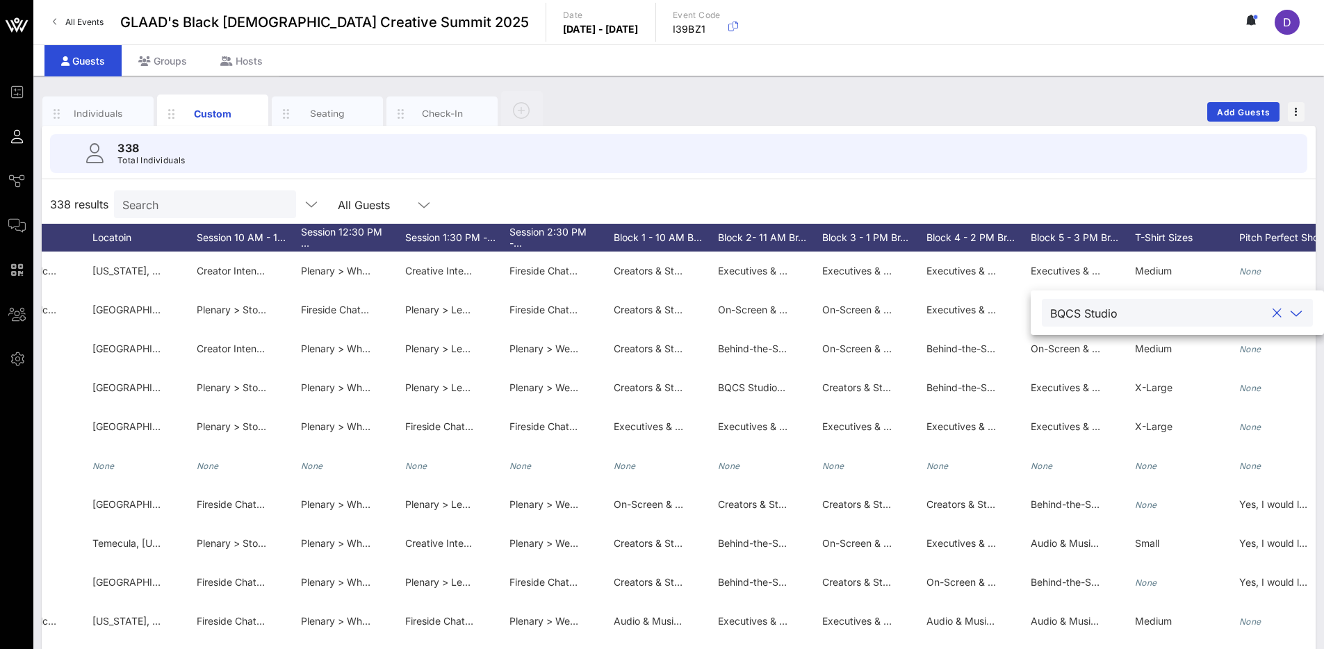
click at [1123, 315] on input "text" at bounding box center [1194, 313] width 142 height 18
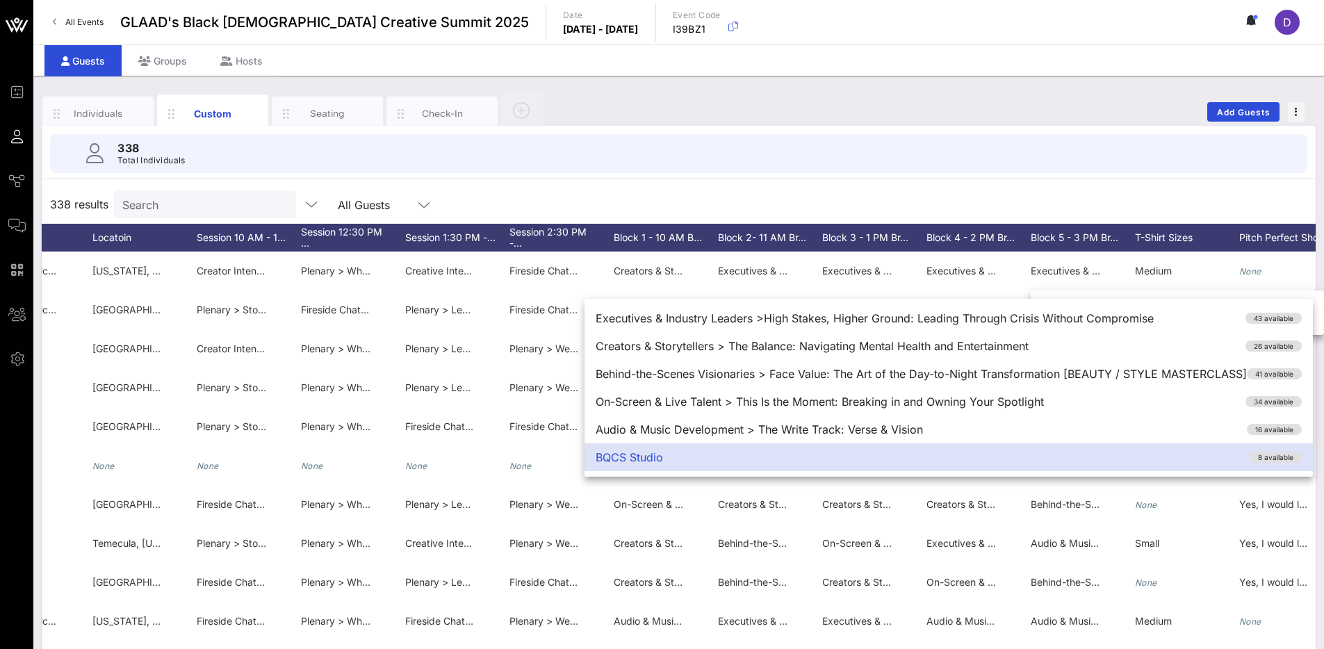
click at [1102, 137] on div "338 Total Individuals" at bounding box center [678, 153] width 1257 height 39
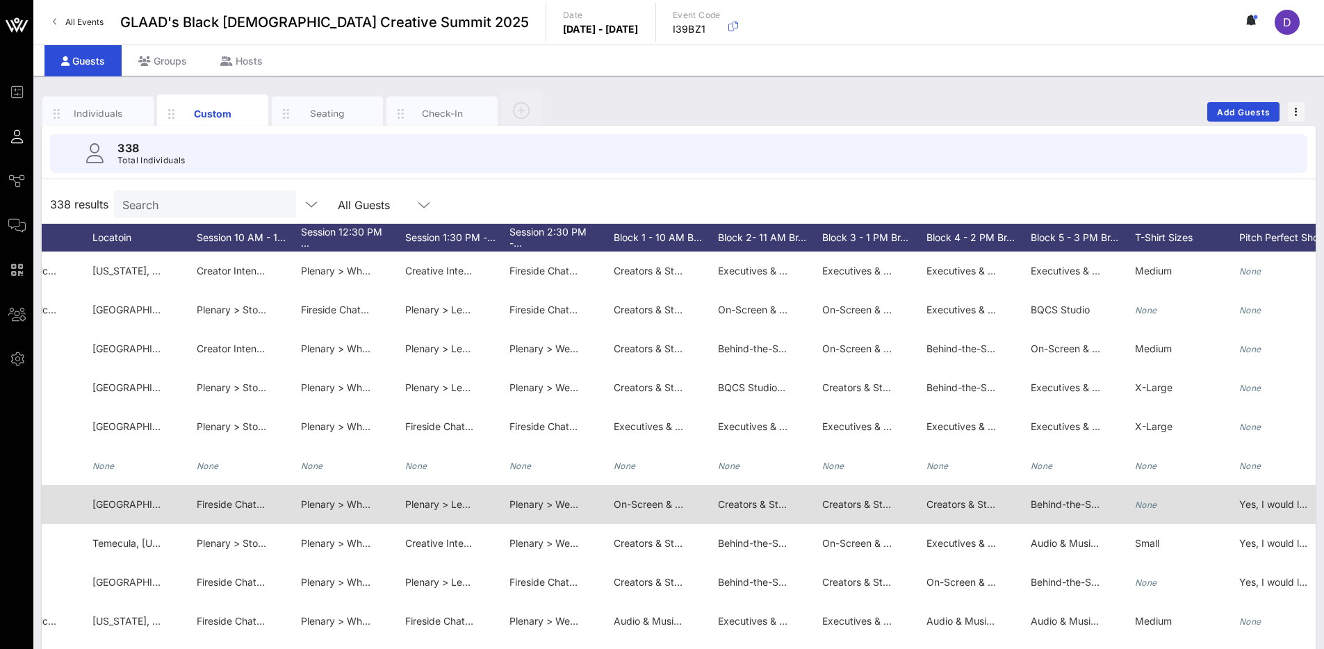
click at [1047, 507] on span "Behind-the-Scenes Visionaries > Face Value: The Art of the Day-to-Night Transfo…" at bounding box center [1313, 504] width 566 height 12
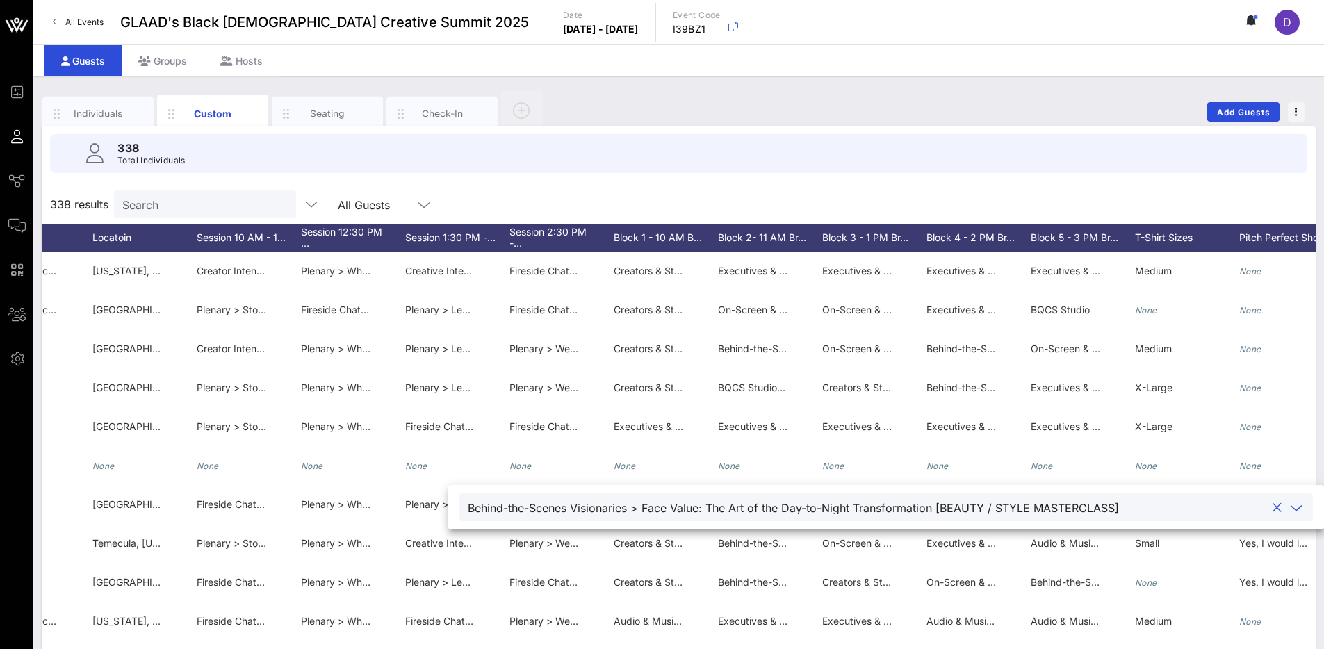
click at [1024, 139] on div "338 Total Individuals" at bounding box center [678, 153] width 1257 height 39
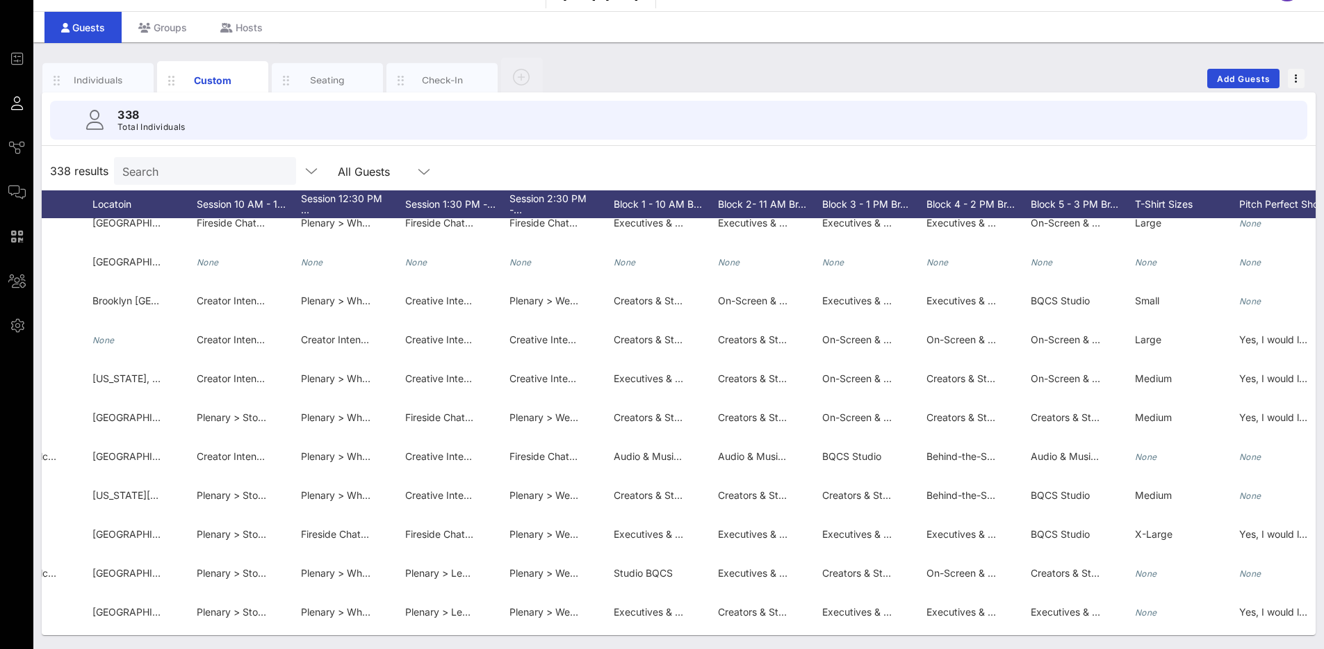
scroll to position [796, 2422]
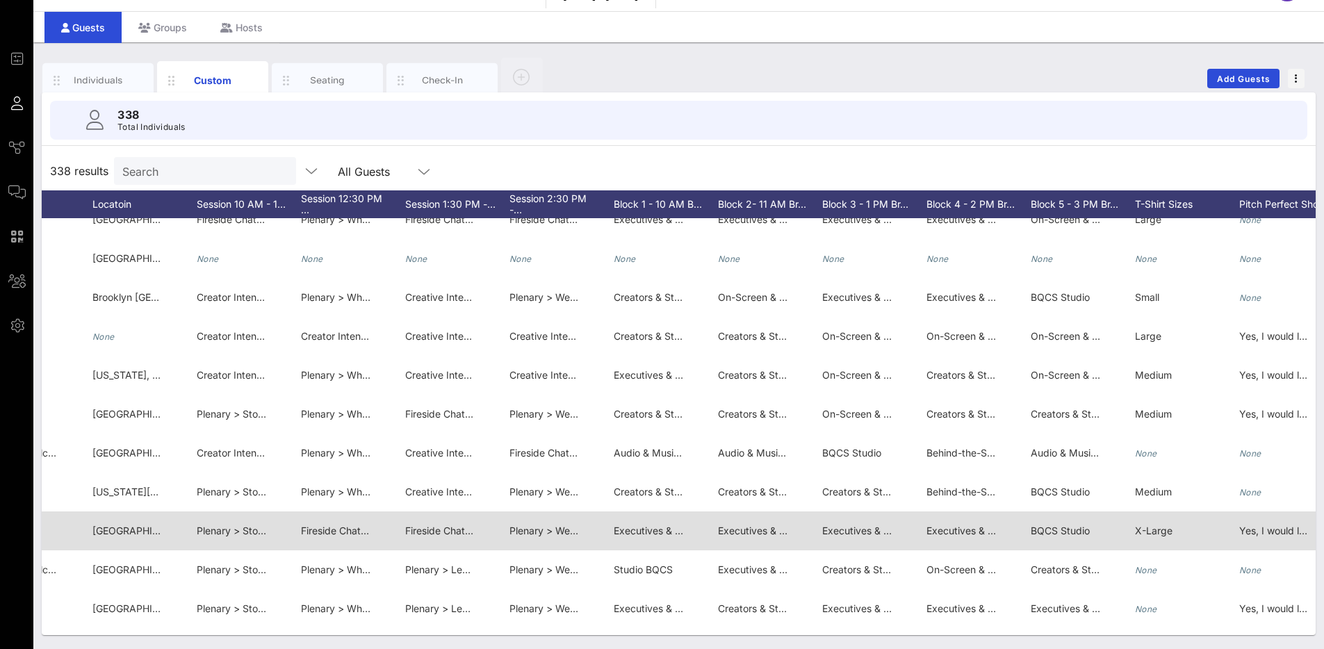
click at [964, 532] on span "Executives & Industry Leaders > The Art of the Ask: How to Approach, Impress & …" at bounding box center [1186, 531] width 521 height 12
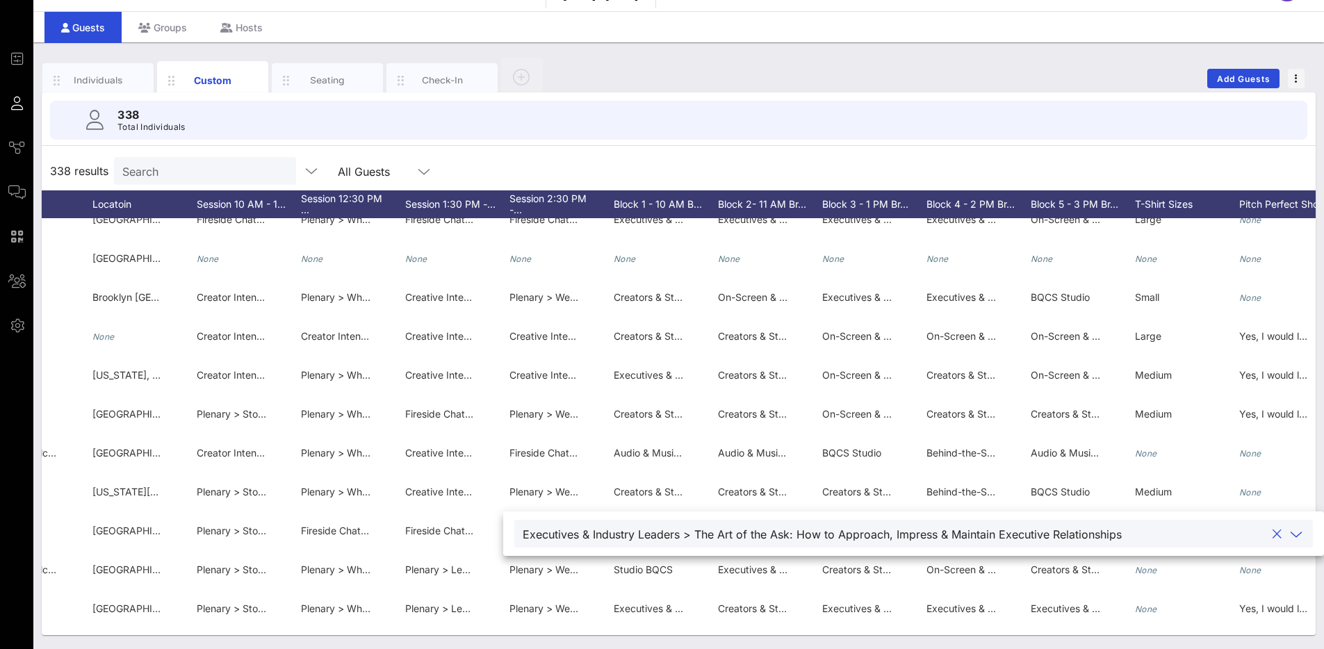
click at [951, 178] on div "338 results Search All Guests" at bounding box center [679, 170] width 1274 height 39
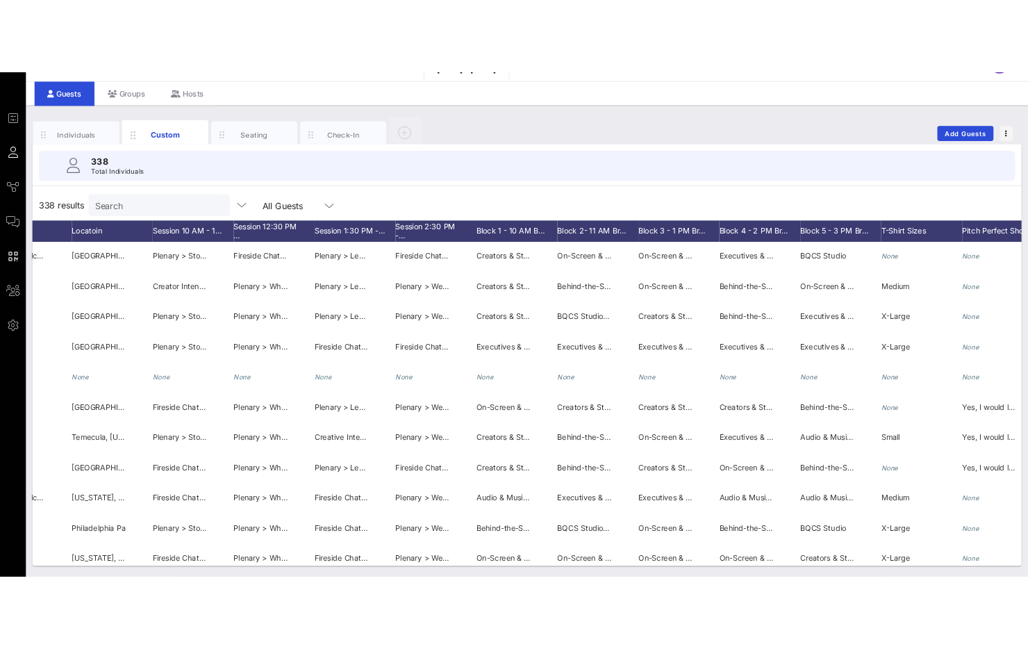
scroll to position [0, 2422]
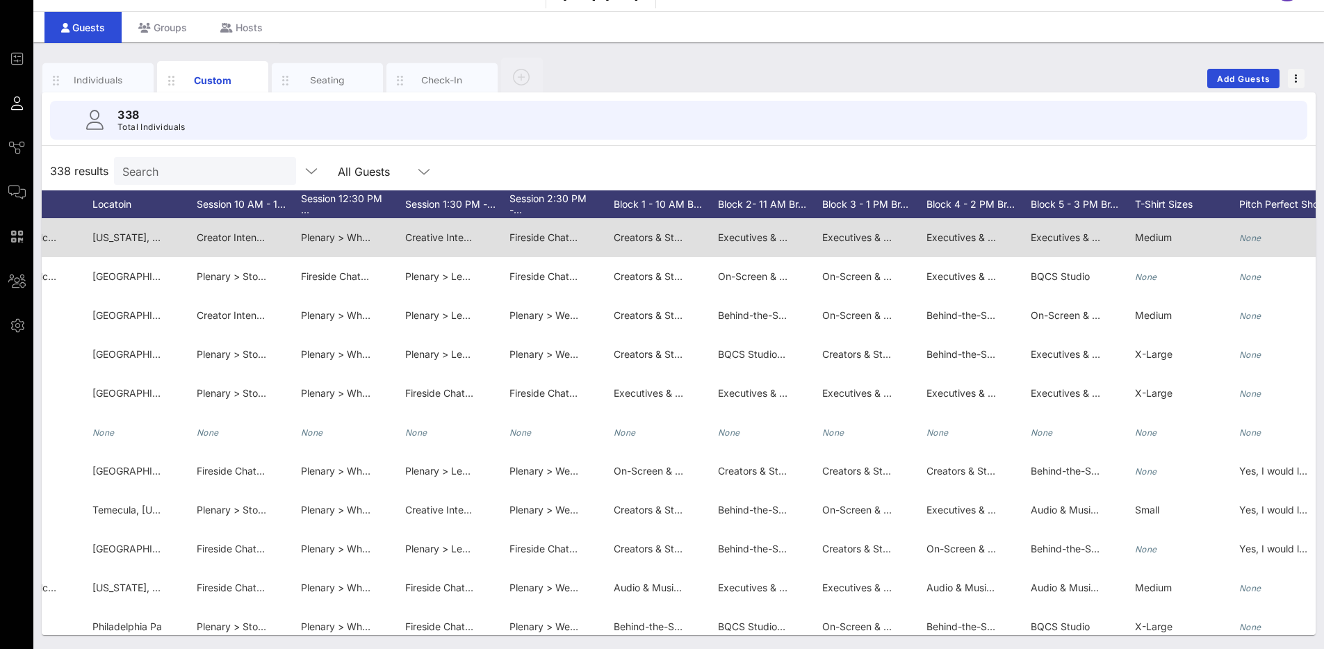
click at [1049, 236] on span "Executives & Industry Leaders >High Stakes, Higher Ground: Leading Through Cris…" at bounding box center [1271, 237] width 482 height 12
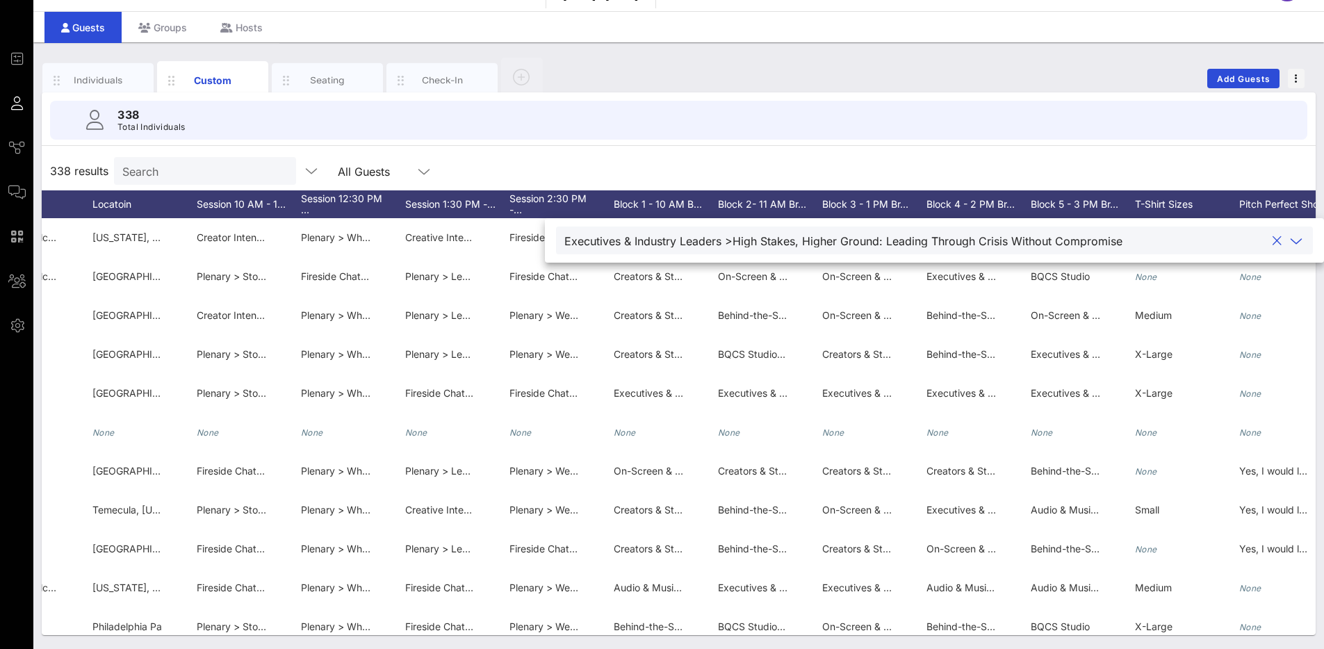
click at [1022, 170] on div "338 results Search All Guests" at bounding box center [679, 170] width 1274 height 39
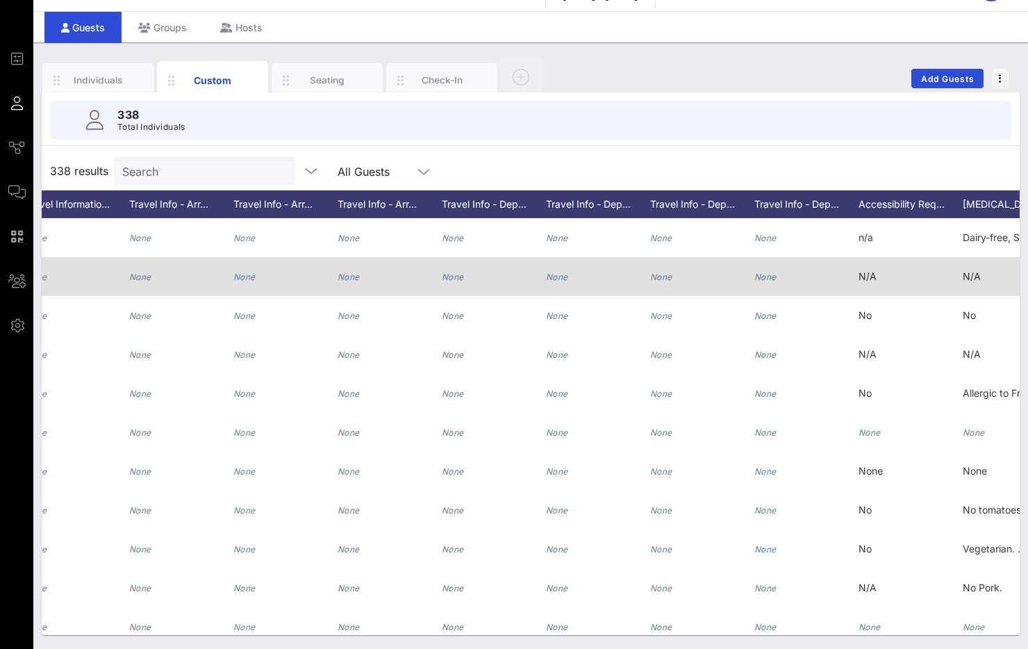
scroll to position [0, 1066]
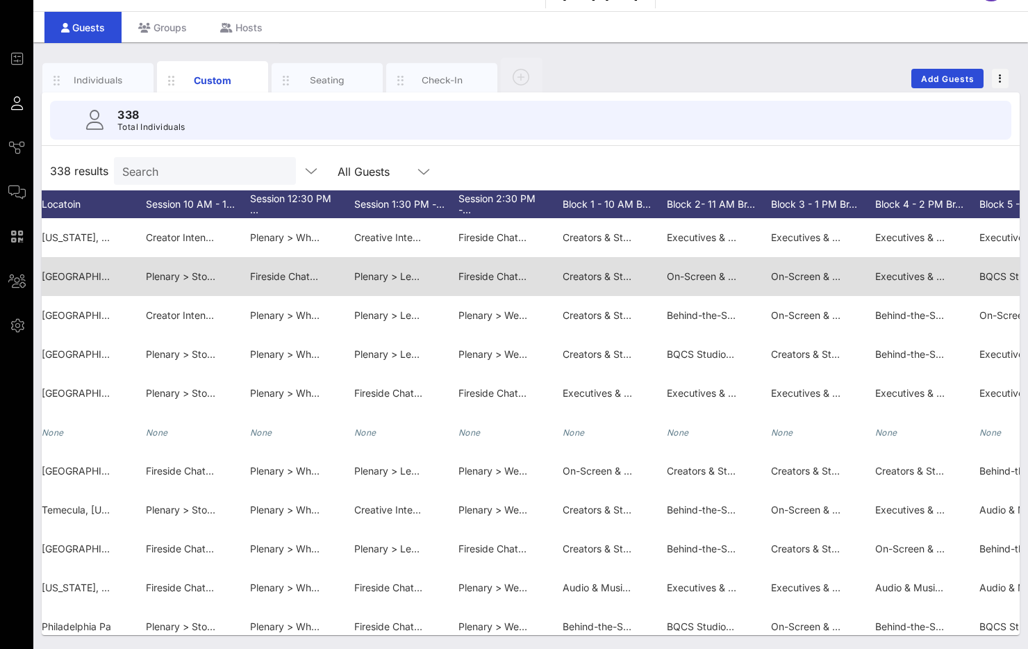
click at [502, 275] on span "Fireside Chat > Creating Boldly, Safely: A Conversation with TikTok" at bounding box center [611, 276] width 304 height 12
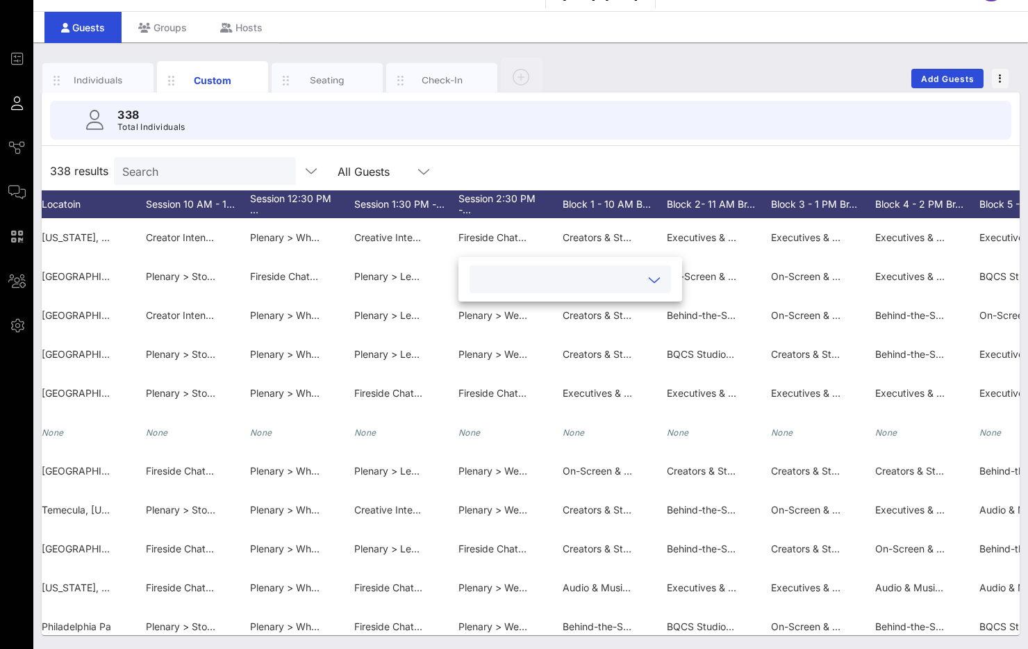
click at [546, 172] on div "338 results Search All Guests" at bounding box center [531, 170] width 978 height 39
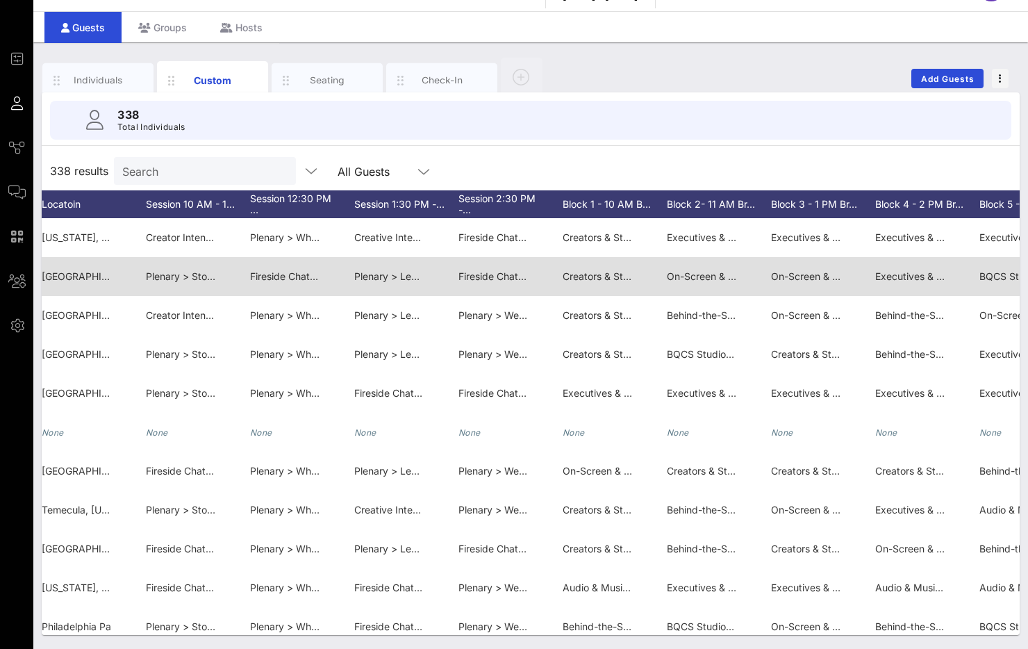
click at [509, 271] on span "Fireside Chat > Creating Boldly, Safely: A Conversation with TikTok" at bounding box center [611, 276] width 304 height 12
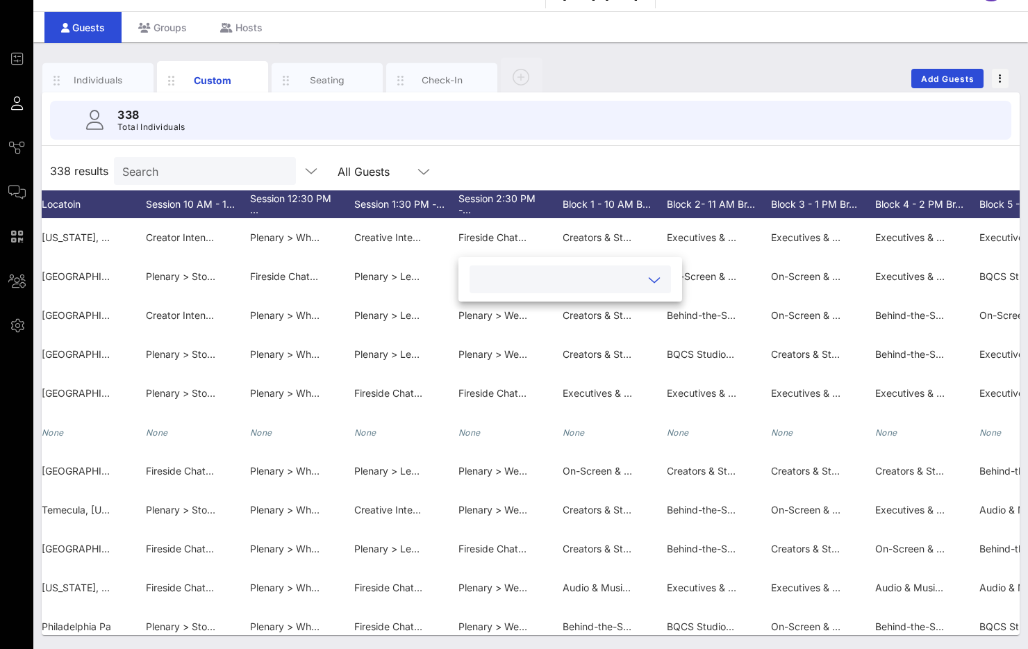
click at [648, 280] on icon at bounding box center [654, 280] width 13 height 17
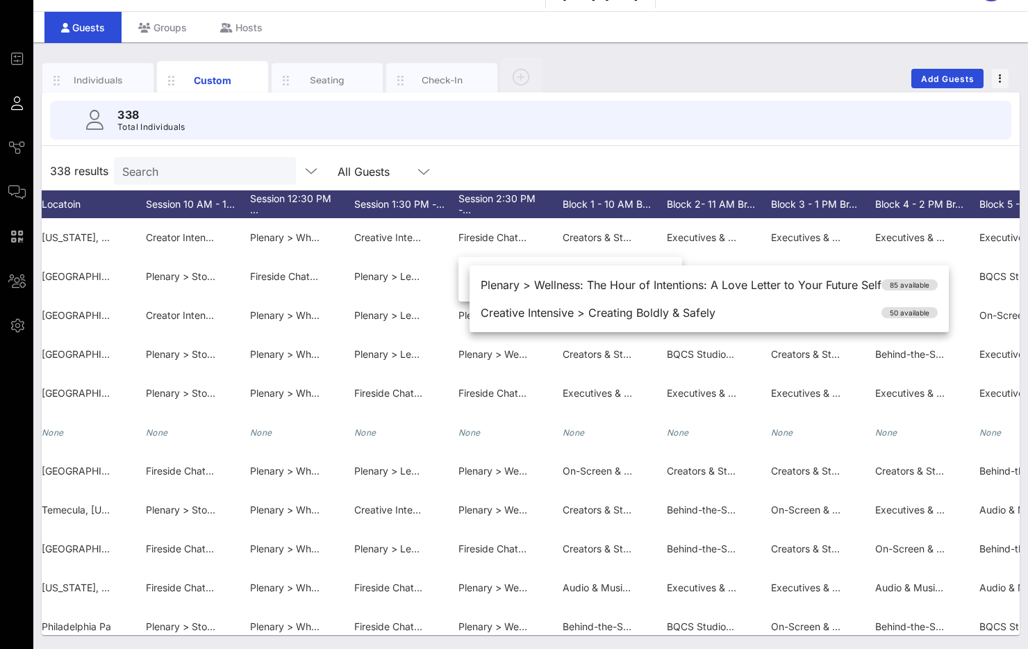
click at [611, 148] on div "338 Total Individuals 338 results Search All Guests First Name Last Name Full N…" at bounding box center [531, 363] width 978 height 543
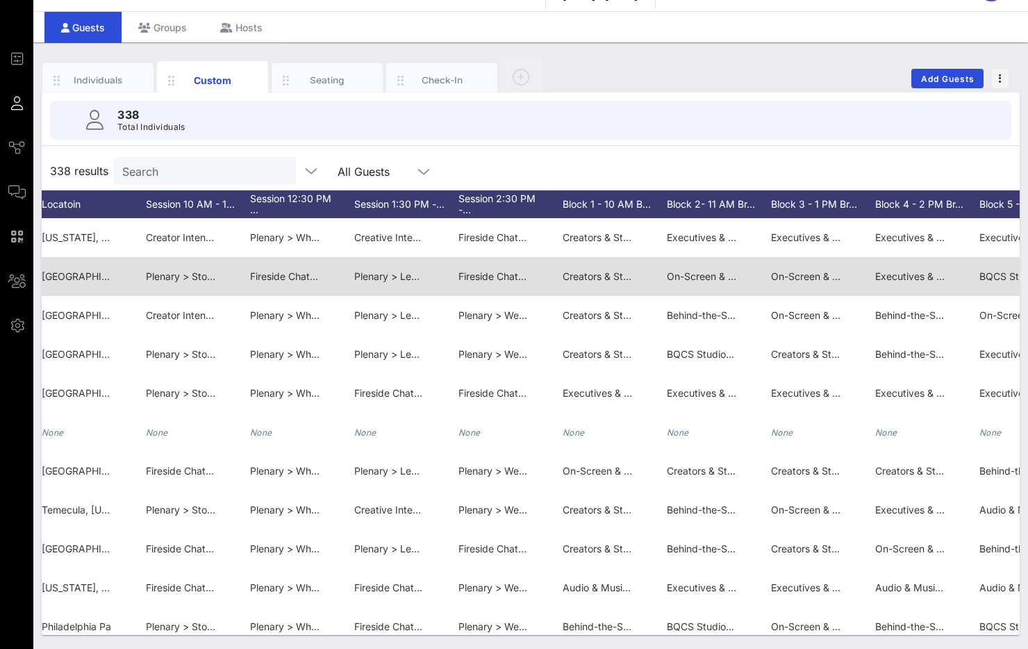
click at [495, 269] on div "Fireside Chat > Creating Boldly, Safely: A Conversation with TikTok" at bounding box center [493, 276] width 69 height 39
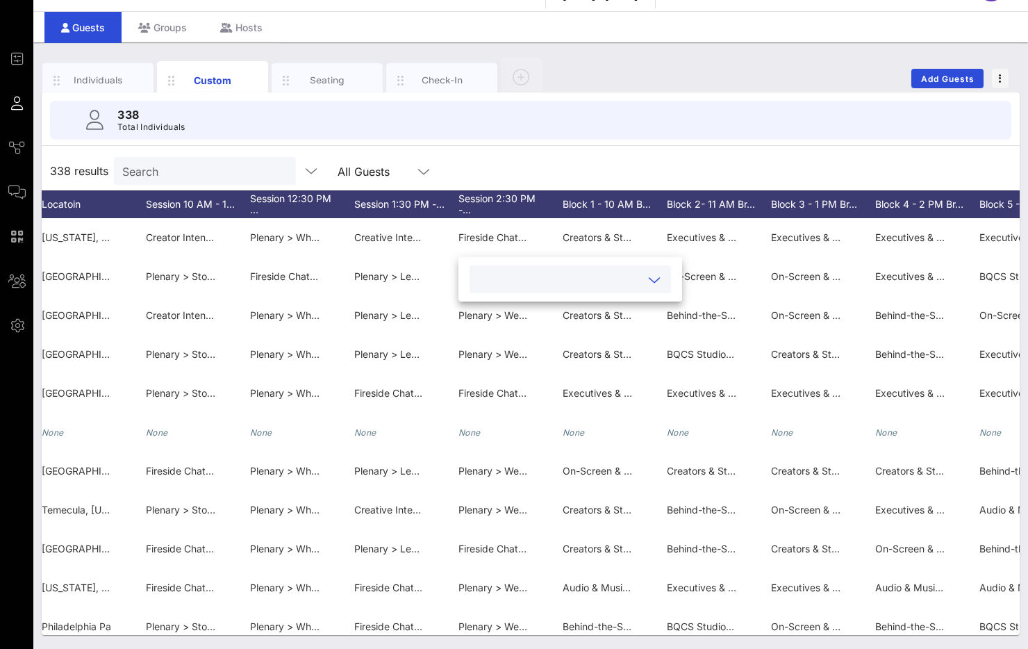
click at [520, 281] on input "text" at bounding box center [559, 279] width 163 height 18
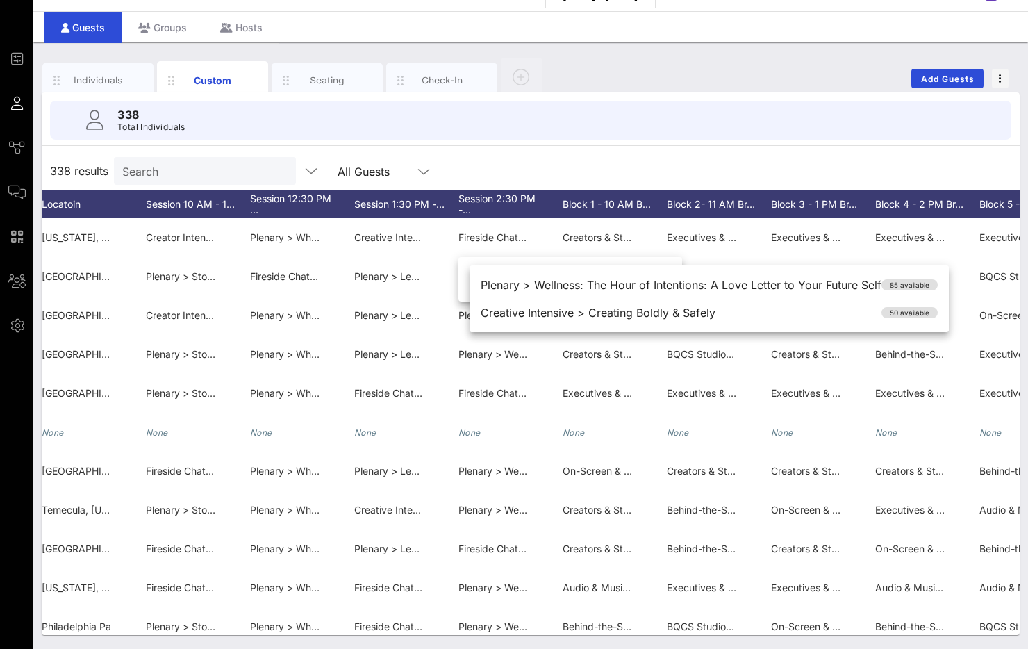
click at [550, 167] on div "338 results Search All Guests" at bounding box center [531, 170] width 978 height 39
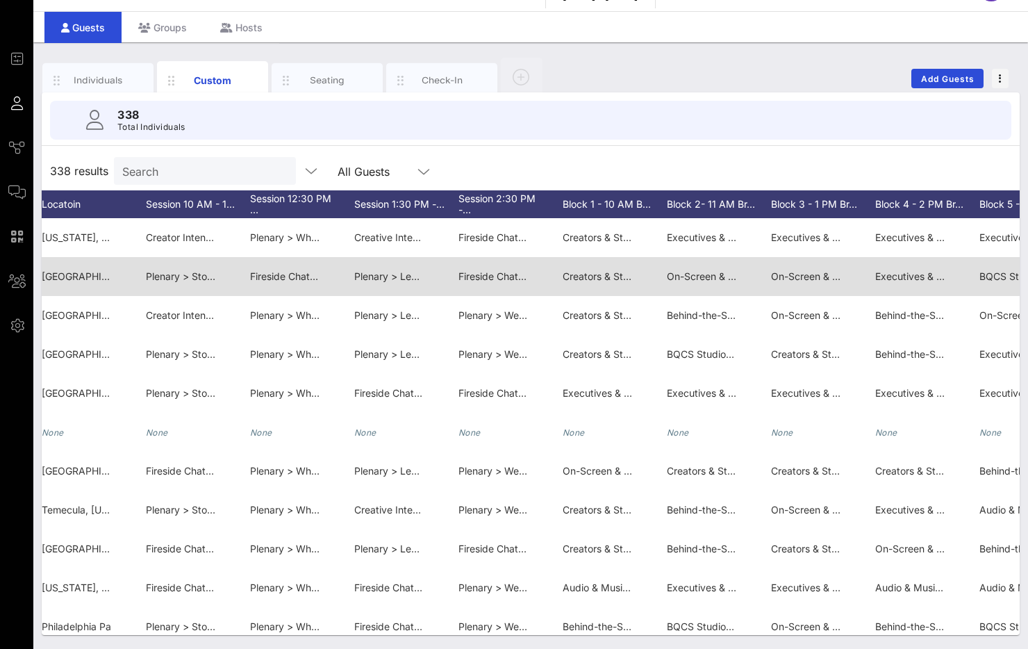
click at [502, 277] on span "Fireside Chat > Creating Boldly, Safely: A Conversation with TikTok" at bounding box center [611, 276] width 304 height 12
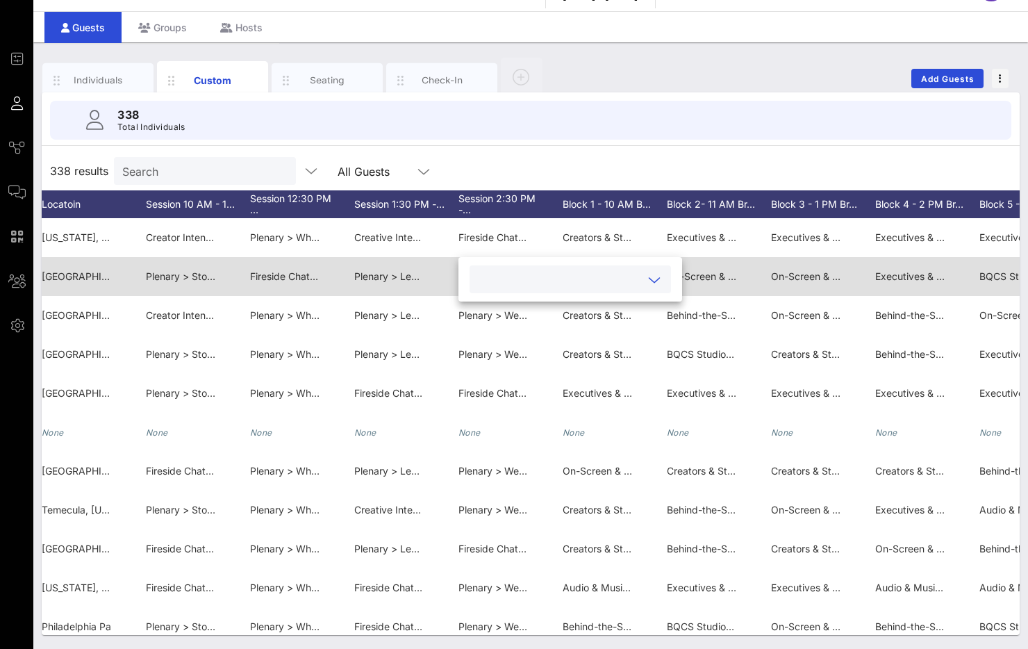
click at [502, 277] on input "text" at bounding box center [559, 279] width 163 height 18
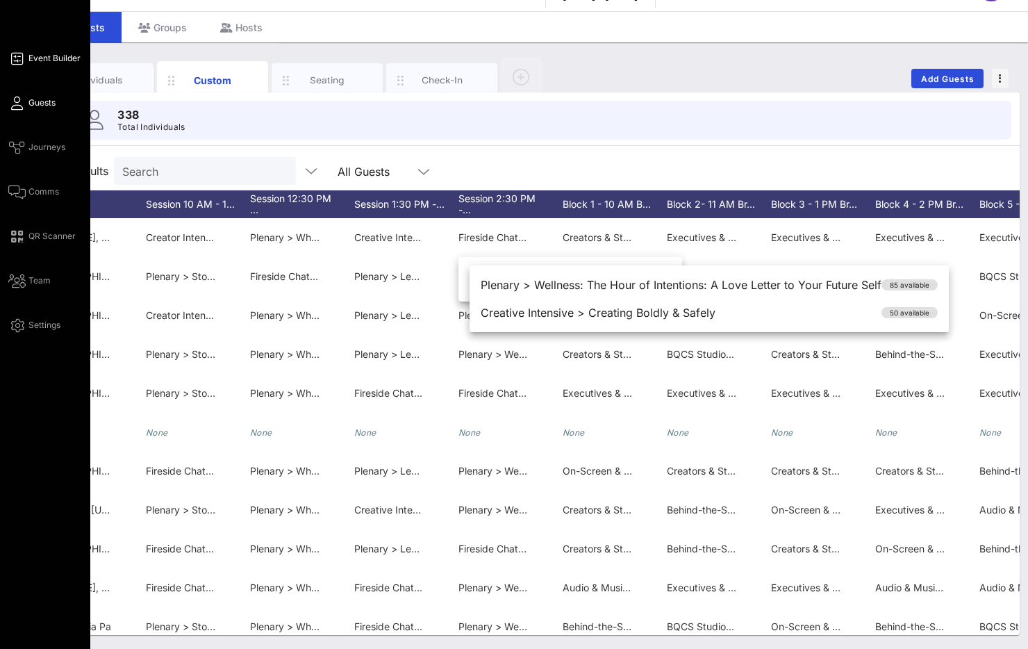
click at [42, 58] on span "Event Builder" at bounding box center [54, 58] width 52 height 13
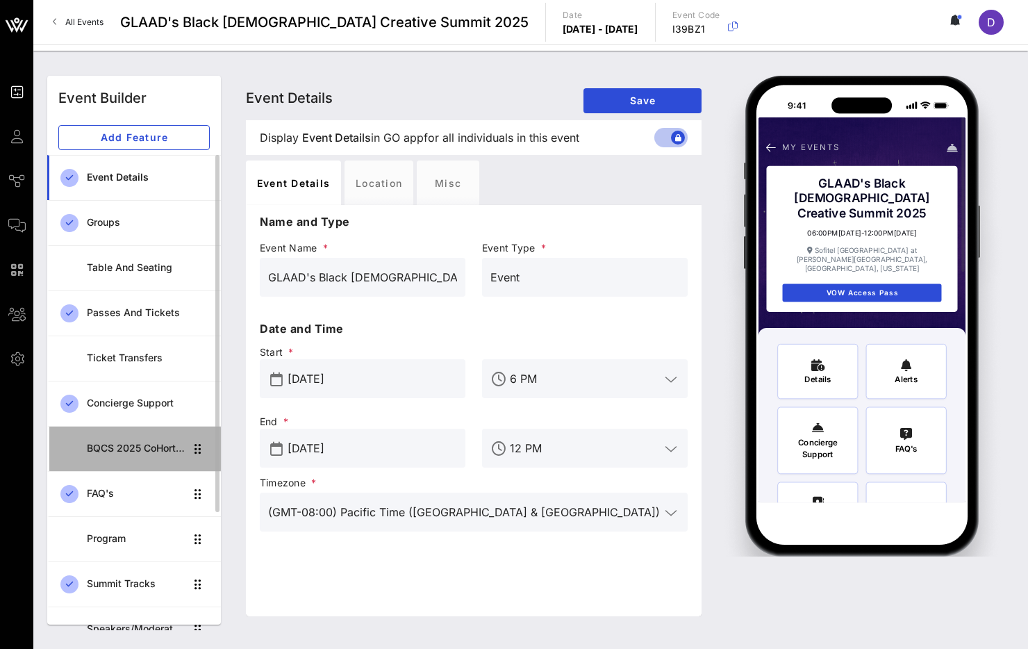
click at [133, 451] on div "BQCS 2025 CoHort Guestbook" at bounding box center [136, 449] width 98 height 12
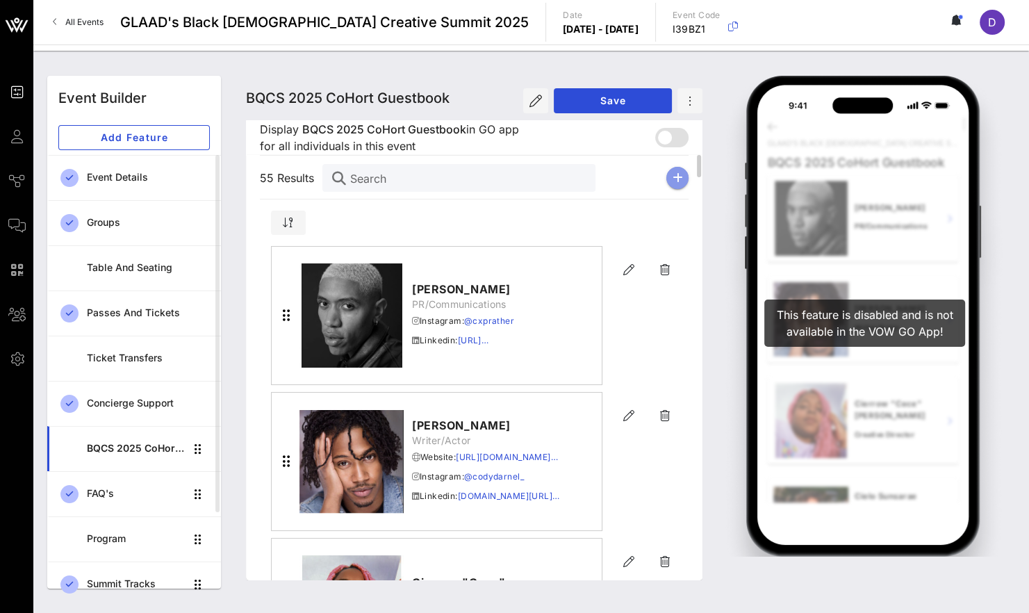
click at [681, 181] on icon "button" at bounding box center [678, 177] width 10 height 11
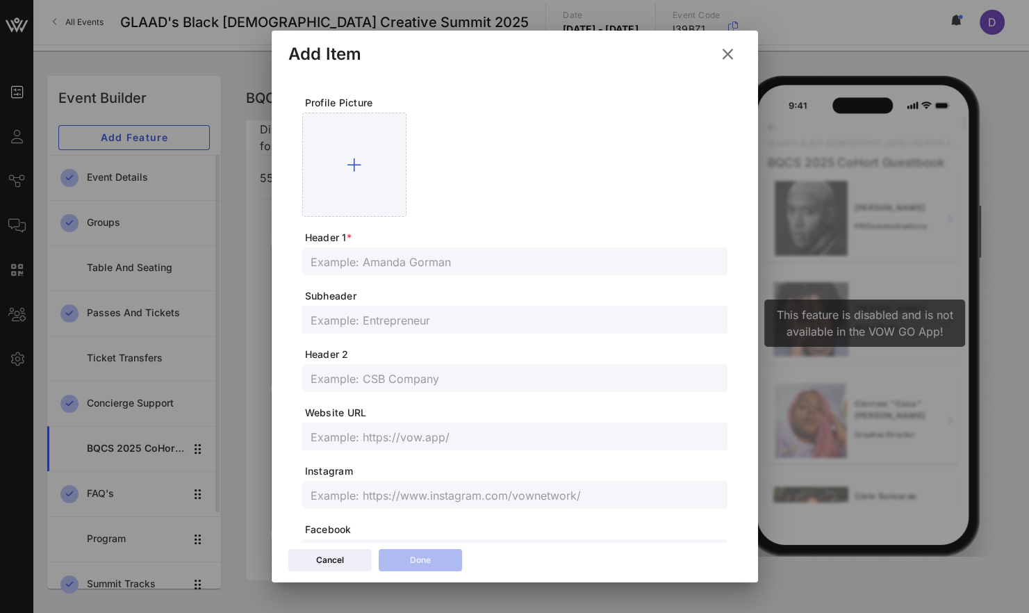
click at [376, 318] on input "text" at bounding box center [515, 320] width 409 height 18
click at [376, 384] on input "text" at bounding box center [515, 378] width 409 height 18
click at [356, 254] on input "text" at bounding box center [515, 261] width 409 height 18
click at [725, 54] on icon at bounding box center [727, 54] width 22 height 23
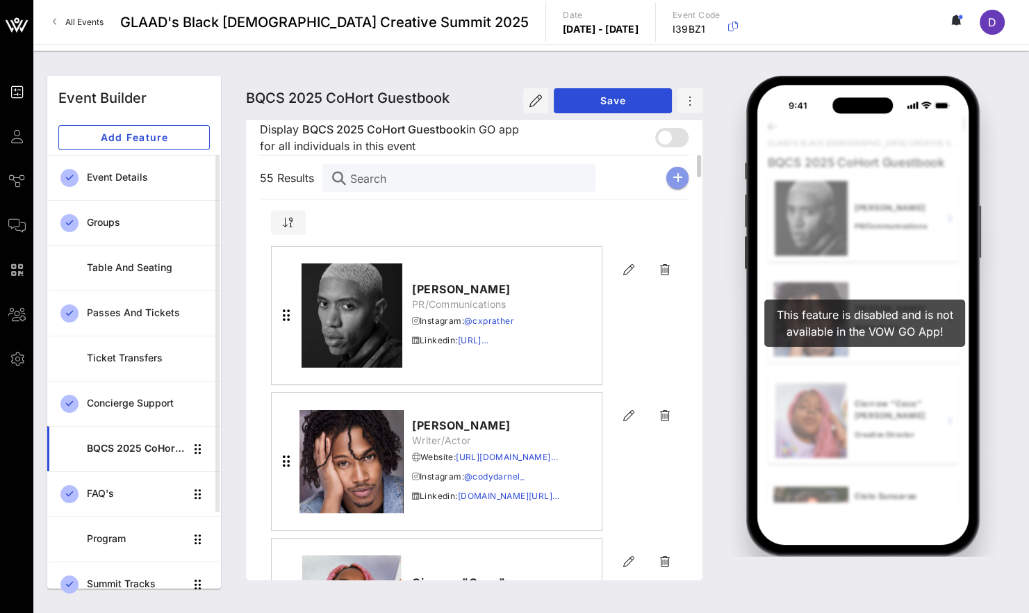
click at [678, 184] on button "button" at bounding box center [677, 178] width 22 height 22
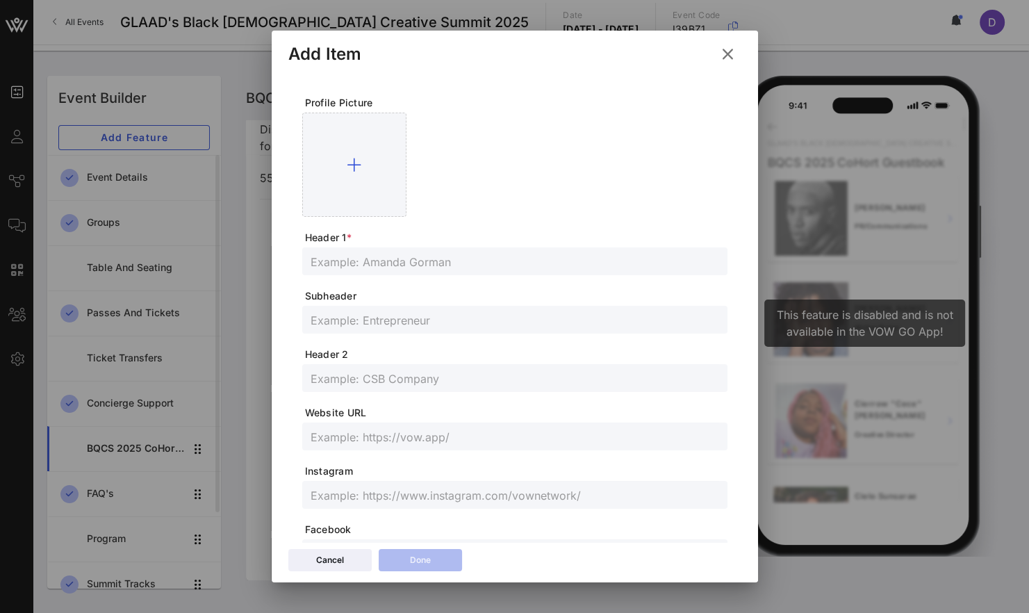
click at [732, 49] on icon at bounding box center [727, 54] width 25 height 25
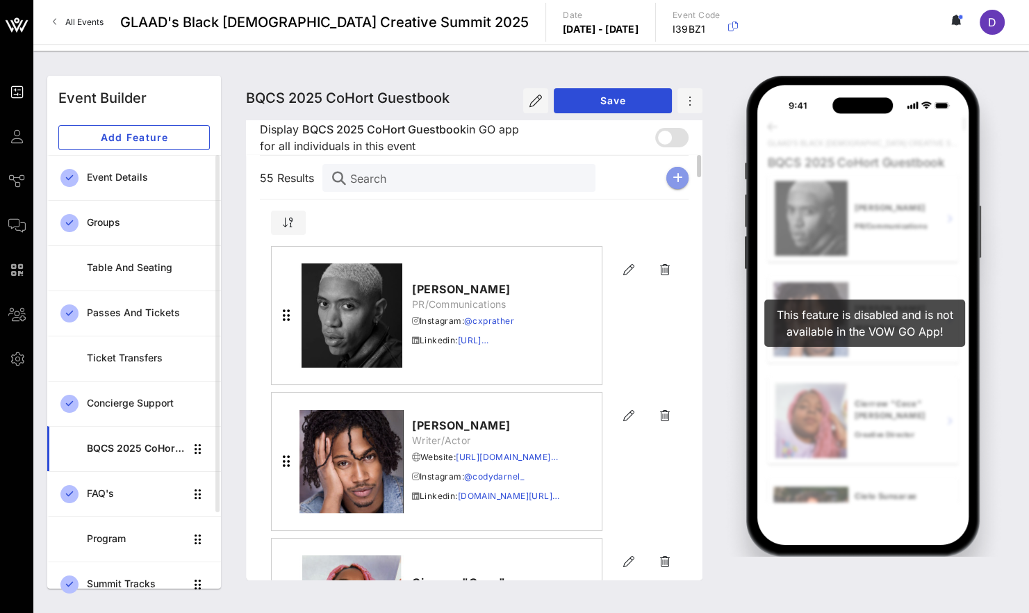
click at [678, 184] on button "button" at bounding box center [677, 178] width 22 height 22
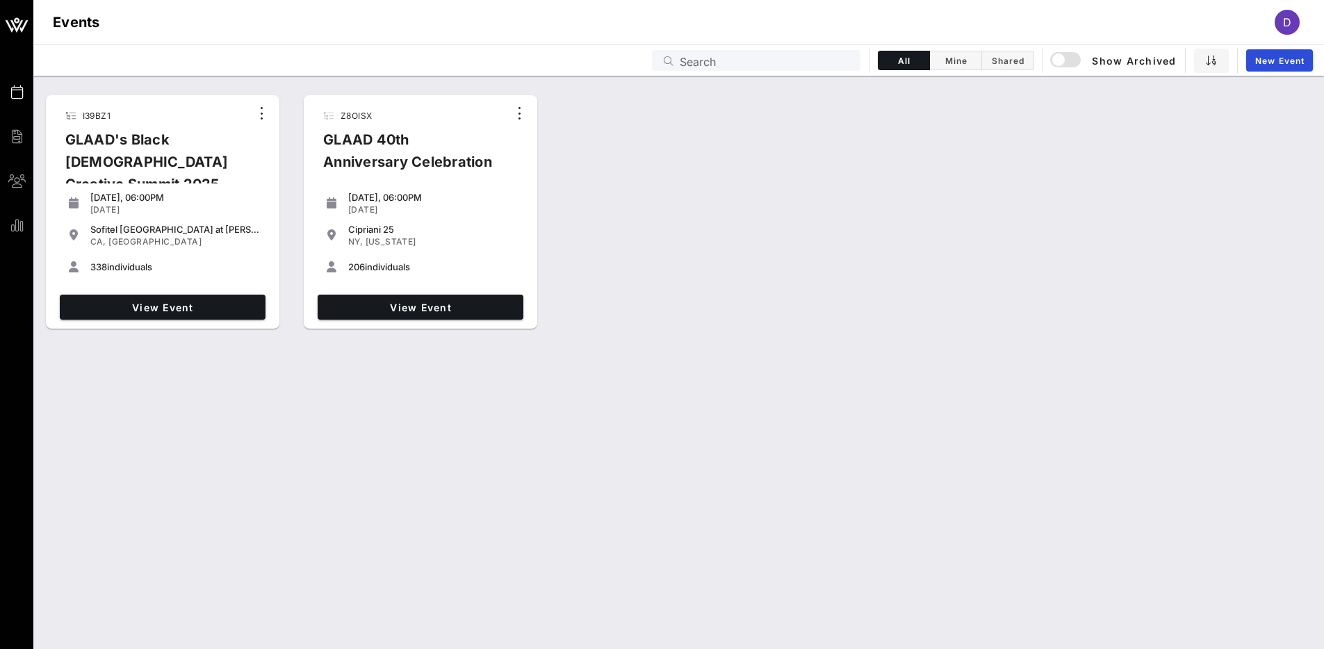
click at [445, 290] on div "View Event" at bounding box center [420, 307] width 217 height 36
click at [445, 304] on span "View Event" at bounding box center [420, 308] width 195 height 12
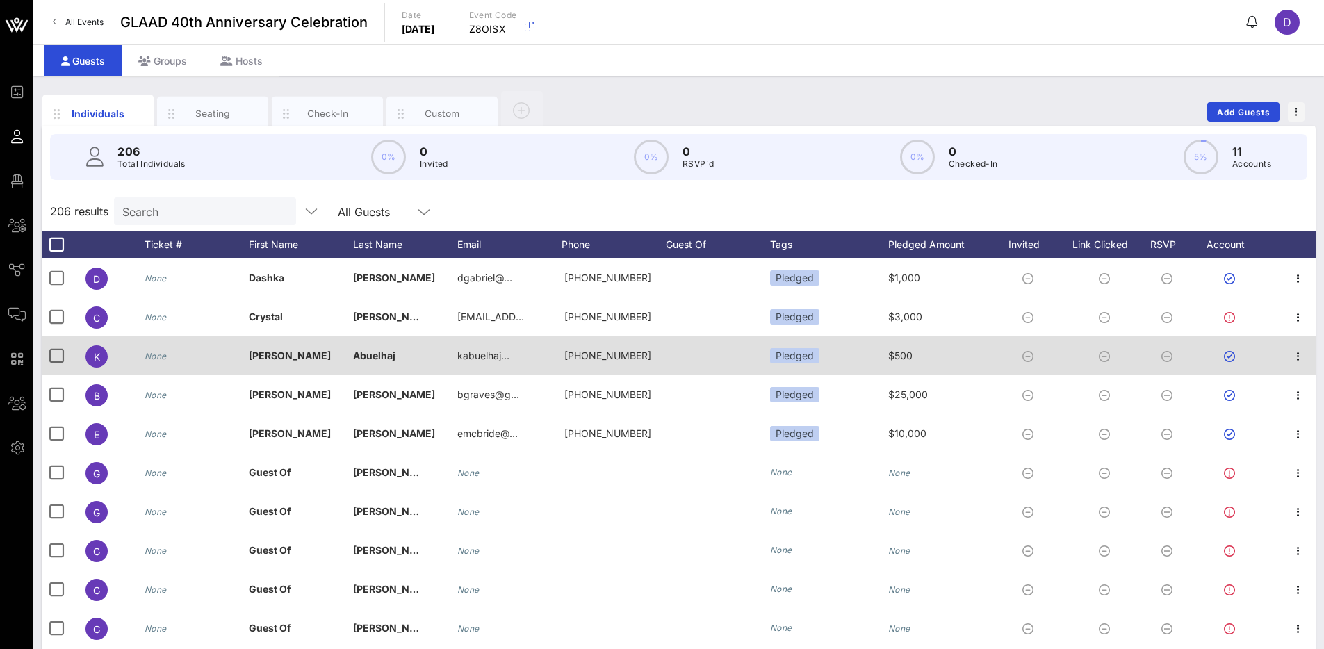
click at [377, 350] on span "Abuelhaj" at bounding box center [374, 356] width 42 height 12
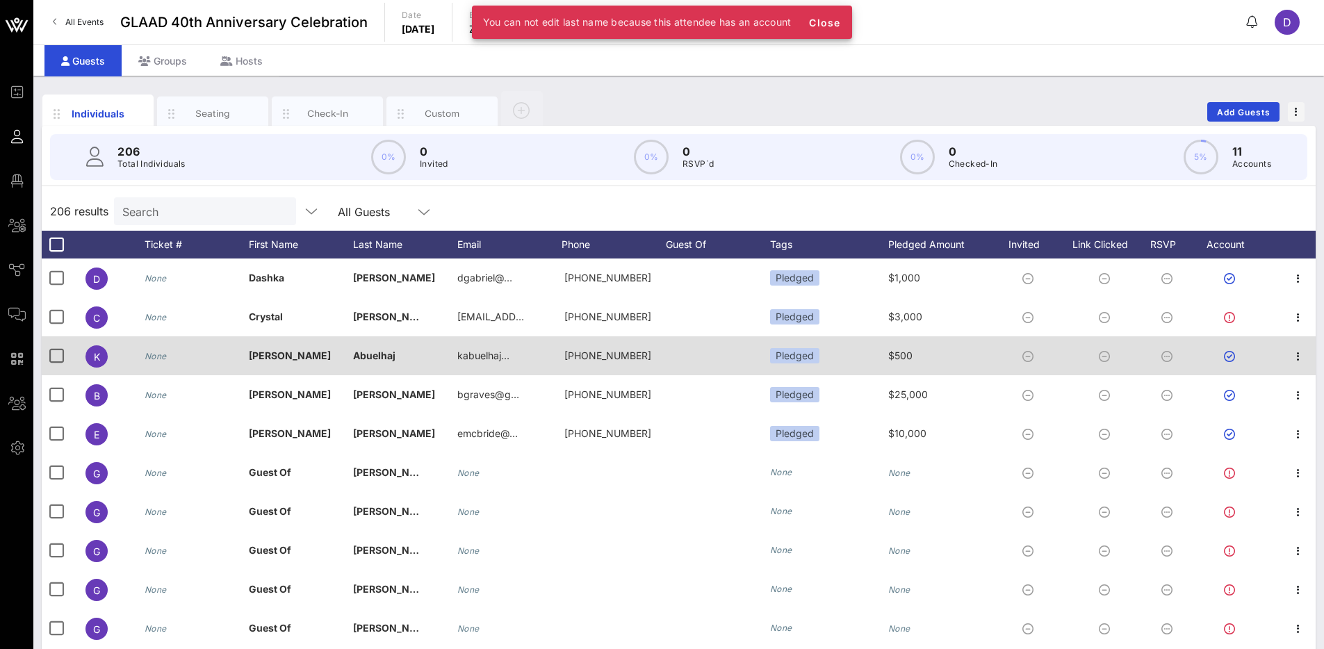
click at [377, 350] on span "Abuelhaj" at bounding box center [374, 356] width 42 height 12
click at [390, 356] on span "Abuelhaj" at bounding box center [374, 356] width 42 height 12
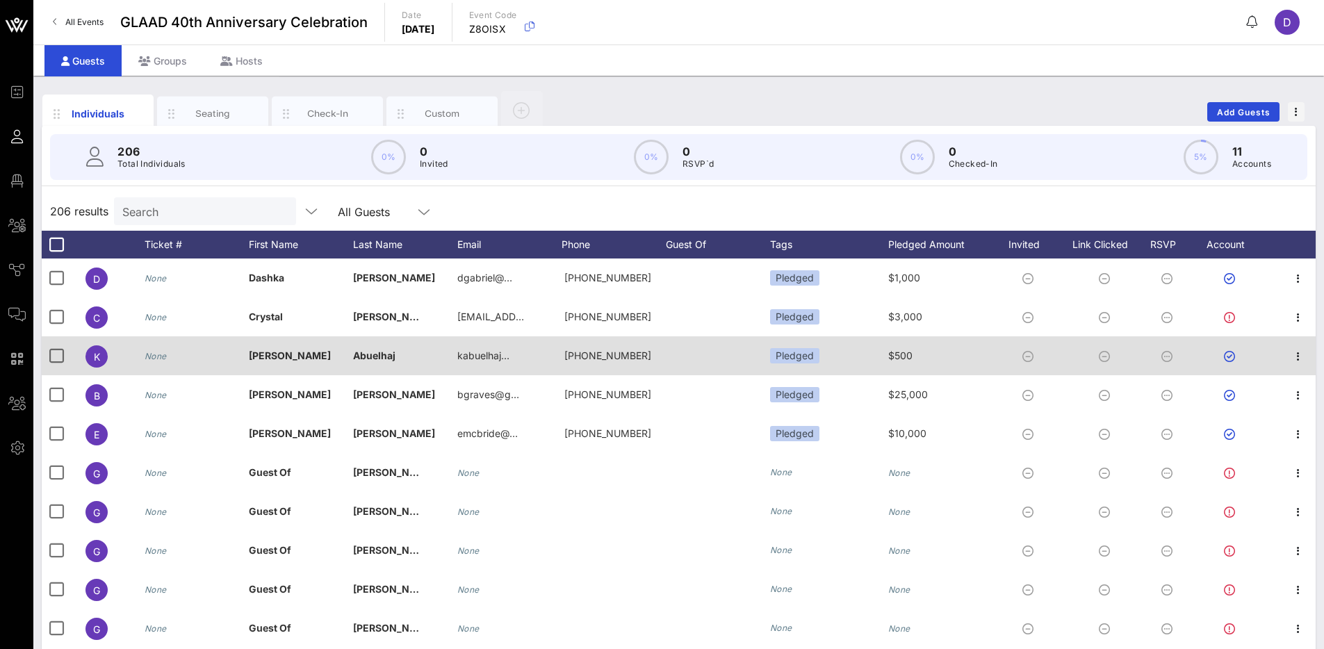
click at [388, 356] on span "Abuelhaj" at bounding box center [374, 356] width 42 height 12
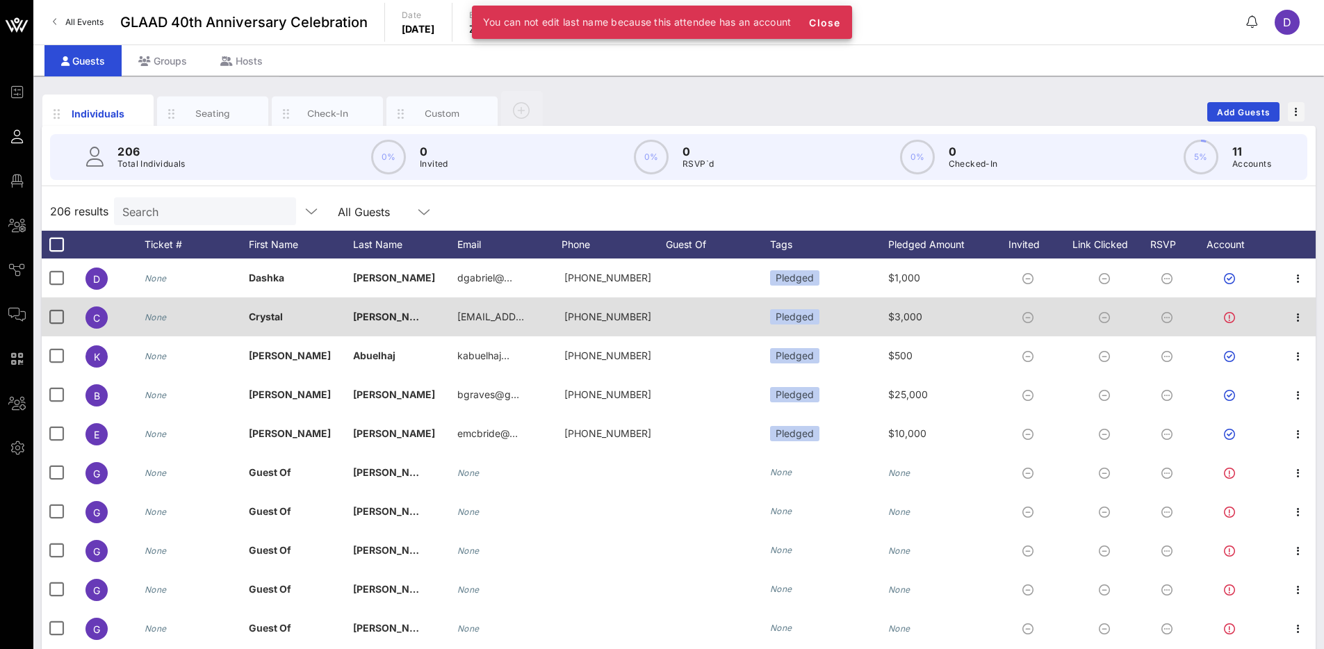
click at [387, 317] on span "[PERSON_NAME] (Test)" at bounding box center [408, 317] width 111 height 12
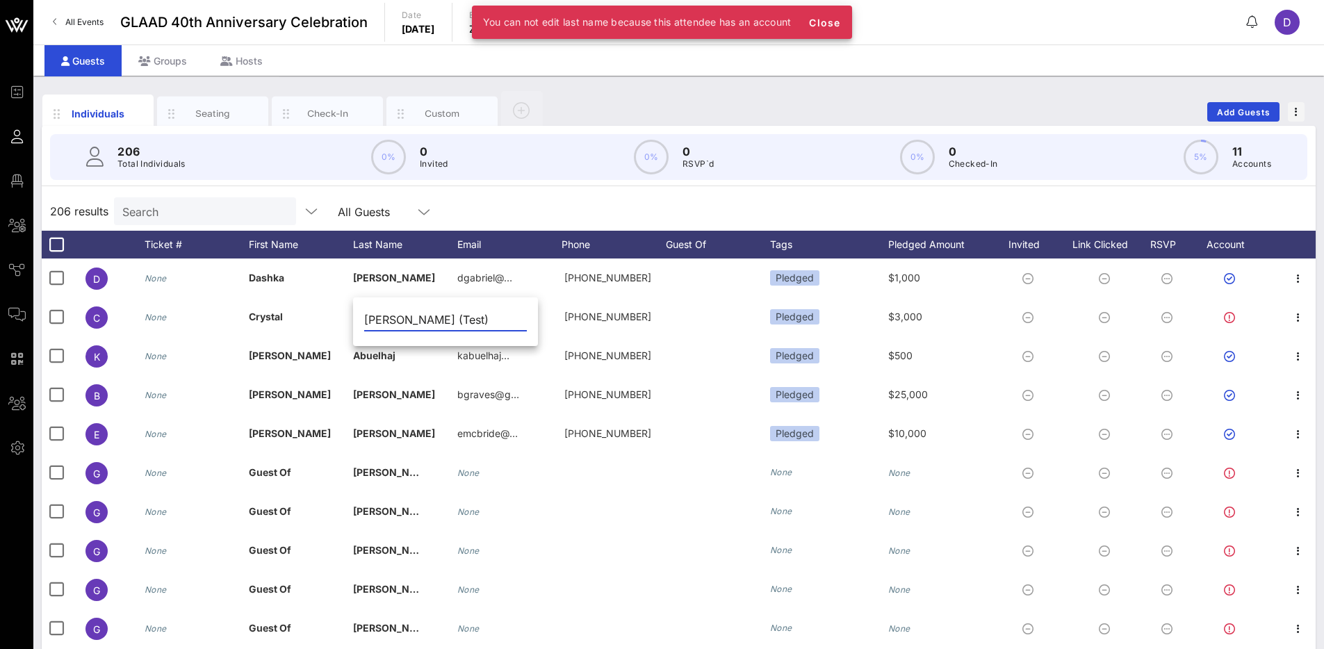
click at [412, 320] on input "[PERSON_NAME] (Test)" at bounding box center [445, 320] width 163 height 22
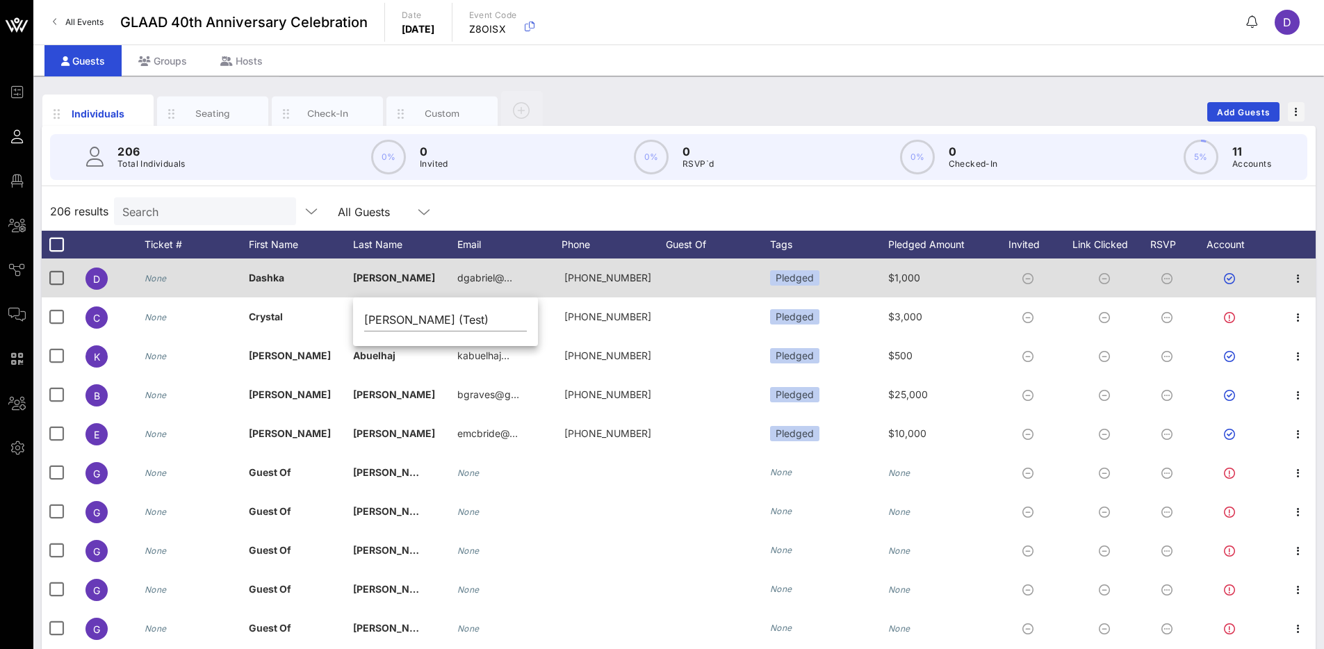
click at [381, 278] on span "[PERSON_NAME]" at bounding box center [394, 278] width 82 height 12
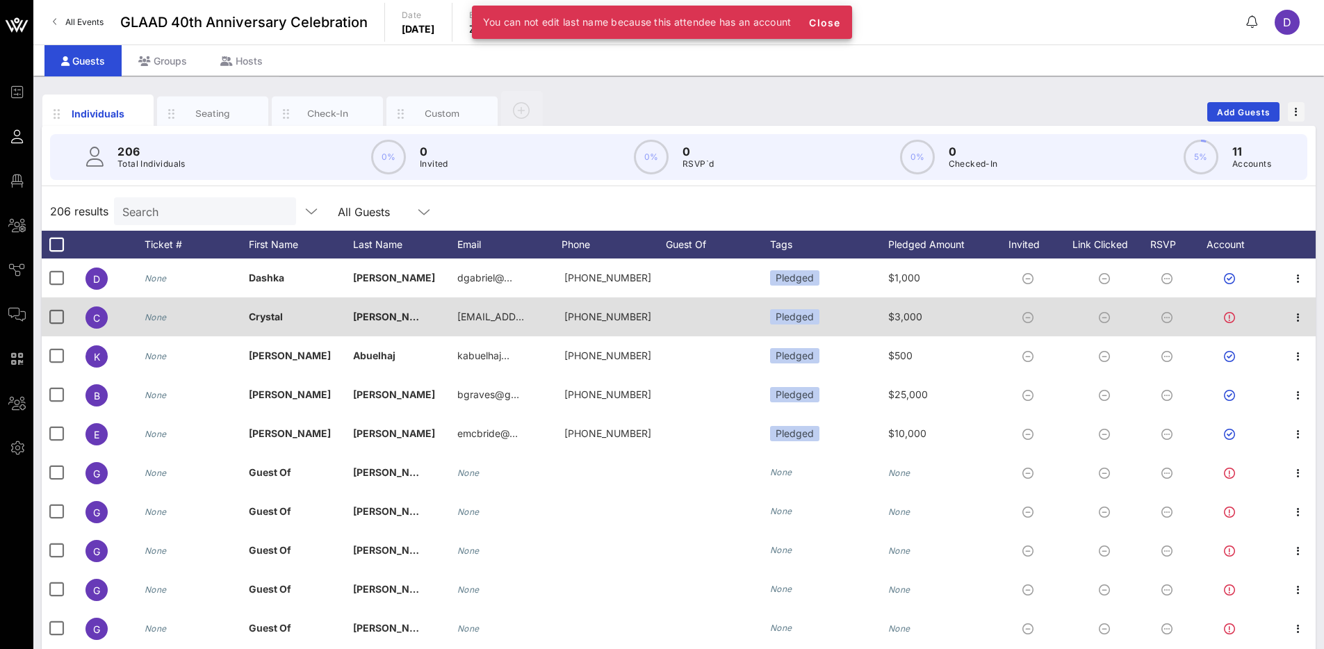
click at [388, 314] on span "[PERSON_NAME] (Test)" at bounding box center [408, 317] width 111 height 12
click at [388, 314] on input "[PERSON_NAME] (Test)" at bounding box center [445, 320] width 163 height 22
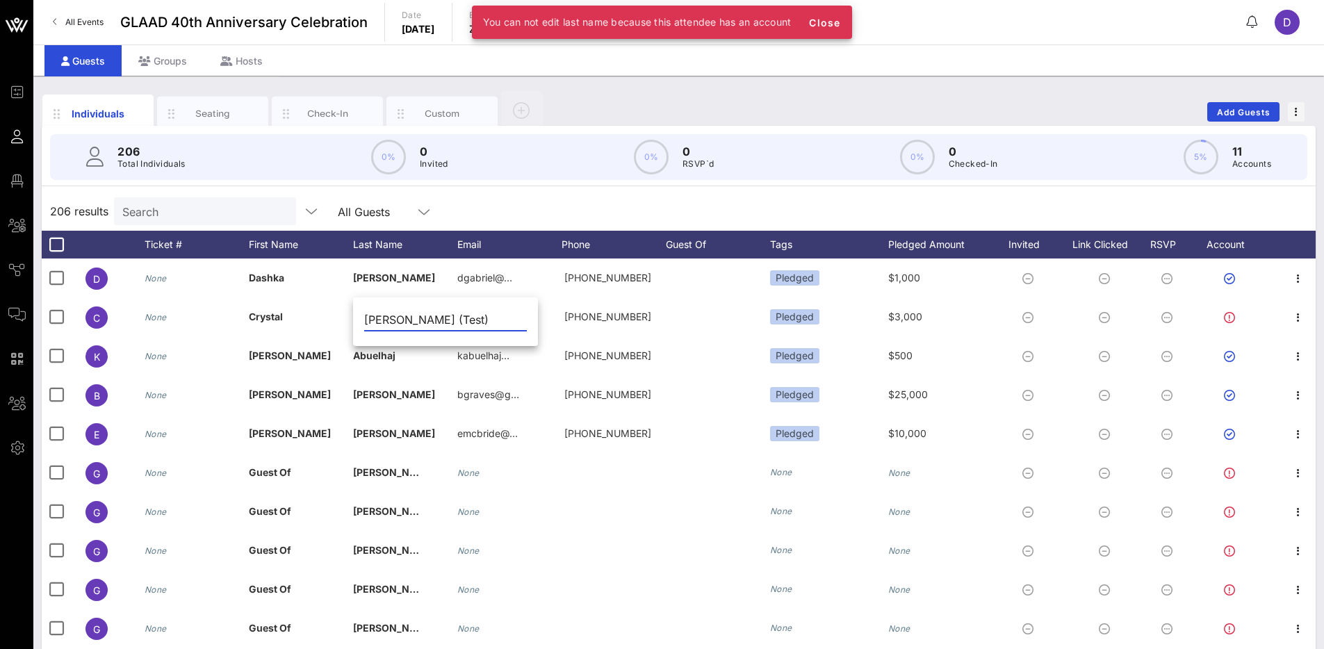
click at [443, 326] on input "[PERSON_NAME] (Test)" at bounding box center [445, 320] width 163 height 22
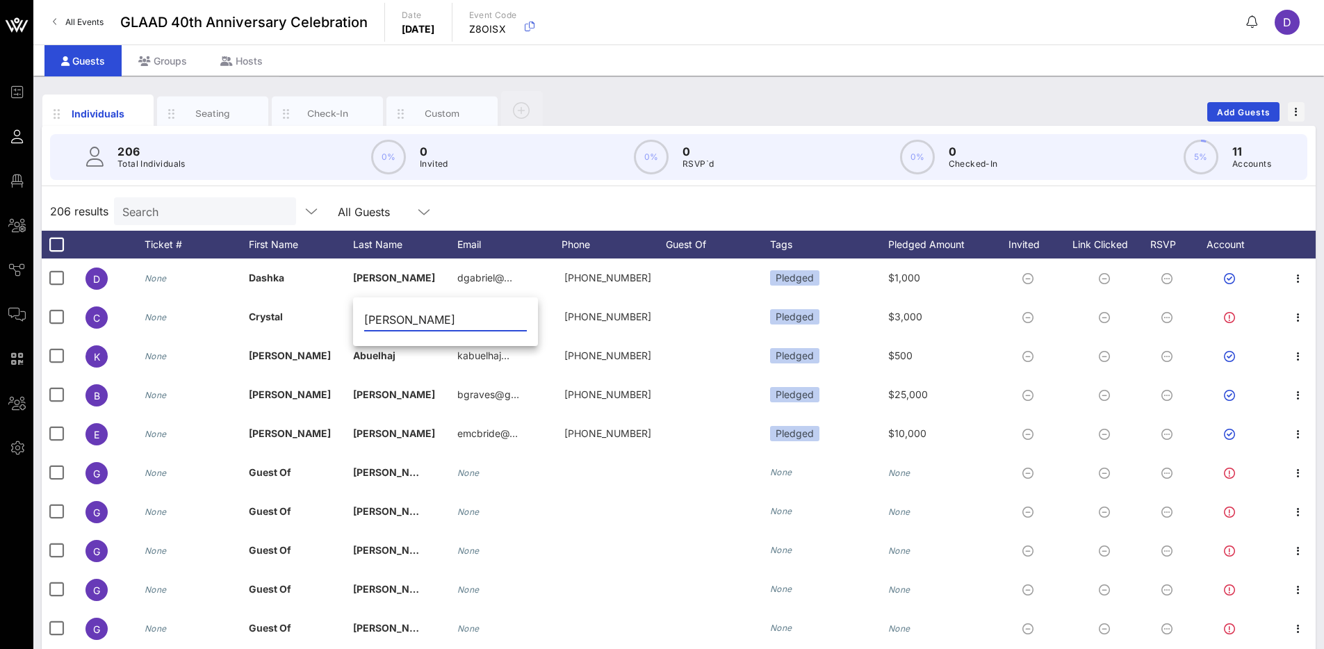
type input "[PERSON_NAME]"
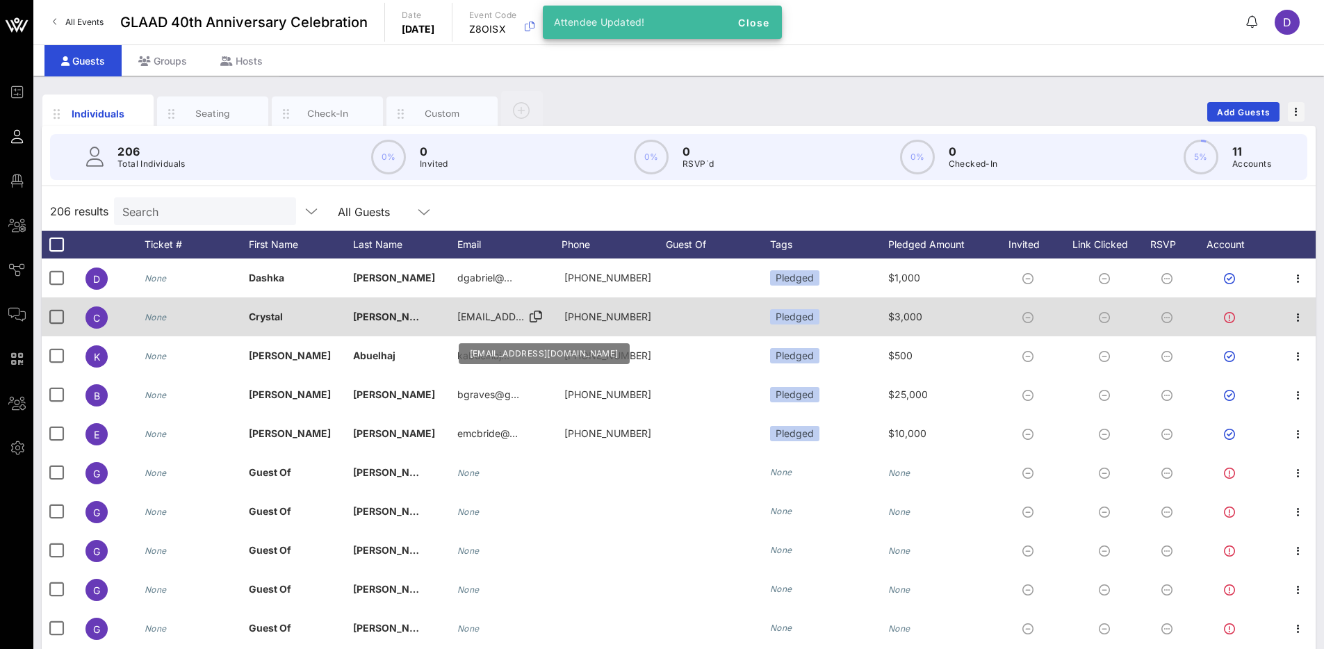
click at [498, 320] on span "[EMAIL_ADDRESS][DOMAIN_NAME]" at bounding box center [540, 317] width 167 height 12
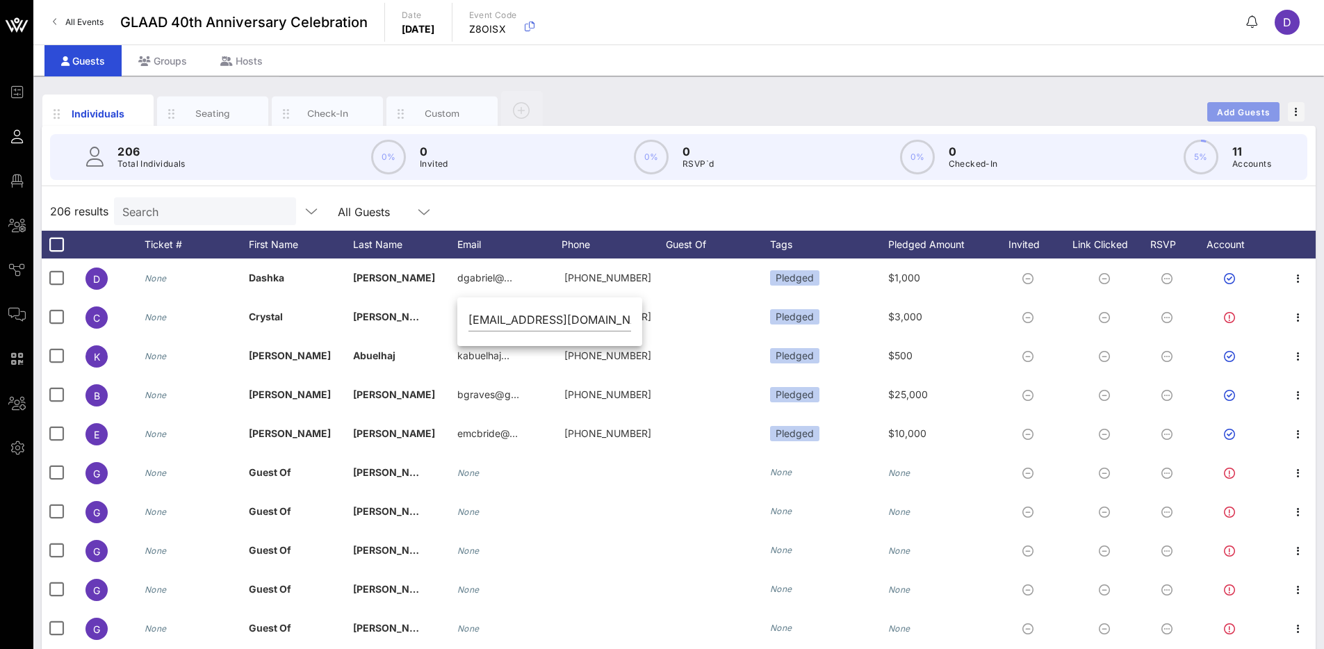
click at [1229, 111] on span "Add Guests" at bounding box center [1243, 112] width 55 height 10
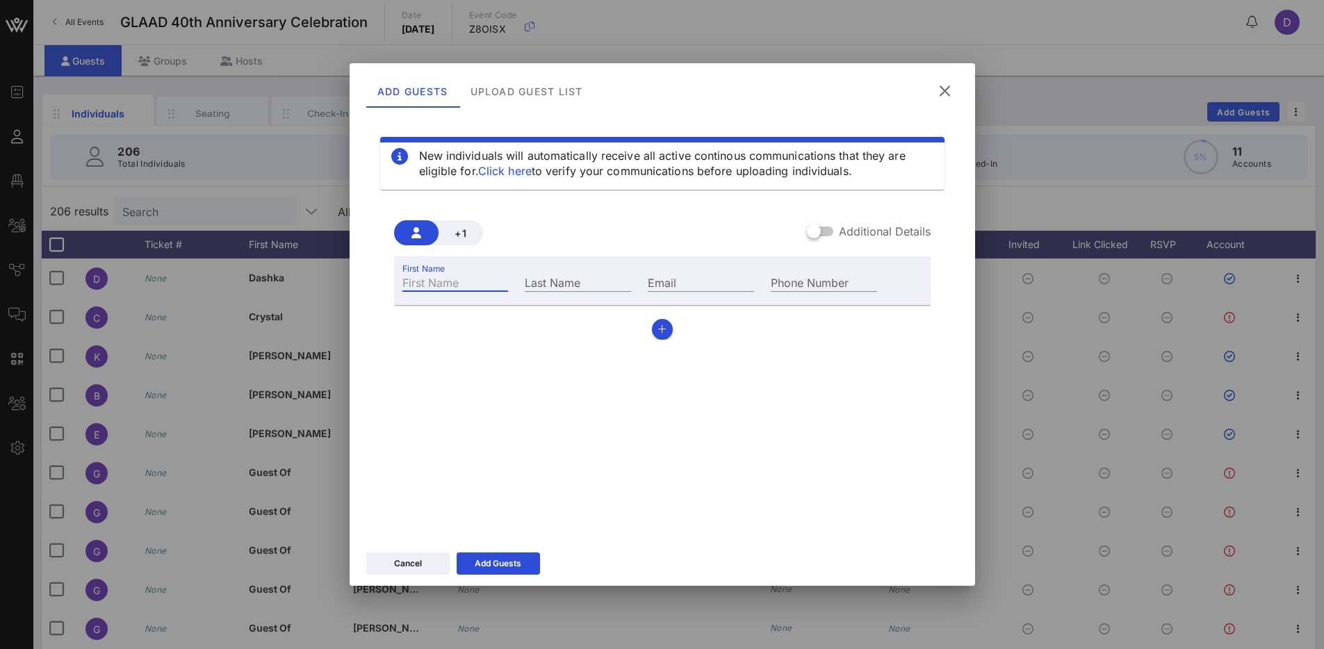
click at [427, 288] on input "First Name" at bounding box center [455, 282] width 106 height 18
type input "[PERSON_NAME]"
paste input "jrosado@glaad.org"
type input "jrosado@glaad.org"
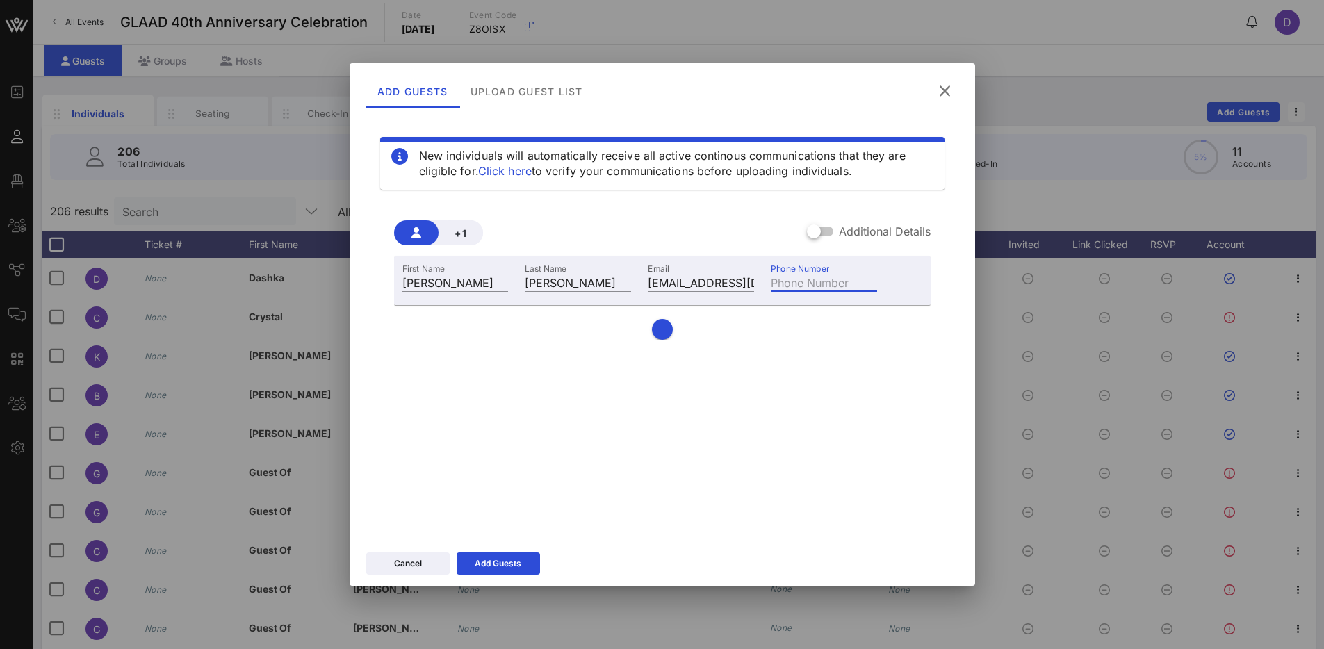
click at [823, 279] on input "Phone Number" at bounding box center [824, 282] width 106 height 18
type input "[PHONE_NUMBER]"
click at [516, 563] on div "Add Guests" at bounding box center [498, 564] width 47 height 14
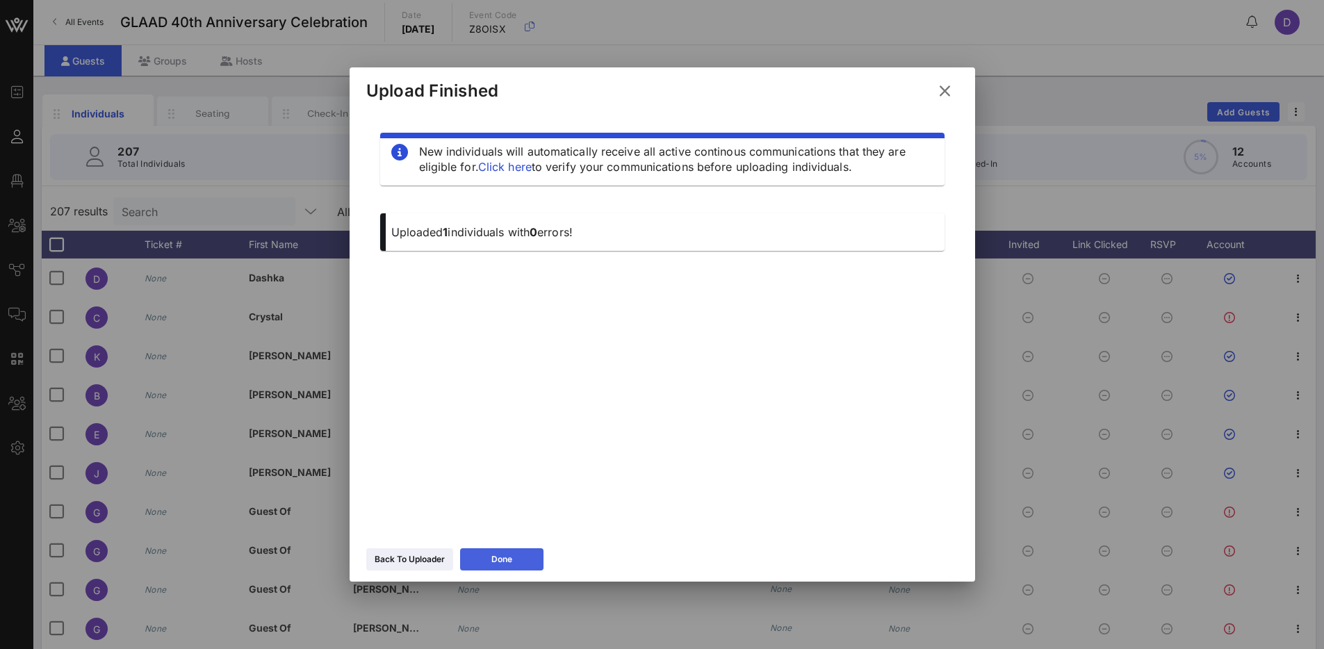
click at [513, 561] on button "Done" at bounding box center [501, 559] width 83 height 22
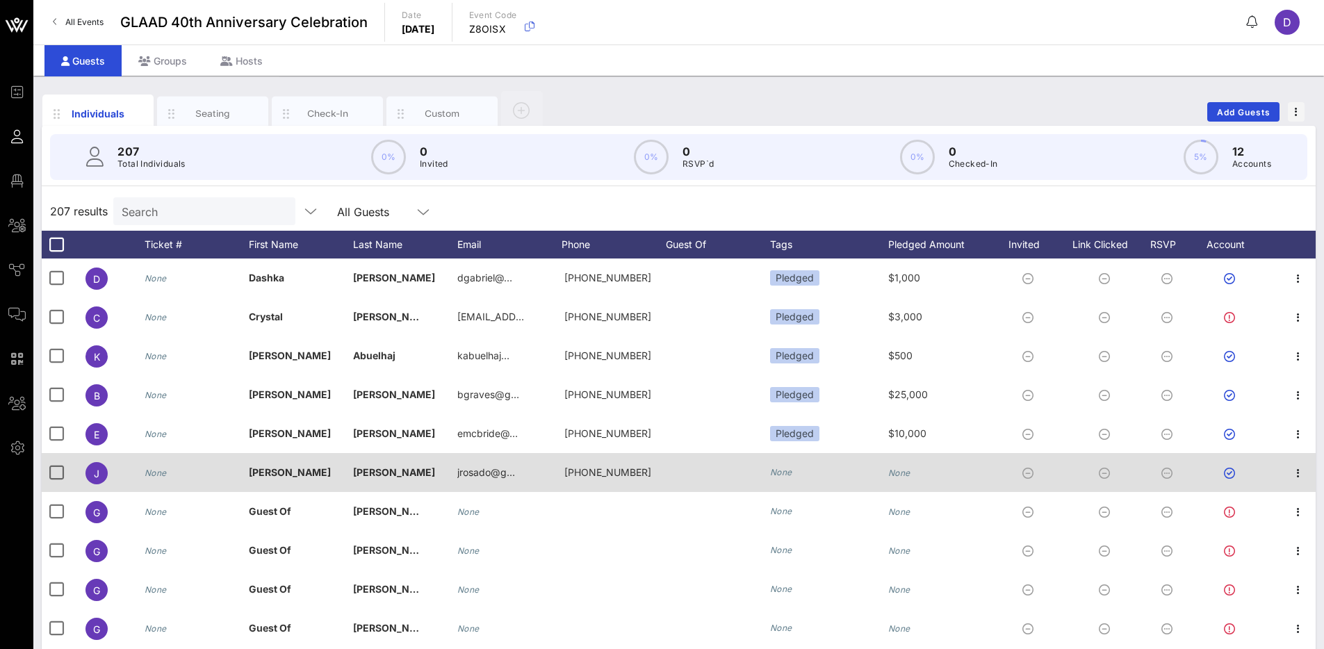
click at [775, 469] on icon "None" at bounding box center [781, 472] width 22 height 10
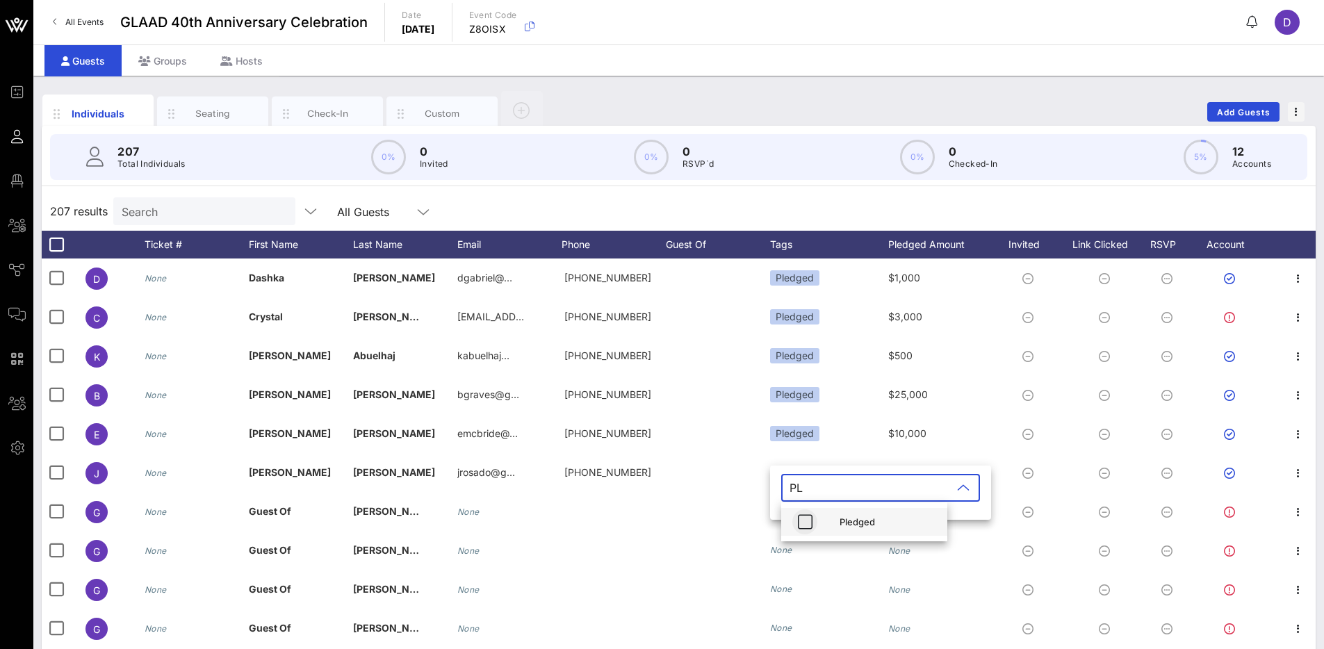
type input "PL"
click at [810, 522] on icon "button" at bounding box center [804, 522] width 17 height 17
click at [788, 213] on div "207 results Search All Guests" at bounding box center [679, 211] width 1274 height 39
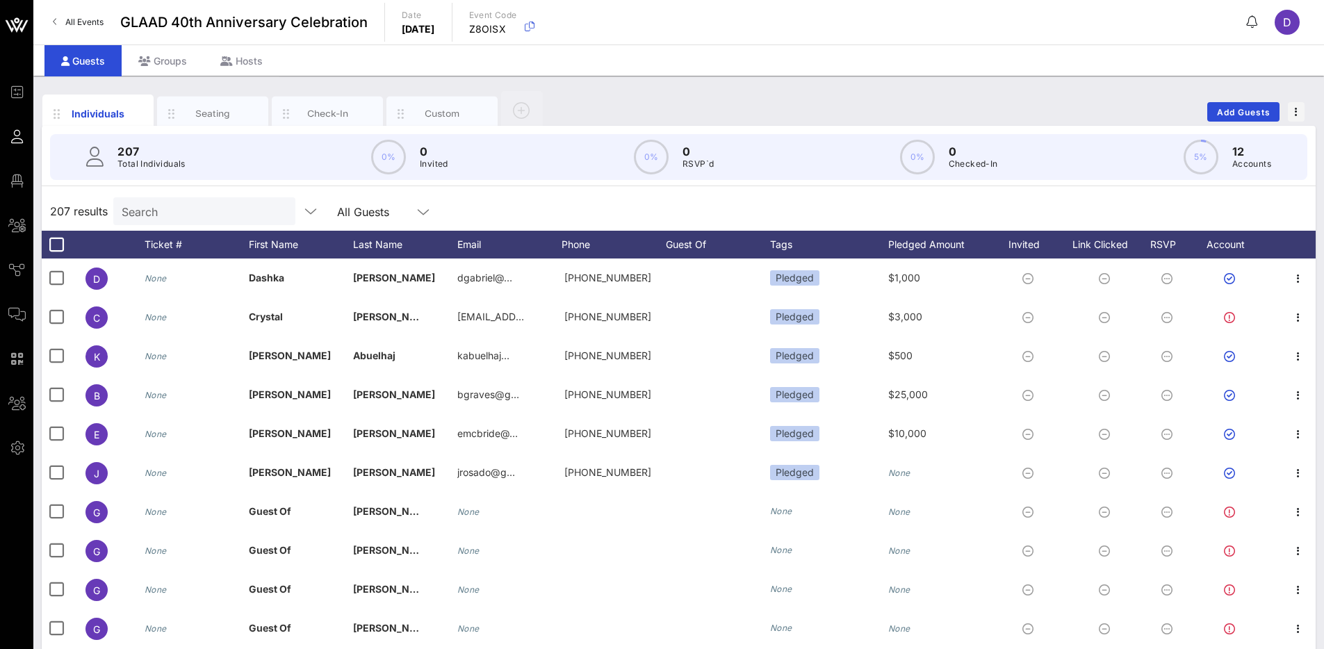
click at [185, 217] on input "Search" at bounding box center [203, 211] width 163 height 18
click at [1254, 119] on button "Add Guests" at bounding box center [1243, 111] width 72 height 19
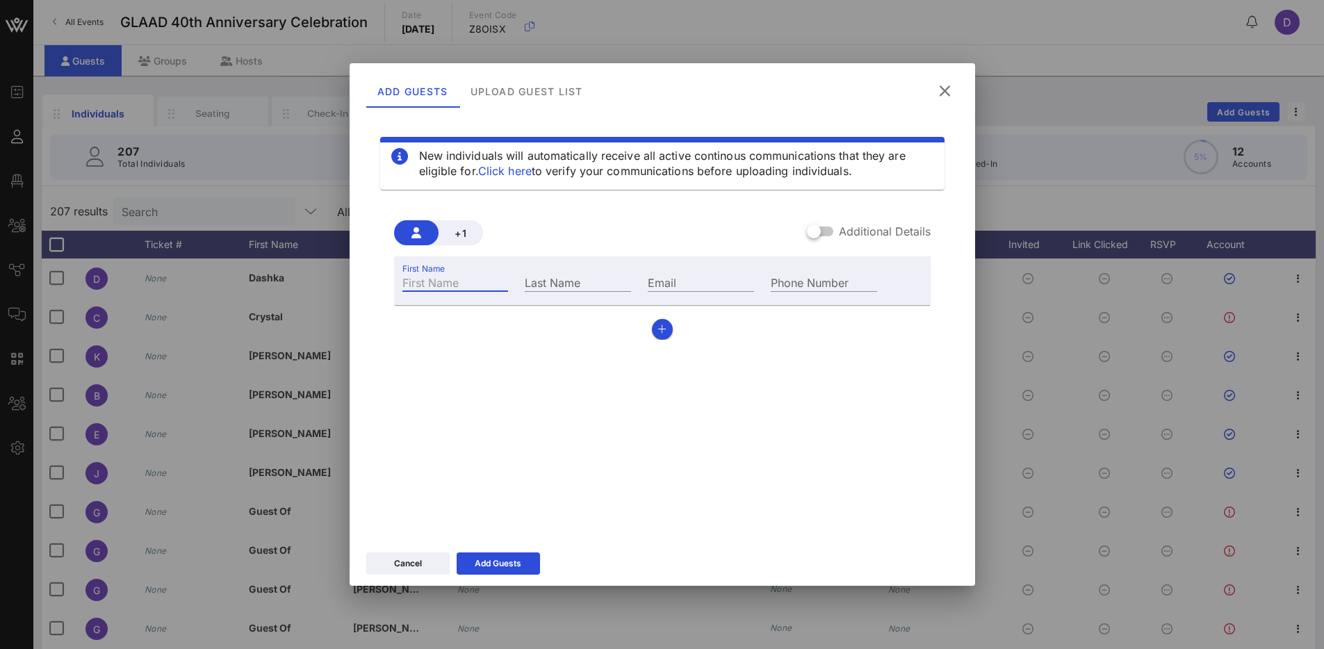
click at [477, 277] on input "First Name" at bounding box center [455, 282] width 106 height 18
type input "[PERSON_NAME]"
click at [701, 283] on input "Email" at bounding box center [701, 282] width 106 height 18
type input "C"
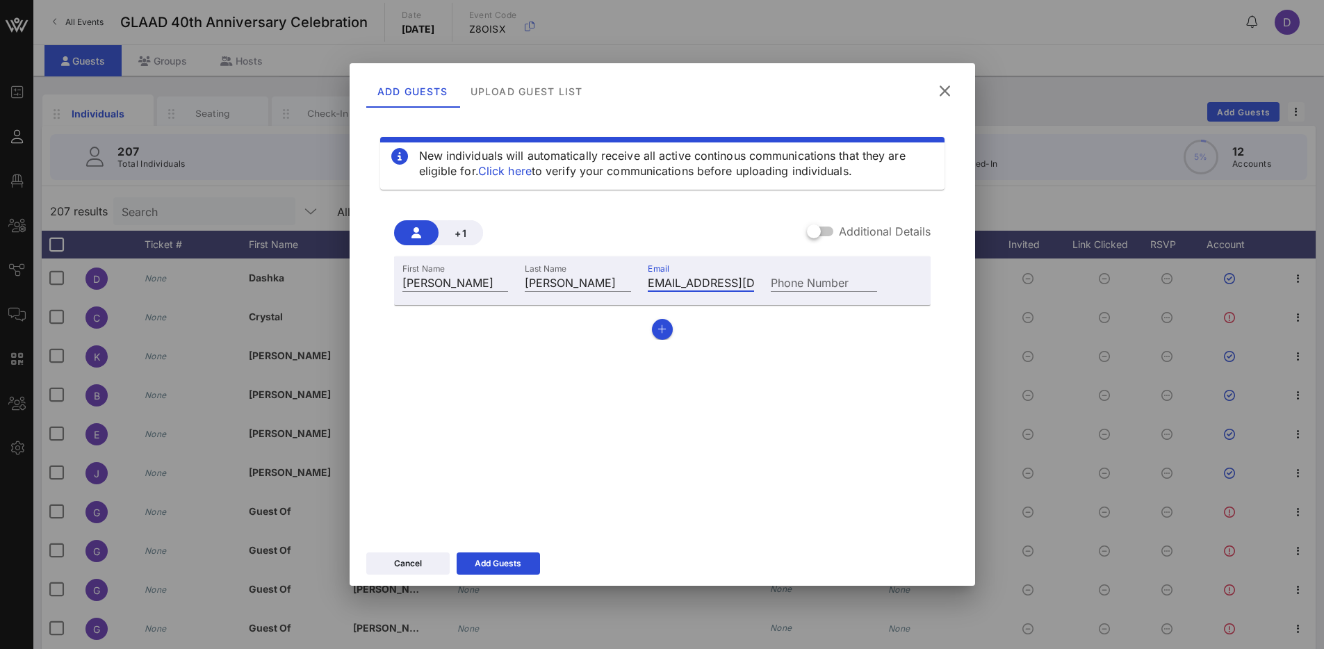
scroll to position [0, 10]
type input "cvermillion@glaad.org"
type input "[PHONE_NUMBER]"
click at [519, 565] on div "Add Guests" at bounding box center [498, 564] width 47 height 14
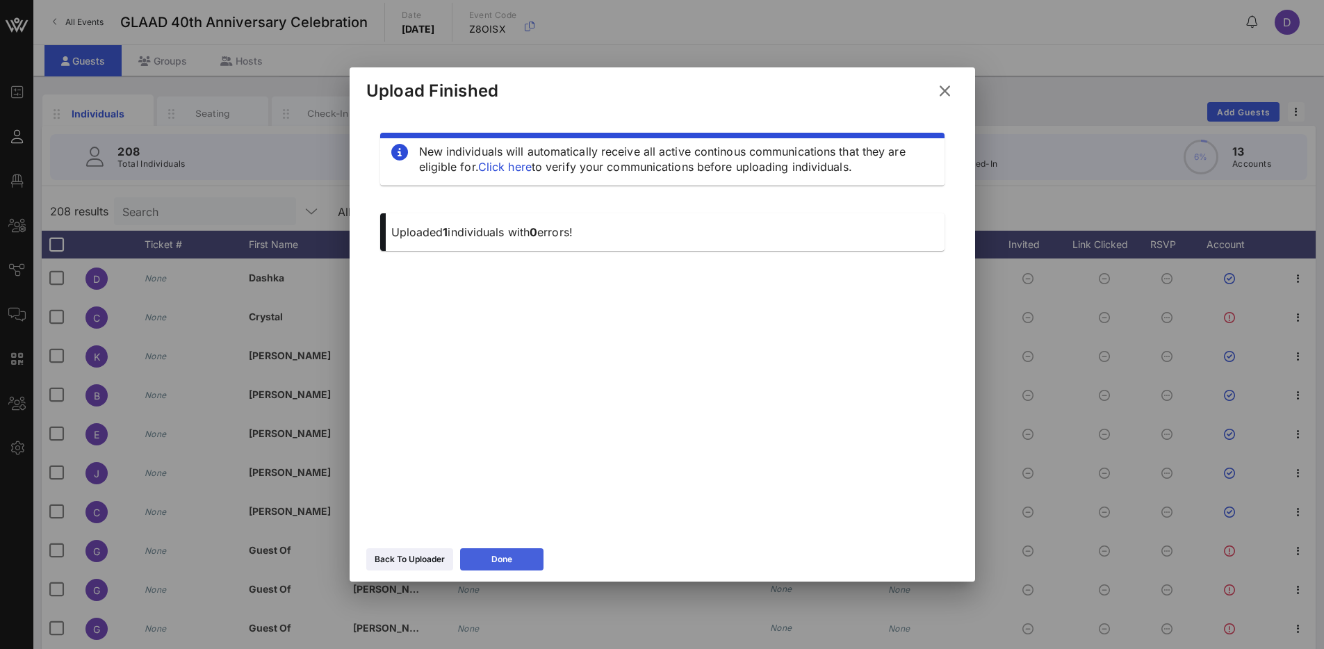
click at [511, 566] on button "Done" at bounding box center [501, 559] width 83 height 22
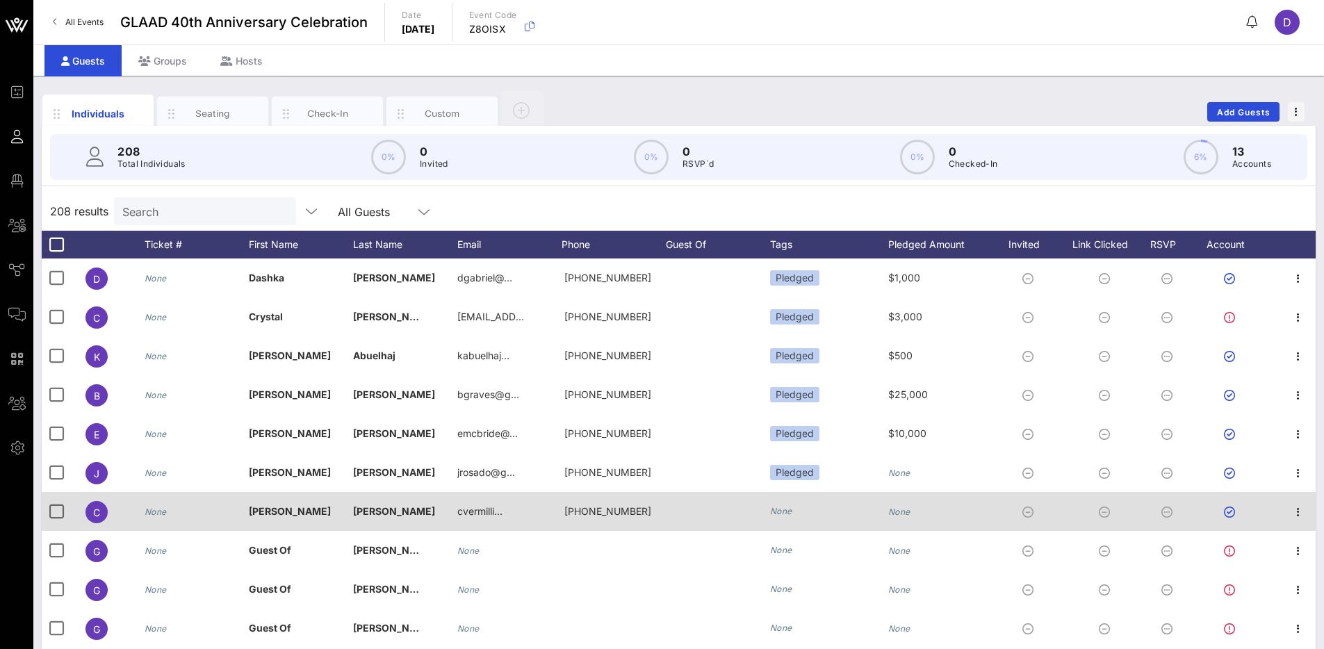
click at [782, 509] on icon "None" at bounding box center [781, 511] width 22 height 10
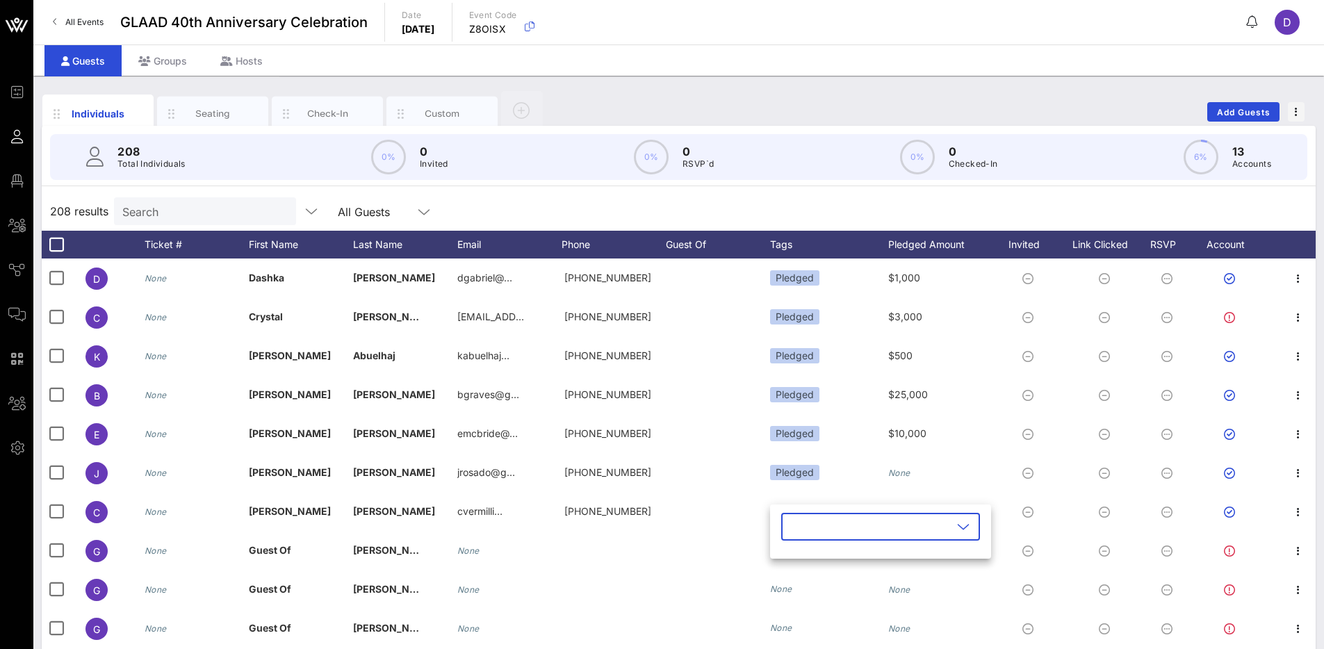
click at [801, 532] on input "text" at bounding box center [870, 527] width 163 height 22
click at [837, 562] on div "Pledged" at bounding box center [864, 561] width 166 height 28
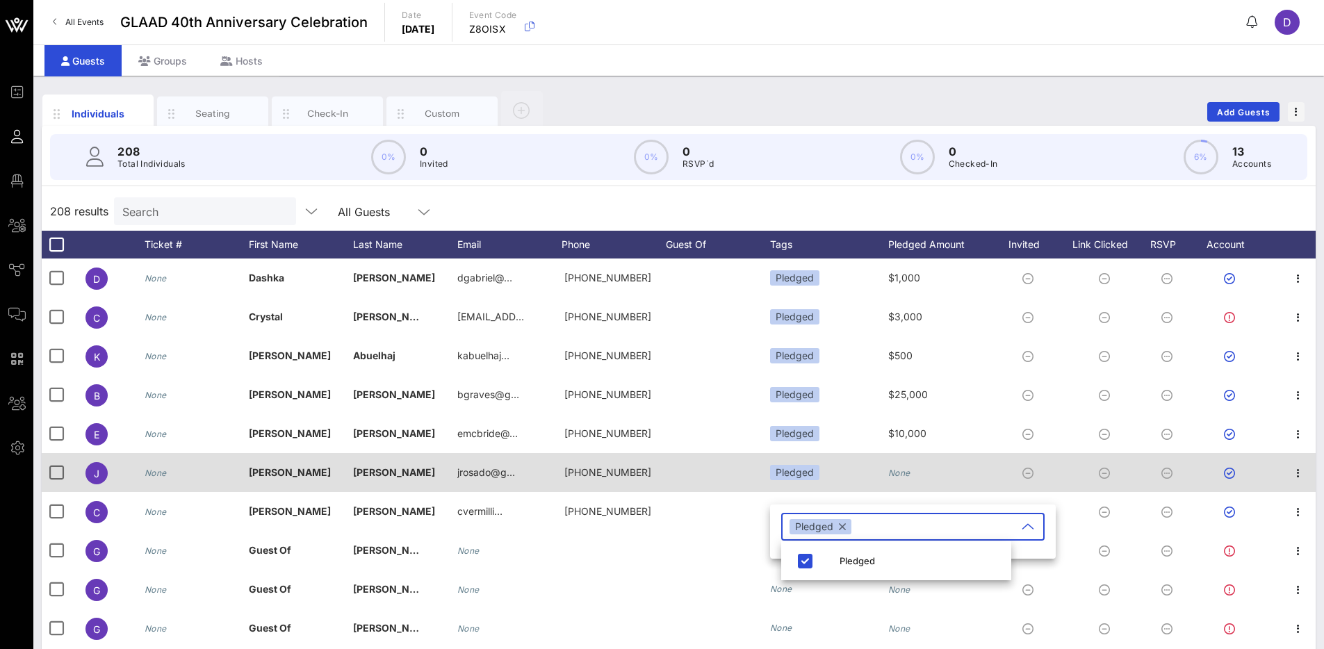
click at [910, 476] on icon "None" at bounding box center [899, 473] width 22 height 10
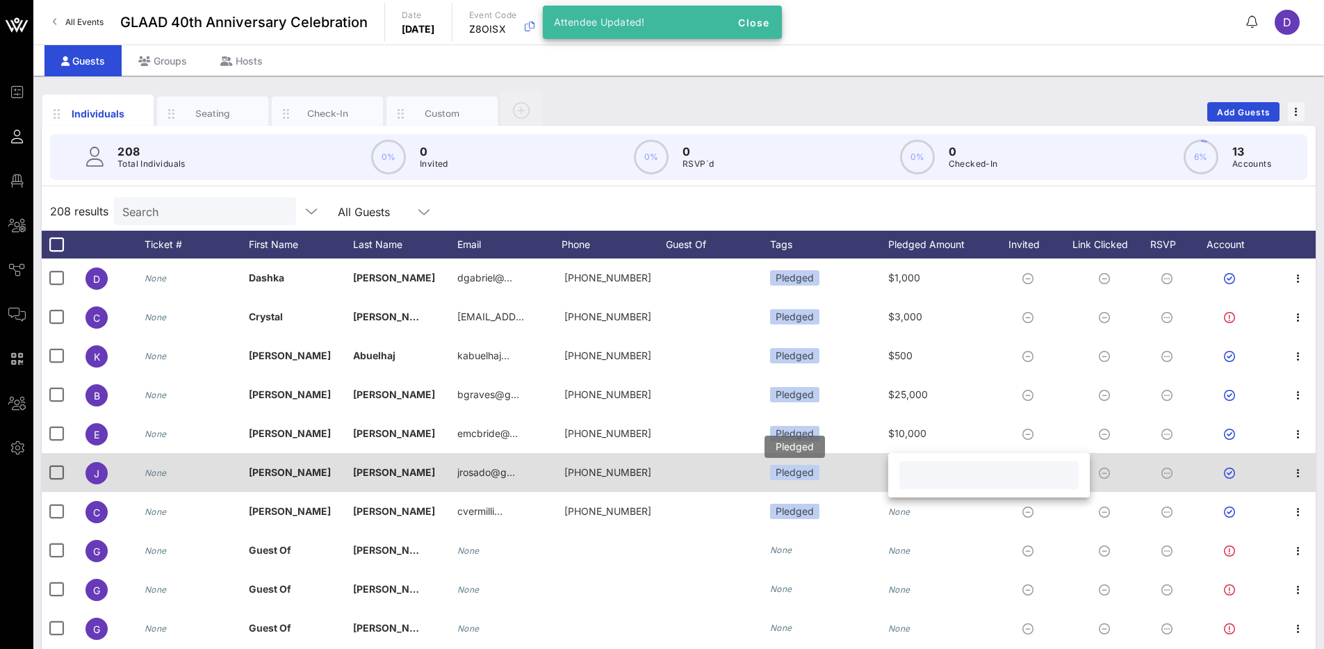
click at [800, 470] on div "Pledged" at bounding box center [794, 472] width 49 height 15
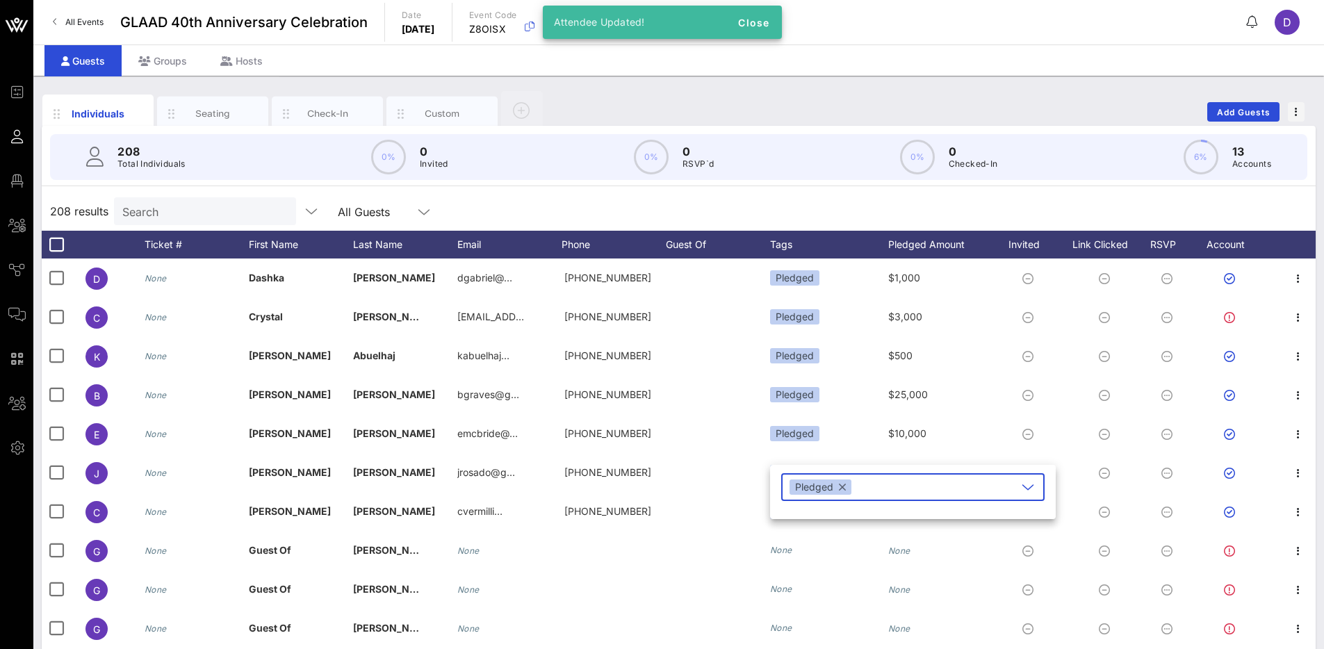
click at [906, 466] on div "​ Pledged" at bounding box center [913, 492] width 286 height 54
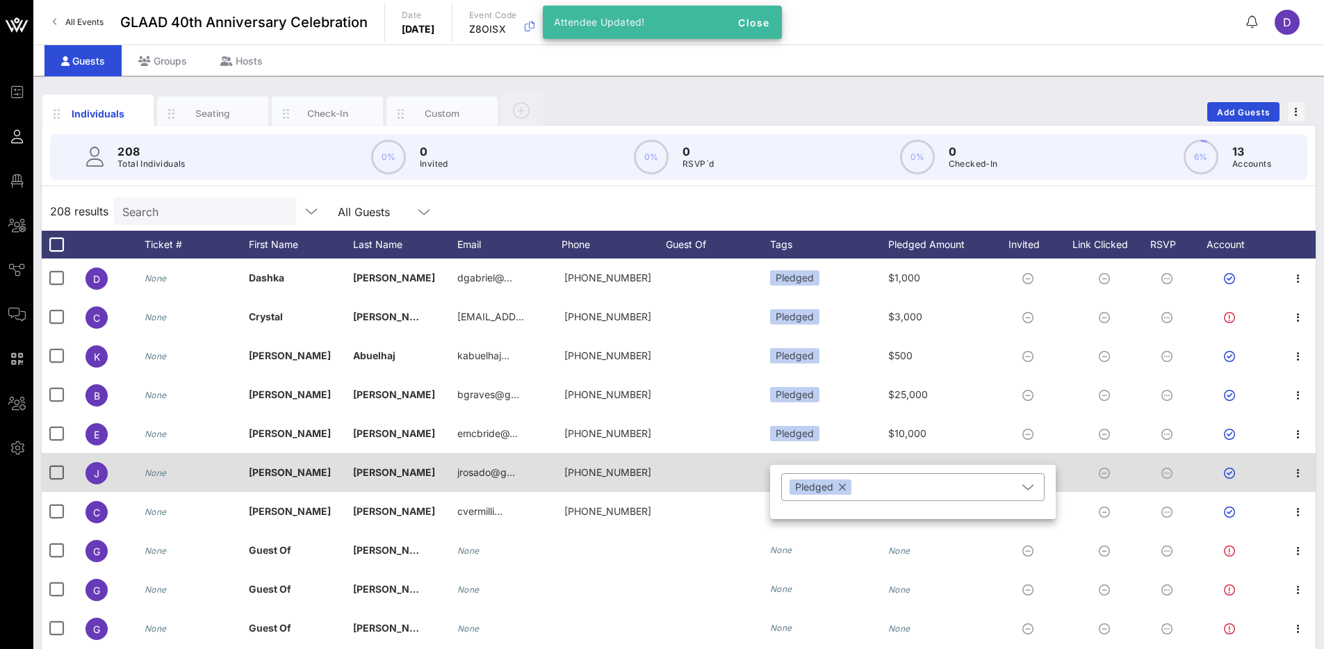
click at [906, 458] on div "None" at bounding box center [899, 472] width 22 height 39
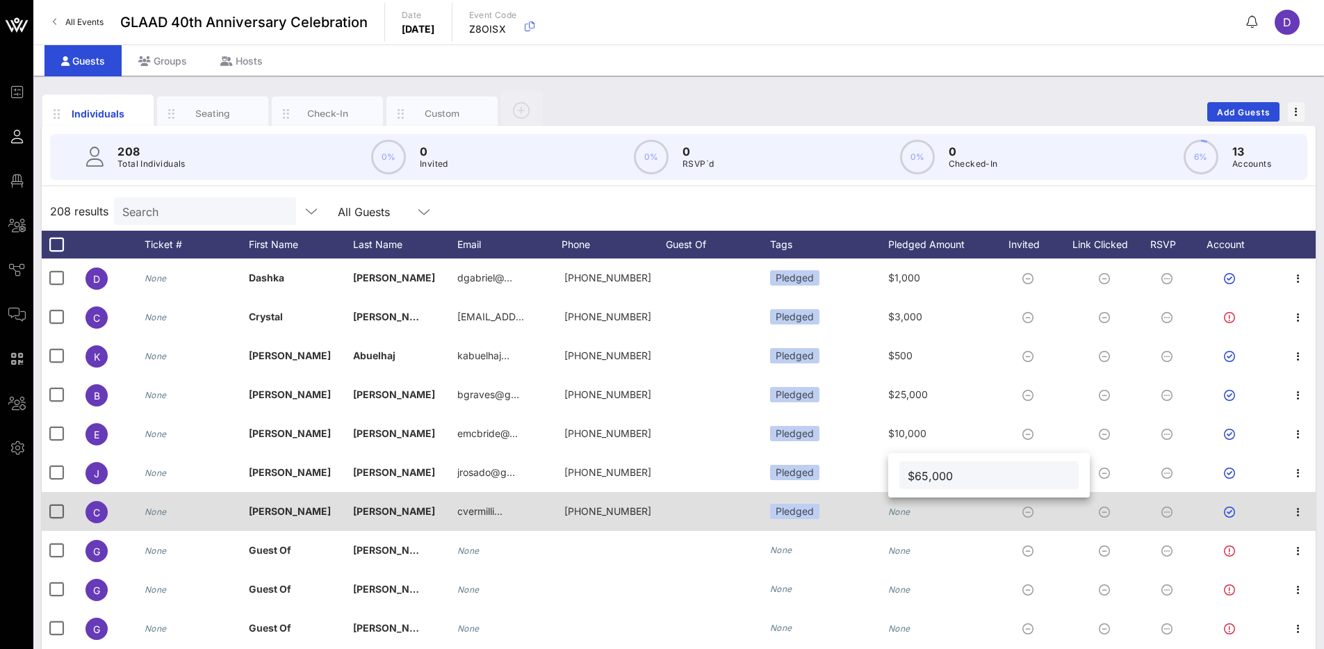
type input "$65,000"
click at [897, 512] on icon "None" at bounding box center [899, 512] width 22 height 10
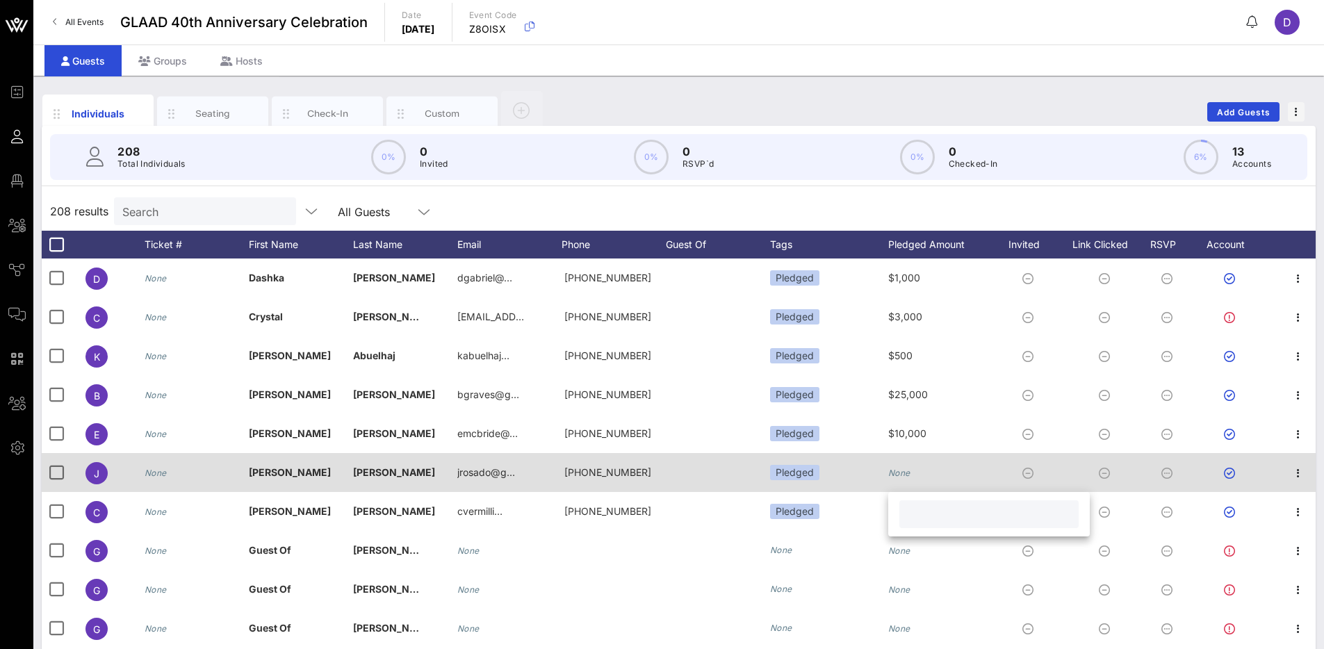
click at [897, 480] on div "None" at bounding box center [899, 472] width 22 height 39
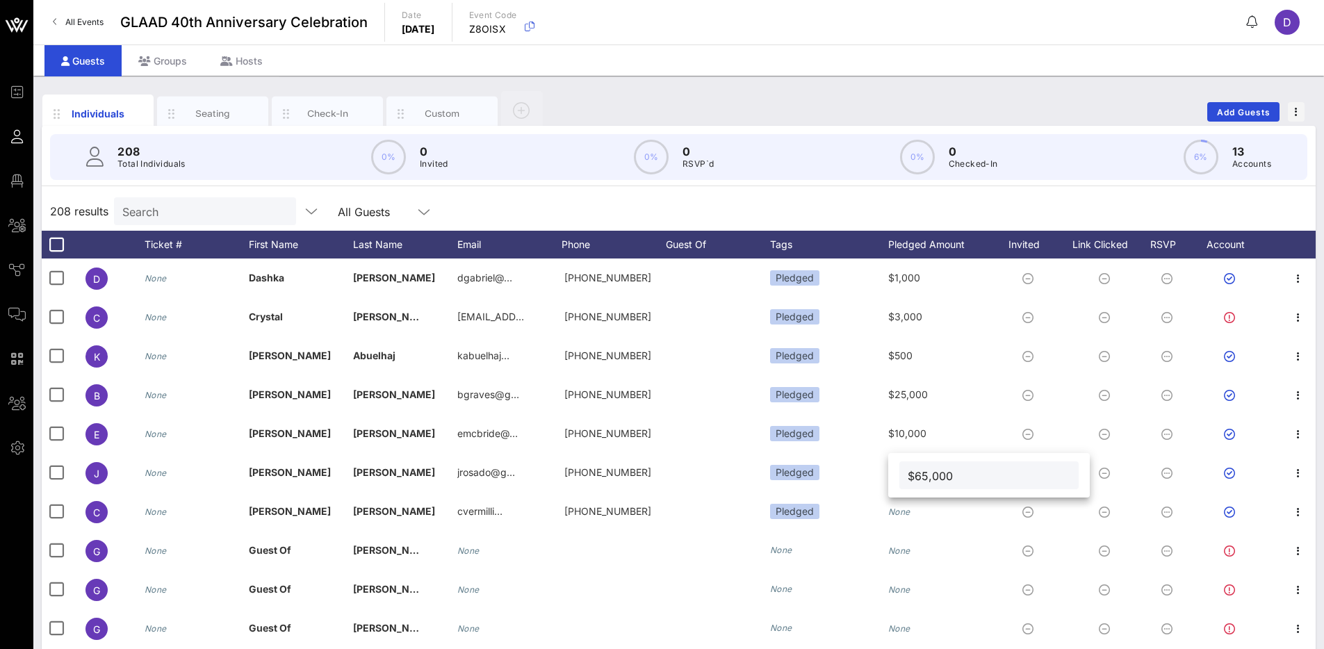
type input "$65,000"
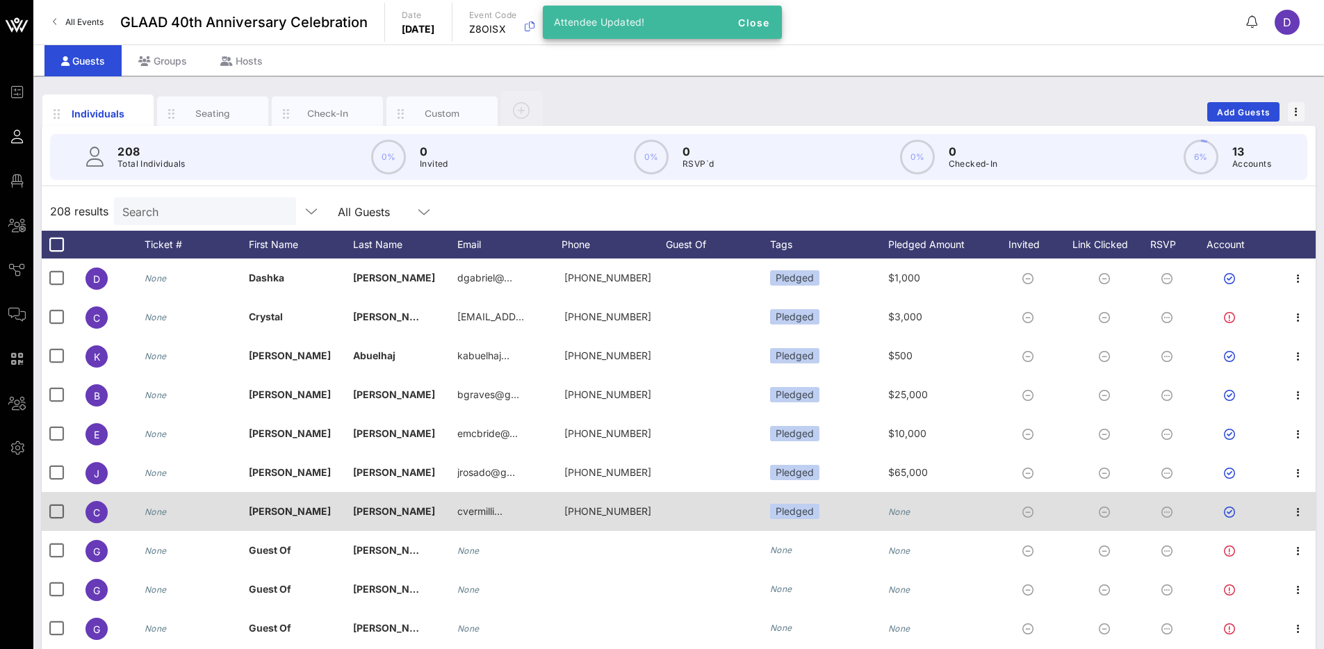
click at [905, 502] on div "None" at bounding box center [899, 511] width 22 height 39
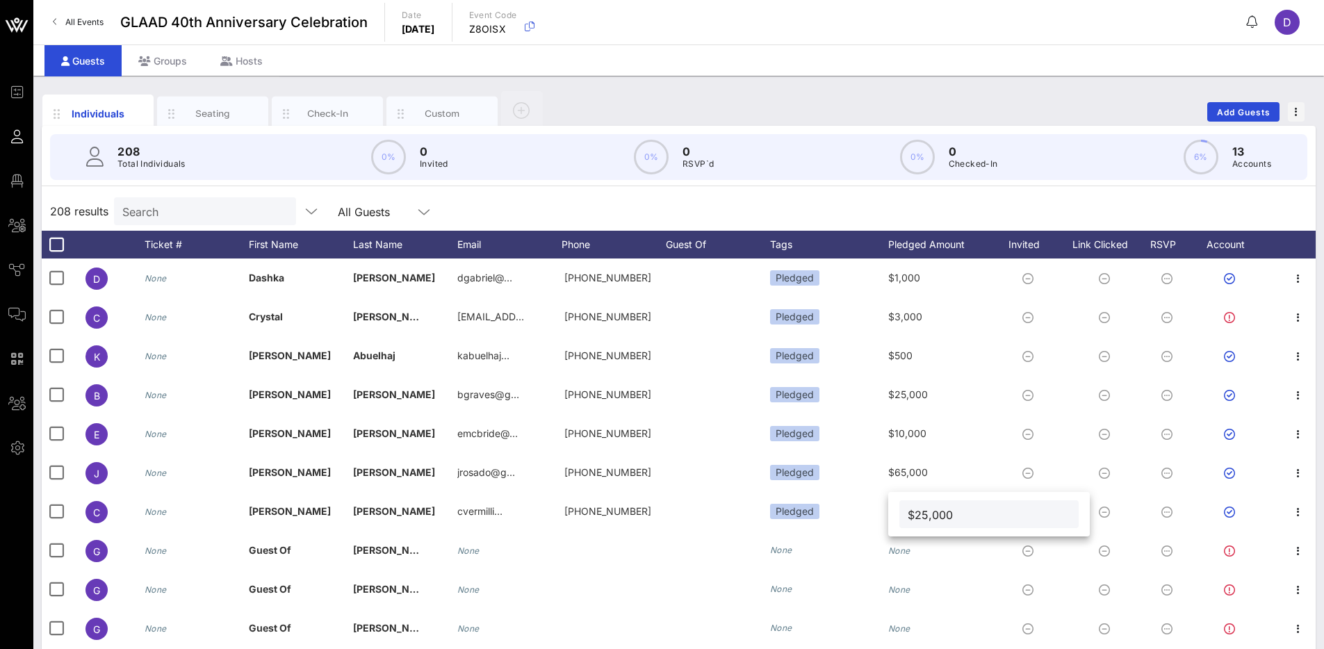
type input "$25,000"
click at [433, 99] on div "Custom" at bounding box center [441, 114] width 111 height 35
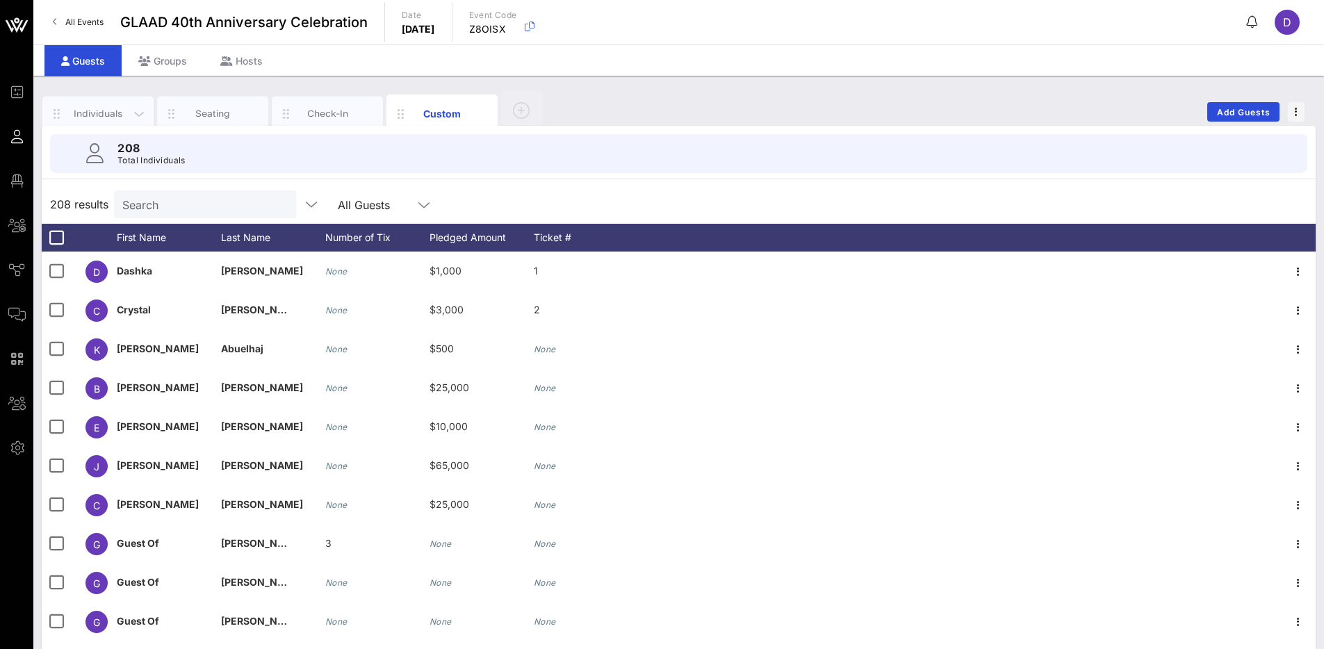
click at [86, 110] on div "Individuals" at bounding box center [98, 113] width 62 height 13
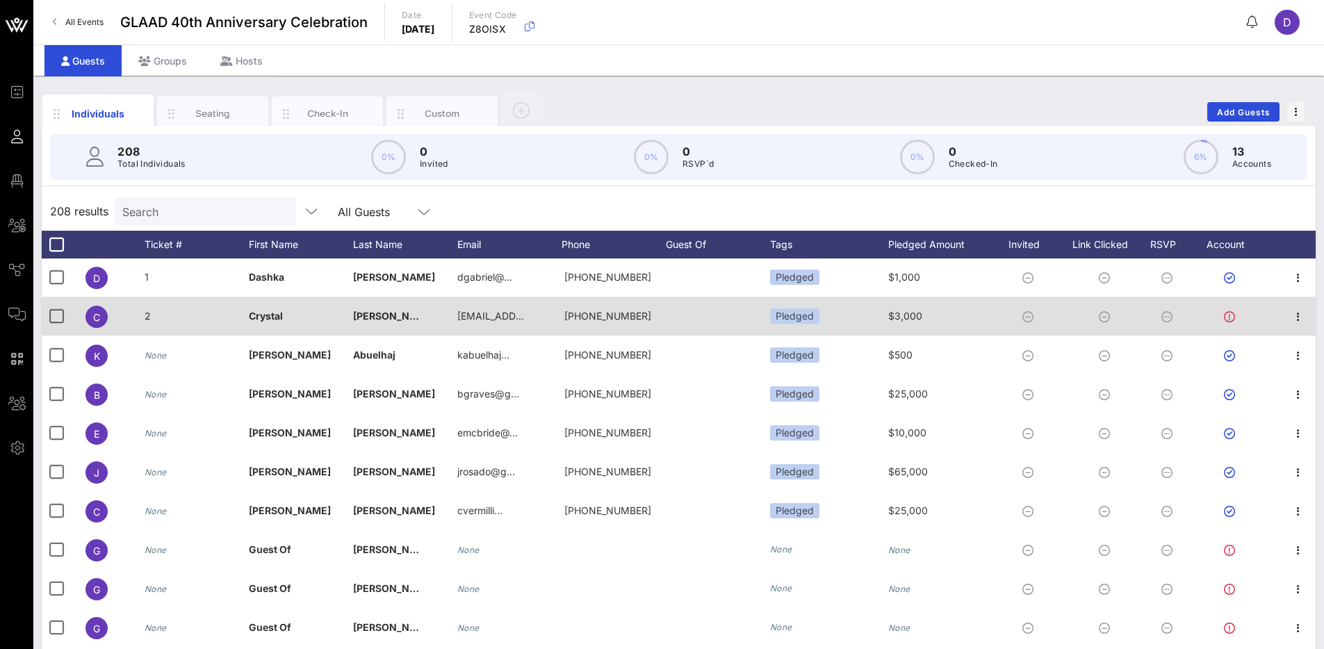
scroll to position [6, 0]
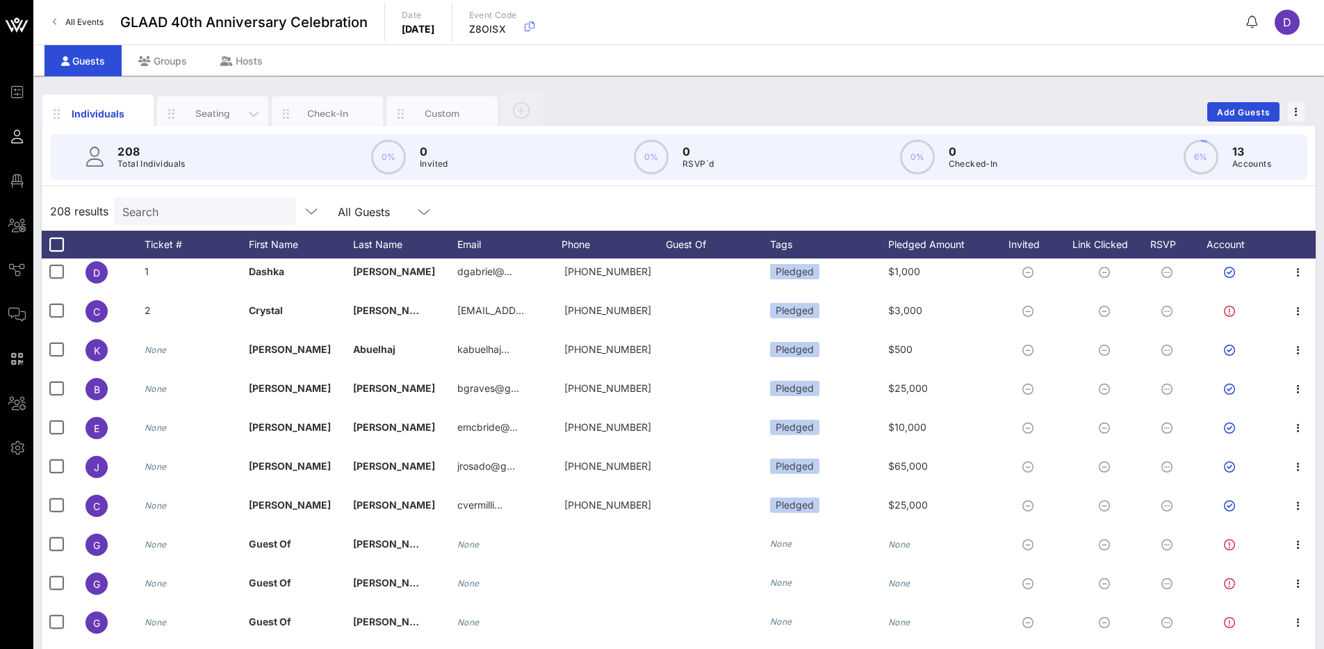
click at [211, 116] on div "Seating" at bounding box center [213, 113] width 62 height 13
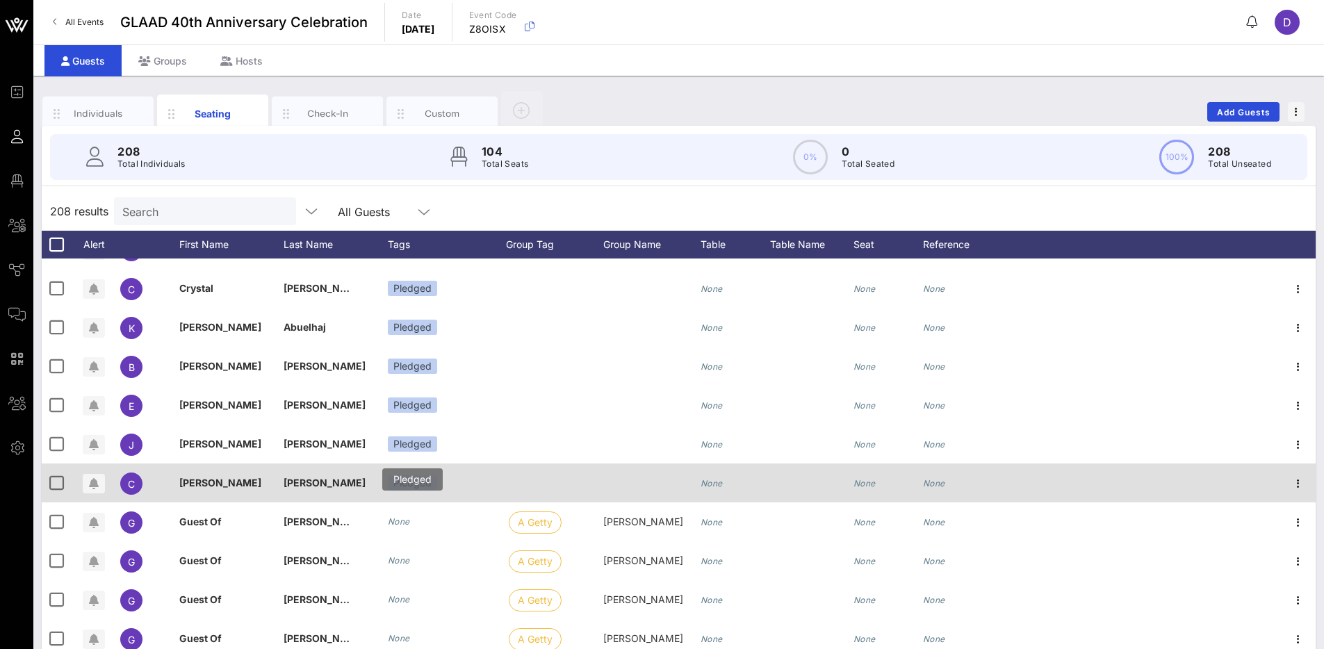
scroll to position [33, 0]
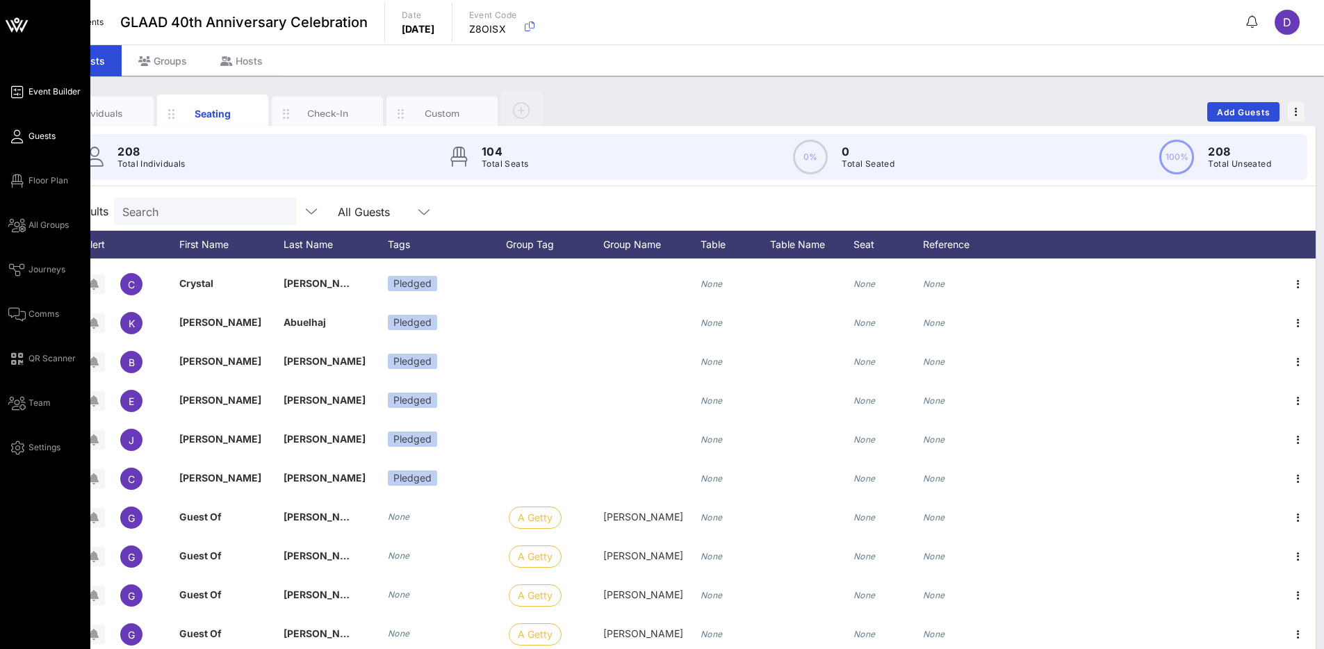
click at [40, 84] on link "Event Builder" at bounding box center [44, 91] width 72 height 17
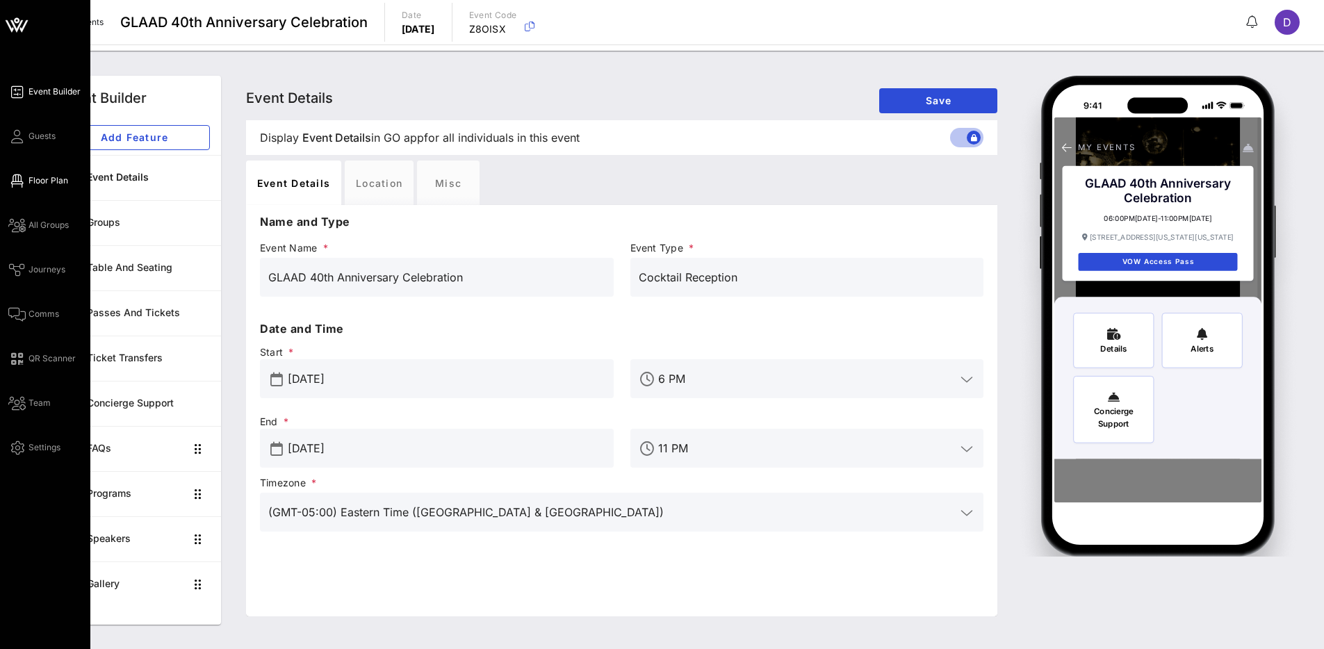
click at [31, 182] on span "Floor Plan" at bounding box center [48, 180] width 40 height 13
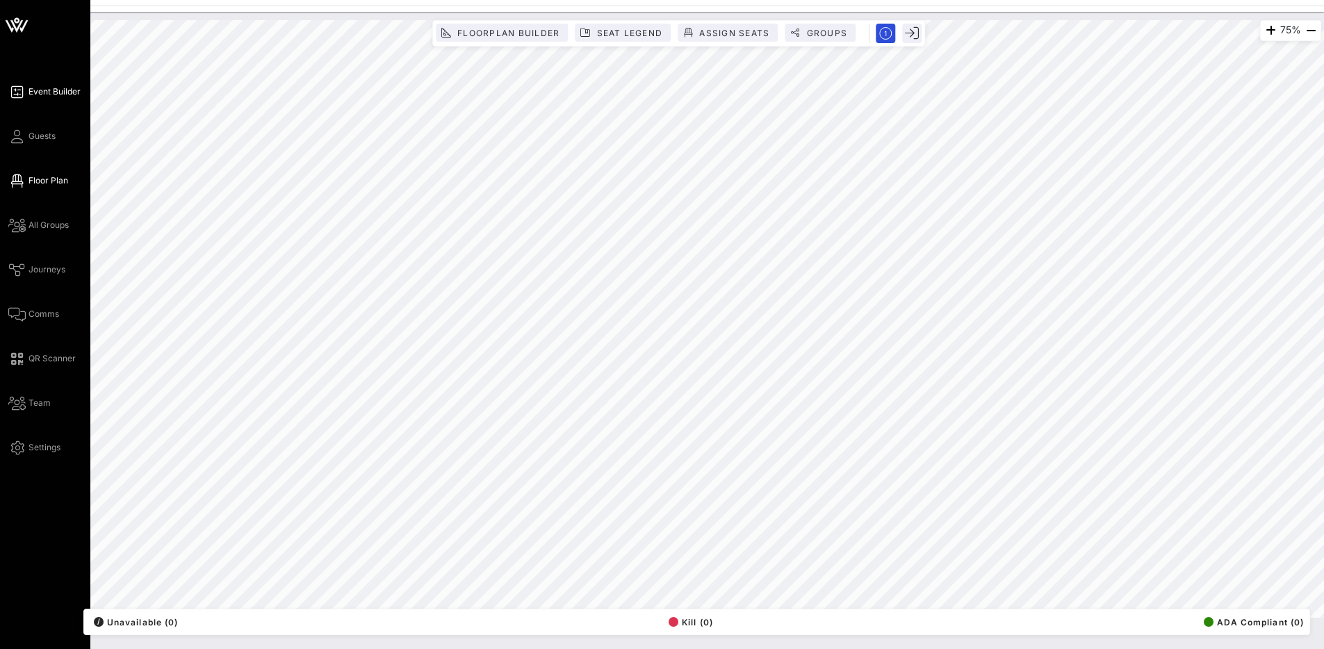
click at [26, 92] on link "Event Builder" at bounding box center [44, 91] width 72 height 17
